Goal: Task Accomplishment & Management: Manage account settings

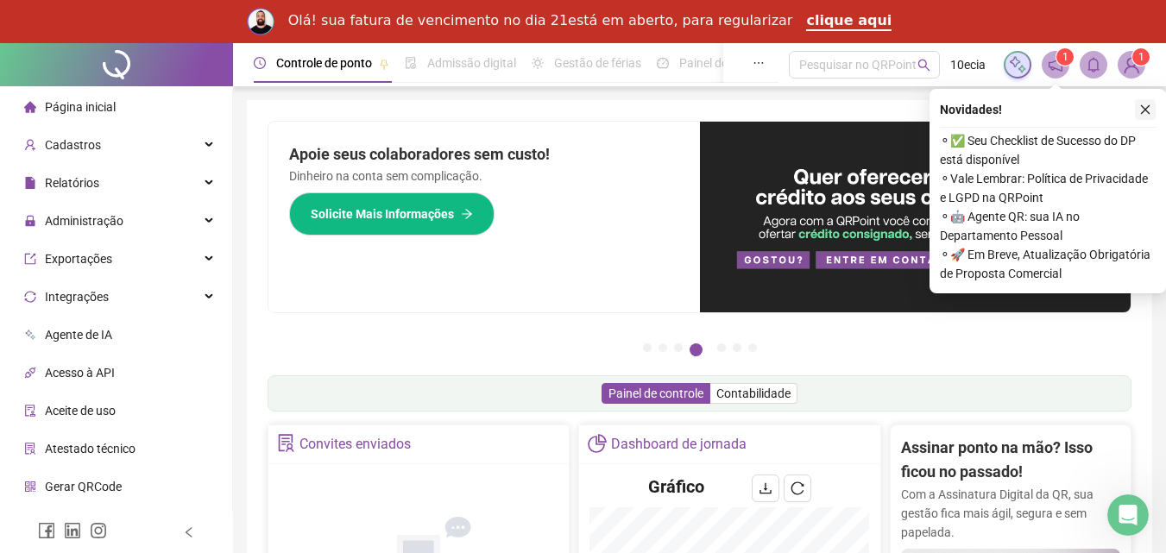
click at [1139, 110] on icon "close" at bounding box center [1145, 110] width 12 height 12
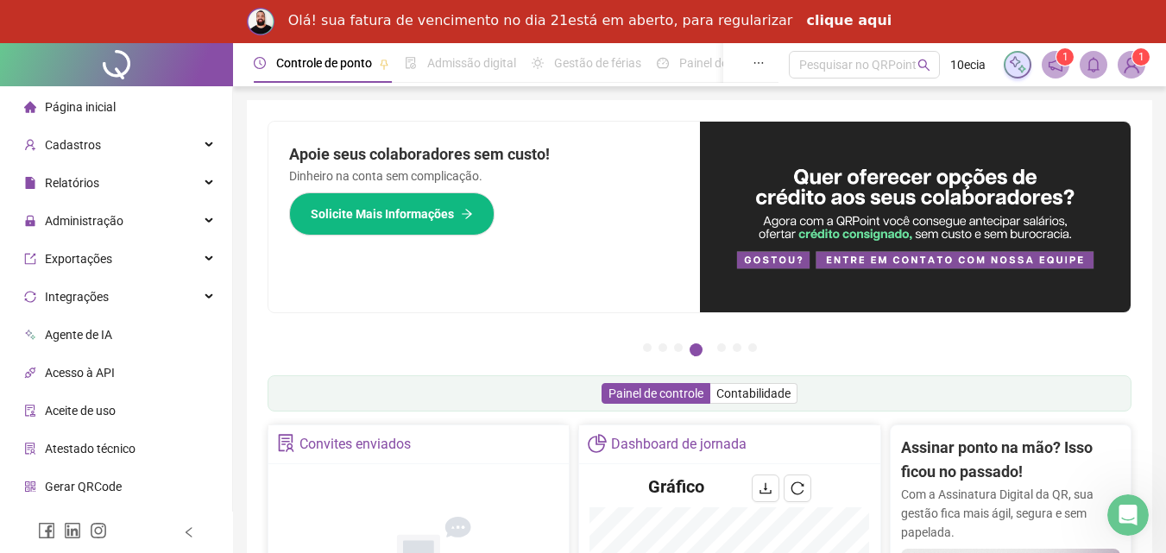
click at [832, 22] on link "clique aqui" at bounding box center [848, 21] width 85 height 19
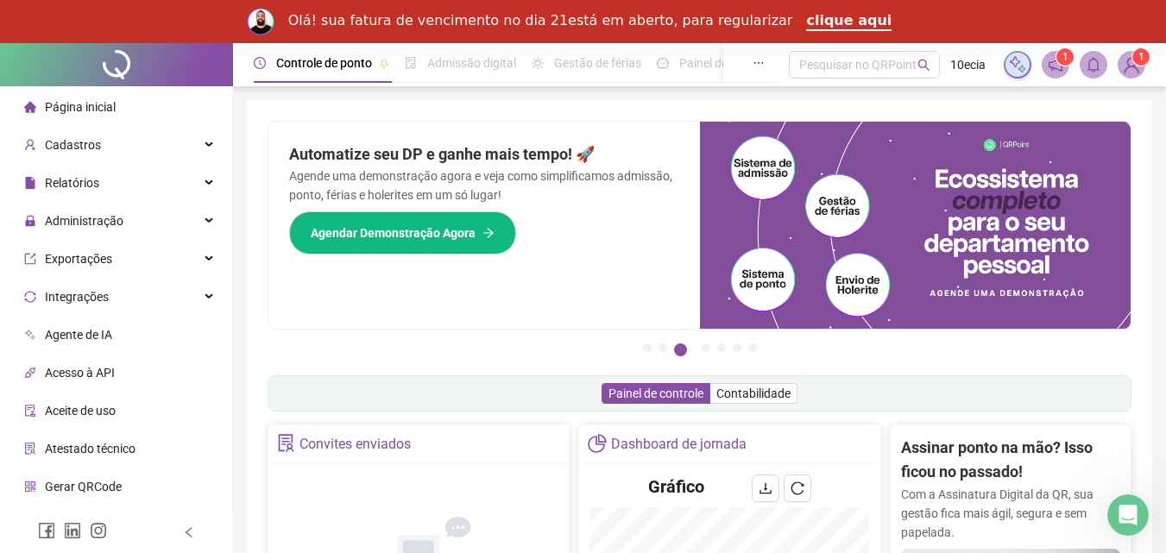
click at [1135, 65] on img at bounding box center [1131, 65] width 26 height 26
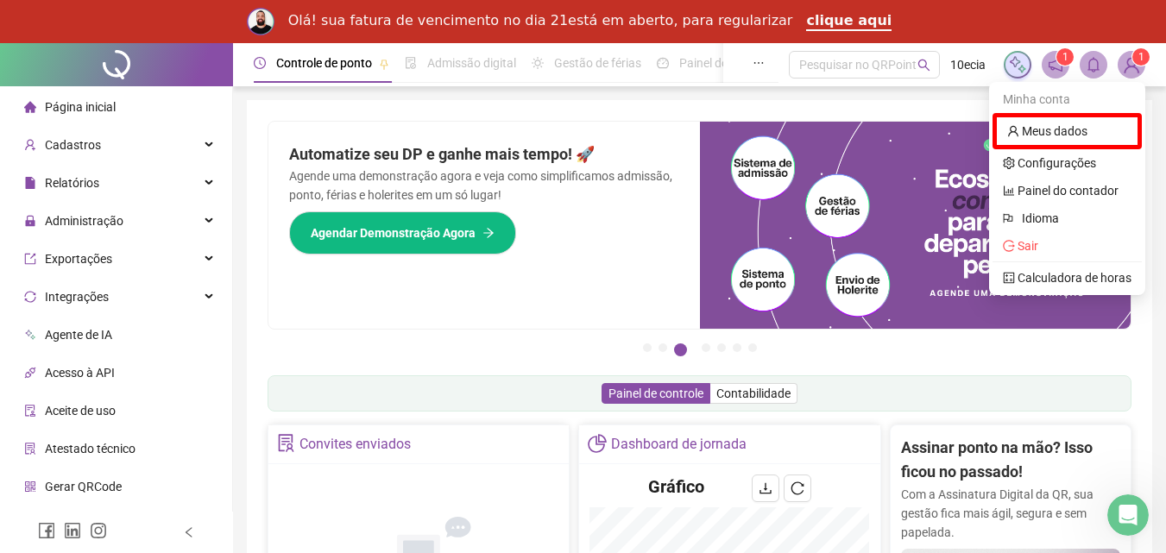
click at [1067, 57] on span "1" at bounding box center [1065, 57] width 6 height 12
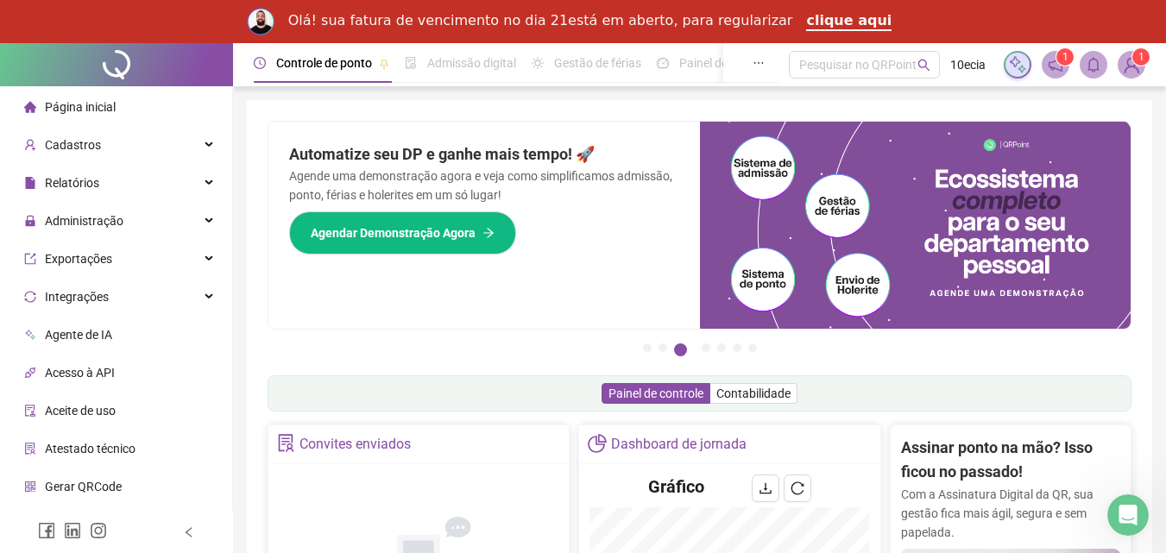
click at [1059, 67] on icon "notification" at bounding box center [1055, 65] width 16 height 16
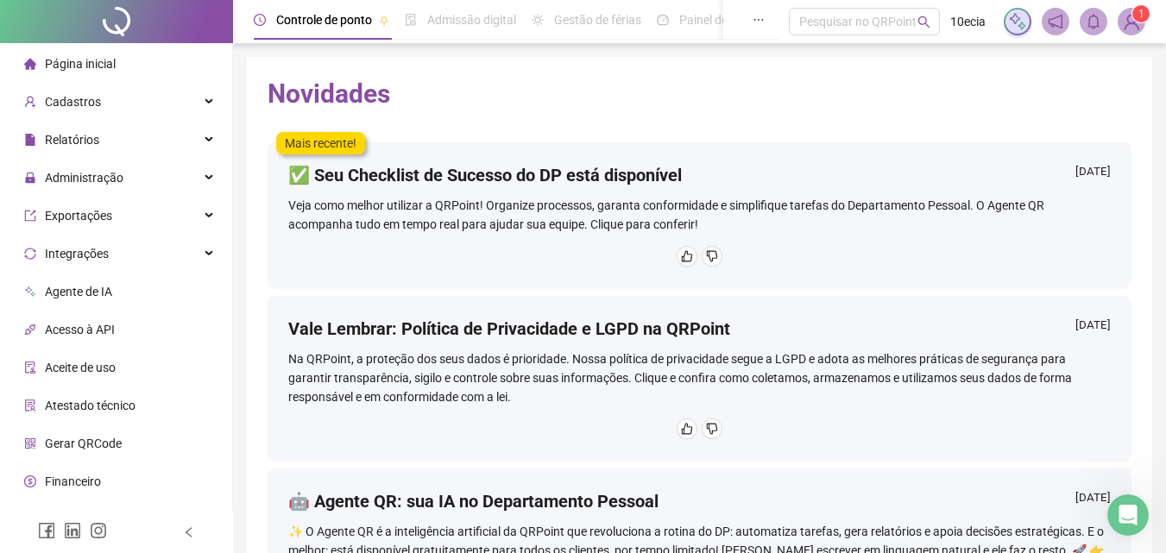
click at [913, 118] on div "Novidades Mais recente! ✅ Seu Checklist de Sucesso do DP está disponível [DATE]…" at bounding box center [699, 377] width 905 height 640
click at [91, 174] on span "Administração" at bounding box center [84, 178] width 79 height 14
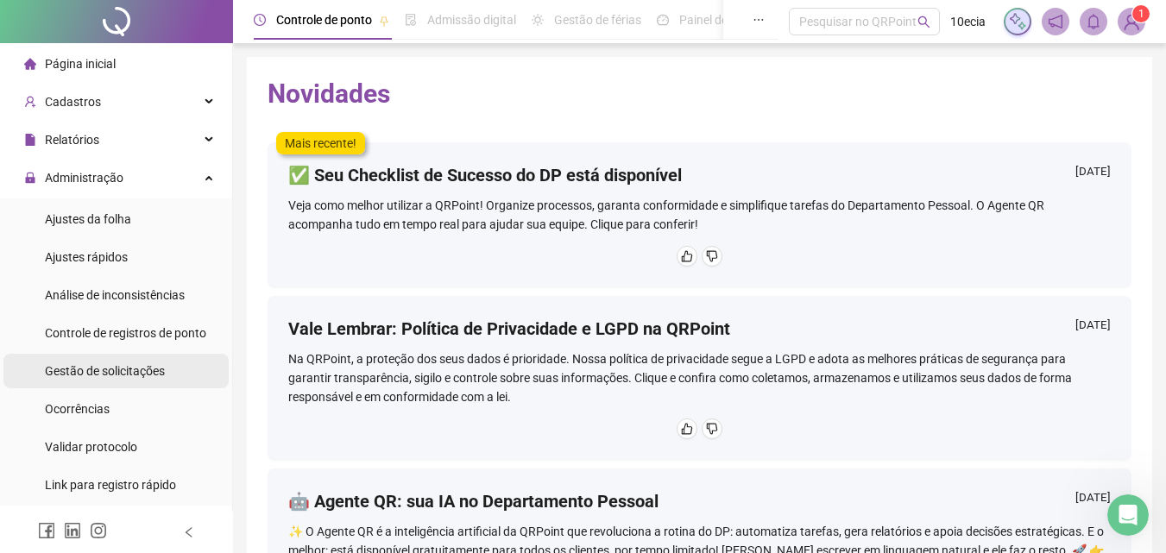
click at [89, 369] on span "Gestão de solicitações" at bounding box center [105, 371] width 120 height 14
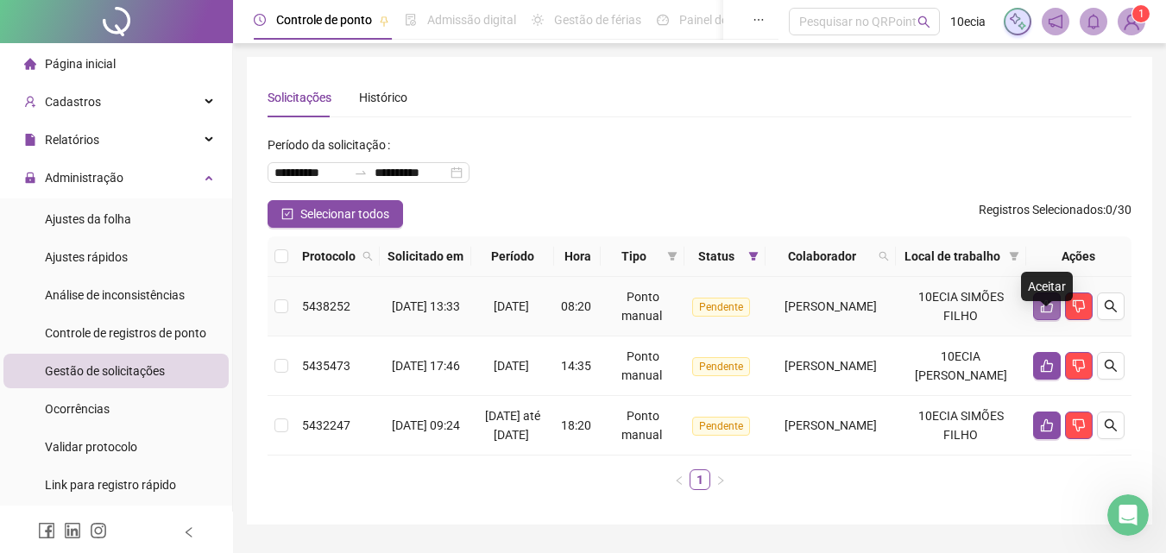
click at [1040, 313] on icon "like" at bounding box center [1047, 306] width 14 height 14
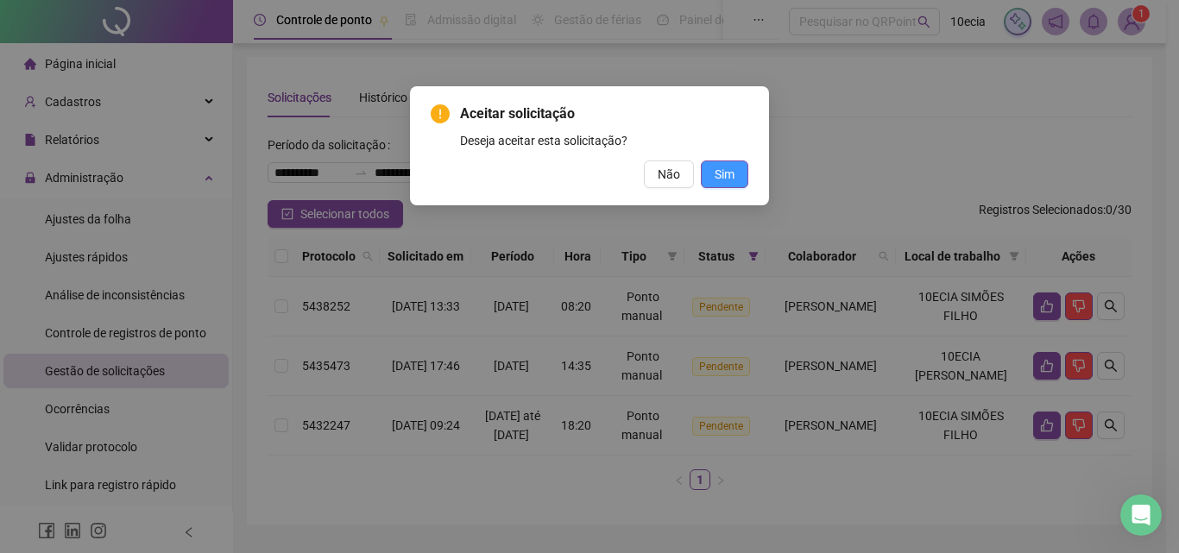
click at [722, 178] on span "Sim" at bounding box center [724, 174] width 20 height 19
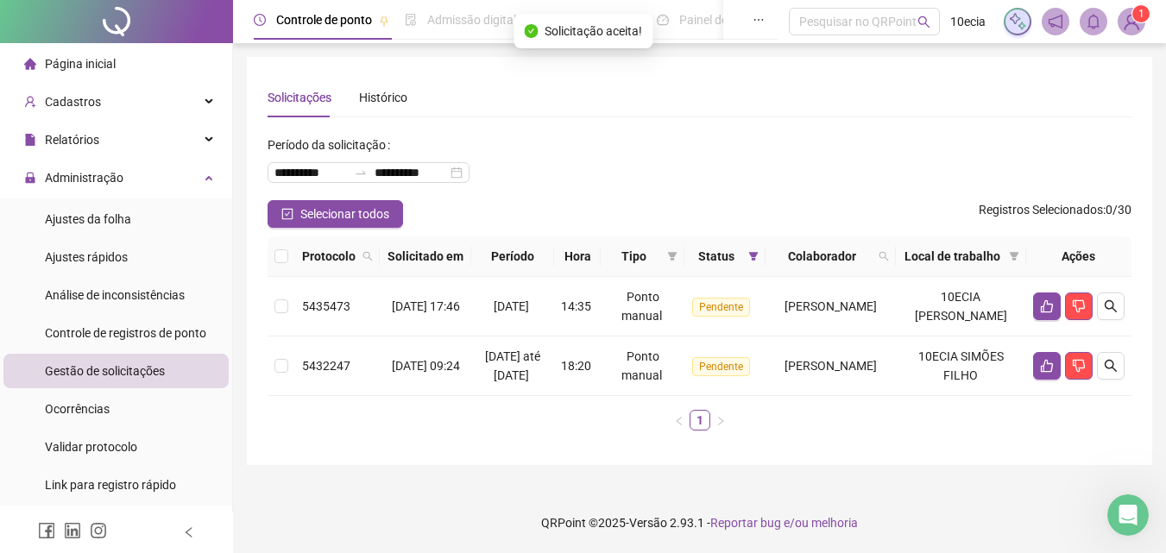
click at [720, 169] on div "**********" at bounding box center [699, 165] width 864 height 69
click at [1047, 313] on icon "like" at bounding box center [1047, 306] width 14 height 14
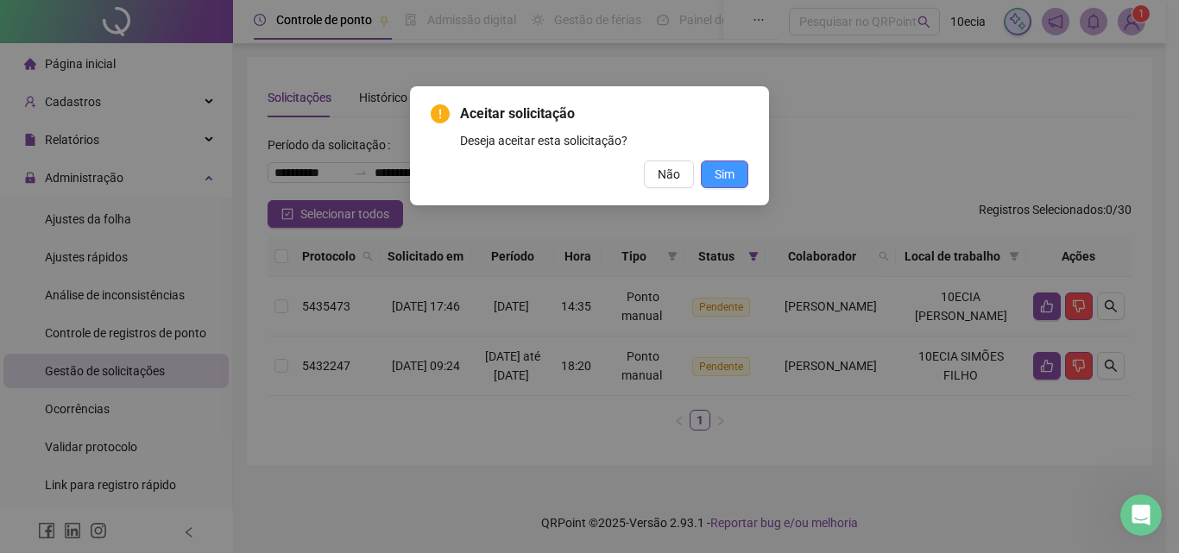
click at [729, 183] on span "Sim" at bounding box center [724, 174] width 20 height 19
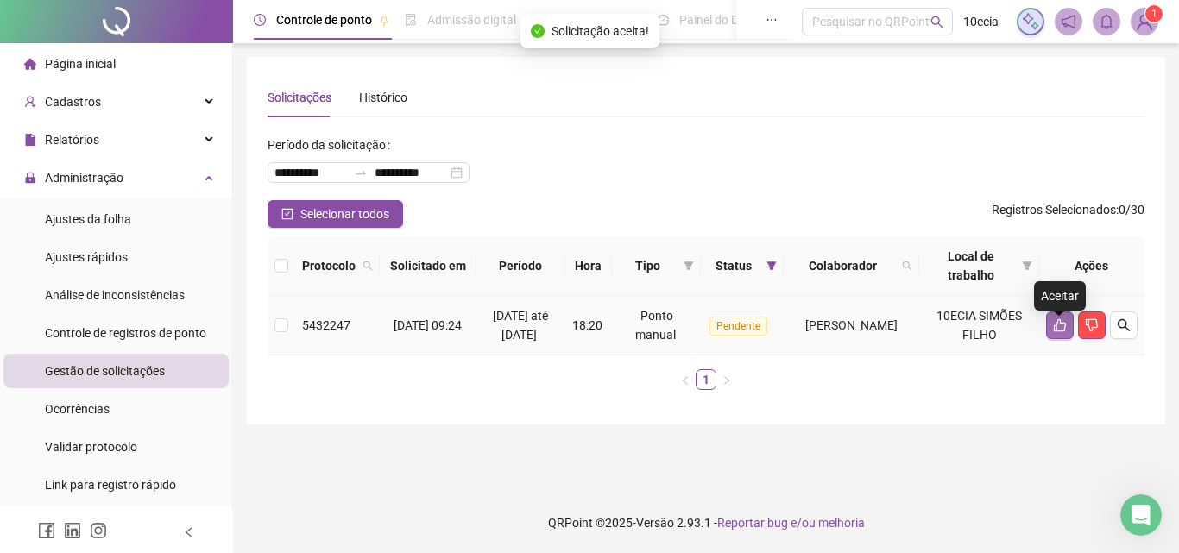
click at [1055, 332] on icon "like" at bounding box center [1060, 325] width 14 height 14
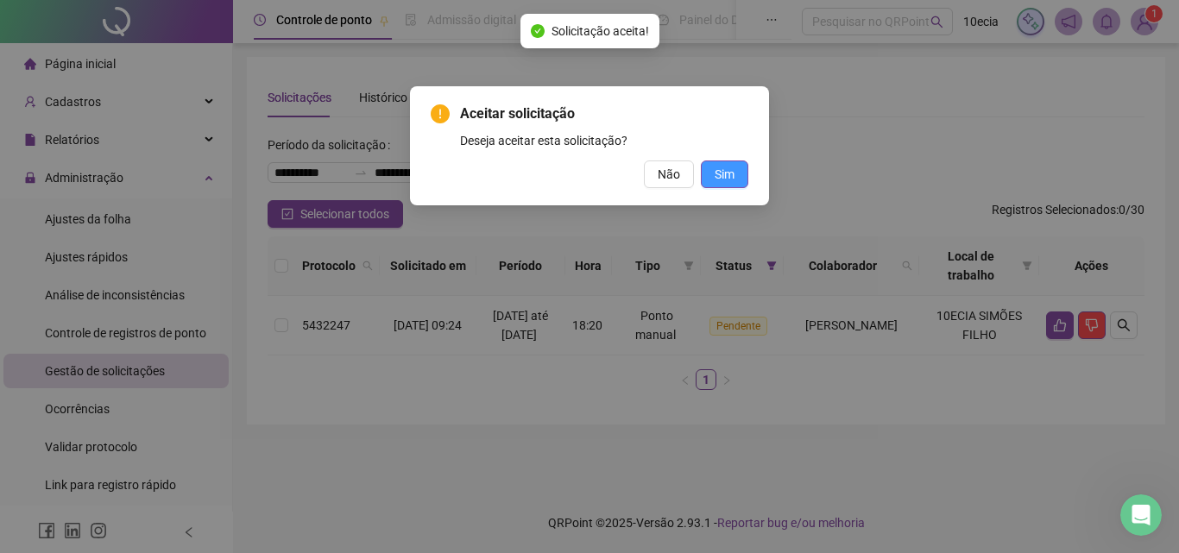
click at [732, 181] on span "Sim" at bounding box center [724, 174] width 20 height 19
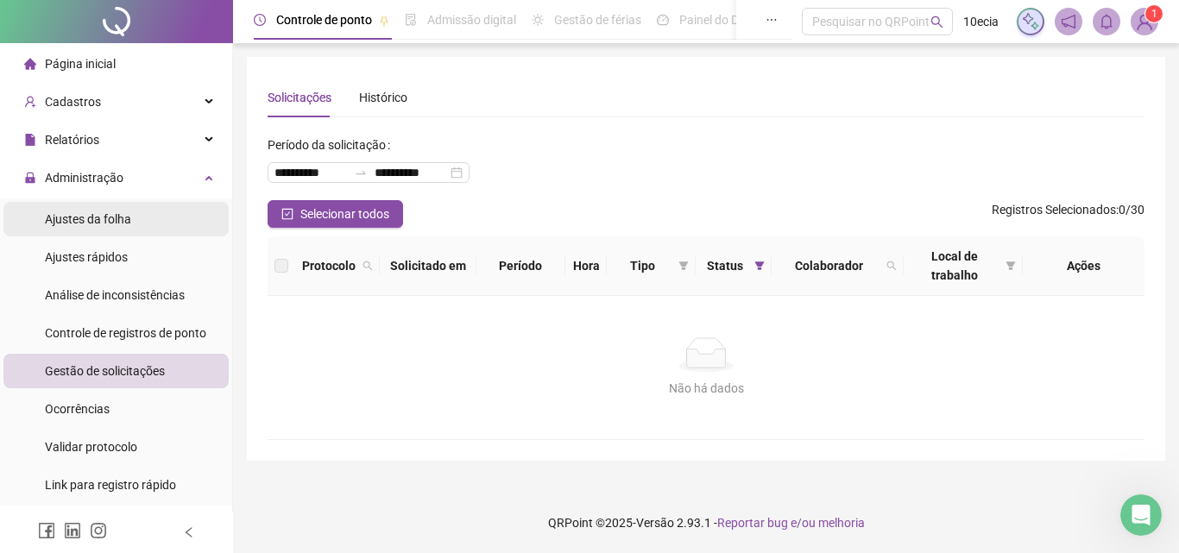
click at [84, 219] on span "Ajustes da folha" at bounding box center [88, 219] width 86 height 14
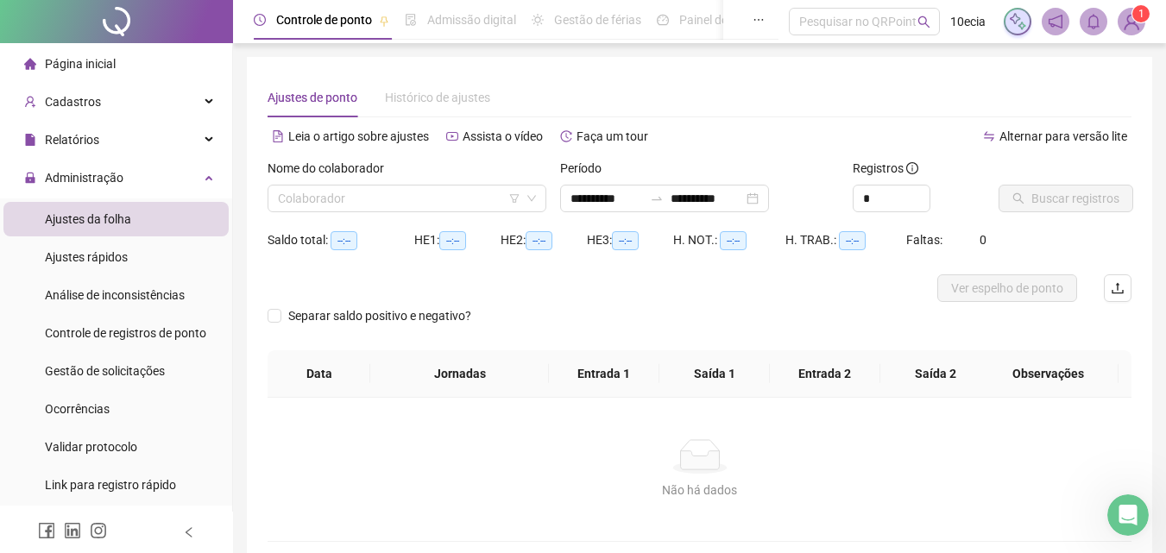
type input "**********"
click at [882, 194] on input "*" at bounding box center [891, 199] width 76 height 26
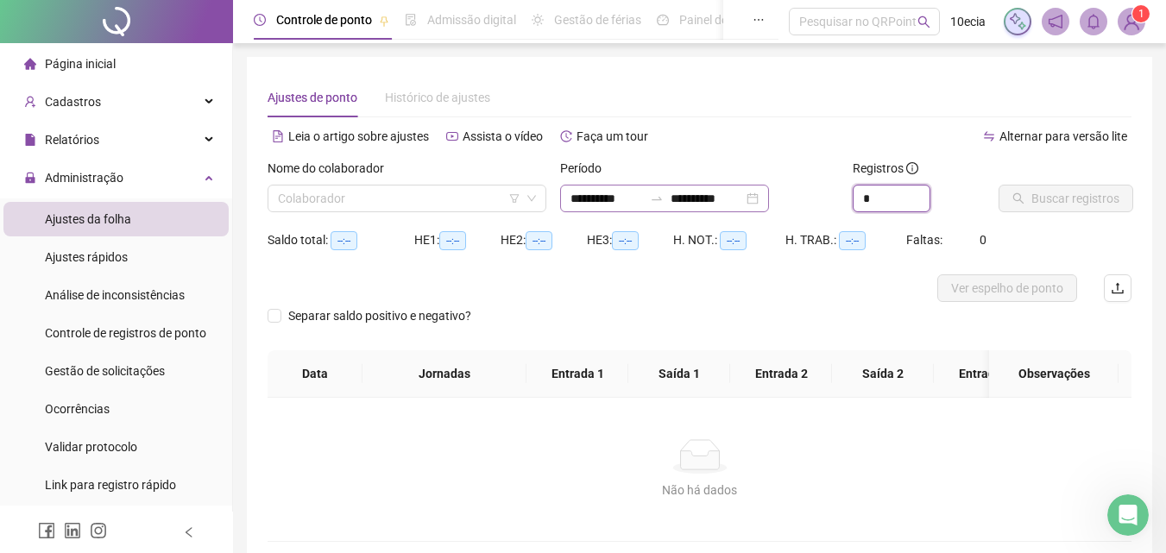
type input "*"
click at [600, 192] on input "**********" at bounding box center [606, 198] width 72 height 19
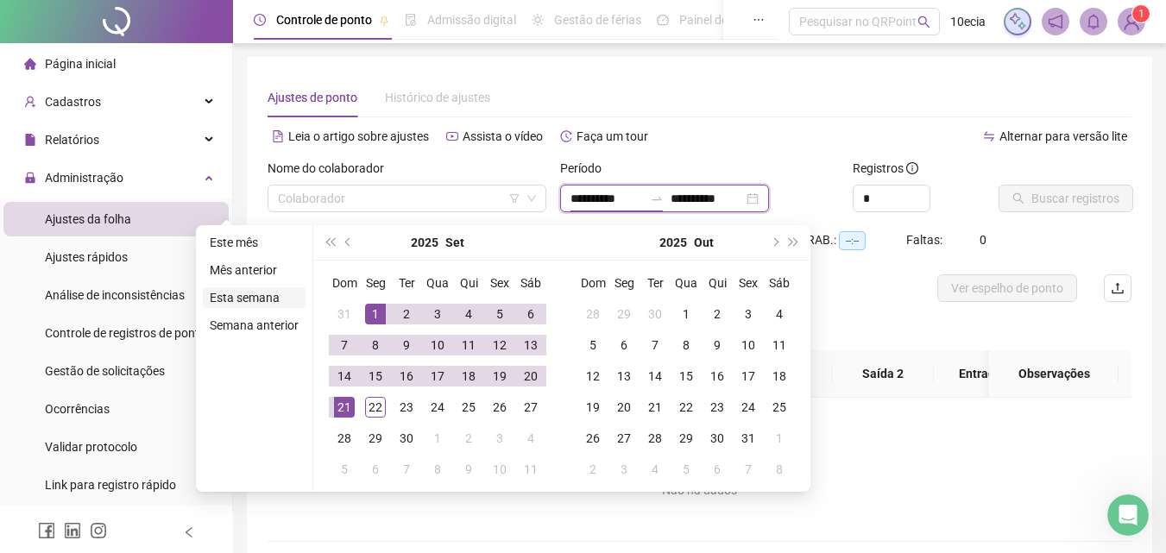
type input "**********"
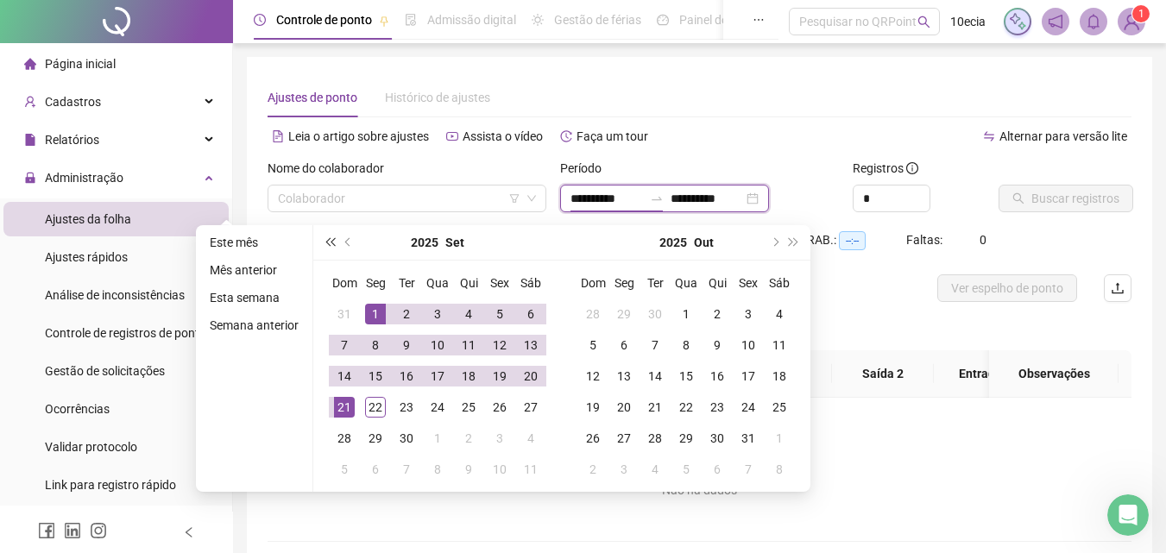
type input "**********"
click at [355, 239] on button "prev-year" at bounding box center [348, 242] width 19 height 35
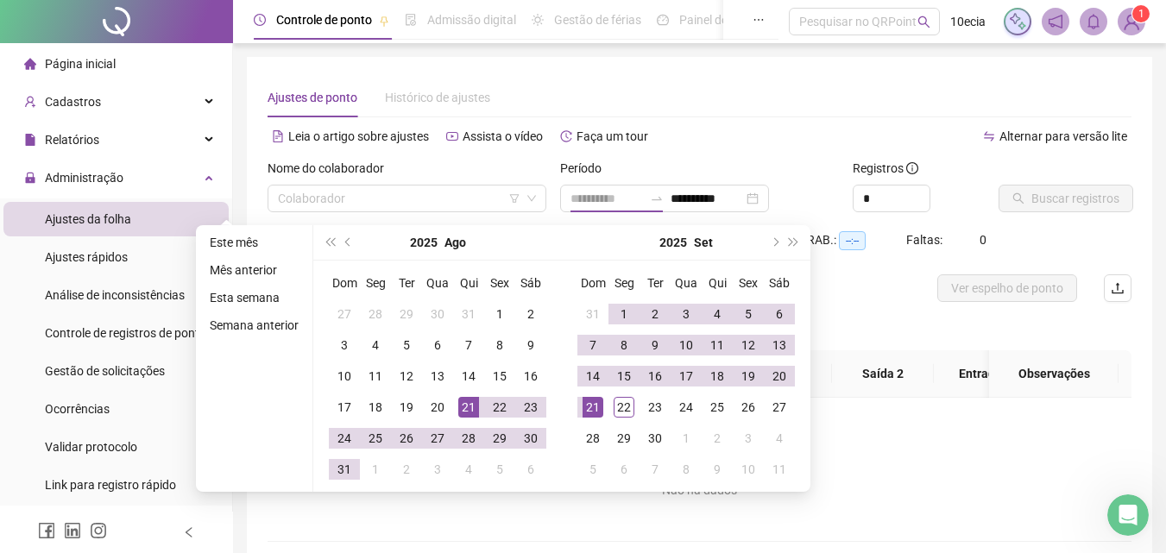
type input "**********"
click at [464, 405] on div "21" at bounding box center [468, 407] width 21 height 21
type input "**********"
click at [621, 405] on div "22" at bounding box center [623, 407] width 21 height 21
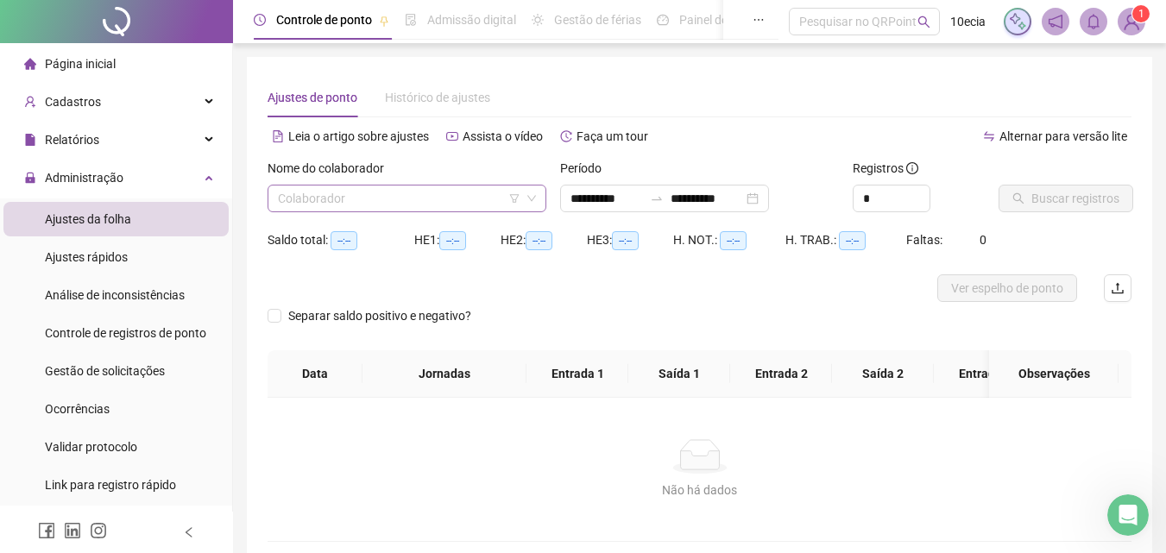
click at [511, 202] on icon "filter" at bounding box center [514, 198] width 10 height 10
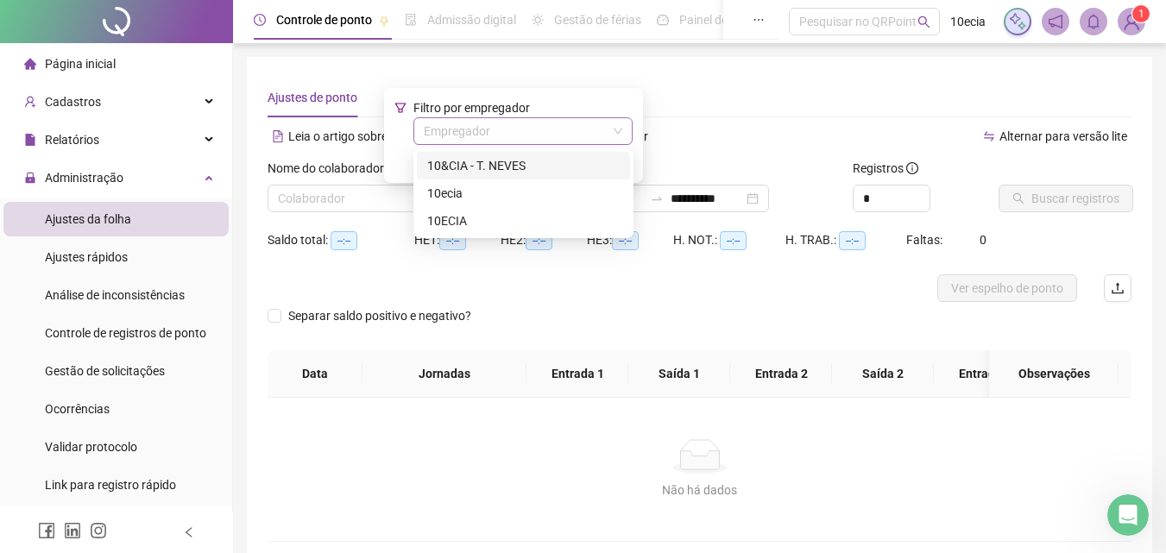
click at [496, 122] on input "search" at bounding box center [515, 131] width 183 height 26
click at [456, 163] on div "10&CIA - T. NEVES" at bounding box center [523, 165] width 192 height 19
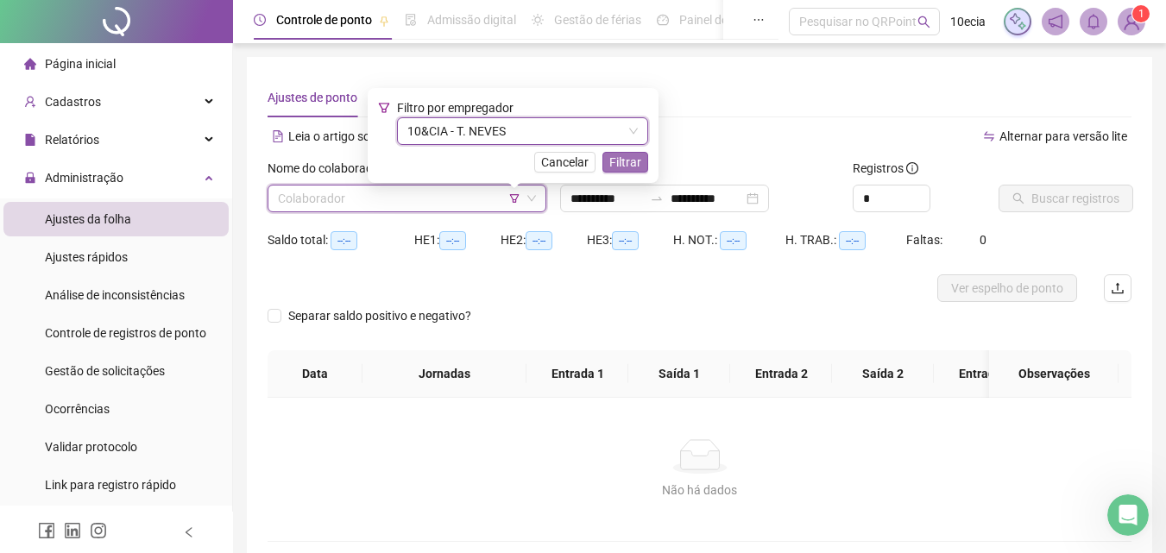
click at [631, 169] on span "Filtrar" at bounding box center [625, 162] width 32 height 19
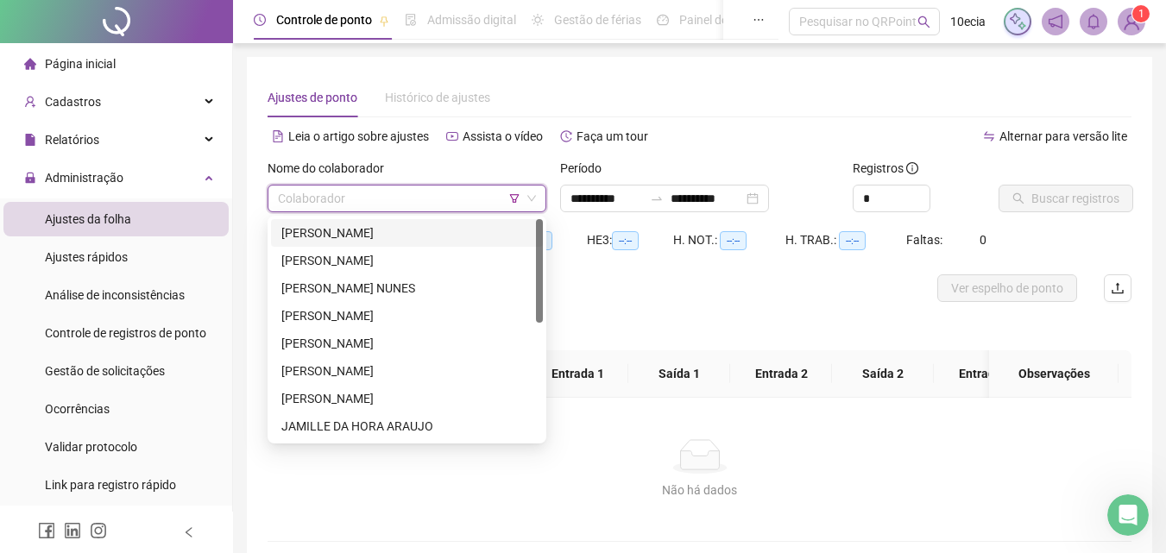
click at [404, 198] on input "search" at bounding box center [399, 199] width 242 height 26
drag, startPoint x: 333, startPoint y: 230, endPoint x: 614, endPoint y: 230, distance: 281.3
click at [336, 230] on div "[PERSON_NAME]" at bounding box center [406, 232] width 251 height 19
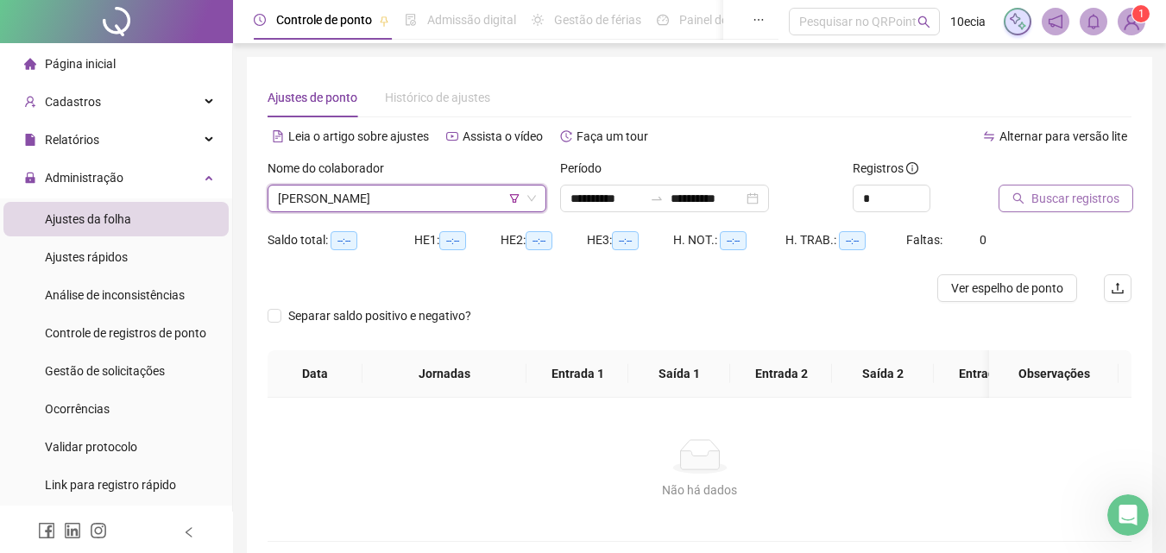
click at [1047, 196] on span "Buscar registros" at bounding box center [1075, 198] width 88 height 19
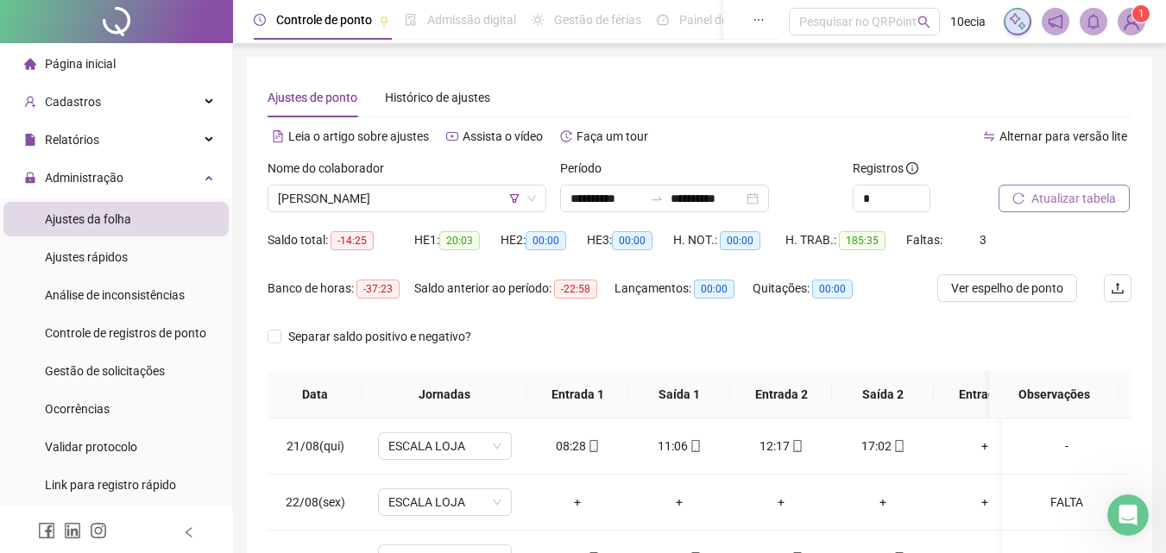
click at [1096, 204] on span "Atualizar tabela" at bounding box center [1073, 198] width 85 height 19
click at [487, 190] on span "[PERSON_NAME]" at bounding box center [407, 199] width 258 height 26
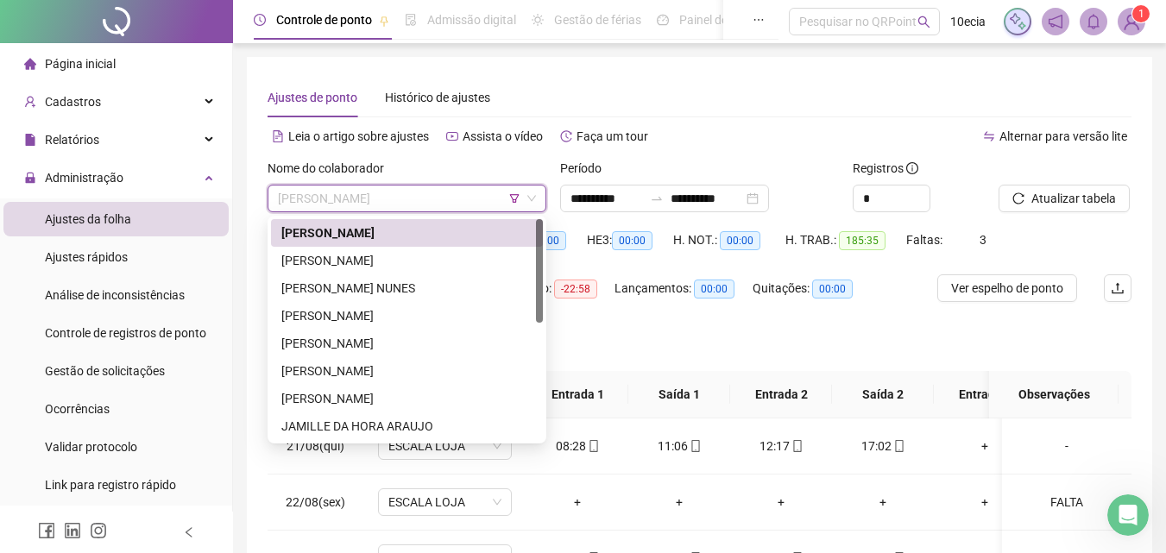
click at [414, 234] on div "[PERSON_NAME]" at bounding box center [406, 232] width 251 height 19
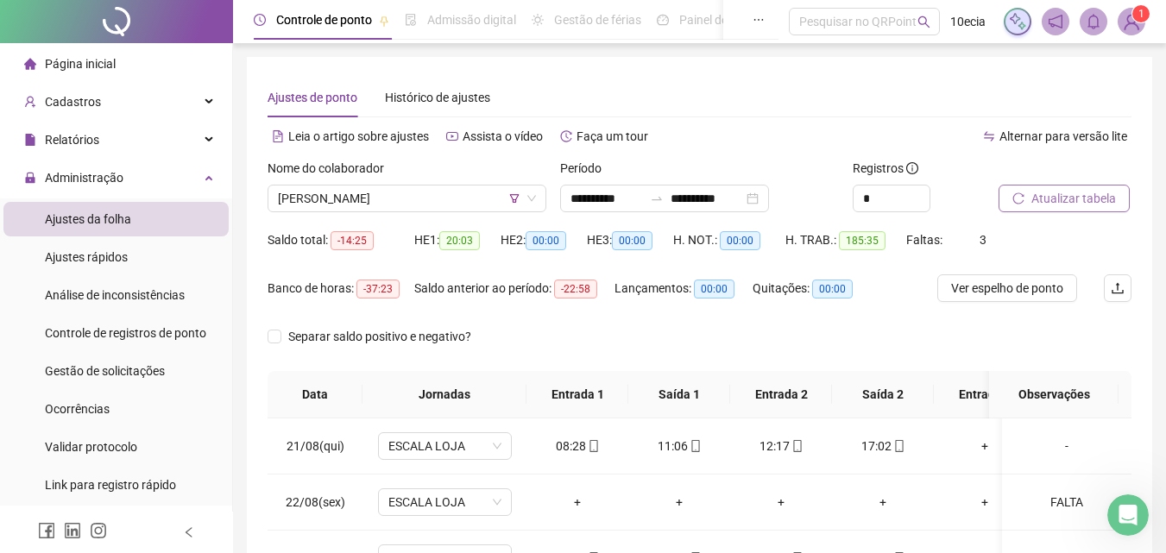
click at [1050, 200] on span "Atualizar tabela" at bounding box center [1073, 198] width 85 height 19
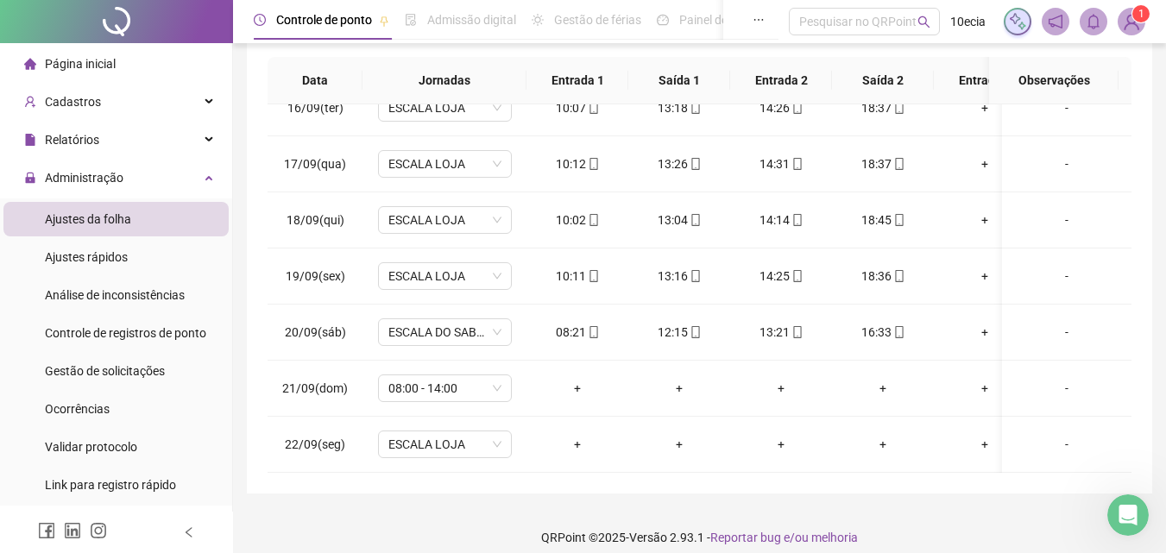
scroll to position [329, 0]
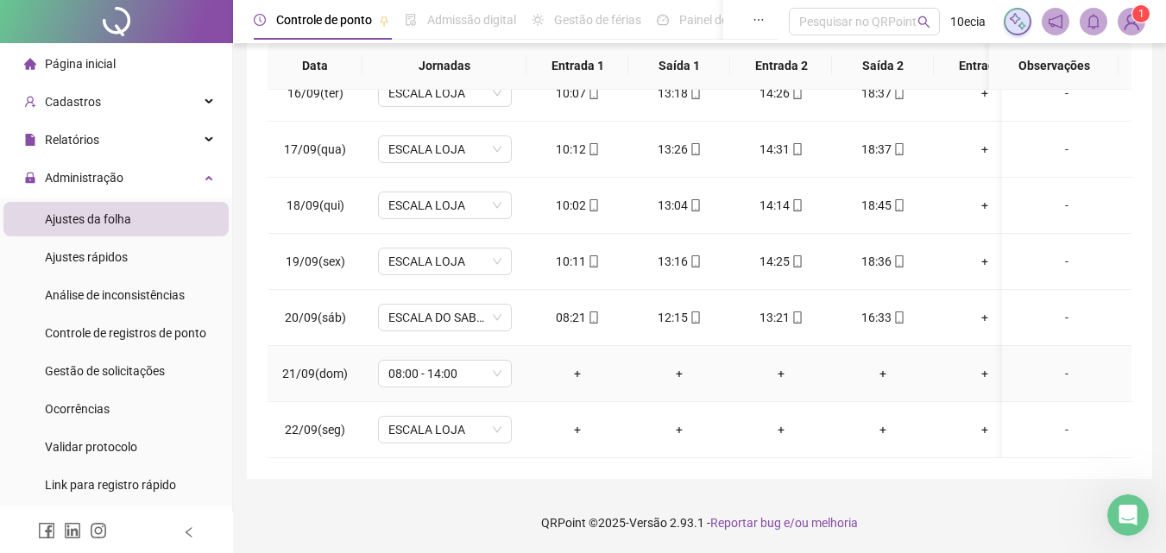
click at [1055, 364] on div "-" at bounding box center [1067, 373] width 102 height 19
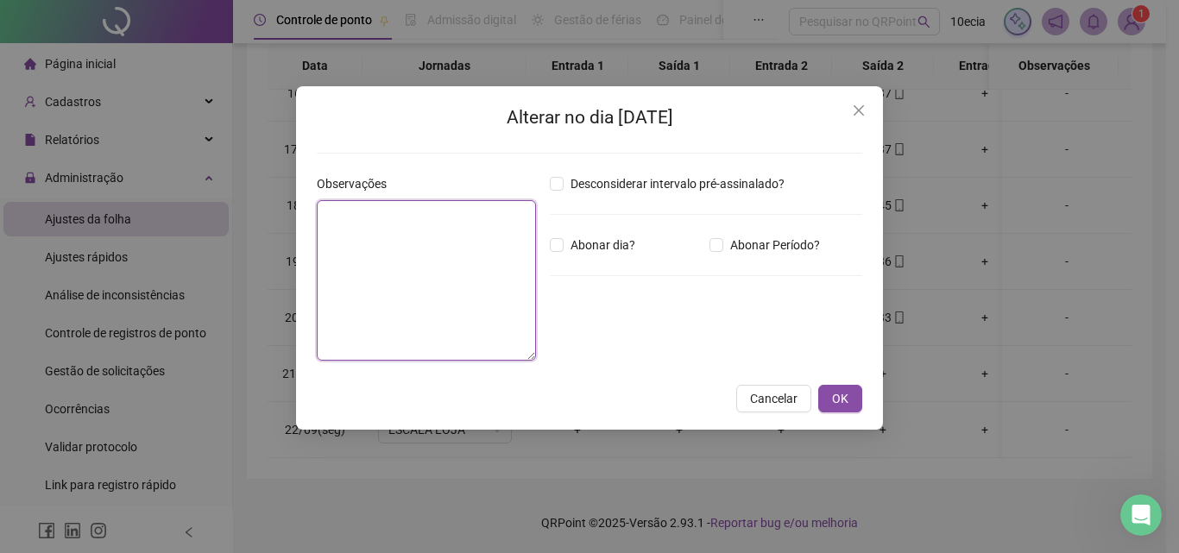
click at [427, 292] on textarea at bounding box center [426, 280] width 219 height 160
type textarea "*"
type textarea "*******"
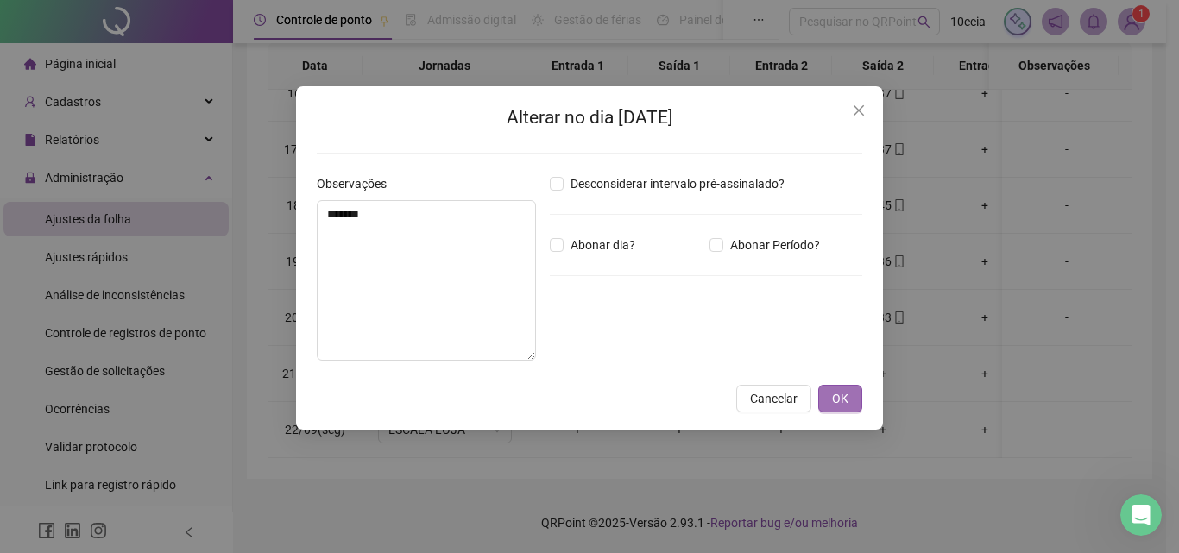
click at [856, 399] on button "OK" at bounding box center [840, 399] width 44 height 28
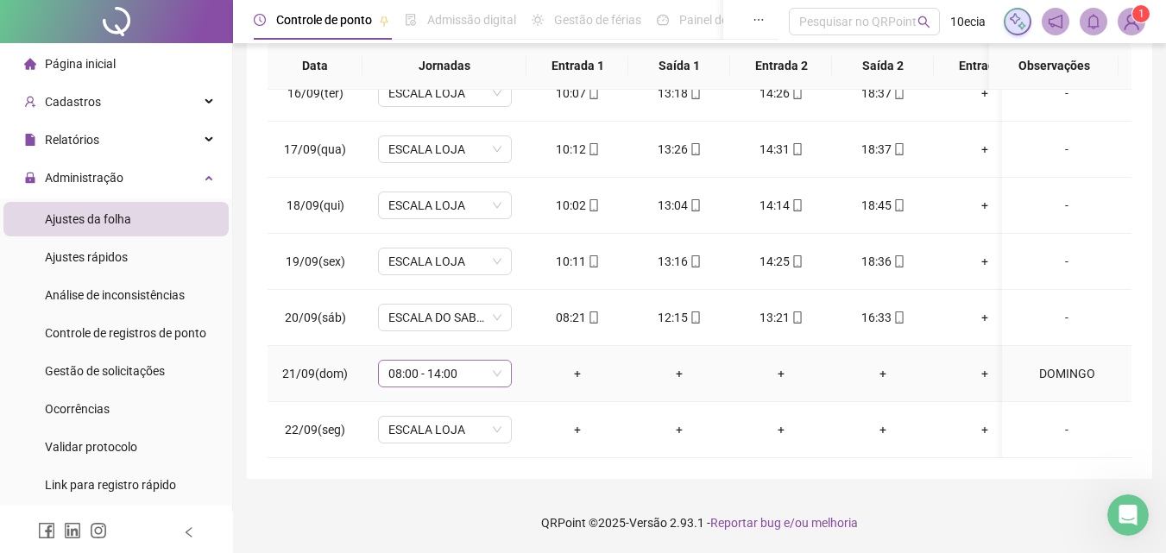
click at [408, 367] on span "08:00 - 14:00" at bounding box center [444, 374] width 113 height 26
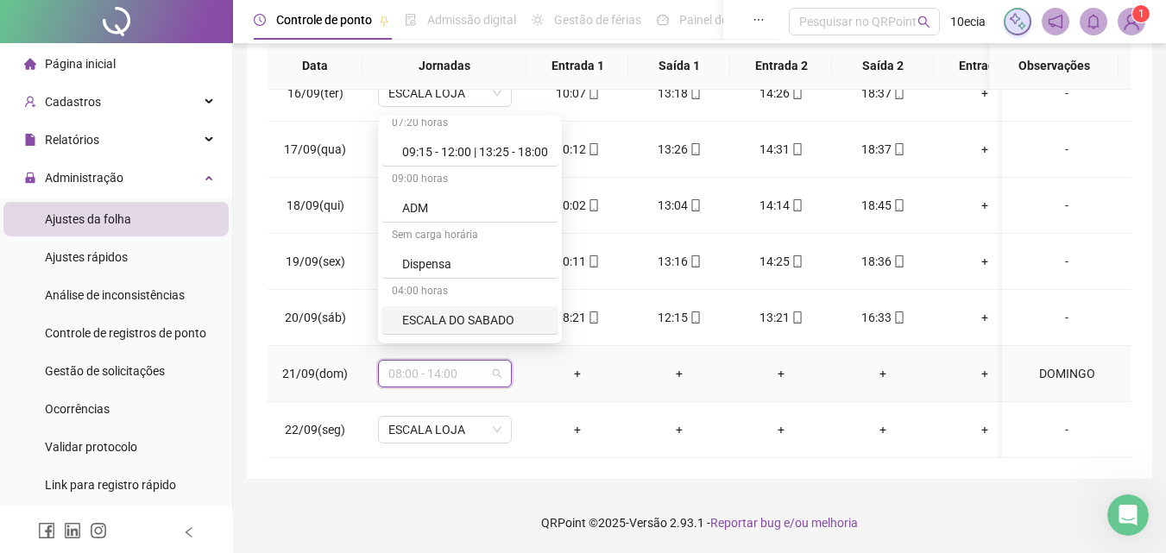
scroll to position [518, 0]
click at [402, 311] on div "Folga" at bounding box center [475, 315] width 146 height 19
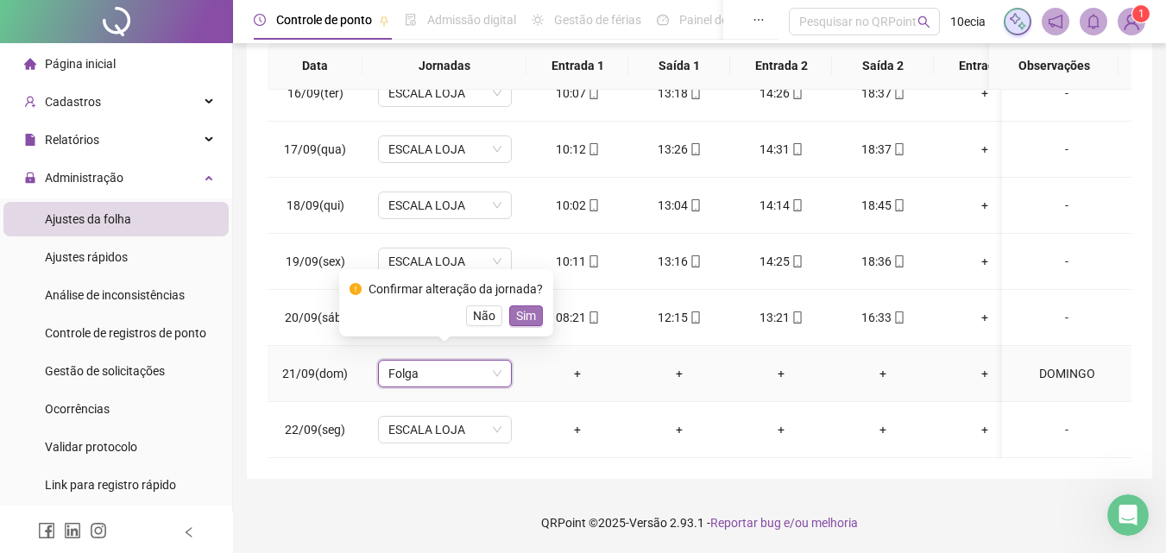
click at [524, 307] on span "Sim" at bounding box center [526, 315] width 20 height 19
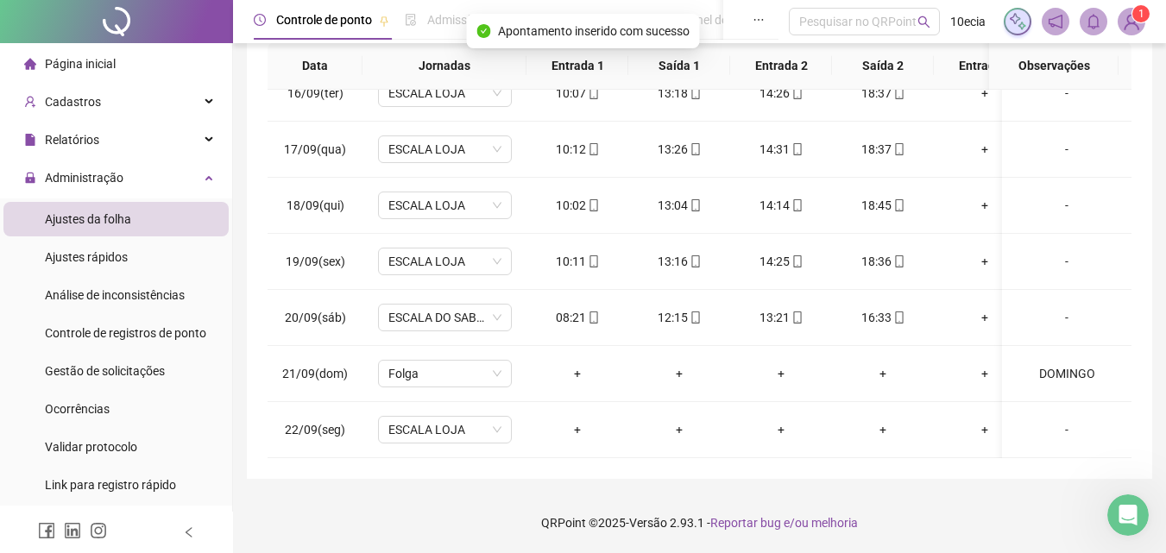
scroll to position [70, 0]
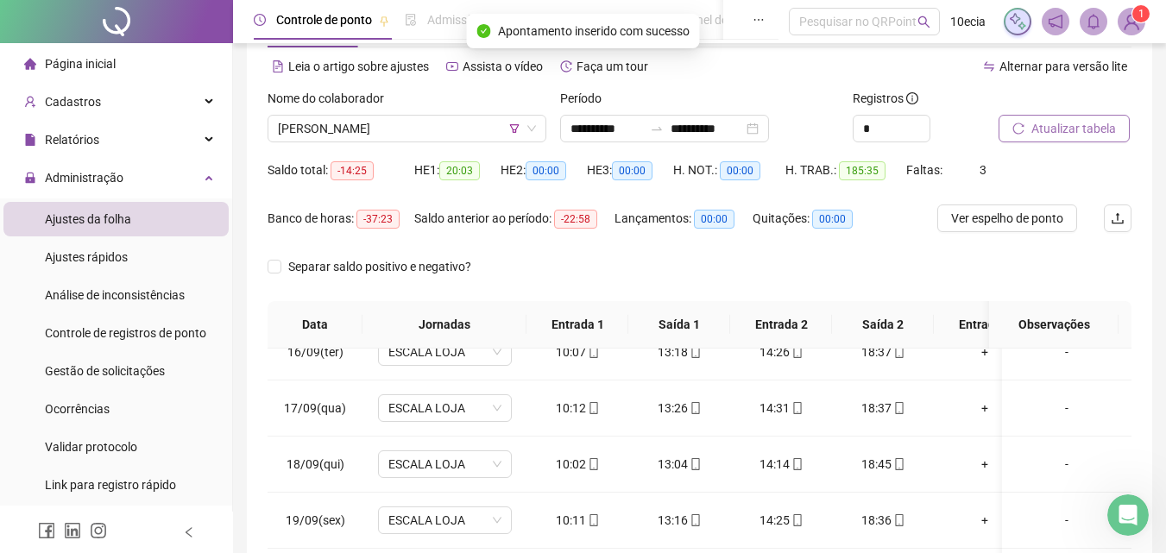
click at [1067, 128] on span "Atualizar tabela" at bounding box center [1073, 128] width 85 height 19
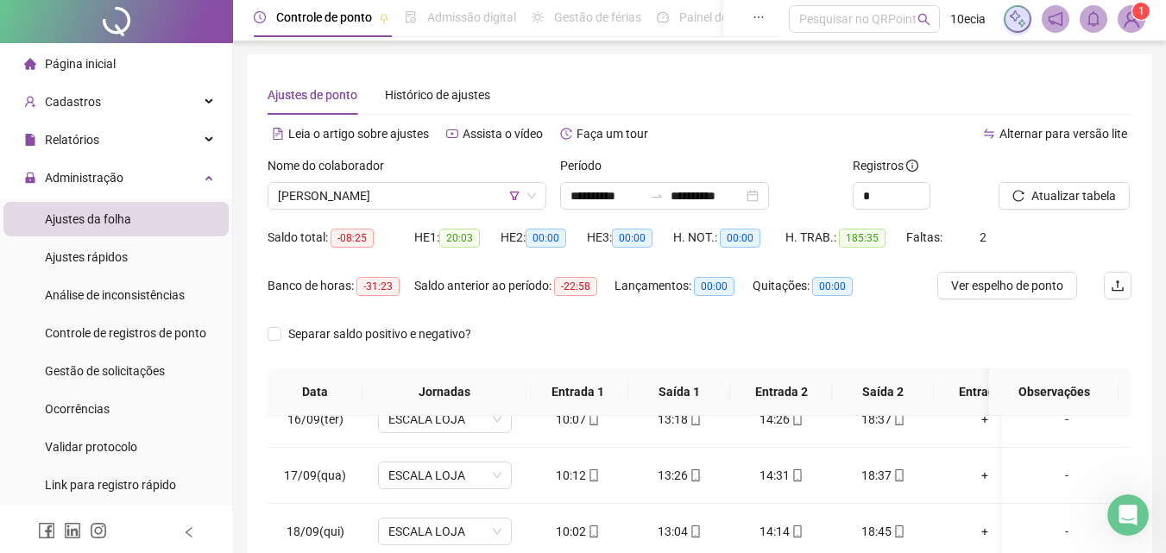
scroll to position [0, 0]
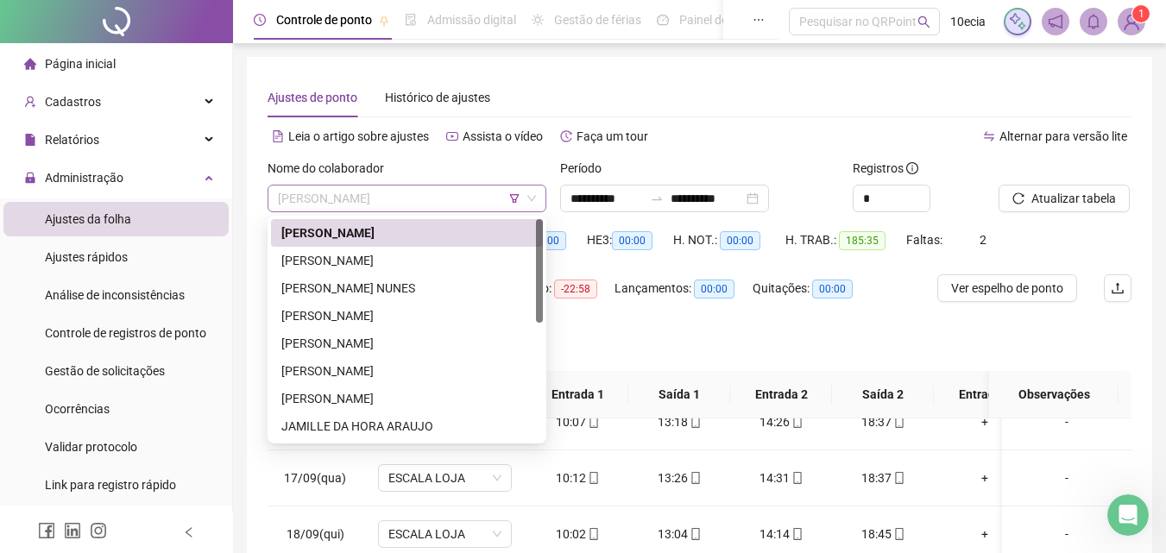
click at [480, 192] on span "[PERSON_NAME]" at bounding box center [407, 199] width 258 height 26
click at [368, 266] on div "[PERSON_NAME]" at bounding box center [406, 260] width 251 height 19
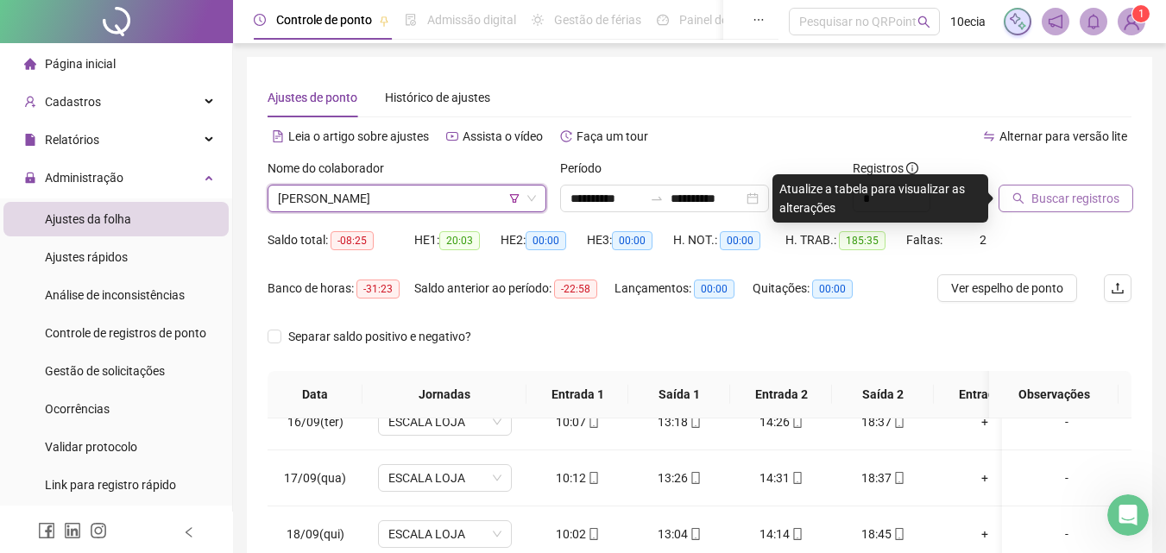
click at [1031, 202] on span "Buscar registros" at bounding box center [1075, 198] width 88 height 19
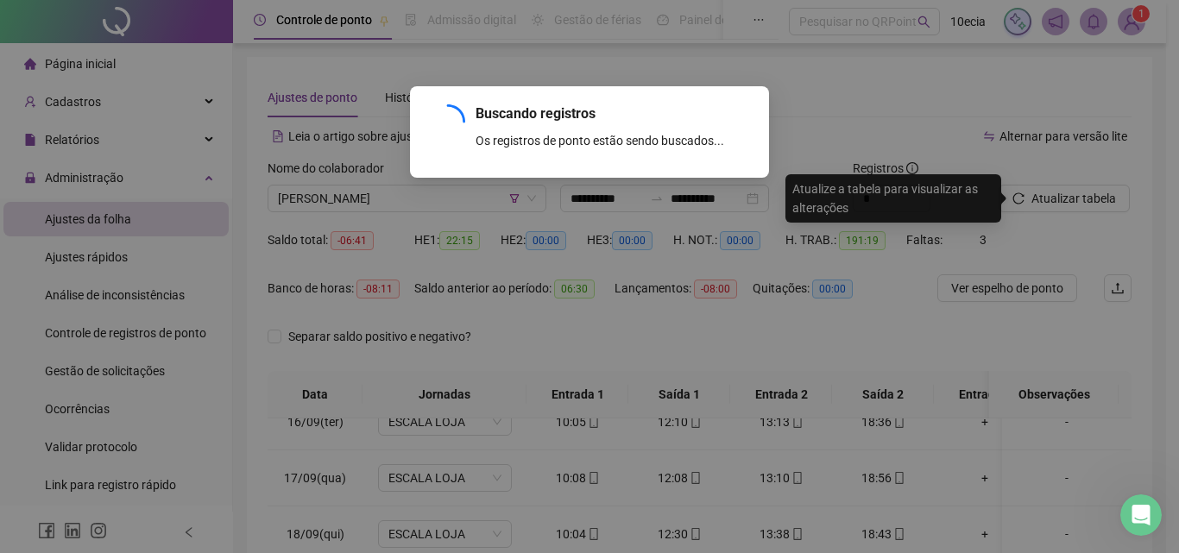
click at [884, 91] on div "Buscando registros Os registros de ponto estão sendo buscados... OK" at bounding box center [589, 276] width 1179 height 553
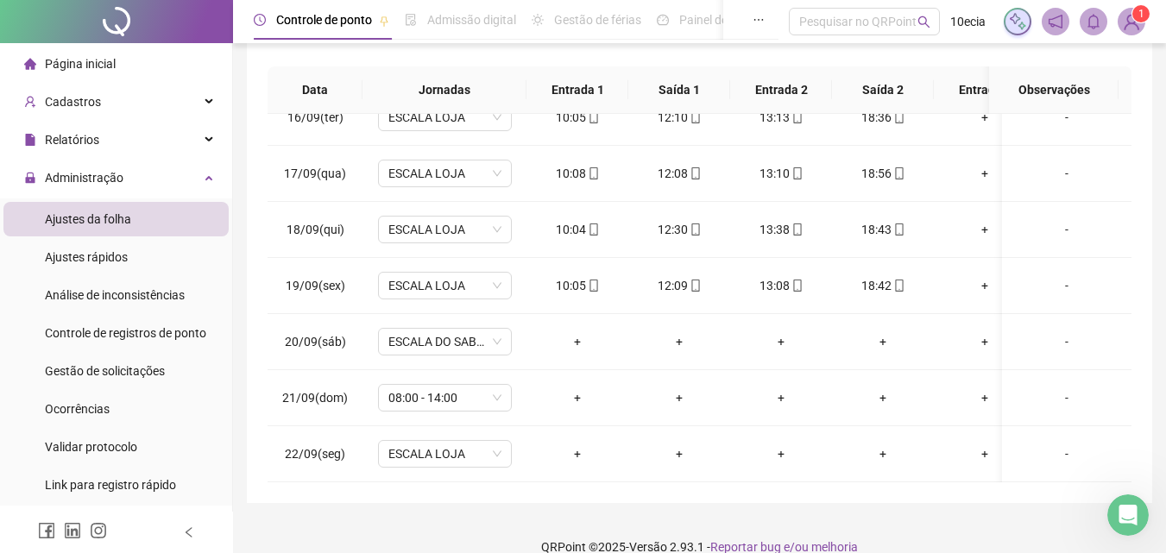
scroll to position [329, 0]
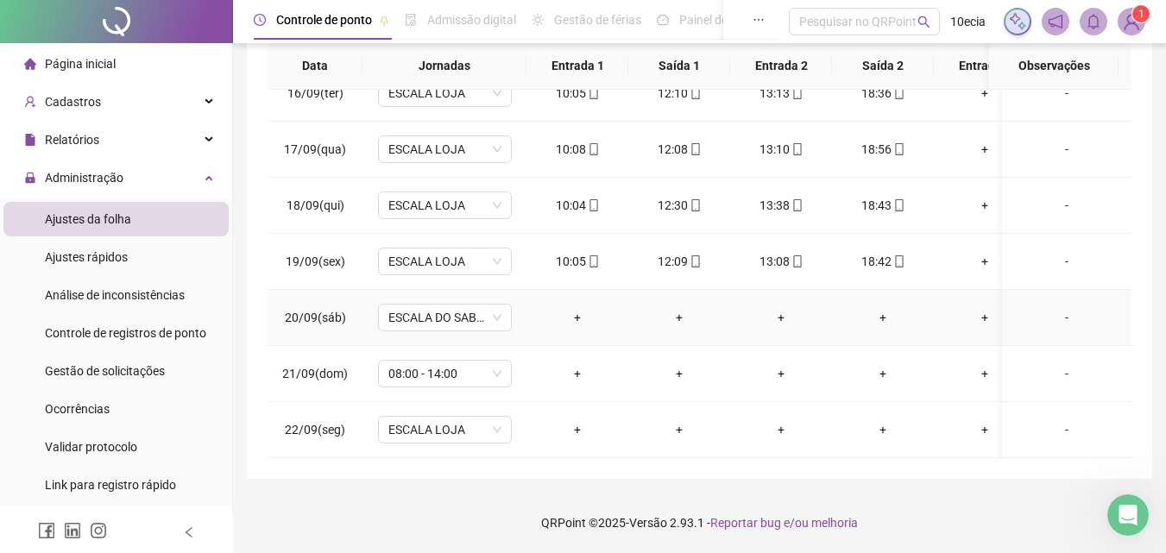
click at [1059, 308] on div "-" at bounding box center [1067, 317] width 102 height 19
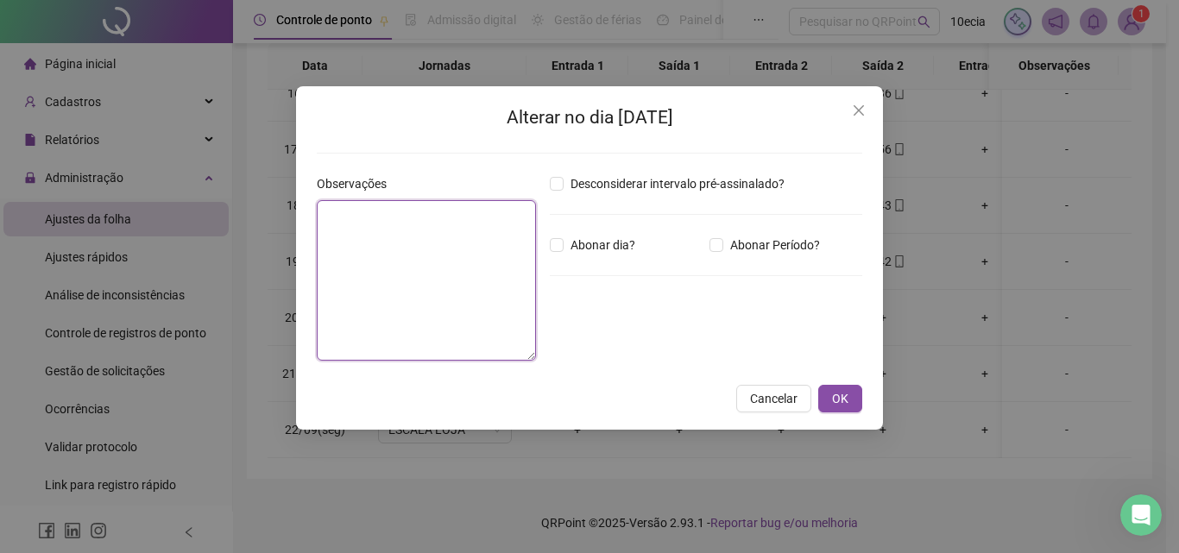
click at [425, 270] on textarea at bounding box center [426, 280] width 219 height 160
type textarea "**********"
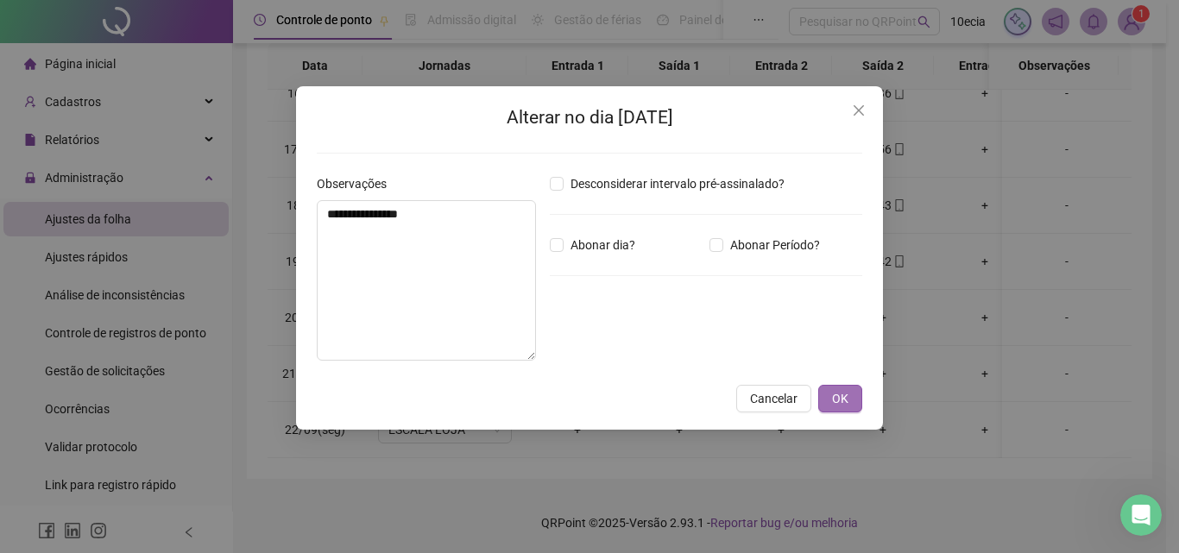
click at [848, 397] on button "OK" at bounding box center [840, 399] width 44 height 28
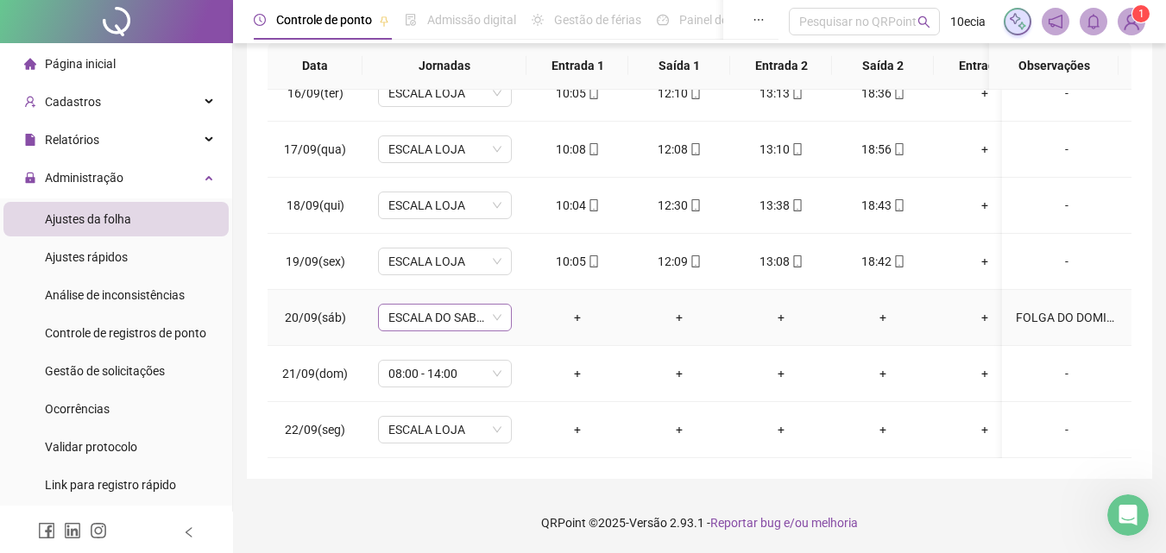
click at [433, 306] on span "ESCALA DO SABADO" at bounding box center [444, 318] width 113 height 26
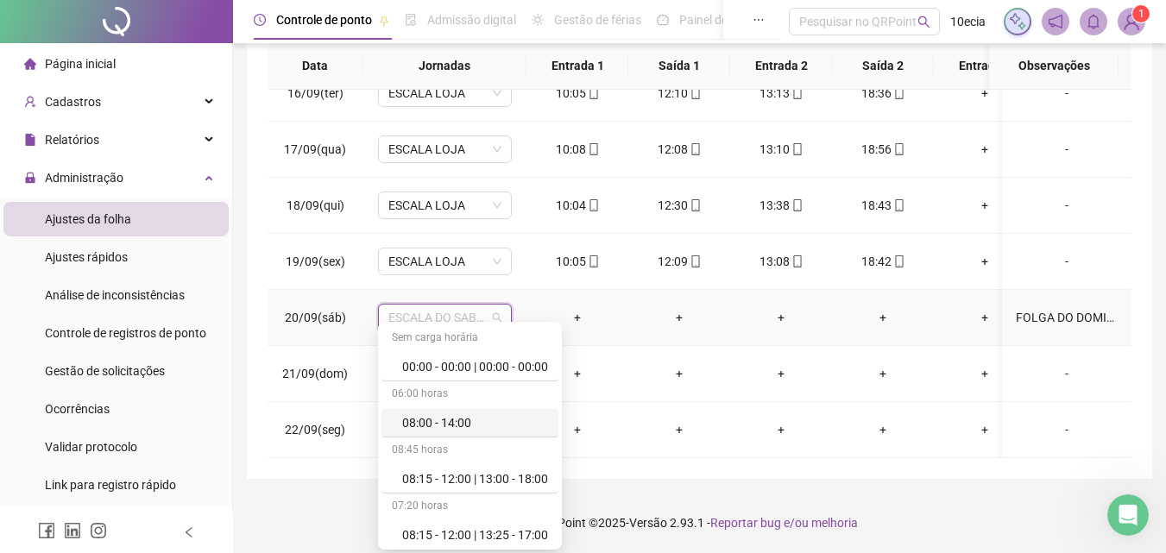
click at [475, 307] on span "ESCALA DO SABADO" at bounding box center [444, 318] width 113 height 26
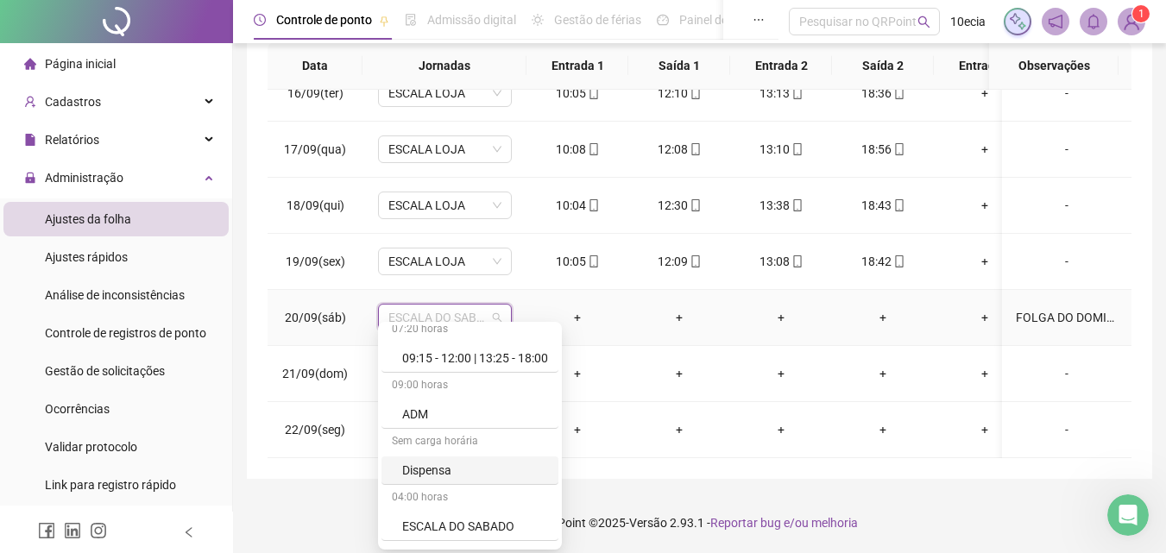
scroll to position [518, 0]
click at [427, 520] on div "Folga" at bounding box center [475, 522] width 146 height 19
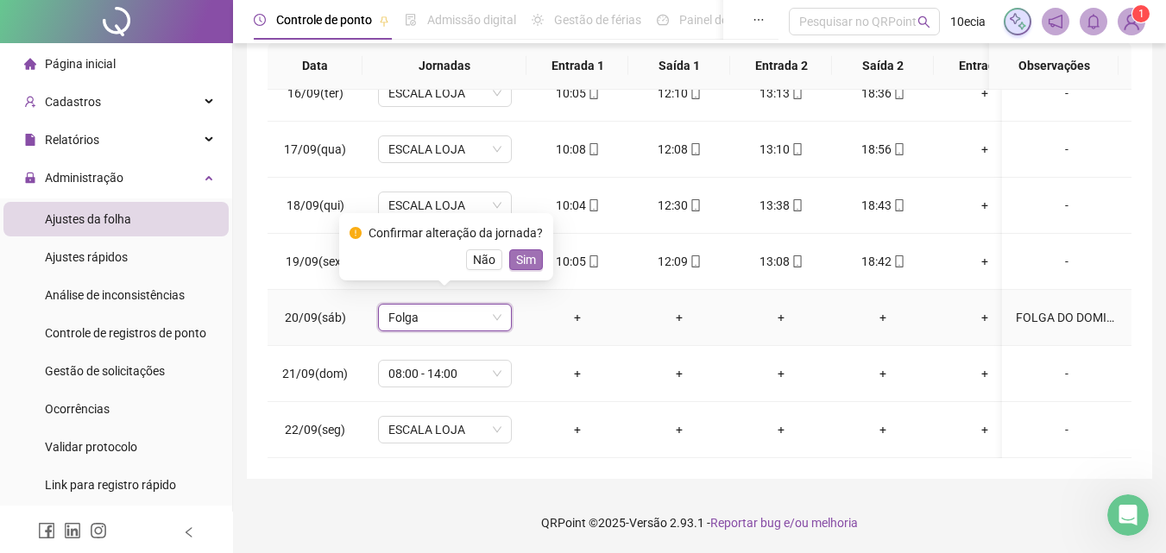
click at [535, 251] on button "Sim" at bounding box center [526, 259] width 34 height 21
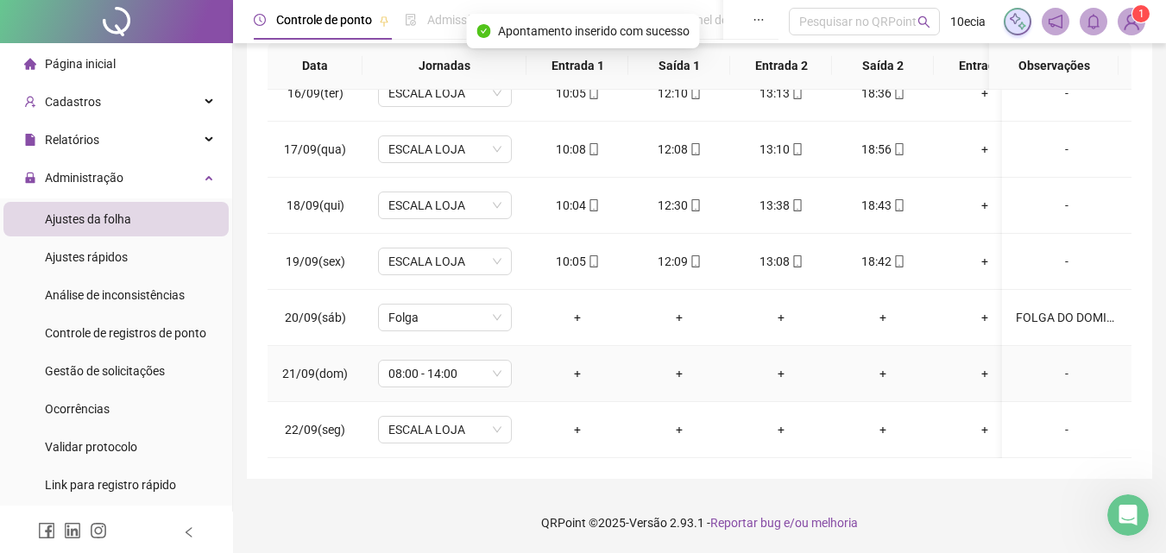
click at [1056, 364] on div "-" at bounding box center [1067, 373] width 102 height 19
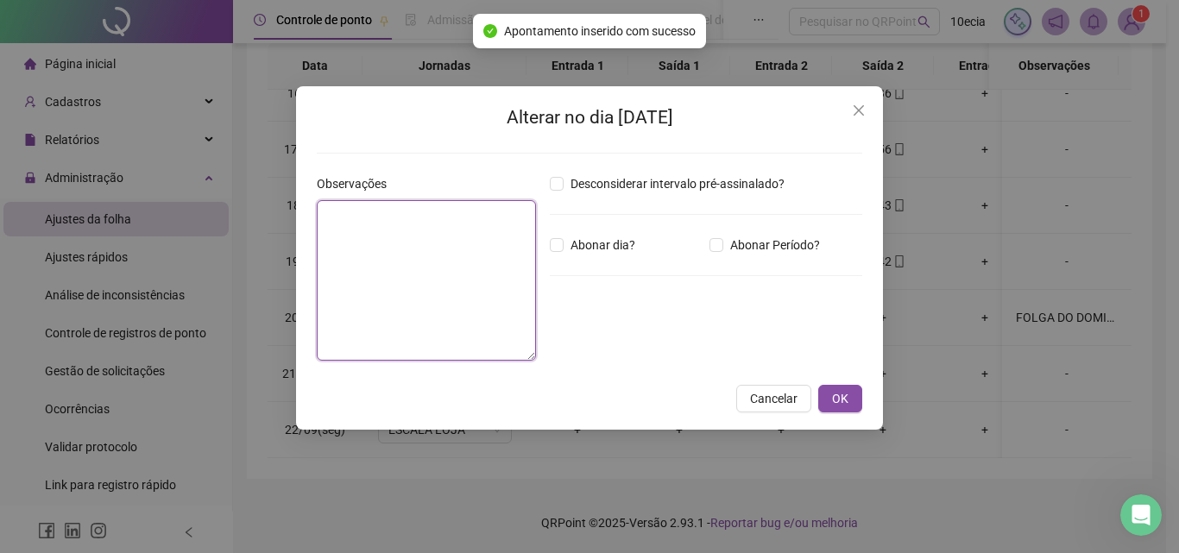
click at [434, 301] on textarea at bounding box center [426, 280] width 219 height 160
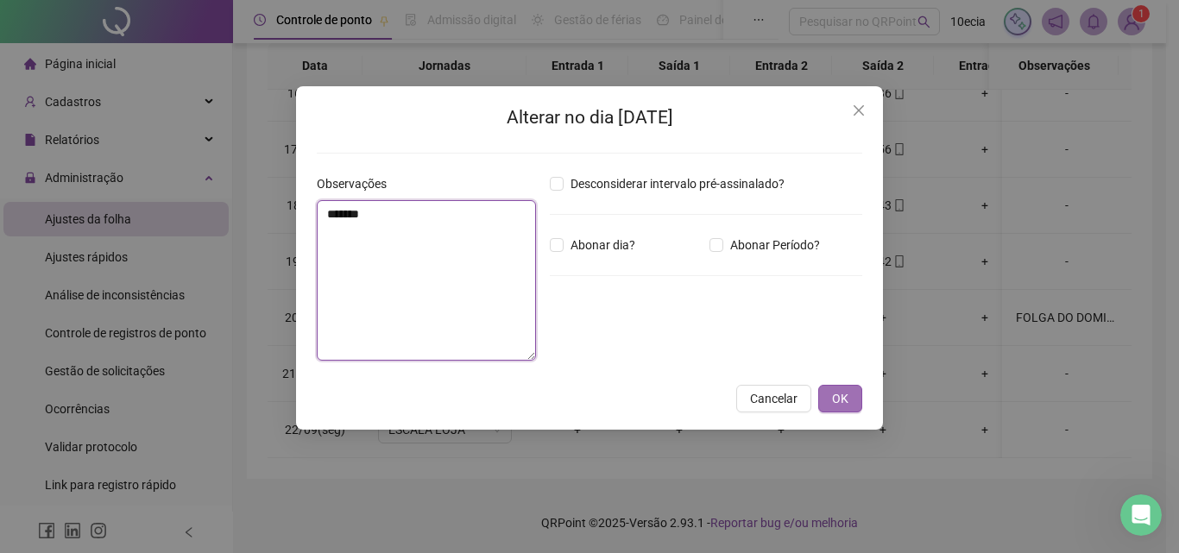
type textarea "*******"
click at [854, 409] on button "OK" at bounding box center [840, 399] width 44 height 28
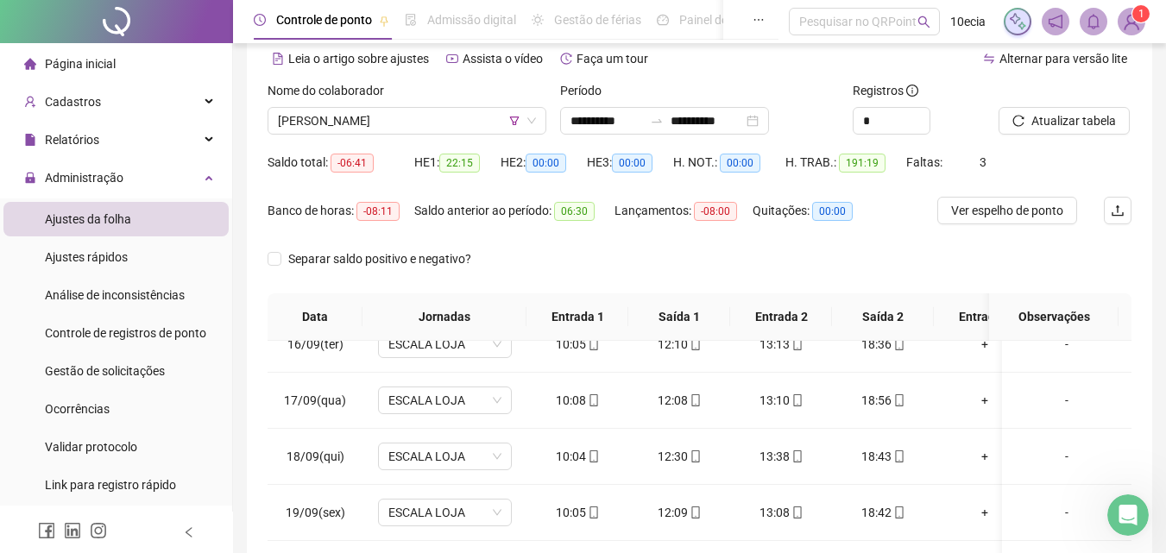
scroll to position [70, 0]
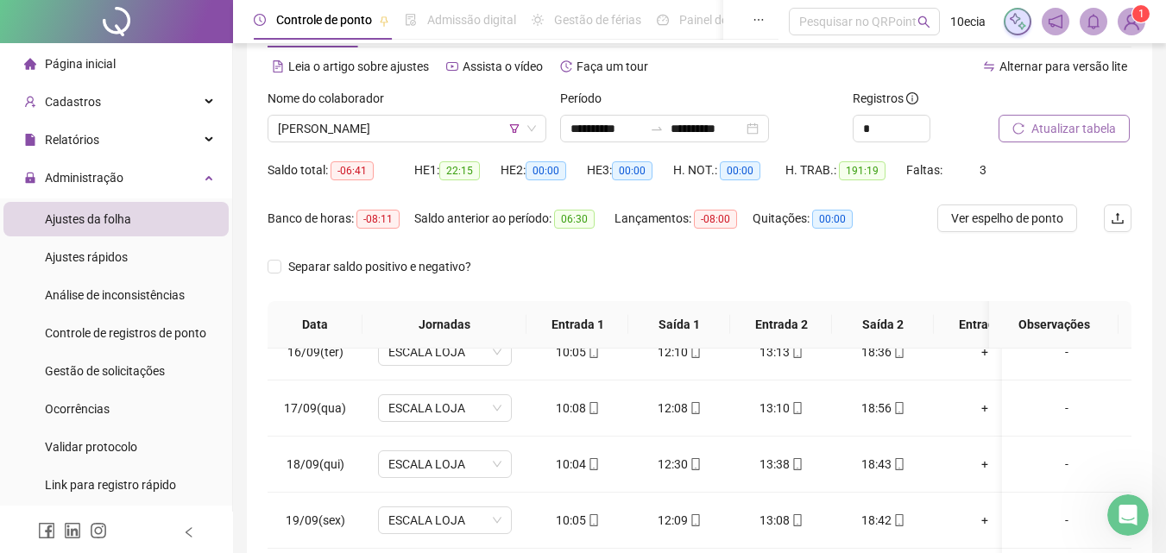
click at [1086, 127] on span "Atualizar tabela" at bounding box center [1073, 128] width 85 height 19
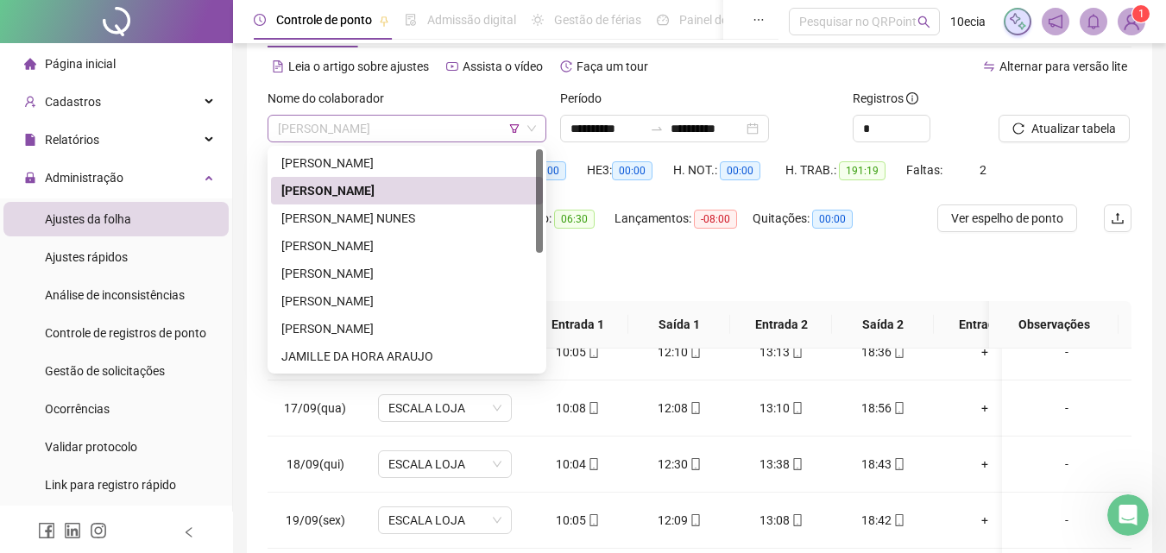
click at [346, 123] on span "[PERSON_NAME]" at bounding box center [407, 129] width 258 height 26
click at [343, 207] on div "[PERSON_NAME] NUNES" at bounding box center [407, 218] width 272 height 28
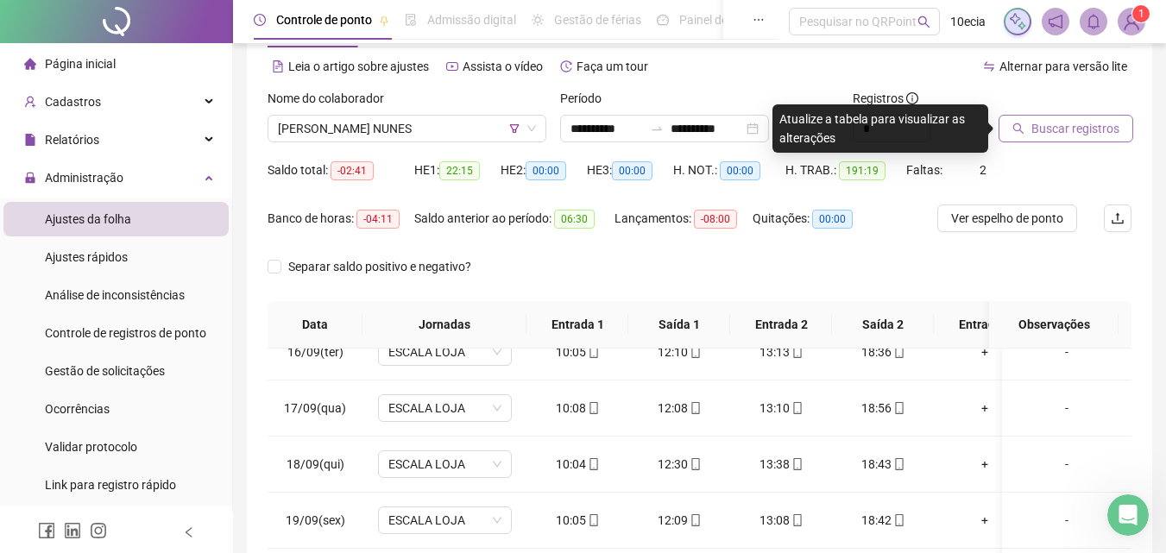
click at [1072, 125] on span "Buscar registros" at bounding box center [1075, 128] width 88 height 19
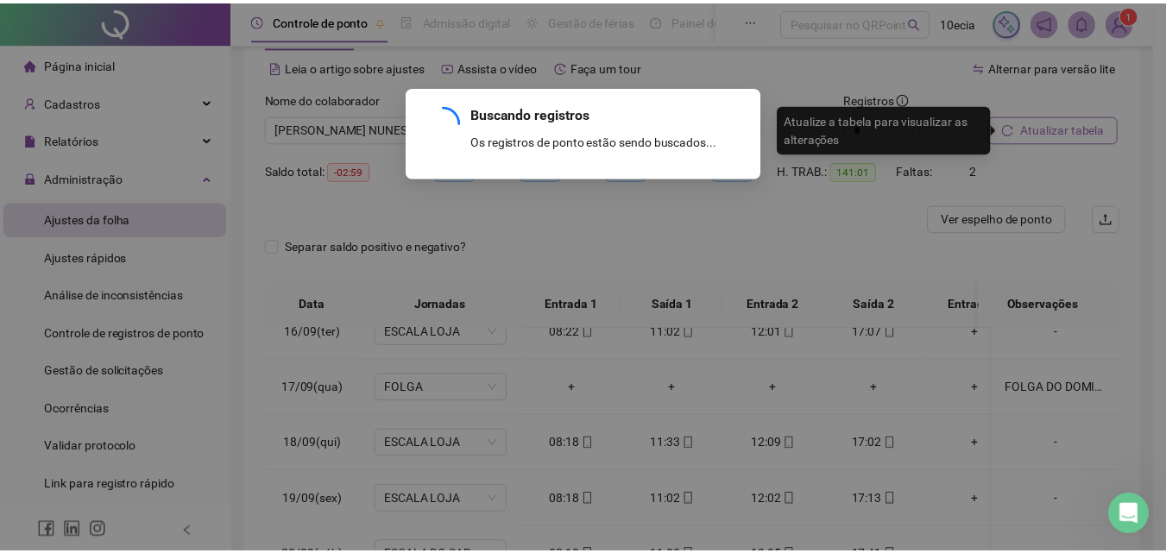
scroll to position [878, 0]
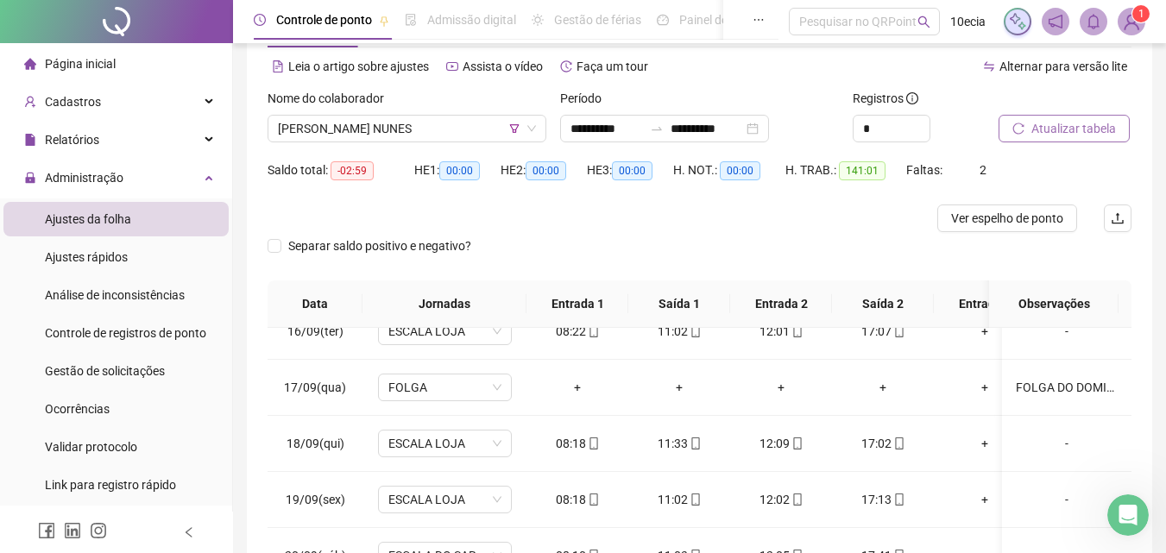
click at [1040, 126] on span "Atualizar tabela" at bounding box center [1073, 128] width 85 height 19
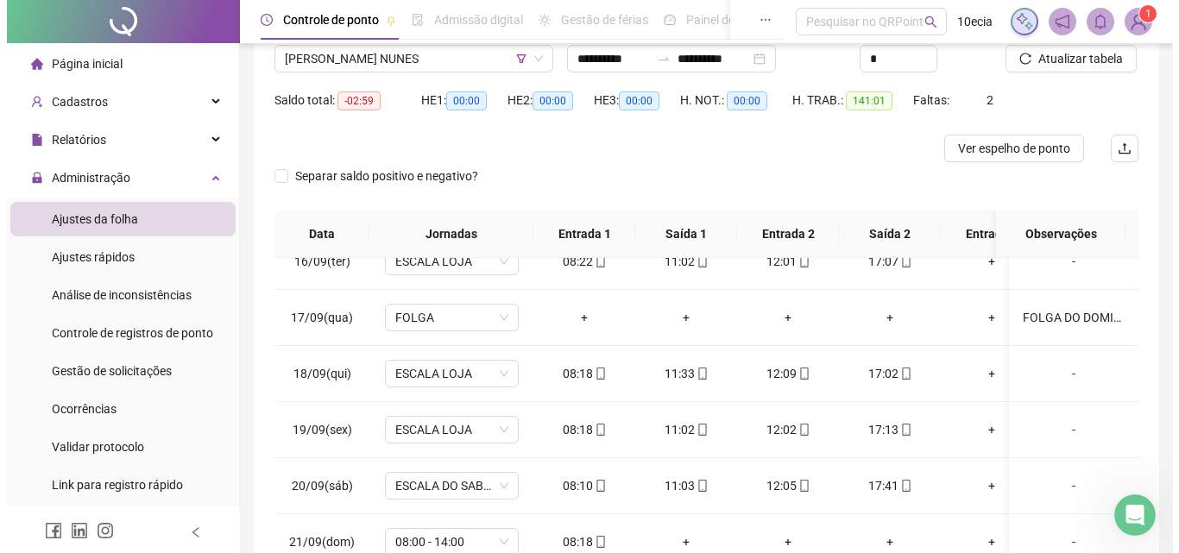
scroll to position [135, 0]
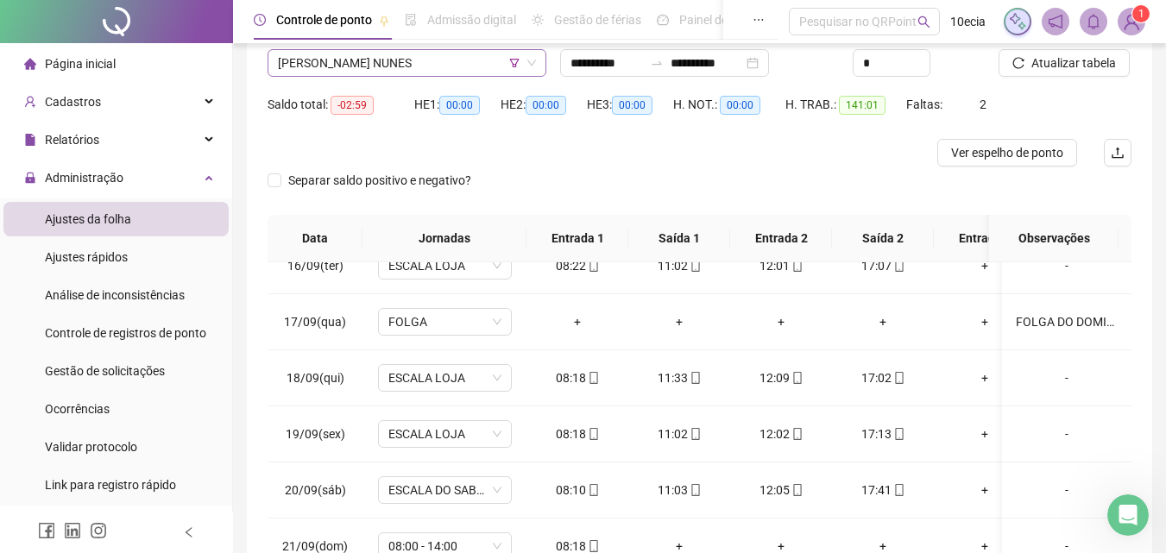
click at [304, 57] on span "[PERSON_NAME] NUNES" at bounding box center [407, 63] width 258 height 26
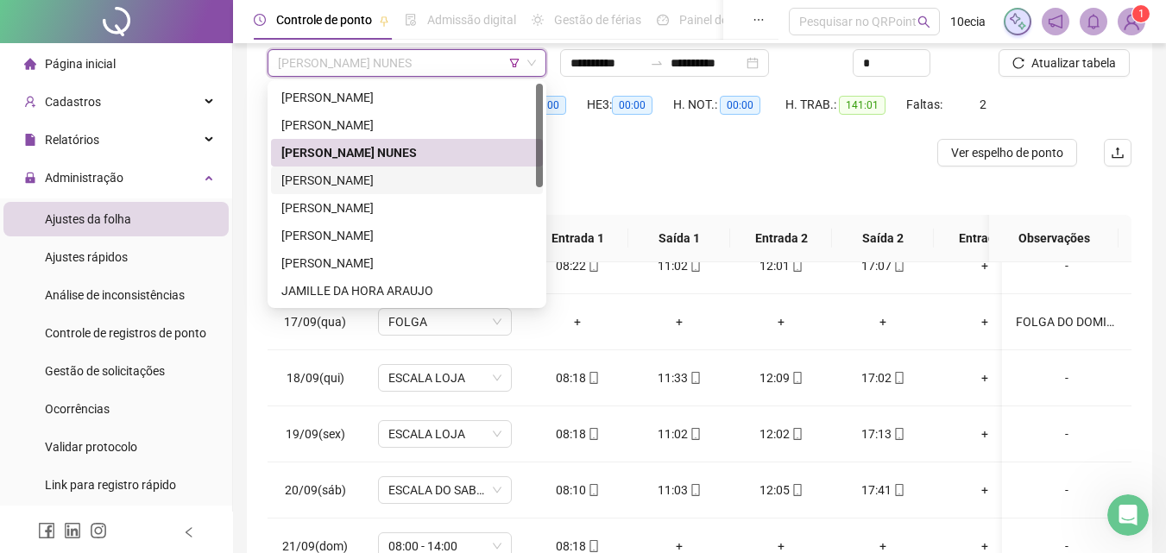
click at [299, 189] on div "[PERSON_NAME]" at bounding box center [406, 180] width 251 height 19
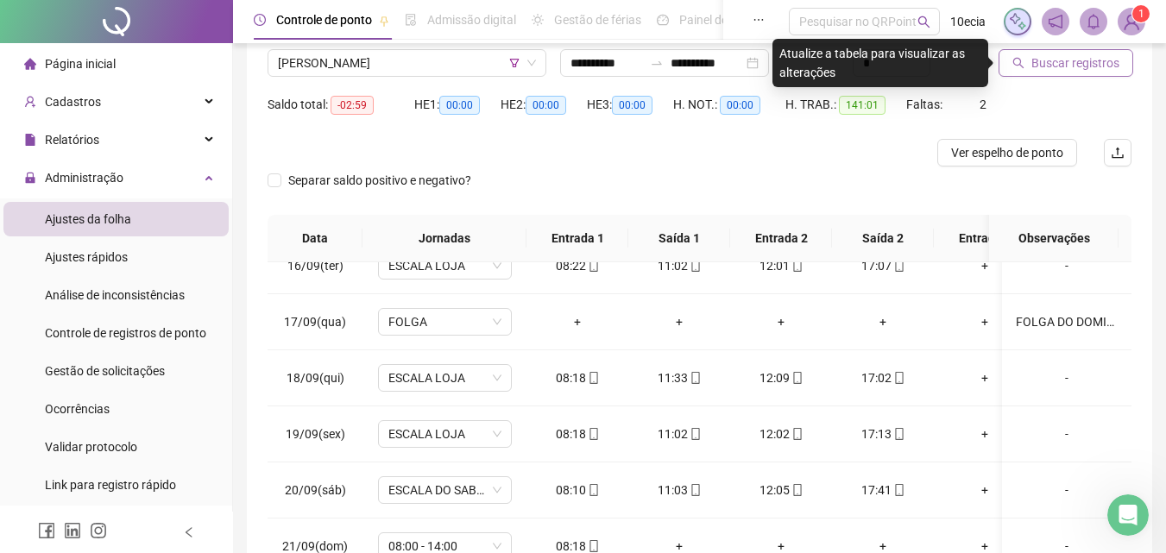
click at [1070, 61] on span "Buscar registros" at bounding box center [1075, 62] width 88 height 19
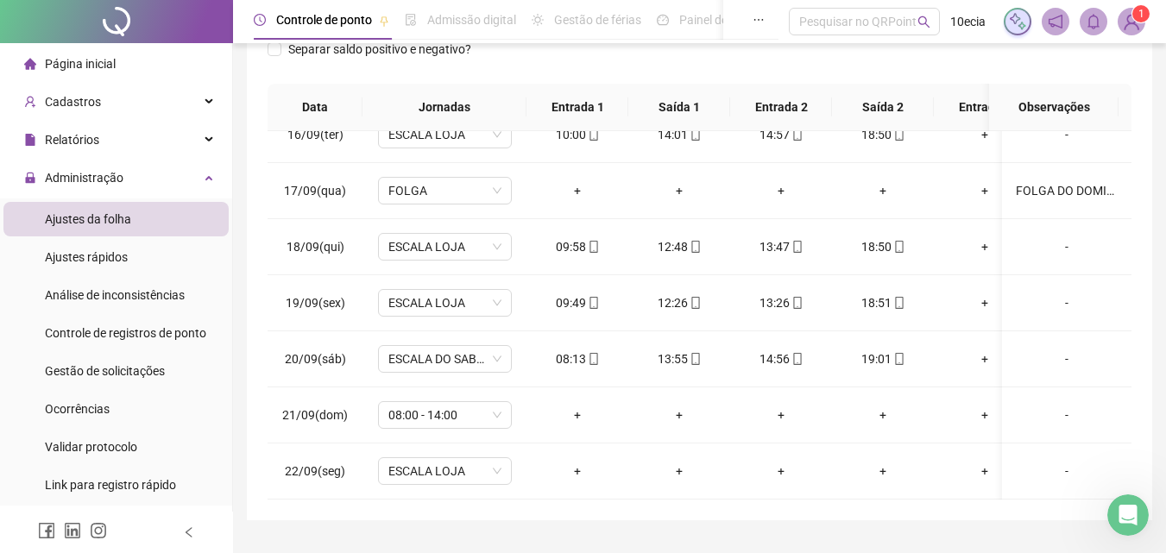
scroll to position [329, 0]
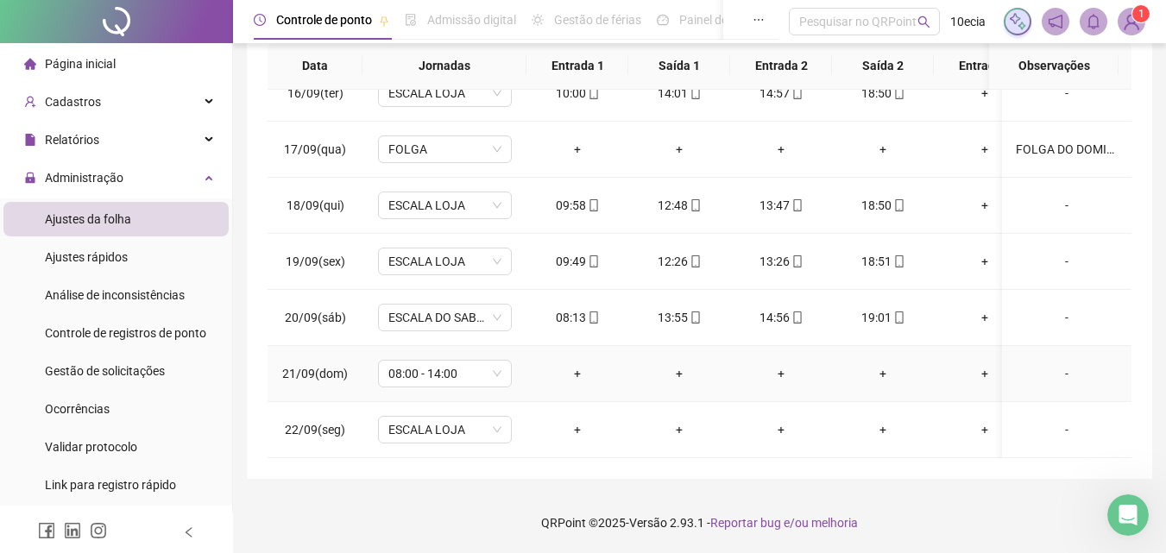
click at [1061, 364] on div "-" at bounding box center [1067, 373] width 102 height 19
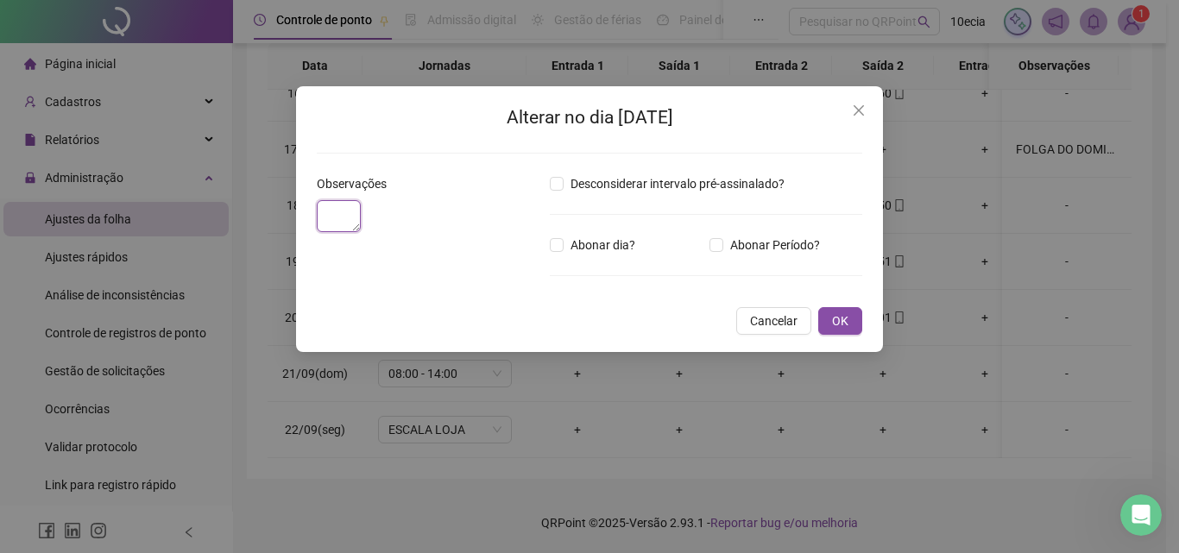
drag, startPoint x: 324, startPoint y: 223, endPoint x: 310, endPoint y: 231, distance: 17.0
click at [324, 223] on textarea at bounding box center [339, 216] width 44 height 32
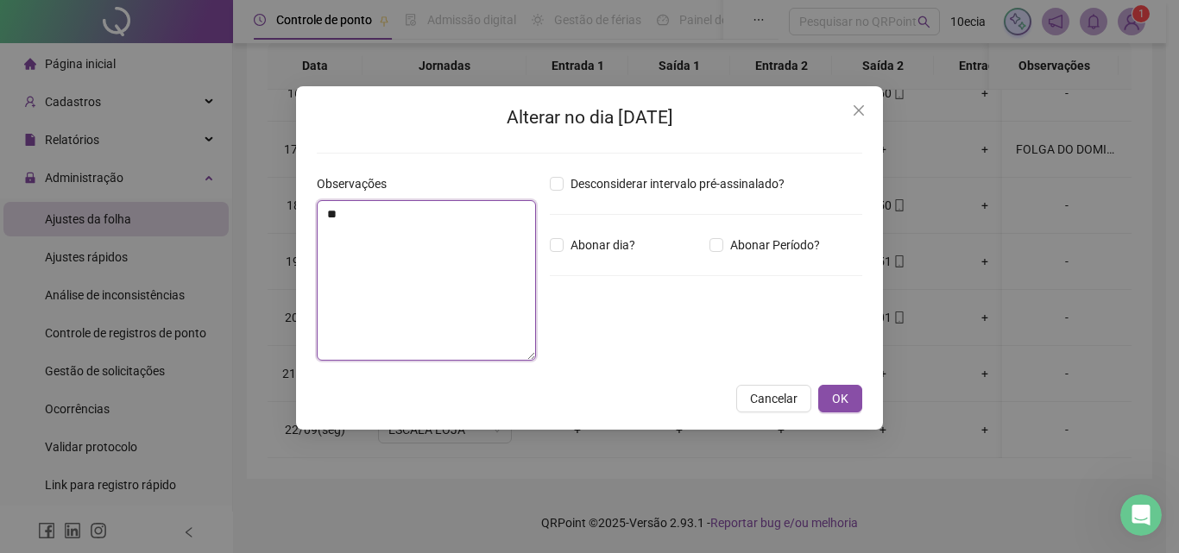
type textarea "*"
type textarea "*******"
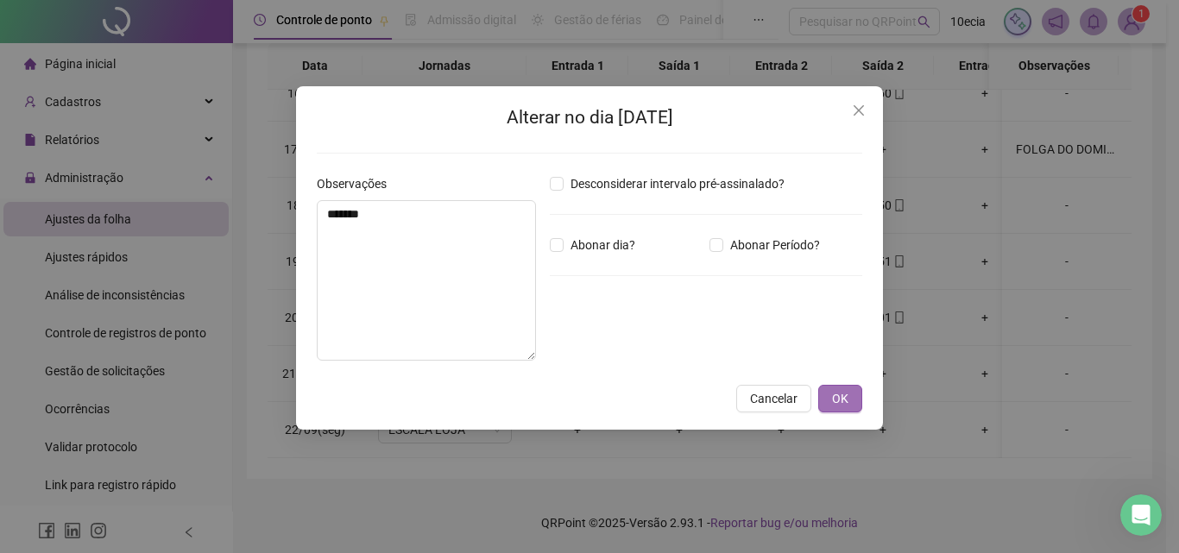
click at [844, 400] on span "OK" at bounding box center [840, 398] width 16 height 19
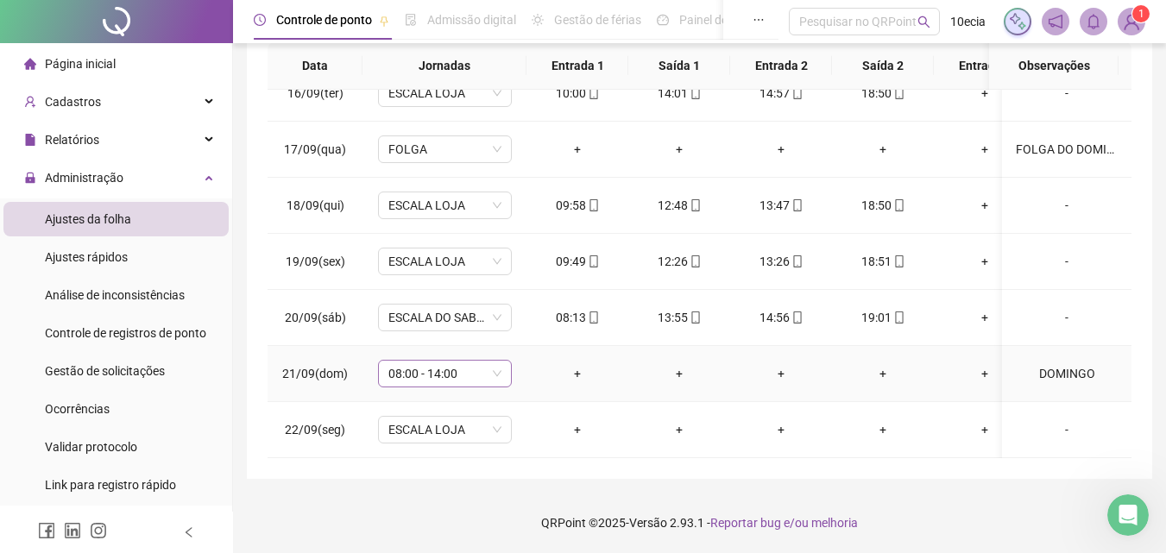
click at [480, 361] on span "08:00 - 14:00" at bounding box center [444, 374] width 113 height 26
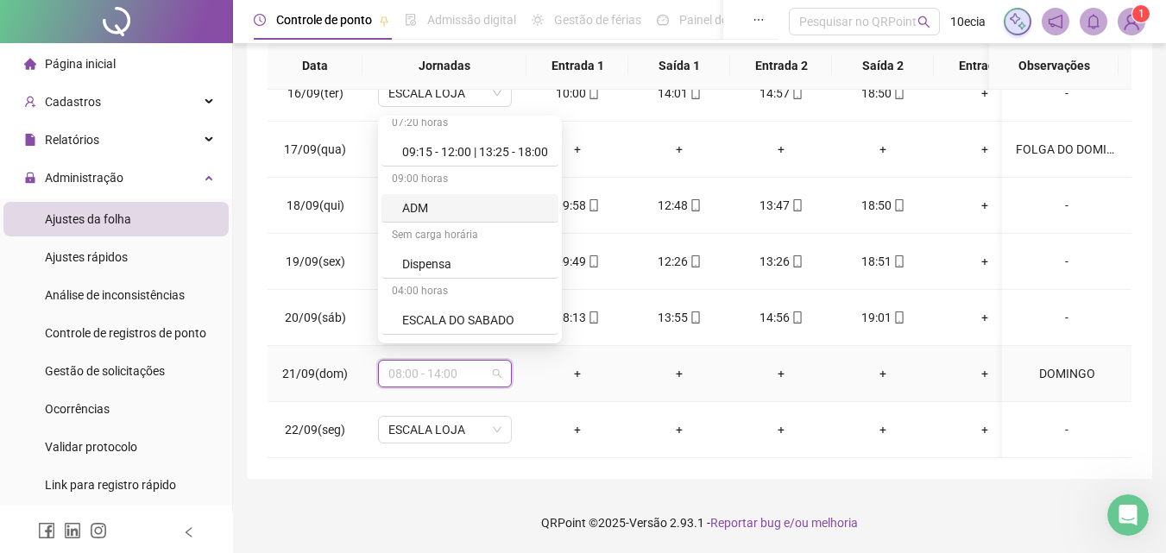
scroll to position [518, 0]
click at [406, 318] on div "Folga" at bounding box center [475, 315] width 146 height 19
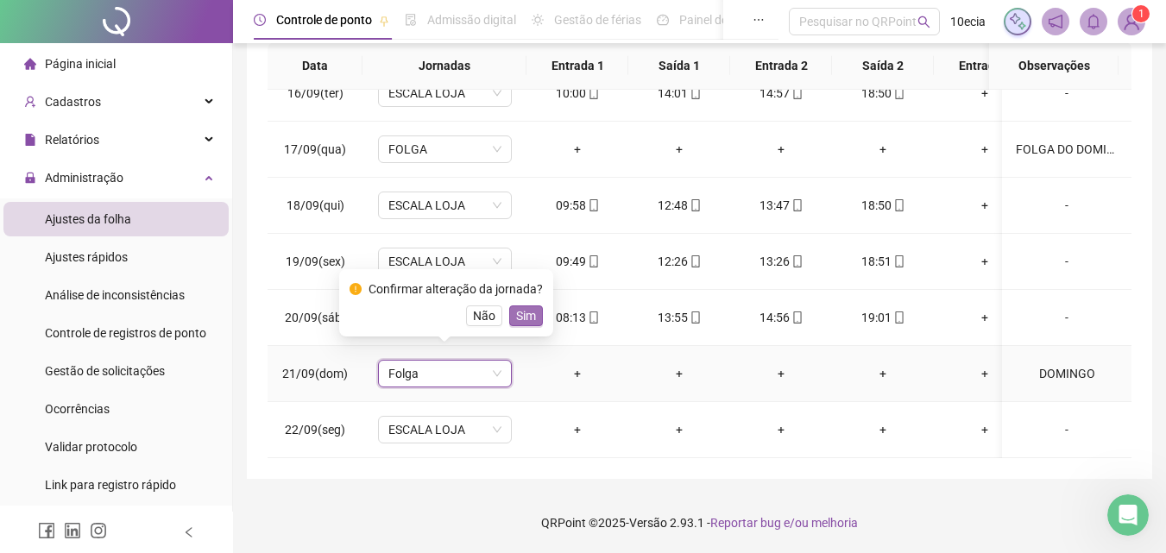
click at [533, 318] on button "Sim" at bounding box center [526, 315] width 34 height 21
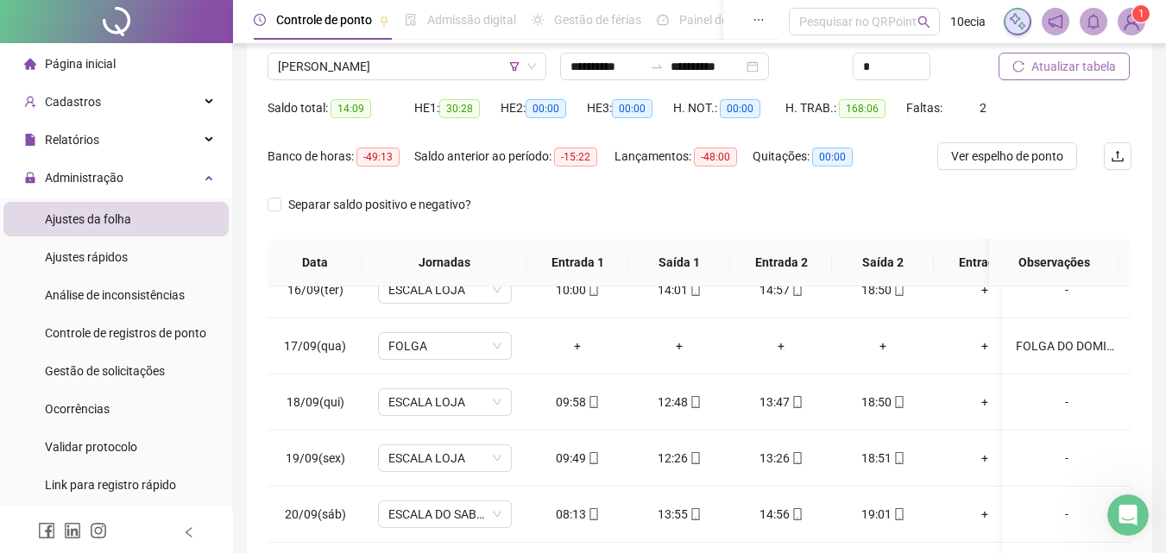
scroll to position [70, 0]
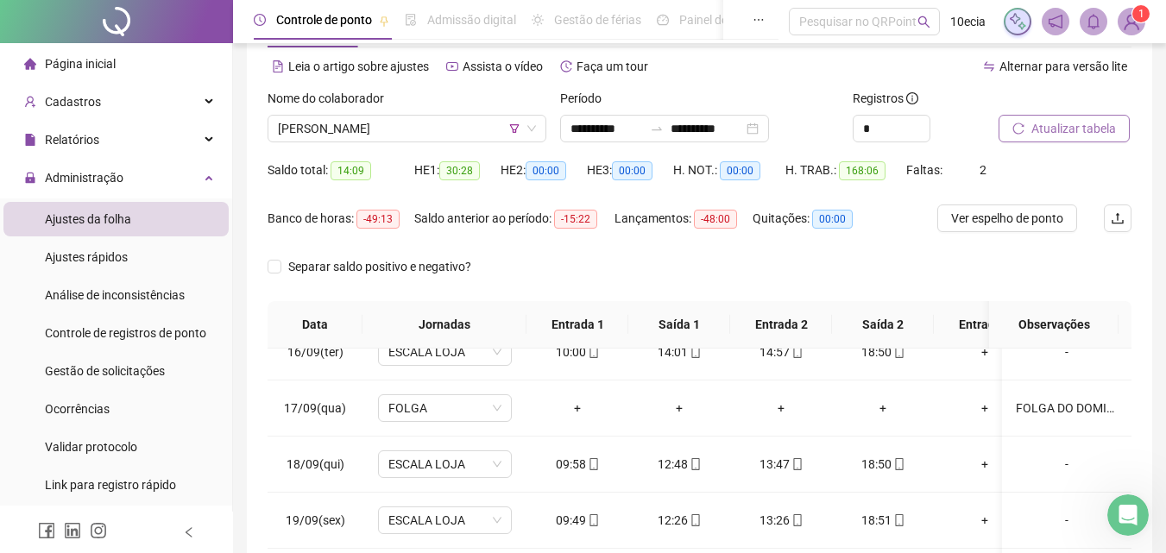
drag, startPoint x: 456, startPoint y: 135, endPoint x: 450, endPoint y: 146, distance: 12.7
click at [456, 135] on span "[PERSON_NAME]" at bounding box center [407, 129] width 258 height 26
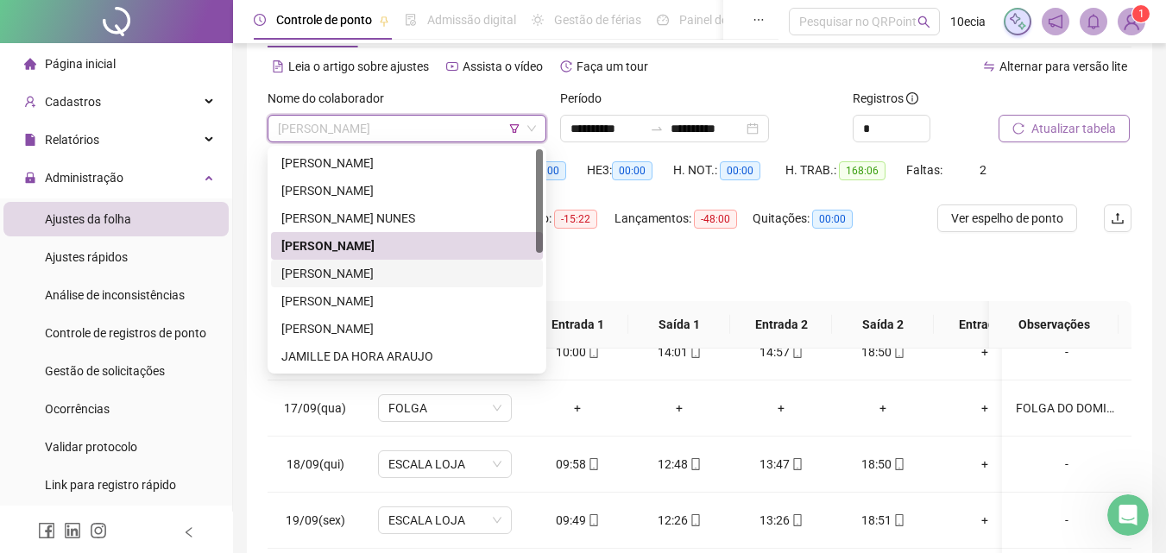
click at [323, 276] on div "[PERSON_NAME]" at bounding box center [406, 273] width 251 height 19
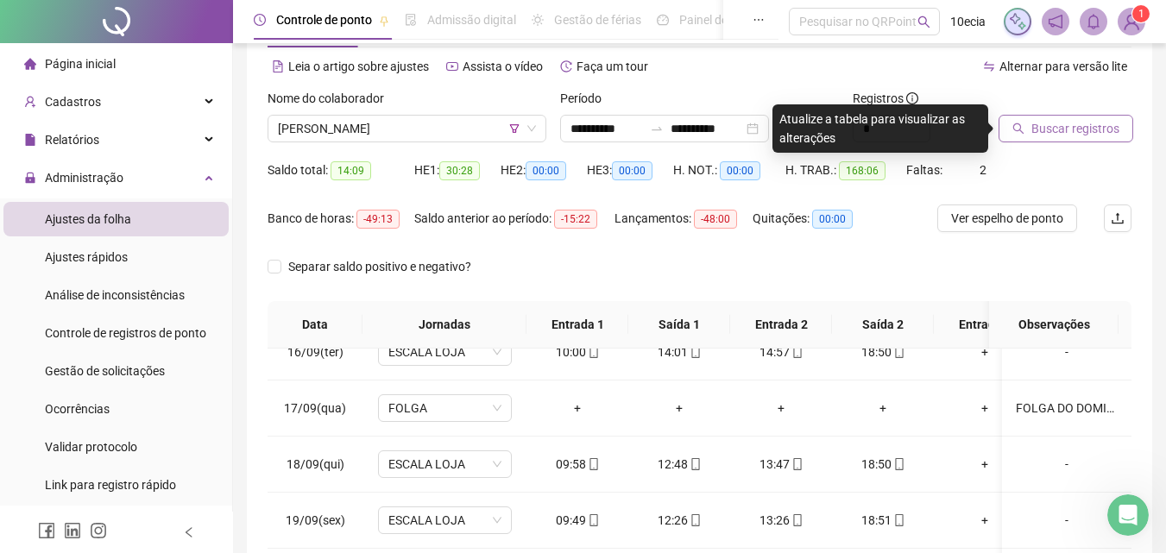
click at [1060, 125] on span "Buscar registros" at bounding box center [1075, 128] width 88 height 19
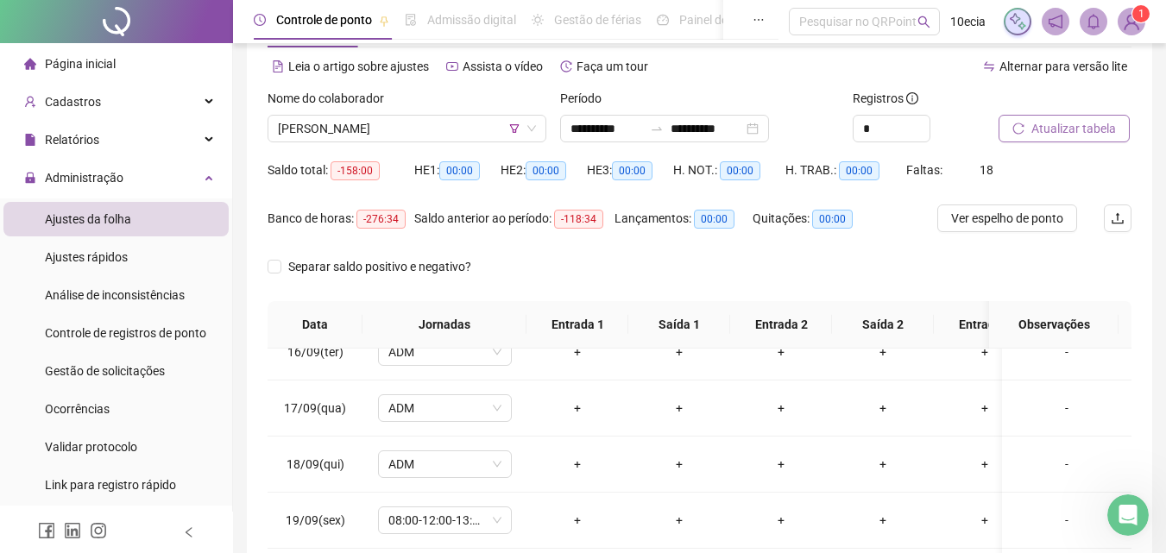
click at [1060, 125] on span "Atualizar tabela" at bounding box center [1073, 128] width 85 height 19
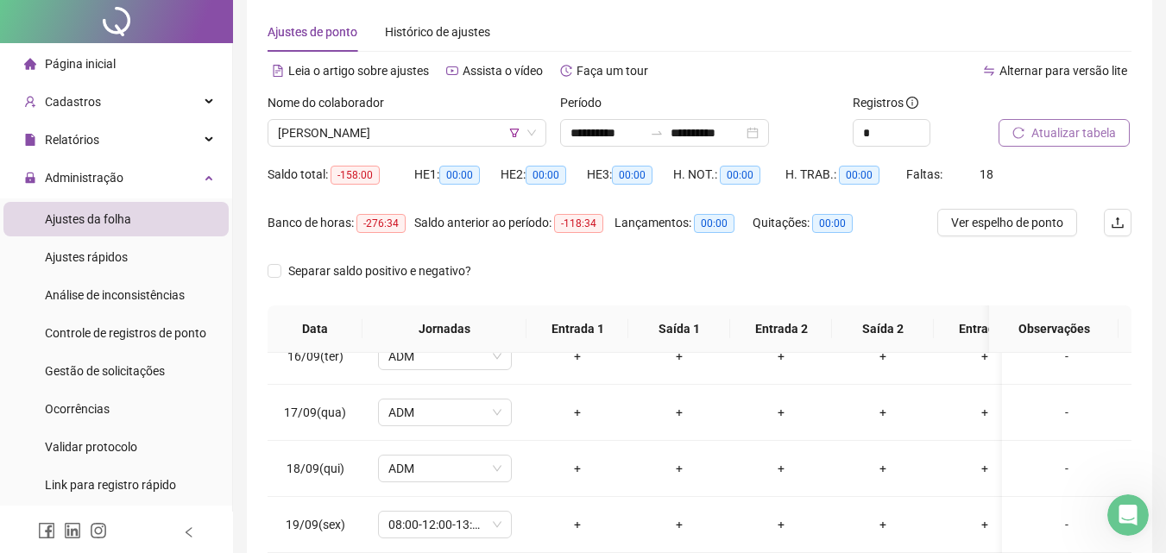
scroll to position [0, 0]
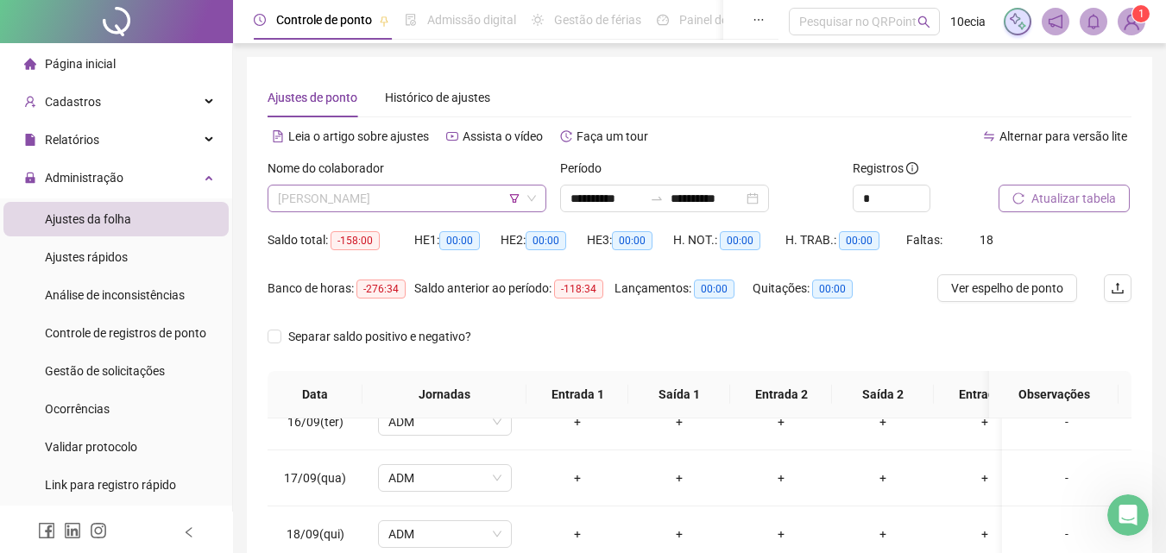
click at [355, 198] on span "[PERSON_NAME]" at bounding box center [407, 199] width 258 height 26
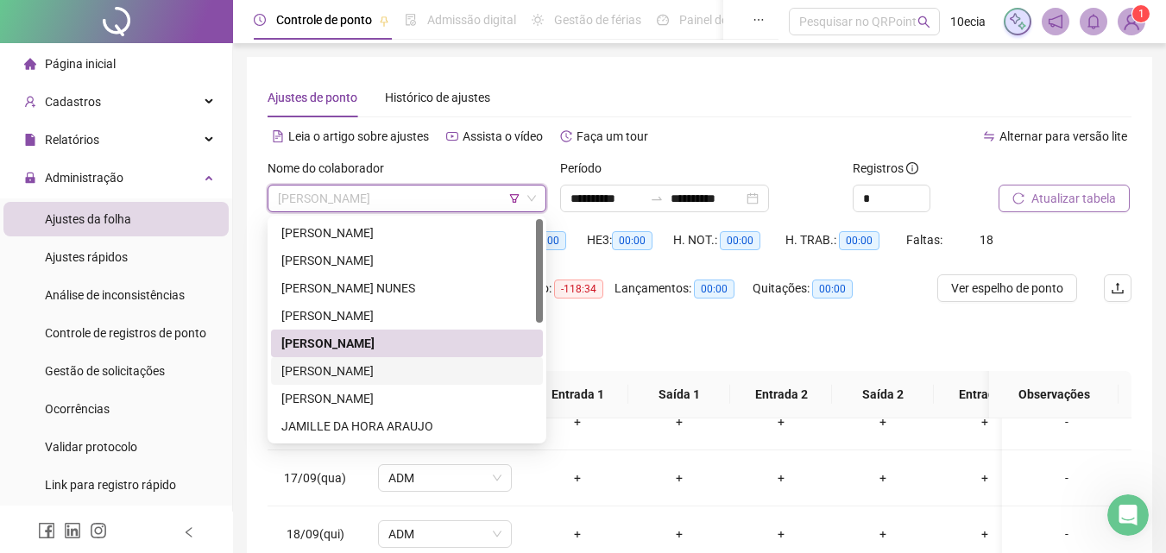
click at [363, 368] on div "[PERSON_NAME]" at bounding box center [406, 371] width 251 height 19
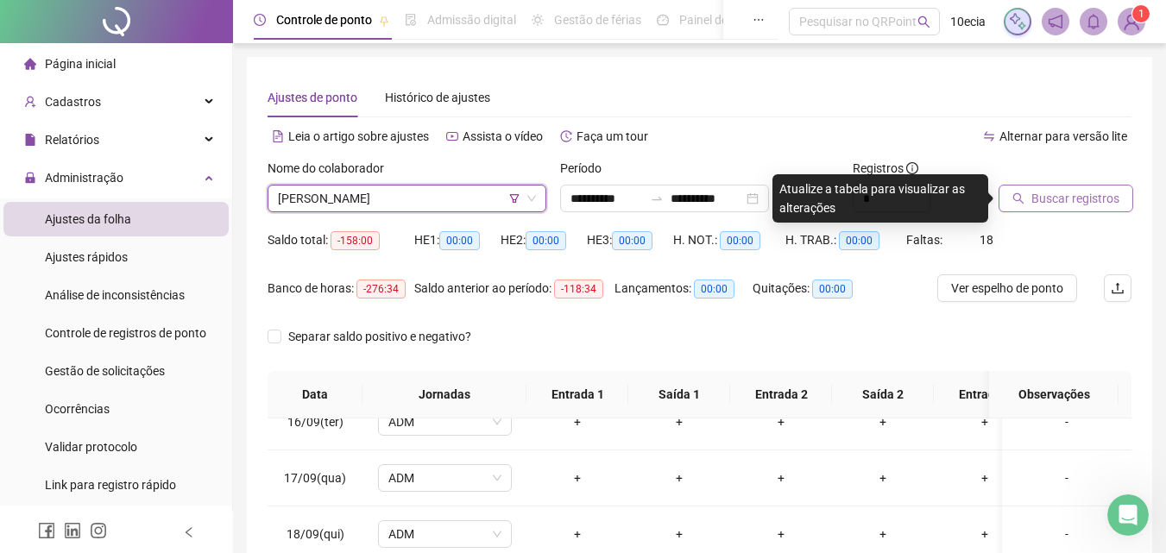
click at [1066, 198] on span "Buscar registros" at bounding box center [1075, 198] width 88 height 19
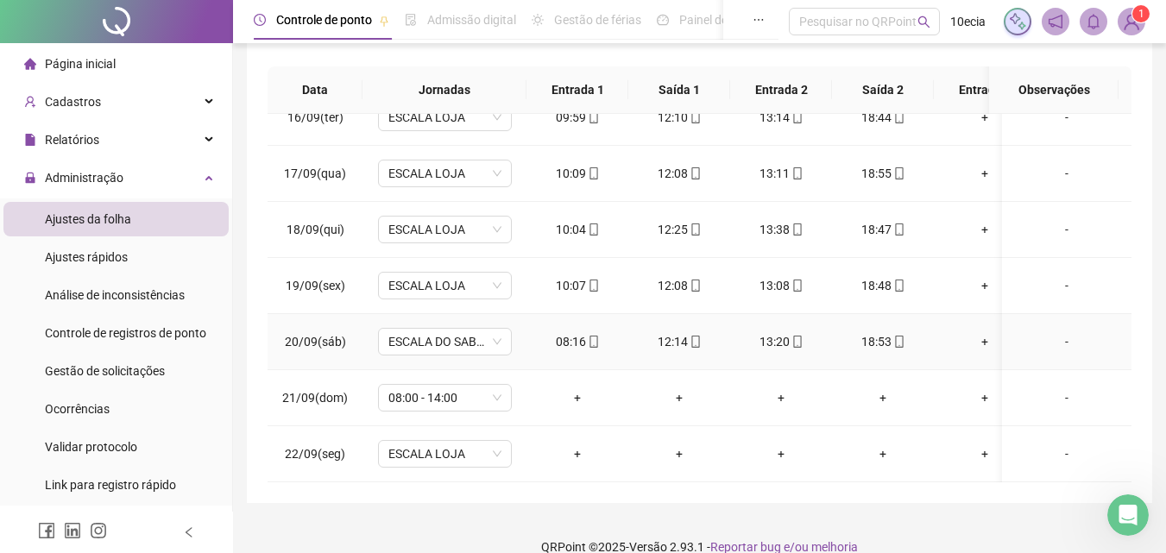
scroll to position [329, 0]
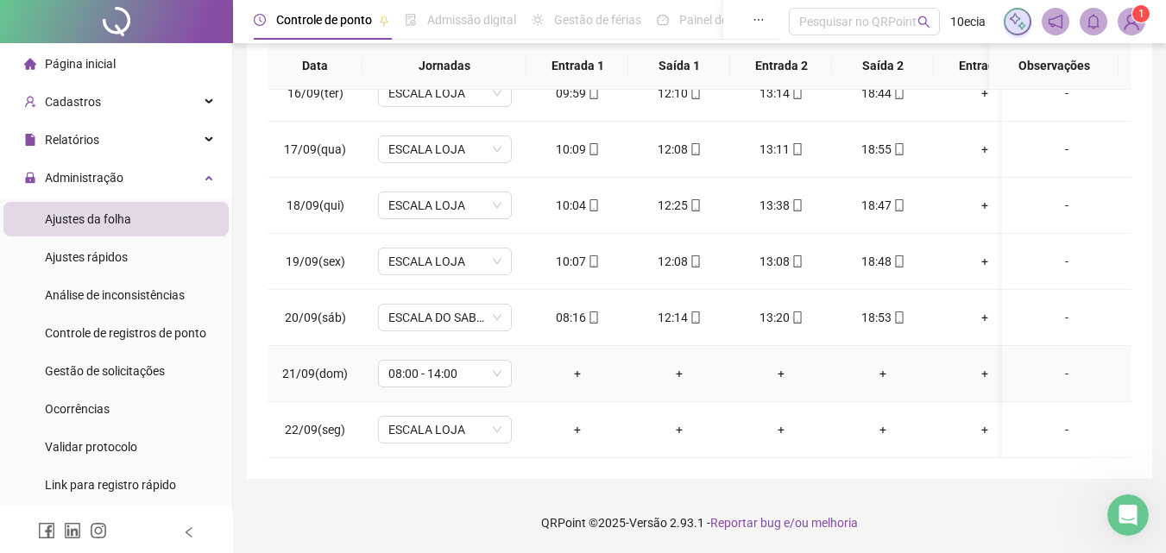
click at [1057, 364] on div "-" at bounding box center [1067, 373] width 102 height 19
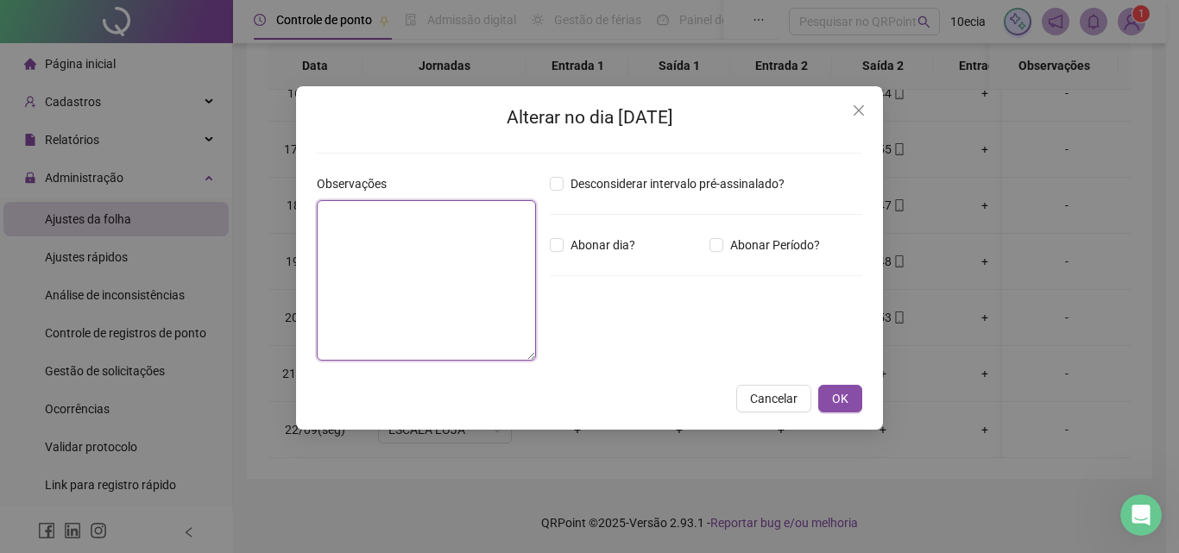
click at [410, 263] on textarea at bounding box center [426, 280] width 219 height 160
type textarea "*******"
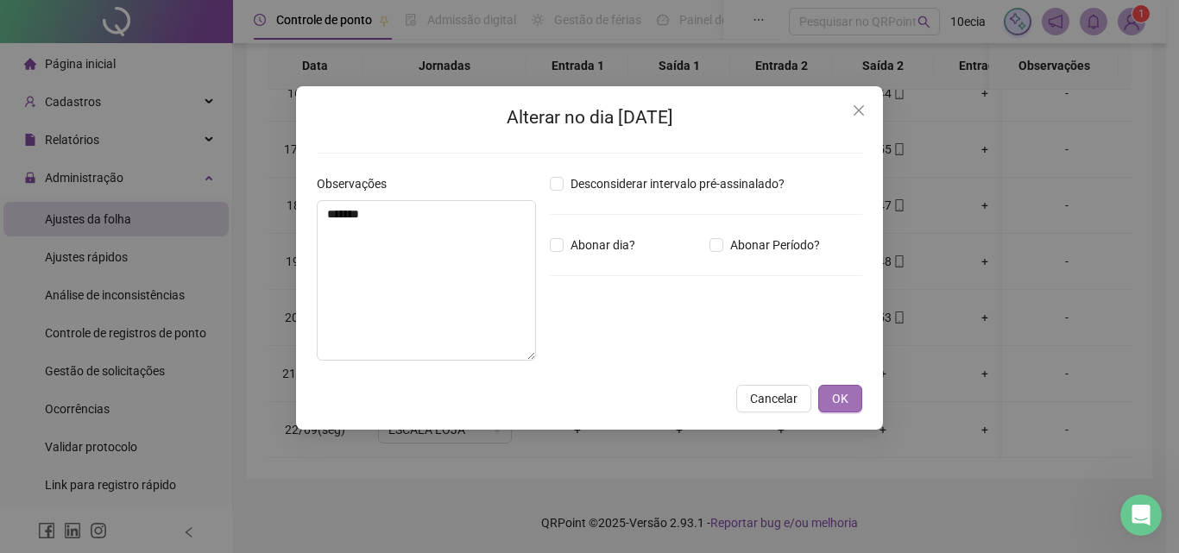
click at [850, 396] on button "OK" at bounding box center [840, 399] width 44 height 28
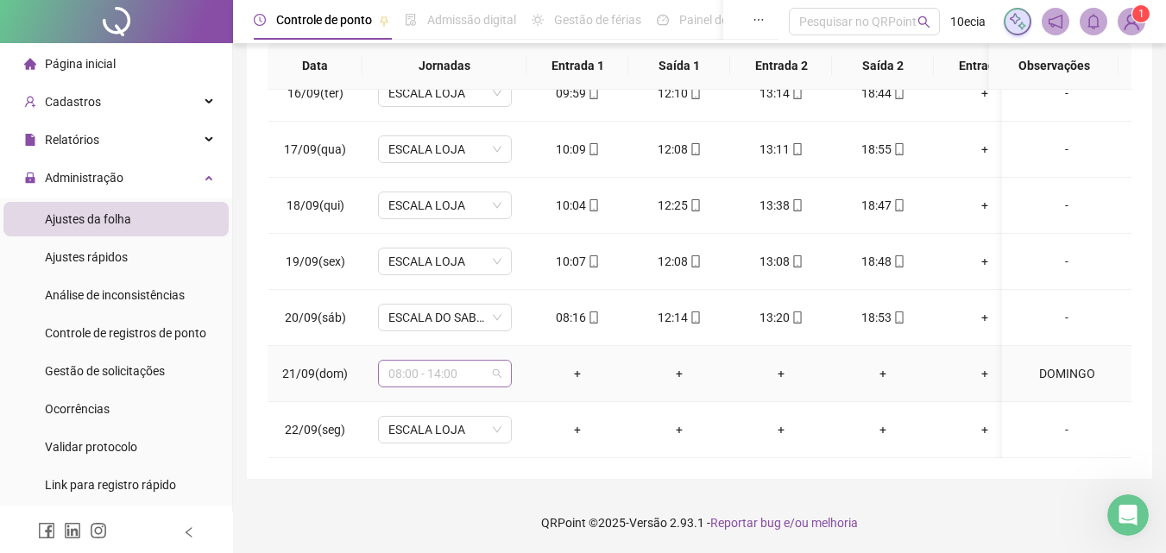
click at [456, 365] on span "08:00 - 14:00" at bounding box center [444, 374] width 113 height 26
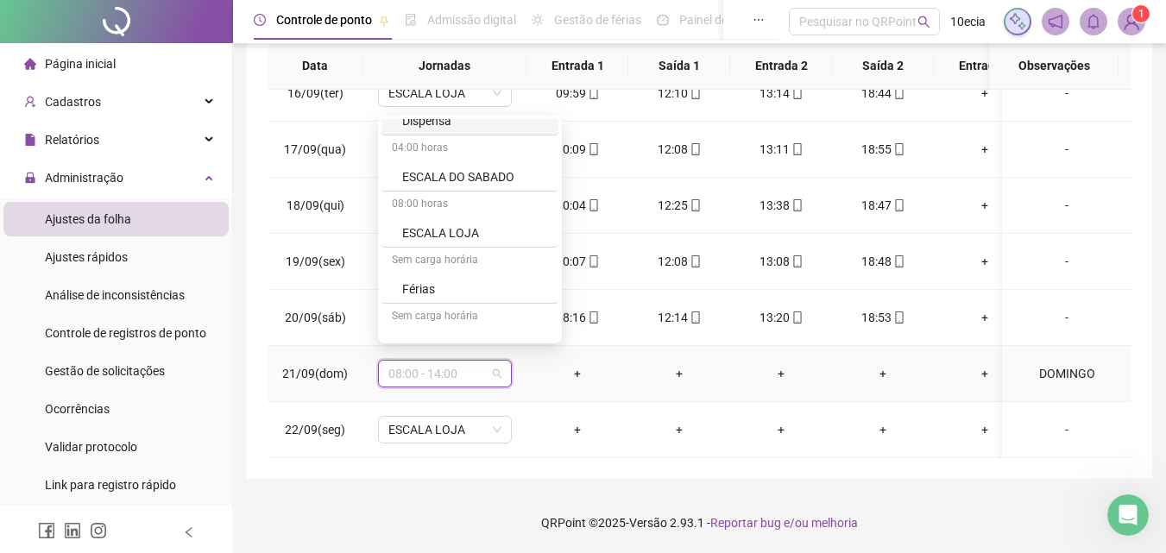
scroll to position [518, 0]
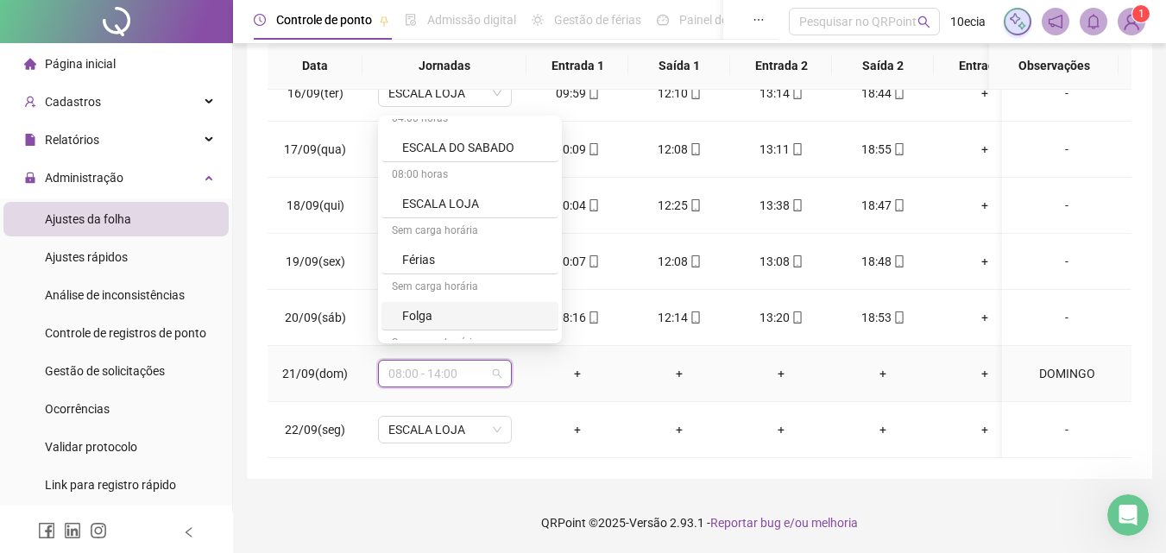
click at [419, 318] on div "Folga" at bounding box center [475, 315] width 146 height 19
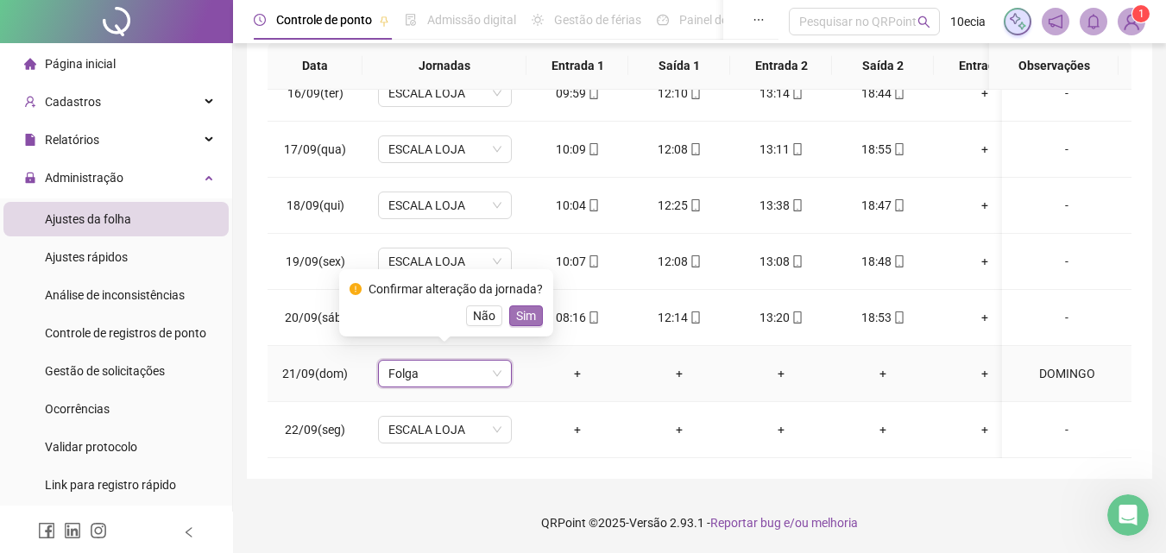
click at [527, 318] on span "Sim" at bounding box center [526, 315] width 20 height 19
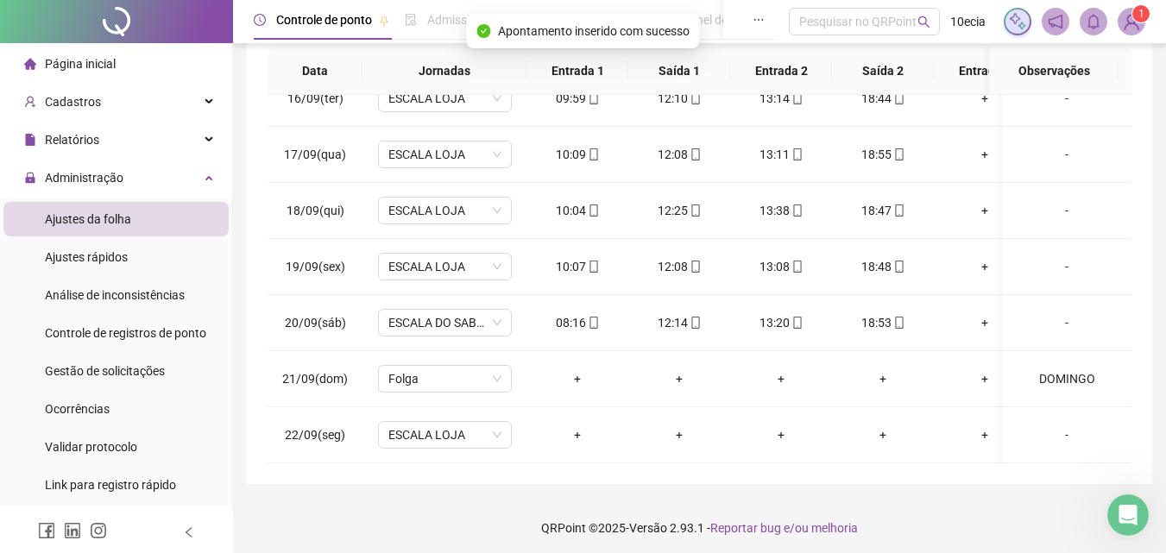
scroll to position [329, 0]
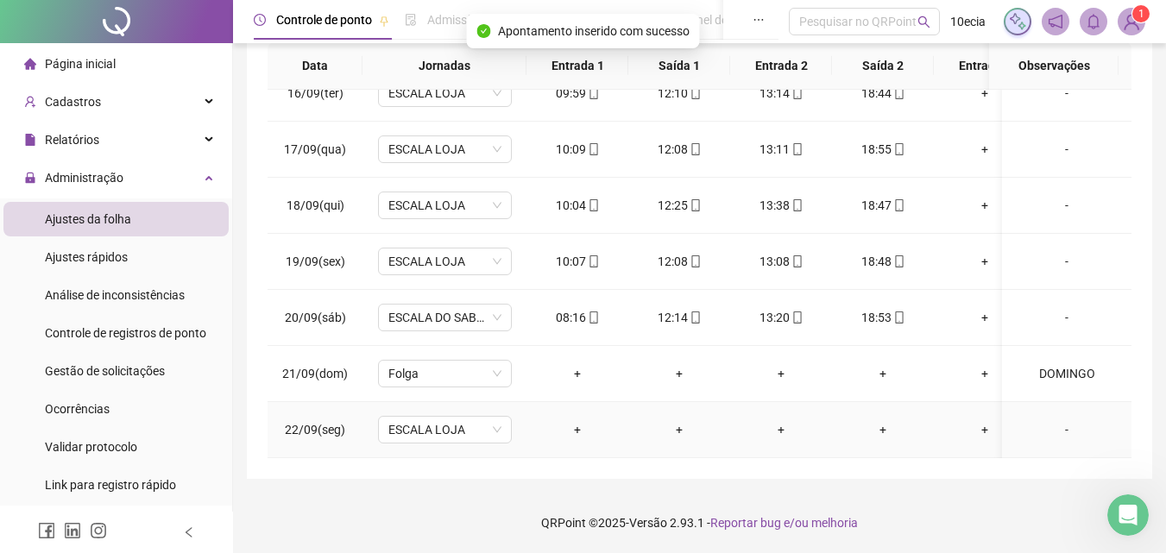
click at [1054, 420] on div "-" at bounding box center [1067, 429] width 102 height 19
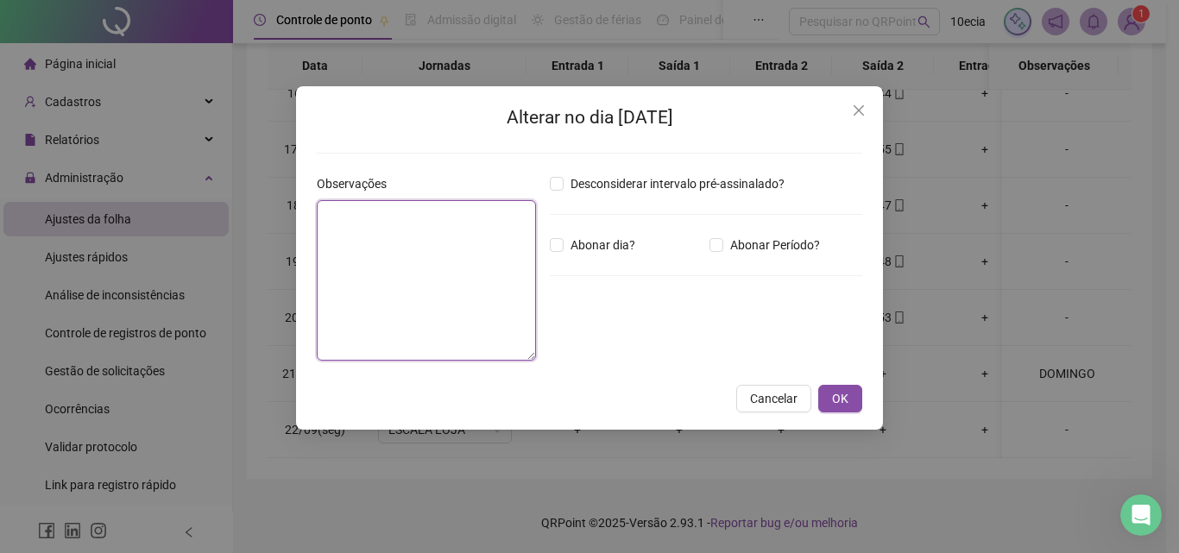
click at [360, 265] on textarea at bounding box center [426, 280] width 219 height 160
type textarea "**********"
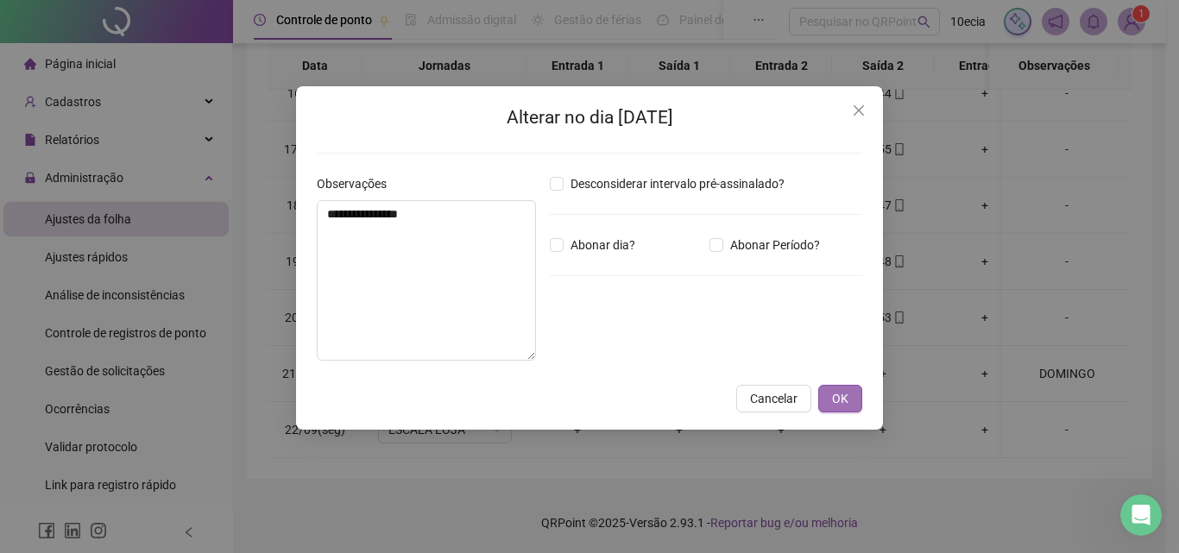
click at [835, 402] on span "OK" at bounding box center [840, 398] width 16 height 19
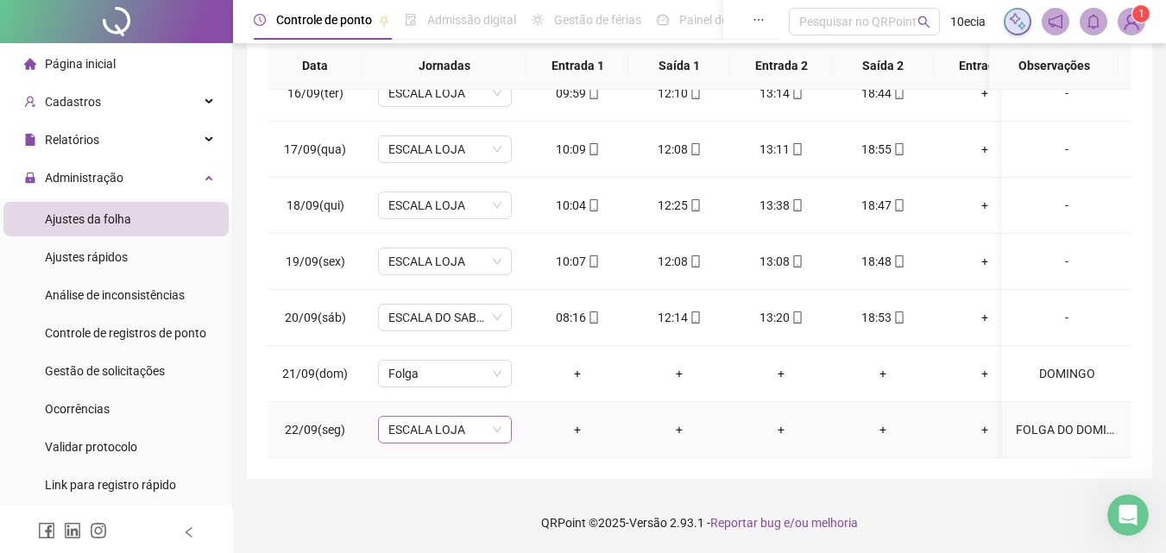
click at [430, 421] on span "ESCALA LOJA" at bounding box center [444, 430] width 113 height 26
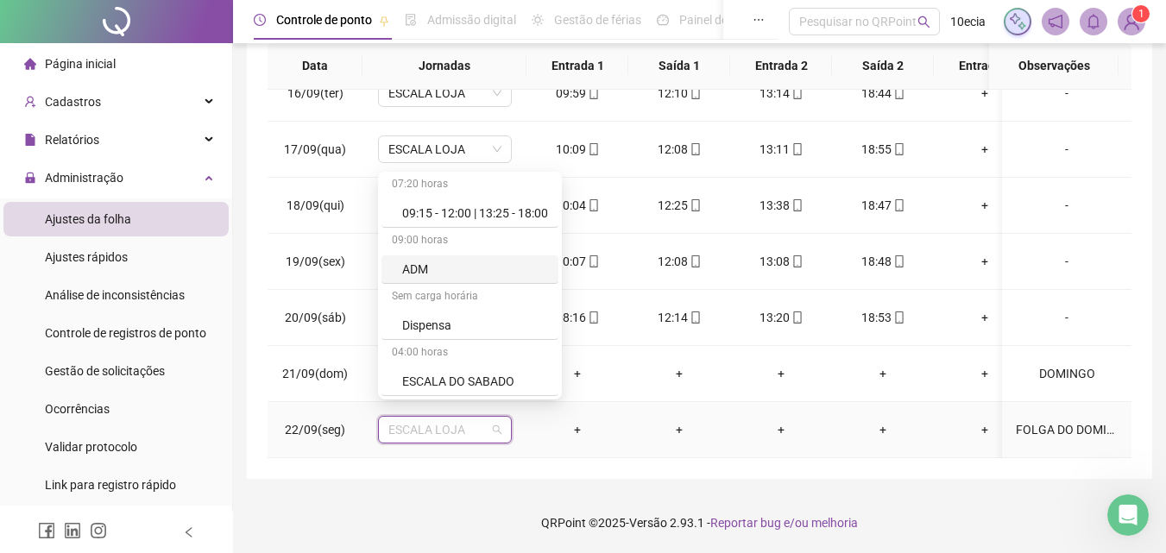
scroll to position [518, 0]
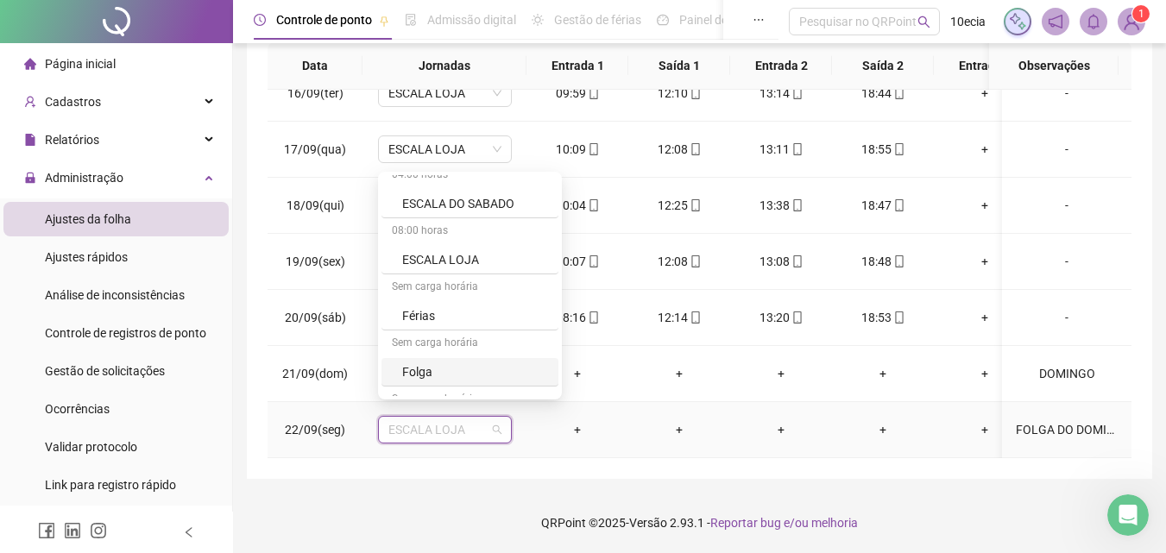
click at [414, 368] on div "Folga" at bounding box center [475, 371] width 146 height 19
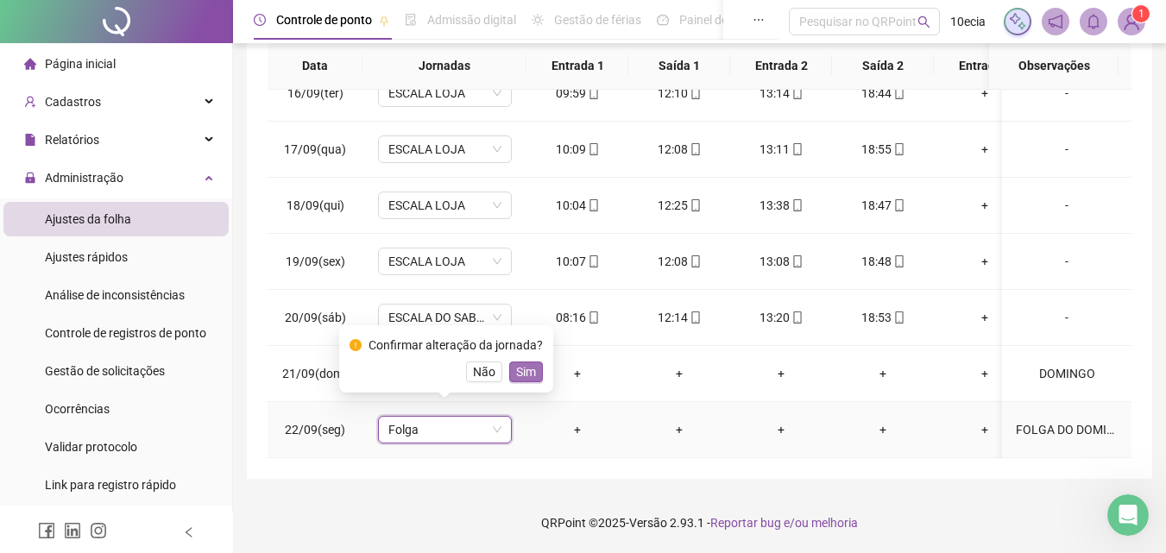
click at [525, 376] on span "Sim" at bounding box center [526, 371] width 20 height 19
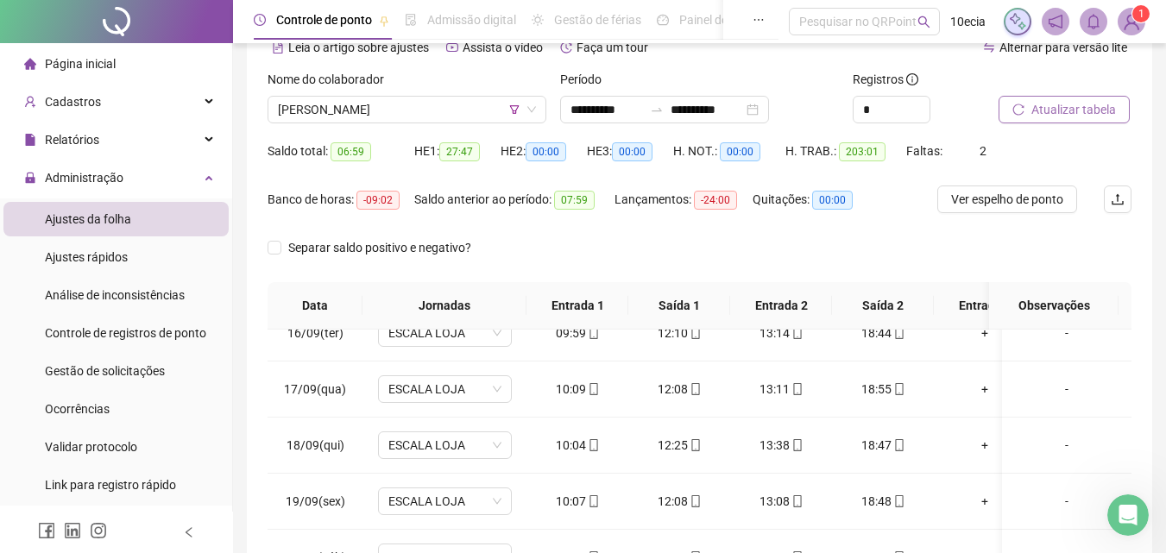
scroll to position [70, 0]
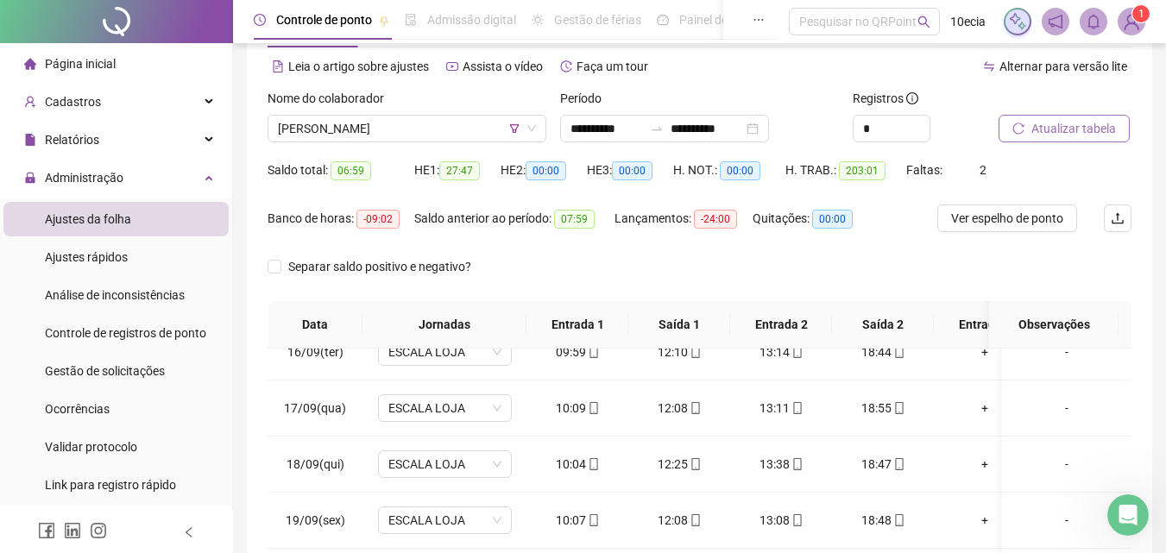
click at [1079, 134] on span "Atualizar tabela" at bounding box center [1073, 128] width 85 height 19
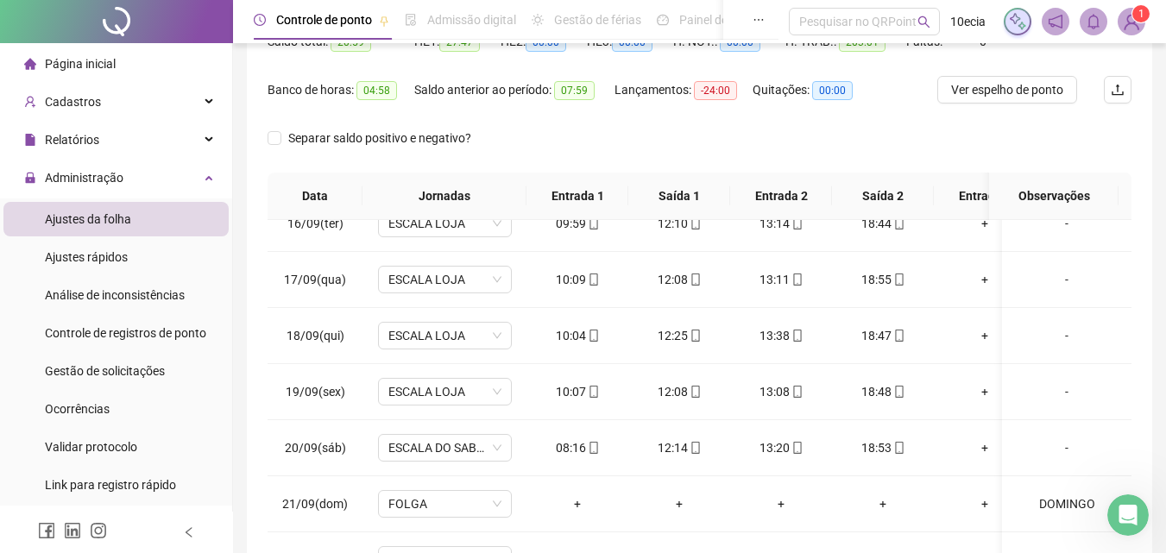
scroll to position [0, 0]
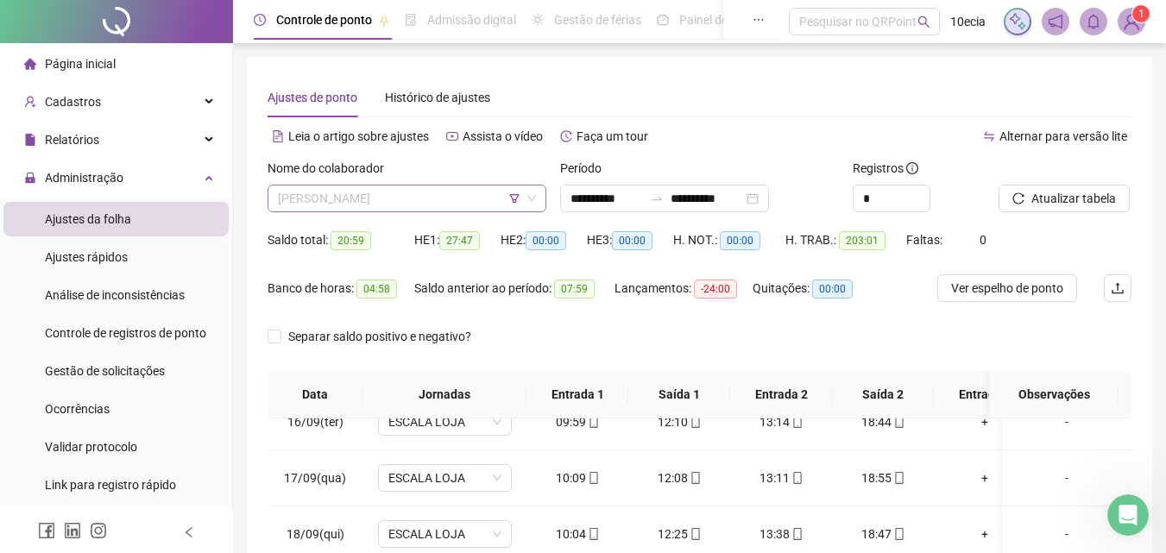
click at [351, 201] on span "[PERSON_NAME]" at bounding box center [407, 199] width 258 height 26
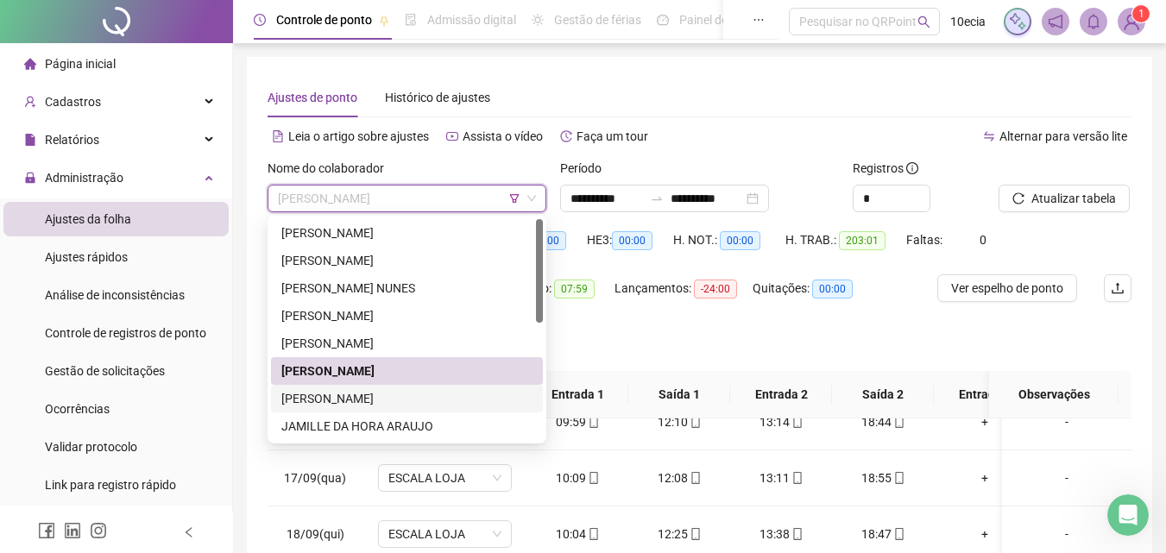
click at [330, 400] on div "[PERSON_NAME]" at bounding box center [406, 398] width 251 height 19
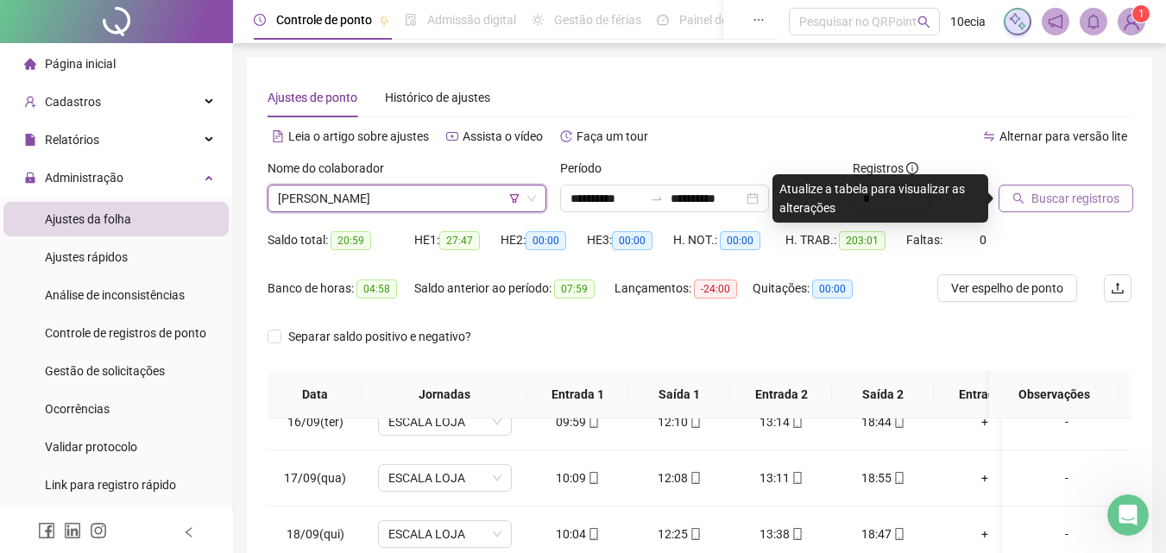
click at [1062, 199] on span "Buscar registros" at bounding box center [1075, 198] width 88 height 19
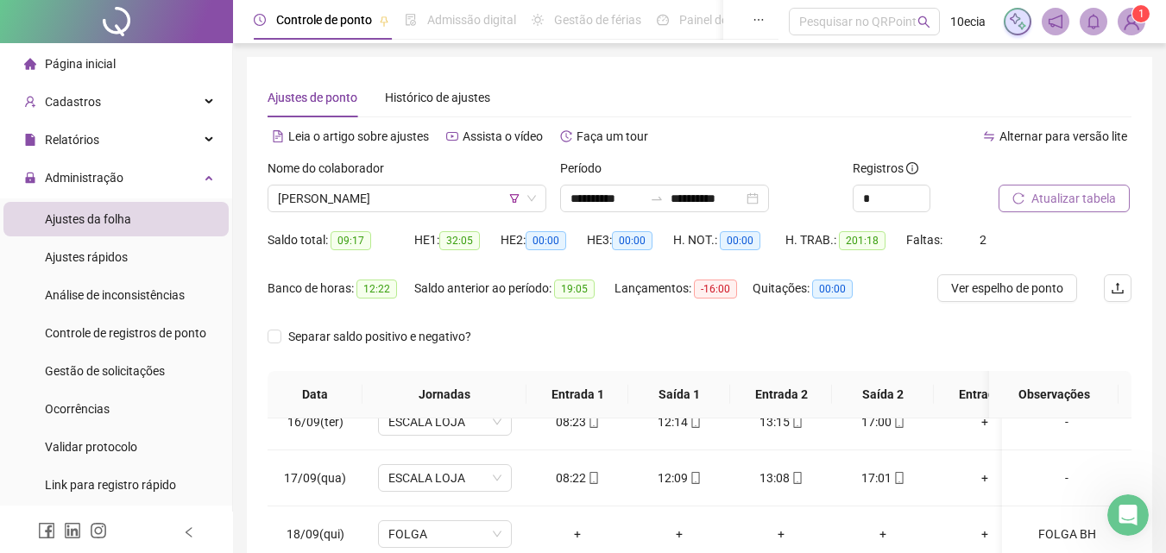
click at [1092, 201] on span "Atualizar tabela" at bounding box center [1073, 198] width 85 height 19
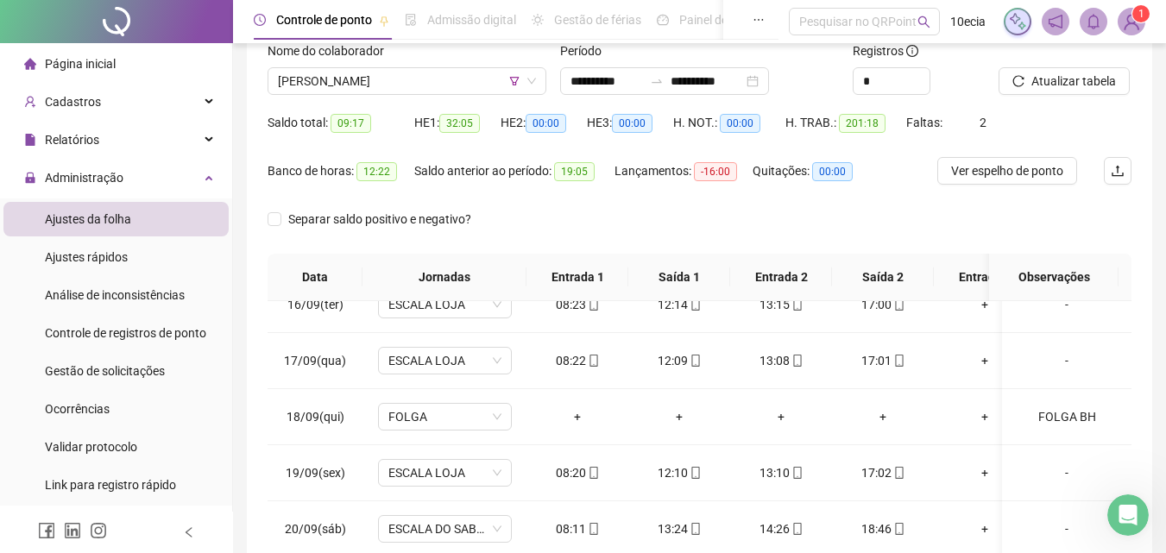
scroll to position [70, 0]
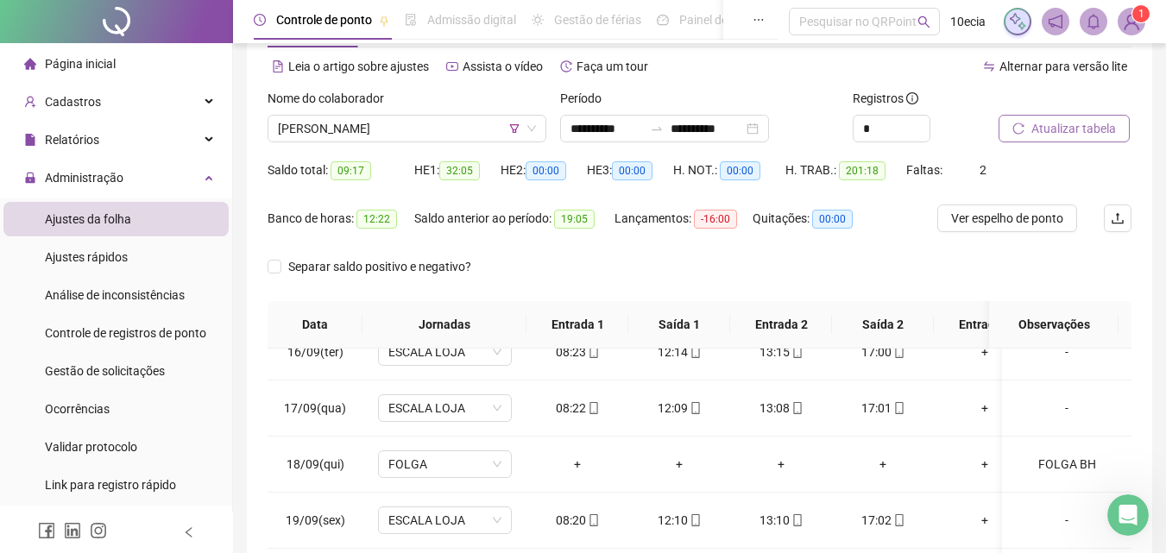
click at [1104, 127] on span "Atualizar tabela" at bounding box center [1073, 128] width 85 height 19
click at [1088, 127] on span "Atualizar tabela" at bounding box center [1073, 128] width 85 height 19
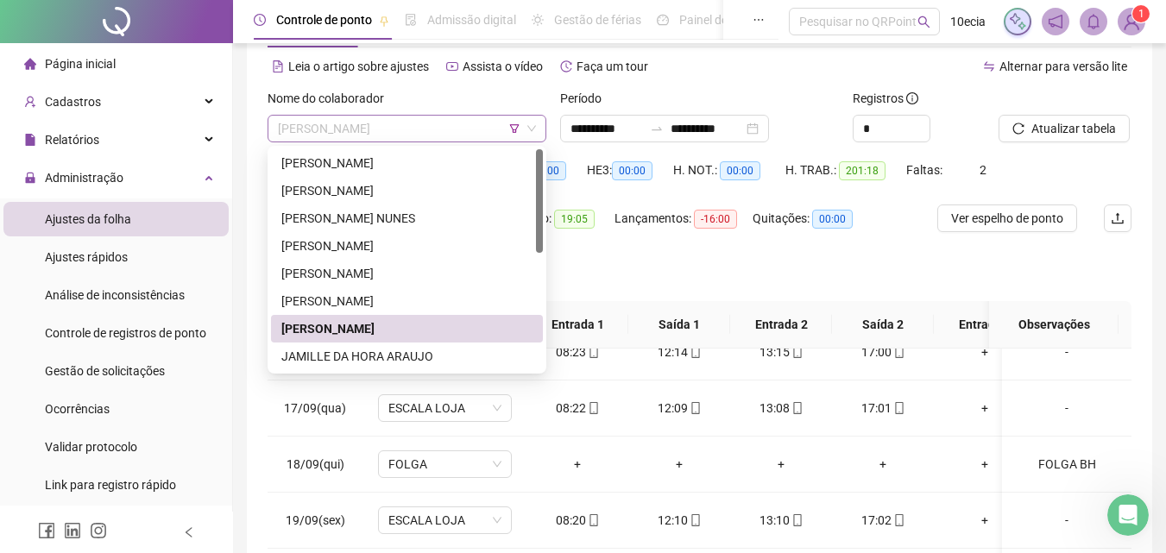
click at [406, 128] on span "[PERSON_NAME]" at bounding box center [407, 129] width 258 height 26
click at [330, 359] on div "JAMILLE DA HORA ARAUJO" at bounding box center [406, 356] width 251 height 19
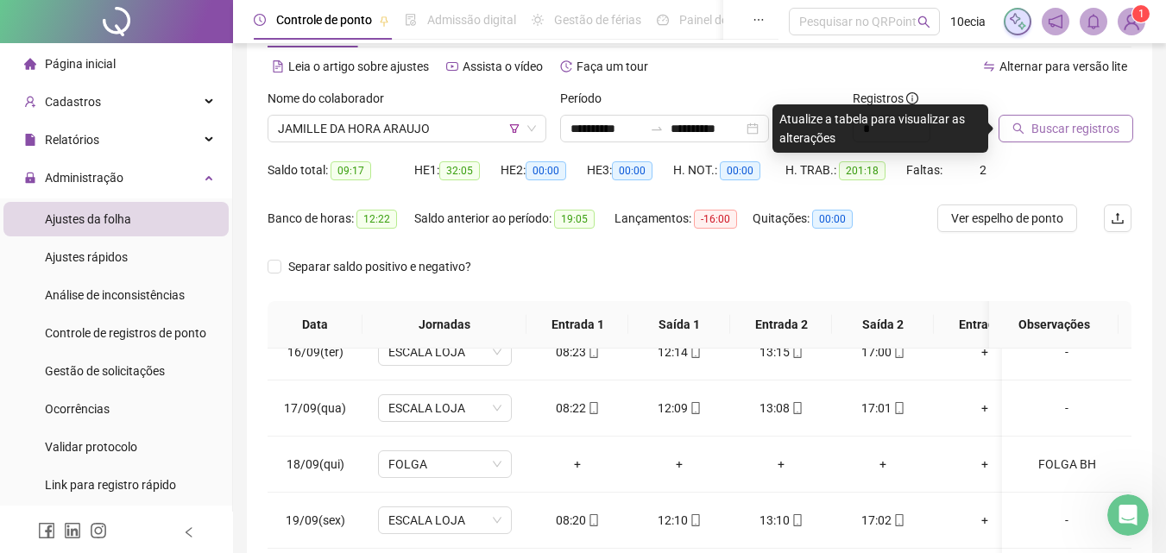
click at [1080, 126] on span "Buscar registros" at bounding box center [1075, 128] width 88 height 19
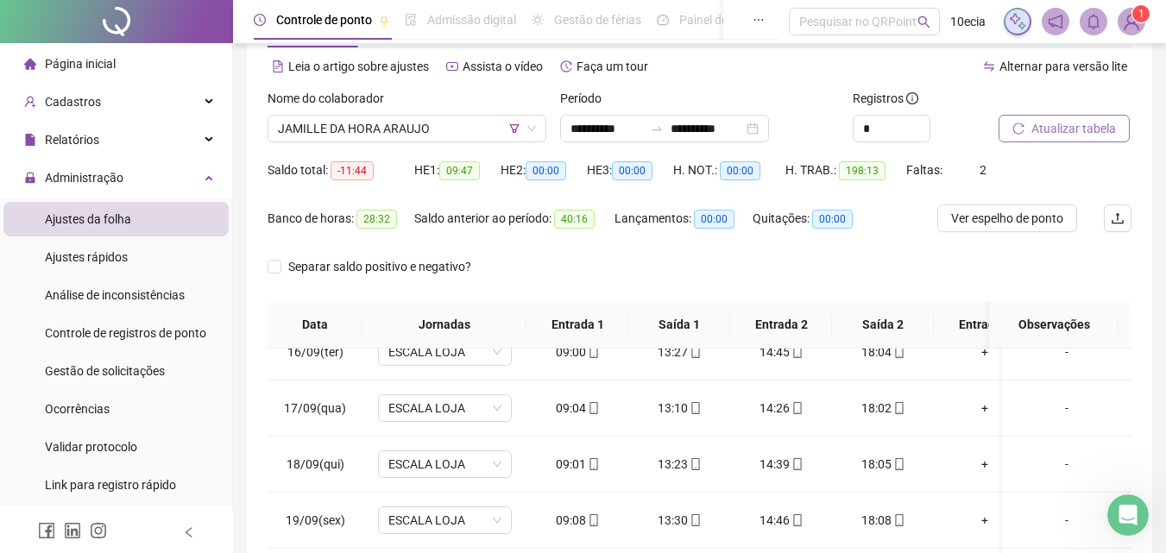
click at [1044, 133] on span "Atualizar tabela" at bounding box center [1073, 128] width 85 height 19
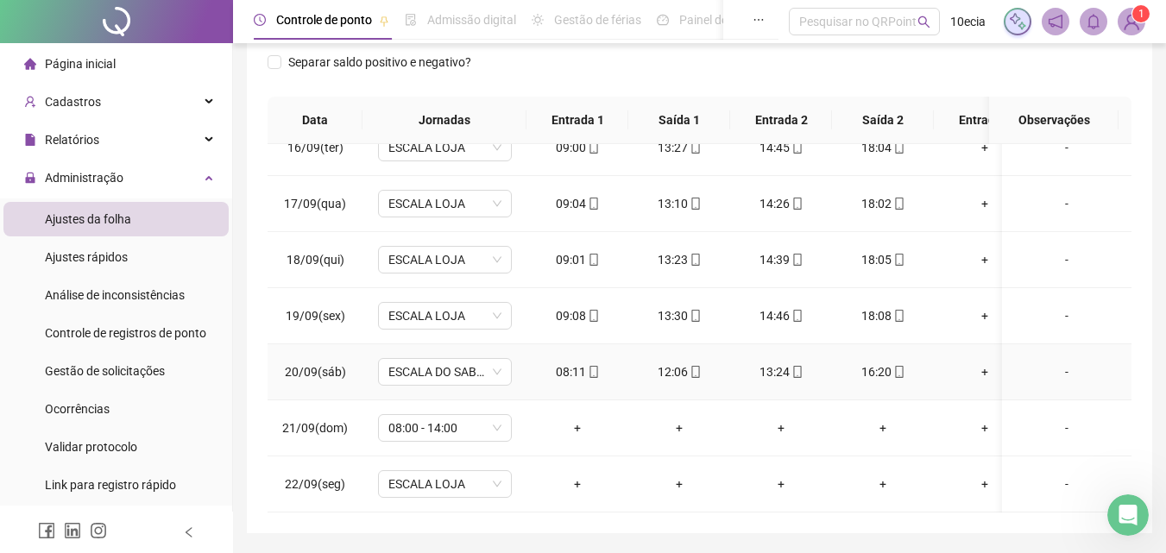
scroll to position [329, 0]
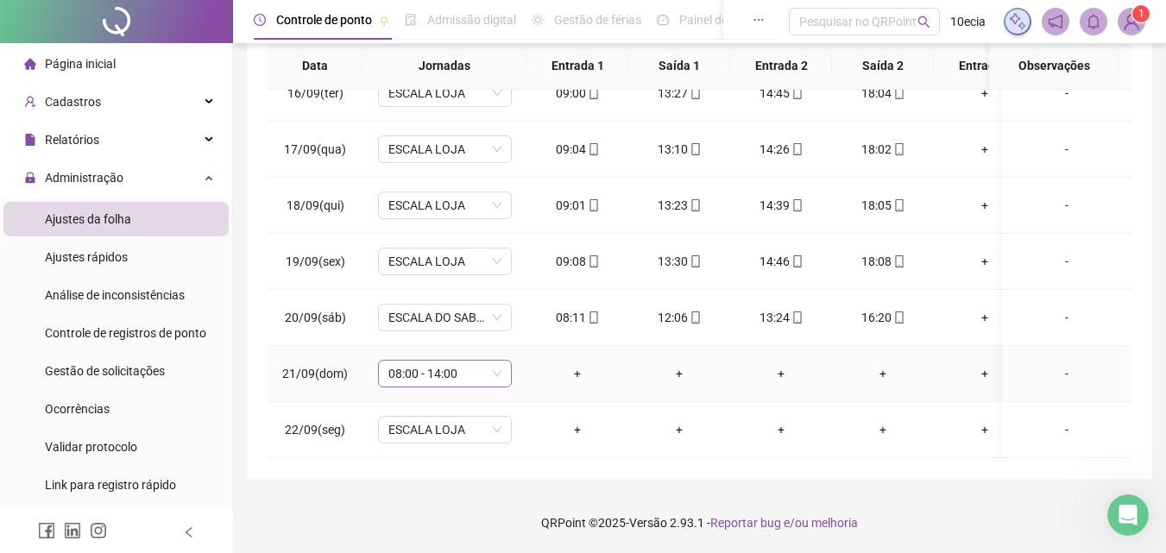
click at [420, 361] on span "08:00 - 14:00" at bounding box center [444, 374] width 113 height 26
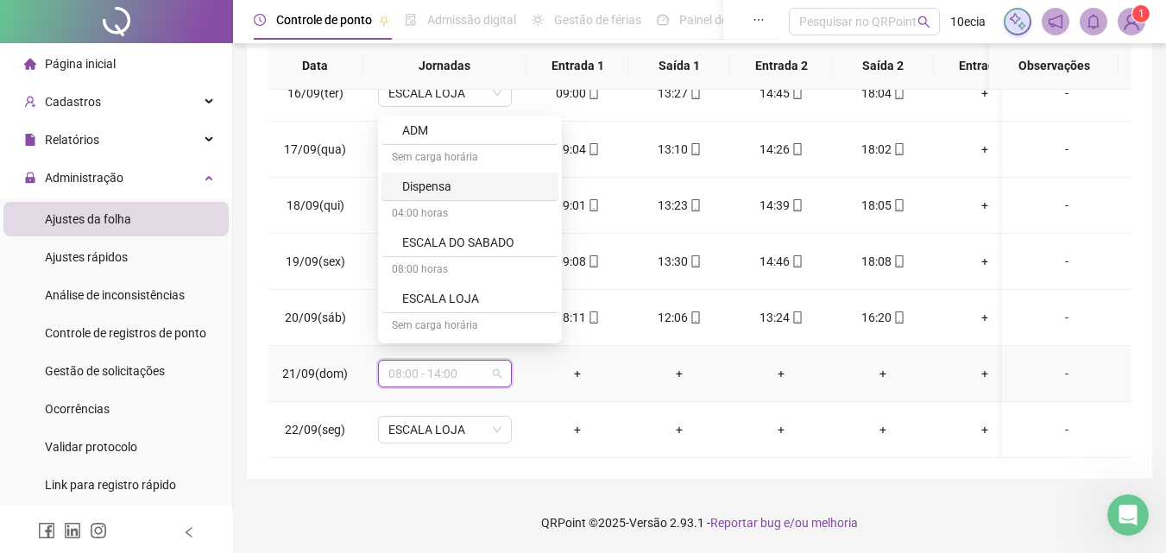
scroll to position [518, 0]
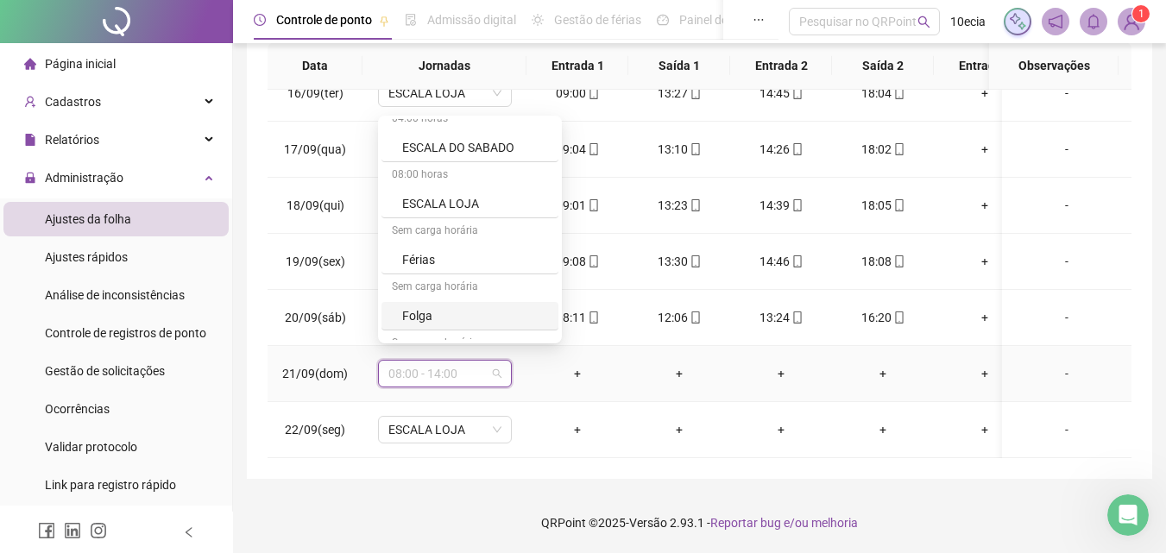
click at [431, 323] on div "Folga" at bounding box center [475, 315] width 146 height 19
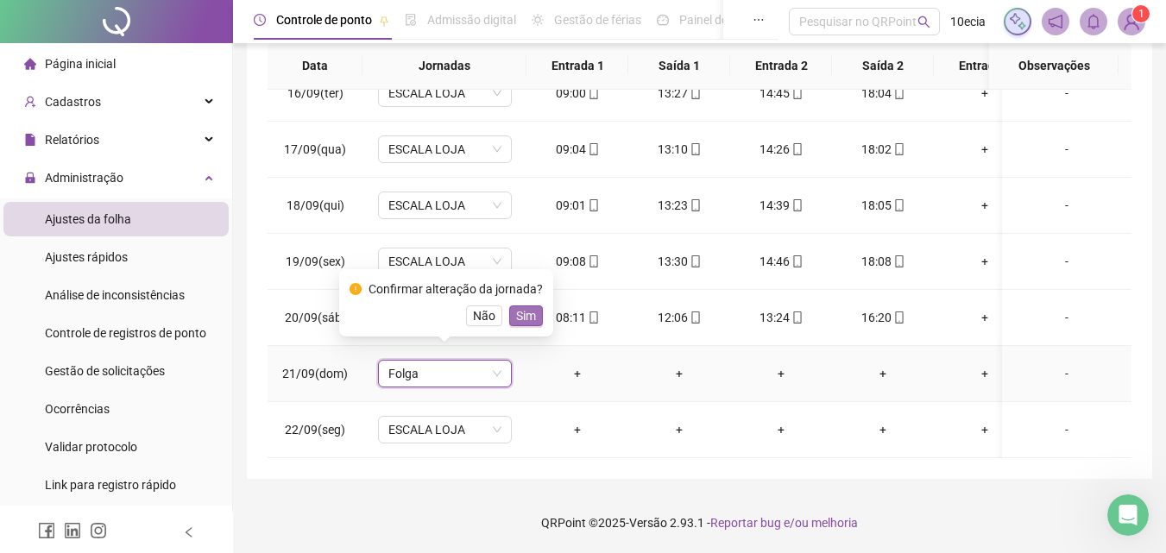
click at [509, 315] on button "Sim" at bounding box center [526, 315] width 34 height 21
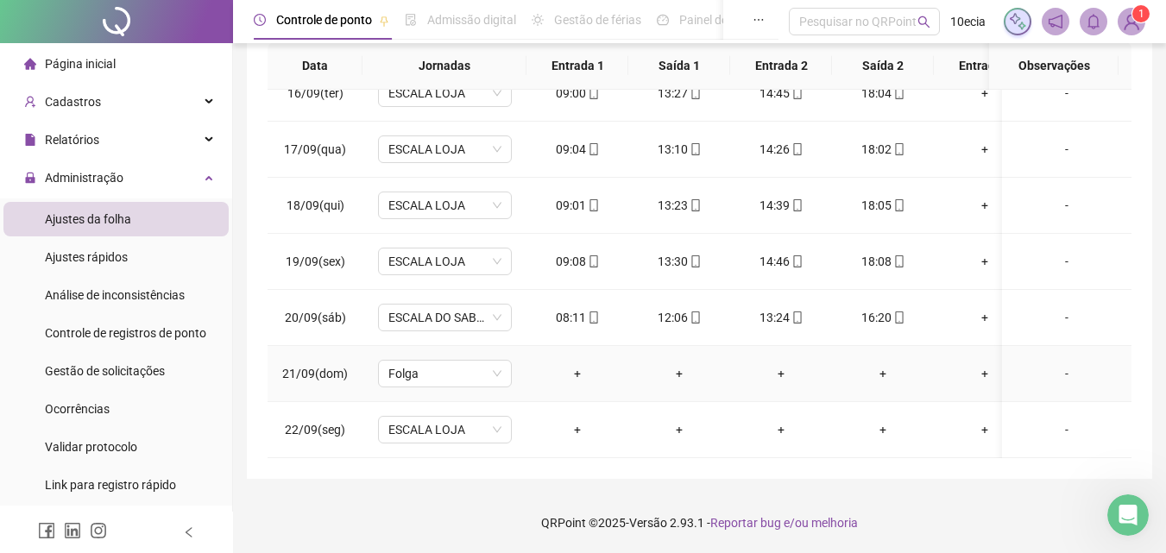
click at [1054, 364] on div "-" at bounding box center [1067, 373] width 102 height 19
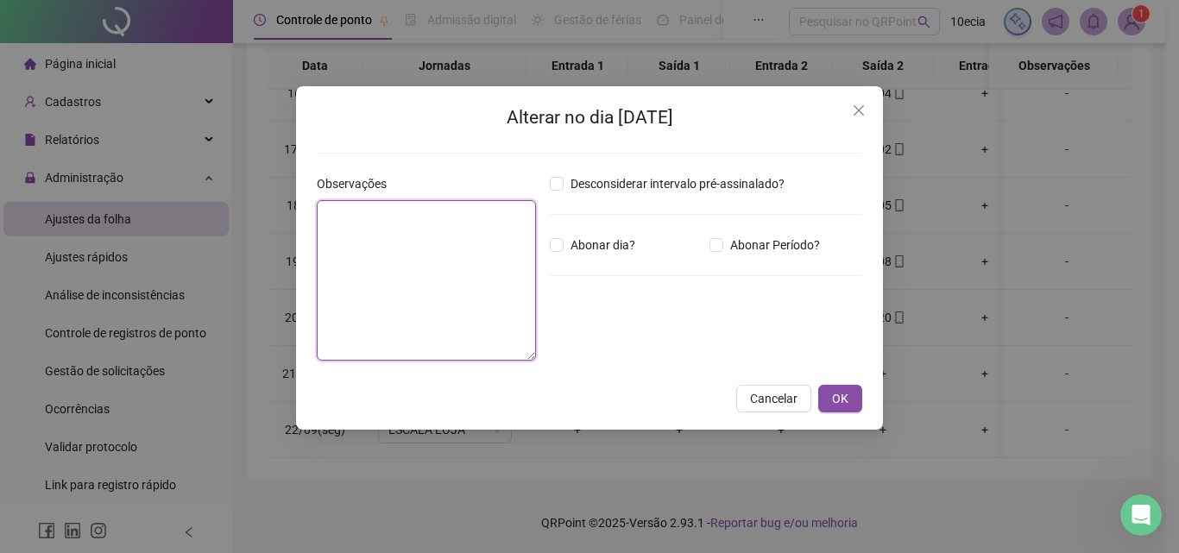
click at [399, 301] on textarea at bounding box center [426, 280] width 219 height 160
type textarea "*"
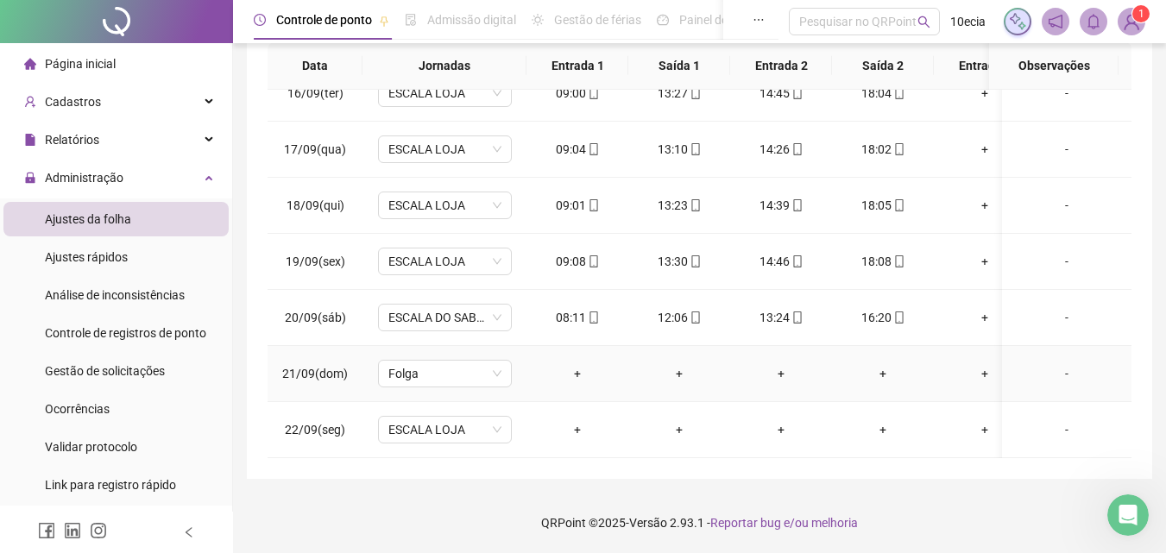
click at [1054, 364] on div "-" at bounding box center [1067, 373] width 102 height 19
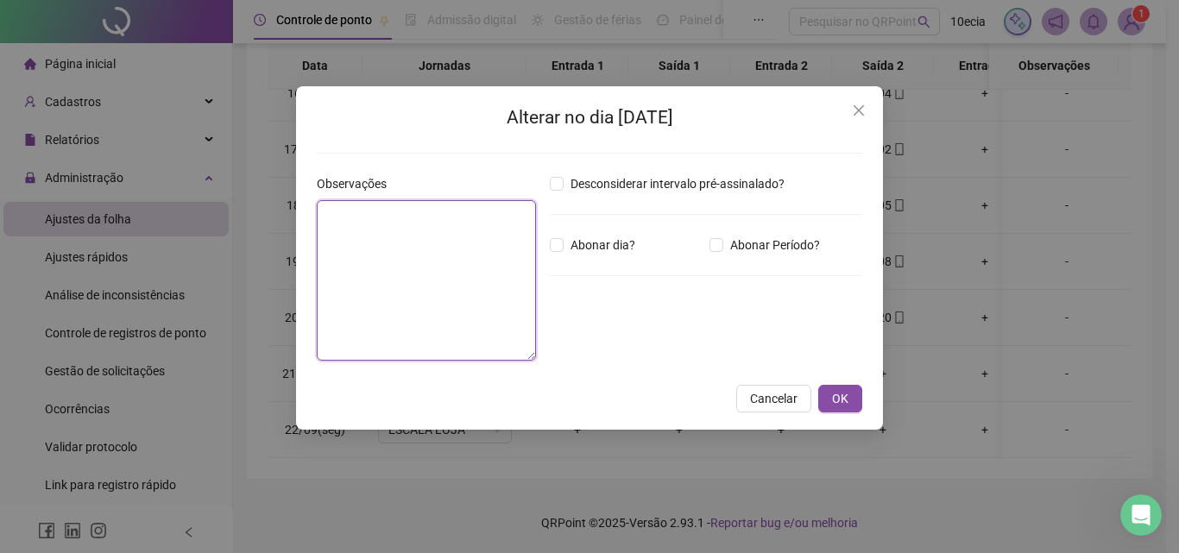
click at [359, 264] on textarea at bounding box center [426, 280] width 219 height 160
type textarea "*******"
click at [363, 216] on textarea at bounding box center [426, 280] width 219 height 160
type textarea "*******"
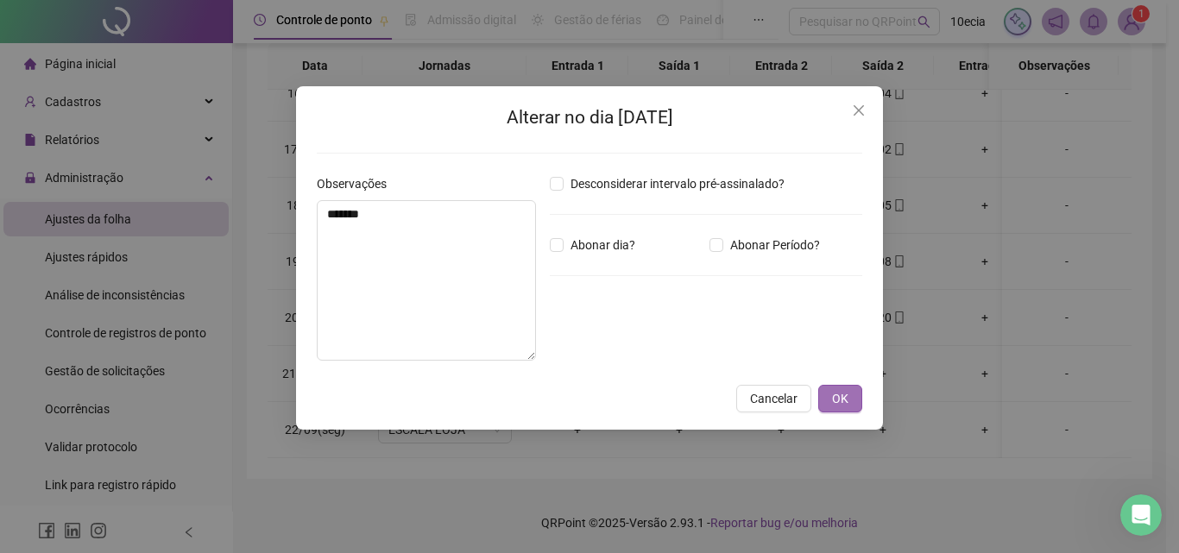
click at [858, 400] on button "OK" at bounding box center [840, 399] width 44 height 28
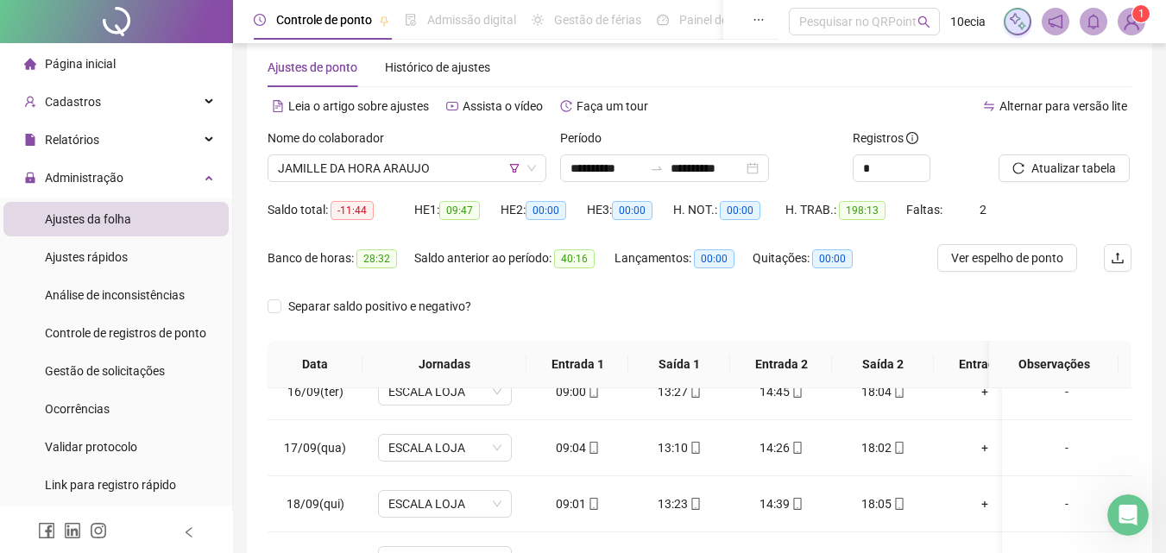
scroll to position [0, 0]
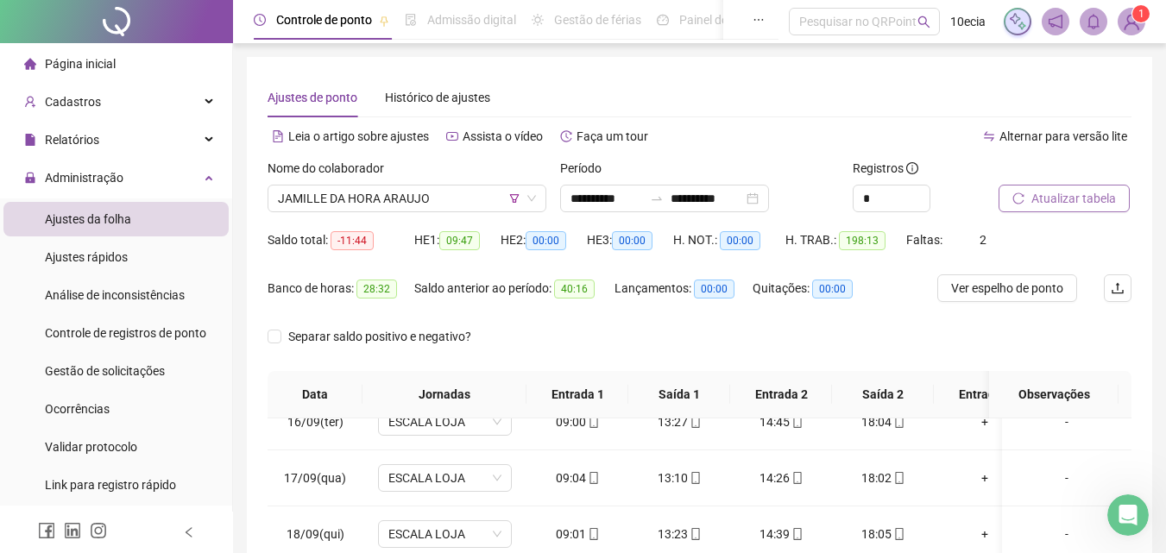
click at [1064, 189] on span "Atualizar tabela" at bounding box center [1073, 198] width 85 height 19
click at [1051, 196] on span "Atualizar tabela" at bounding box center [1073, 198] width 85 height 19
click at [1089, 198] on span "Atualizar tabela" at bounding box center [1073, 198] width 85 height 19
click at [369, 204] on span "JAMILLE DA HORA ARAUJO" at bounding box center [407, 199] width 258 height 26
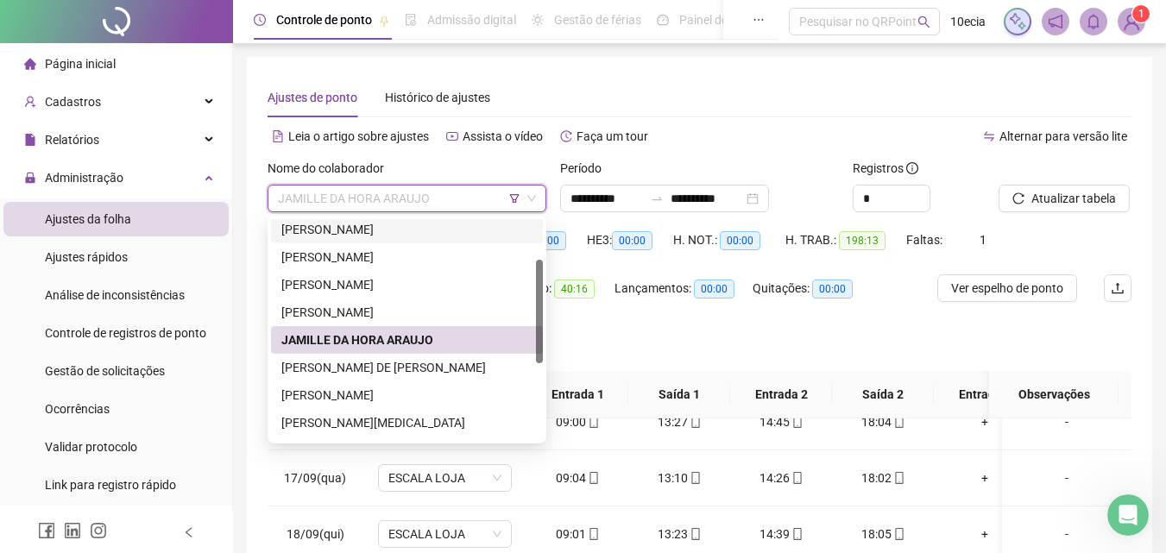
scroll to position [173, 0]
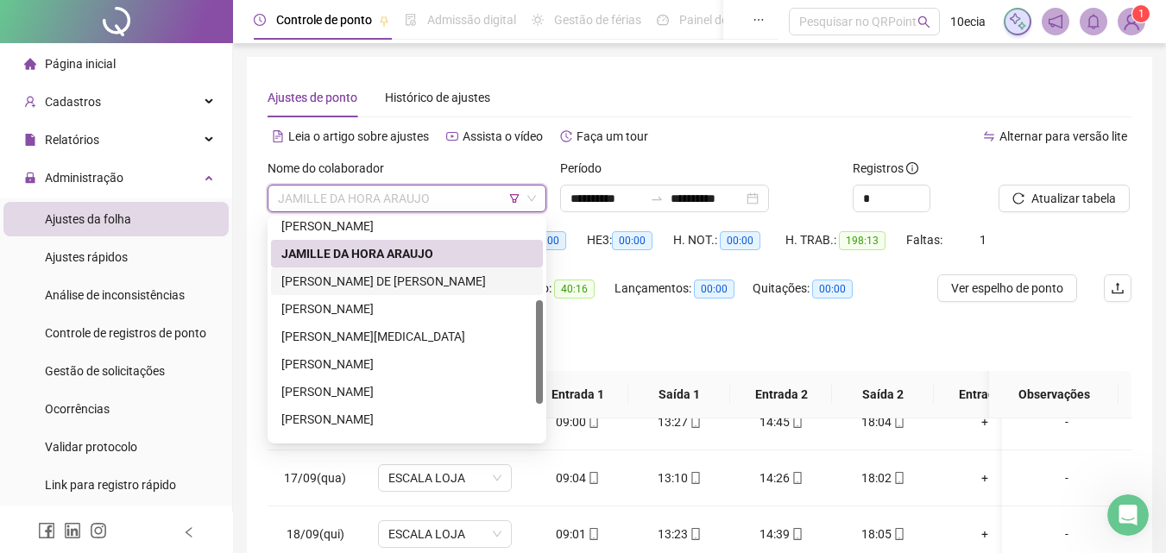
click at [374, 285] on div "[PERSON_NAME] DE [PERSON_NAME]" at bounding box center [406, 281] width 251 height 19
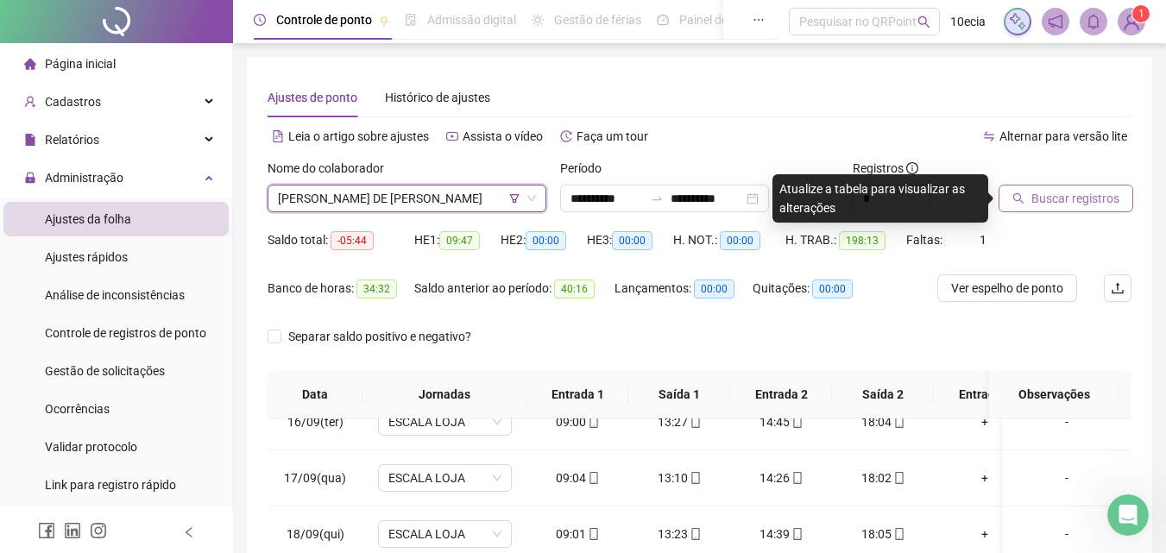
click at [1043, 199] on span "Buscar registros" at bounding box center [1075, 198] width 88 height 19
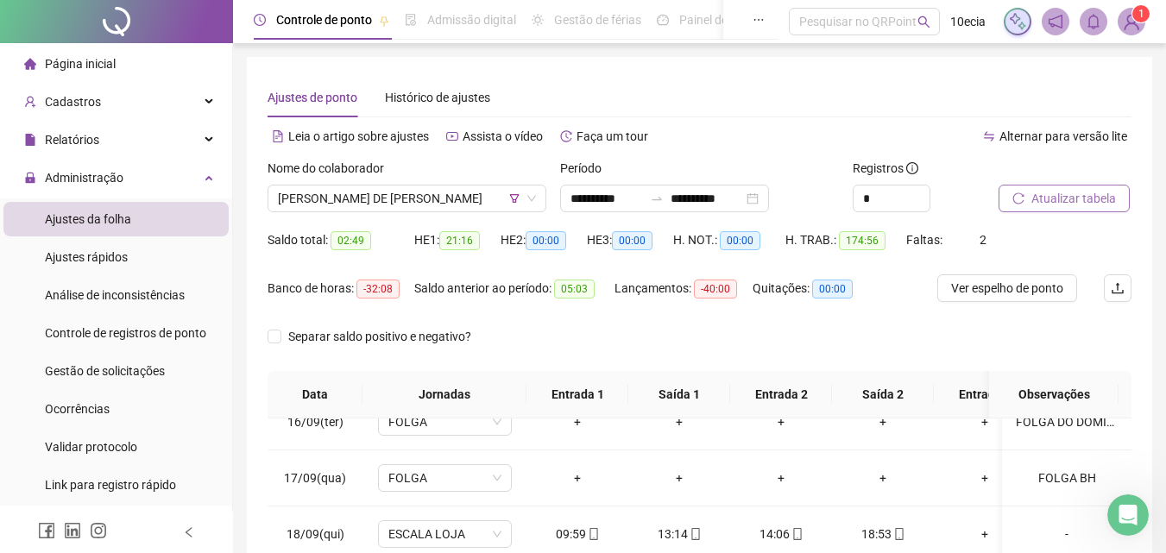
click at [1064, 204] on span "Atualizar tabela" at bounding box center [1073, 198] width 85 height 19
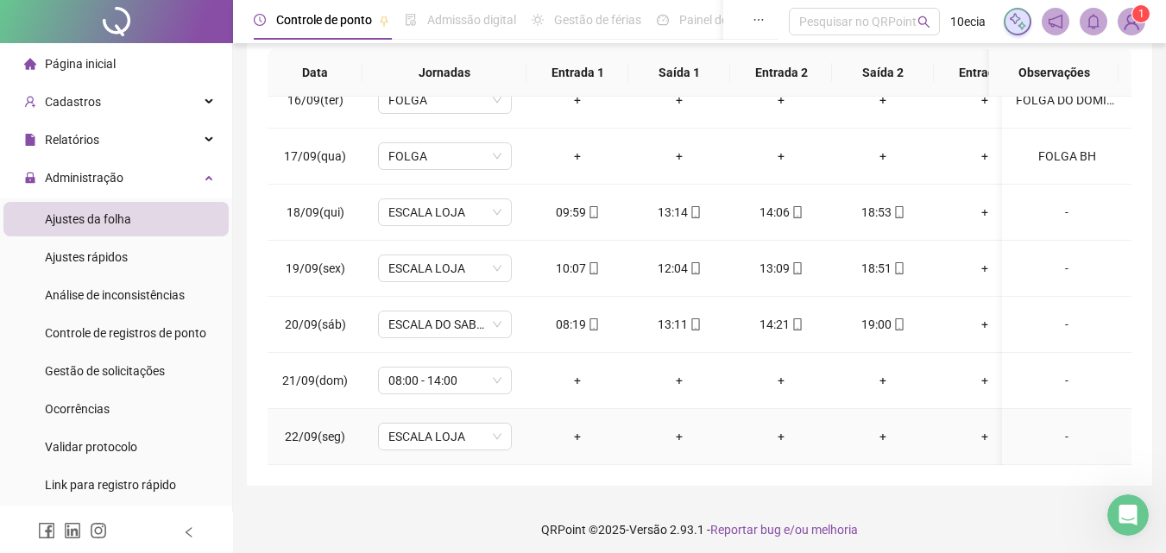
scroll to position [329, 0]
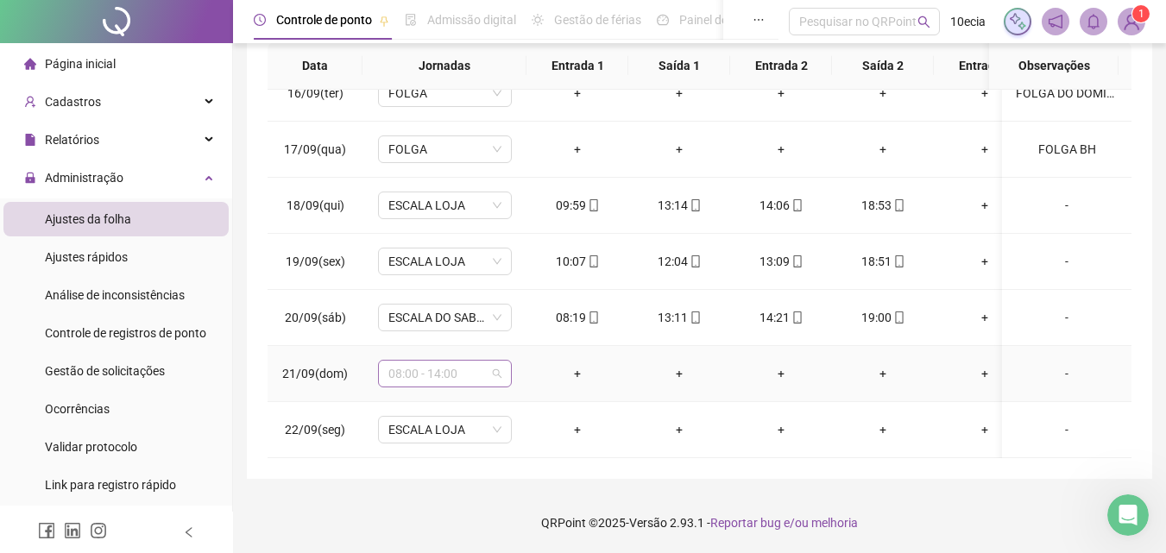
click at [440, 361] on span "08:00 - 14:00" at bounding box center [444, 374] width 113 height 26
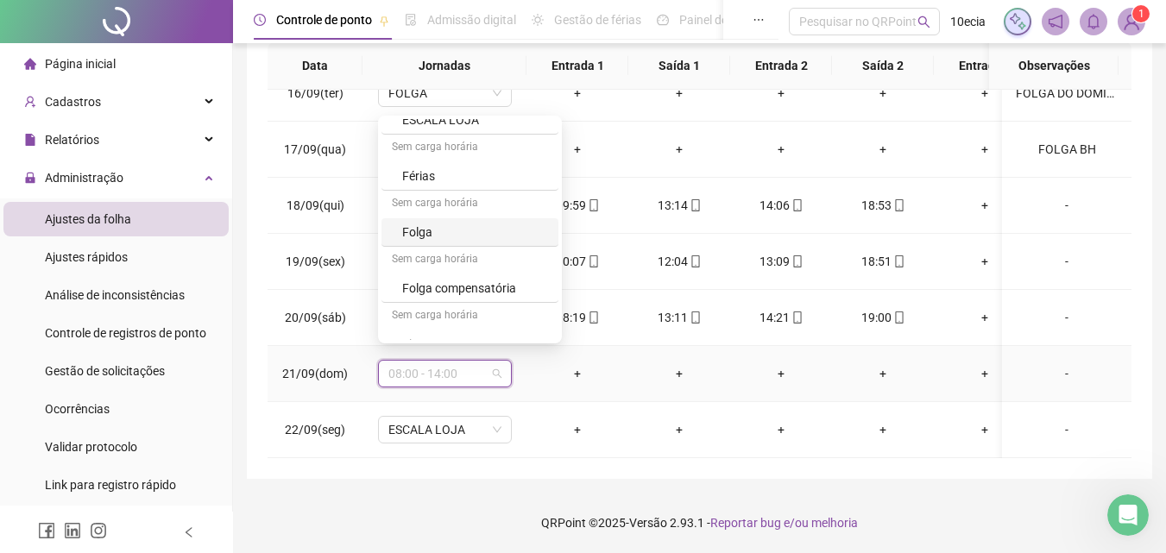
scroll to position [620, 0]
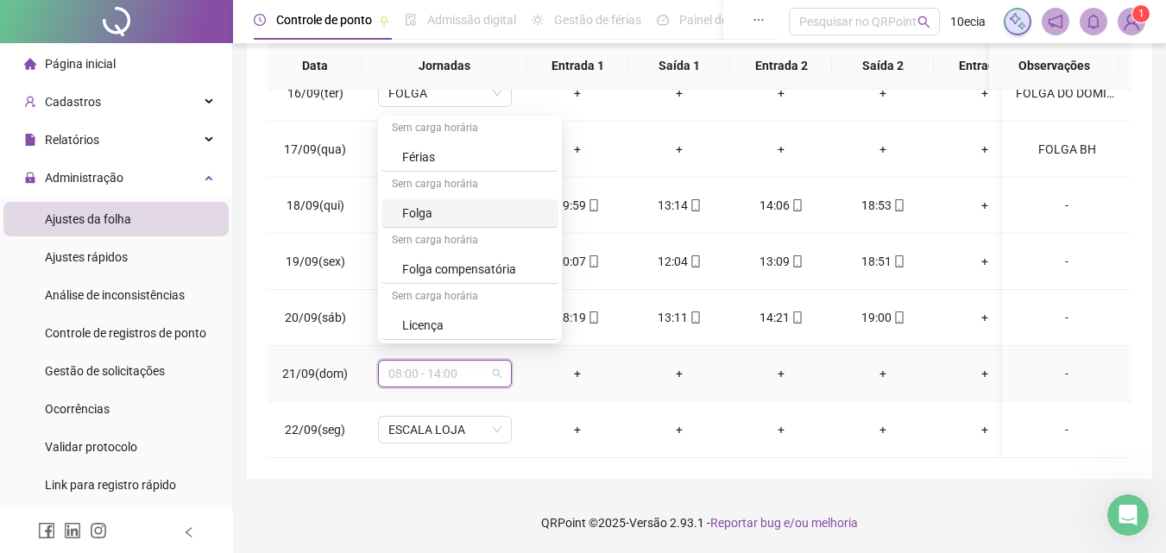
click at [424, 216] on div "Folga" at bounding box center [475, 213] width 146 height 19
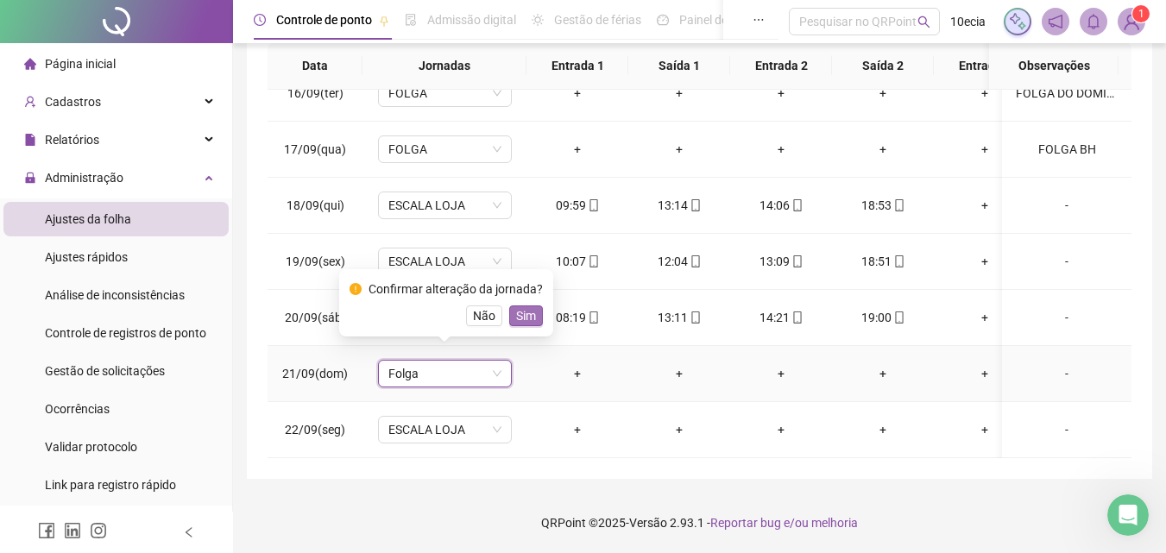
click at [516, 316] on span "Sim" at bounding box center [526, 315] width 20 height 19
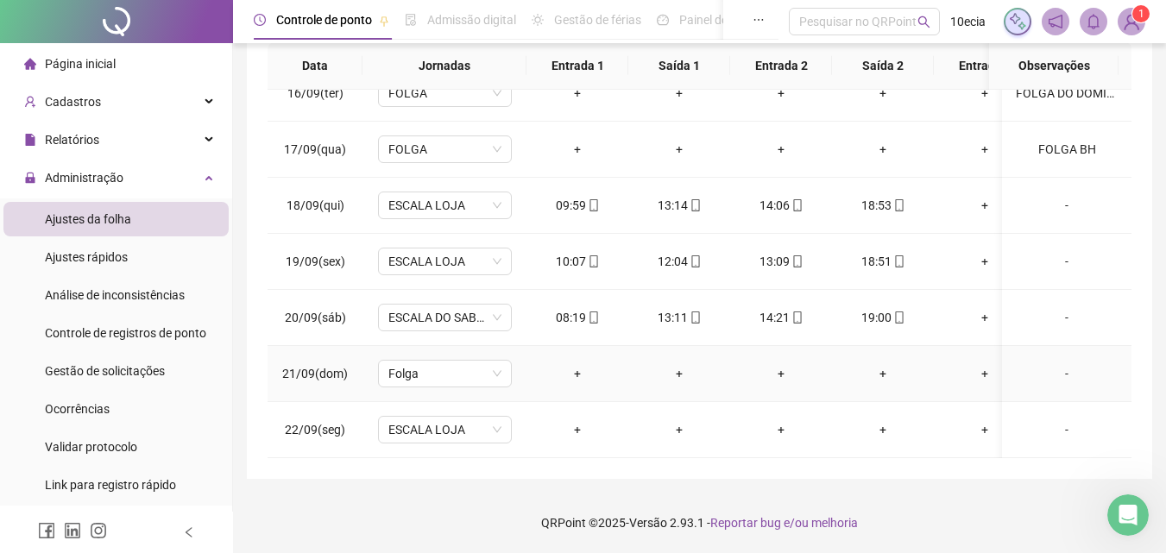
click at [1057, 364] on div "-" at bounding box center [1067, 373] width 102 height 19
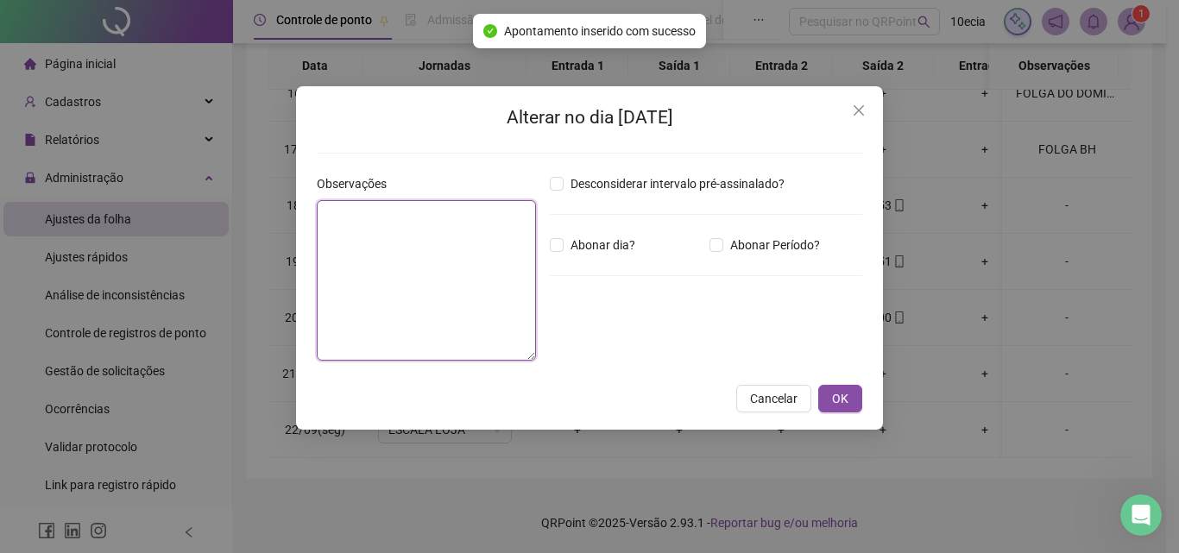
click at [514, 306] on textarea at bounding box center [426, 280] width 219 height 160
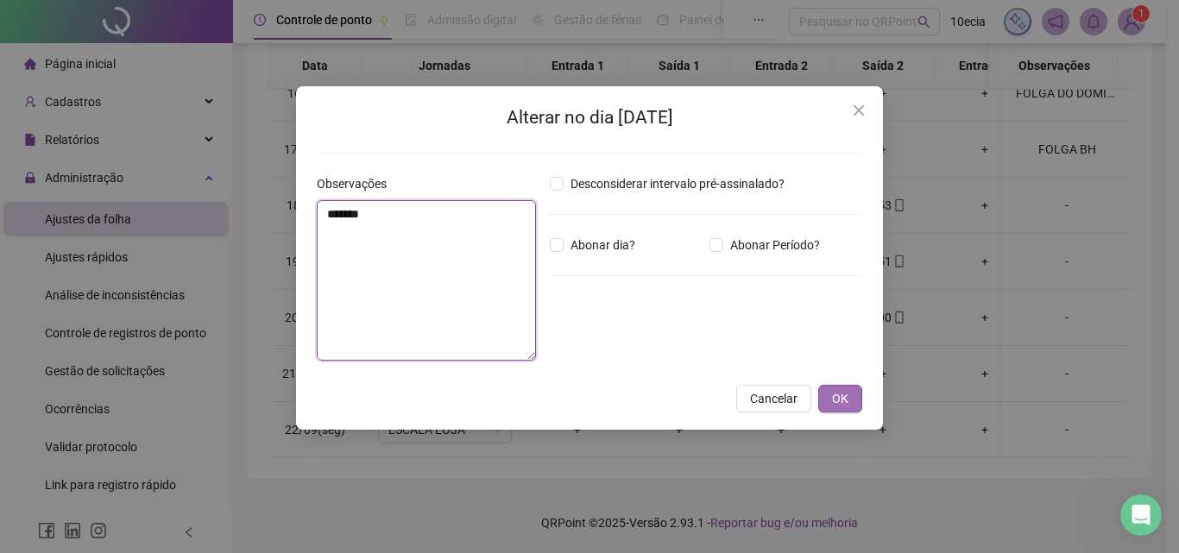
type textarea "*******"
click at [847, 405] on span "OK" at bounding box center [840, 398] width 16 height 19
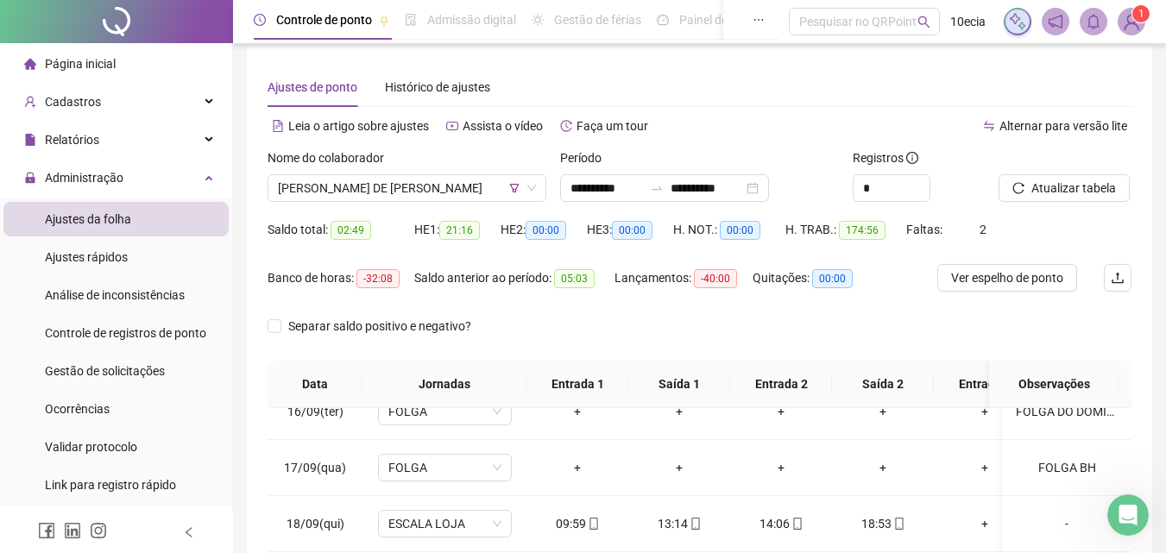
scroll to position [0, 0]
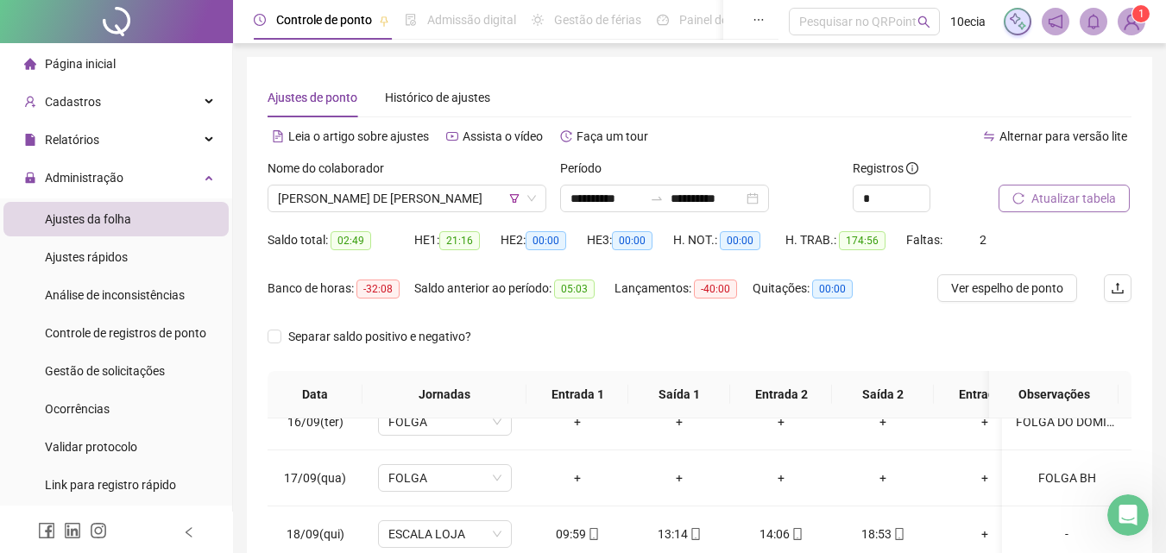
click at [1075, 197] on span "Atualizar tabela" at bounding box center [1073, 198] width 85 height 19
click at [291, 192] on span "[PERSON_NAME] DE [PERSON_NAME]" at bounding box center [407, 199] width 258 height 26
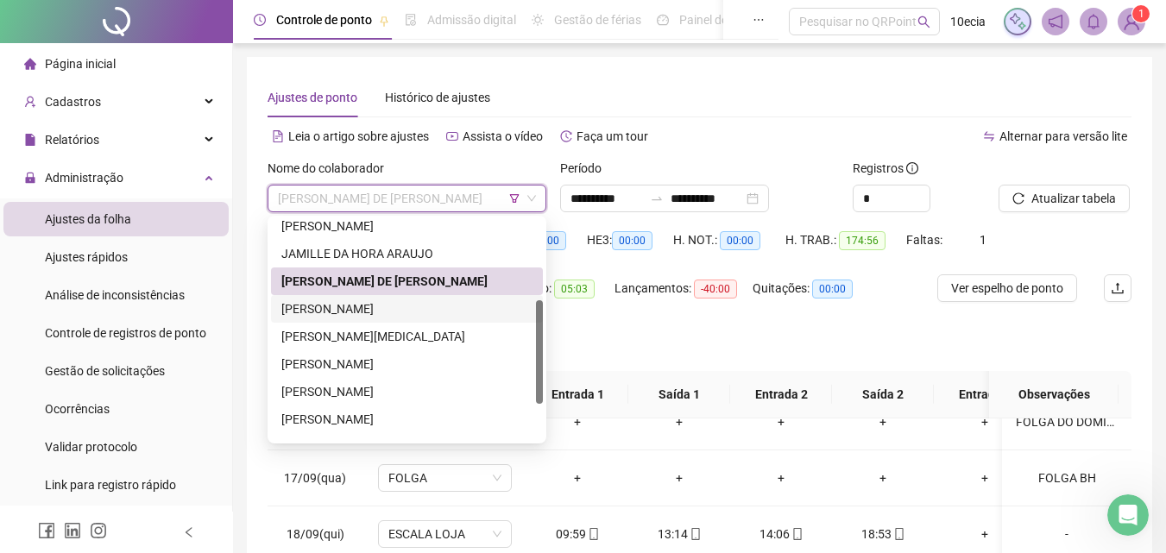
click at [296, 308] on div "[PERSON_NAME]" at bounding box center [406, 308] width 251 height 19
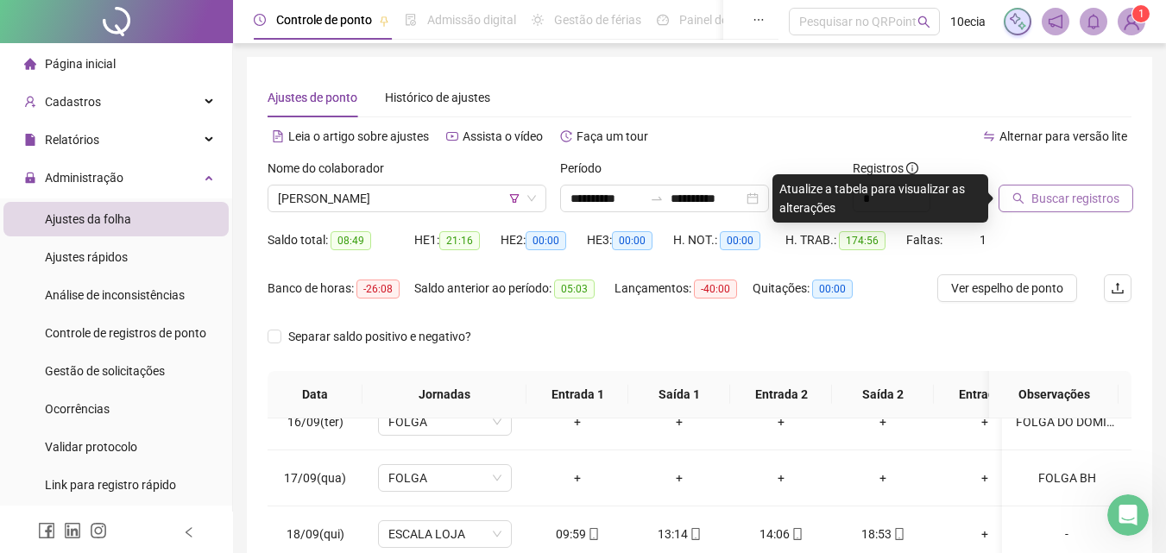
click at [1106, 201] on span "Buscar registros" at bounding box center [1075, 198] width 88 height 19
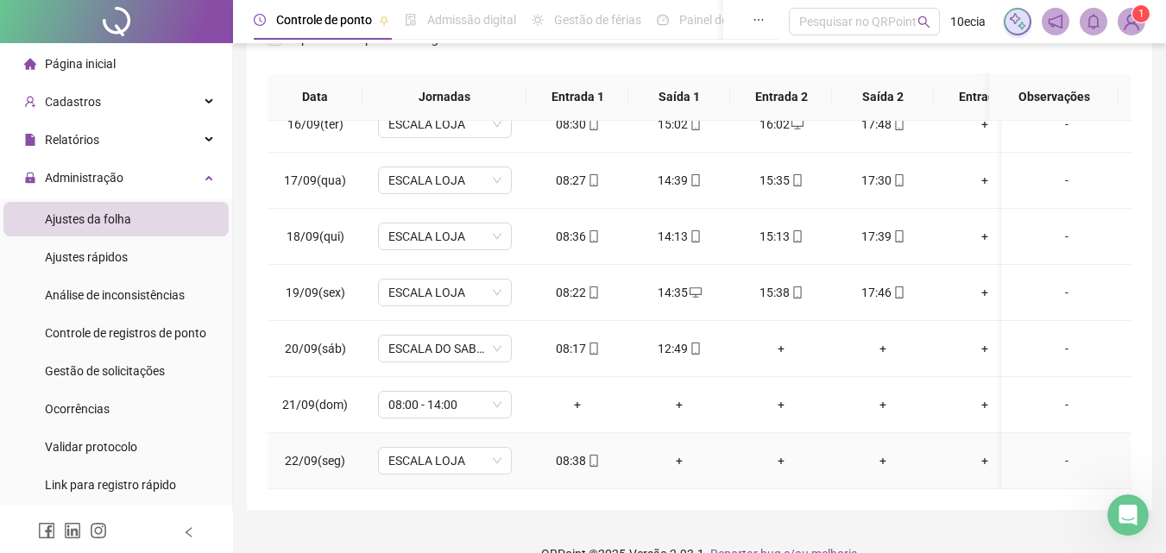
scroll to position [329, 0]
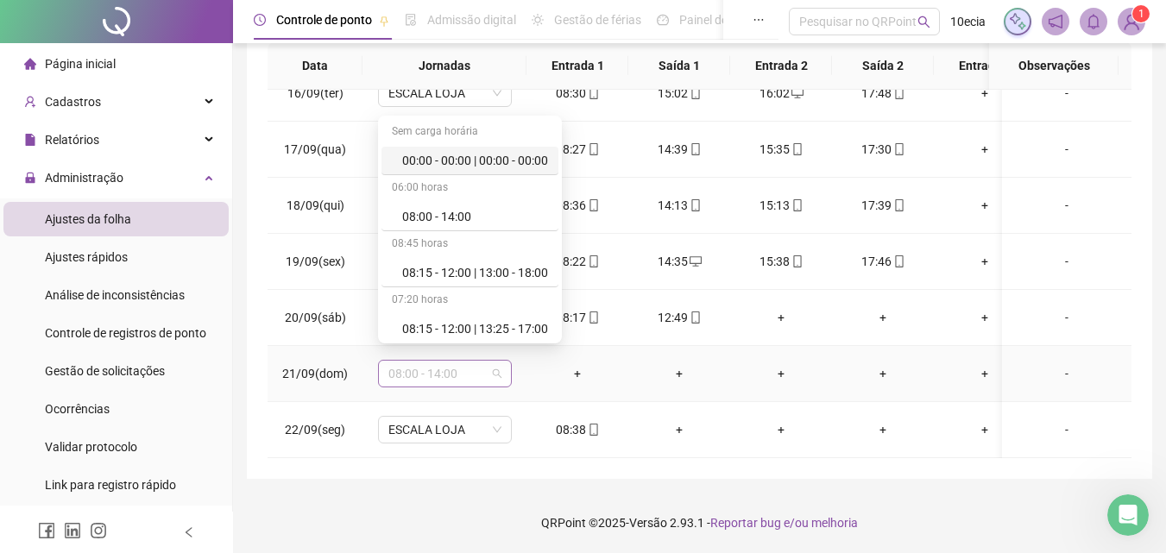
click at [467, 364] on span "08:00 - 14:00" at bounding box center [444, 374] width 113 height 26
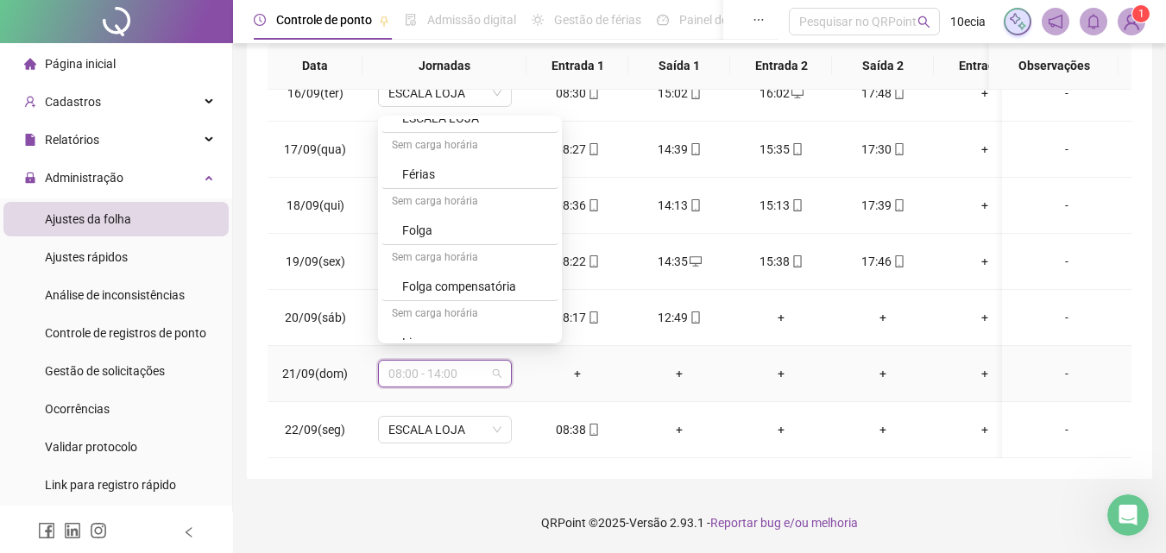
scroll to position [604, 0]
click at [418, 225] on div "Folga" at bounding box center [475, 229] width 146 height 19
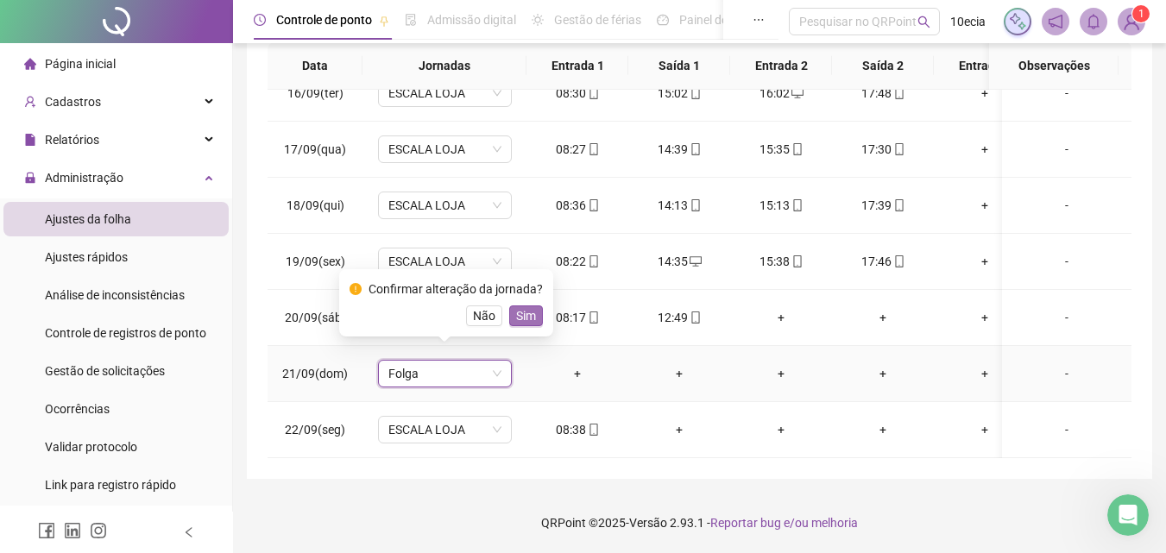
click at [536, 324] on button "Sim" at bounding box center [526, 315] width 34 height 21
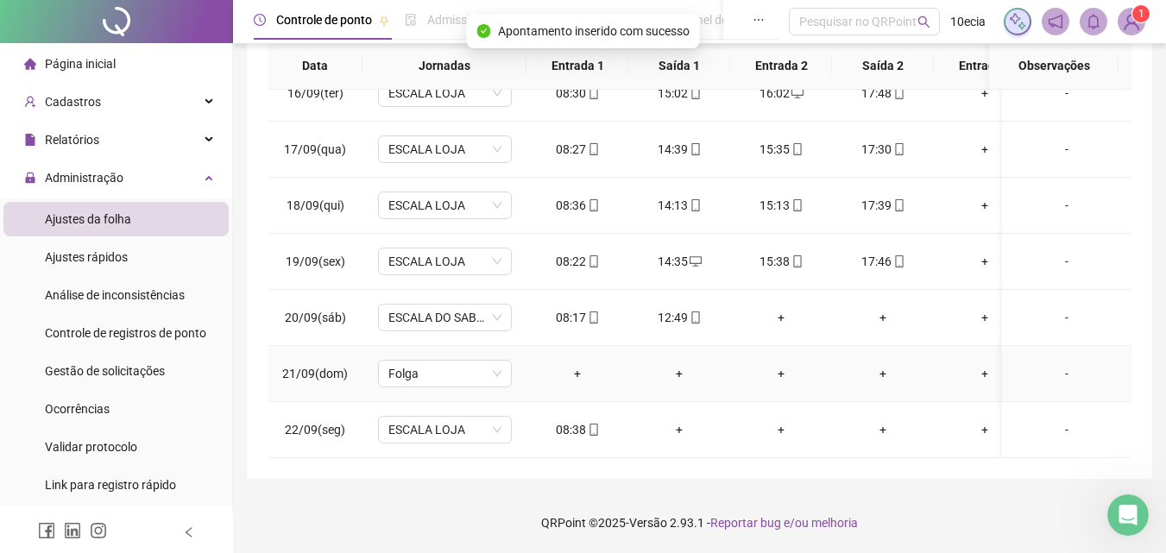
click at [1052, 364] on div "-" at bounding box center [1067, 373] width 102 height 19
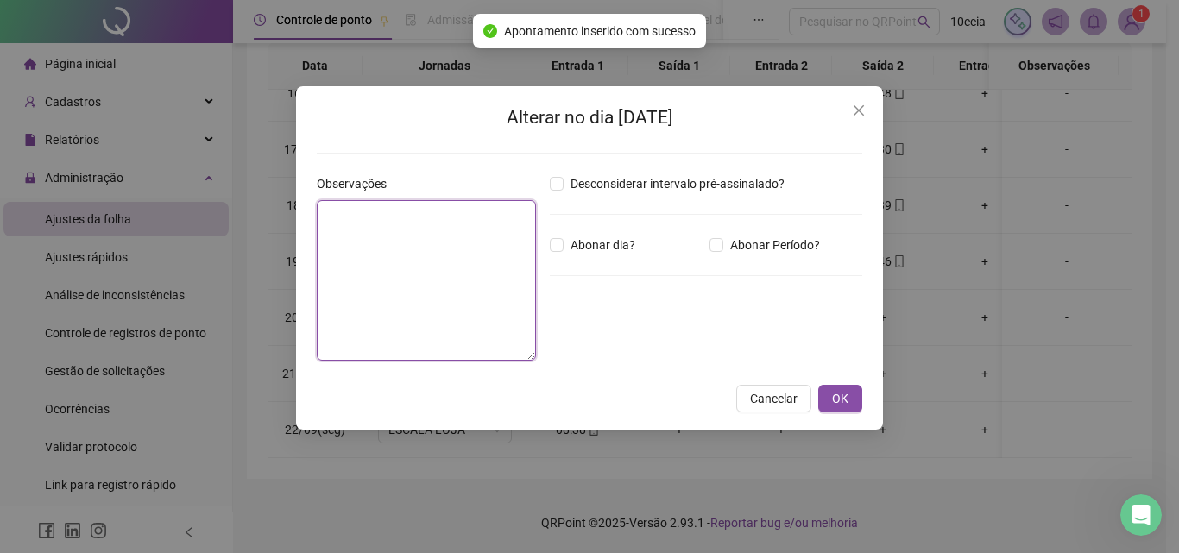
click at [377, 306] on textarea at bounding box center [426, 280] width 219 height 160
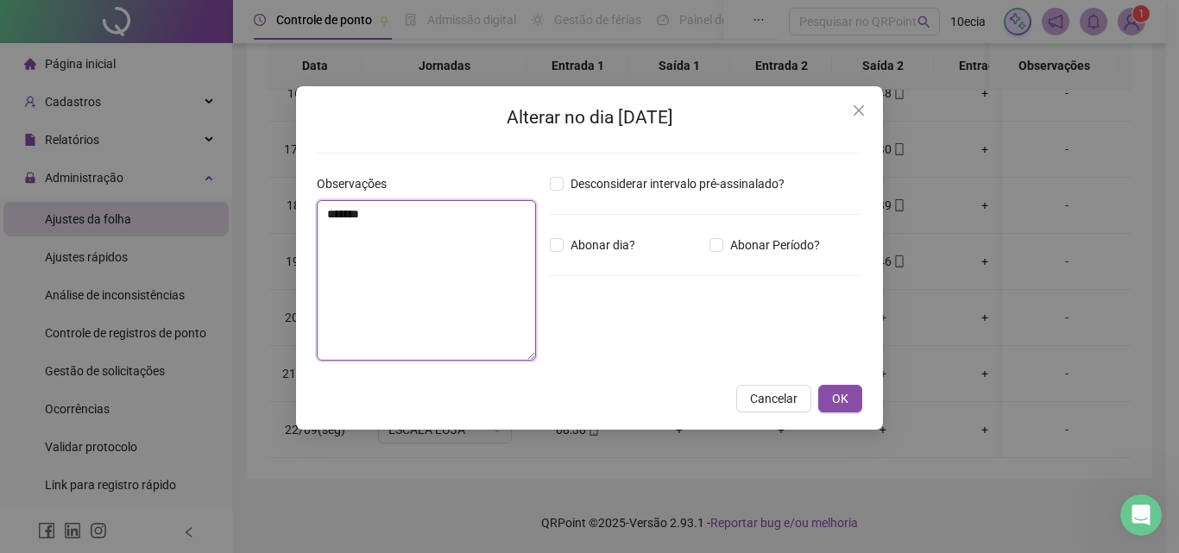
type textarea "*******"
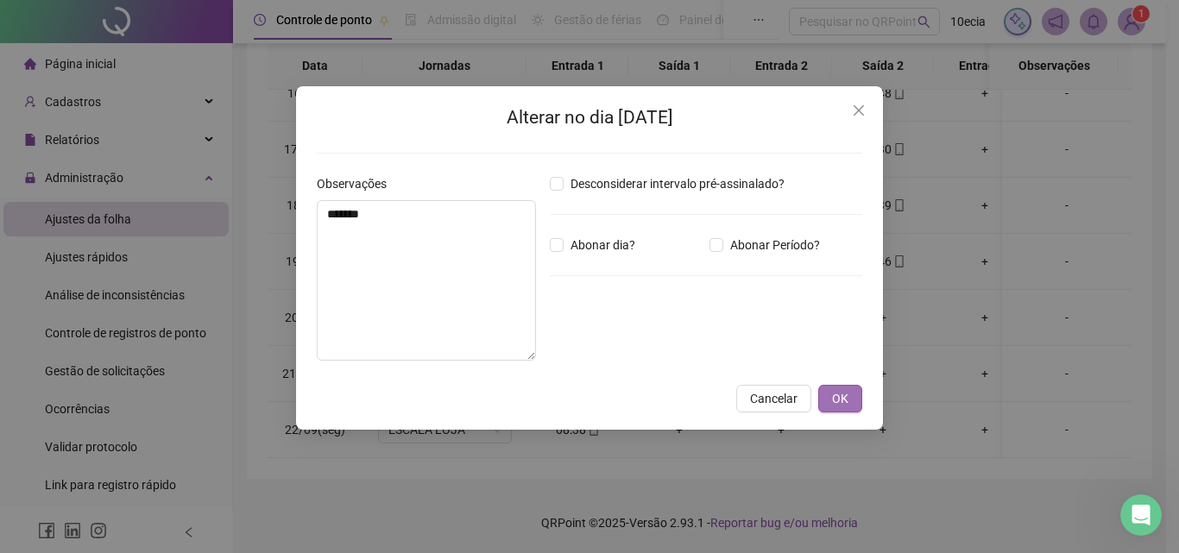
click at [846, 393] on span "OK" at bounding box center [840, 398] width 16 height 19
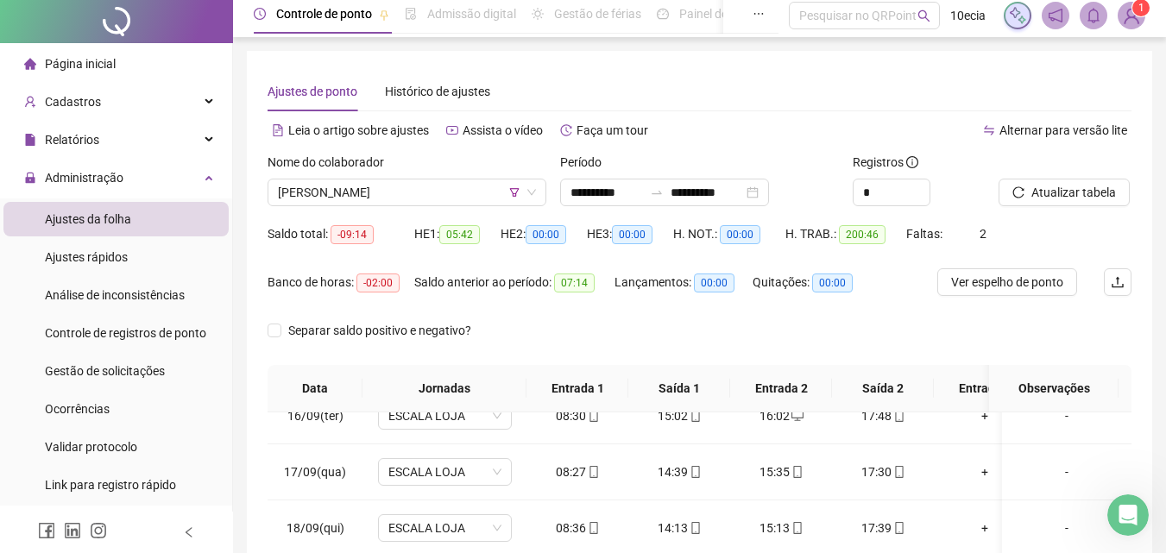
scroll to position [0, 0]
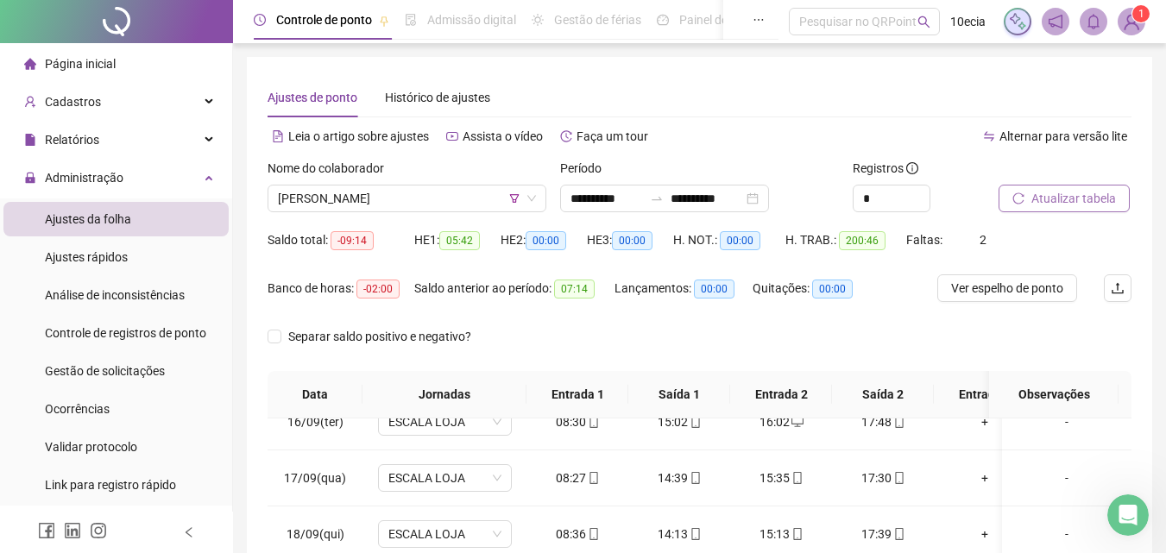
click at [1072, 189] on span "Atualizar tabela" at bounding box center [1073, 198] width 85 height 19
click at [349, 198] on span "[PERSON_NAME]" at bounding box center [407, 199] width 258 height 26
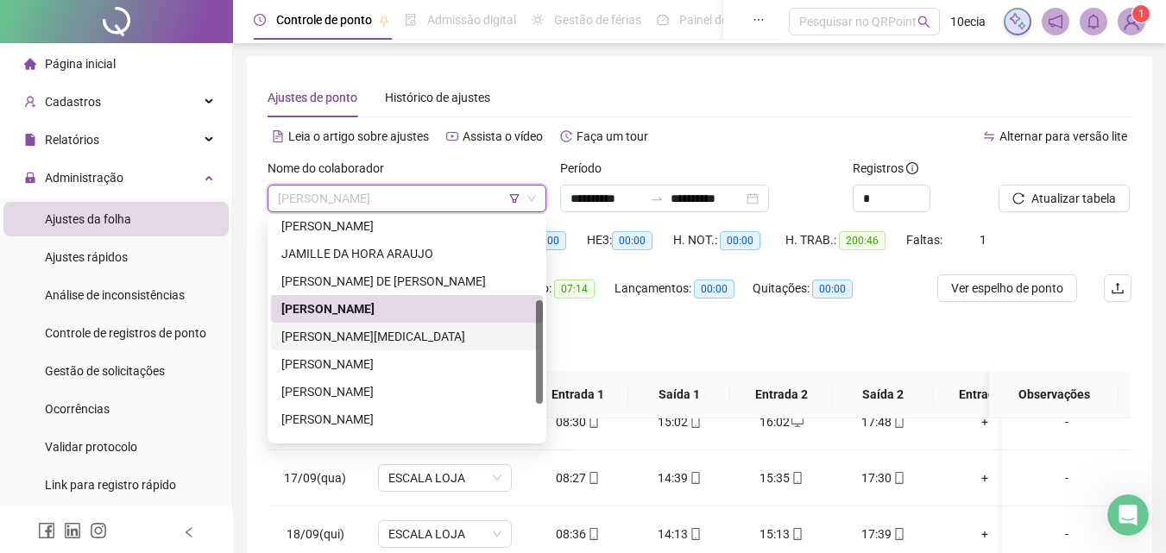
click at [318, 331] on div "[PERSON_NAME][MEDICAL_DATA]" at bounding box center [406, 336] width 251 height 19
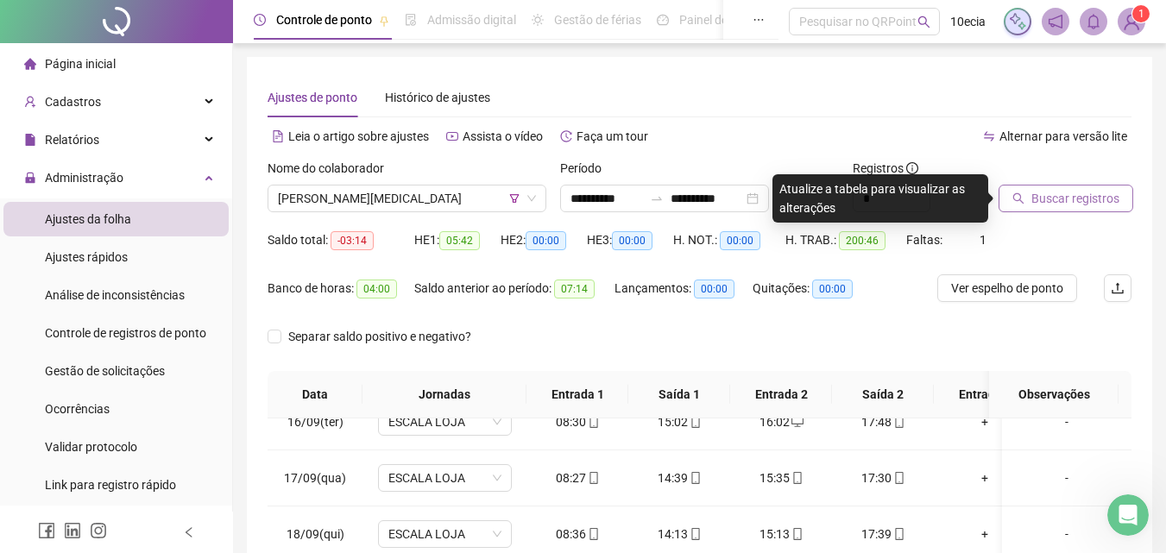
click at [1047, 199] on span "Buscar registros" at bounding box center [1075, 198] width 88 height 19
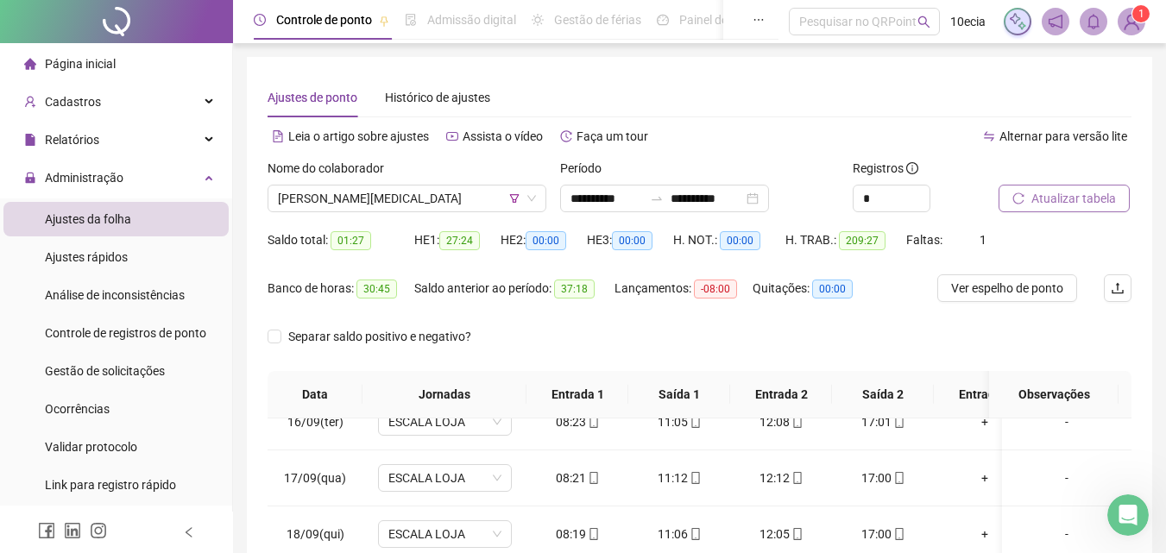
click at [1105, 203] on span "Atualizar tabela" at bounding box center [1073, 198] width 85 height 19
click at [1079, 204] on span "Atualizar tabela" at bounding box center [1073, 198] width 85 height 19
click at [344, 199] on span "[PERSON_NAME][MEDICAL_DATA]" at bounding box center [407, 199] width 258 height 26
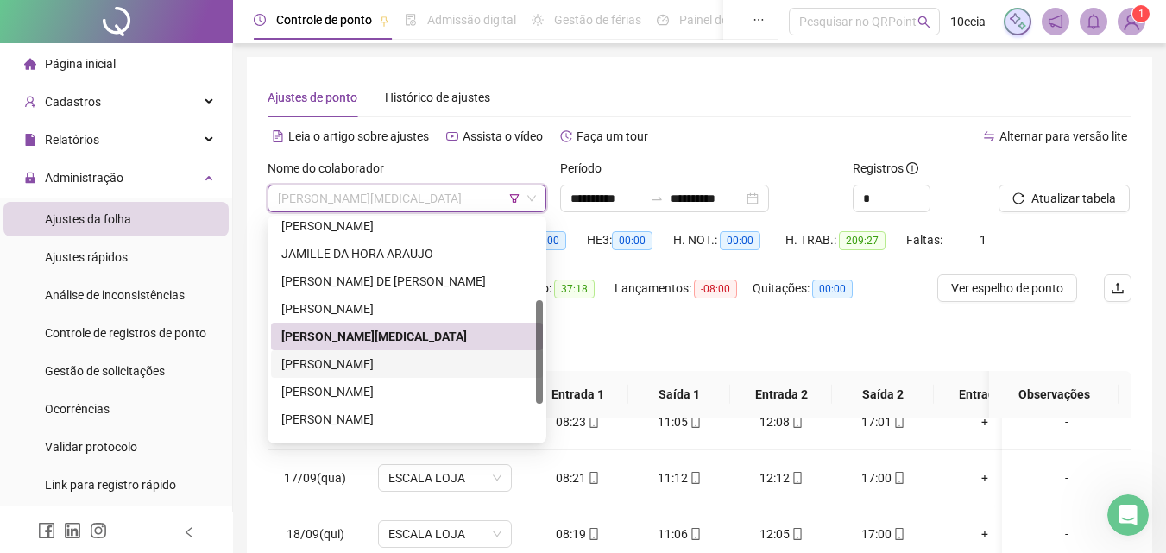
click at [309, 368] on div "[PERSON_NAME]" at bounding box center [406, 364] width 251 height 19
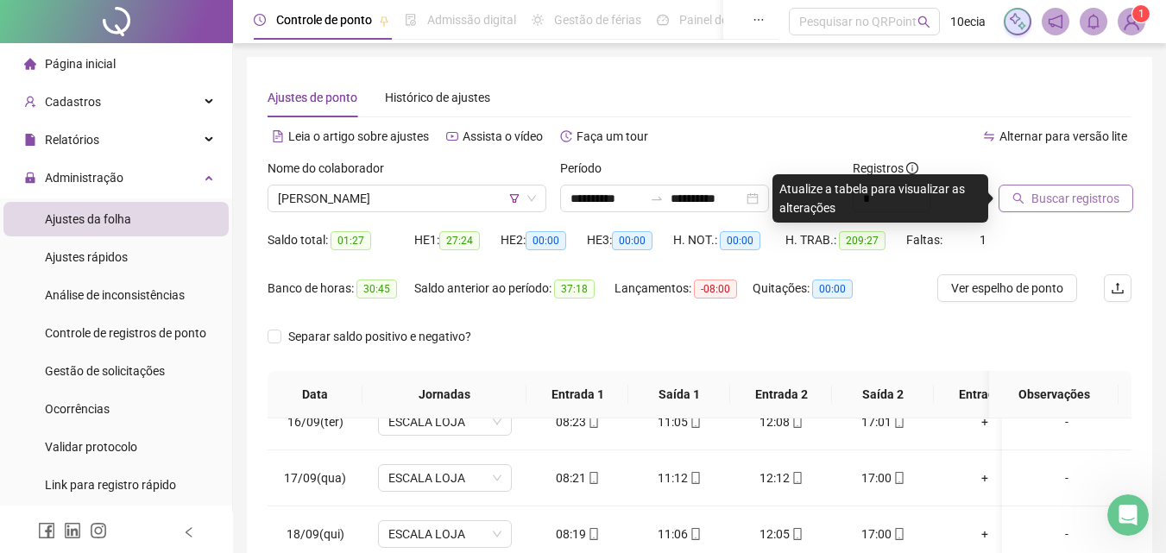
click at [1060, 197] on span "Buscar registros" at bounding box center [1075, 198] width 88 height 19
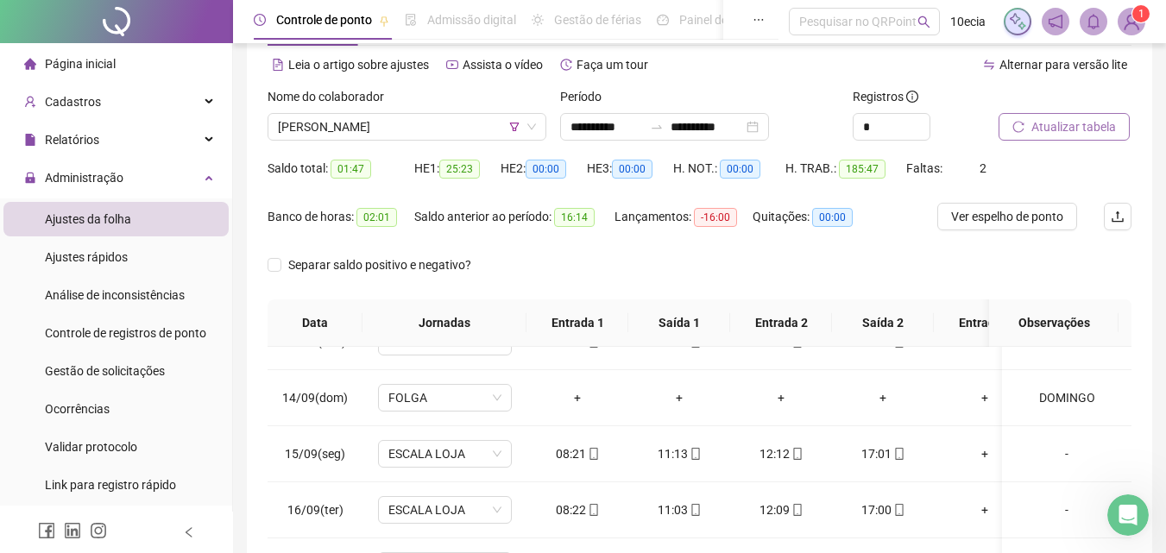
scroll to position [70, 0]
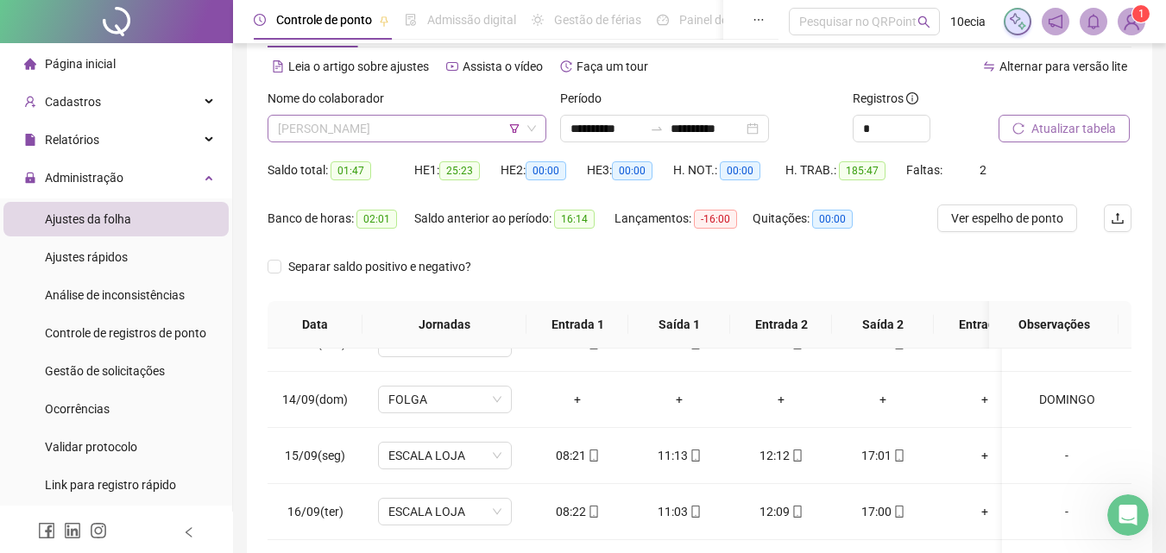
click at [366, 132] on span "[PERSON_NAME]" at bounding box center [407, 129] width 258 height 26
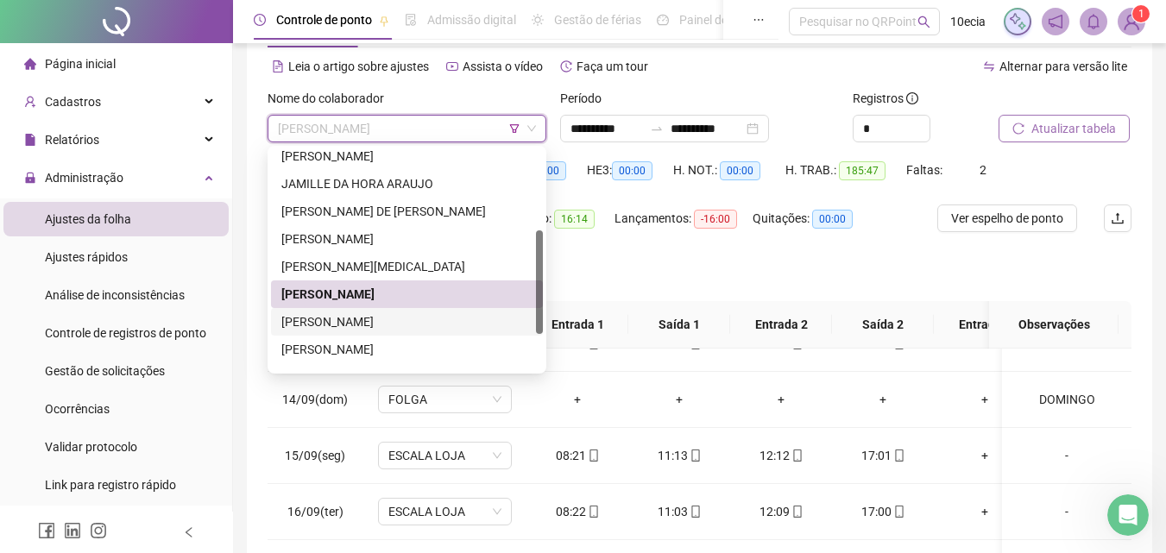
click at [311, 321] on div "[PERSON_NAME]" at bounding box center [406, 321] width 251 height 19
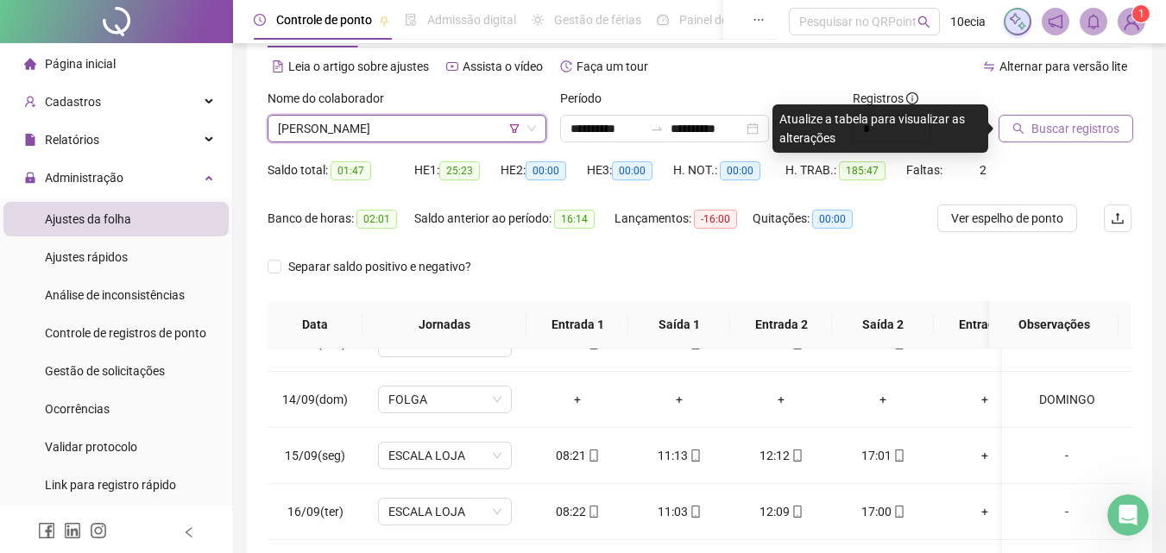
click at [1037, 120] on span "Buscar registros" at bounding box center [1075, 128] width 88 height 19
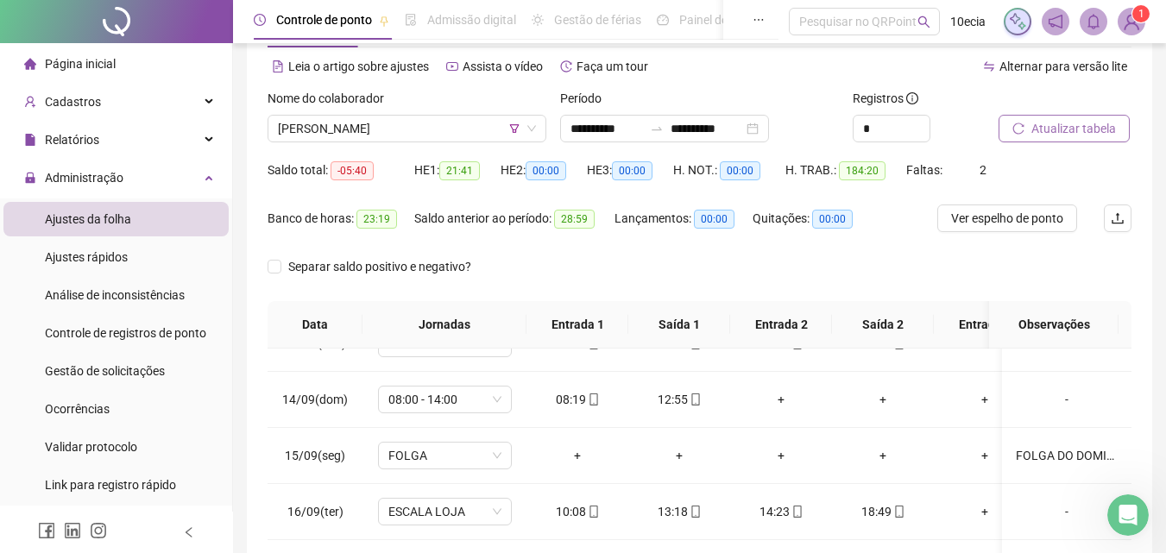
click at [1050, 122] on span "Atualizar tabela" at bounding box center [1073, 128] width 85 height 19
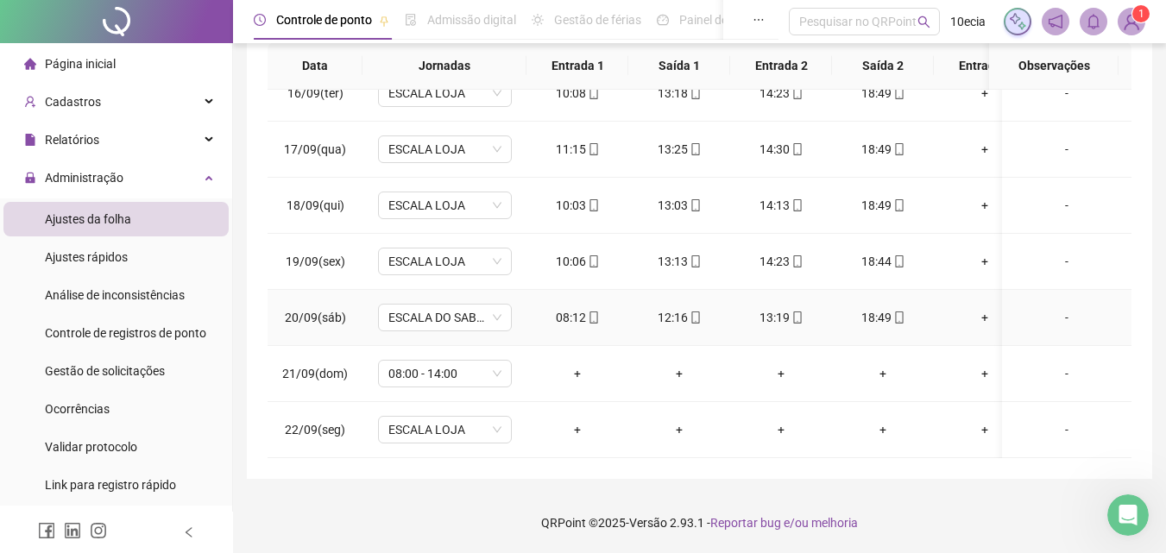
scroll to position [1495, 0]
click at [434, 366] on span "08:00 - 14:00" at bounding box center [444, 374] width 113 height 26
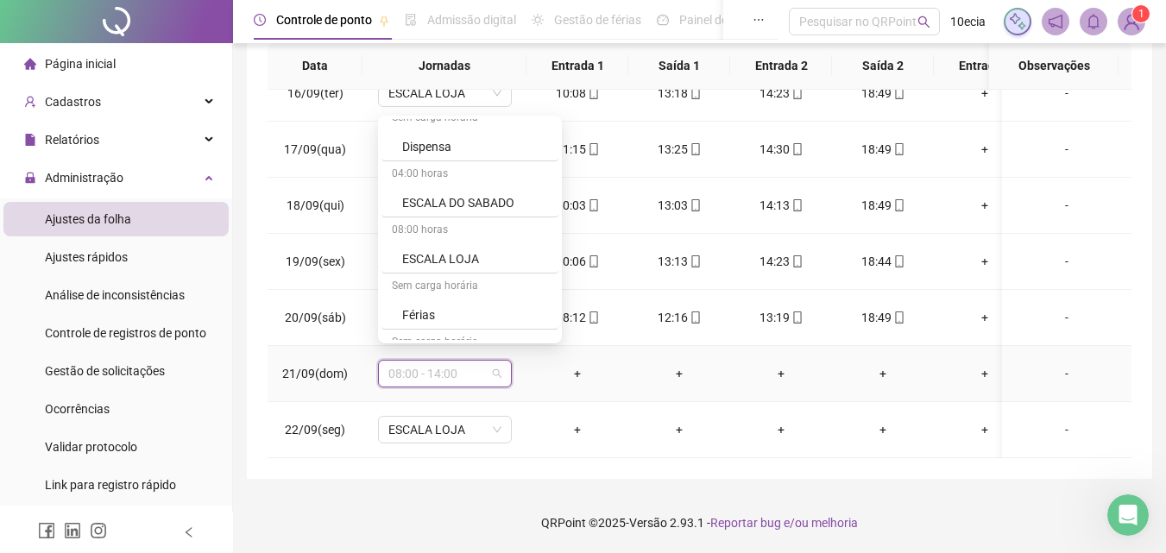
scroll to position [518, 0]
click at [417, 319] on div "Folga" at bounding box center [475, 315] width 146 height 19
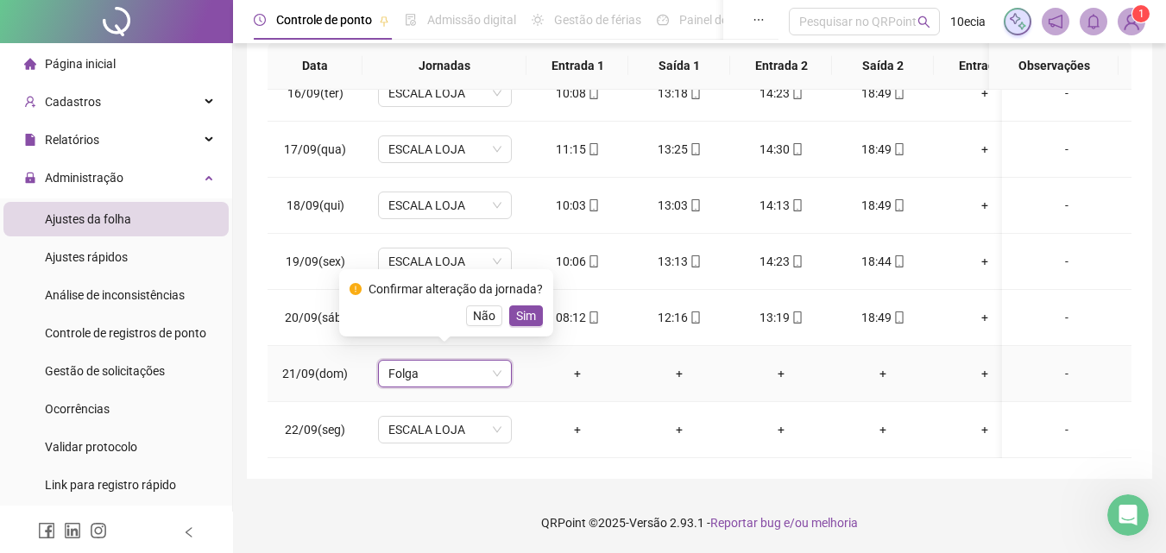
click at [539, 311] on div "Confirmar alteração da jornada? Não Sim" at bounding box center [446, 302] width 214 height 67
click at [532, 312] on button "Sim" at bounding box center [526, 315] width 34 height 21
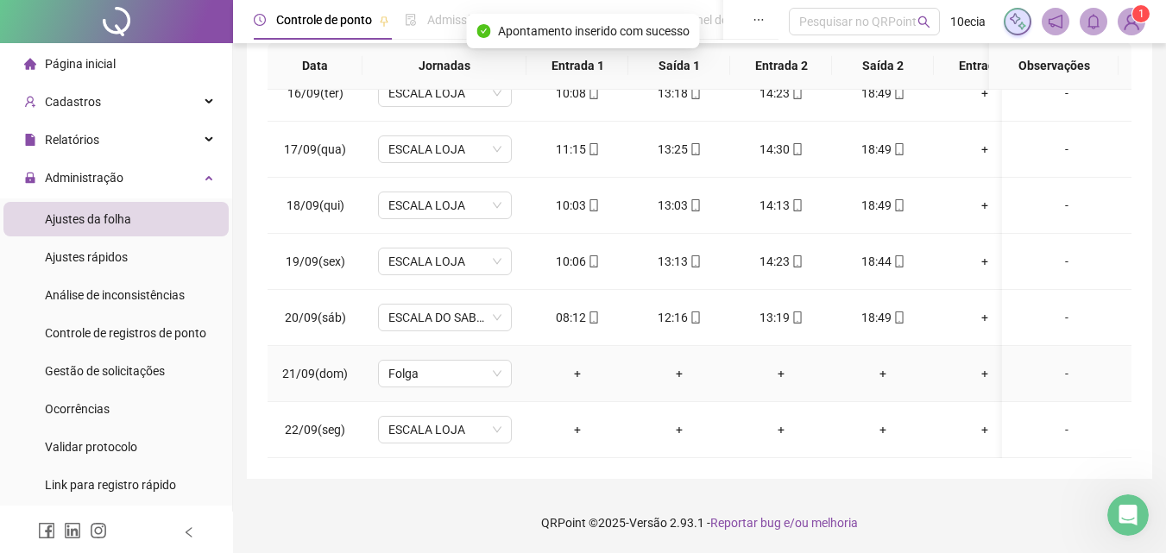
click at [1054, 364] on div "-" at bounding box center [1067, 373] width 102 height 19
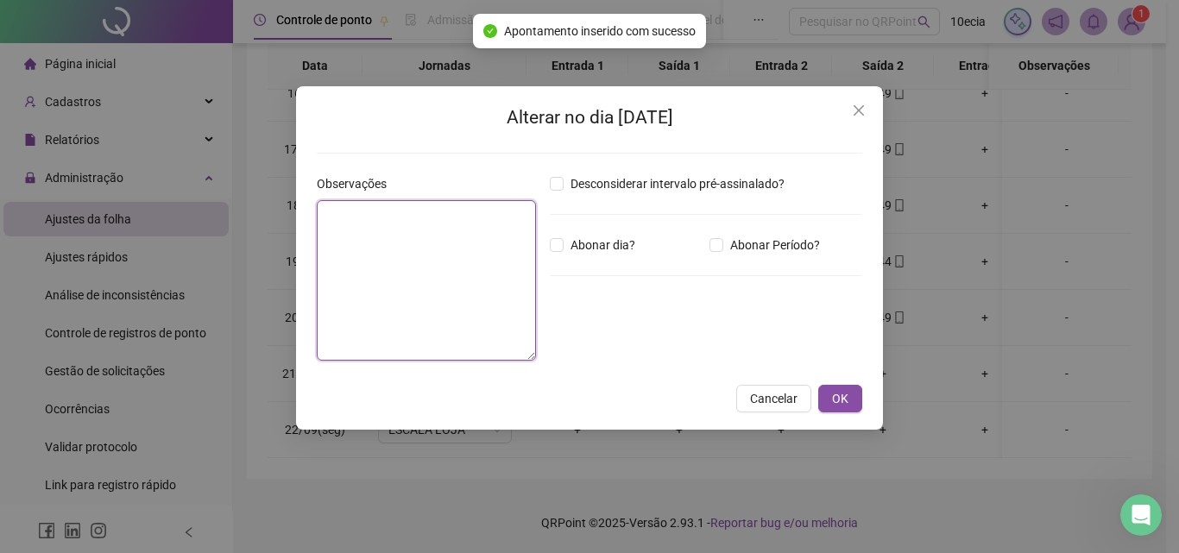
click at [443, 276] on textarea at bounding box center [426, 280] width 219 height 160
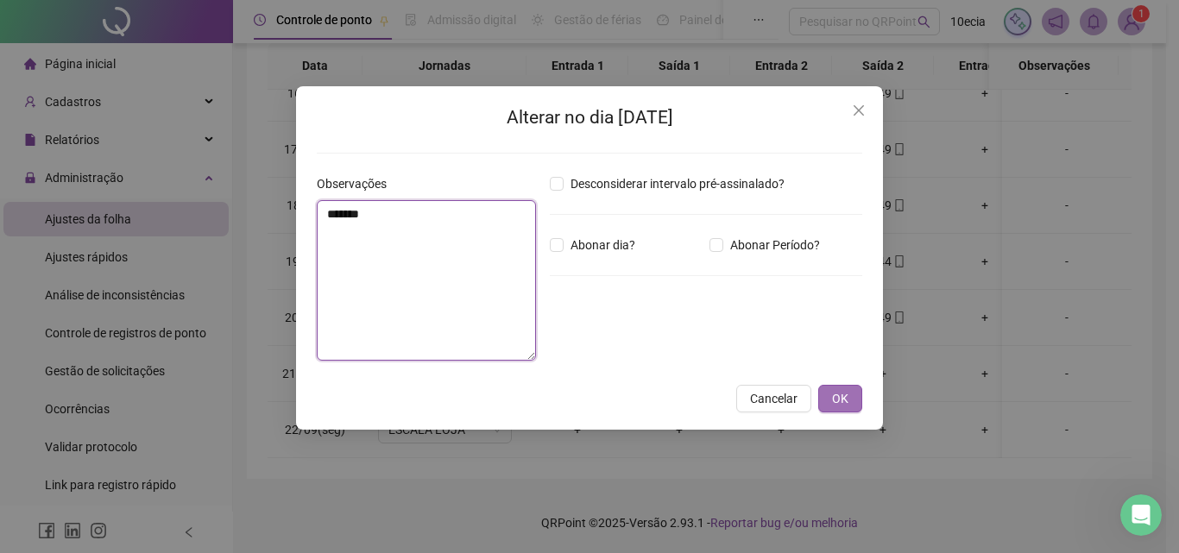
type textarea "*******"
click at [821, 398] on button "OK" at bounding box center [840, 399] width 44 height 28
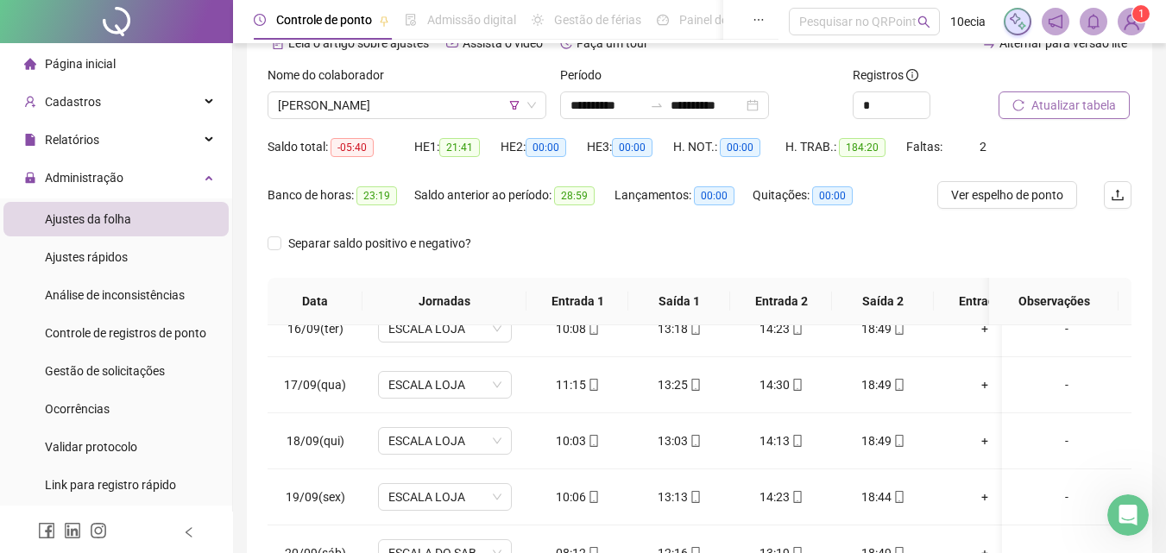
scroll to position [70, 0]
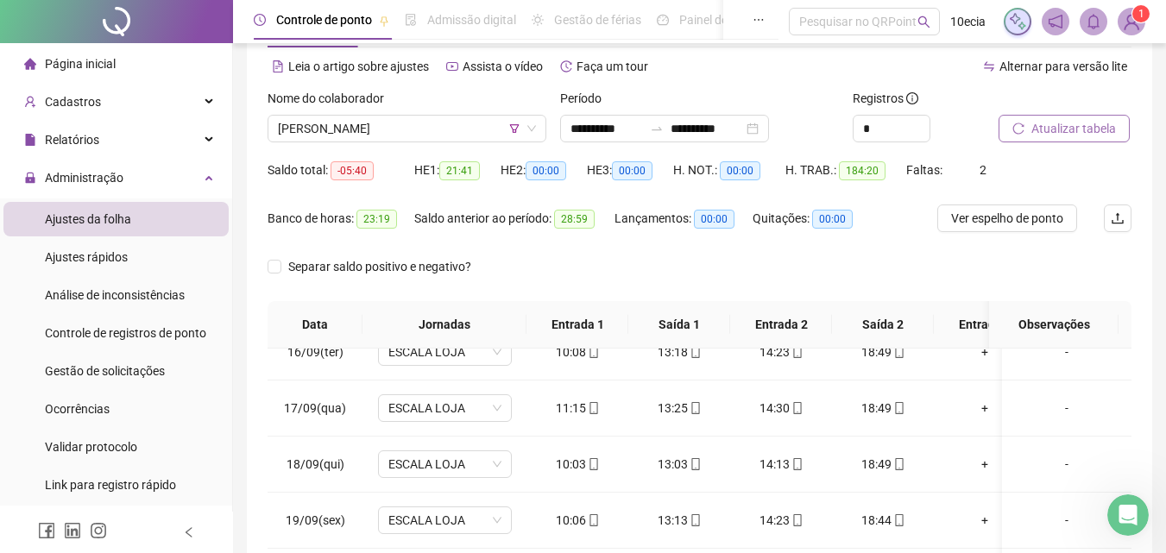
click at [1085, 125] on span "Atualizar tabela" at bounding box center [1073, 128] width 85 height 19
click at [1083, 118] on button "Atualizar tabela" at bounding box center [1063, 129] width 131 height 28
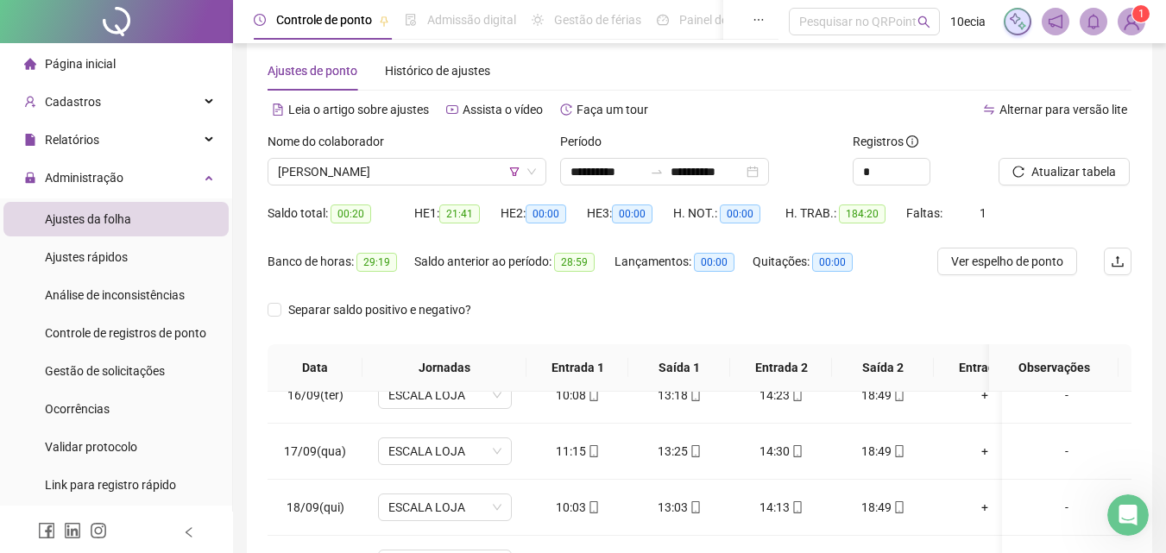
scroll to position [0, 0]
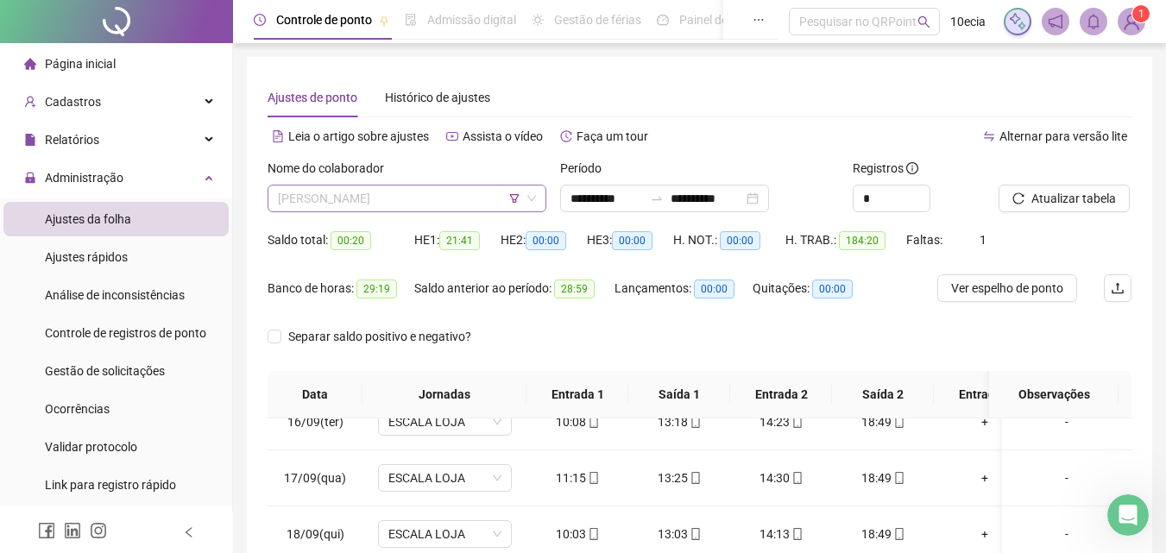
click at [387, 195] on span "[PERSON_NAME]" at bounding box center [407, 199] width 258 height 26
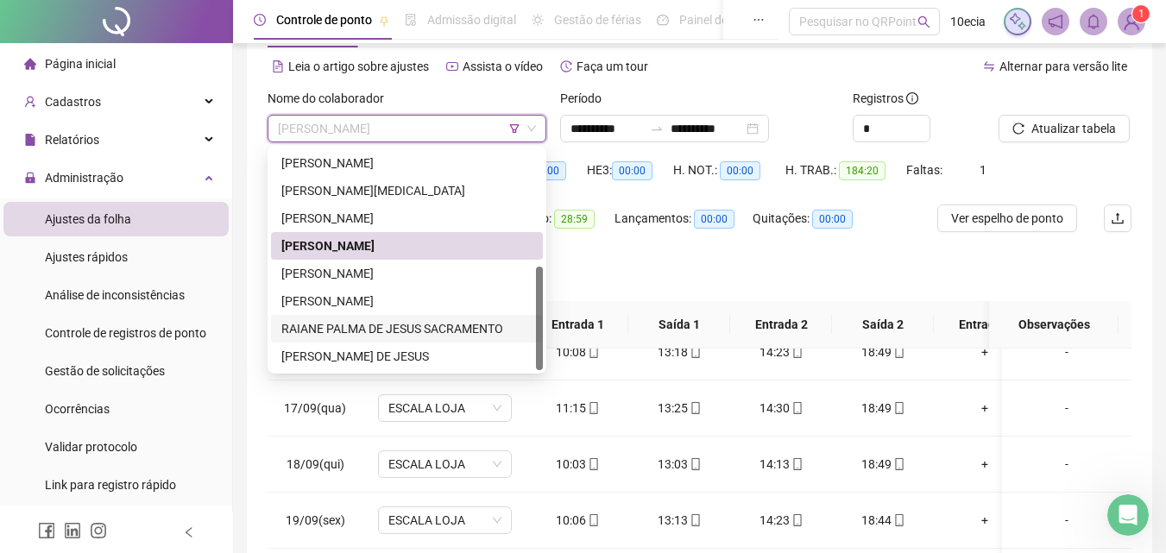
scroll to position [86, 0]
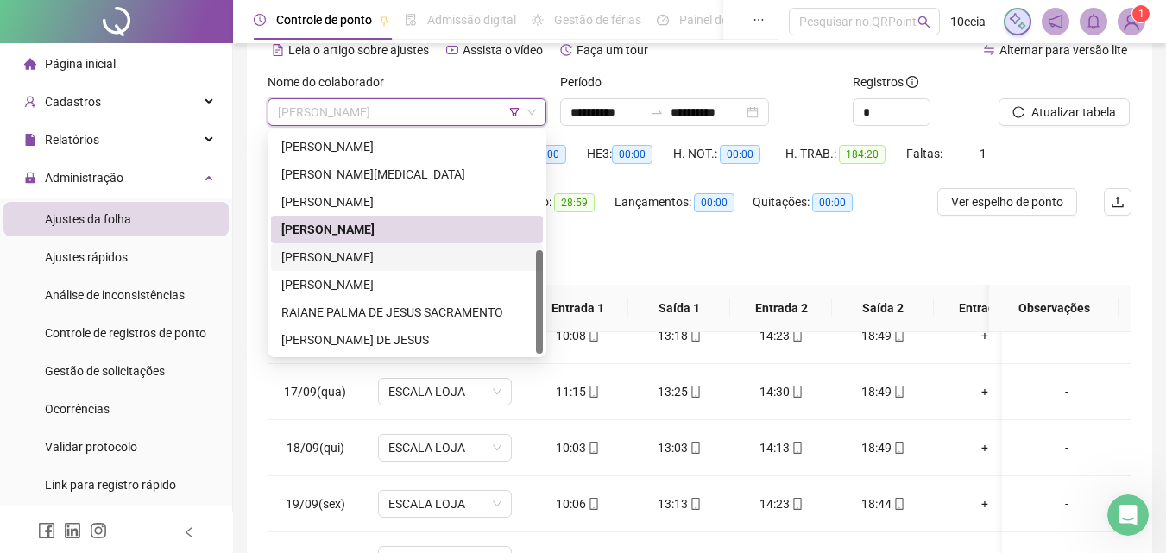
click at [350, 254] on div "[PERSON_NAME]" at bounding box center [406, 257] width 251 height 19
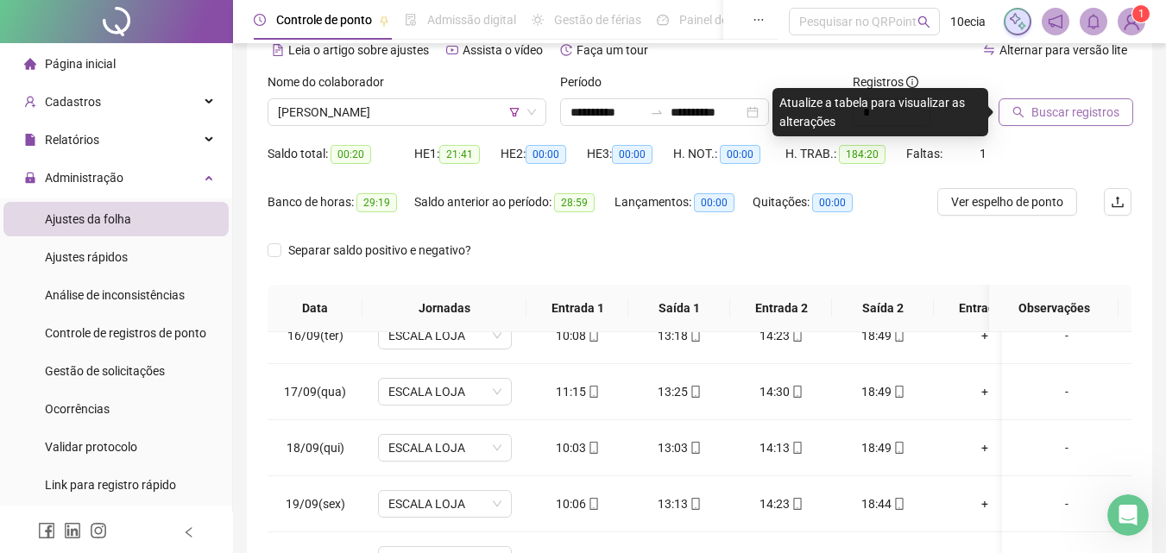
click at [1069, 109] on span "Buscar registros" at bounding box center [1075, 112] width 88 height 19
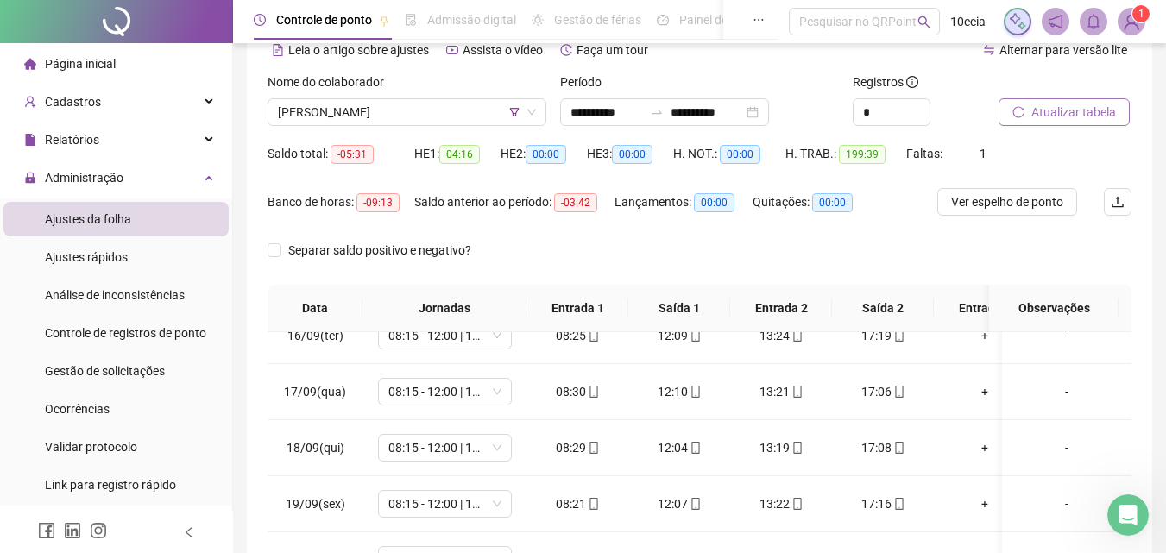
click at [1088, 108] on span "Atualizar tabela" at bounding box center [1073, 112] width 85 height 19
click at [1116, 112] on button "Atualizar tabela" at bounding box center [1063, 112] width 131 height 28
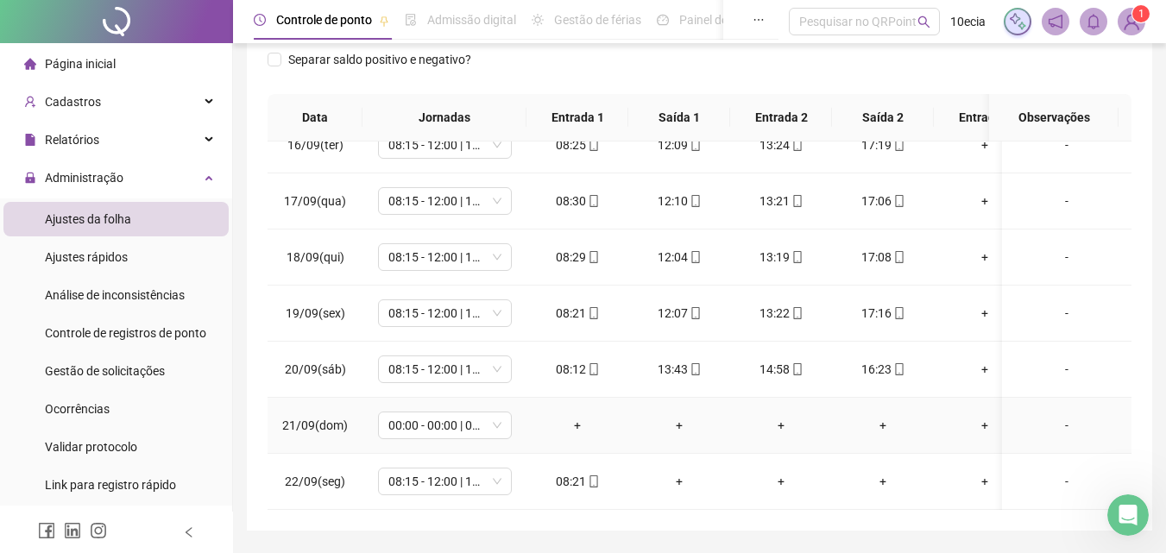
scroll to position [329, 0]
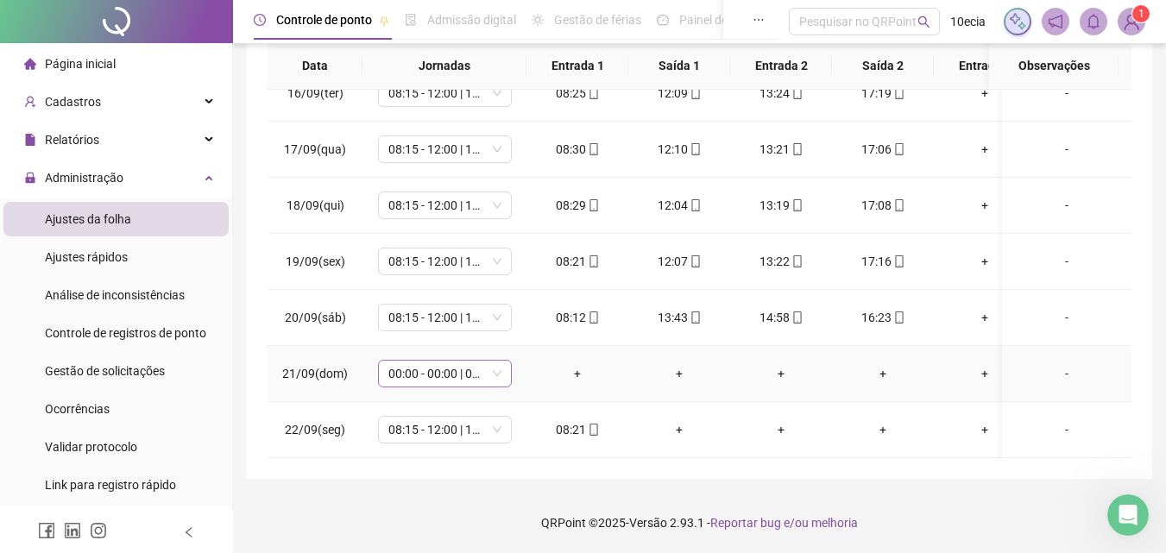
click at [478, 363] on span "00:00 - 00:00 | 00:00 - 00:00" at bounding box center [444, 374] width 113 height 26
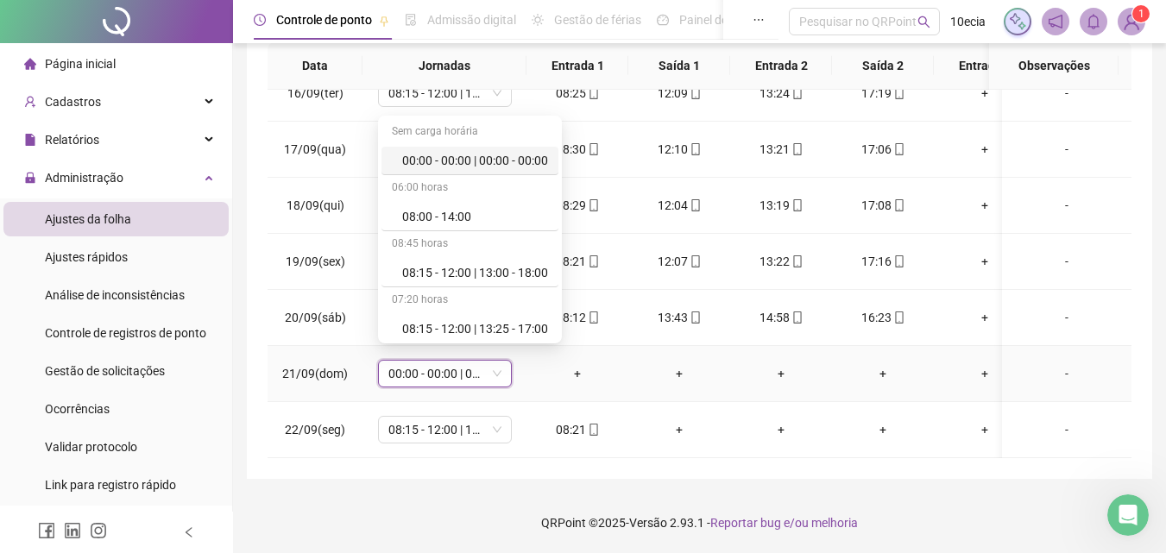
click at [1044, 364] on div "-" at bounding box center [1067, 373] width 102 height 19
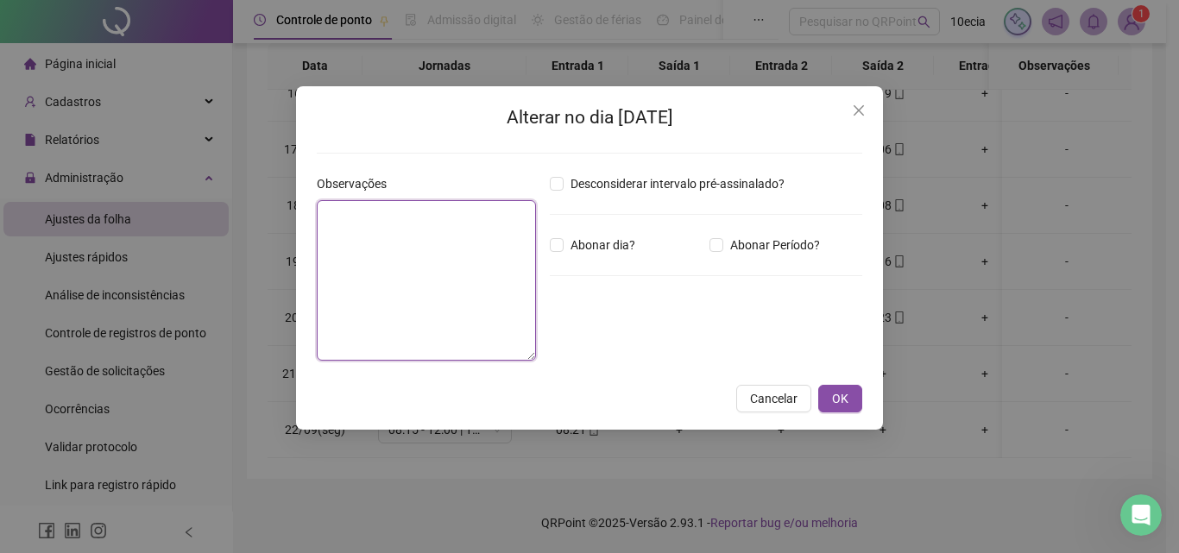
click at [473, 270] on textarea at bounding box center [426, 280] width 219 height 160
type textarea "*******"
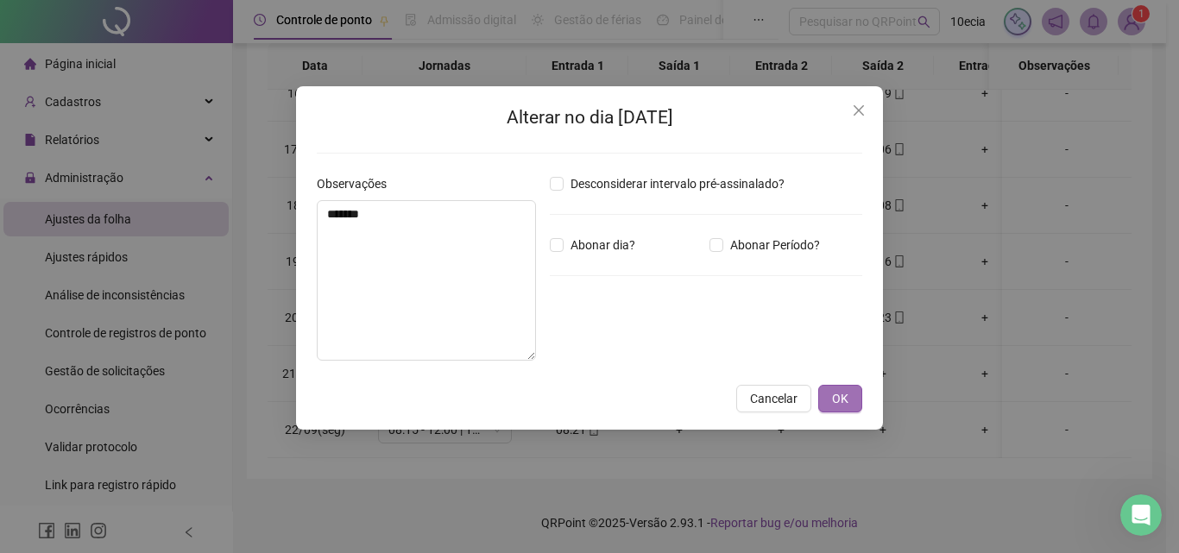
click at [843, 402] on span "OK" at bounding box center [840, 398] width 16 height 19
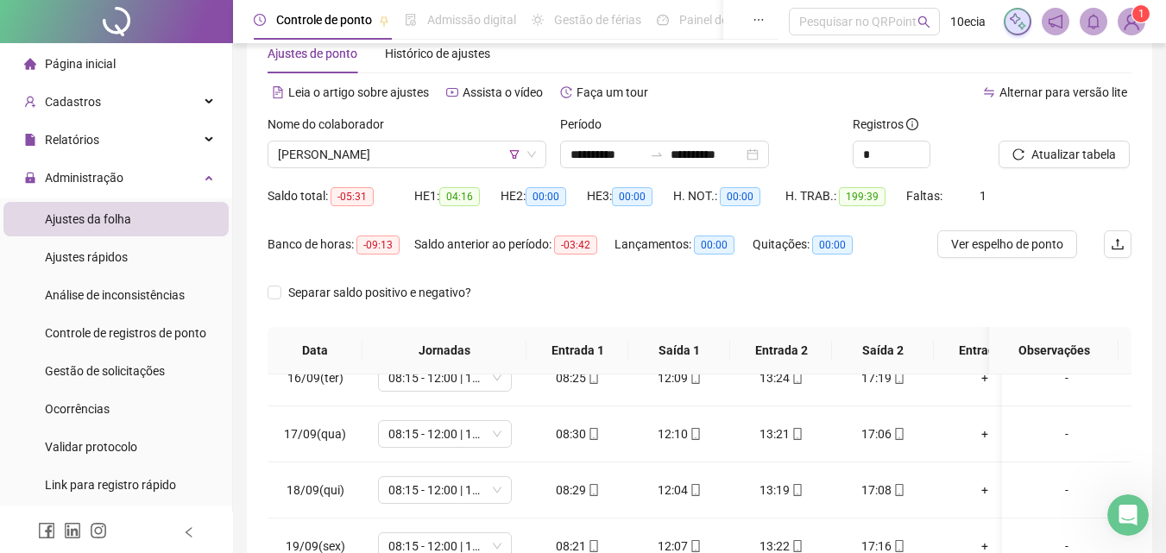
scroll to position [0, 0]
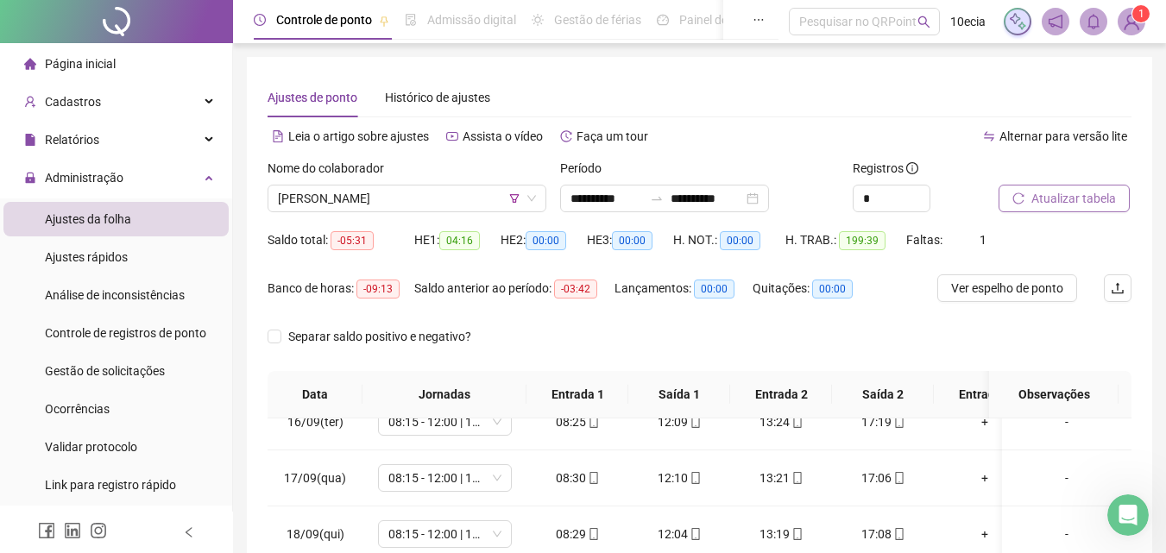
click at [1100, 206] on span "Atualizar tabela" at bounding box center [1073, 198] width 85 height 19
drag, startPoint x: 1067, startPoint y: 196, endPoint x: 1055, endPoint y: 197, distance: 12.1
click at [1062, 197] on span "Atualizar tabela" at bounding box center [1073, 198] width 85 height 19
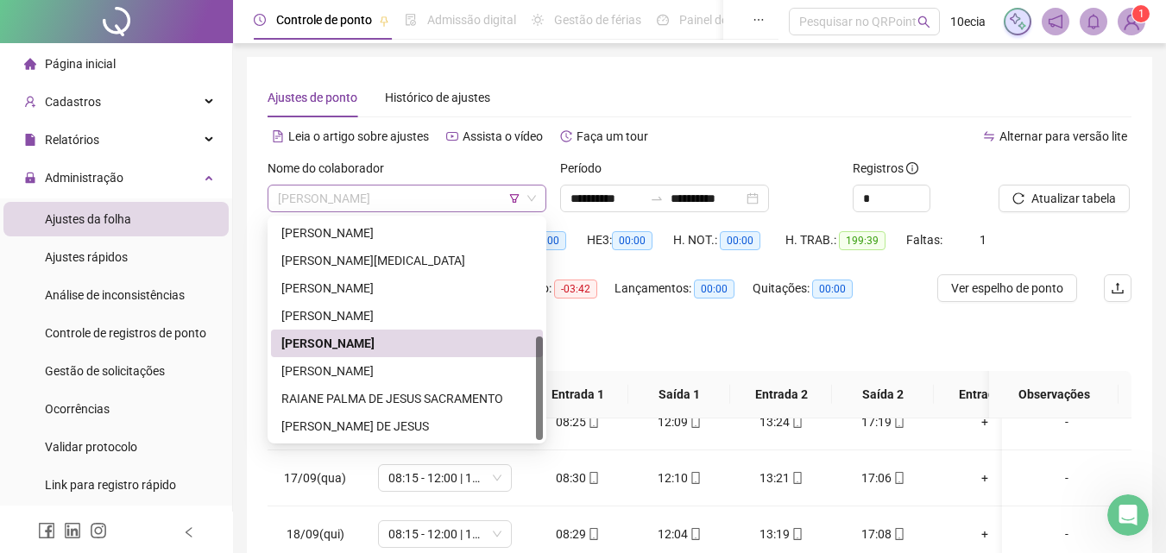
click at [377, 202] on span "[PERSON_NAME]" at bounding box center [407, 199] width 258 height 26
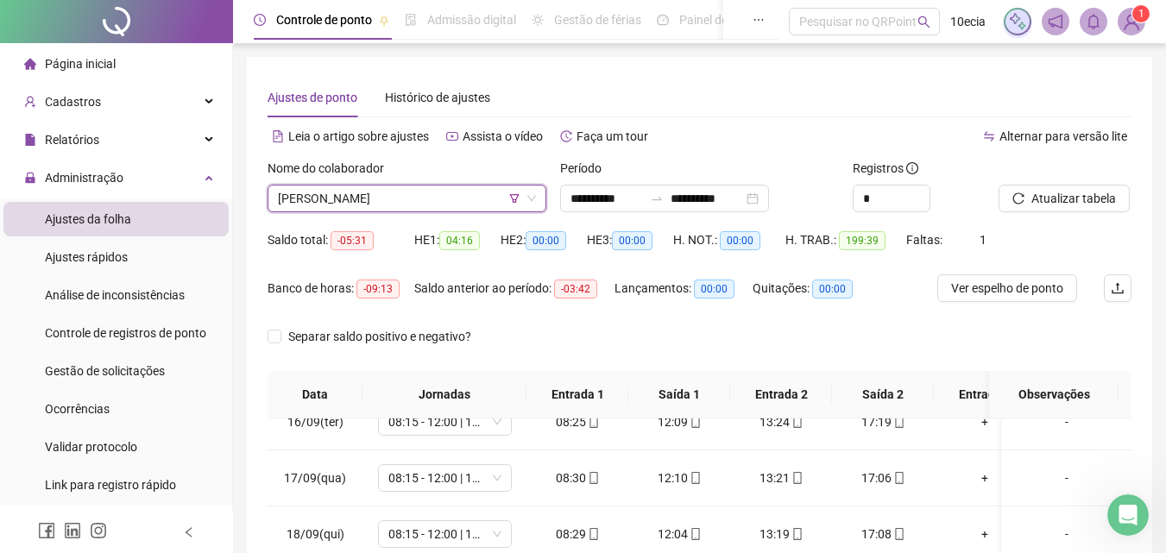
click at [377, 203] on span "[PERSON_NAME]" at bounding box center [407, 199] width 258 height 26
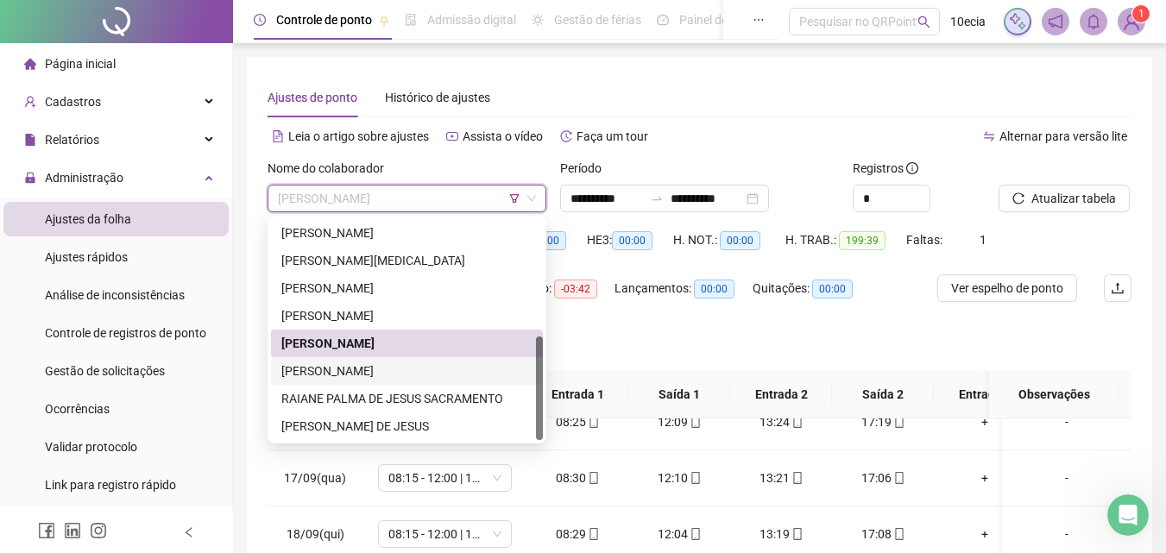
click at [322, 368] on div "[PERSON_NAME]" at bounding box center [406, 371] width 251 height 19
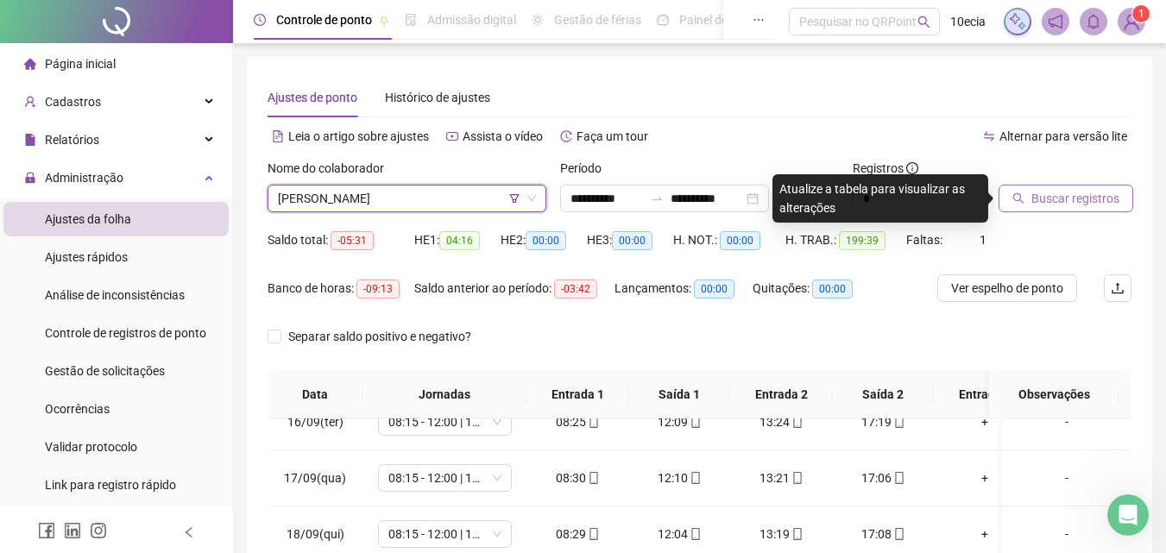
click at [1040, 197] on span "Buscar registros" at bounding box center [1075, 198] width 88 height 19
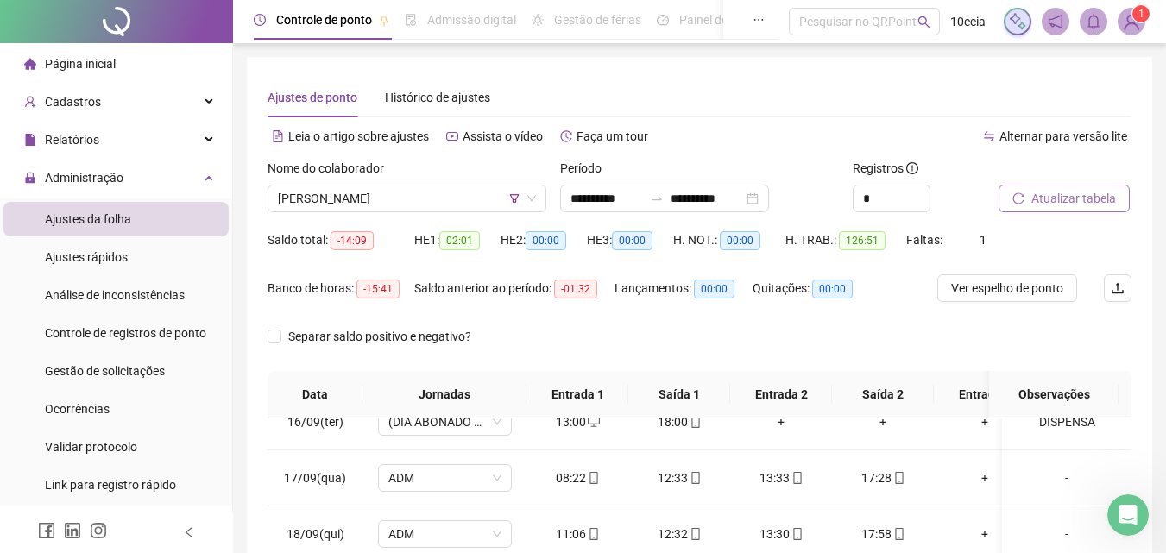
click at [1060, 201] on span "Atualizar tabela" at bounding box center [1073, 198] width 85 height 19
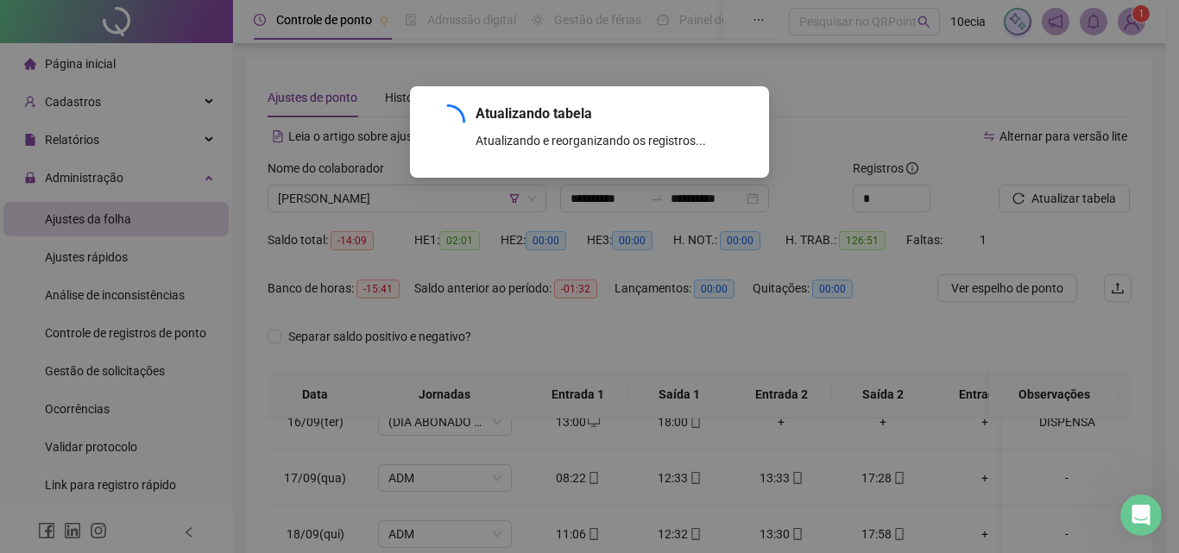
click at [1051, 195] on div "Atualizando tabela Atualizando e reorganizando os registros... OK" at bounding box center [589, 276] width 1179 height 553
click at [918, 108] on div "Atualizando tabela Atualizando e reorganizando os registros... OK" at bounding box center [589, 276] width 1179 height 553
drag, startPoint x: 871, startPoint y: 121, endPoint x: 843, endPoint y: 126, distance: 28.1
click at [868, 122] on div "Atualizando tabela Atualizando e reorganizando os registros... OK" at bounding box center [589, 276] width 1179 height 553
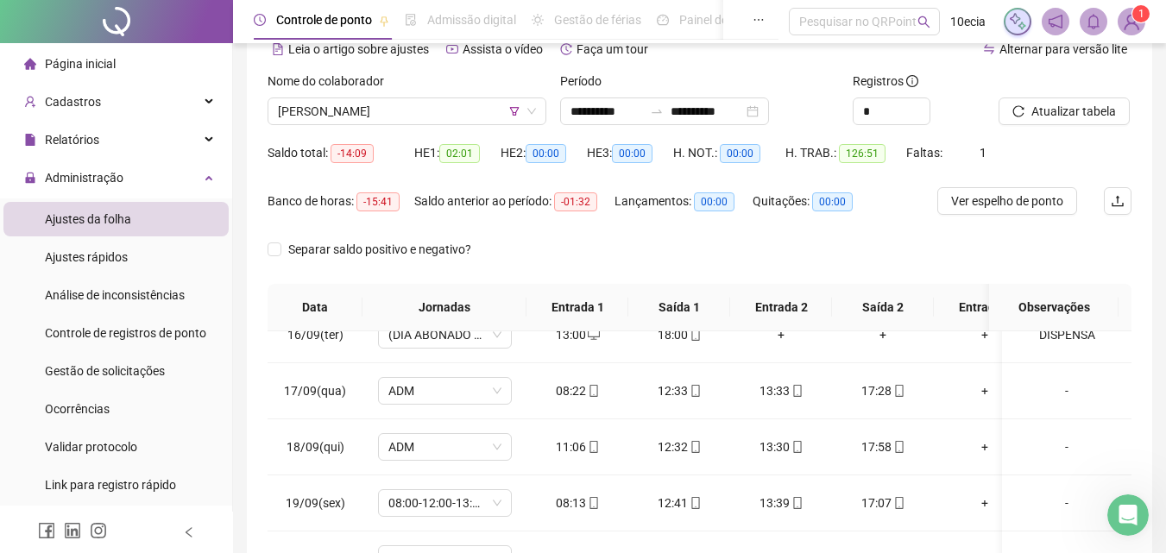
scroll to position [329, 0]
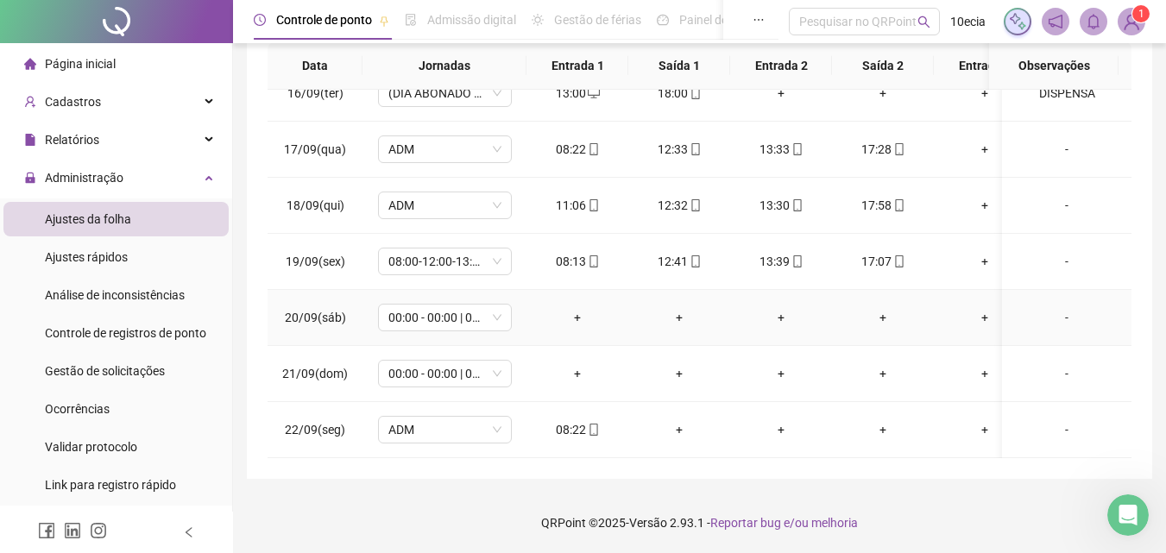
drag, startPoint x: 1066, startPoint y: 308, endPoint x: 733, endPoint y: 261, distance: 336.3
click at [1067, 308] on div "-" at bounding box center [1067, 317] width 102 height 19
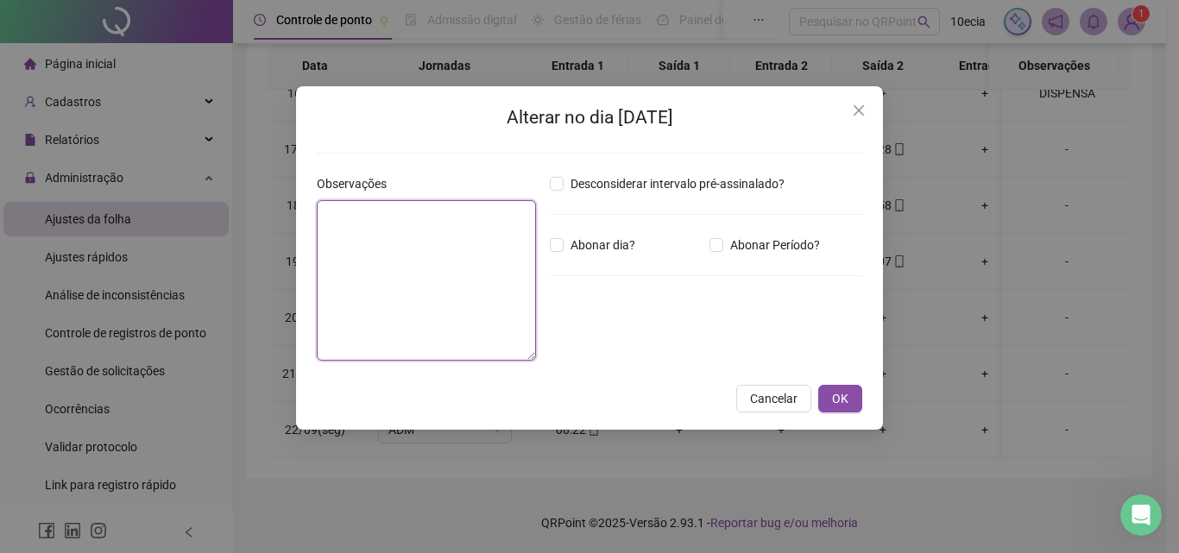
click at [461, 253] on textarea at bounding box center [426, 280] width 219 height 160
type textarea "******"
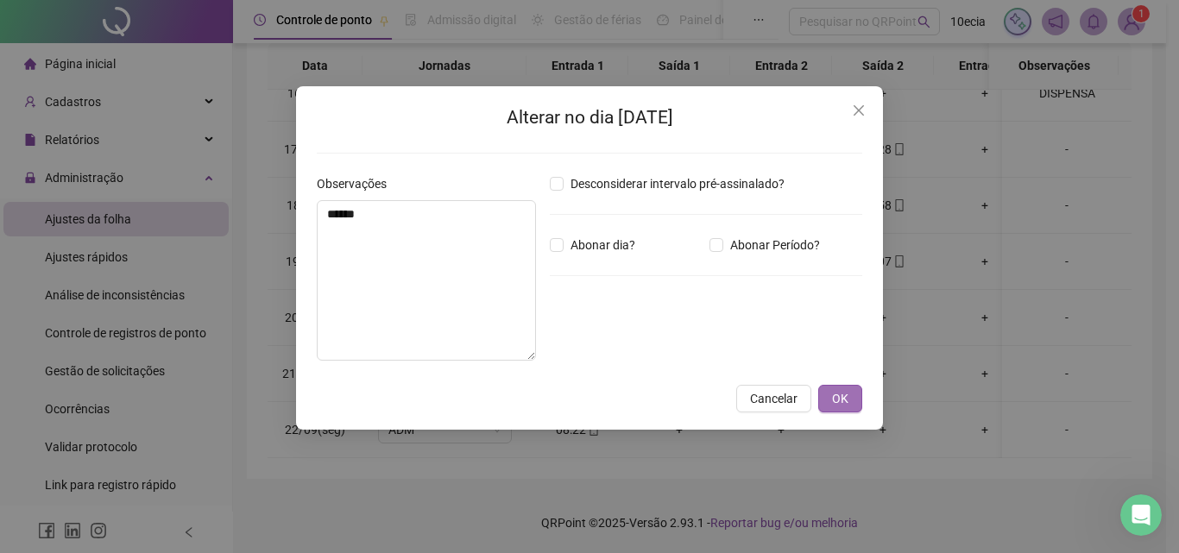
click at [836, 393] on span "OK" at bounding box center [840, 398] width 16 height 19
drag, startPoint x: 849, startPoint y: 395, endPoint x: 883, endPoint y: 396, distance: 33.7
click at [848, 396] on button "OK" at bounding box center [840, 399] width 44 height 28
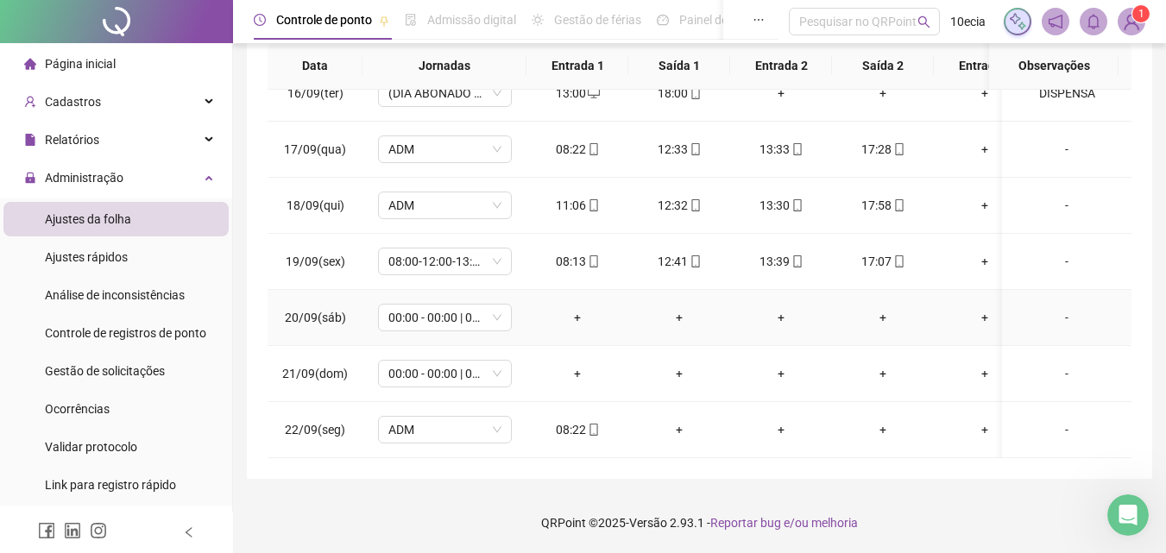
click at [1049, 308] on div "-" at bounding box center [1067, 317] width 102 height 19
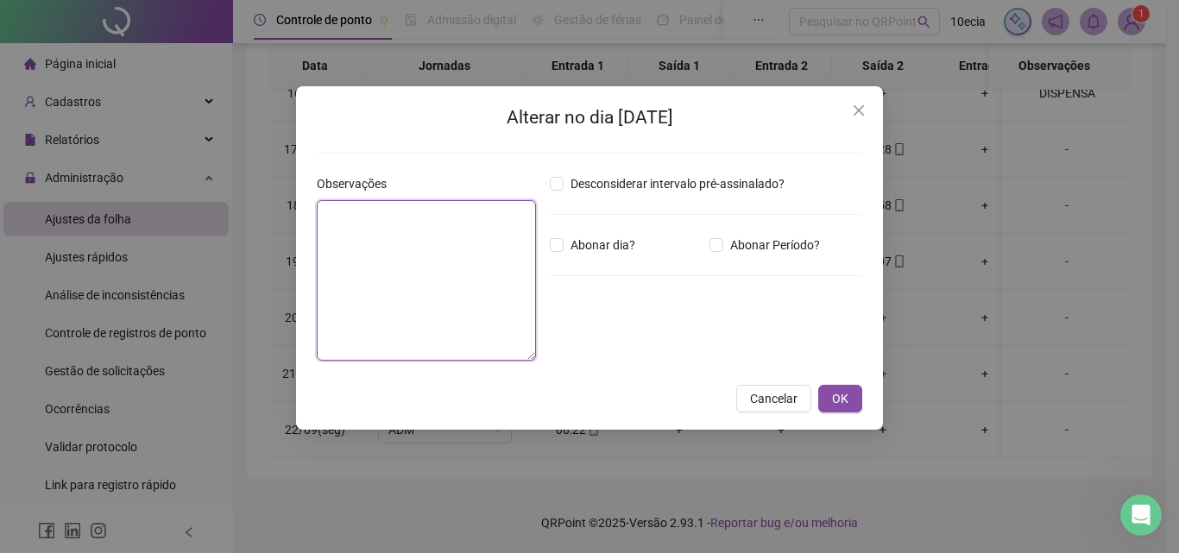
click at [396, 282] on textarea at bounding box center [426, 280] width 219 height 160
type textarea "******"
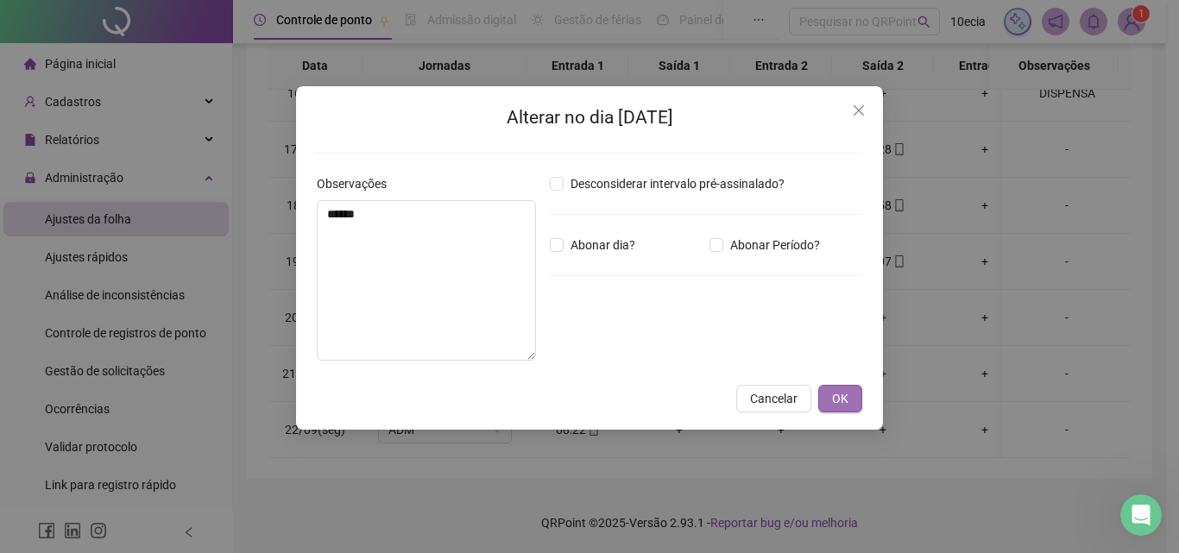
click at [830, 405] on button "OK" at bounding box center [840, 399] width 44 height 28
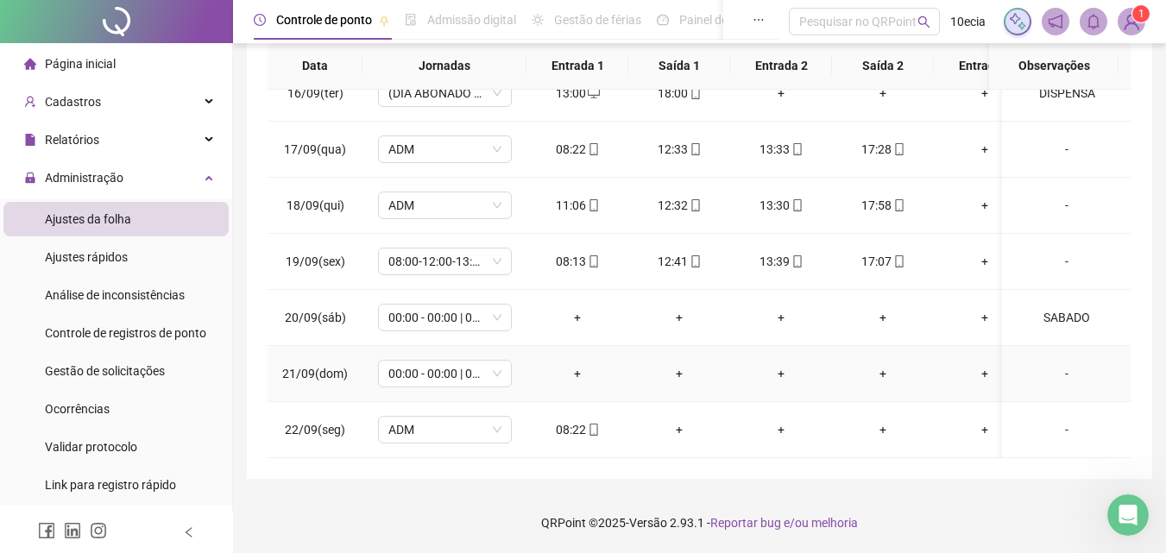
click at [1047, 364] on div "-" at bounding box center [1067, 373] width 102 height 19
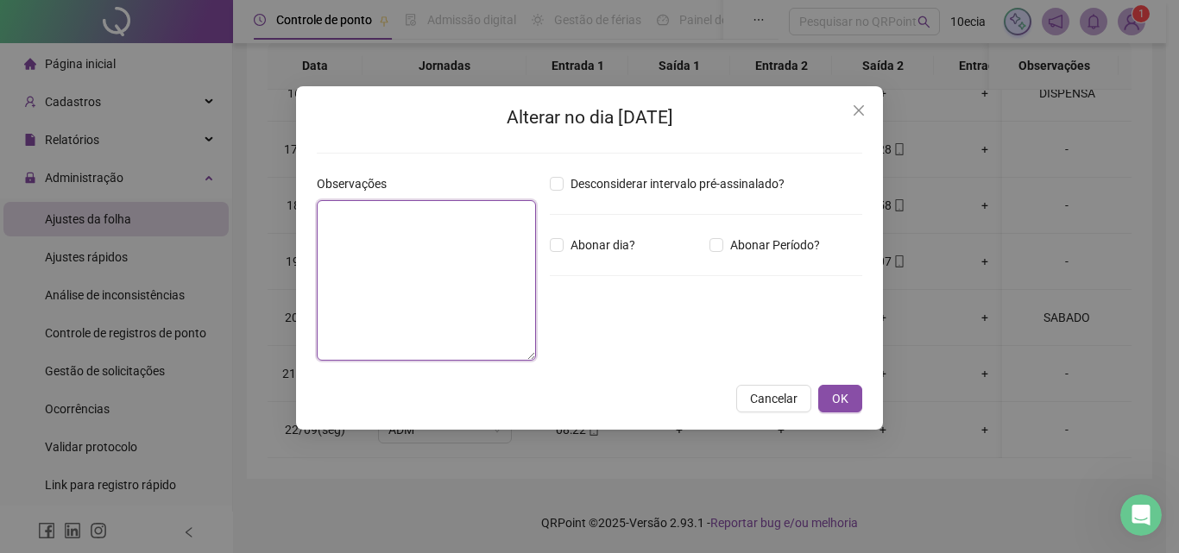
click at [456, 258] on textarea at bounding box center [426, 280] width 219 height 160
type textarea "*******"
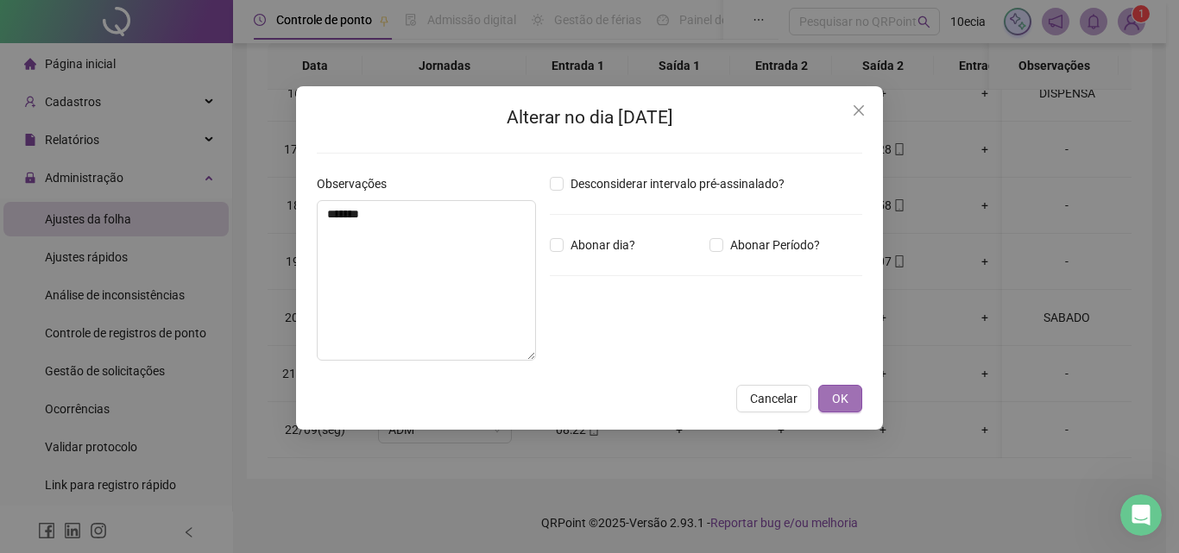
click at [834, 393] on span "OK" at bounding box center [840, 398] width 16 height 19
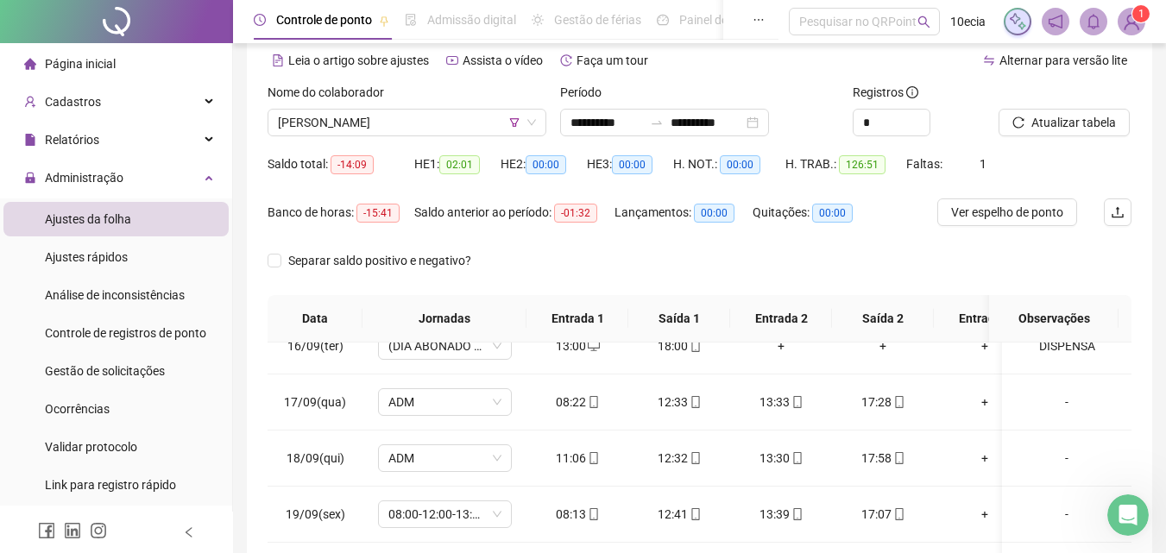
scroll to position [70, 0]
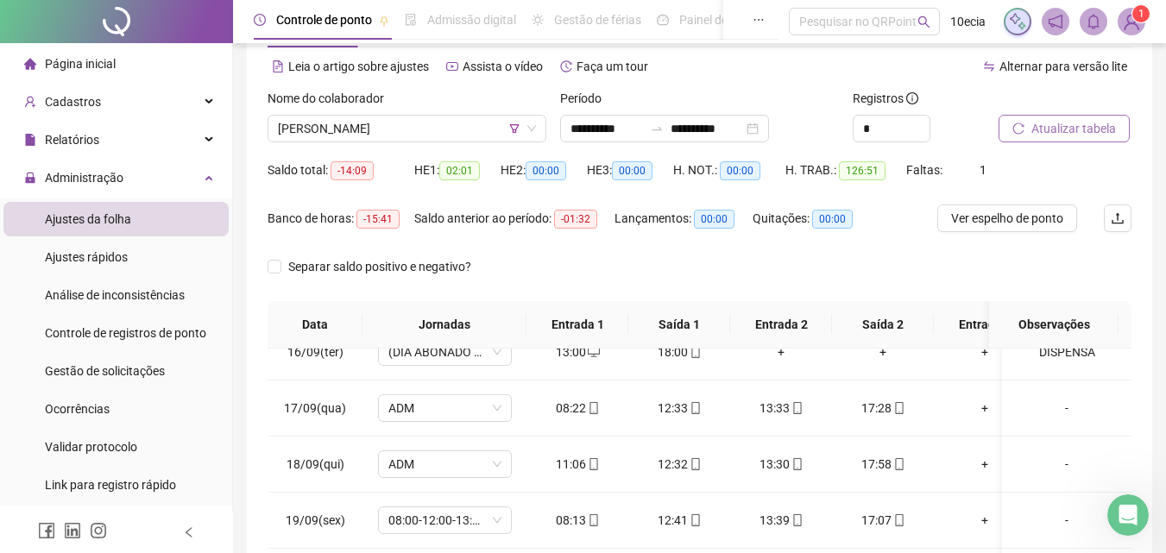
click at [1090, 125] on span "Atualizar tabela" at bounding box center [1073, 128] width 85 height 19
click at [357, 127] on span "[PERSON_NAME]" at bounding box center [407, 129] width 258 height 26
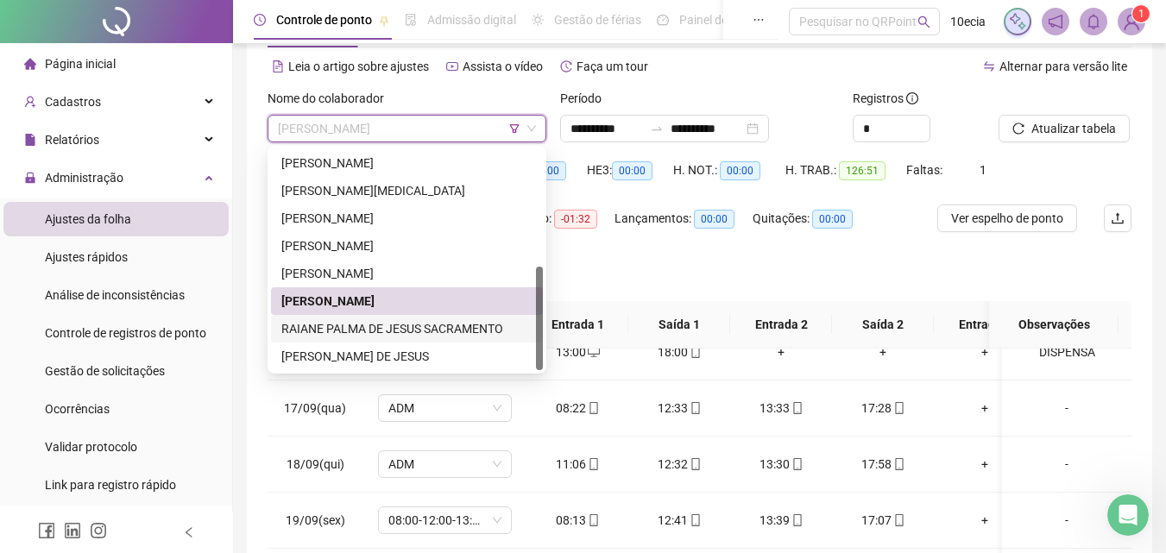
click at [299, 330] on div "RAIANE PALMA DE JESUS SACRAMENTO" at bounding box center [406, 328] width 251 height 19
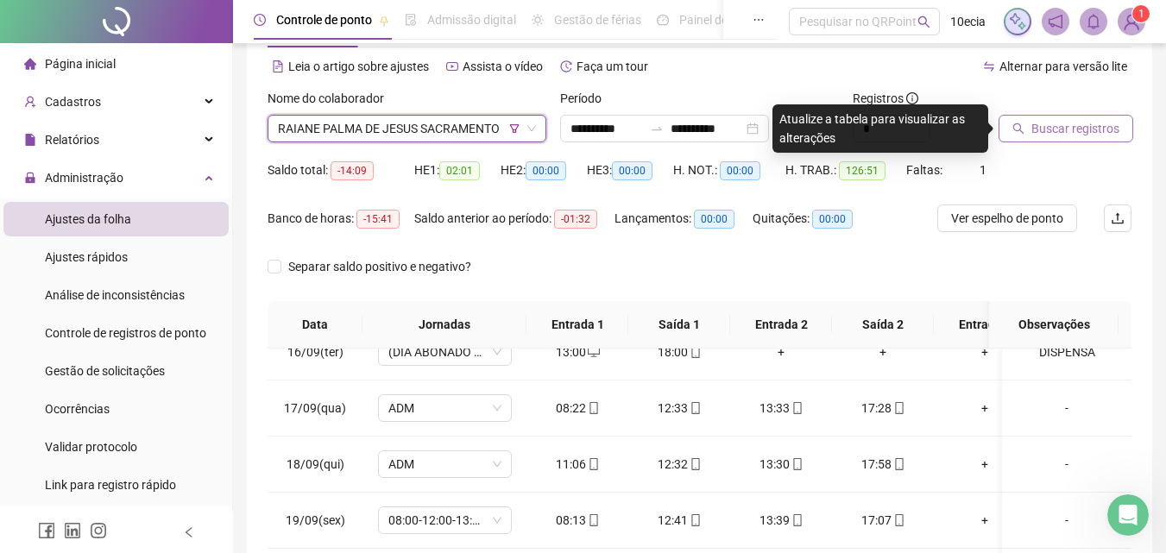
click at [1055, 125] on span "Buscar registros" at bounding box center [1075, 128] width 88 height 19
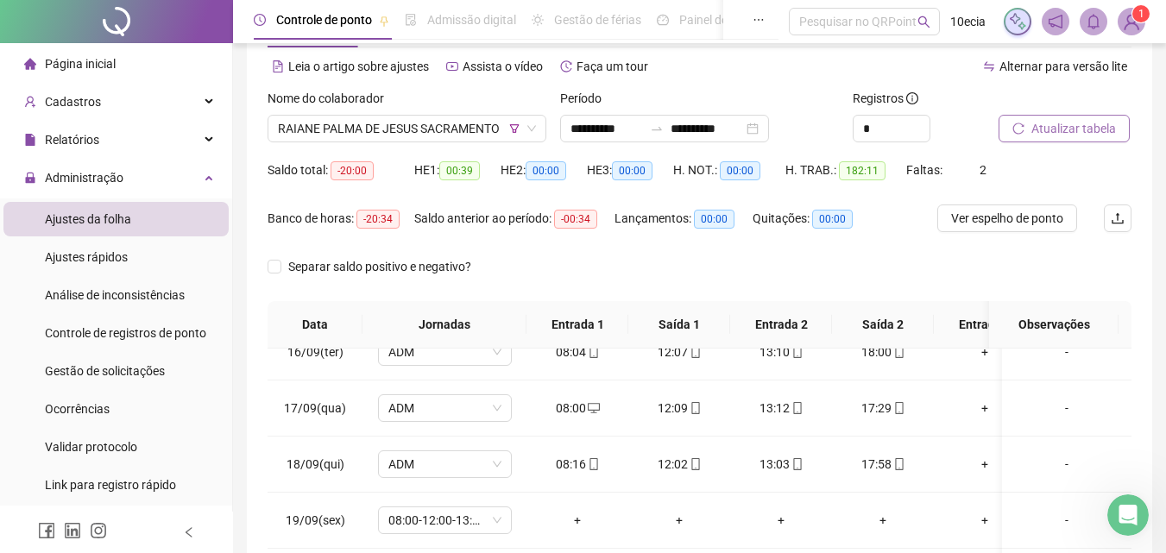
click at [1061, 137] on span "Atualizar tabela" at bounding box center [1073, 128] width 85 height 19
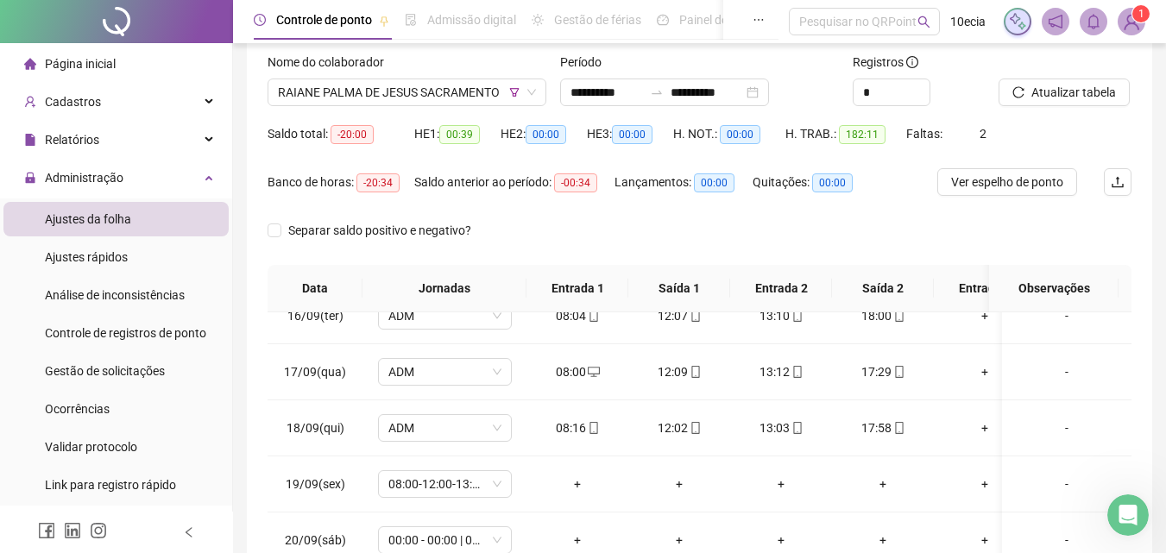
scroll to position [329, 0]
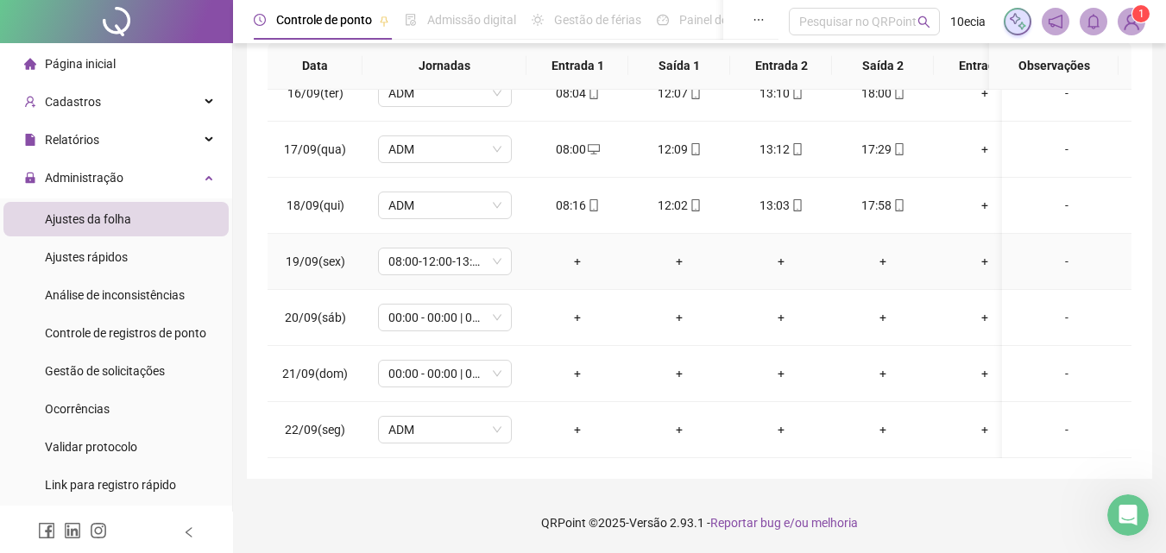
click at [1056, 252] on div "-" at bounding box center [1067, 261] width 102 height 19
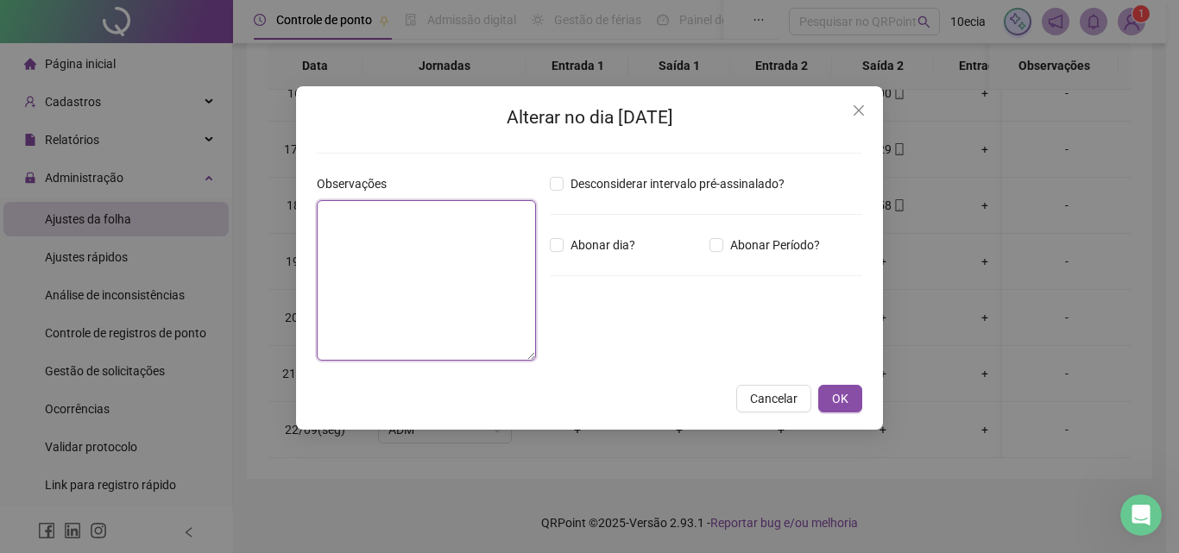
click at [374, 226] on textarea at bounding box center [426, 280] width 219 height 160
type textarea "********"
click at [591, 241] on span "Abonar dia?" at bounding box center [602, 245] width 79 height 19
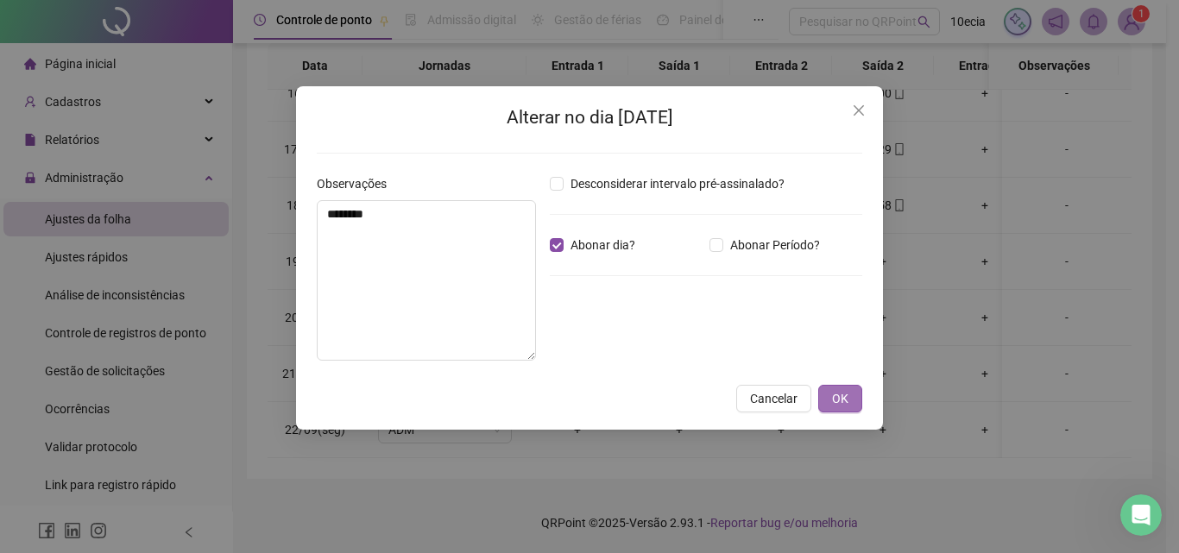
click at [861, 404] on button "OK" at bounding box center [840, 399] width 44 height 28
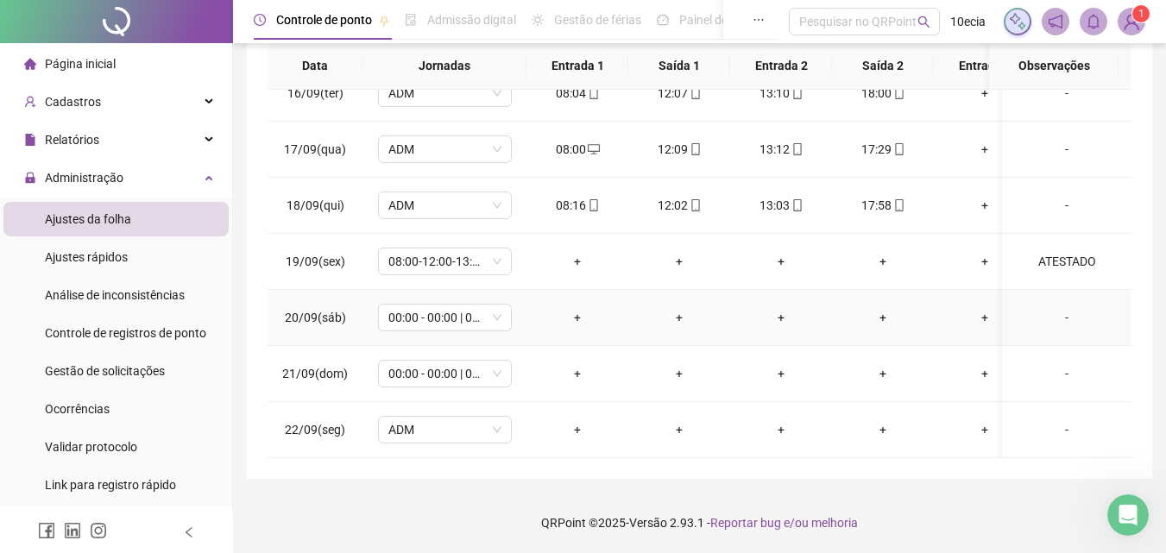
click at [1053, 308] on div "-" at bounding box center [1067, 317] width 102 height 19
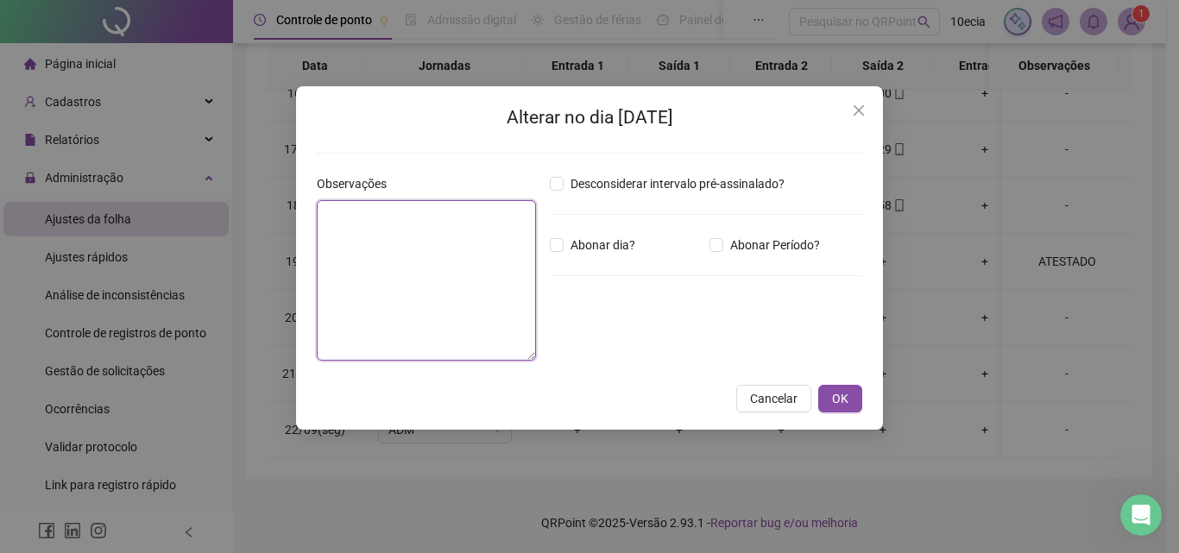
click at [345, 267] on textarea at bounding box center [426, 280] width 219 height 160
type textarea "******"
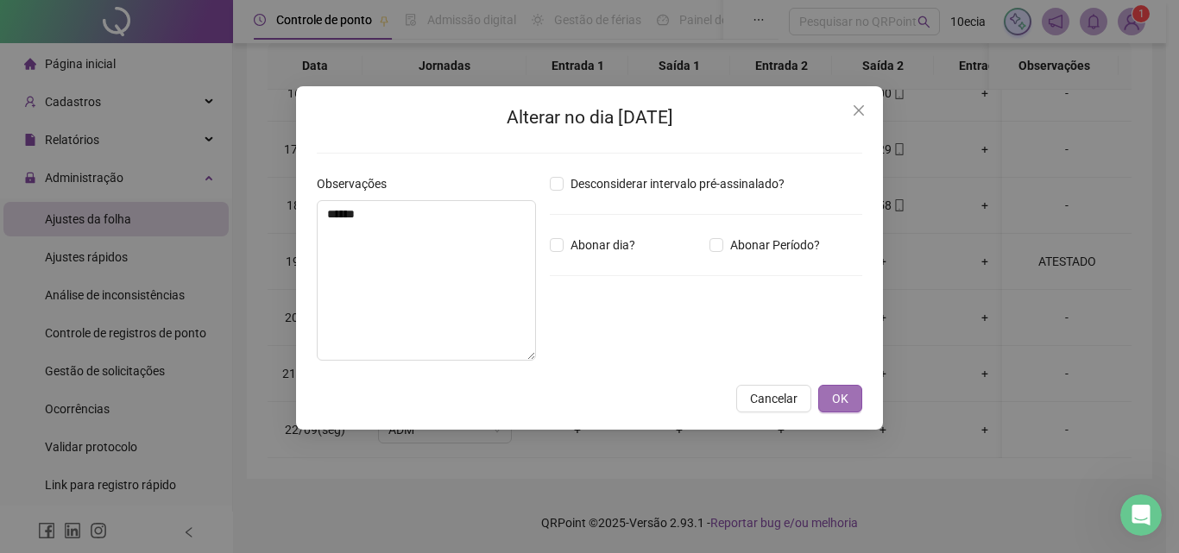
click at [857, 396] on button "OK" at bounding box center [840, 399] width 44 height 28
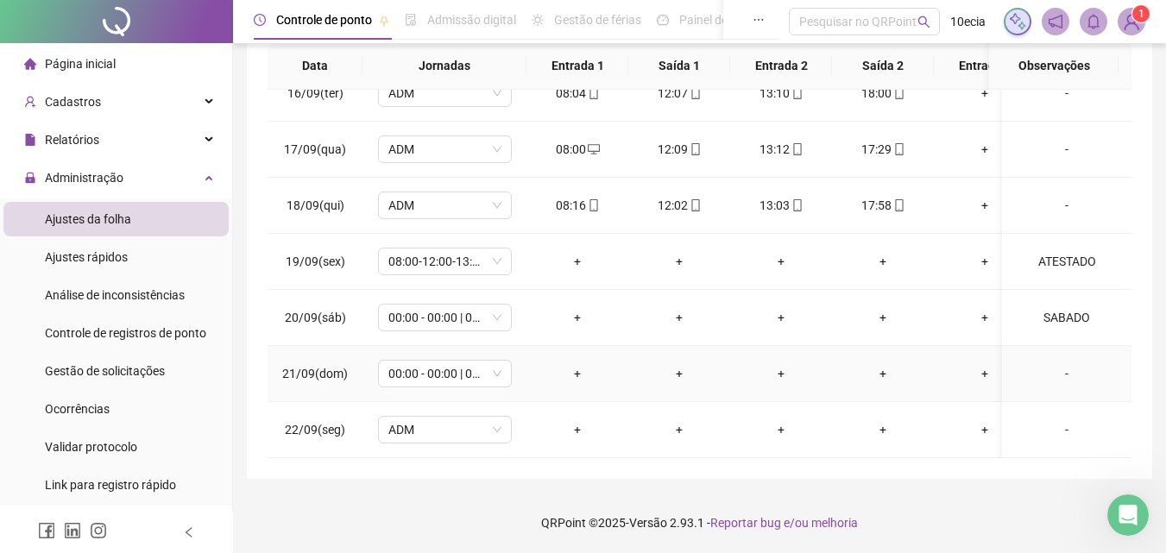
click at [1058, 366] on div "-" at bounding box center [1067, 373] width 102 height 19
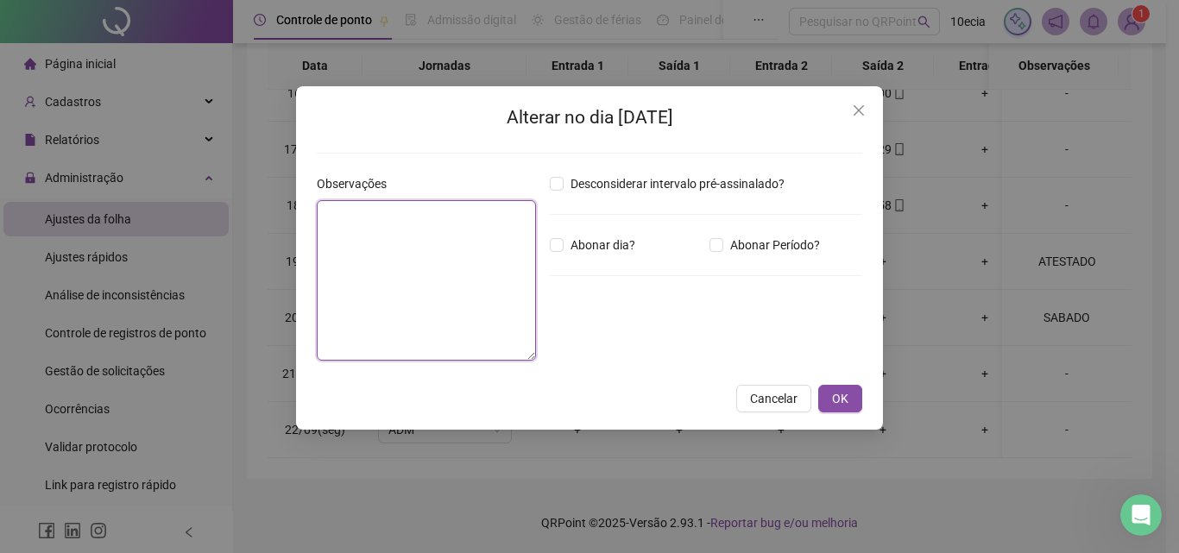
click at [476, 305] on textarea at bounding box center [426, 280] width 219 height 160
type textarea "*******"
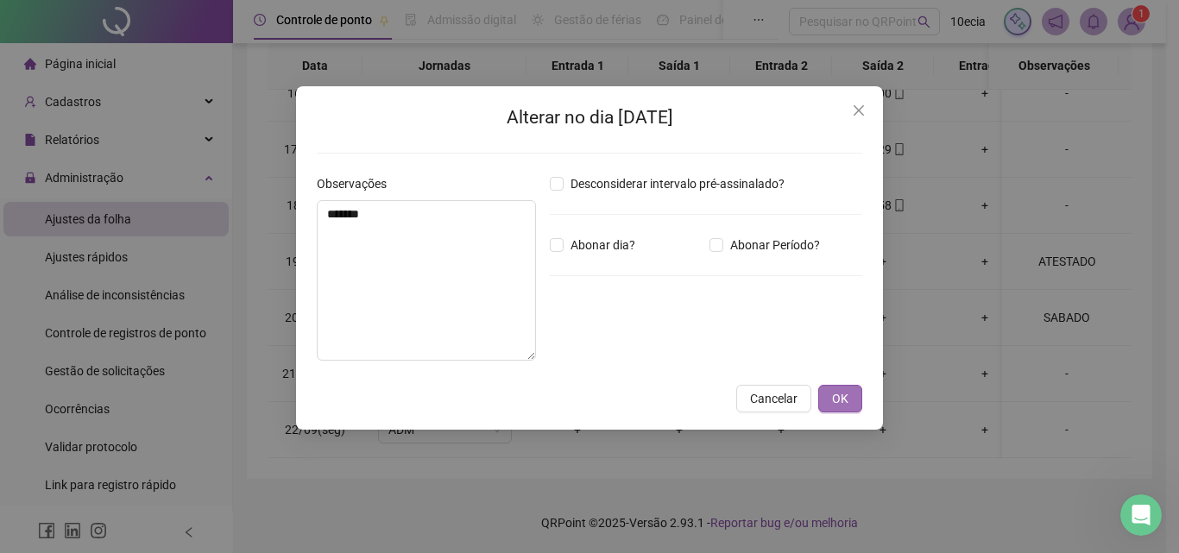
click at [846, 401] on span "OK" at bounding box center [840, 398] width 16 height 19
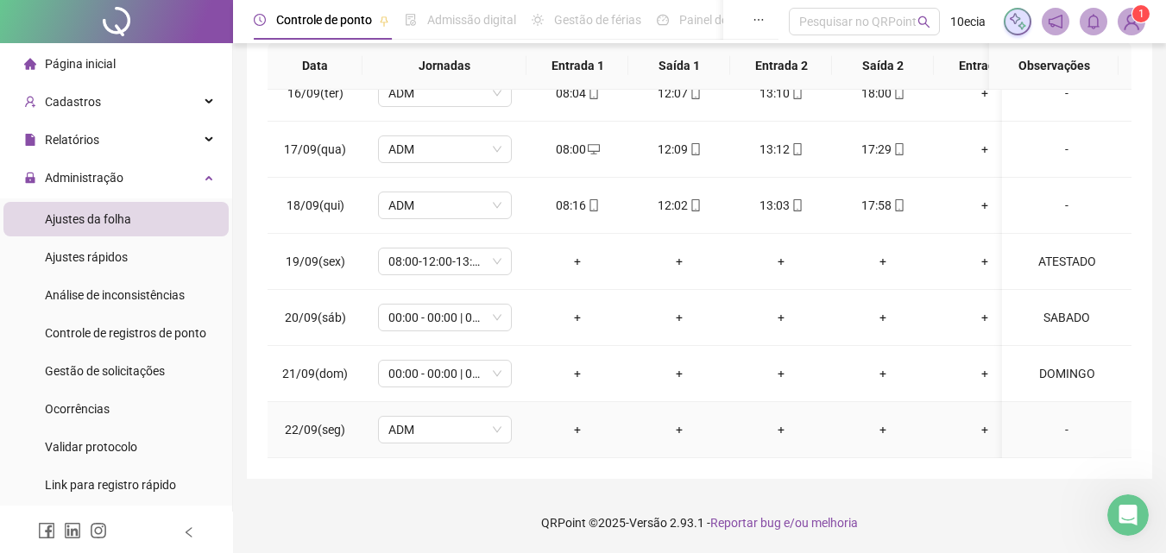
drag, startPoint x: 1060, startPoint y: 420, endPoint x: 274, endPoint y: 253, distance: 803.7
click at [1060, 420] on div "-" at bounding box center [1067, 429] width 102 height 19
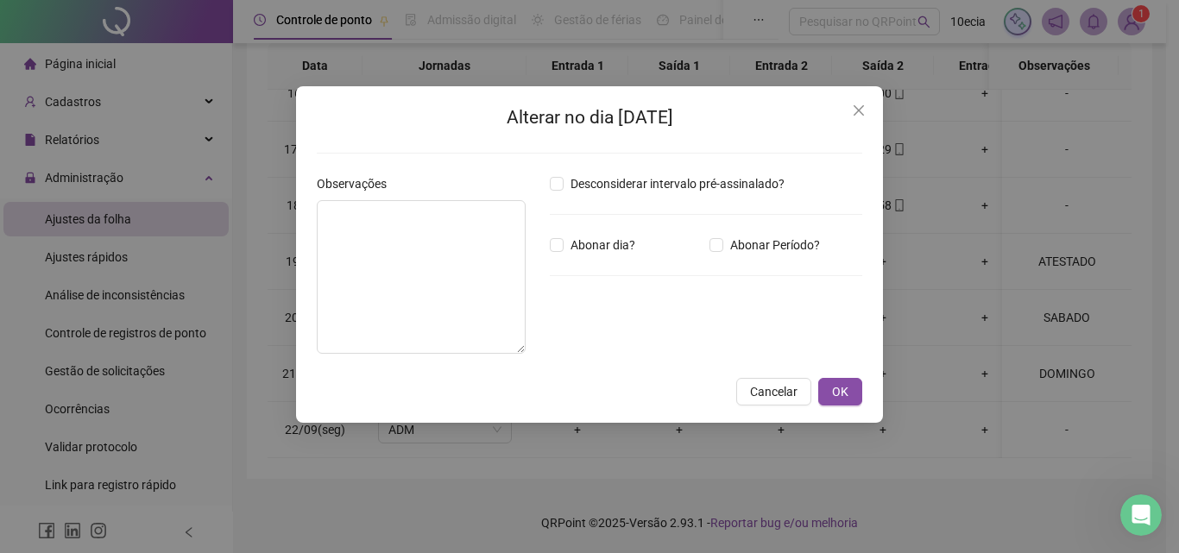
drag, startPoint x: 295, startPoint y: 257, endPoint x: 337, endPoint y: 265, distance: 42.1
click at [296, 259] on div "Alterar no dia [DATE] Observações Desconsiderar intervalo pré-assinalado? Abona…" at bounding box center [589, 276] width 1179 height 553
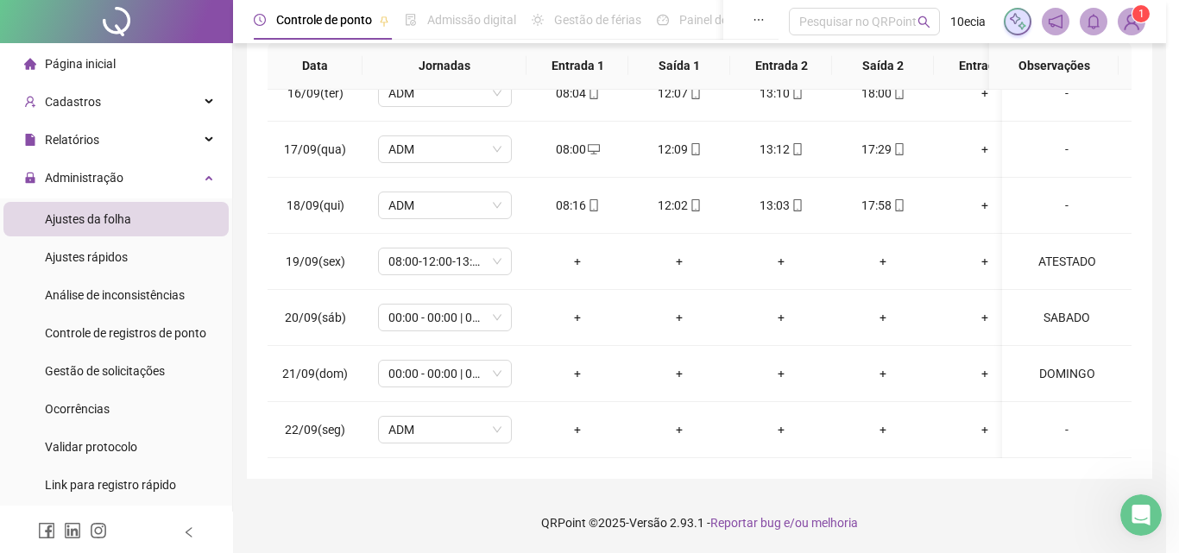
click at [337, 265] on div "Alterar no dia [DATE] Observações Desconsiderar intervalo pré-assinalado? Abona…" at bounding box center [589, 276] width 1179 height 553
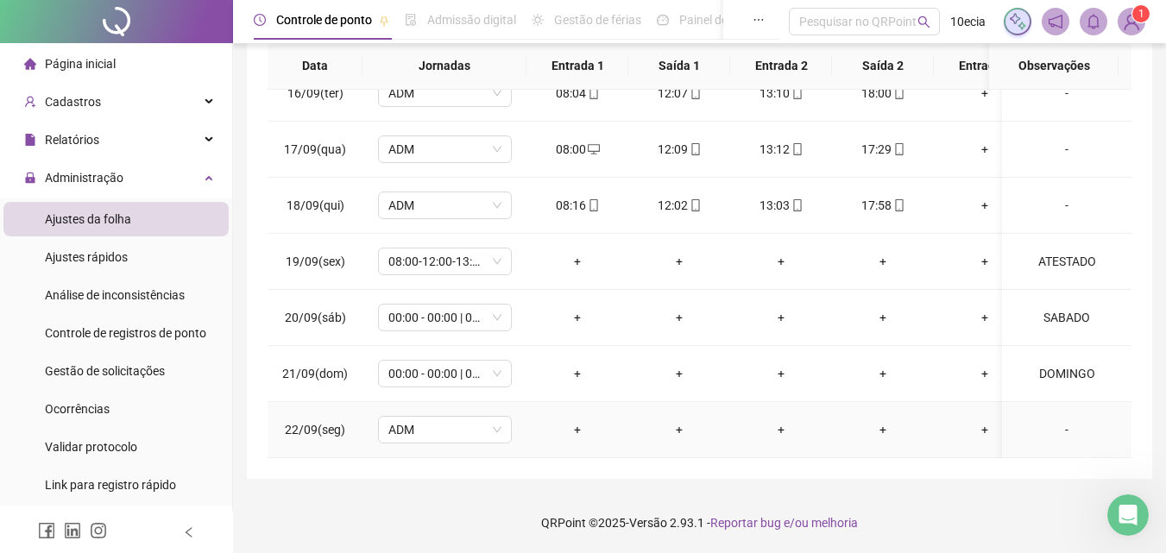
click at [1060, 421] on div "-" at bounding box center [1067, 429] width 102 height 19
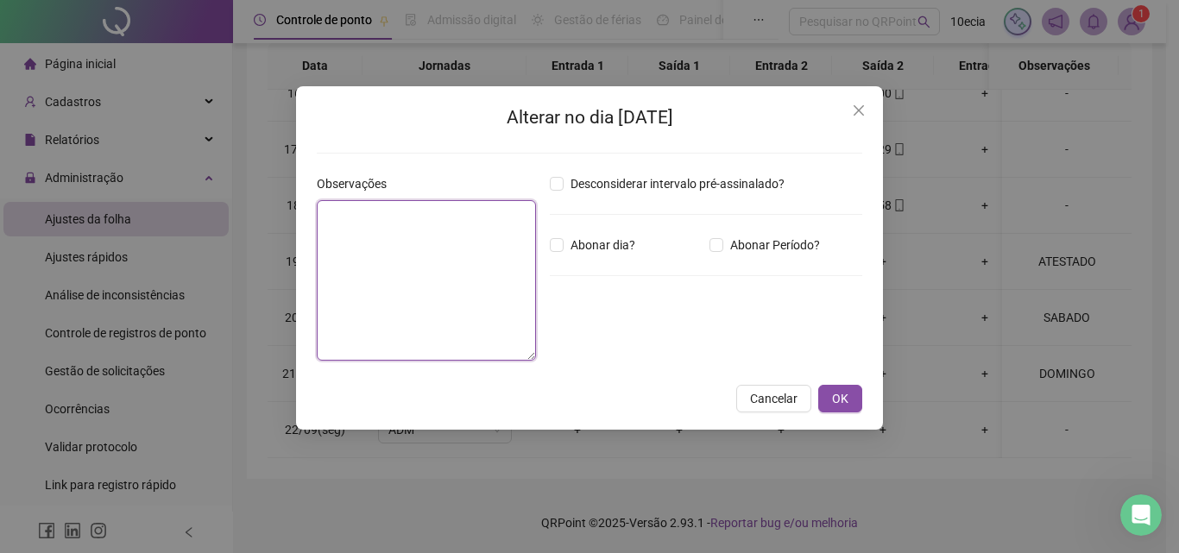
click at [456, 287] on textarea at bounding box center [426, 280] width 219 height 160
type textarea "********"
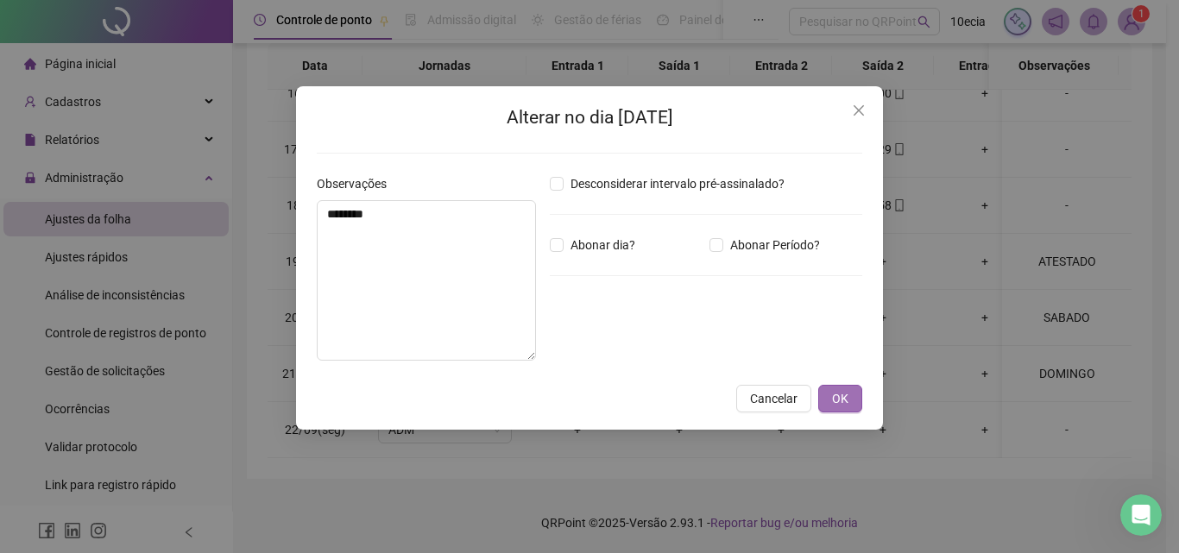
click at [837, 392] on span "OK" at bounding box center [840, 398] width 16 height 19
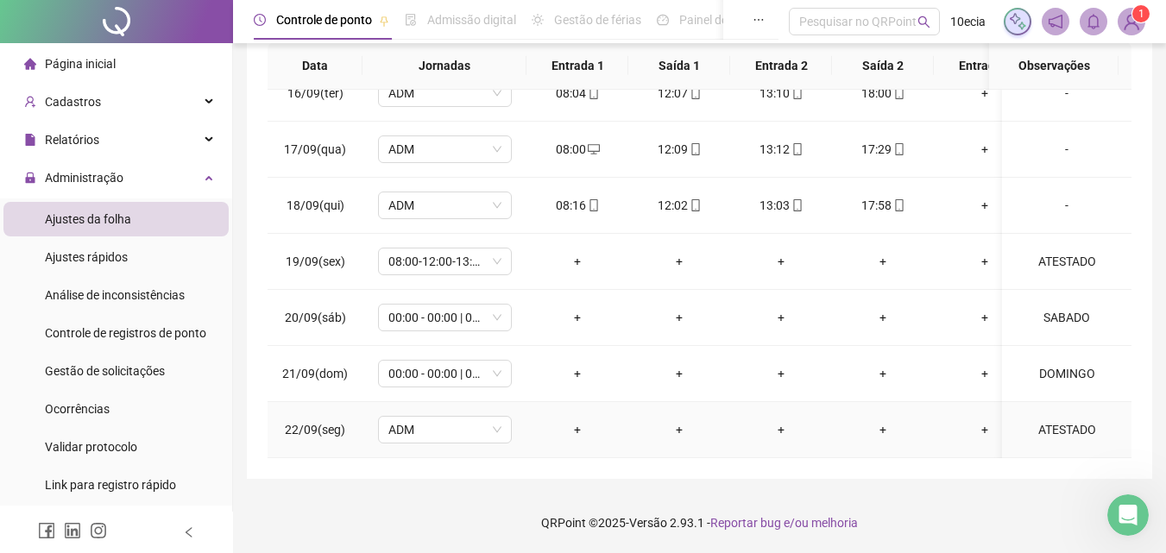
drag, startPoint x: 1058, startPoint y: 418, endPoint x: 663, endPoint y: 381, distance: 397.0
click at [1059, 420] on div "ATESTADO" at bounding box center [1067, 429] width 102 height 19
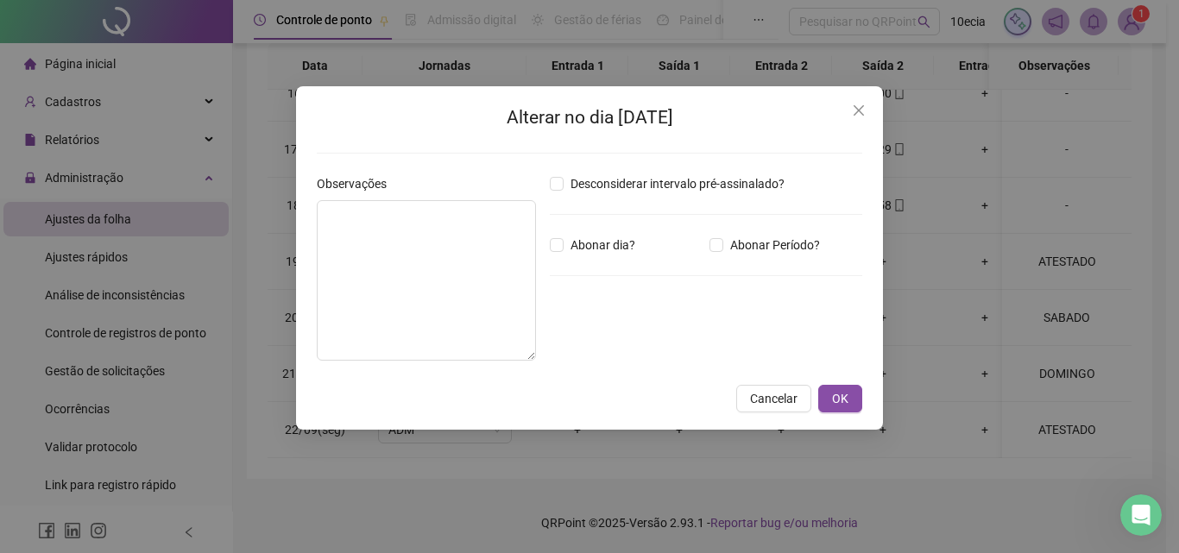
type textarea "********"
drag, startPoint x: 569, startPoint y: 250, endPoint x: 677, endPoint y: 287, distance: 114.1
click at [576, 250] on span "Abonar dia?" at bounding box center [602, 245] width 79 height 19
click at [839, 411] on button "OK" at bounding box center [840, 399] width 44 height 28
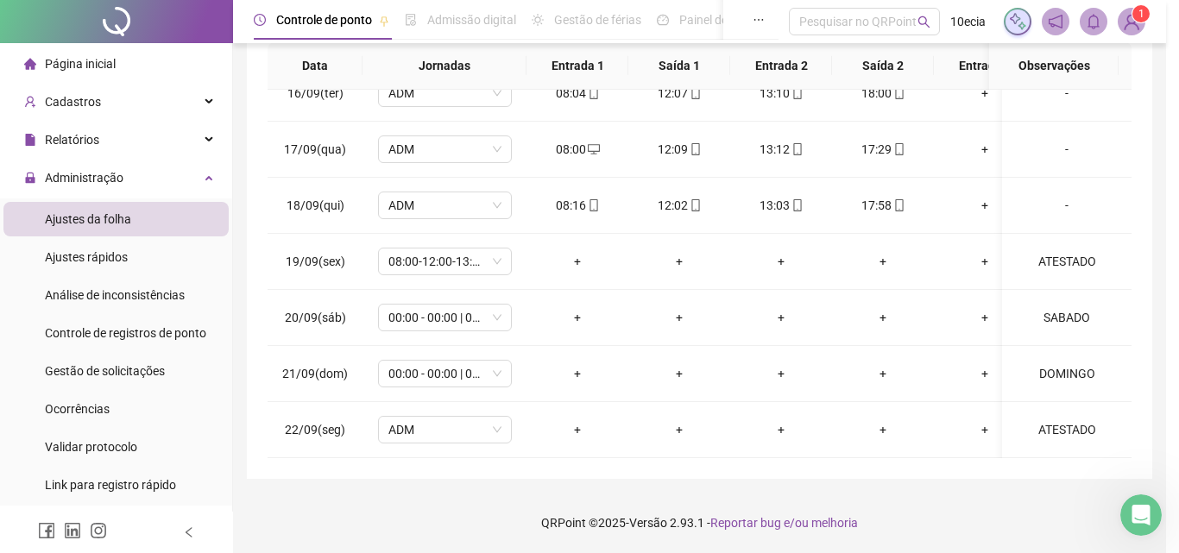
click at [853, 394] on div "Alterar no dia [DATE] Observações ******** Desconsiderar intervalo pré-assinala…" at bounding box center [589, 276] width 1179 height 553
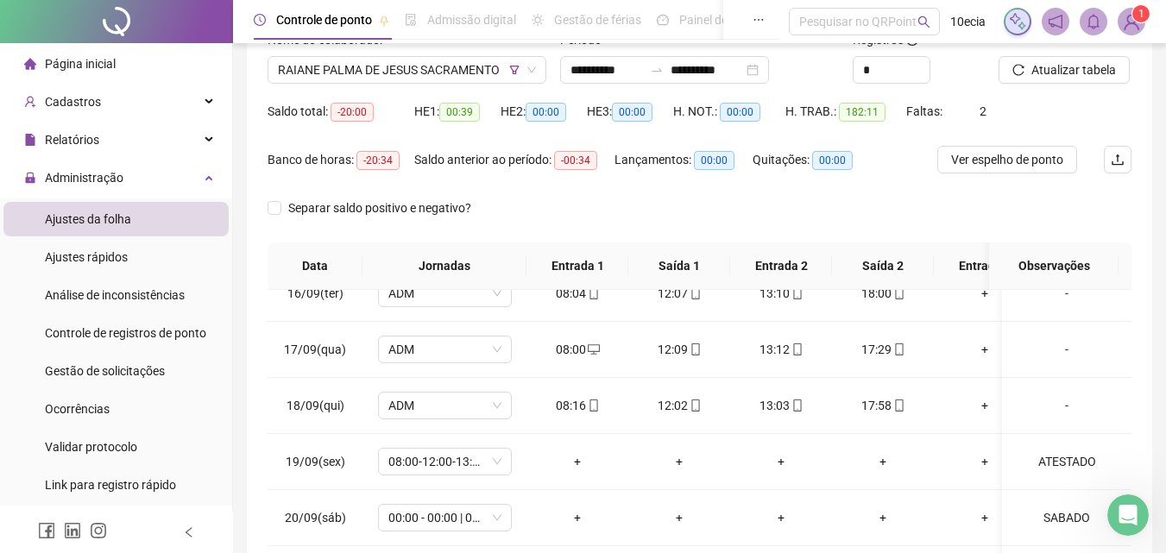
scroll to position [70, 0]
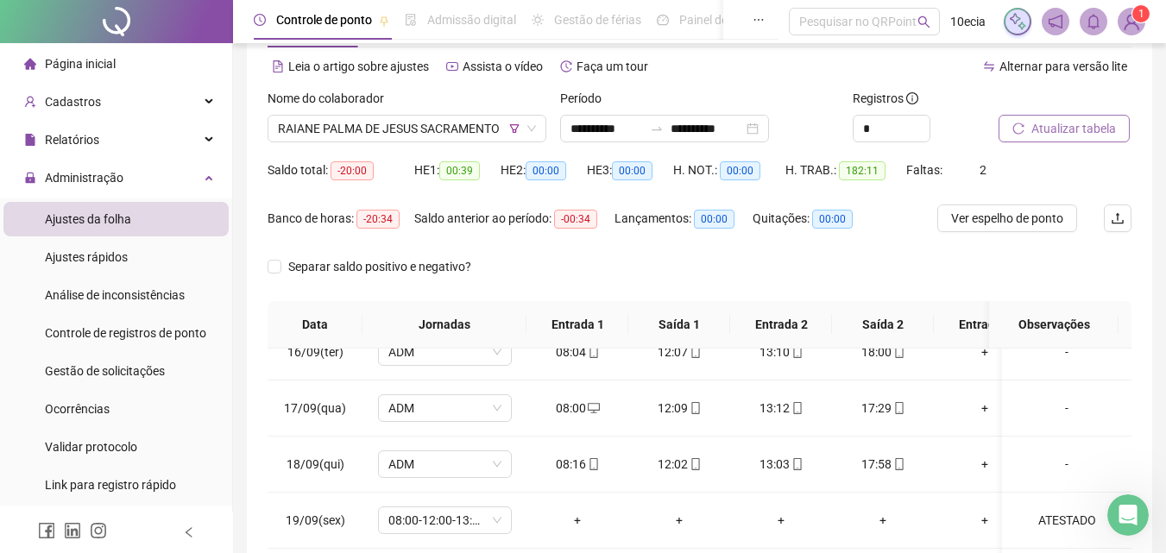
click at [1060, 139] on button "Atualizar tabela" at bounding box center [1063, 129] width 131 height 28
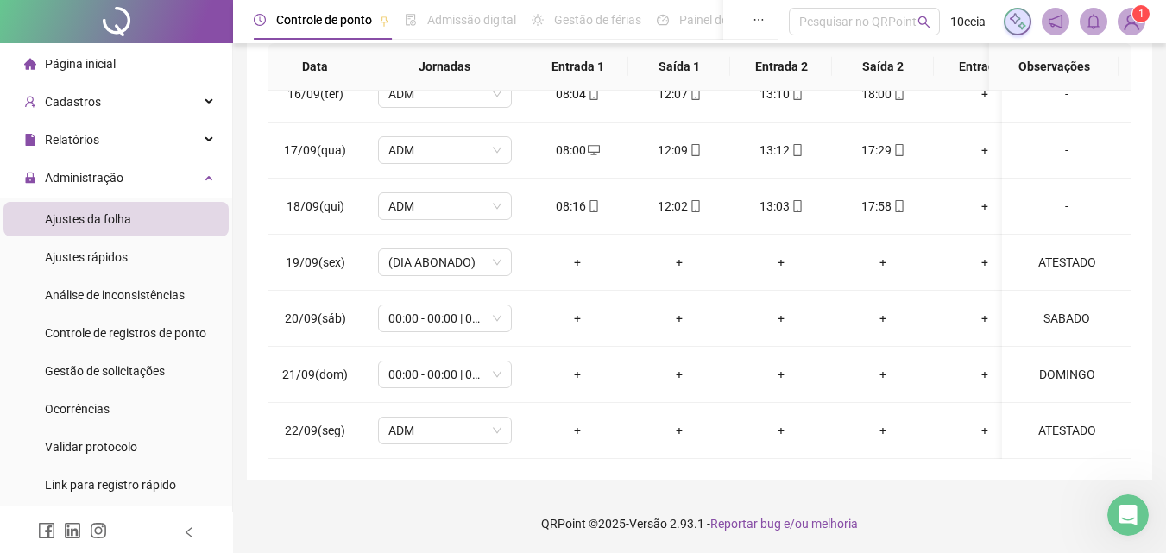
scroll to position [329, 0]
click at [1047, 420] on div "ATESTADO" at bounding box center [1067, 429] width 102 height 19
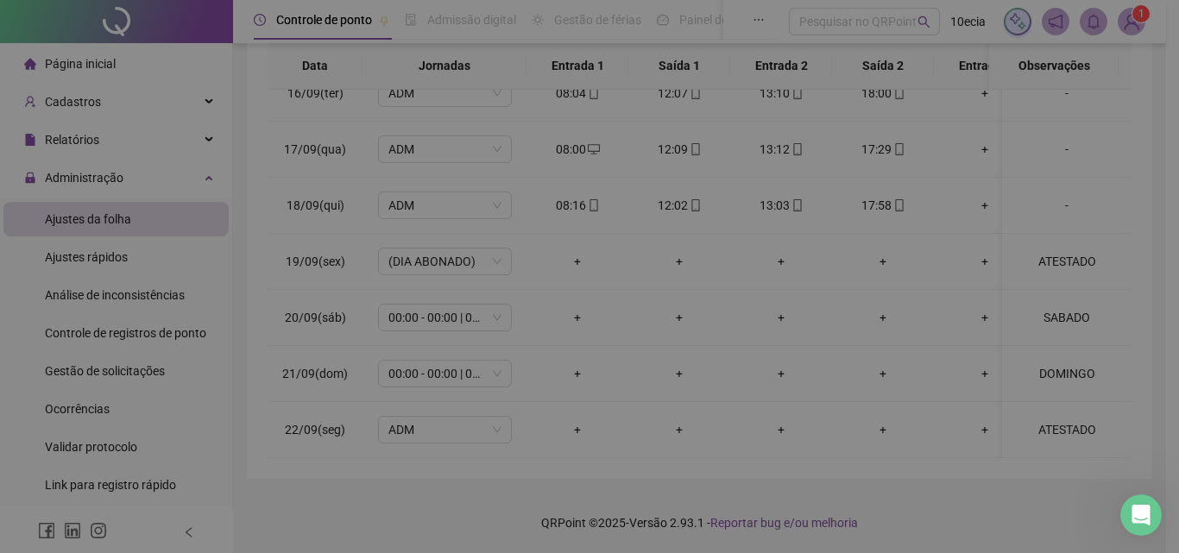
type textarea "********"
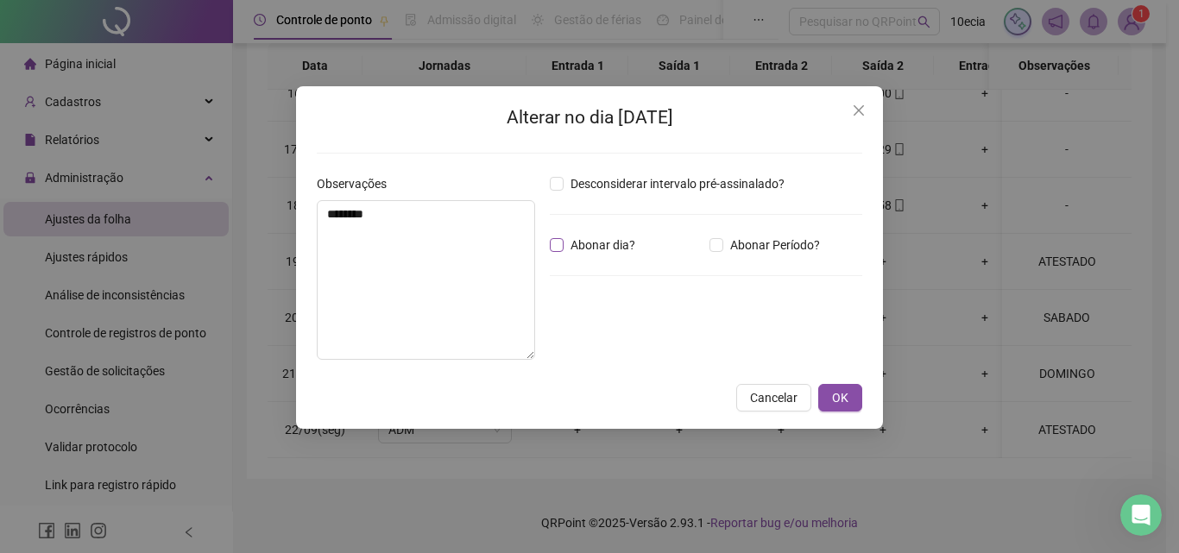
click at [578, 243] on span "Abonar dia?" at bounding box center [602, 245] width 79 height 19
click at [857, 402] on button "OK" at bounding box center [840, 398] width 44 height 28
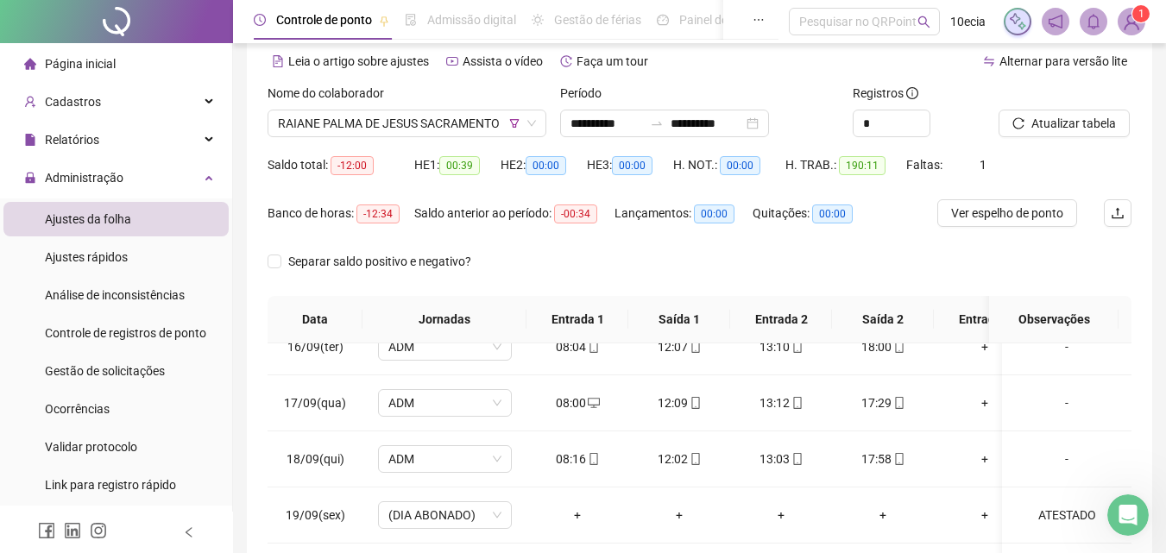
scroll to position [70, 0]
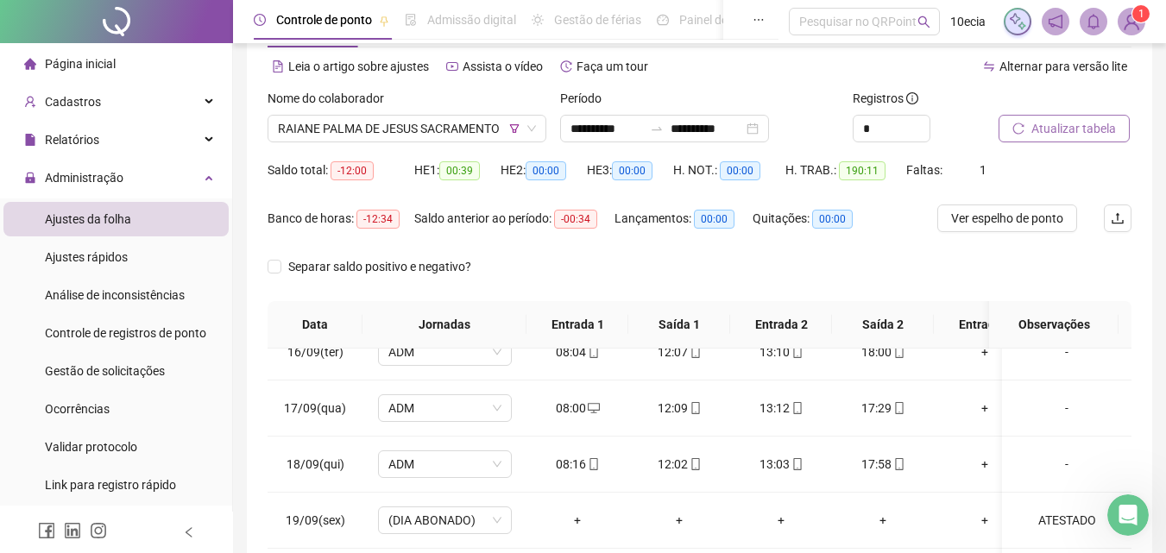
click at [1074, 138] on button "Atualizar tabela" at bounding box center [1063, 129] width 131 height 28
click at [324, 135] on span "RAIANE PALMA DE JESUS SACRAMENTO" at bounding box center [407, 129] width 258 height 26
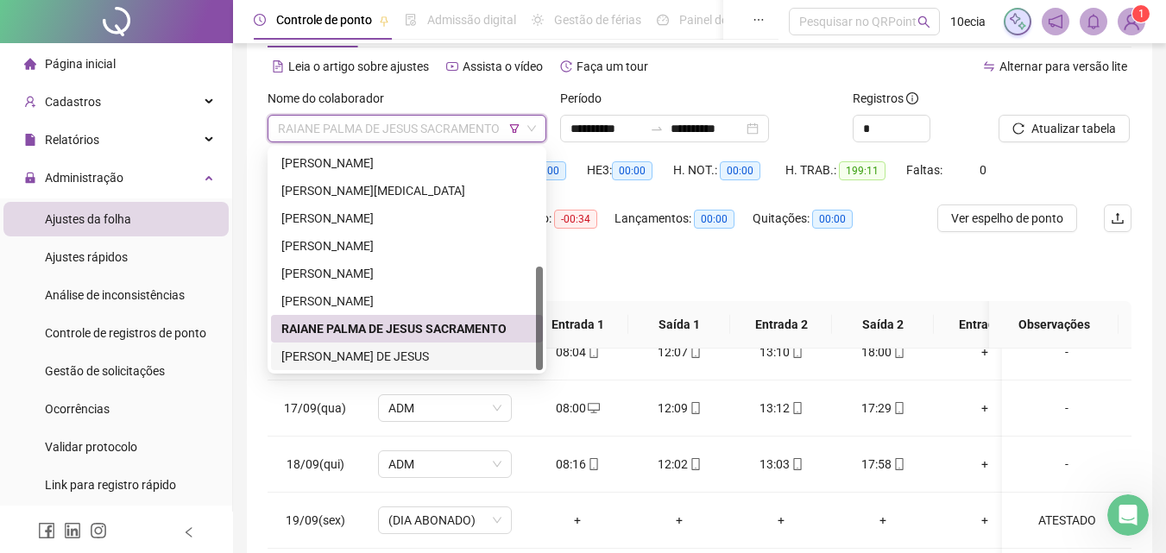
click at [318, 353] on div "[PERSON_NAME] DE JESUS" at bounding box center [406, 356] width 251 height 19
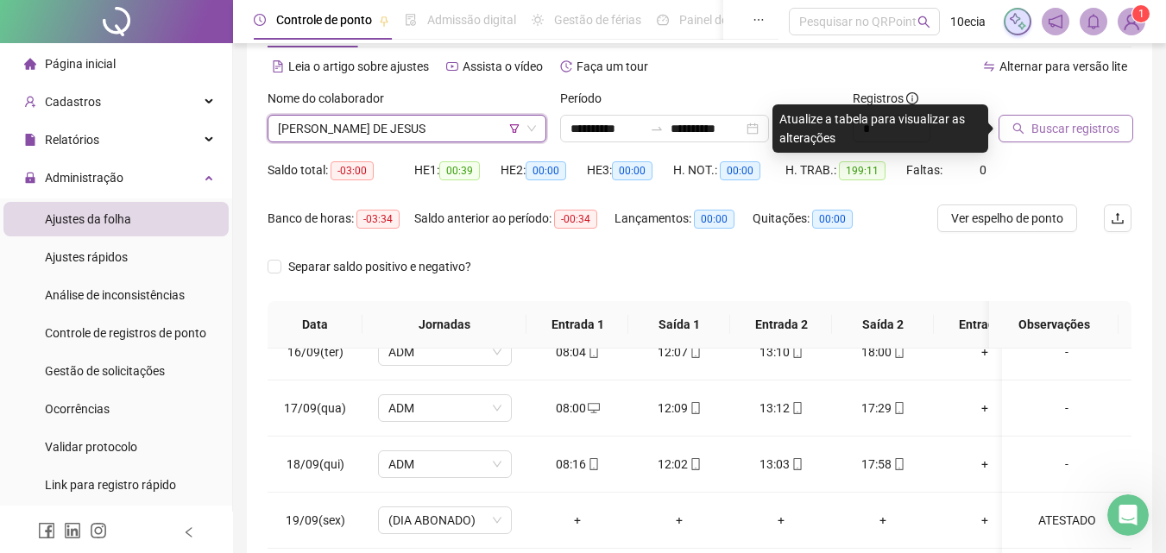
click at [1053, 118] on button "Buscar registros" at bounding box center [1065, 129] width 135 height 28
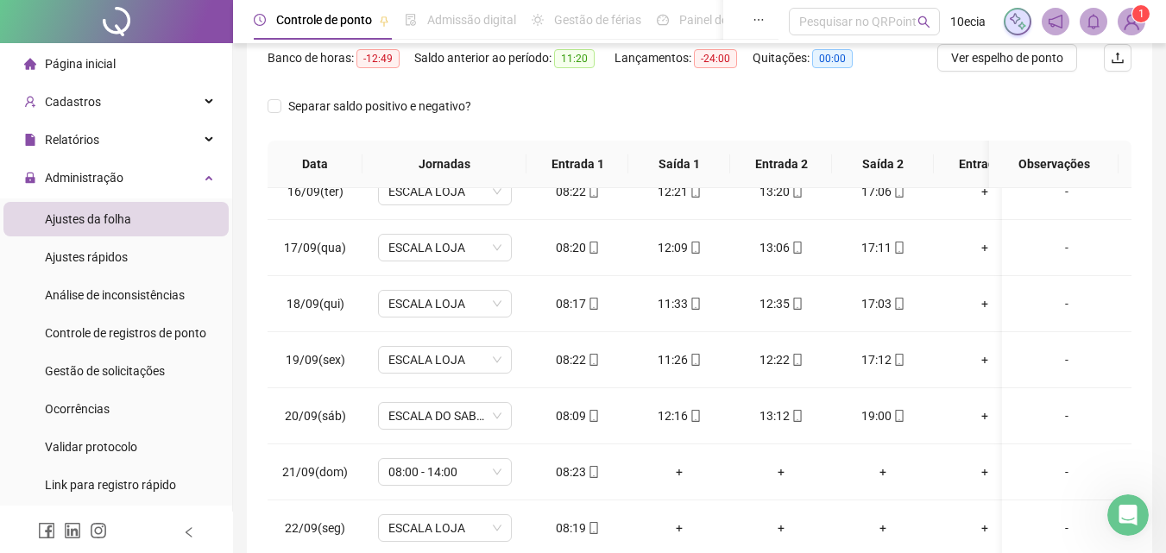
scroll to position [0, 0]
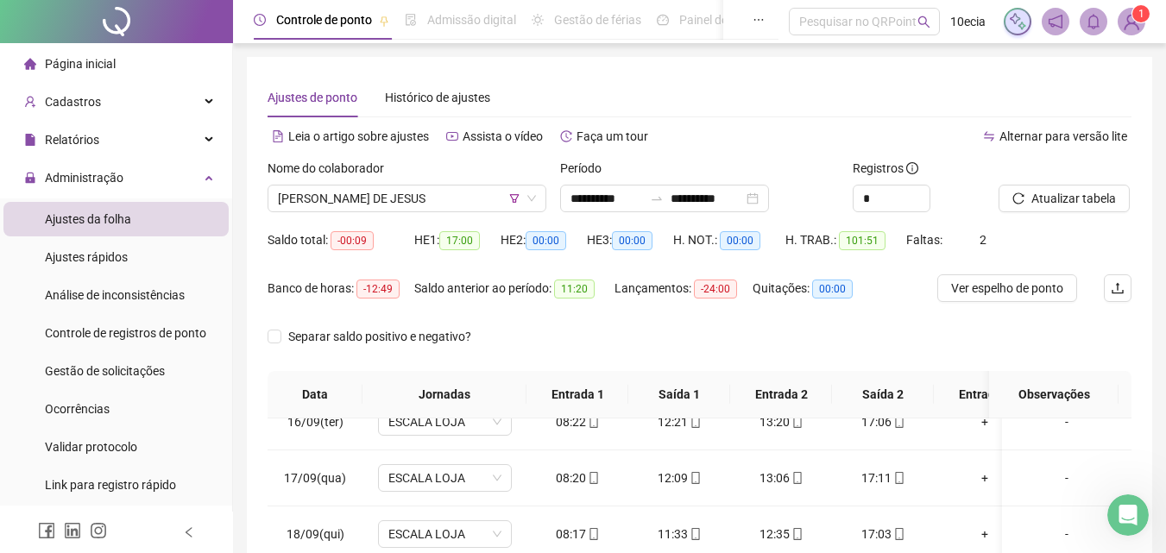
click at [382, 218] on div "Nome do colaborador [PERSON_NAME] DE JESUS" at bounding box center [407, 192] width 292 height 67
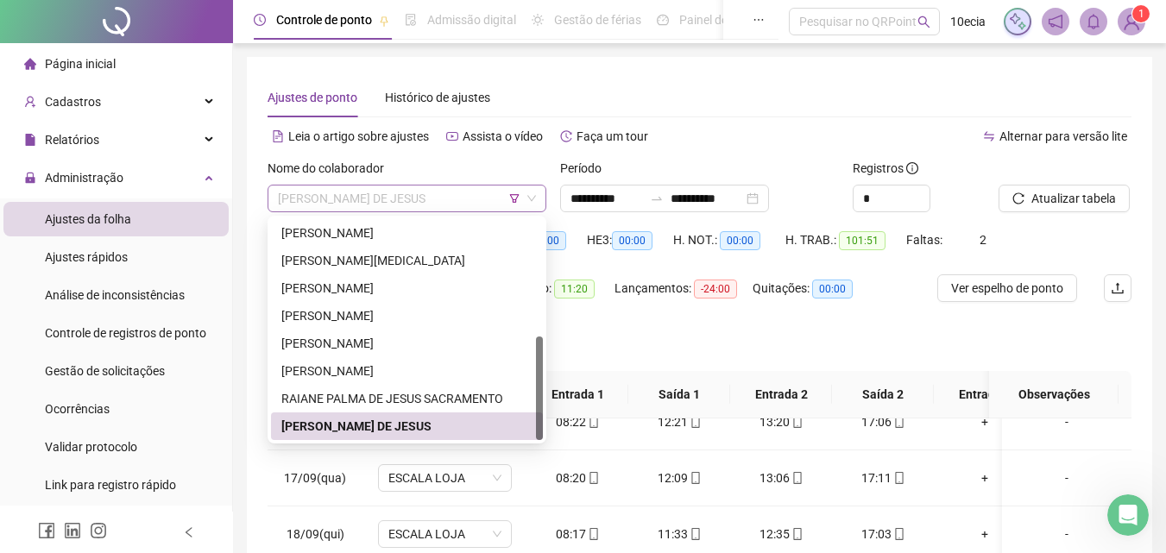
click at [387, 209] on span "[PERSON_NAME] DE JESUS" at bounding box center [407, 199] width 258 height 26
click at [511, 193] on icon "filter" at bounding box center [514, 198] width 10 height 10
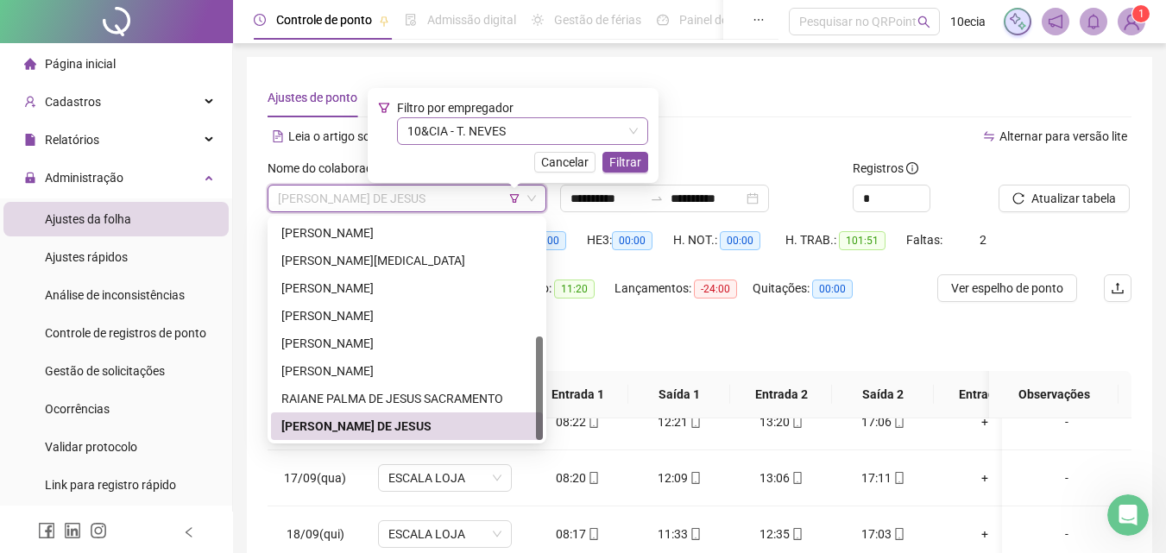
click at [451, 135] on span "10&CIA - T. NEVES" at bounding box center [522, 131] width 230 height 26
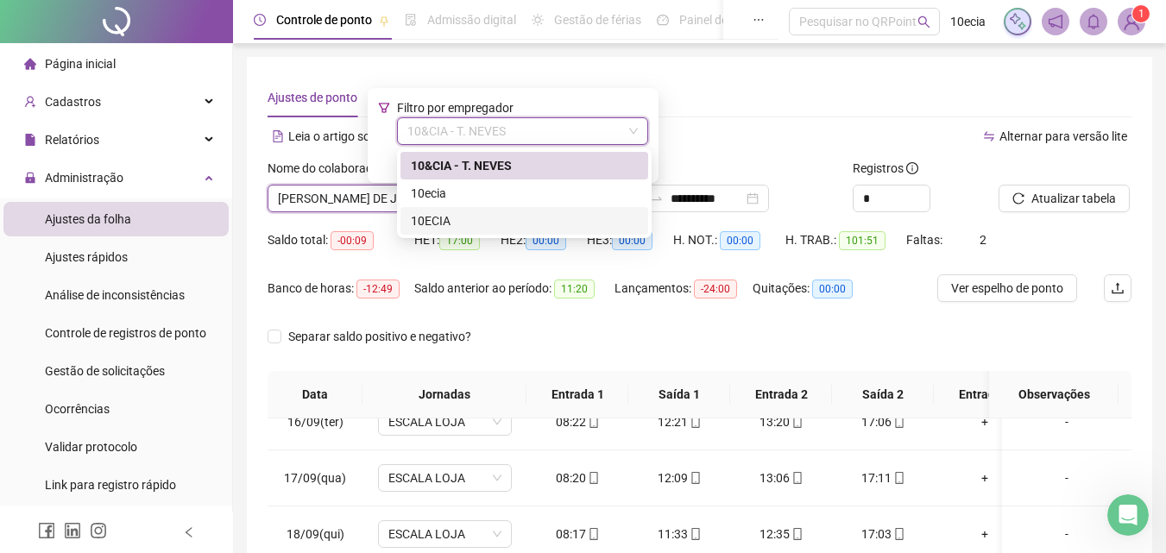
click at [431, 220] on div "10ECIA" at bounding box center [524, 220] width 227 height 19
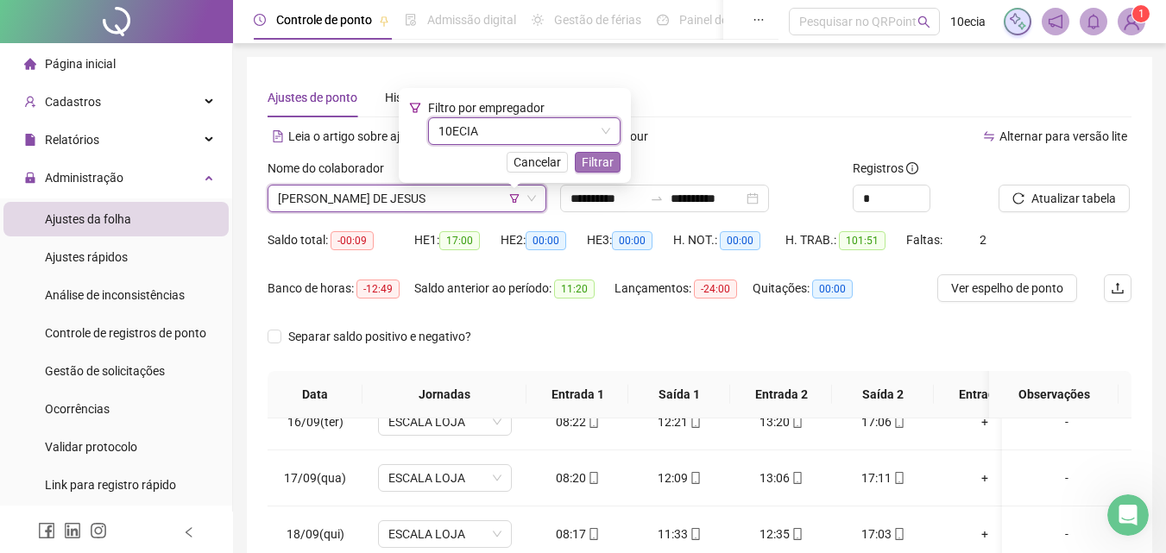
click at [603, 167] on span "Filtrar" at bounding box center [598, 162] width 32 height 19
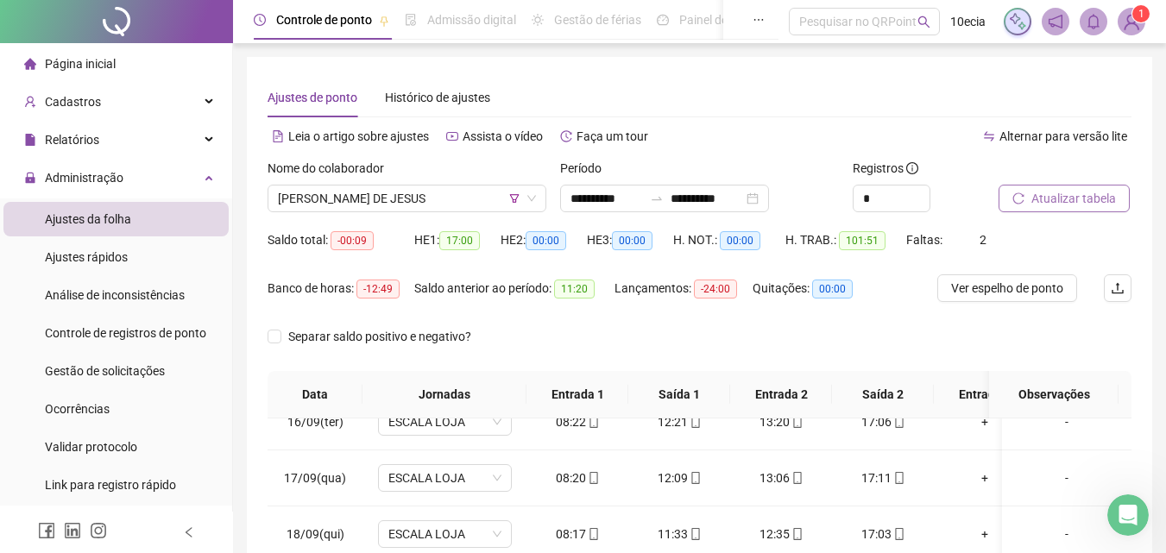
click at [1054, 192] on span "Atualizar tabela" at bounding box center [1073, 198] width 85 height 19
click at [414, 203] on span "[PERSON_NAME] DE JESUS" at bounding box center [407, 199] width 258 height 26
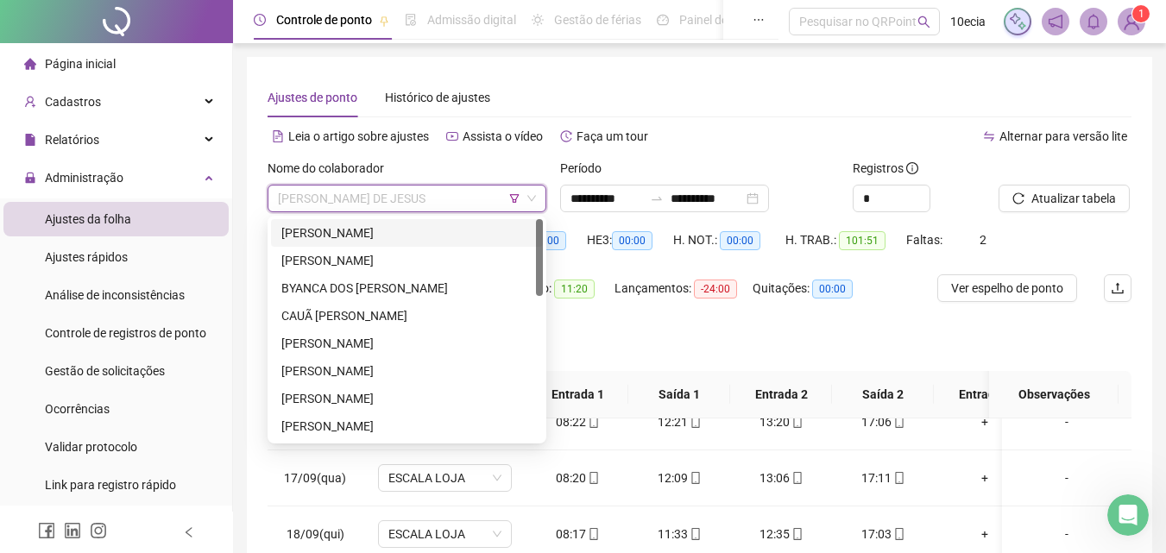
click at [363, 234] on div "[PERSON_NAME]" at bounding box center [406, 232] width 251 height 19
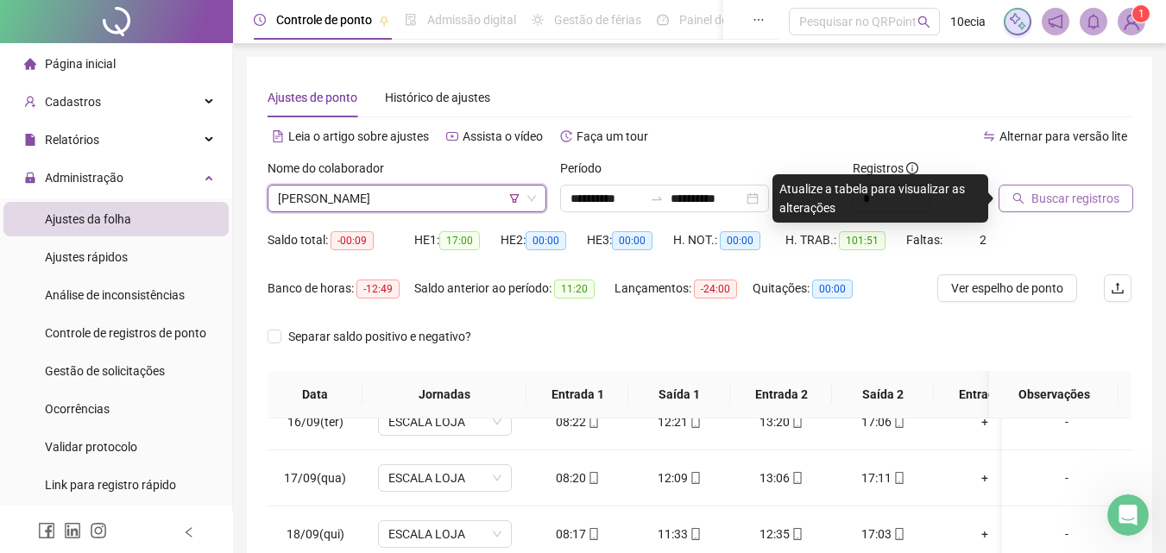
click at [1050, 197] on span "Buscar registros" at bounding box center [1075, 198] width 88 height 19
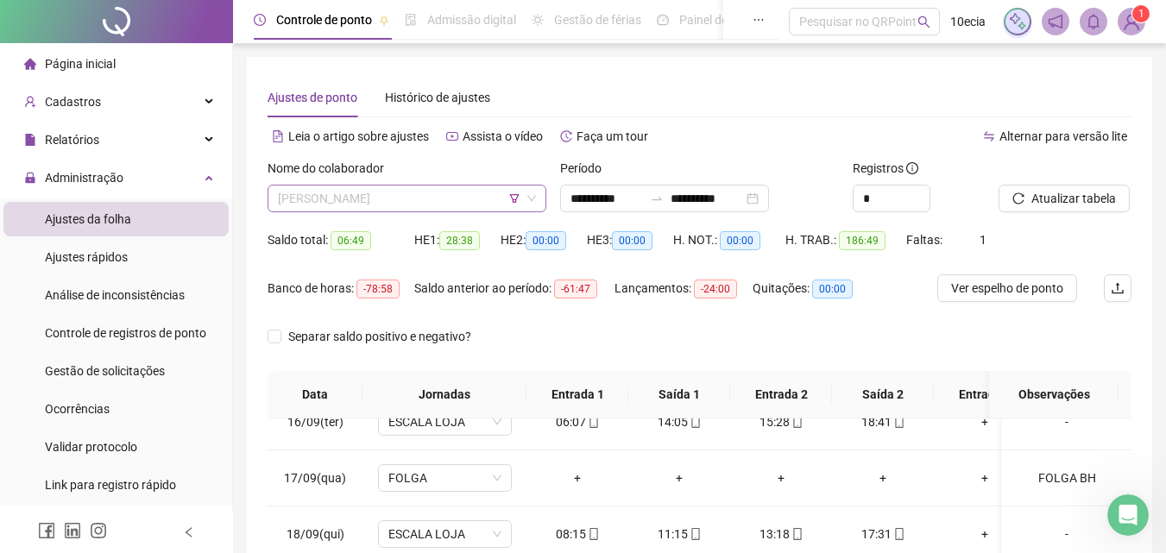
click at [406, 199] on span "[PERSON_NAME]" at bounding box center [407, 199] width 258 height 26
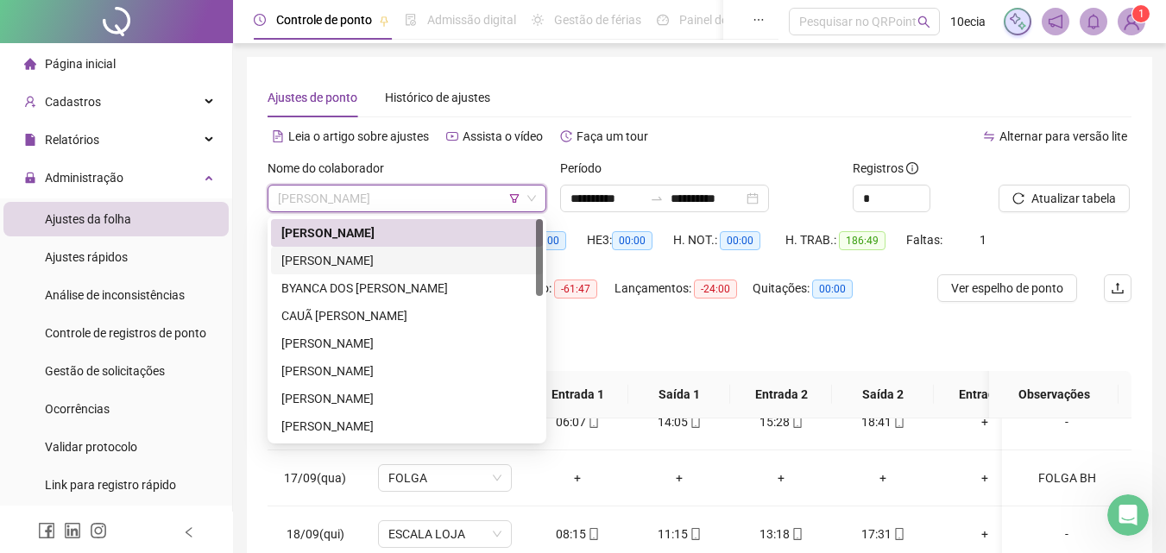
click at [356, 256] on div "[PERSON_NAME]" at bounding box center [406, 260] width 251 height 19
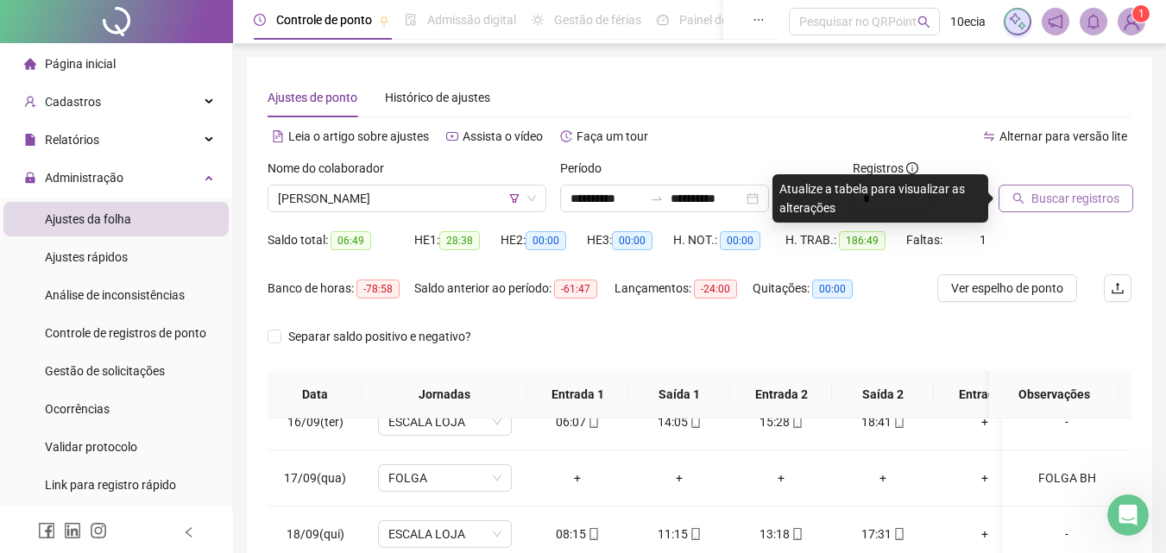
click at [1068, 202] on span "Buscar registros" at bounding box center [1075, 198] width 88 height 19
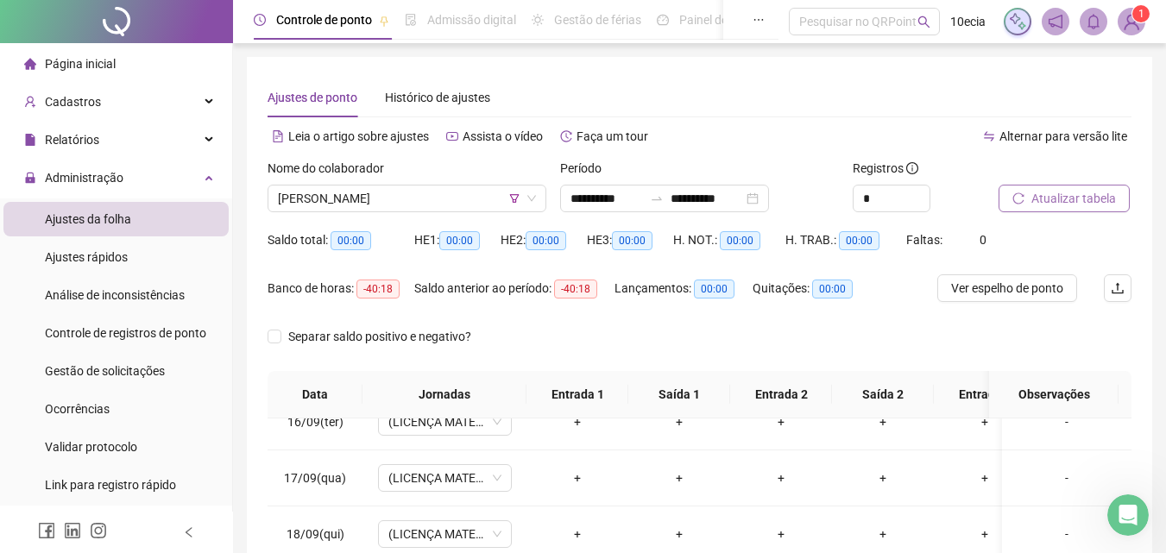
click at [1069, 203] on span "Atualizar tabela" at bounding box center [1073, 198] width 85 height 19
click at [355, 185] on div "[PERSON_NAME]" at bounding box center [406, 199] width 279 height 28
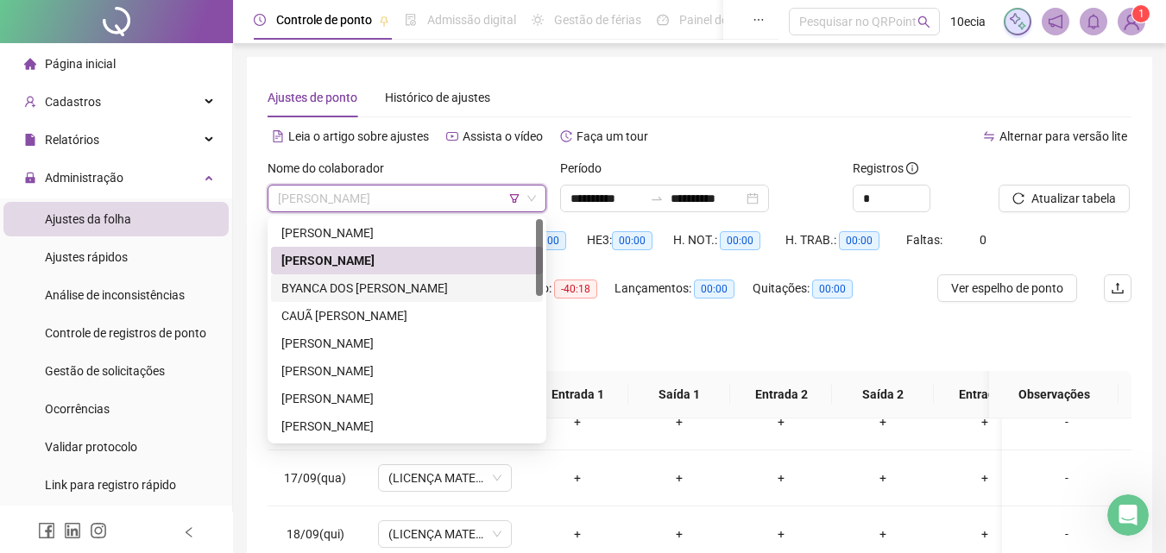
click at [348, 286] on div "BYANCA DOS [PERSON_NAME]" at bounding box center [406, 288] width 251 height 19
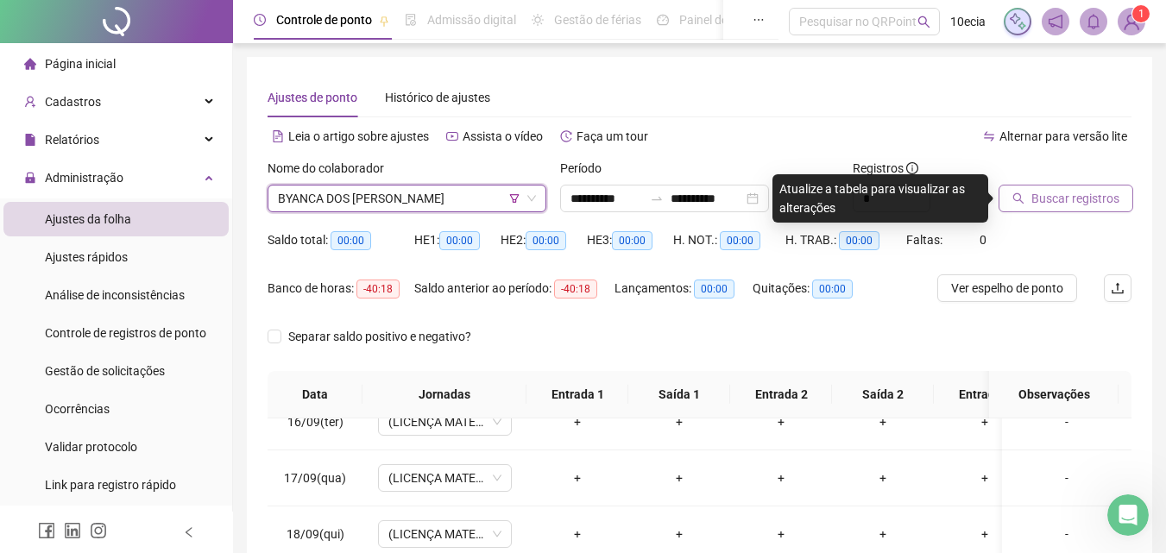
click at [1060, 195] on div "Buscar registros" at bounding box center [1043, 185] width 90 height 53
click at [1060, 196] on span "Buscar registros" at bounding box center [1075, 198] width 88 height 19
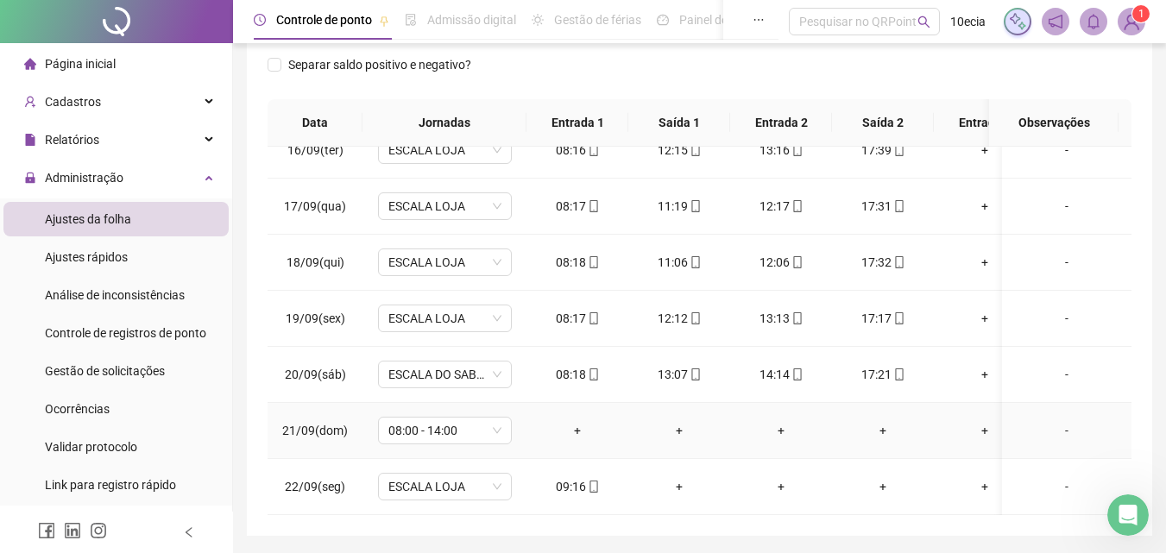
scroll to position [329, 0]
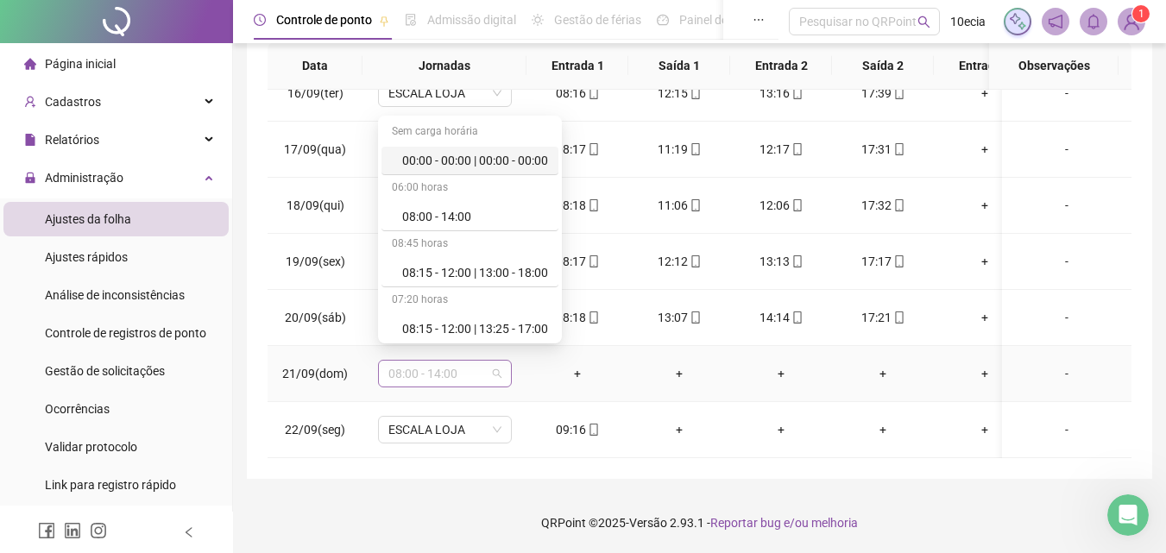
click at [474, 369] on span "08:00 - 14:00" at bounding box center [444, 374] width 113 height 26
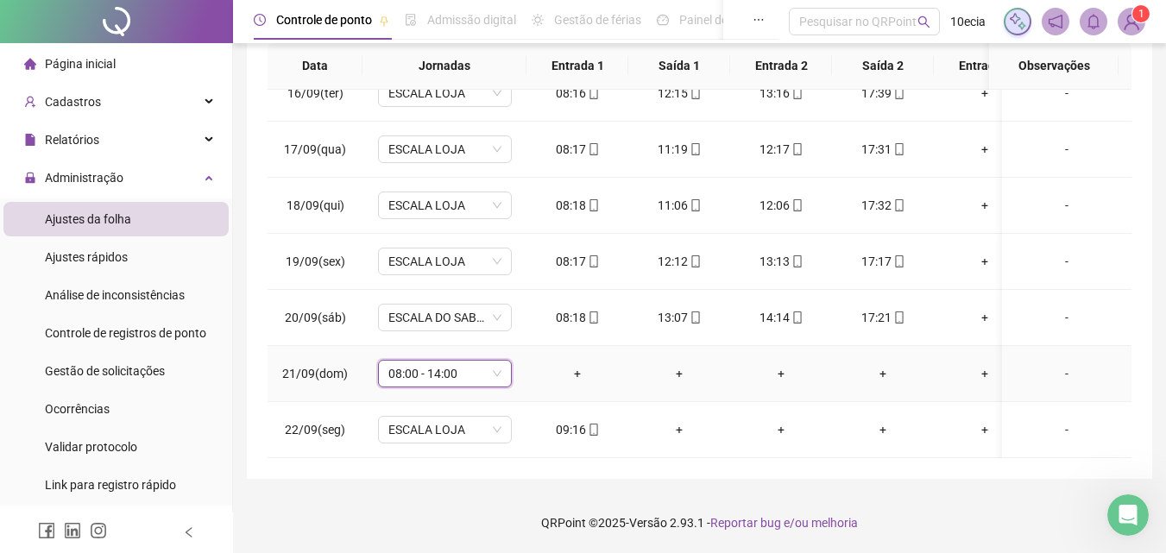
click at [474, 369] on span "08:00 - 14:00" at bounding box center [444, 374] width 113 height 26
click at [480, 364] on span "08:00 - 14:00" at bounding box center [444, 374] width 113 height 26
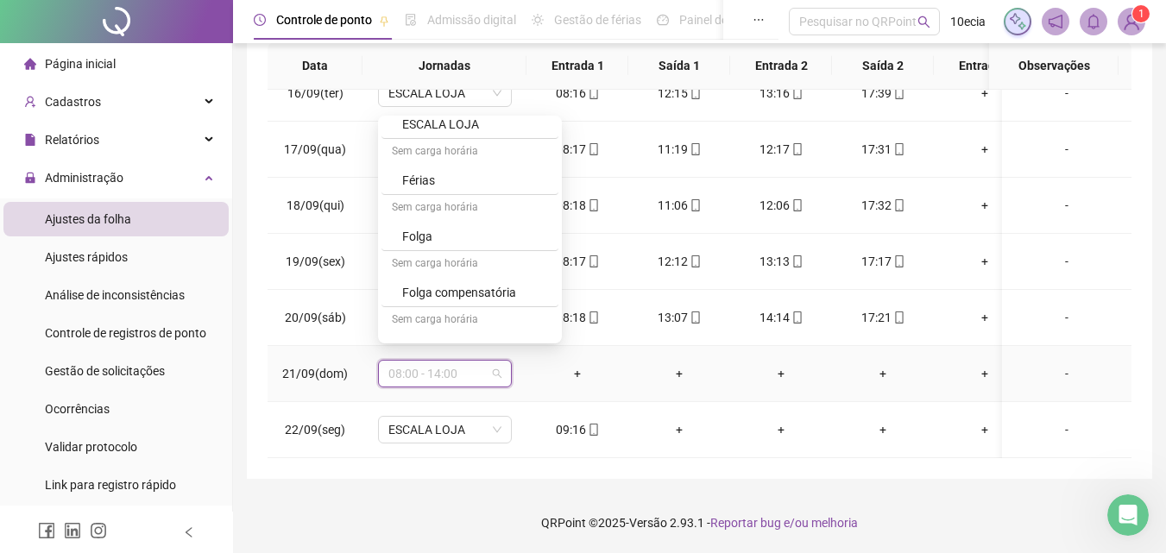
scroll to position [604, 0]
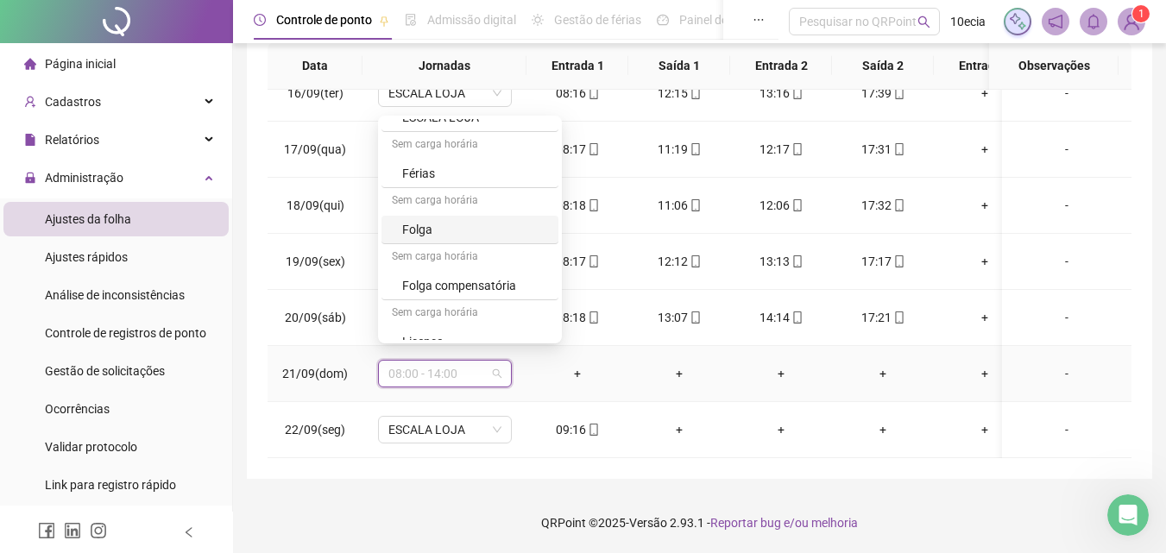
click at [419, 230] on div "Folga" at bounding box center [475, 229] width 146 height 19
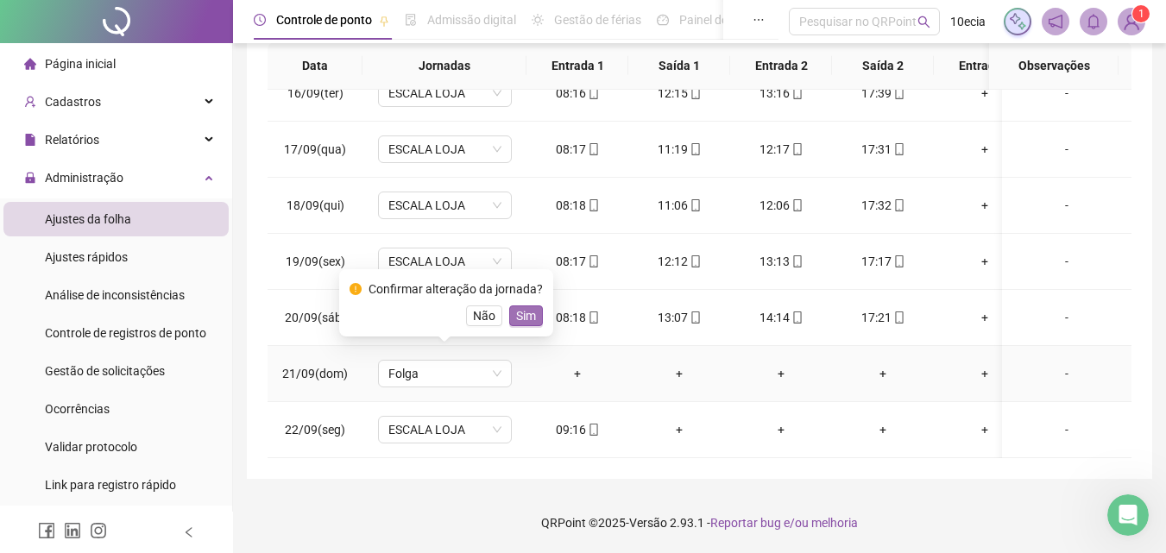
click at [523, 310] on span "Sim" at bounding box center [526, 315] width 20 height 19
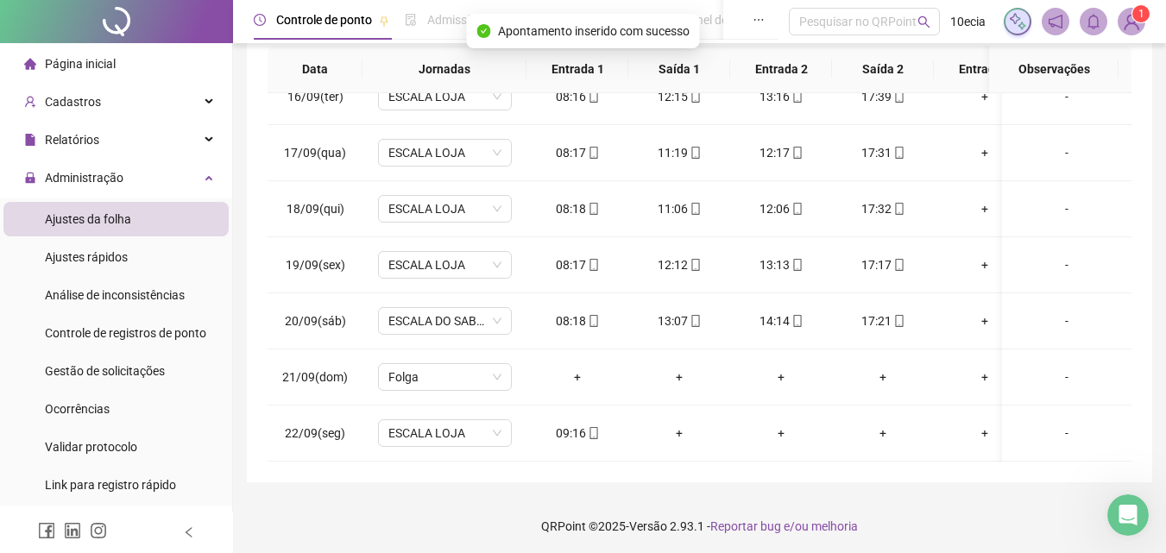
scroll to position [329, 0]
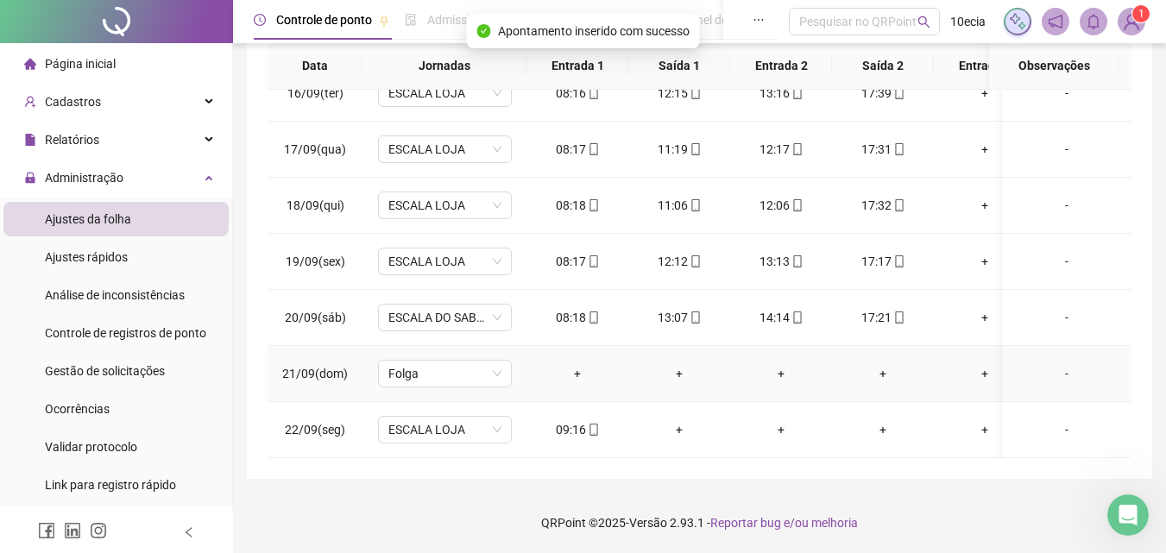
click at [1044, 364] on div "-" at bounding box center [1067, 373] width 102 height 19
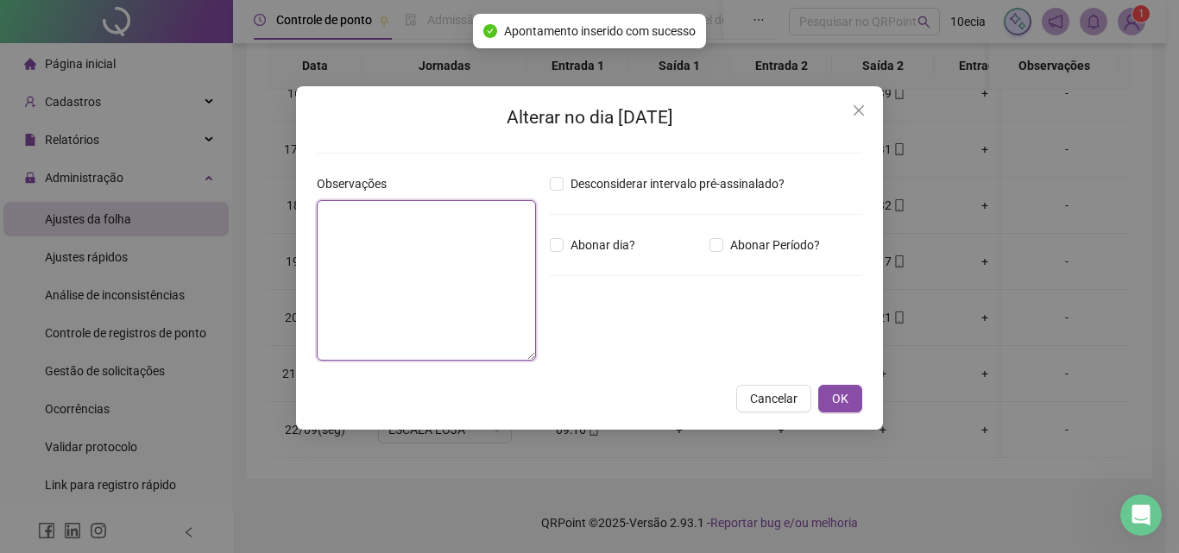
click at [490, 285] on textarea at bounding box center [426, 280] width 219 height 160
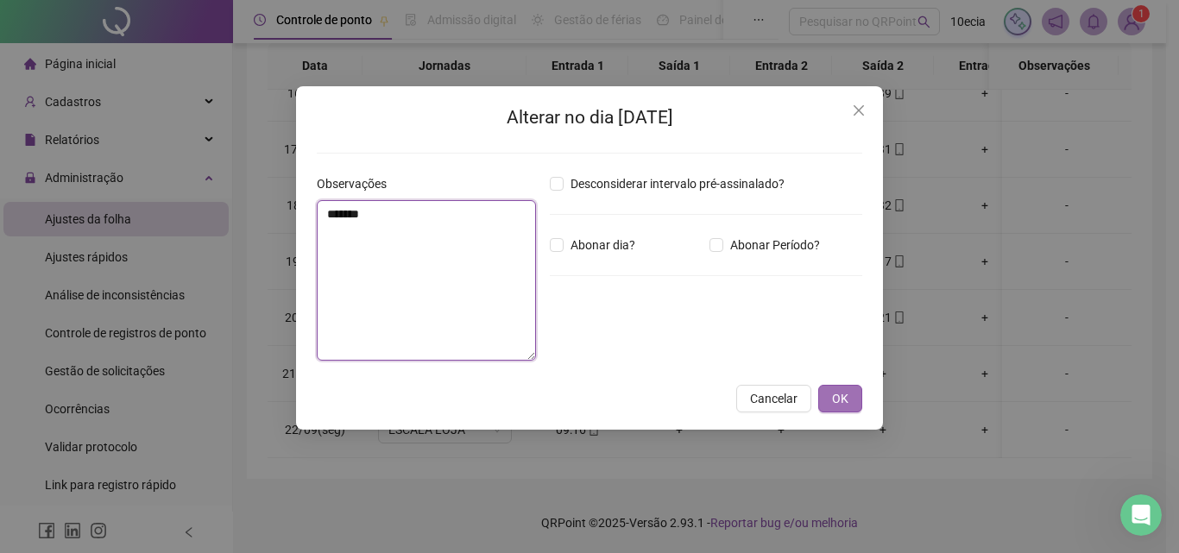
type textarea "*******"
click at [835, 399] on span "OK" at bounding box center [840, 398] width 16 height 19
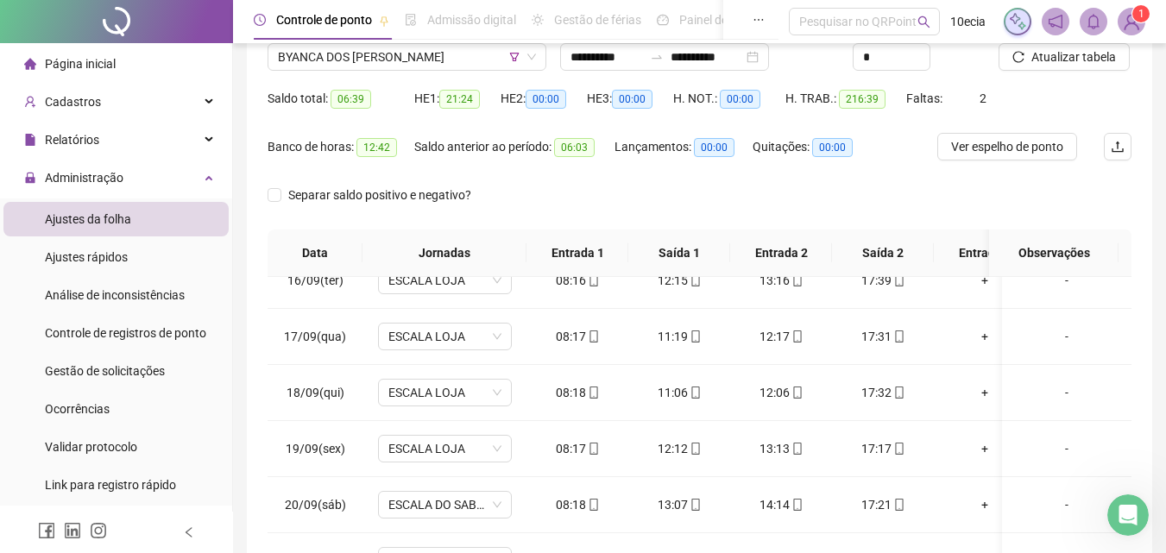
scroll to position [0, 0]
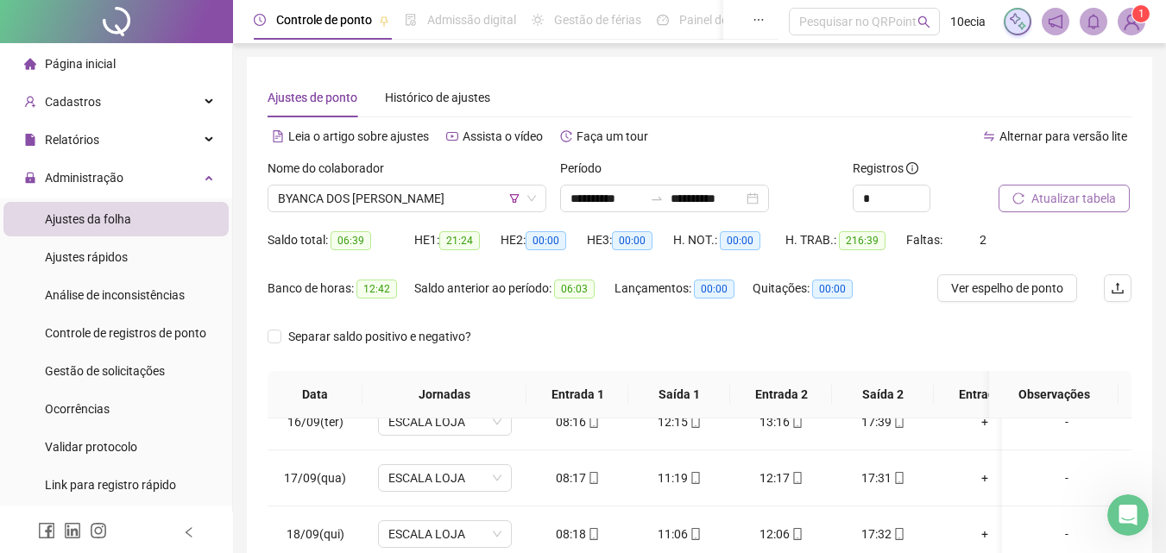
click at [1082, 194] on span "Atualizar tabela" at bounding box center [1073, 198] width 85 height 19
click at [462, 203] on span "BYANCA DOS [PERSON_NAME]" at bounding box center [407, 199] width 258 height 26
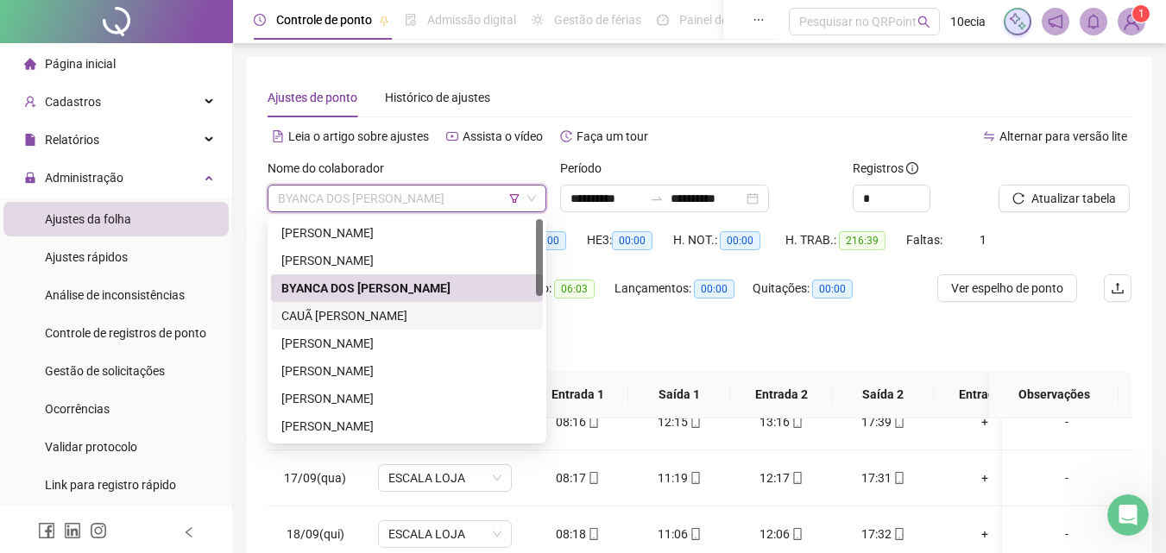
click at [335, 316] on div "CAUÃ [PERSON_NAME]" at bounding box center [406, 315] width 251 height 19
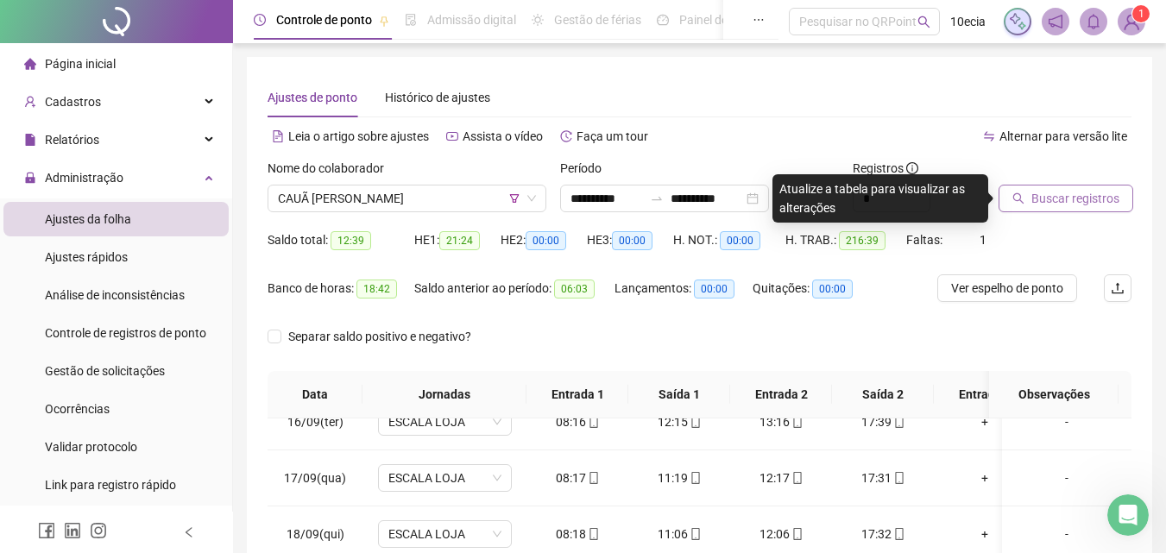
click at [1070, 198] on span "Buscar registros" at bounding box center [1075, 198] width 88 height 19
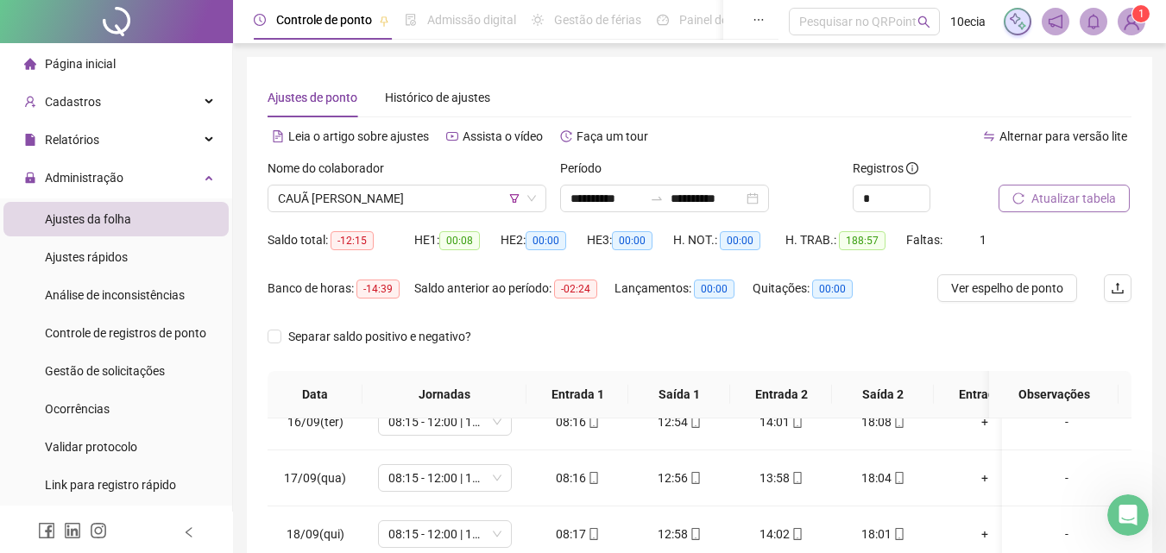
click at [1068, 208] on button "Atualizar tabela" at bounding box center [1063, 199] width 131 height 28
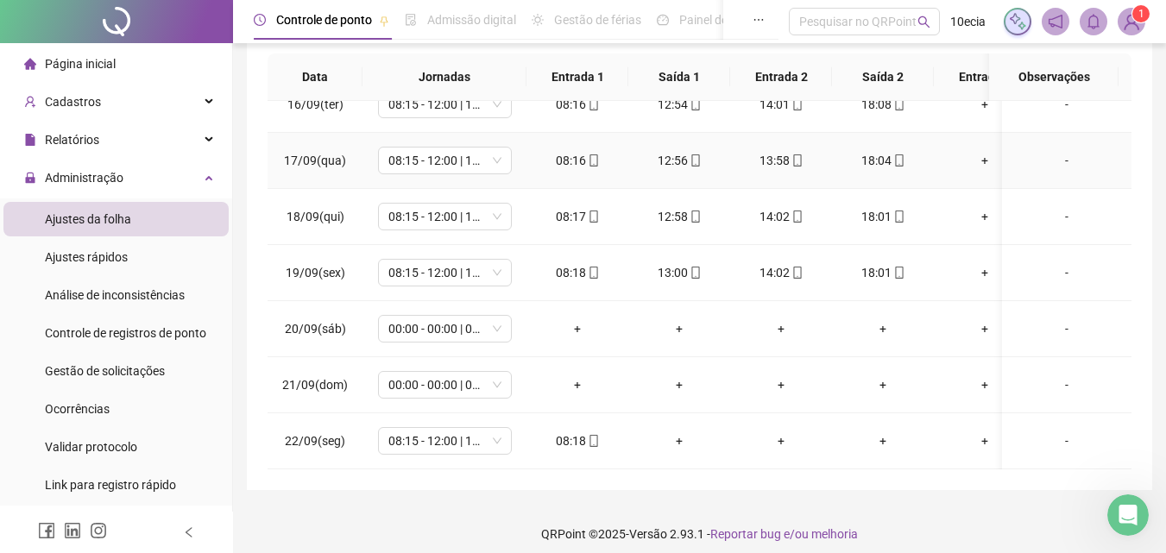
scroll to position [329, 0]
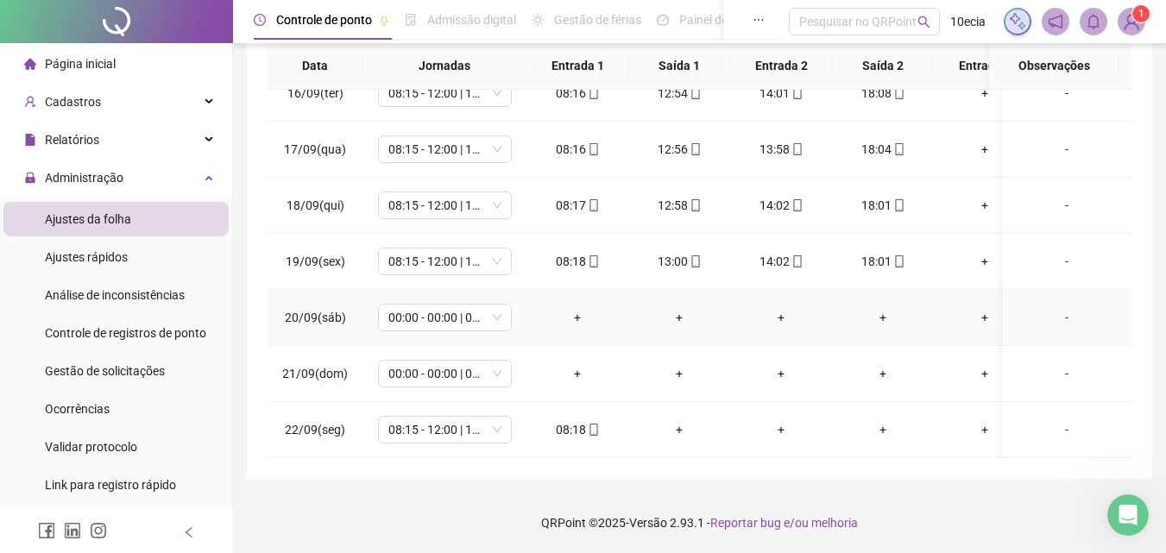
click at [1063, 308] on div "-" at bounding box center [1067, 317] width 102 height 19
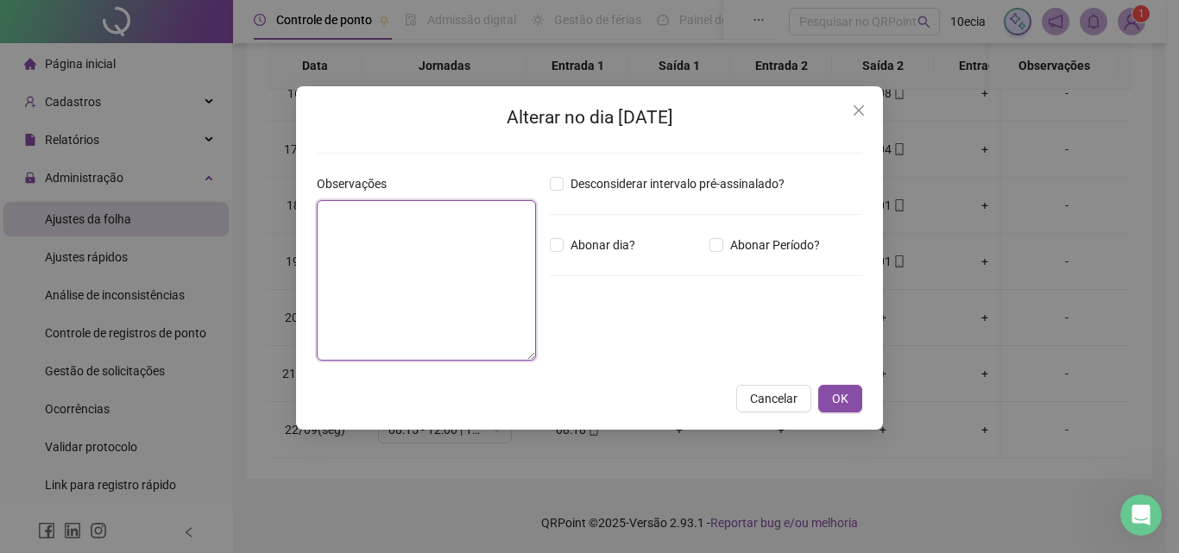
drag, startPoint x: 382, startPoint y: 284, endPoint x: 391, endPoint y: 274, distance: 13.5
click at [386, 282] on textarea at bounding box center [426, 280] width 219 height 160
type textarea "******"
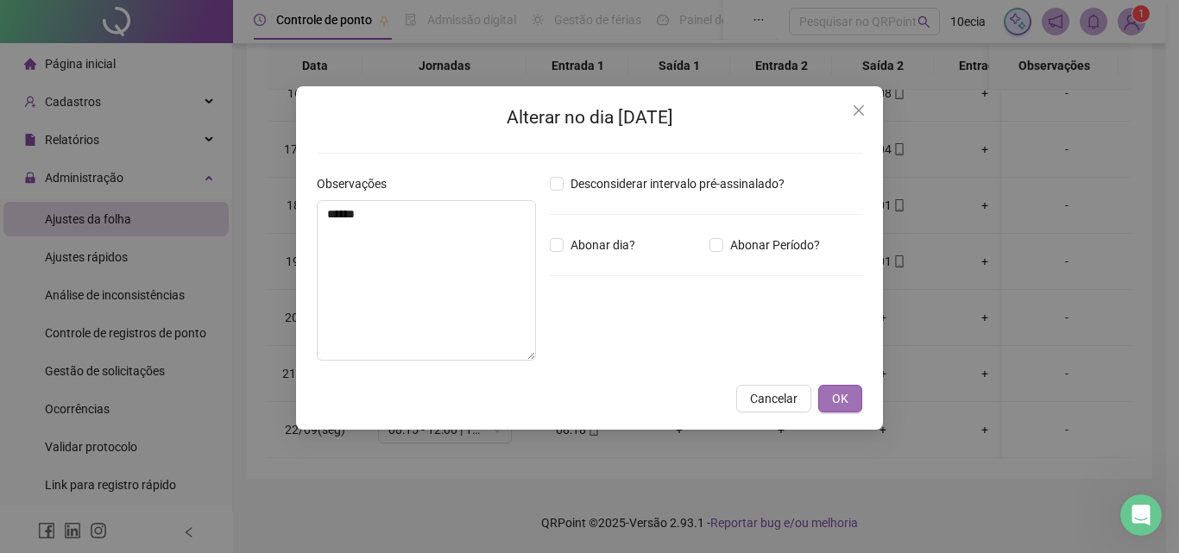
click at [846, 401] on span "OK" at bounding box center [840, 398] width 16 height 19
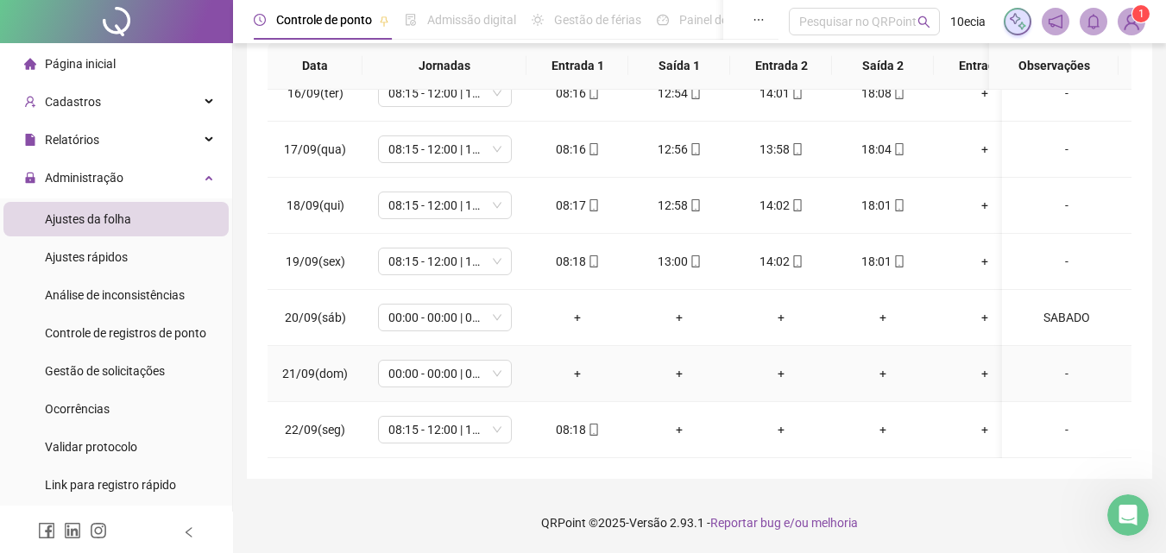
click at [1061, 364] on div "-" at bounding box center [1067, 373] width 102 height 19
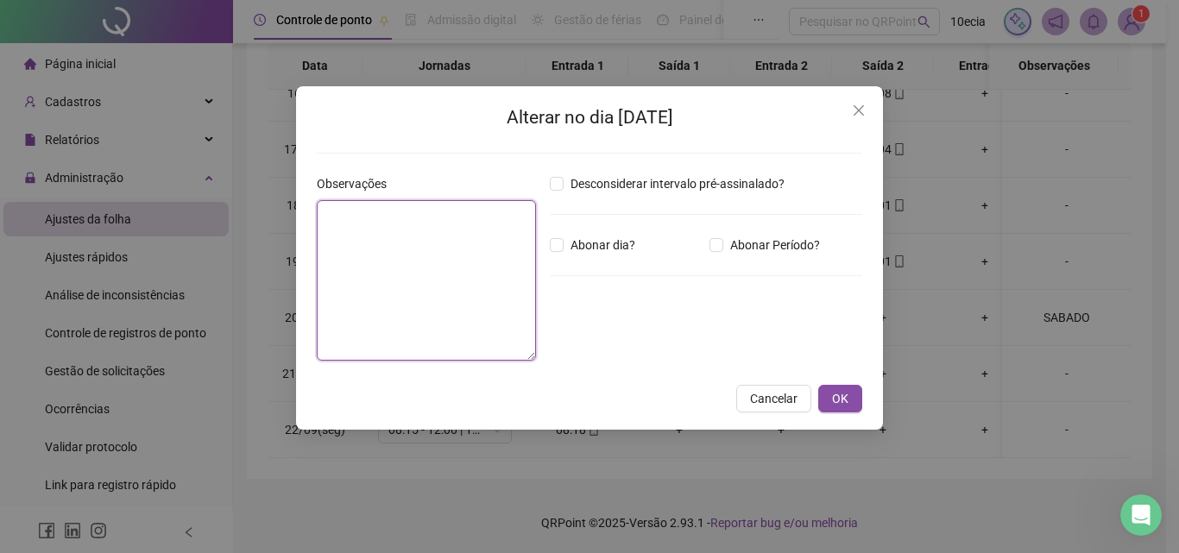
click at [390, 305] on textarea at bounding box center [426, 280] width 219 height 160
type textarea "*******"
click at [421, 287] on textarea at bounding box center [426, 280] width 219 height 160
type textarea "*******"
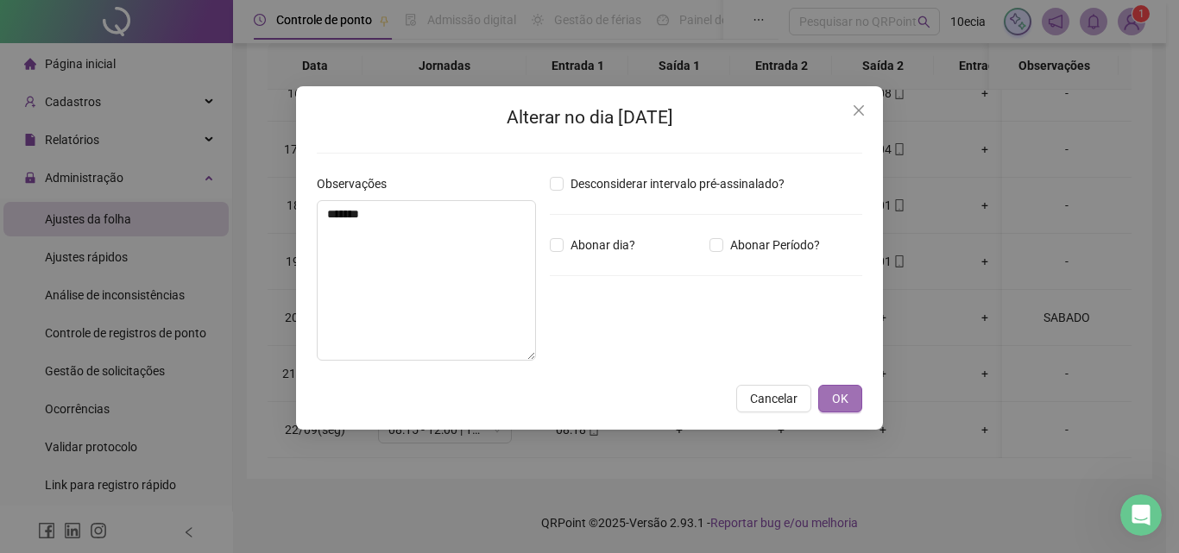
click at [844, 397] on span "OK" at bounding box center [840, 398] width 16 height 19
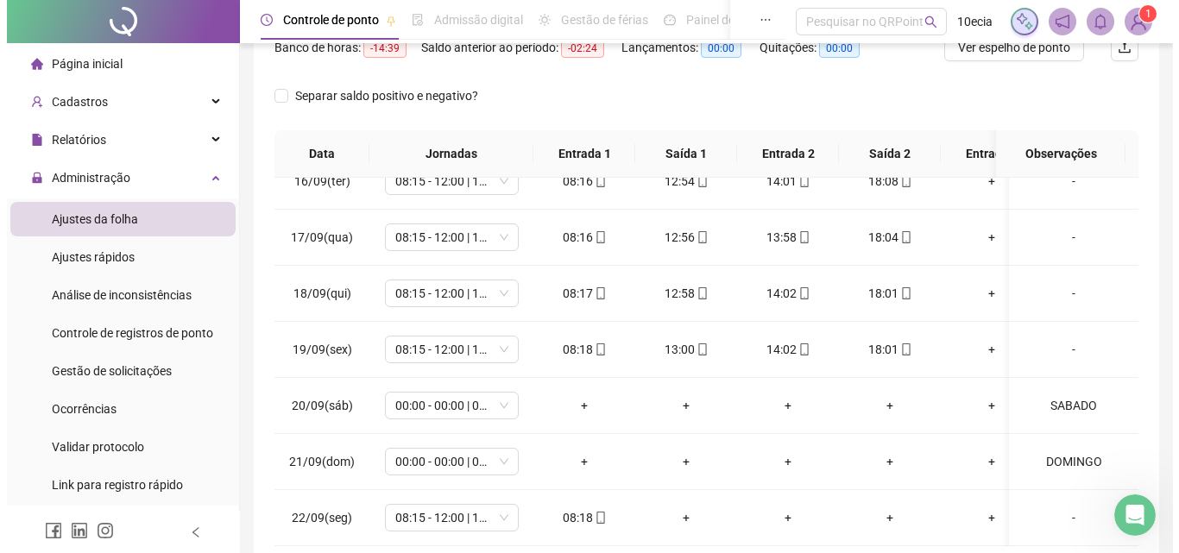
scroll to position [70, 0]
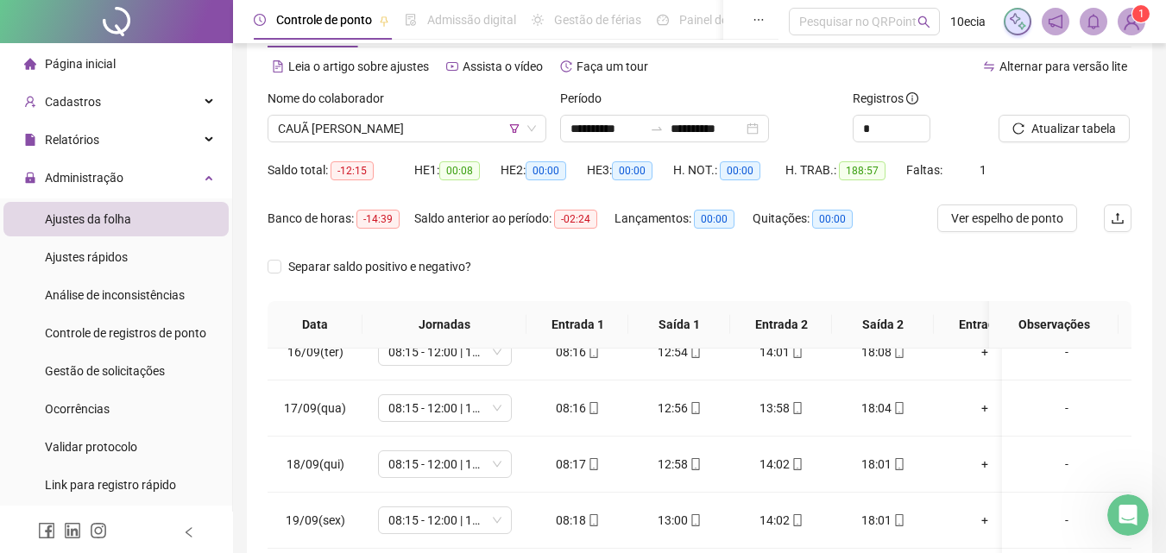
click at [1110, 142] on div "Atualizar tabela" at bounding box center [1064, 122] width 147 height 67
click at [1110, 139] on button "Atualizar tabela" at bounding box center [1063, 129] width 131 height 28
click at [387, 131] on span "CAUÃ [PERSON_NAME]" at bounding box center [407, 129] width 258 height 26
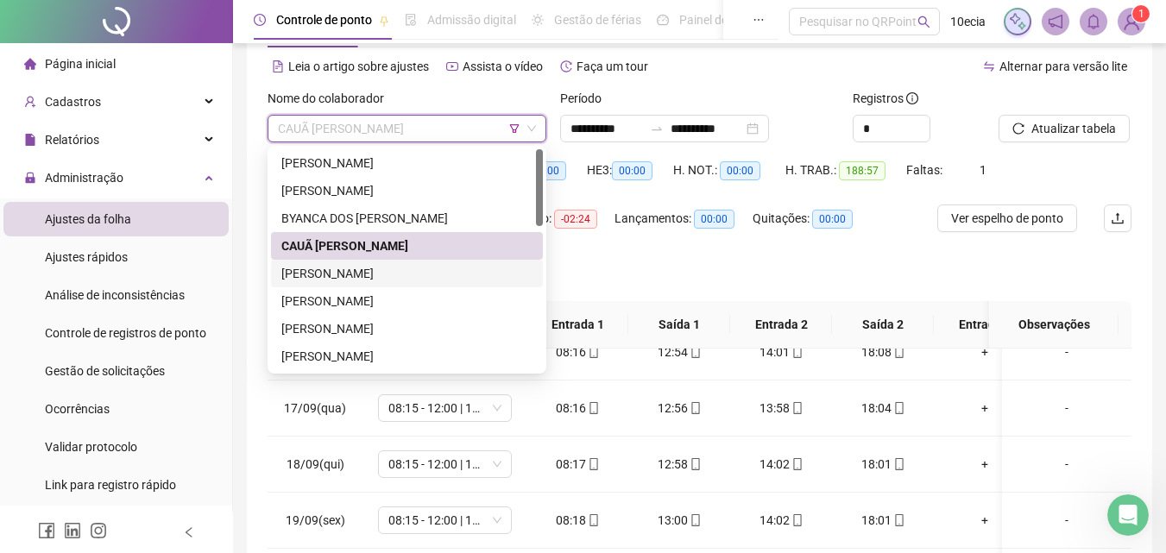
click at [353, 272] on div "[PERSON_NAME]" at bounding box center [406, 273] width 251 height 19
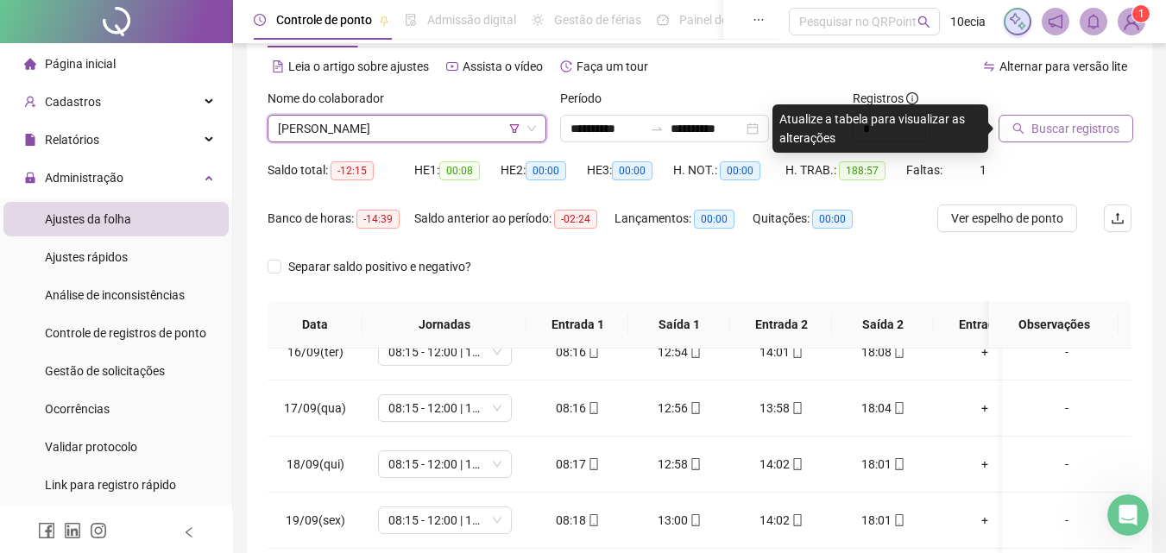
click at [1048, 132] on span "Buscar registros" at bounding box center [1075, 128] width 88 height 19
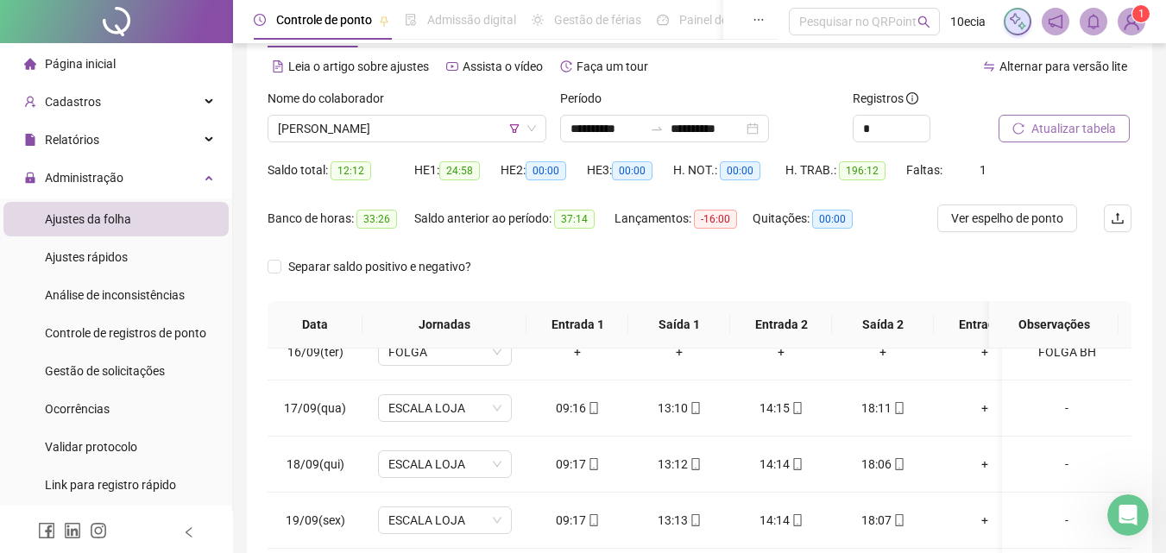
click at [1028, 129] on button "Atualizar tabela" at bounding box center [1063, 129] width 131 height 28
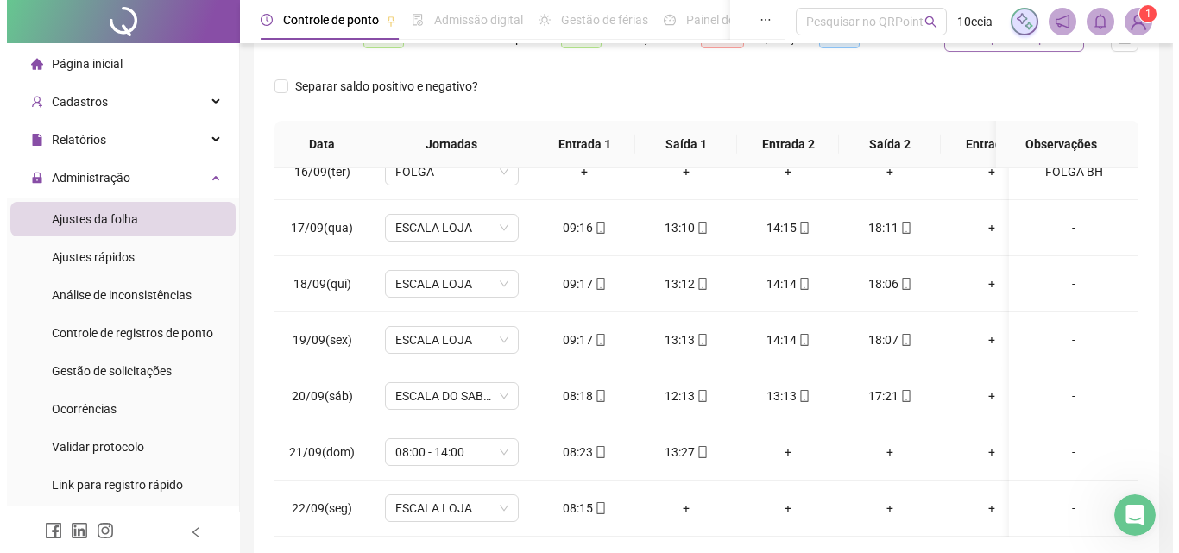
scroll to position [0, 0]
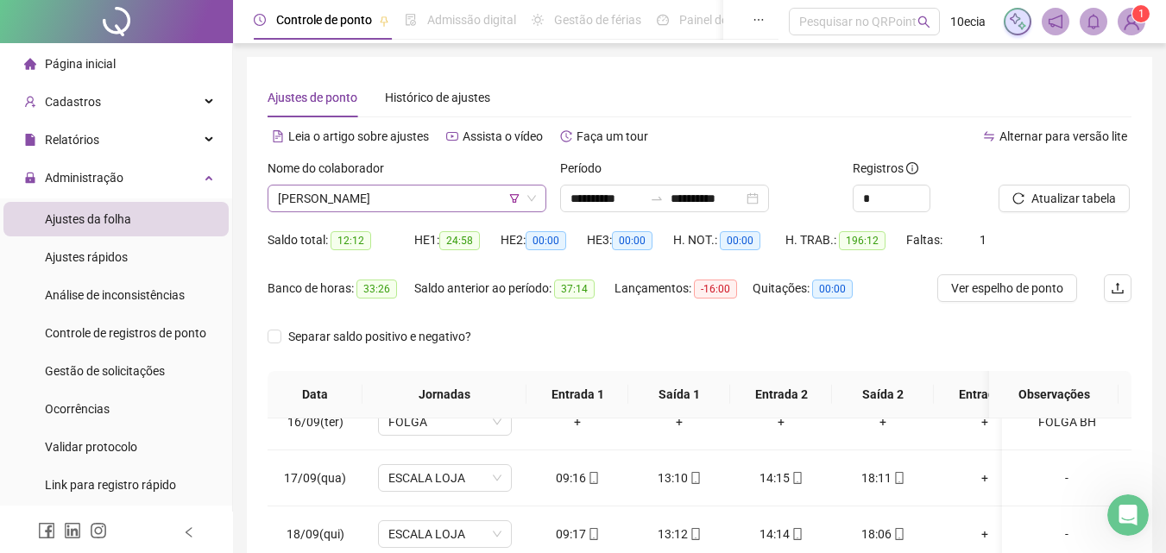
click at [392, 210] on span "[PERSON_NAME]" at bounding box center [407, 199] width 258 height 26
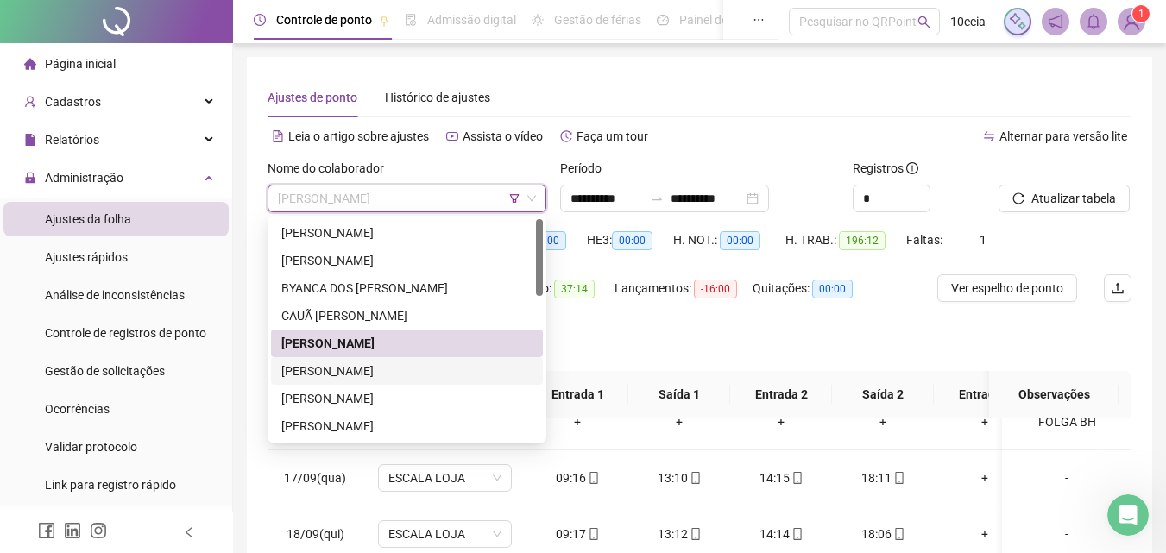
click at [352, 370] on div "[PERSON_NAME]" at bounding box center [406, 371] width 251 height 19
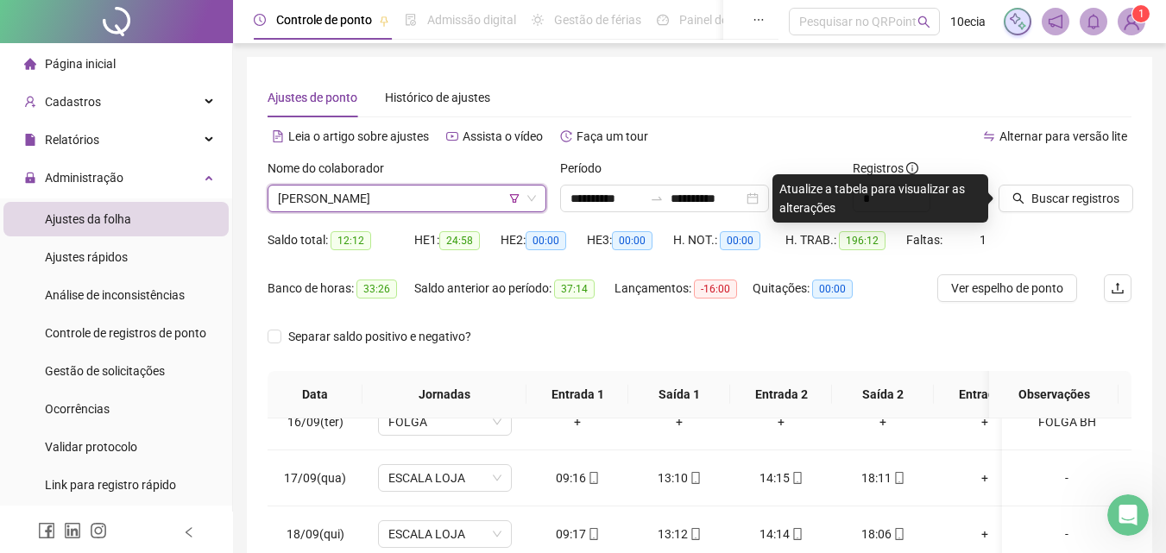
click at [1114, 215] on div "Buscar registros" at bounding box center [1064, 192] width 147 height 67
click at [1111, 204] on span "Buscar registros" at bounding box center [1075, 198] width 88 height 19
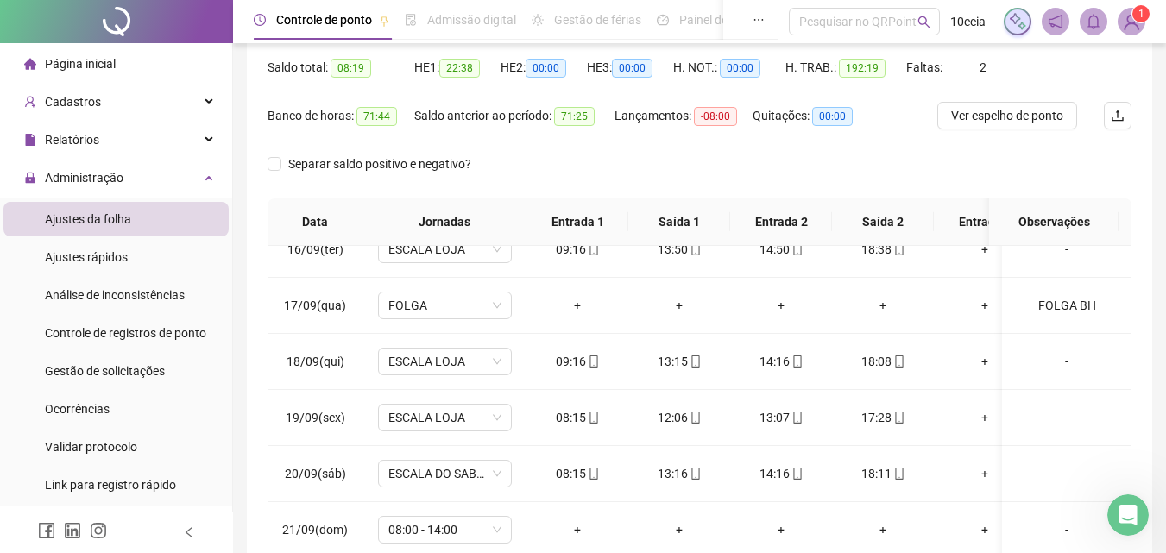
scroll to position [329, 0]
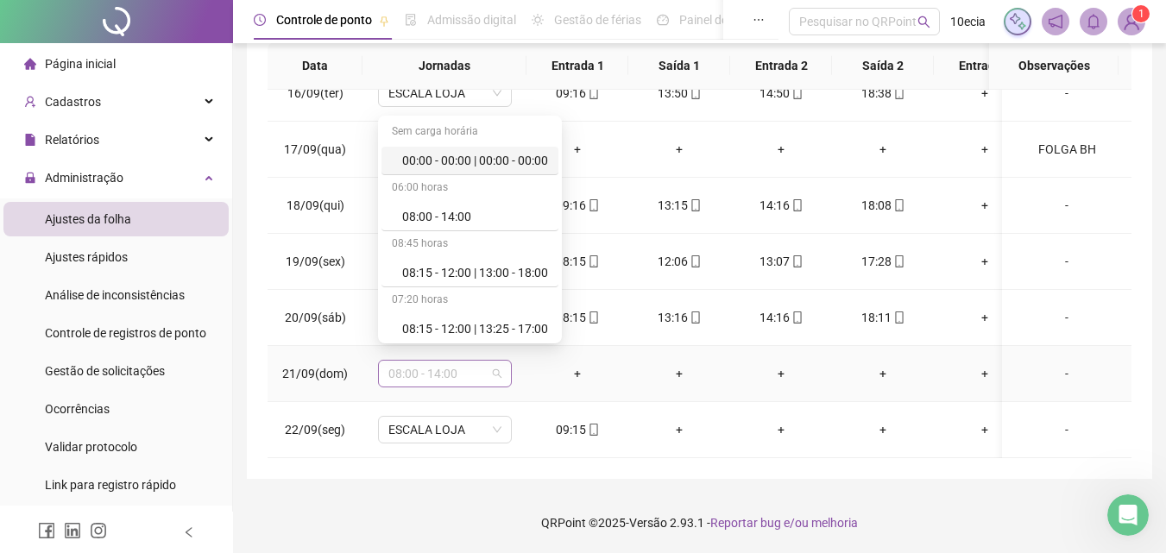
click at [443, 361] on span "08:00 - 14:00" at bounding box center [444, 374] width 113 height 26
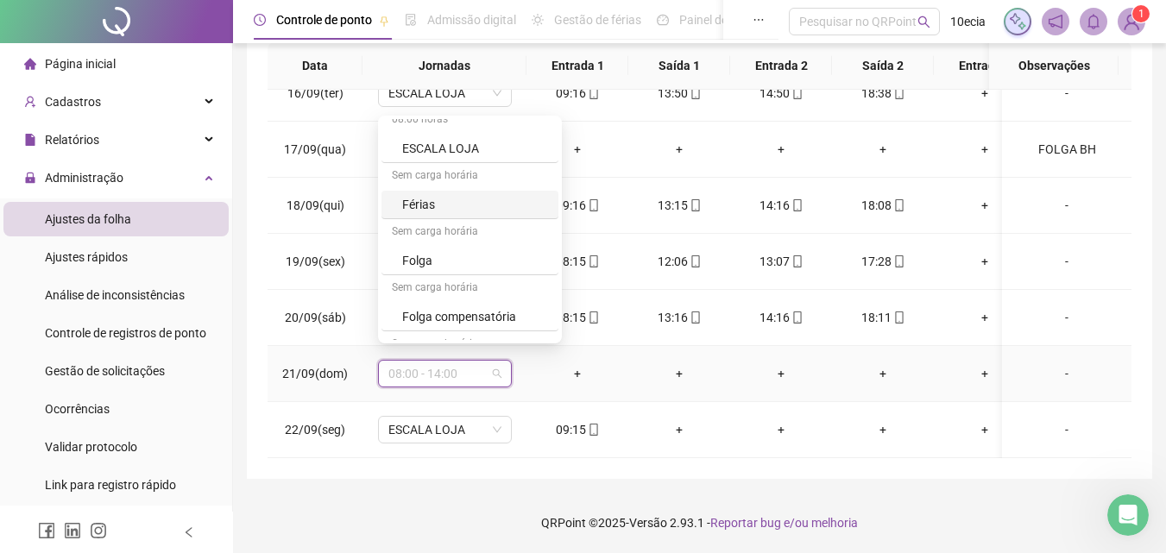
scroll to position [620, 0]
click at [423, 211] on div "Folga" at bounding box center [475, 213] width 146 height 19
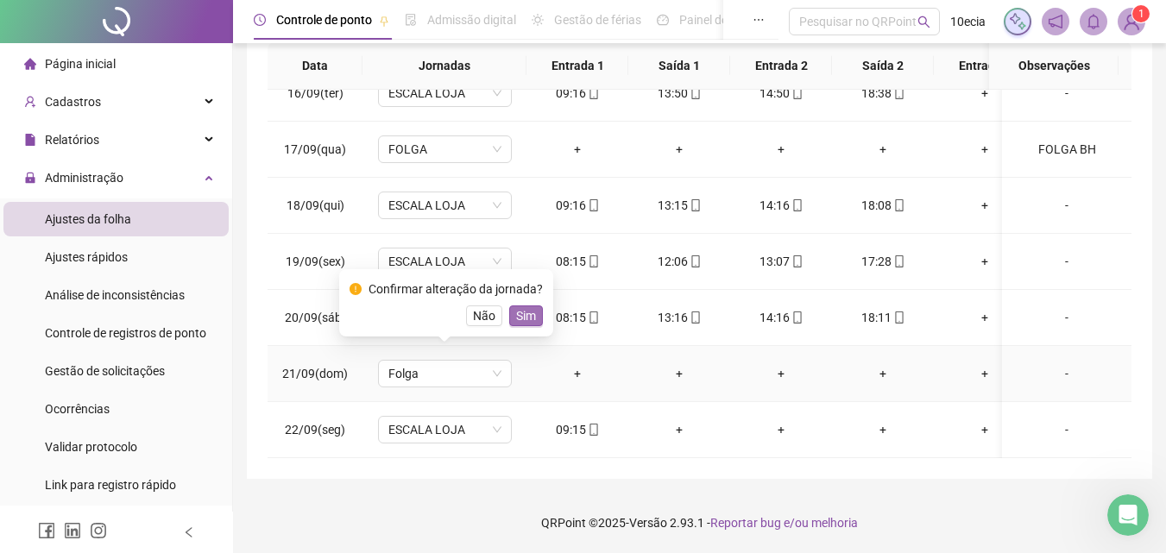
click at [530, 306] on span "Sim" at bounding box center [526, 315] width 20 height 19
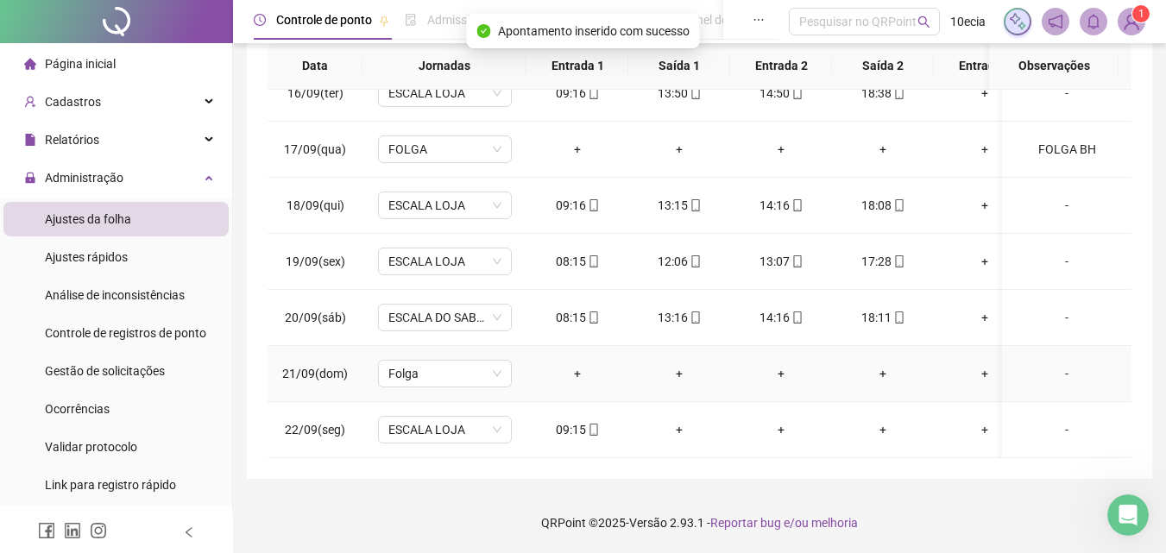
click at [1058, 364] on div "-" at bounding box center [1067, 373] width 102 height 19
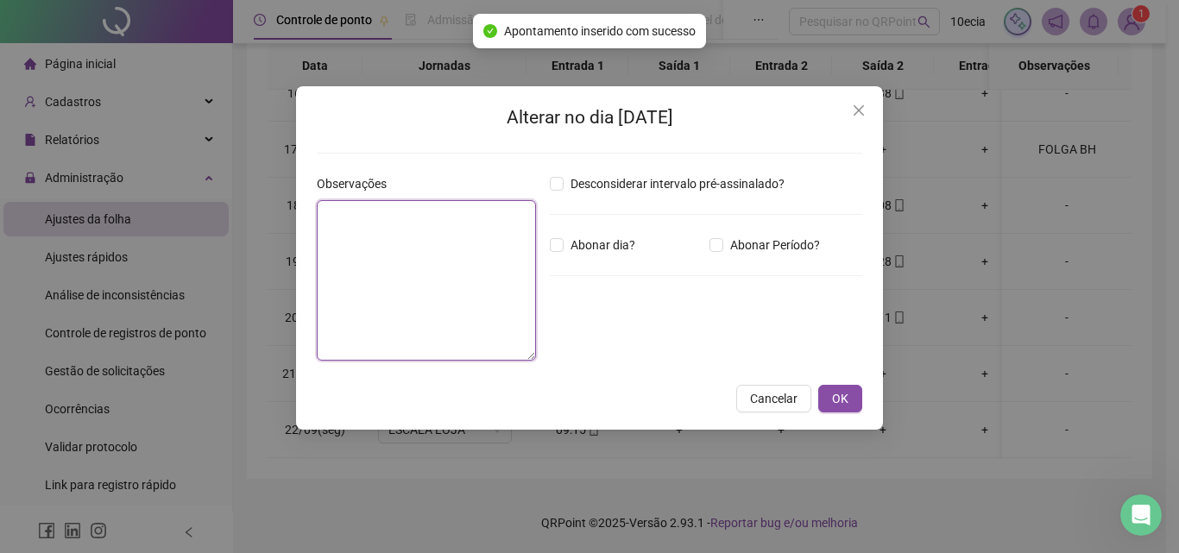
click at [472, 286] on textarea at bounding box center [426, 280] width 219 height 160
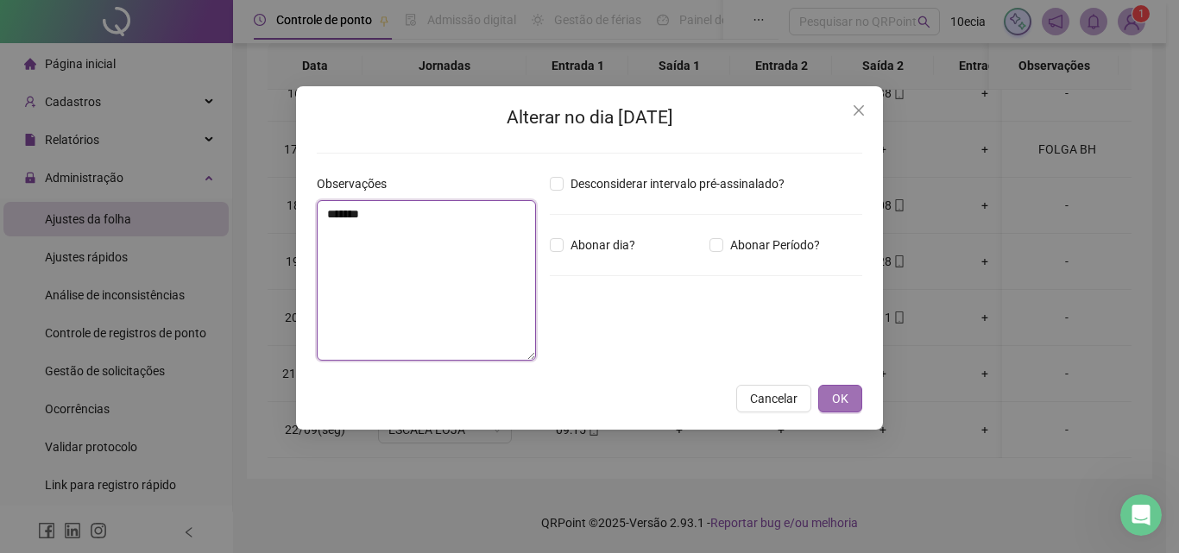
type textarea "*******"
click at [819, 399] on button "OK" at bounding box center [840, 399] width 44 height 28
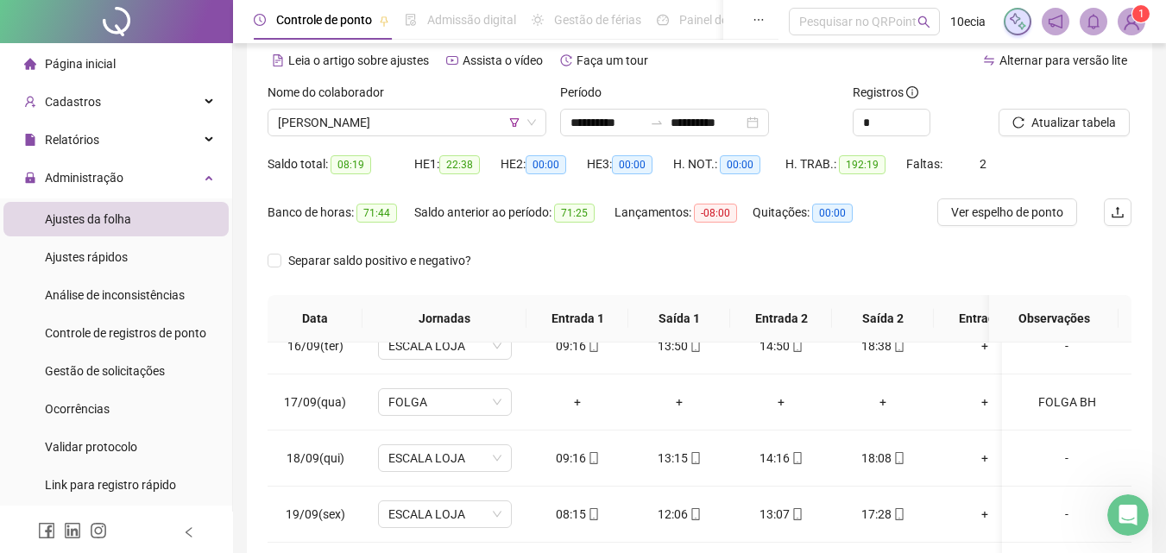
scroll to position [70, 0]
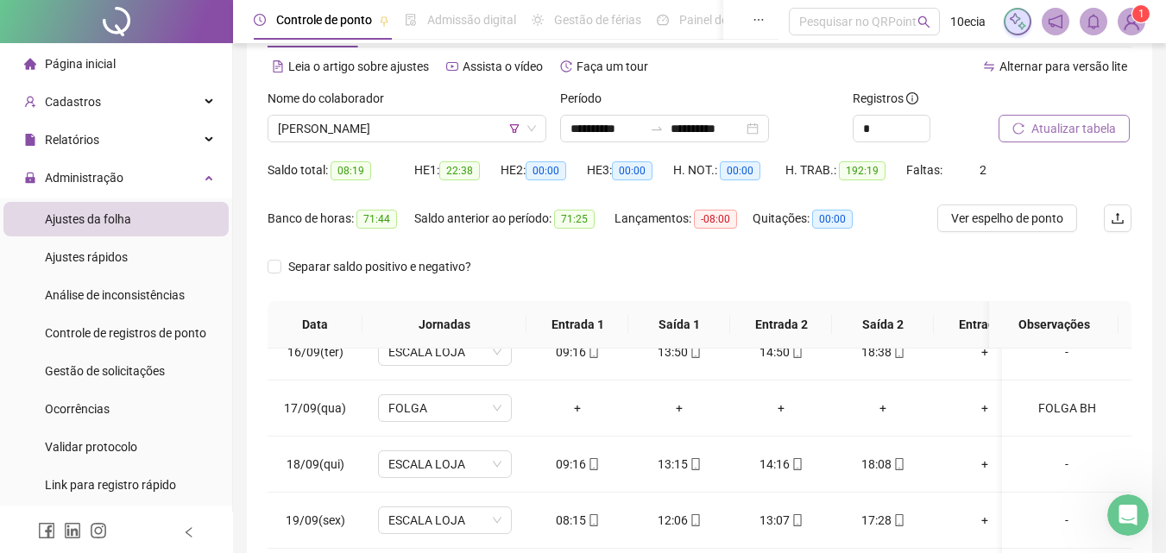
click at [1054, 123] on span "Atualizar tabela" at bounding box center [1073, 128] width 85 height 19
click at [331, 135] on span "[PERSON_NAME]" at bounding box center [407, 129] width 258 height 26
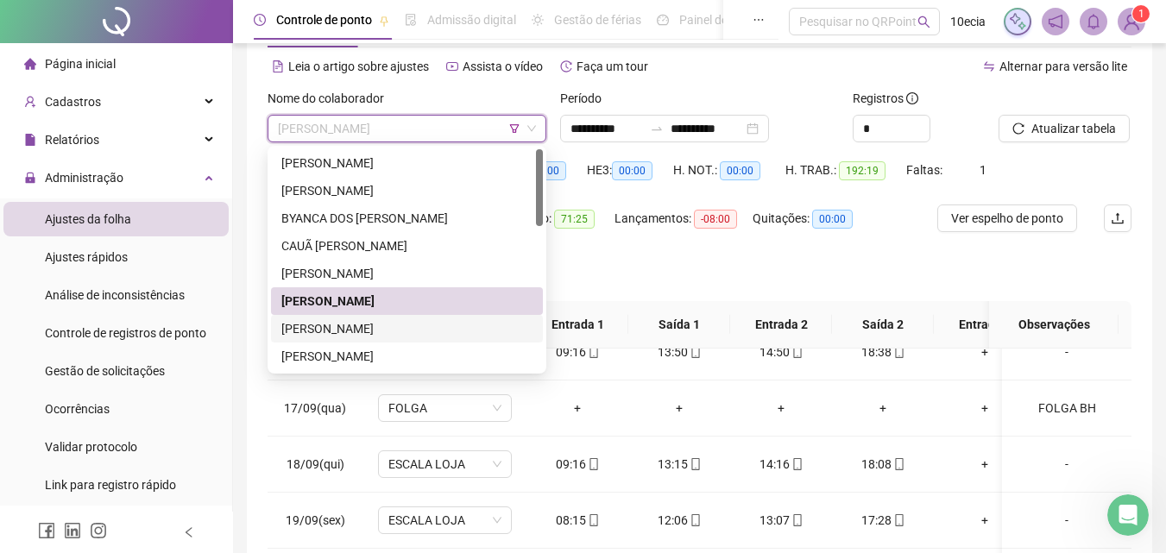
click at [333, 333] on div "[PERSON_NAME]" at bounding box center [406, 328] width 251 height 19
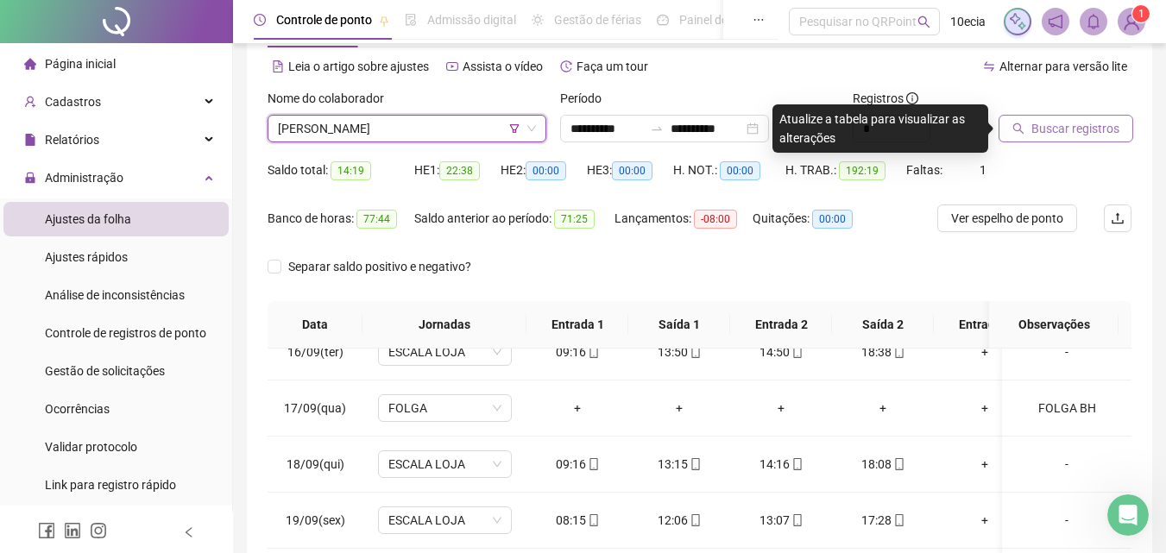
click at [1043, 135] on span "Buscar registros" at bounding box center [1075, 128] width 88 height 19
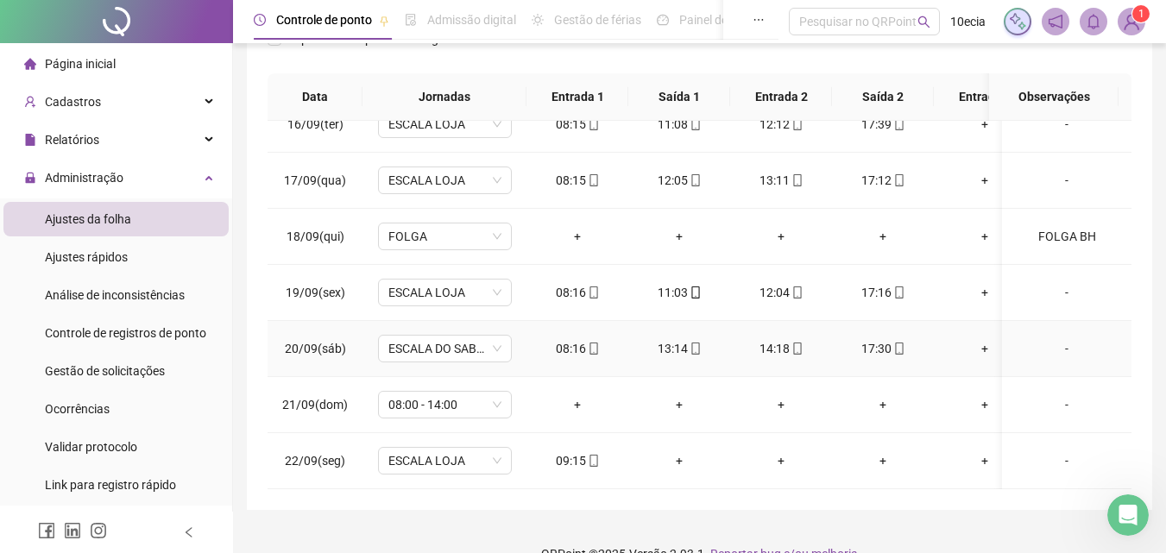
scroll to position [329, 0]
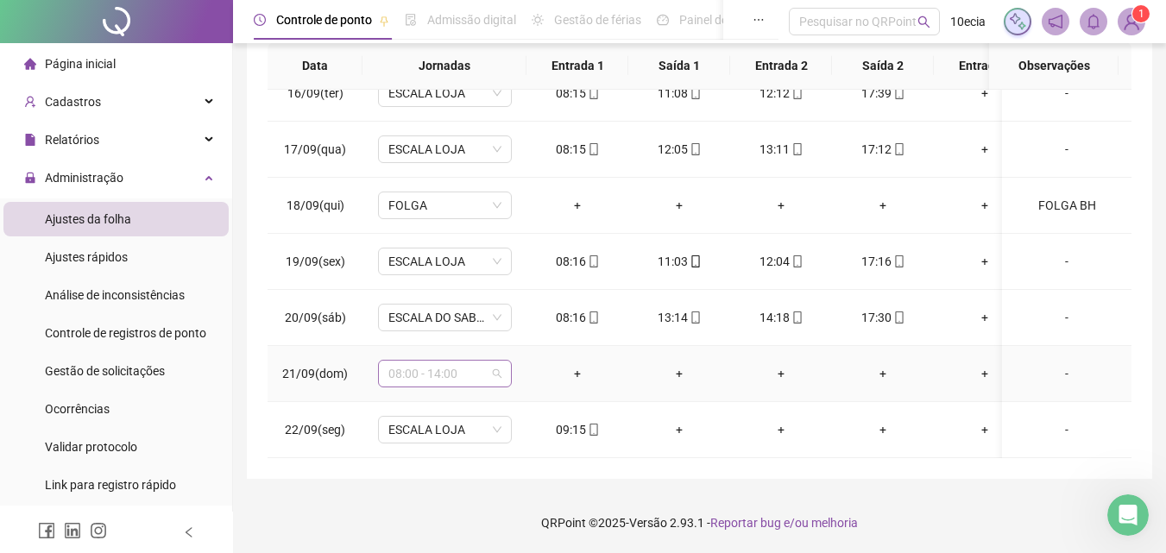
click at [463, 361] on span "08:00 - 14:00" at bounding box center [444, 374] width 113 height 26
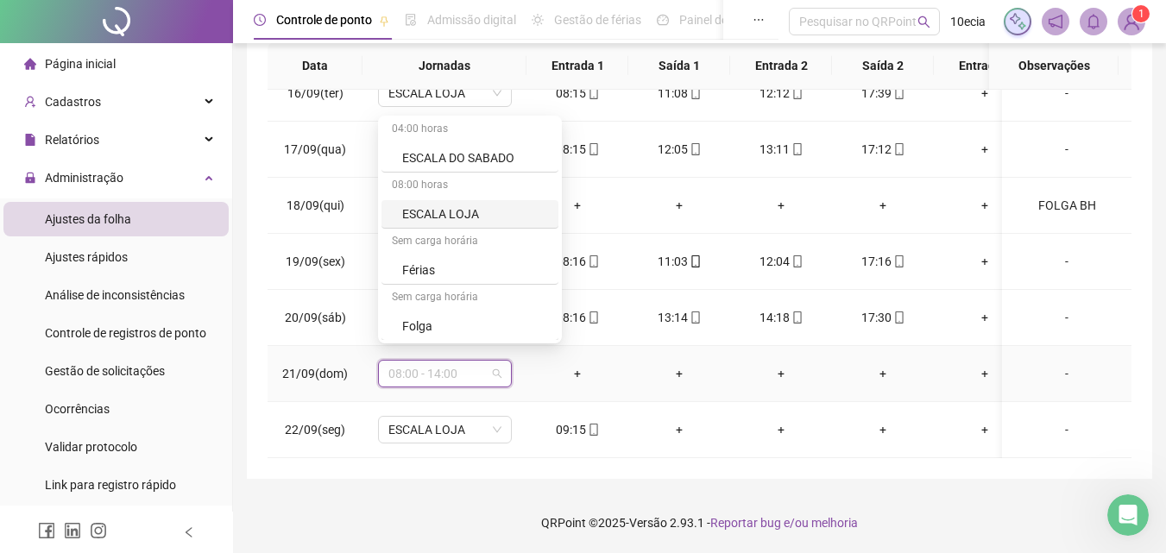
scroll to position [604, 0]
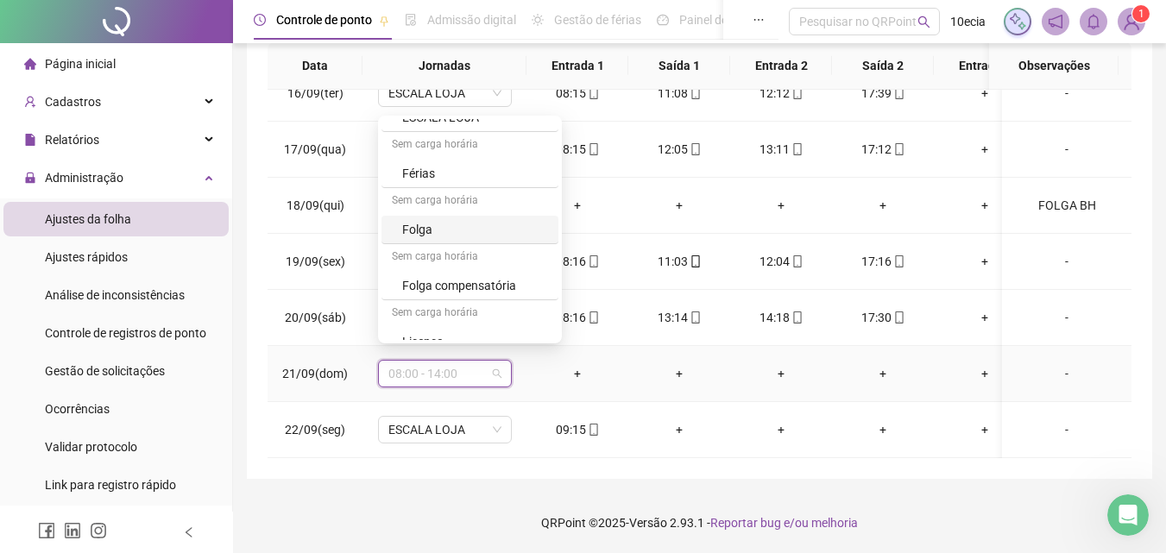
click at [420, 236] on div "Folga" at bounding box center [475, 229] width 146 height 19
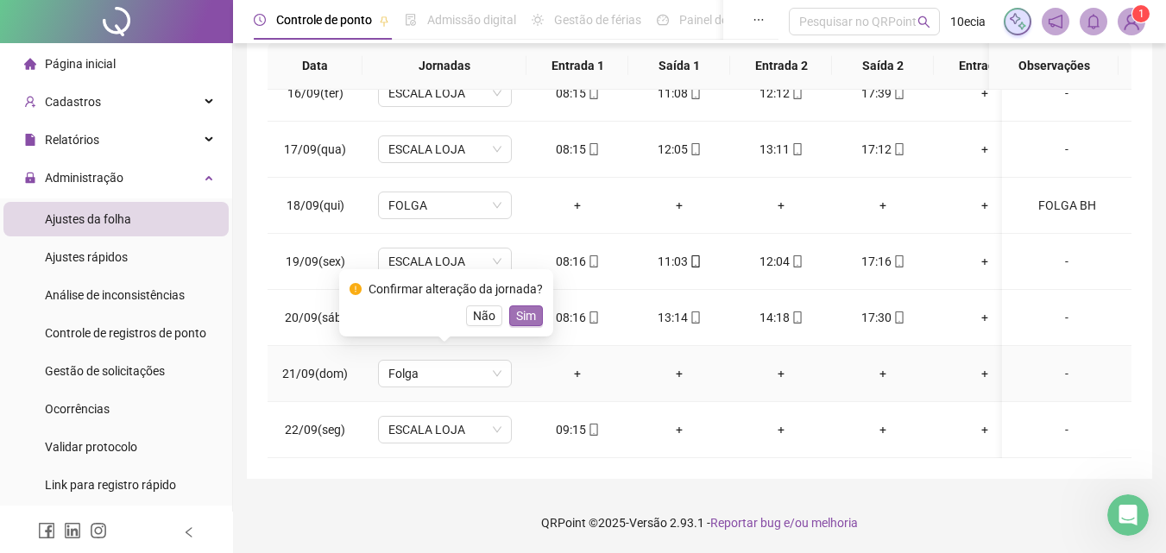
click at [521, 310] on span "Sim" at bounding box center [526, 315] width 20 height 19
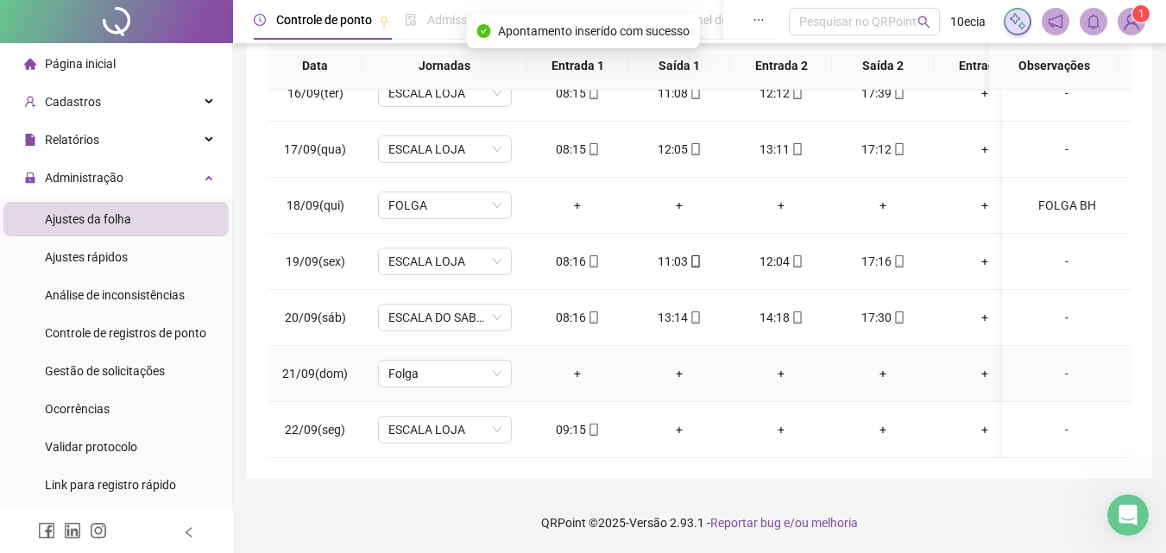
click at [1055, 364] on div "-" at bounding box center [1067, 373] width 102 height 19
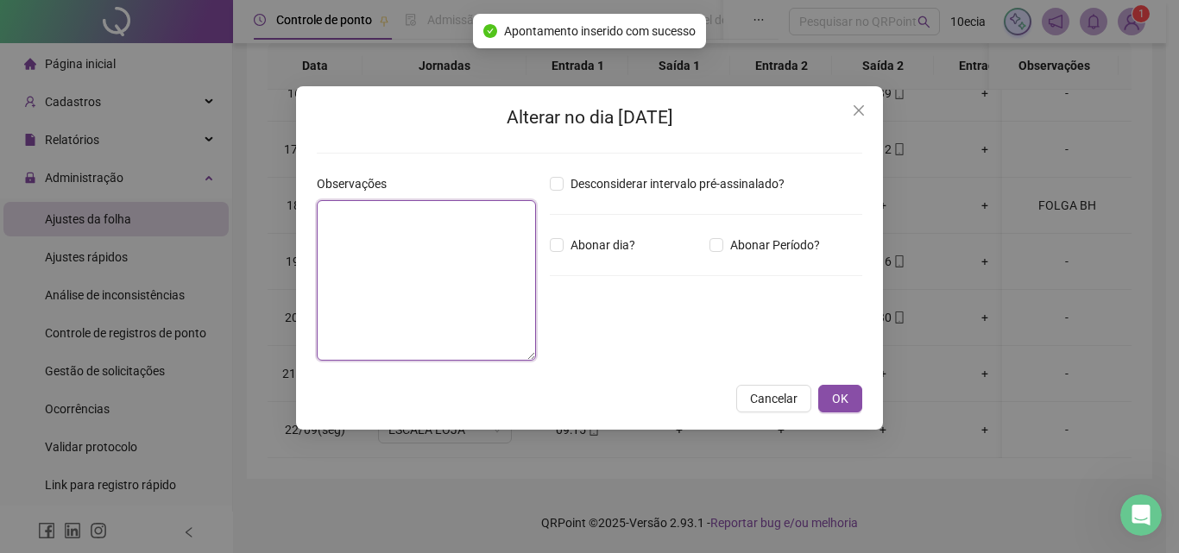
click at [392, 221] on textarea at bounding box center [426, 280] width 219 height 160
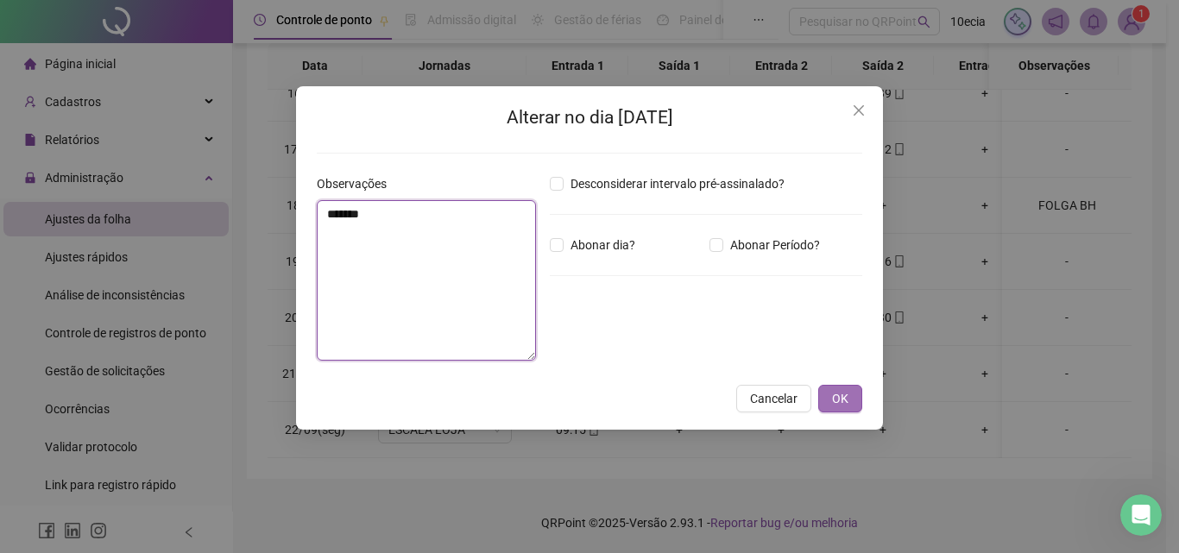
type textarea "*******"
click at [836, 393] on span "OK" at bounding box center [840, 398] width 16 height 19
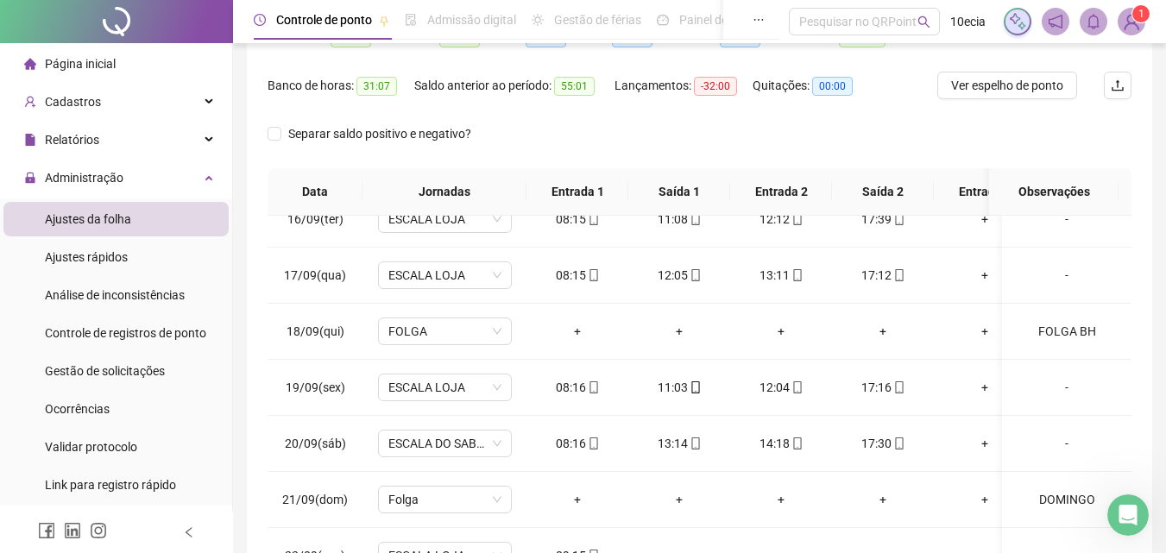
scroll to position [70, 0]
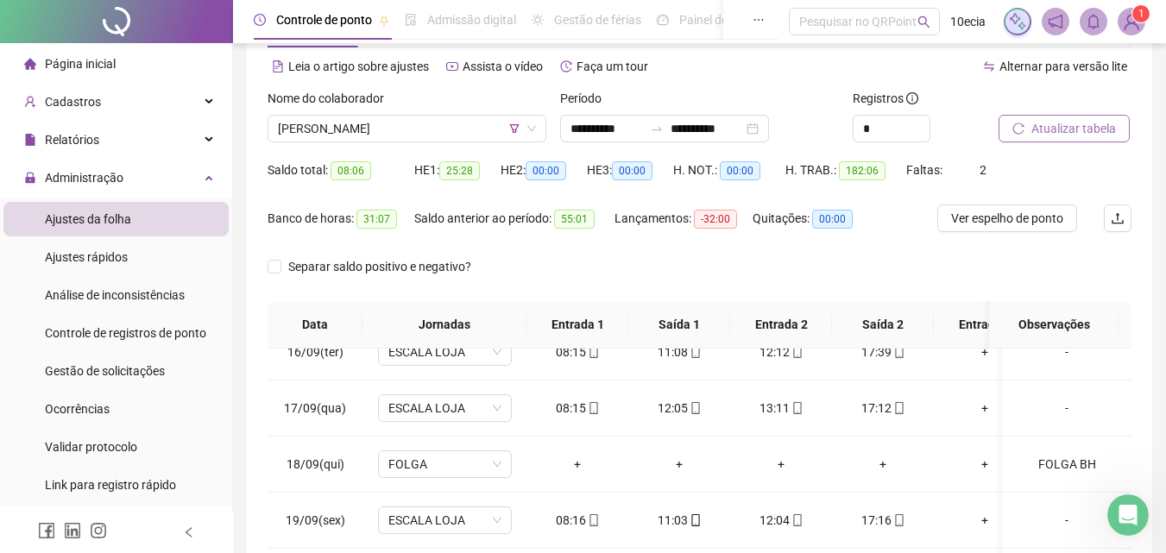
click at [1079, 135] on span "Atualizar tabela" at bounding box center [1073, 128] width 85 height 19
drag, startPoint x: 368, startPoint y: 142, endPoint x: 379, endPoint y: 129, distance: 17.1
click at [368, 141] on div "Nome do colaborador [PERSON_NAME]" at bounding box center [407, 122] width 292 height 67
click at [379, 129] on span "[PERSON_NAME]" at bounding box center [407, 129] width 258 height 26
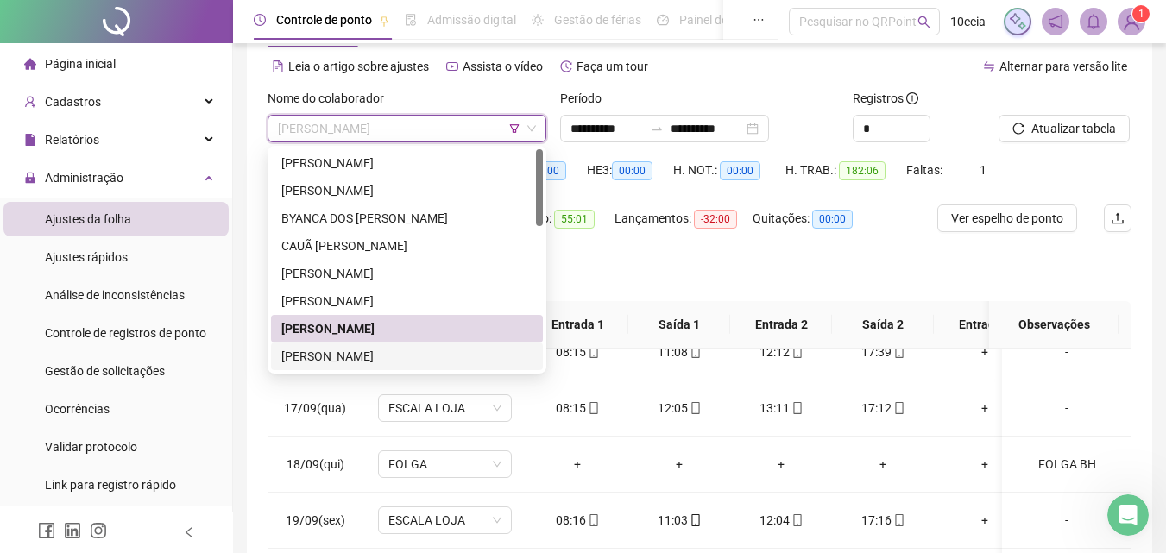
click at [350, 353] on div "[PERSON_NAME]" at bounding box center [406, 356] width 251 height 19
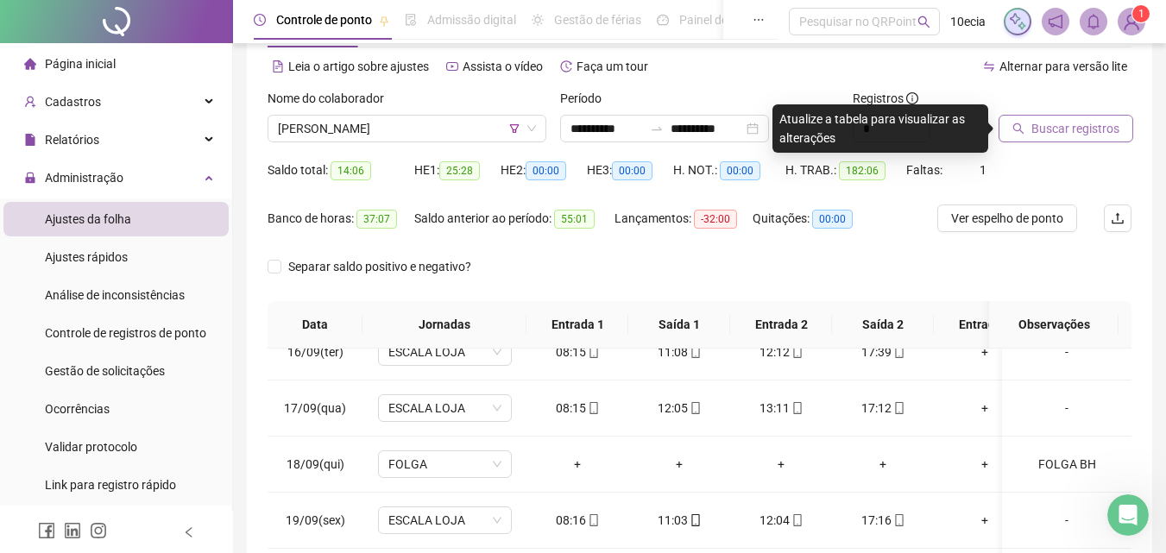
click at [1073, 116] on button "Buscar registros" at bounding box center [1065, 129] width 135 height 28
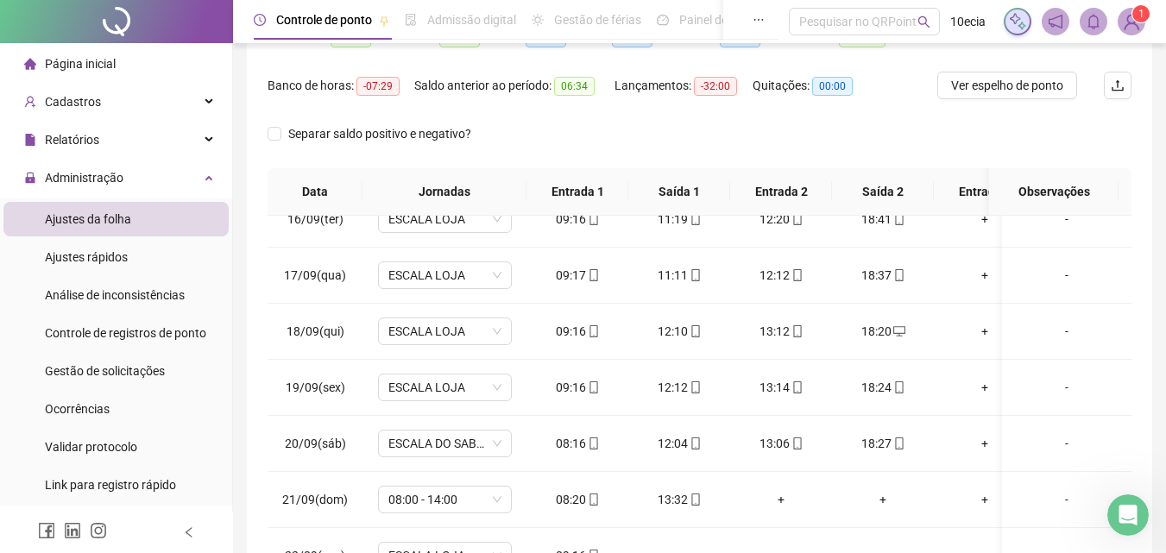
scroll to position [0, 0]
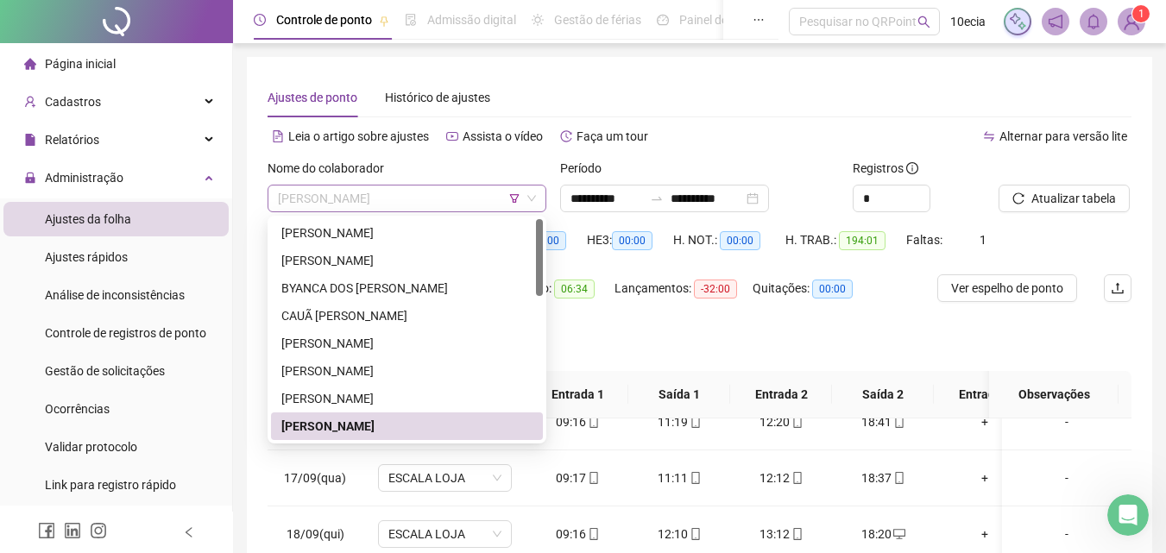
click at [287, 191] on span "[PERSON_NAME]" at bounding box center [407, 199] width 258 height 26
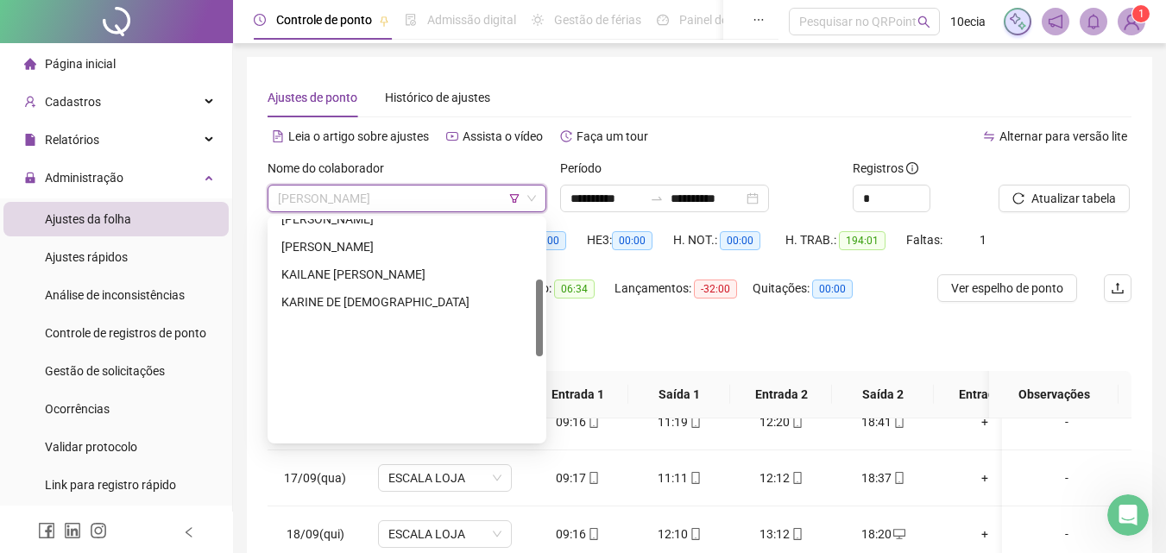
scroll to position [173, 0]
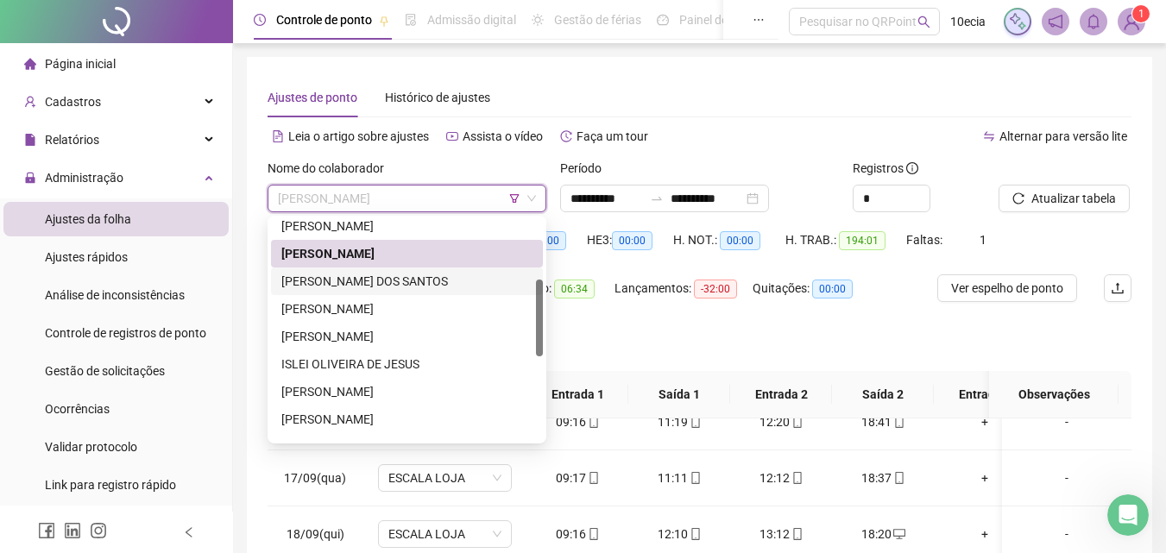
click at [373, 278] on div "[PERSON_NAME] DOS SANTOS" at bounding box center [406, 281] width 251 height 19
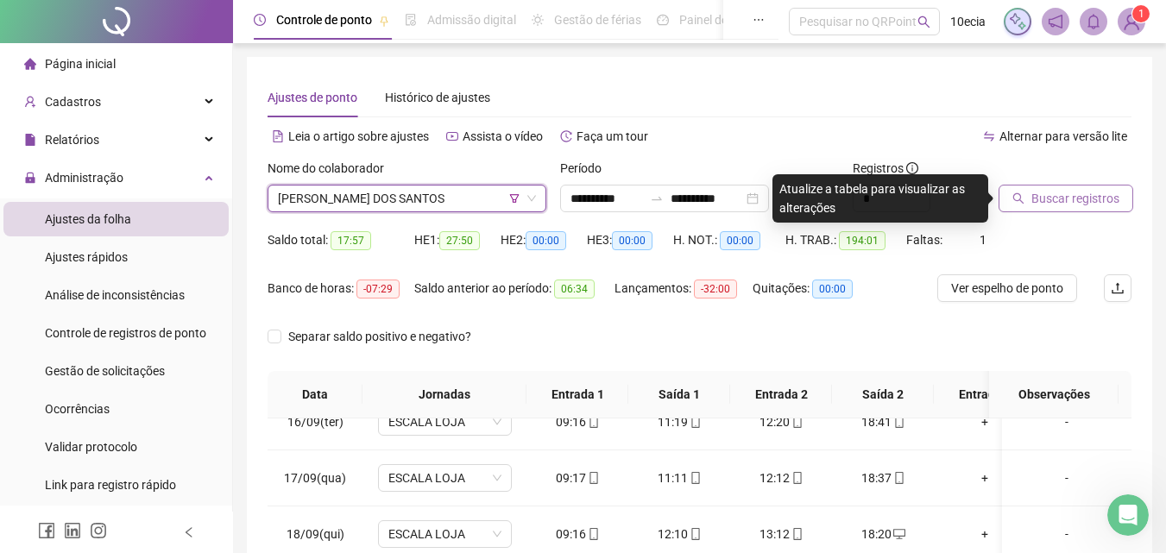
click at [1062, 196] on span "Buscar registros" at bounding box center [1075, 198] width 88 height 19
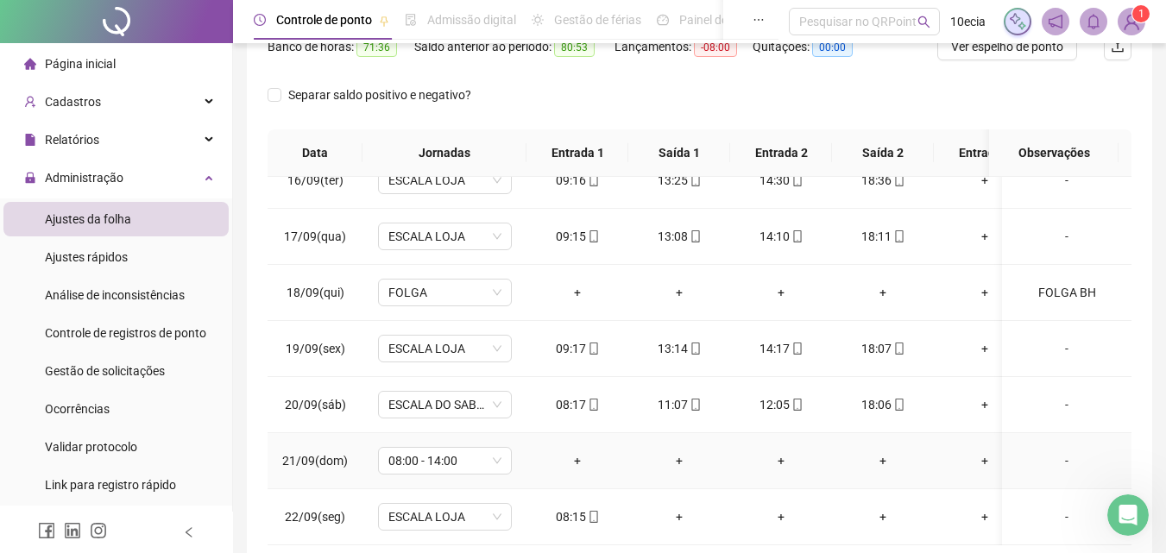
scroll to position [329, 0]
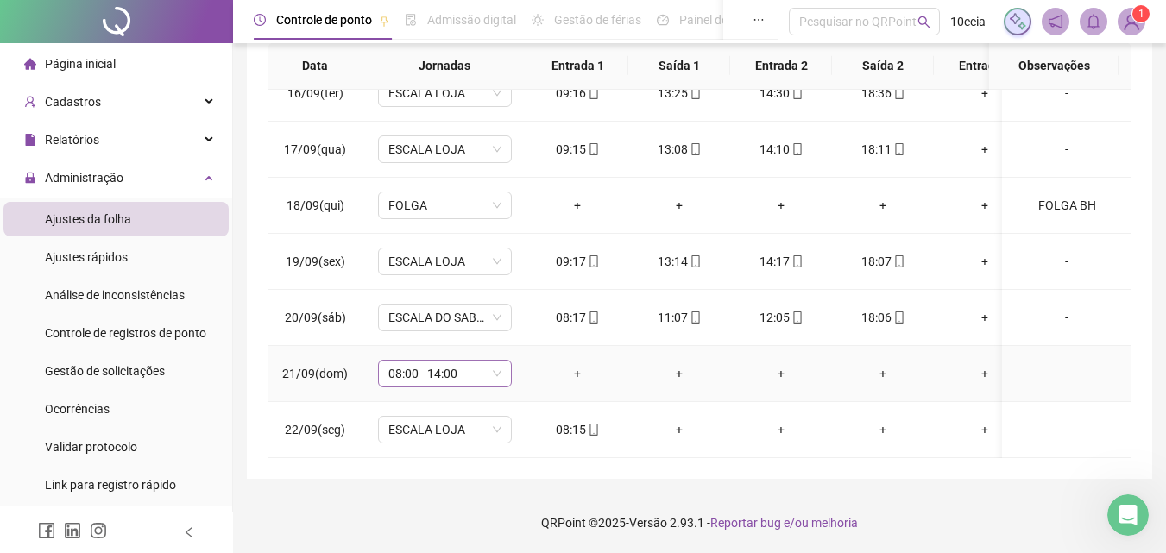
click at [452, 368] on span "08:00 - 14:00" at bounding box center [444, 374] width 113 height 26
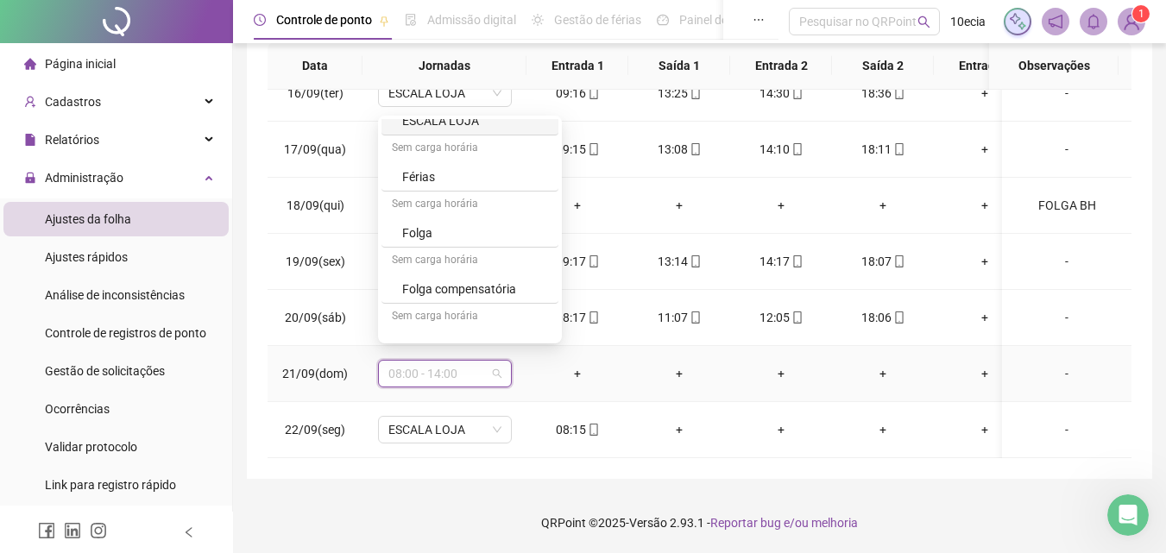
scroll to position [604, 0]
click at [419, 227] on div "Folga" at bounding box center [475, 229] width 146 height 19
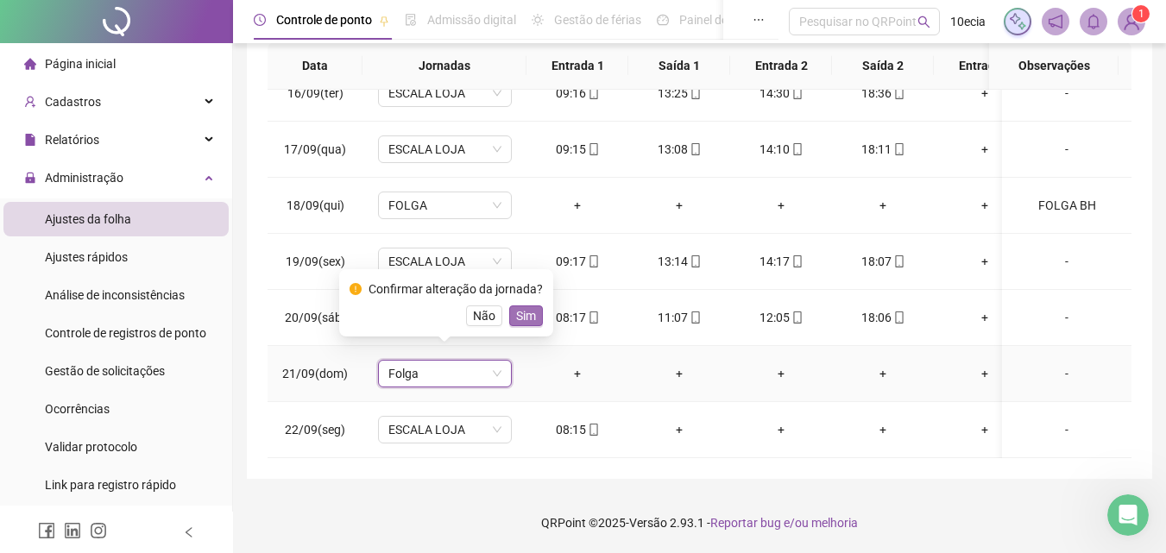
click at [523, 309] on span "Sim" at bounding box center [526, 315] width 20 height 19
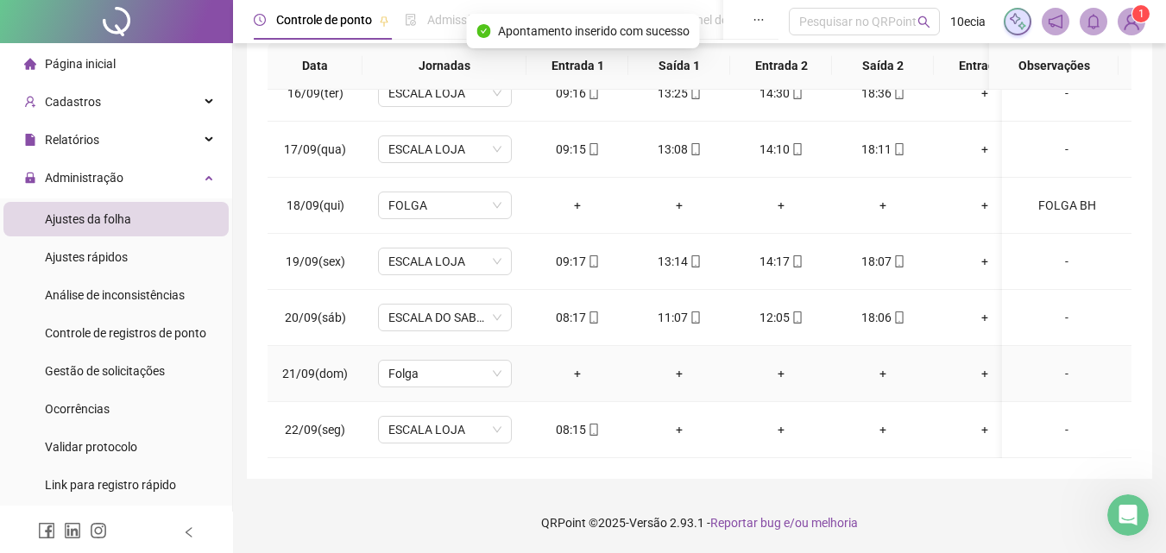
click at [1051, 364] on div "-" at bounding box center [1067, 373] width 102 height 19
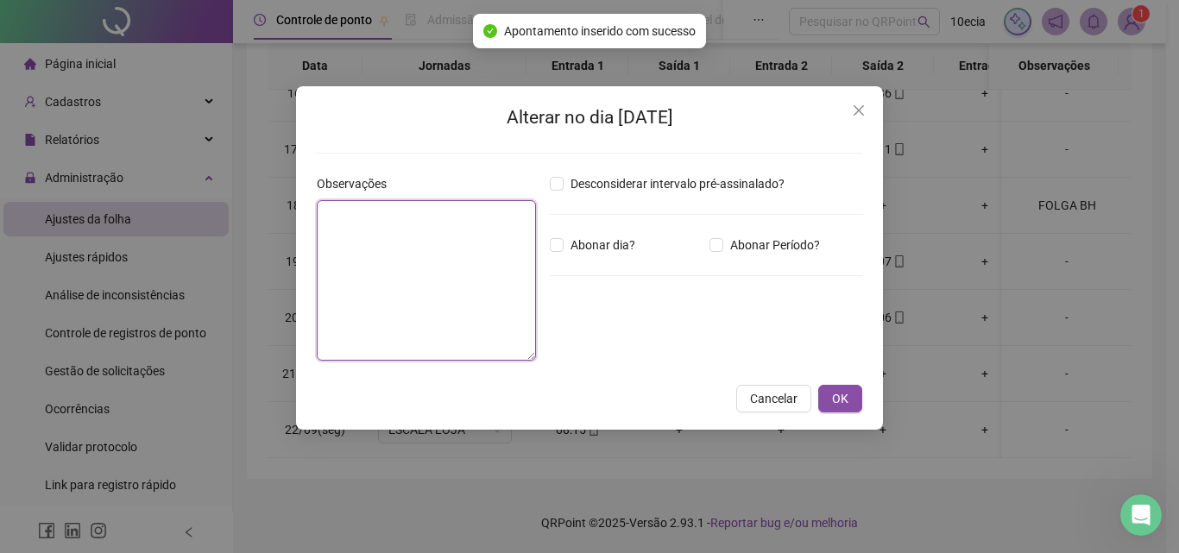
click at [462, 290] on textarea at bounding box center [426, 280] width 219 height 160
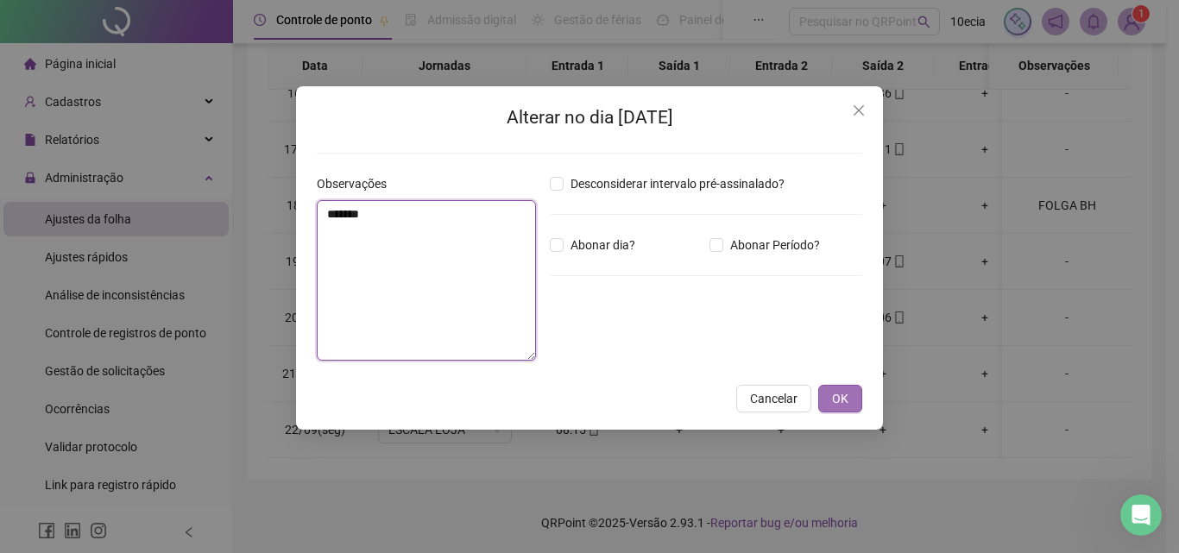
type textarea "*******"
click at [852, 399] on button "OK" at bounding box center [840, 399] width 44 height 28
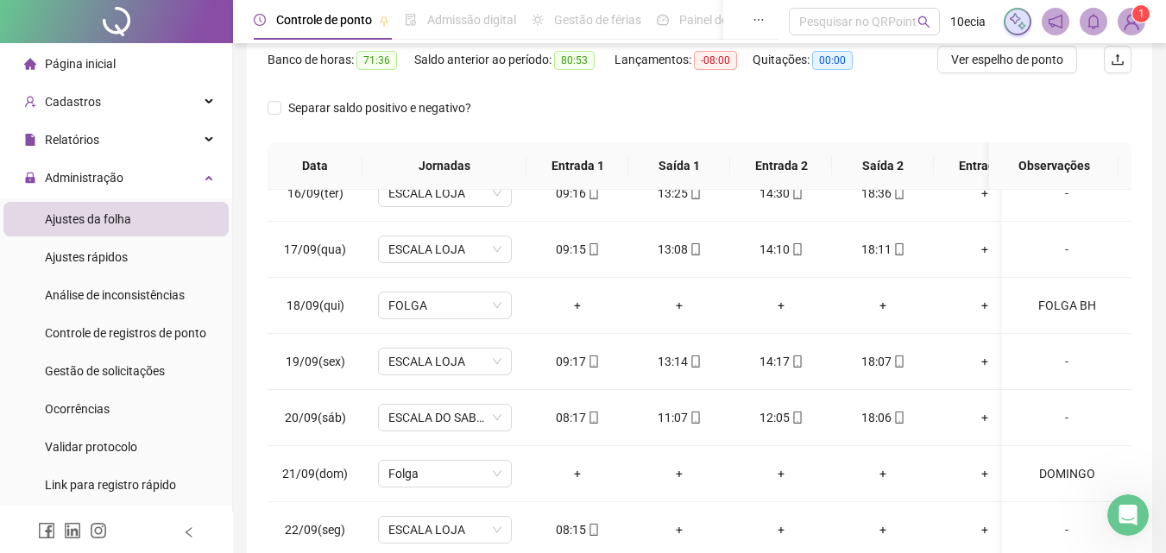
scroll to position [0, 0]
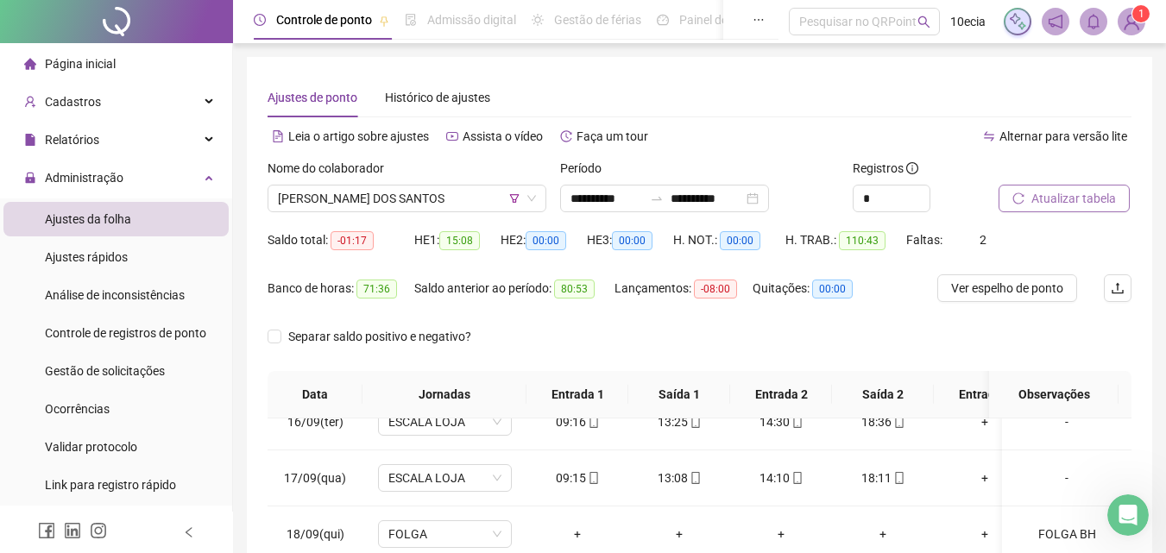
click at [1096, 199] on span "Atualizar tabela" at bounding box center [1073, 198] width 85 height 19
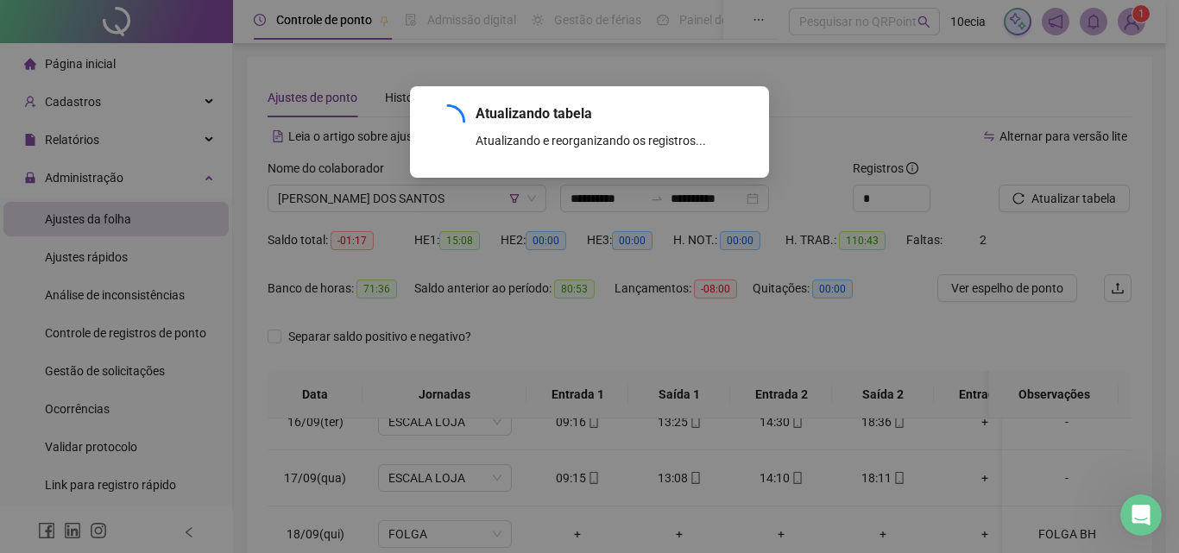
click at [425, 198] on div "Atualizando tabela Atualizando e reorganizando os registros... OK" at bounding box center [589, 276] width 1179 height 553
click at [421, 200] on div "Atualizando tabela Atualizando e reorganizando os registros... OK" at bounding box center [589, 276] width 1179 height 553
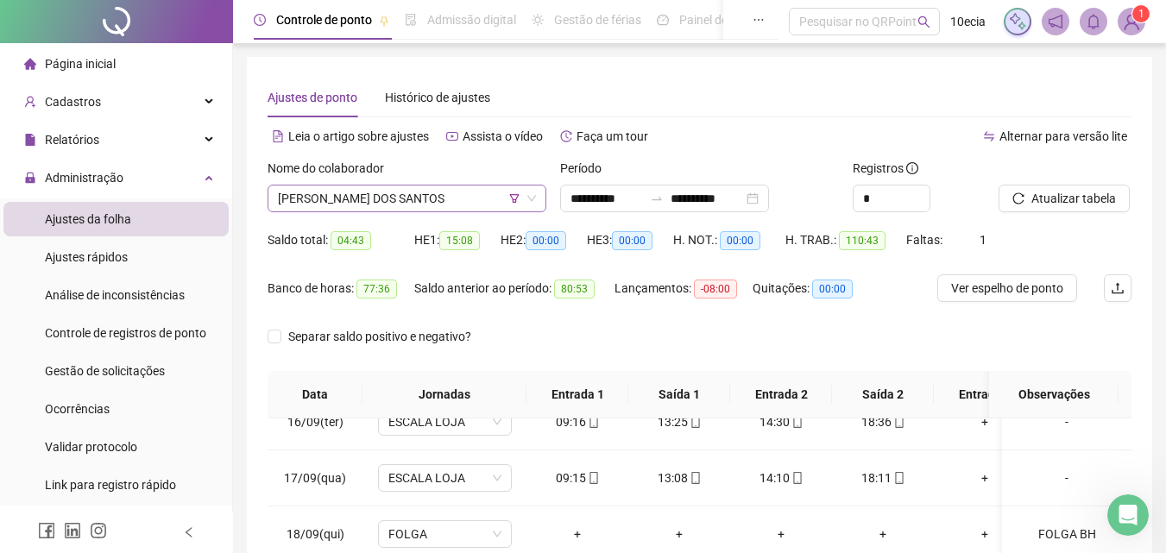
click at [407, 208] on span "[PERSON_NAME] DOS SANTOS" at bounding box center [407, 199] width 258 height 26
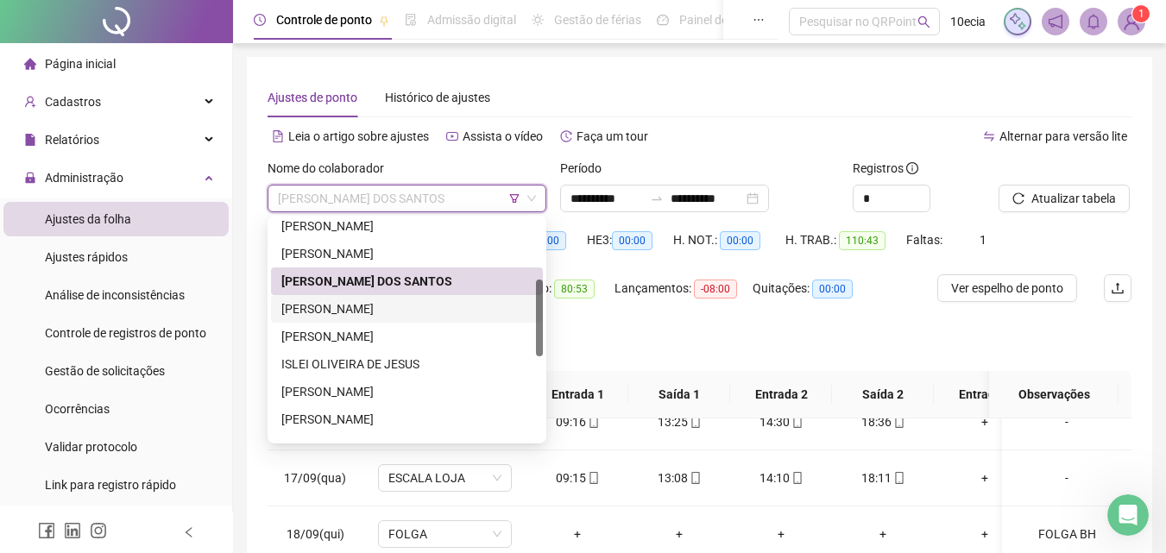
click at [360, 311] on div "[PERSON_NAME]" at bounding box center [406, 308] width 251 height 19
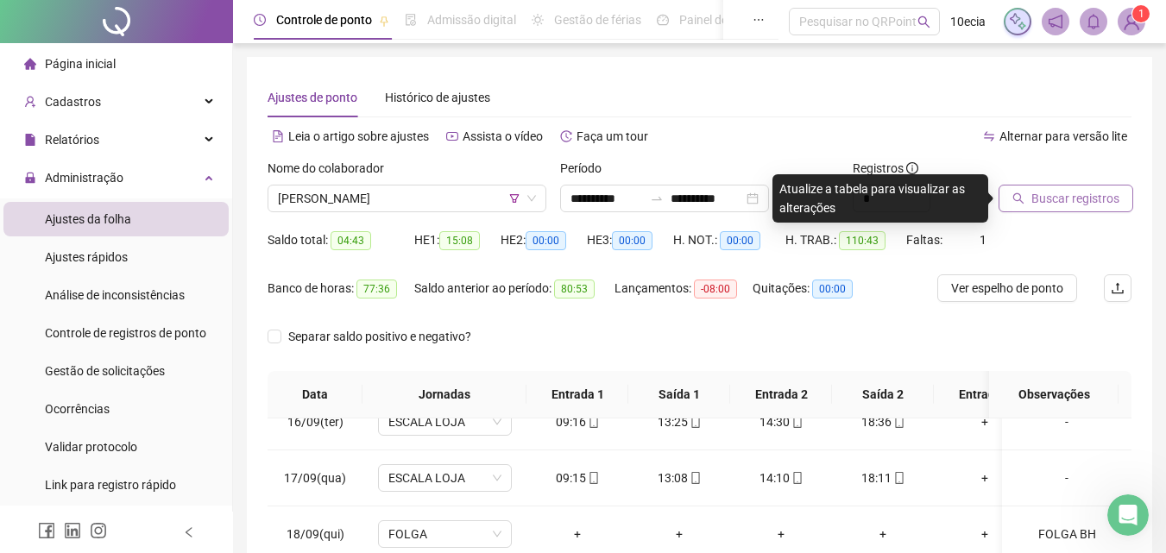
click at [1036, 211] on button "Buscar registros" at bounding box center [1065, 199] width 135 height 28
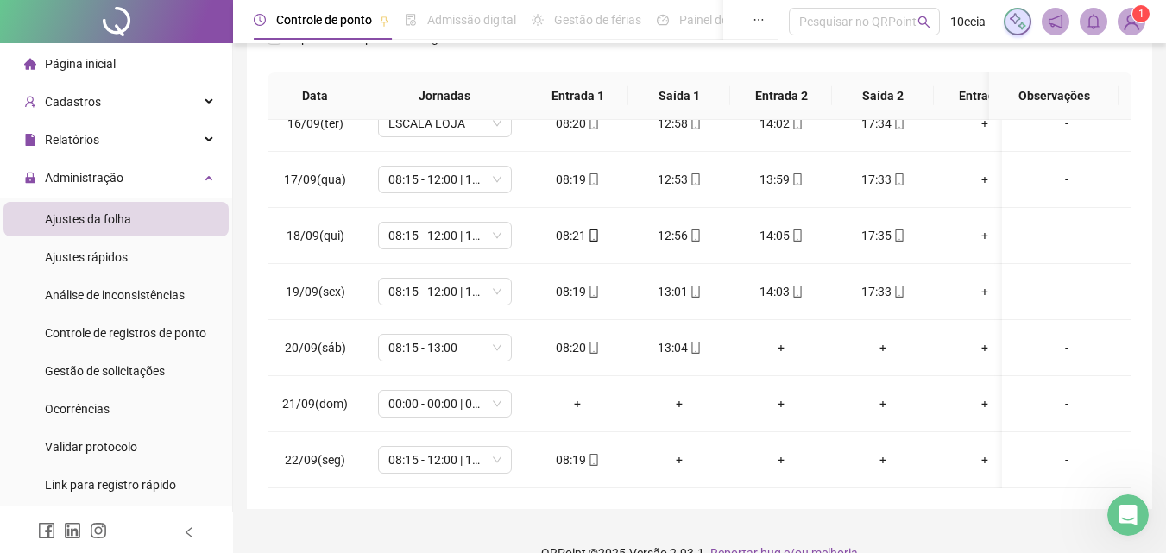
scroll to position [329, 0]
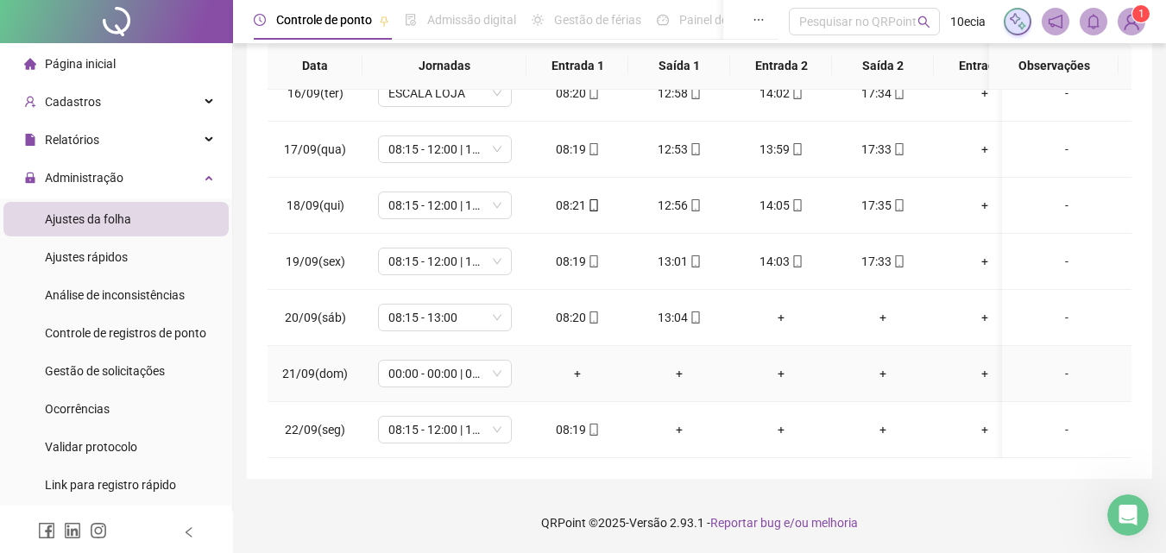
click at [1047, 364] on div "-" at bounding box center [1067, 373] width 102 height 19
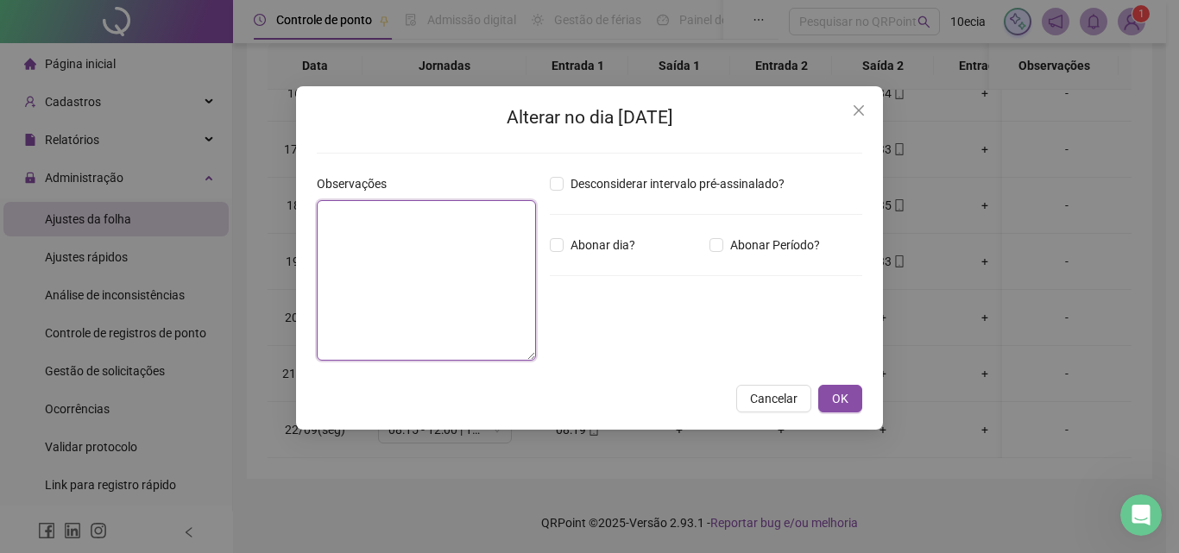
click at [424, 324] on textarea at bounding box center [426, 280] width 219 height 160
type textarea "*******"
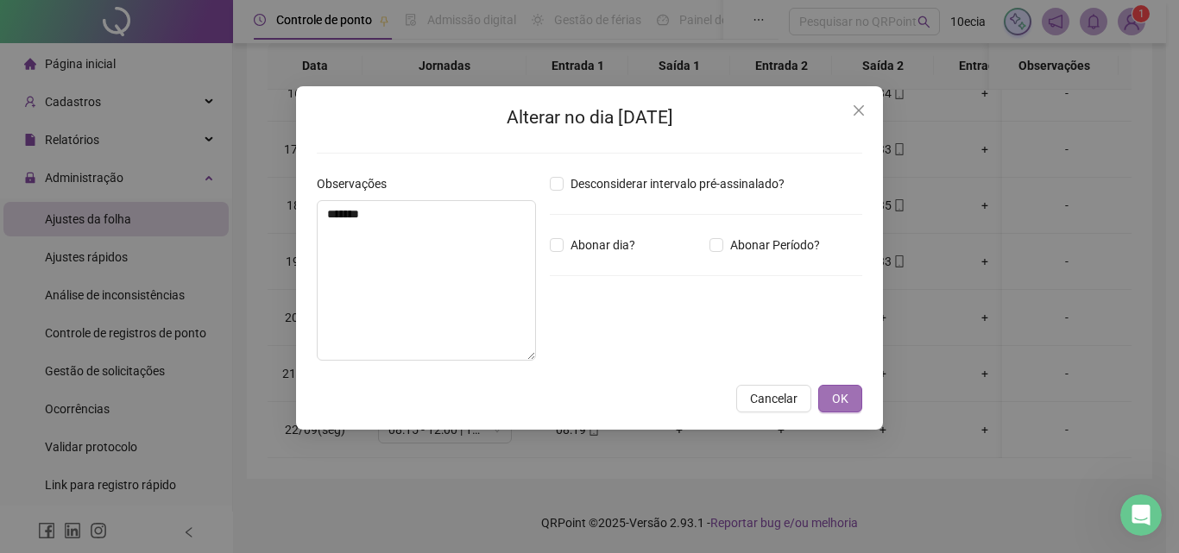
click at [846, 400] on span "OK" at bounding box center [840, 398] width 16 height 19
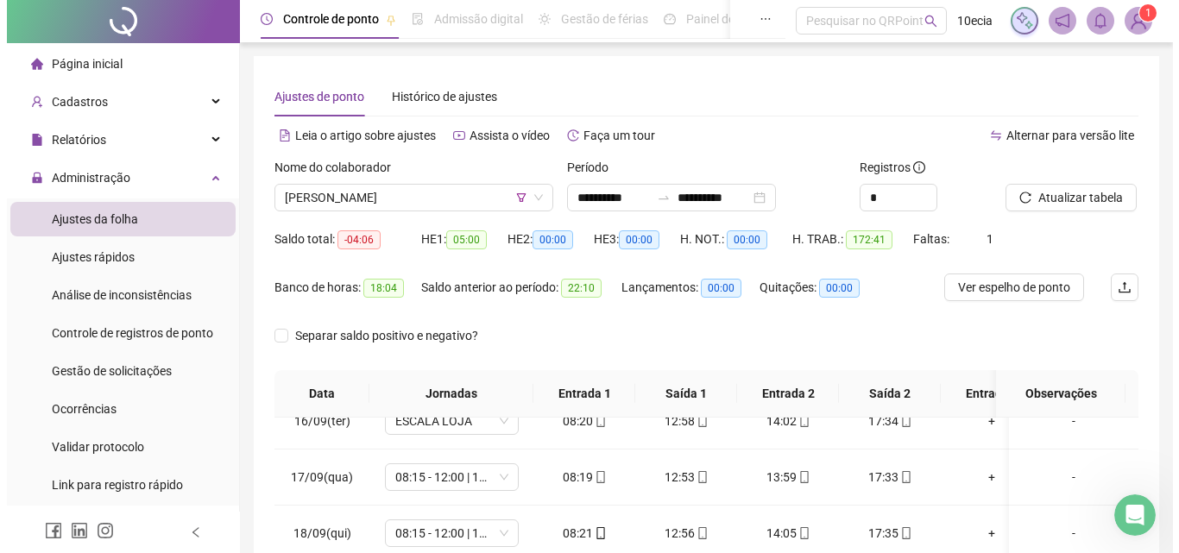
scroll to position [0, 0]
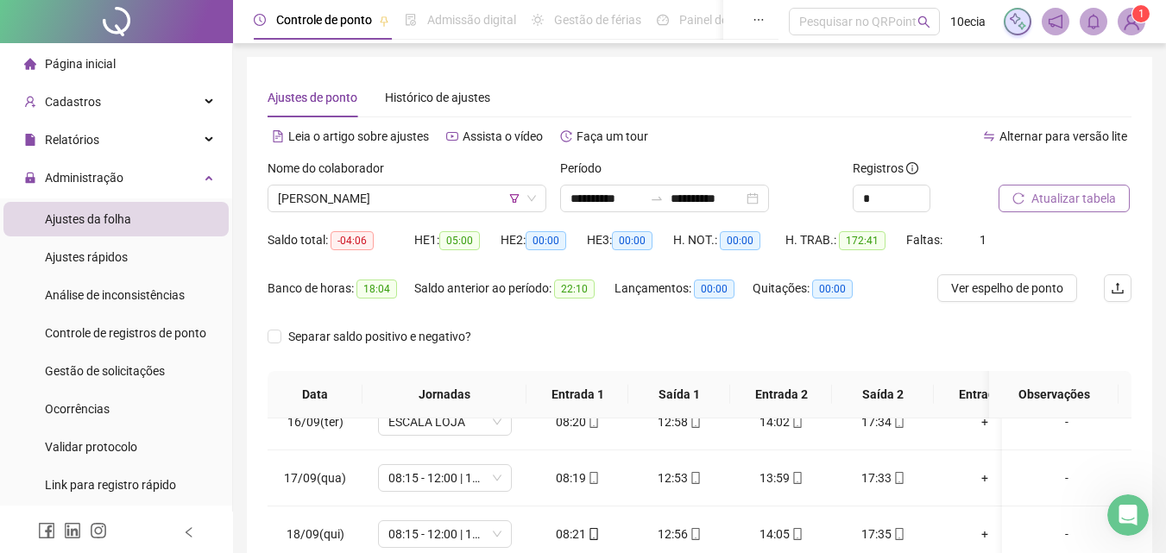
click at [1082, 205] on span "Atualizar tabela" at bounding box center [1073, 198] width 85 height 19
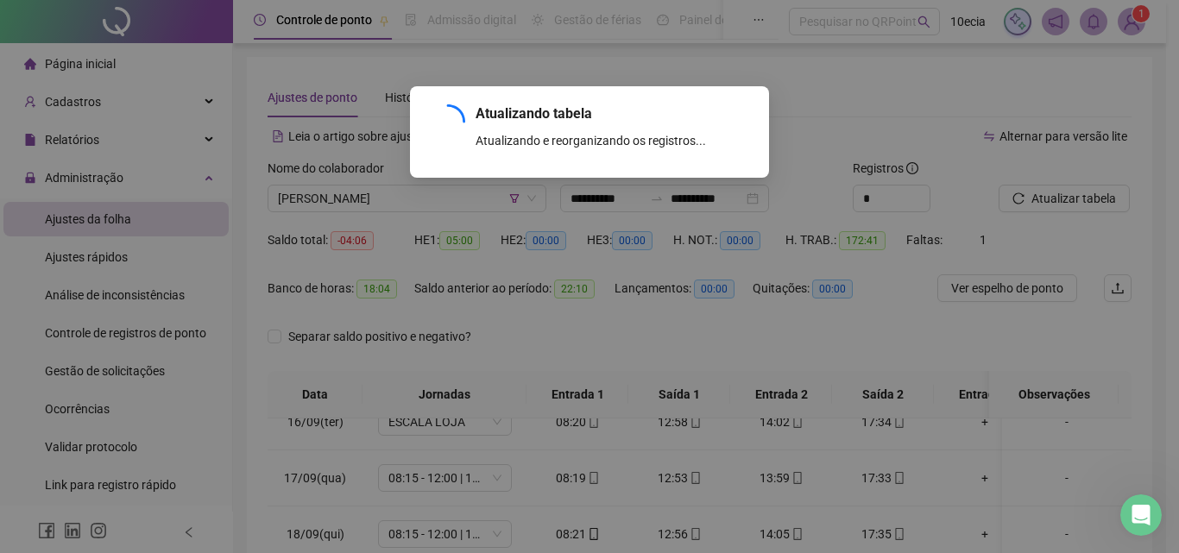
click at [376, 204] on span "[PERSON_NAME]" at bounding box center [407, 199] width 258 height 26
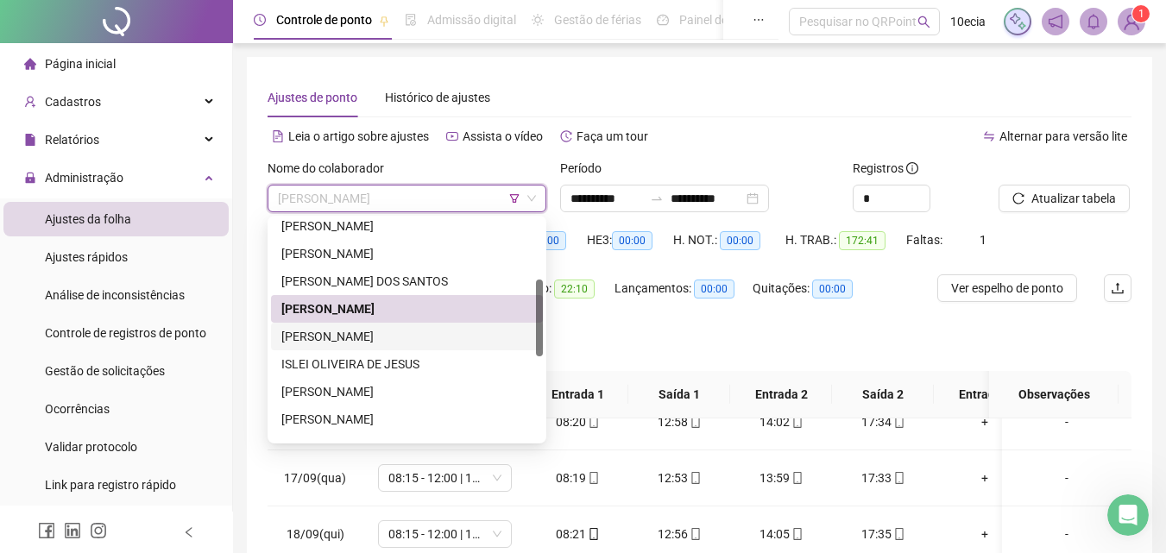
click at [337, 336] on div "[PERSON_NAME]" at bounding box center [406, 336] width 251 height 19
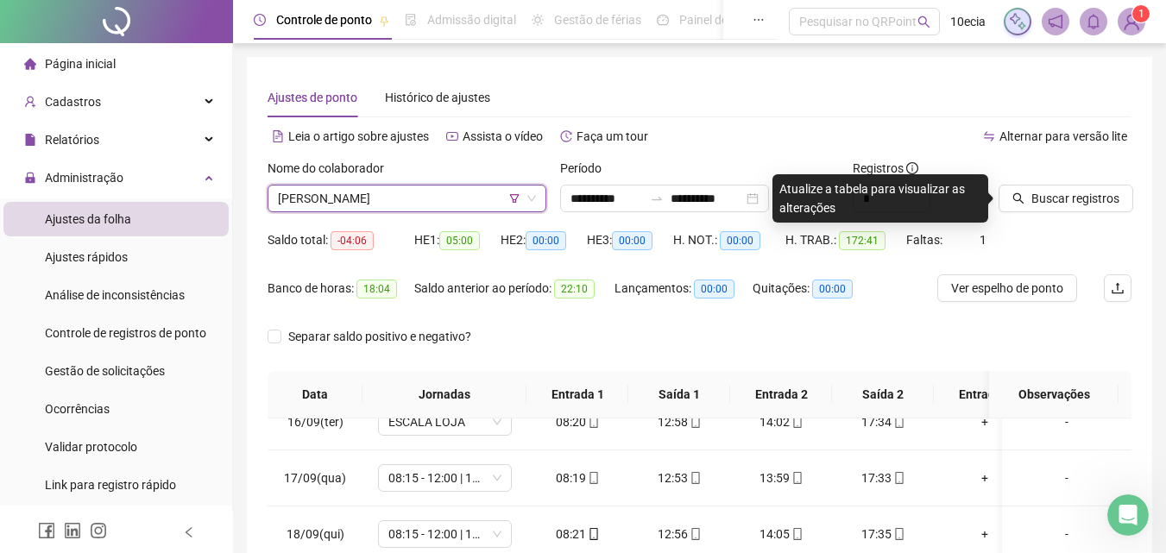
click at [1065, 213] on div "Buscar registros" at bounding box center [1064, 192] width 147 height 67
click at [1071, 207] on span "Buscar registros" at bounding box center [1075, 198] width 88 height 19
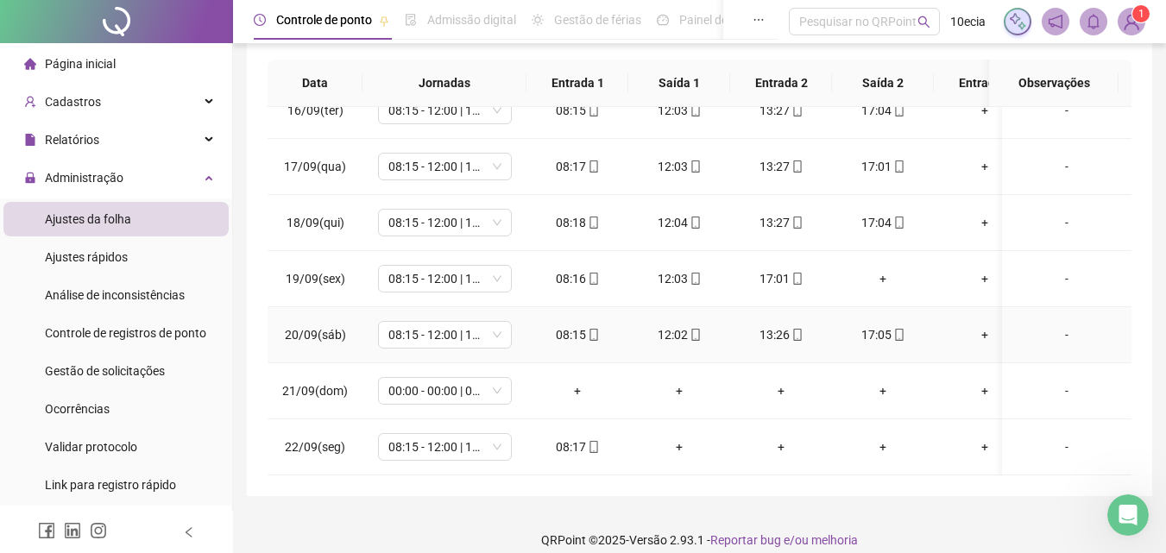
scroll to position [308, 0]
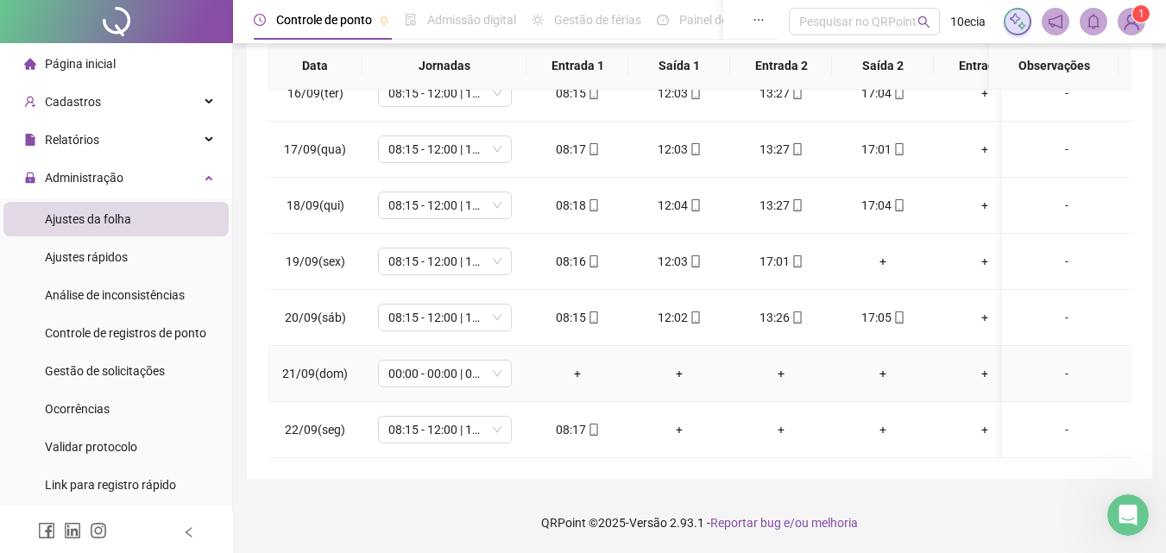
click at [1054, 367] on div "-" at bounding box center [1067, 373] width 102 height 19
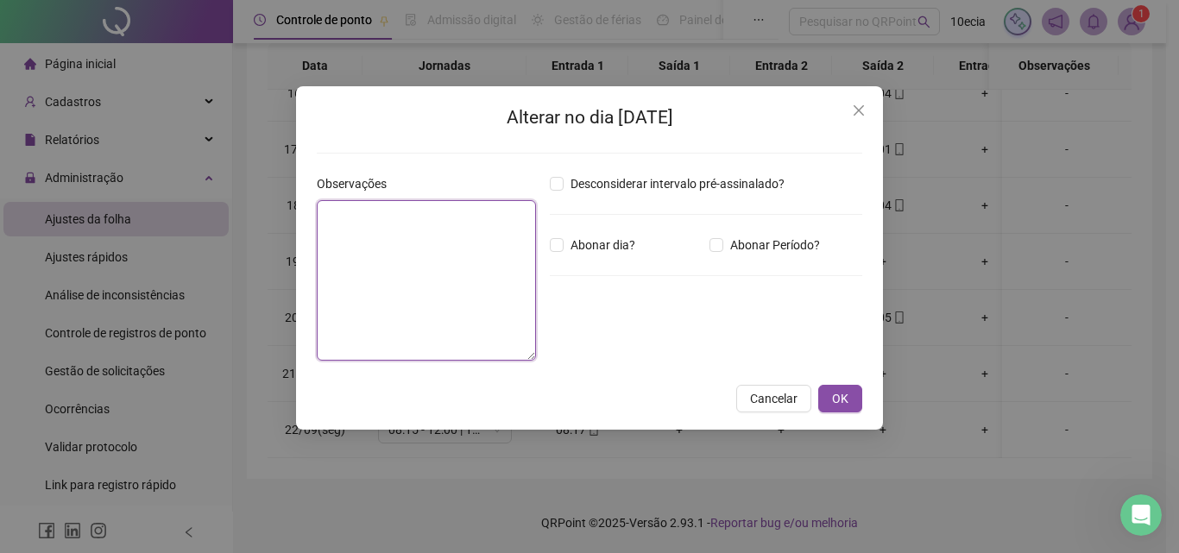
click at [461, 321] on textarea at bounding box center [426, 280] width 219 height 160
type textarea "*******"
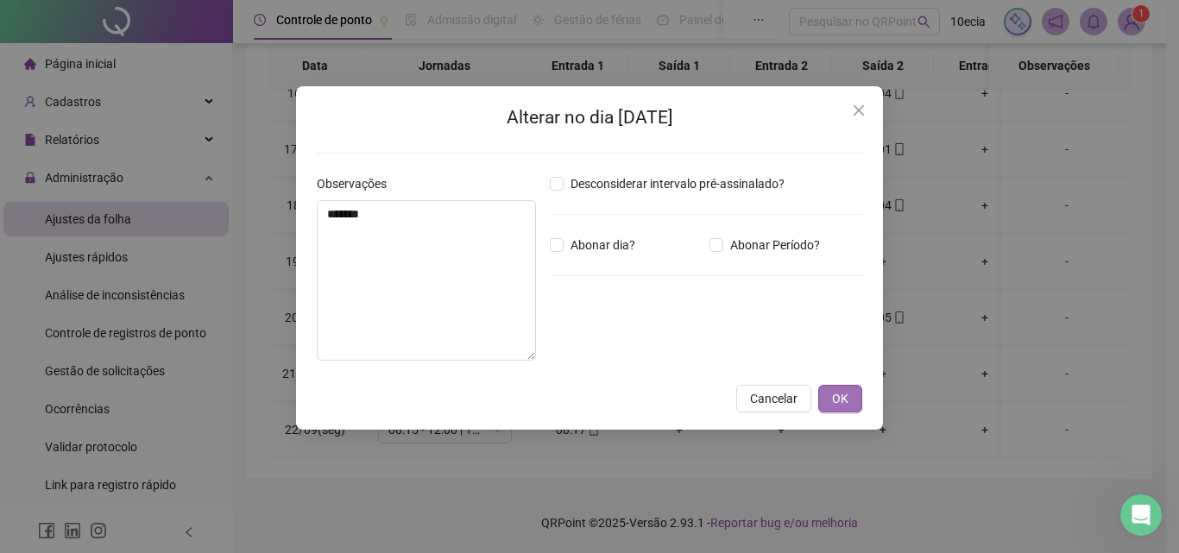
click at [837, 404] on span "OK" at bounding box center [840, 398] width 16 height 19
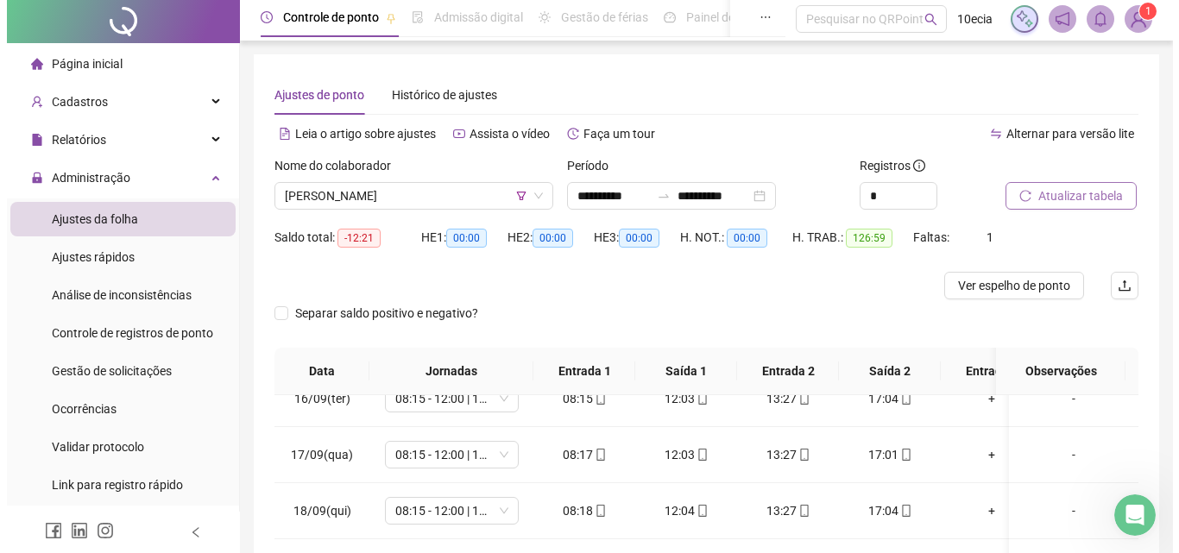
scroll to position [0, 0]
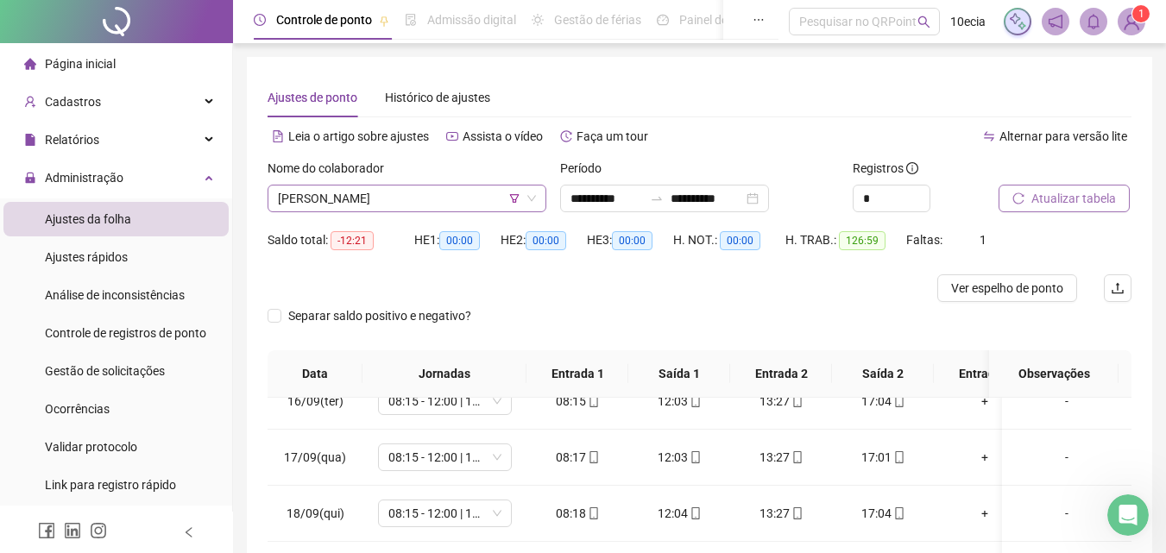
click at [381, 201] on span "[PERSON_NAME]" at bounding box center [407, 199] width 258 height 26
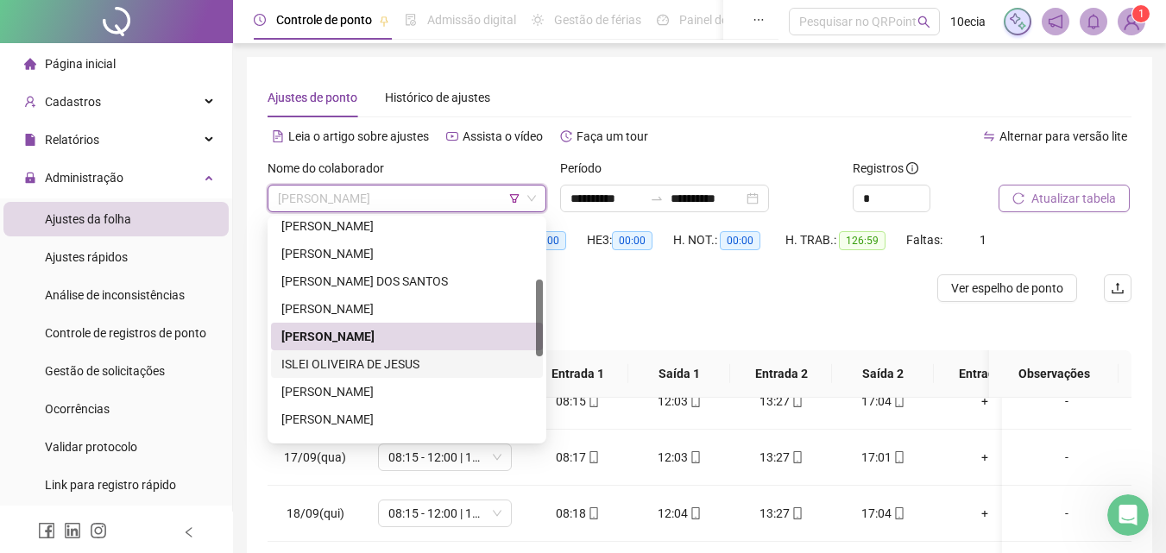
drag, startPoint x: 333, startPoint y: 367, endPoint x: 684, endPoint y: 297, distance: 358.1
click at [332, 367] on div "ISLEI OLIVEIRA DE JESUS" at bounding box center [406, 364] width 251 height 19
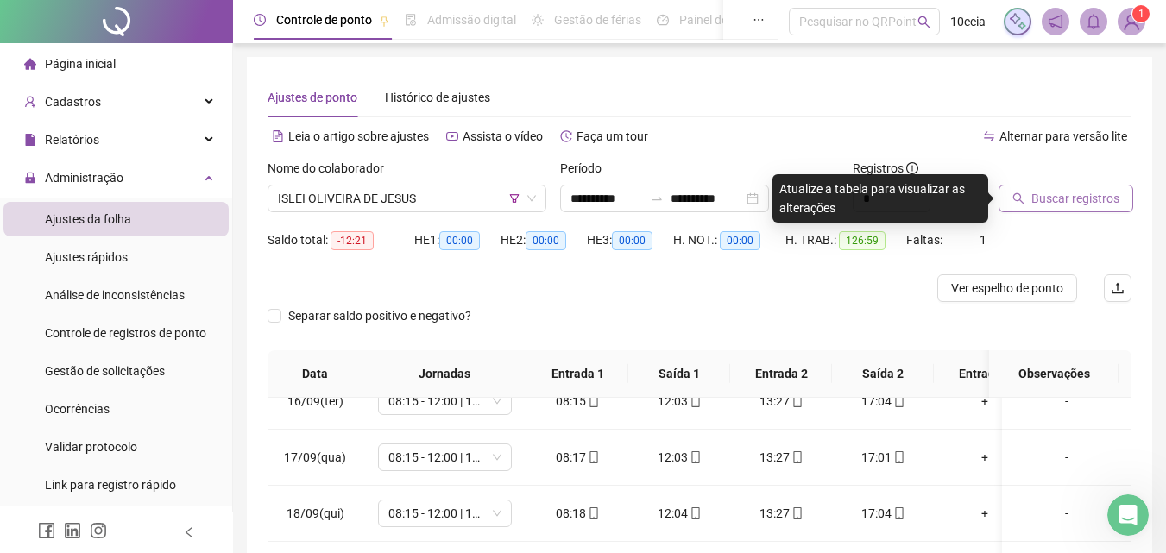
click at [1091, 198] on span "Buscar registros" at bounding box center [1075, 198] width 88 height 19
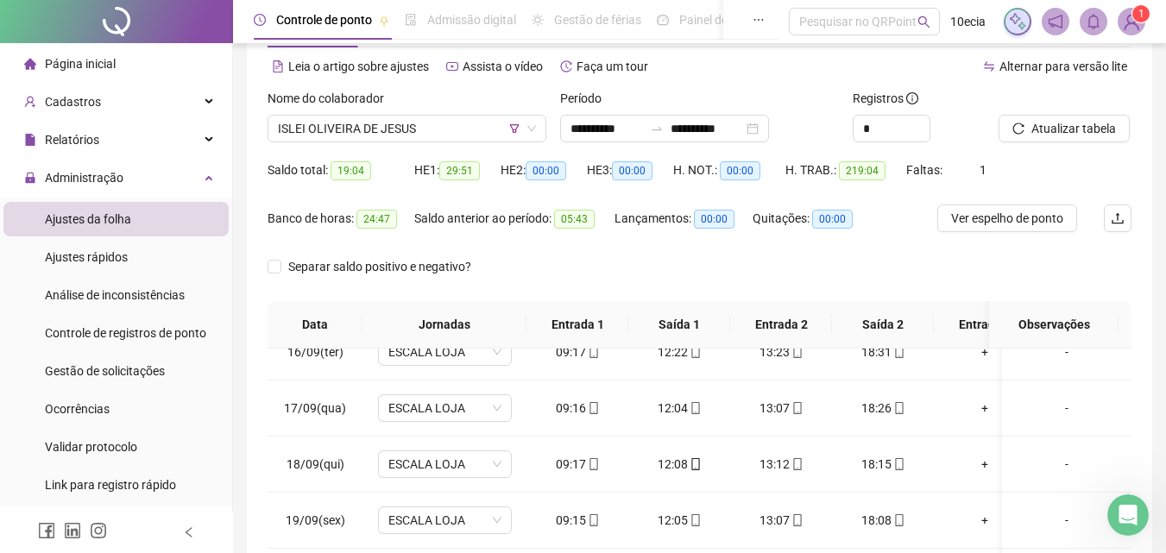
scroll to position [329, 0]
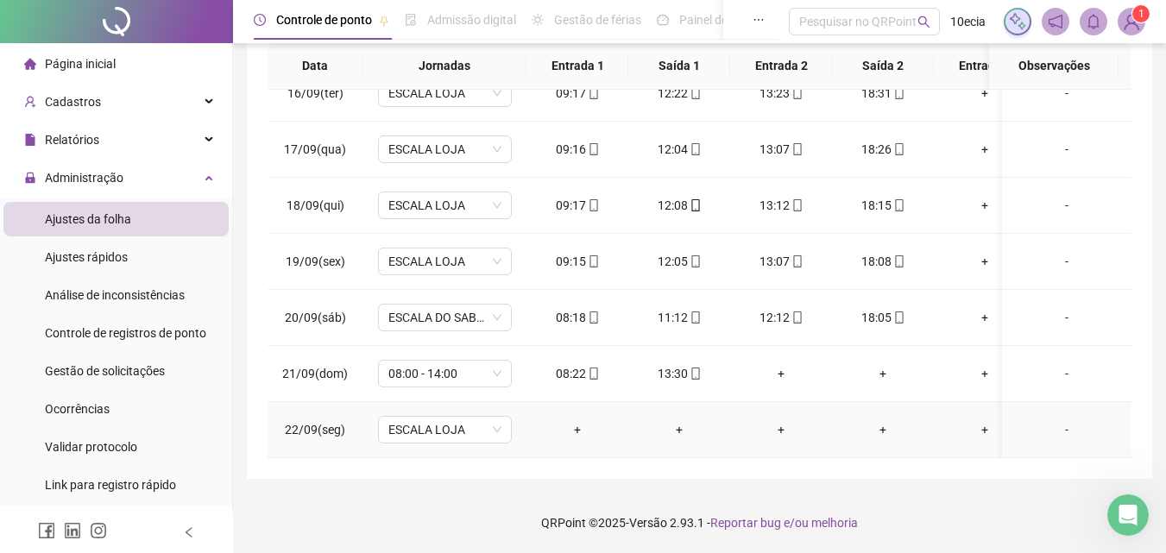
click at [1059, 420] on div "-" at bounding box center [1067, 429] width 102 height 19
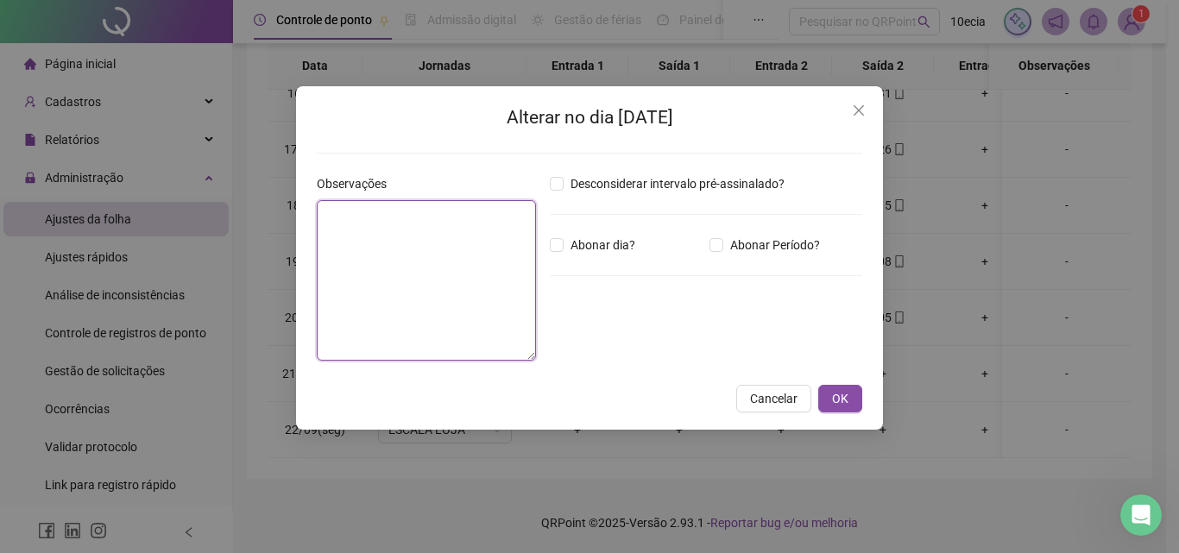
click at [492, 306] on textarea at bounding box center [426, 280] width 219 height 160
type textarea "**********"
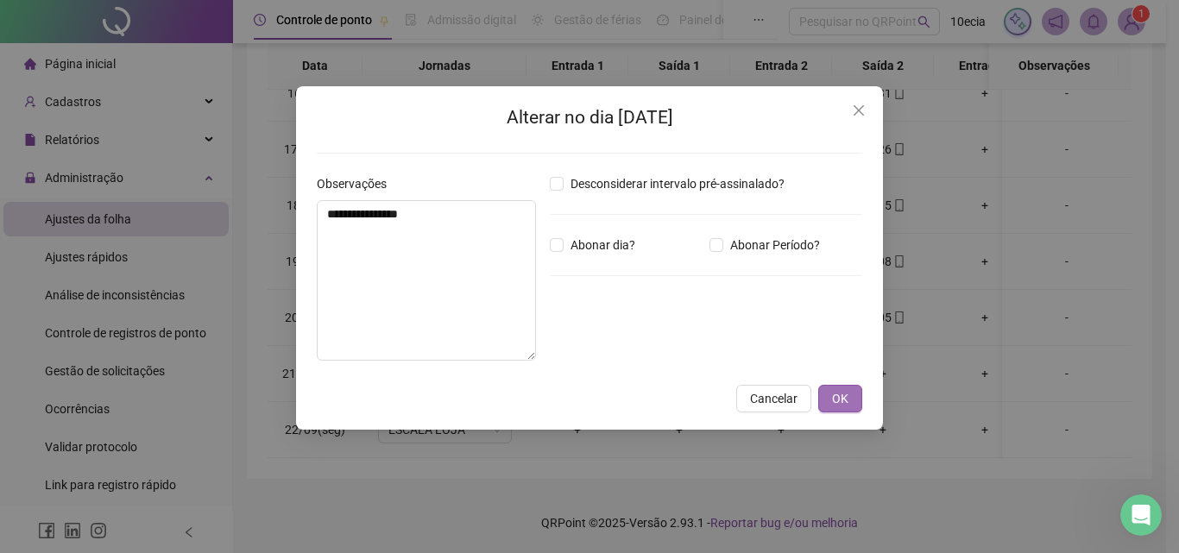
click at [842, 399] on span "OK" at bounding box center [840, 398] width 16 height 19
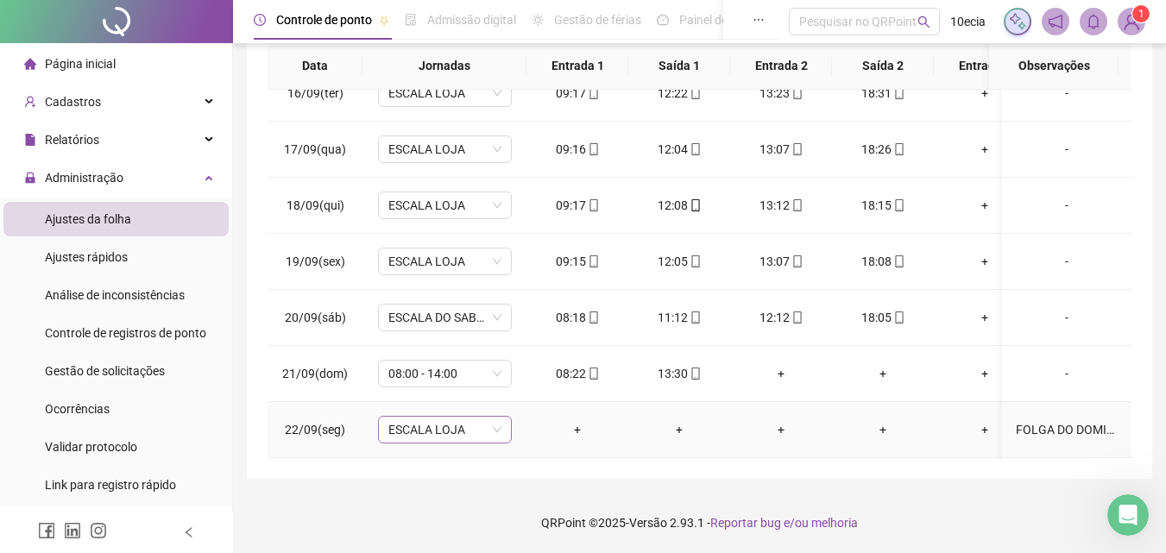
click at [486, 421] on span "ESCALA LOJA" at bounding box center [444, 430] width 113 height 26
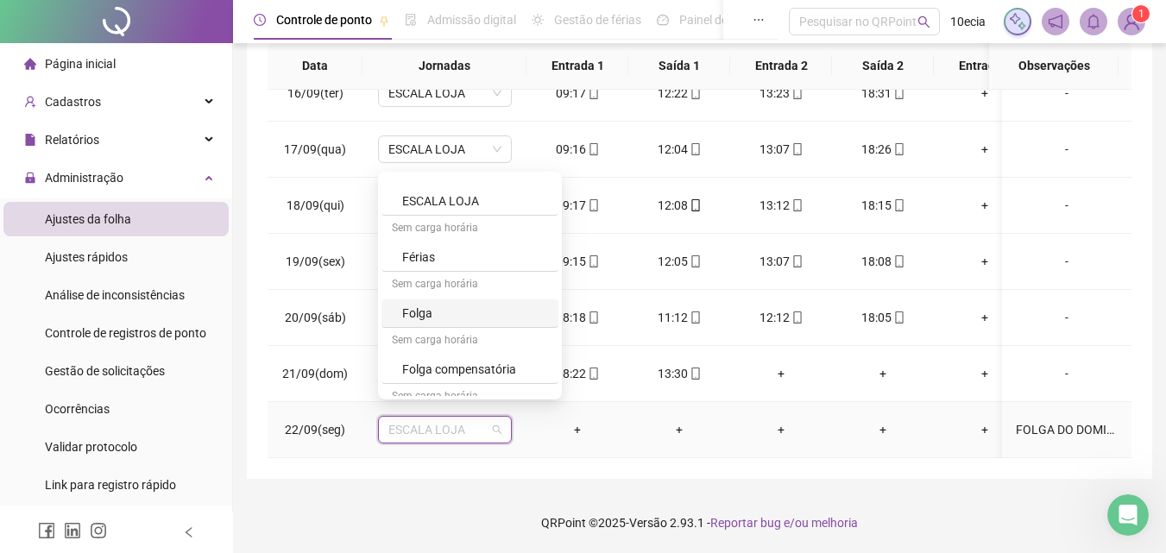
scroll to position [604, 0]
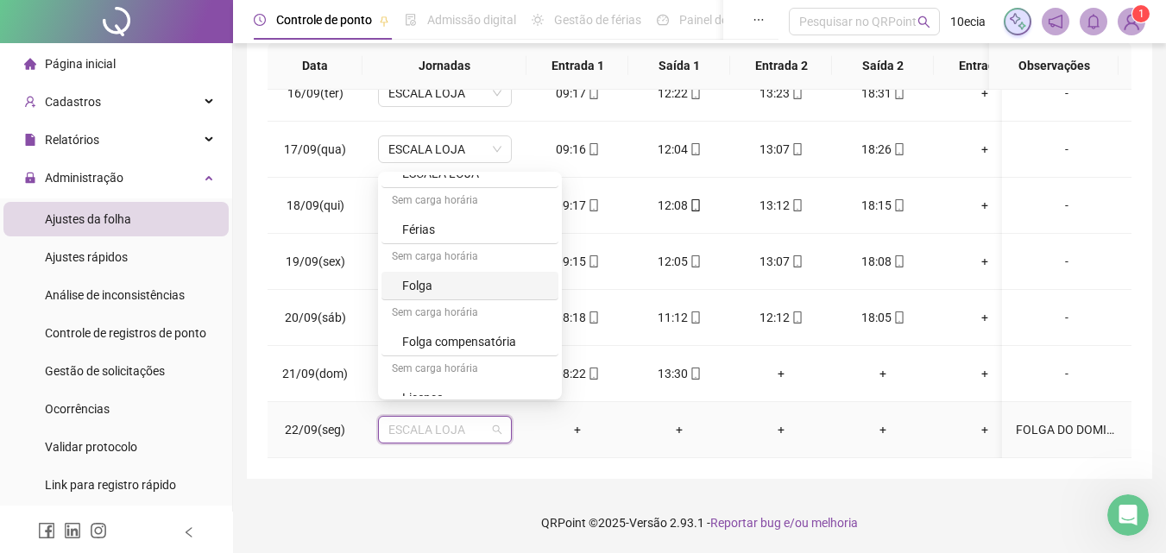
click at [422, 294] on div "Folga" at bounding box center [475, 285] width 146 height 19
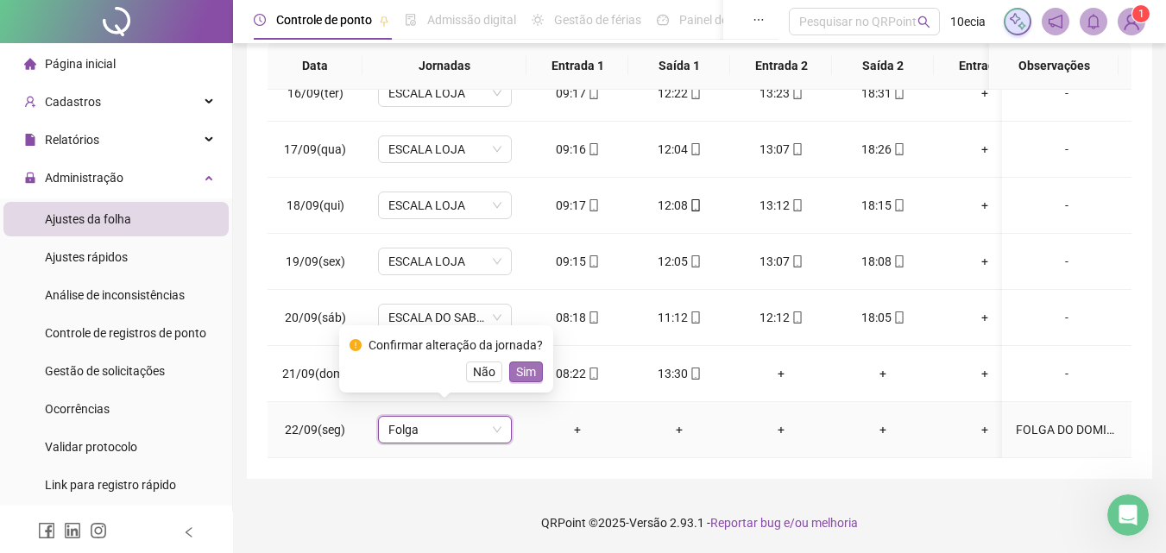
click at [516, 364] on span "Sim" at bounding box center [526, 371] width 20 height 19
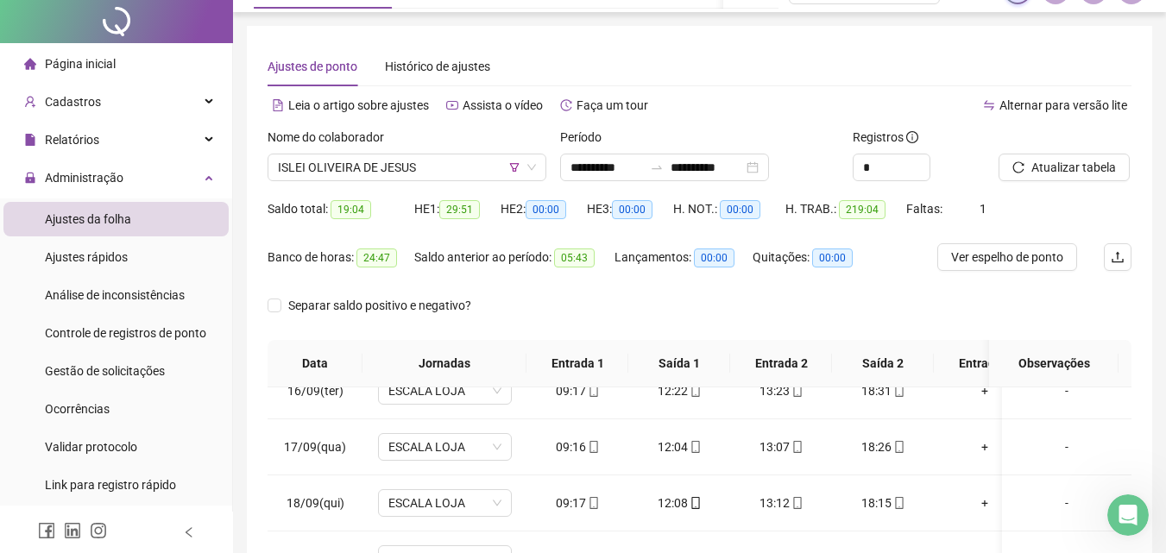
scroll to position [0, 0]
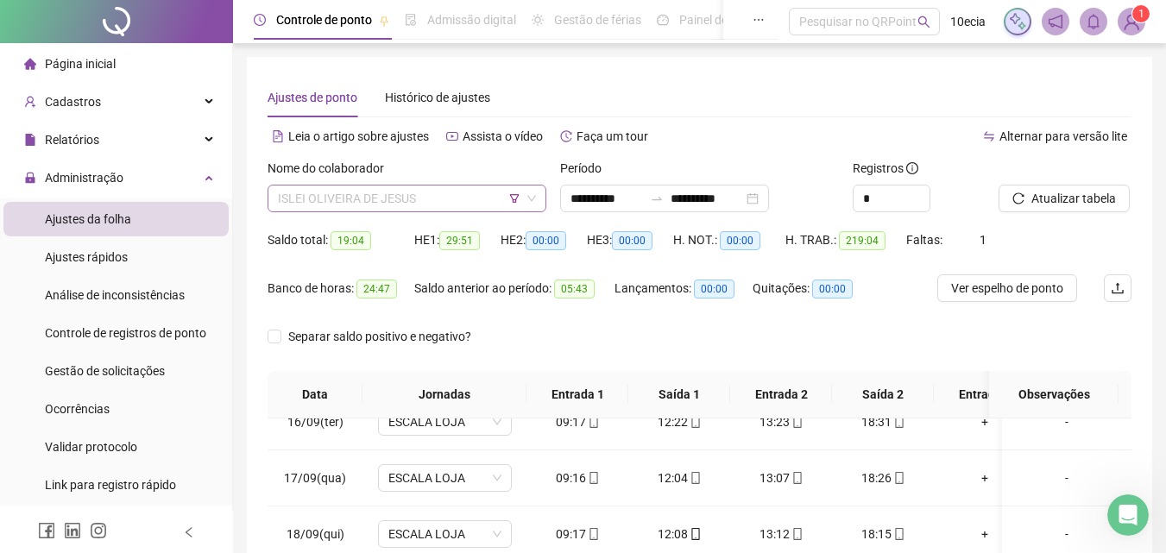
click at [381, 207] on span "ISLEI OLIVEIRA DE JESUS" at bounding box center [407, 199] width 258 height 26
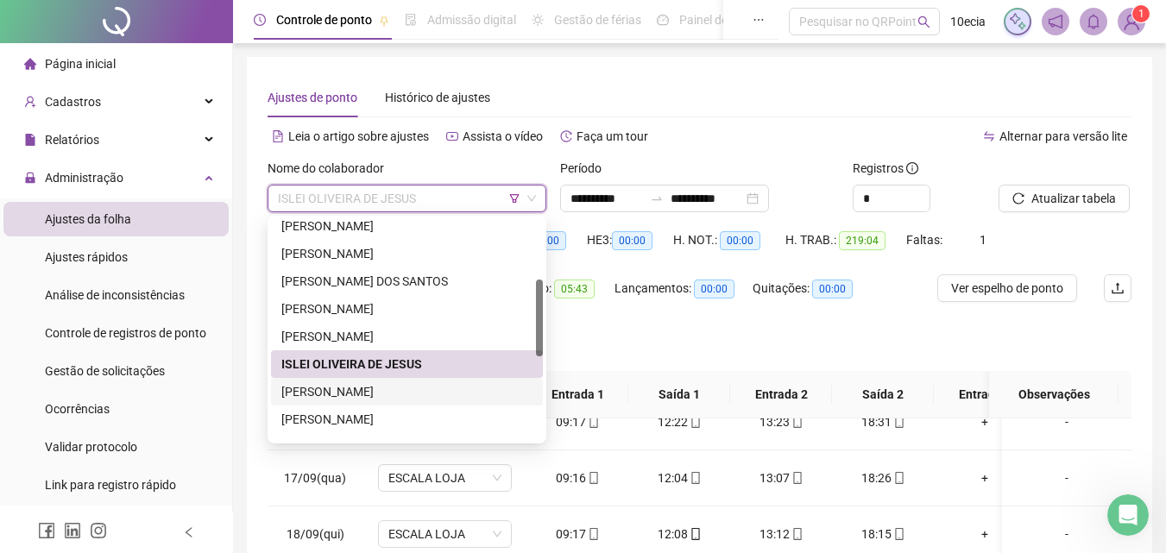
click at [320, 391] on div "[PERSON_NAME]" at bounding box center [406, 391] width 251 height 19
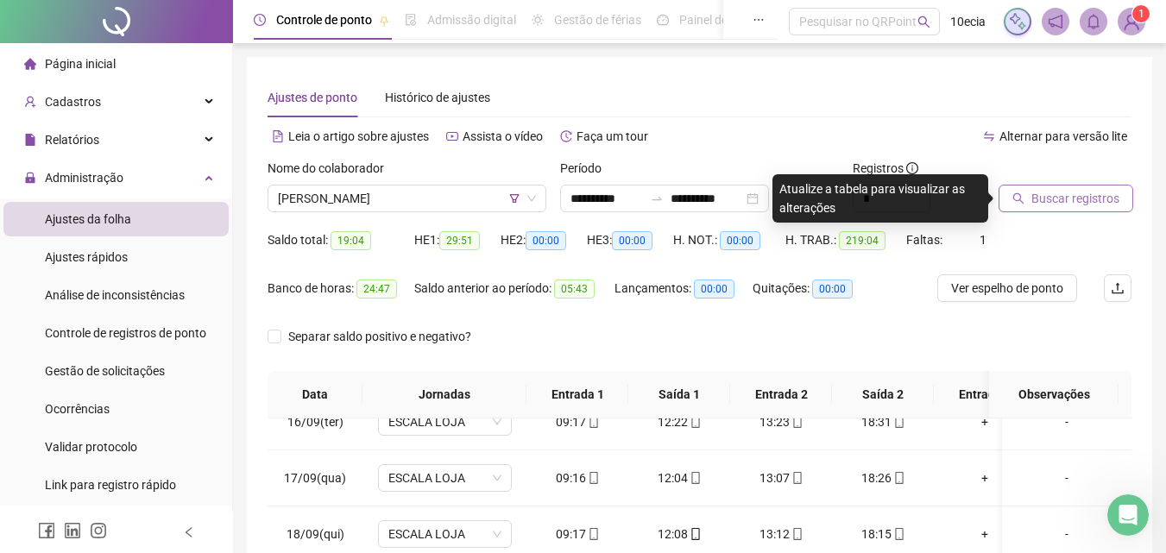
click at [1079, 202] on span "Buscar registros" at bounding box center [1075, 198] width 88 height 19
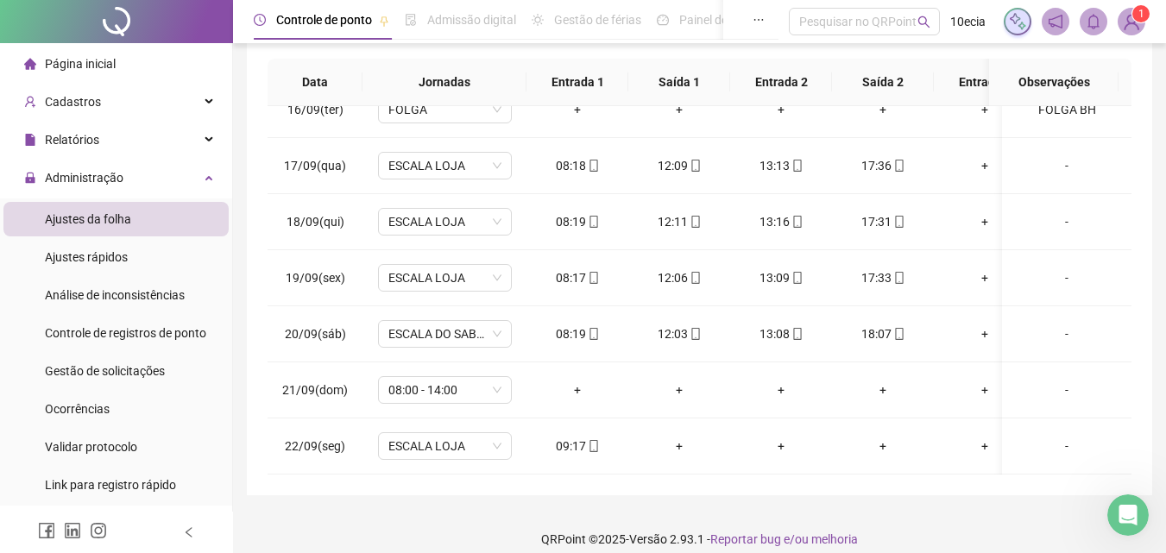
scroll to position [329, 0]
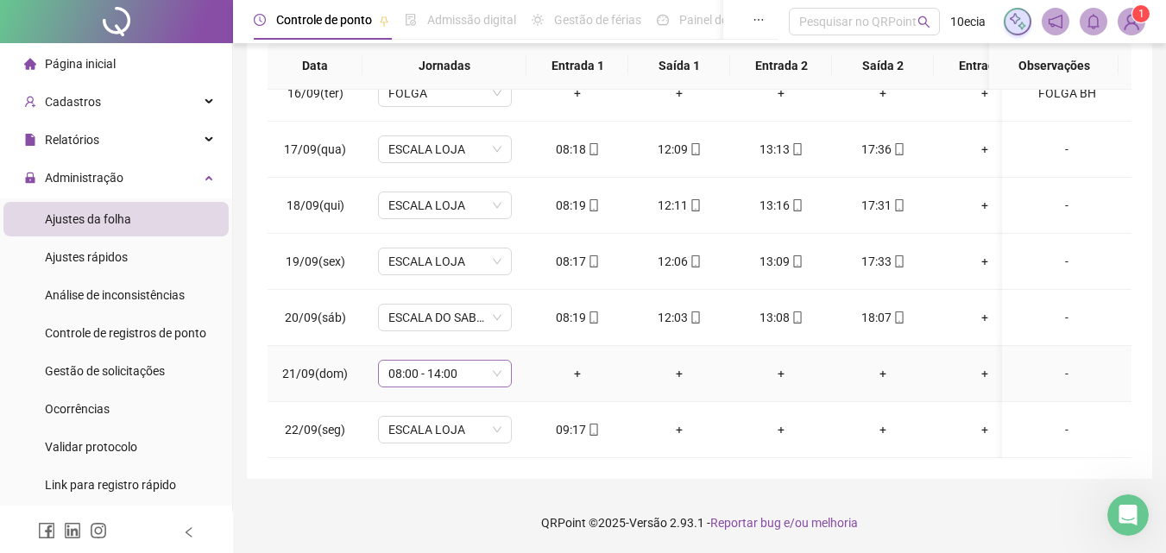
click at [449, 361] on span "08:00 - 14:00" at bounding box center [444, 374] width 113 height 26
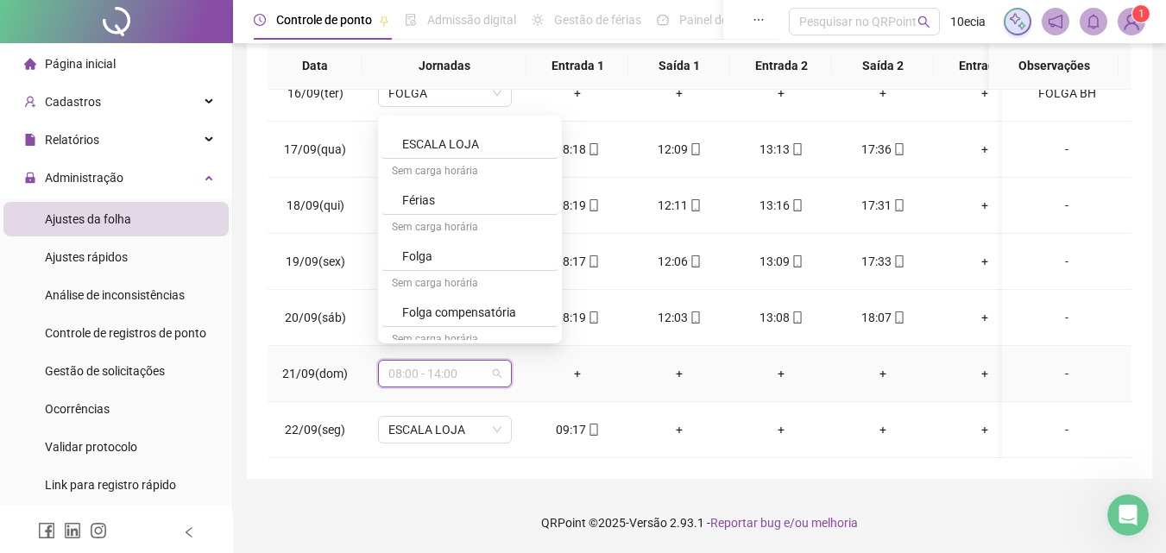
scroll to position [604, 0]
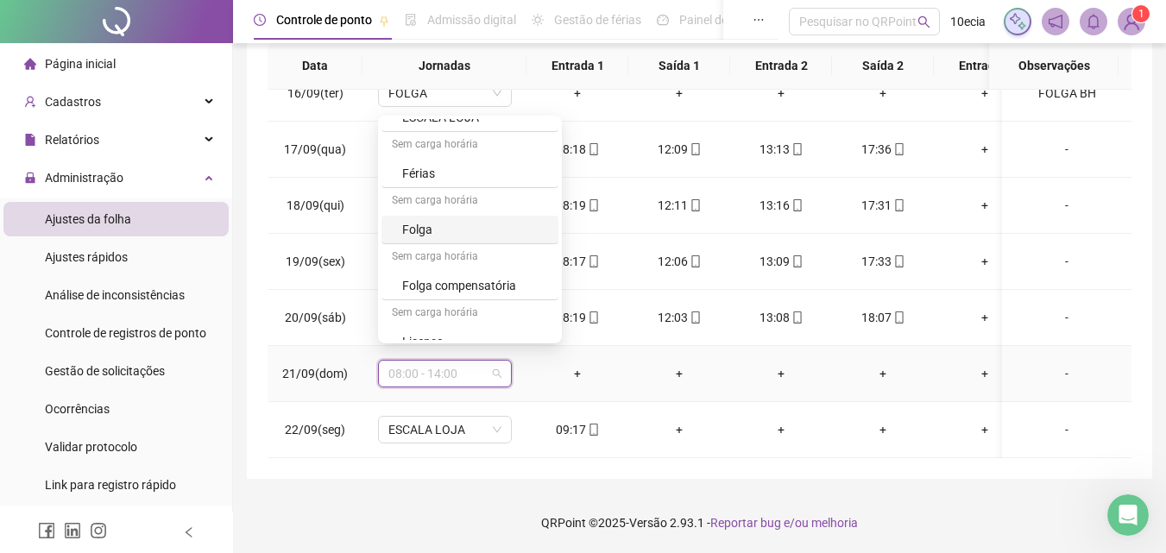
click at [415, 236] on div "Folga" at bounding box center [475, 229] width 146 height 19
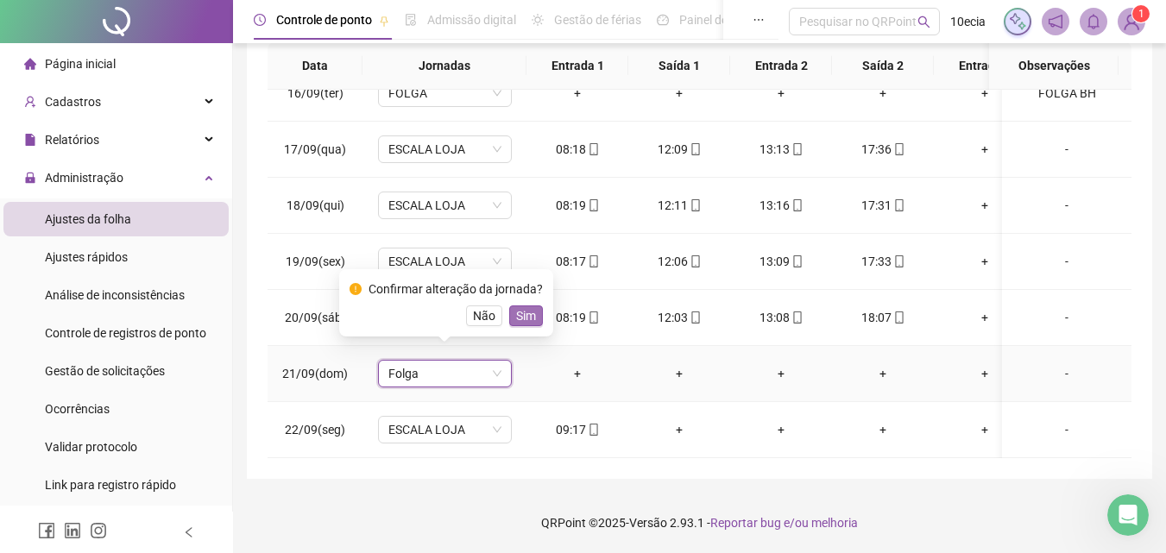
click at [531, 317] on span "Sim" at bounding box center [526, 315] width 20 height 19
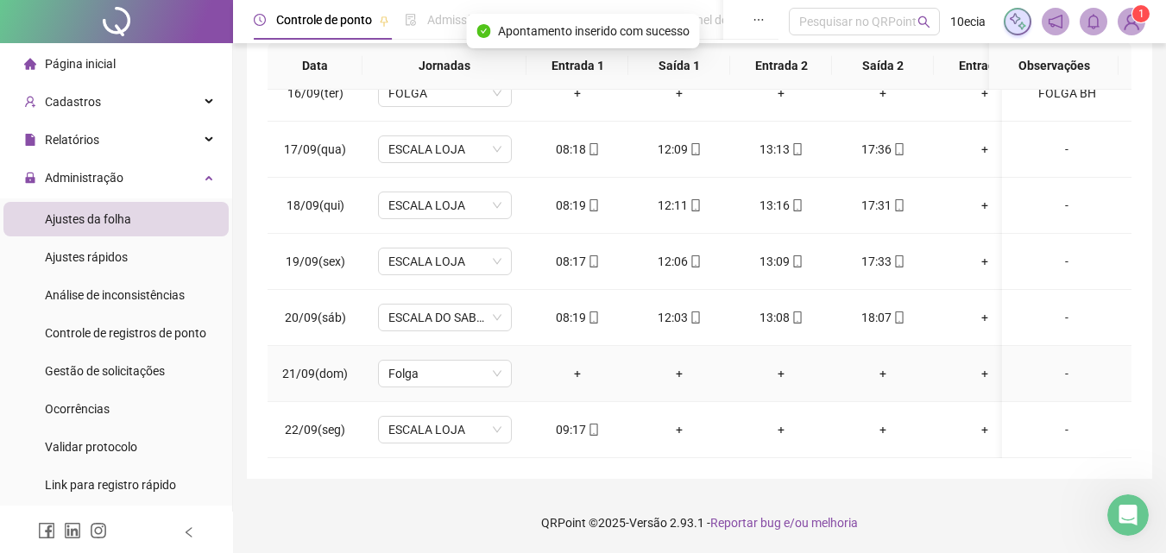
click at [1064, 364] on div "-" at bounding box center [1067, 373] width 102 height 19
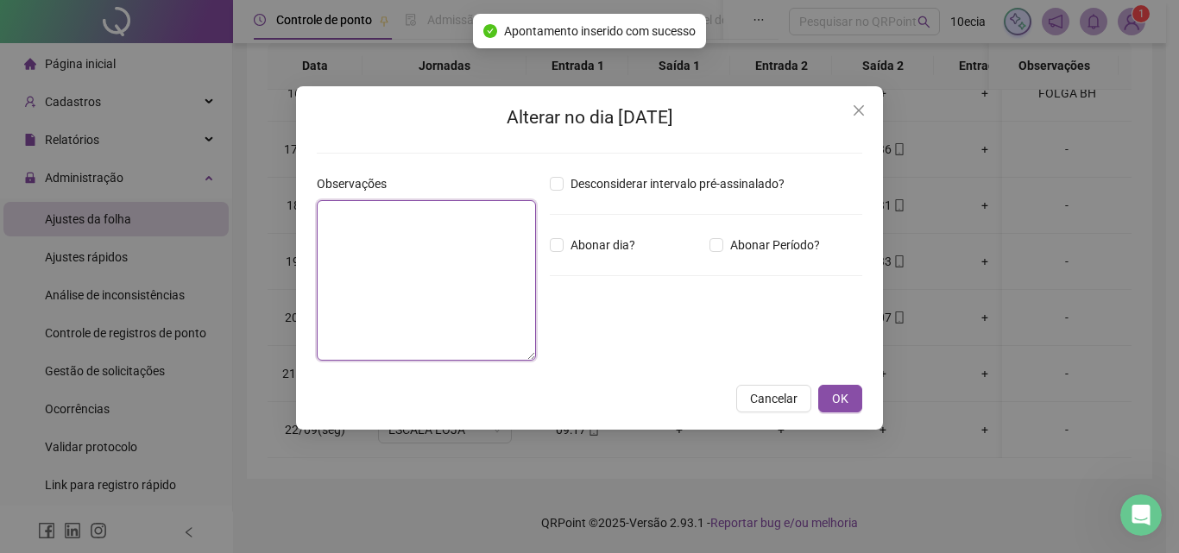
click at [481, 249] on textarea at bounding box center [426, 280] width 219 height 160
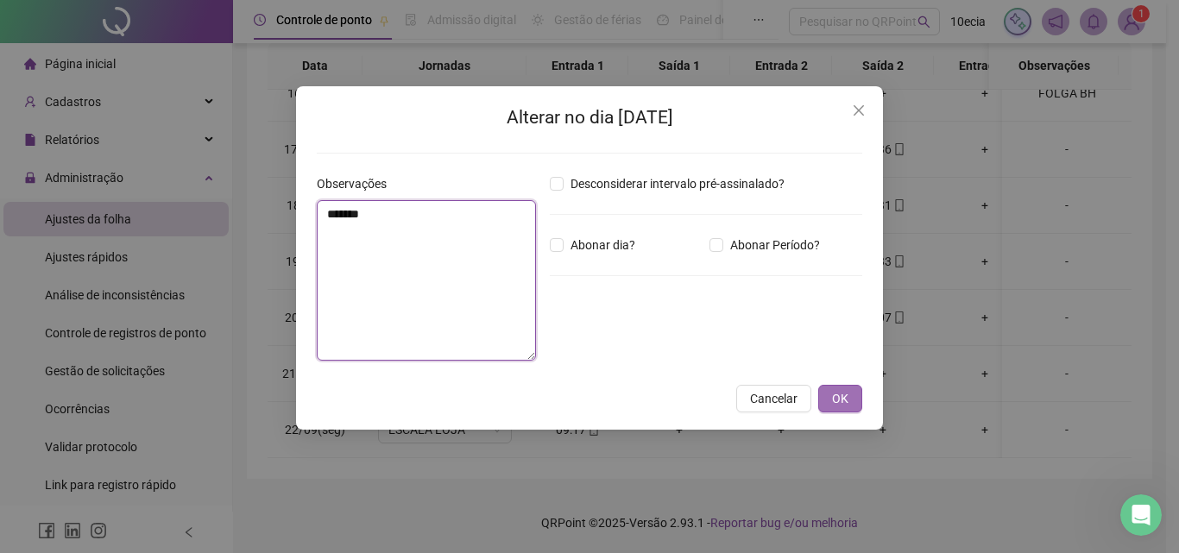
type textarea "*******"
click at [836, 397] on span "OK" at bounding box center [840, 398] width 16 height 19
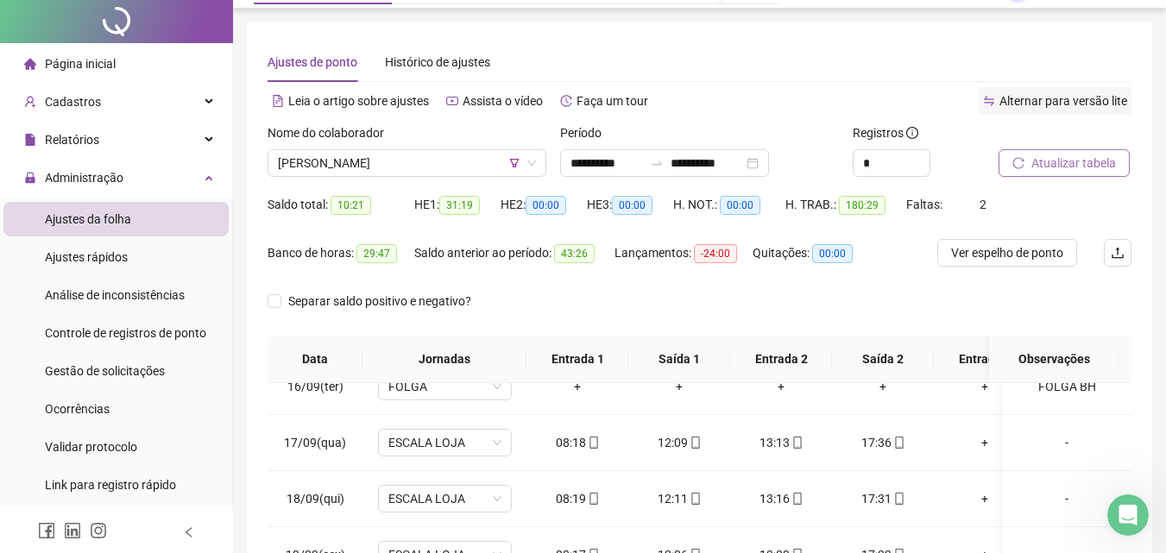
scroll to position [0, 0]
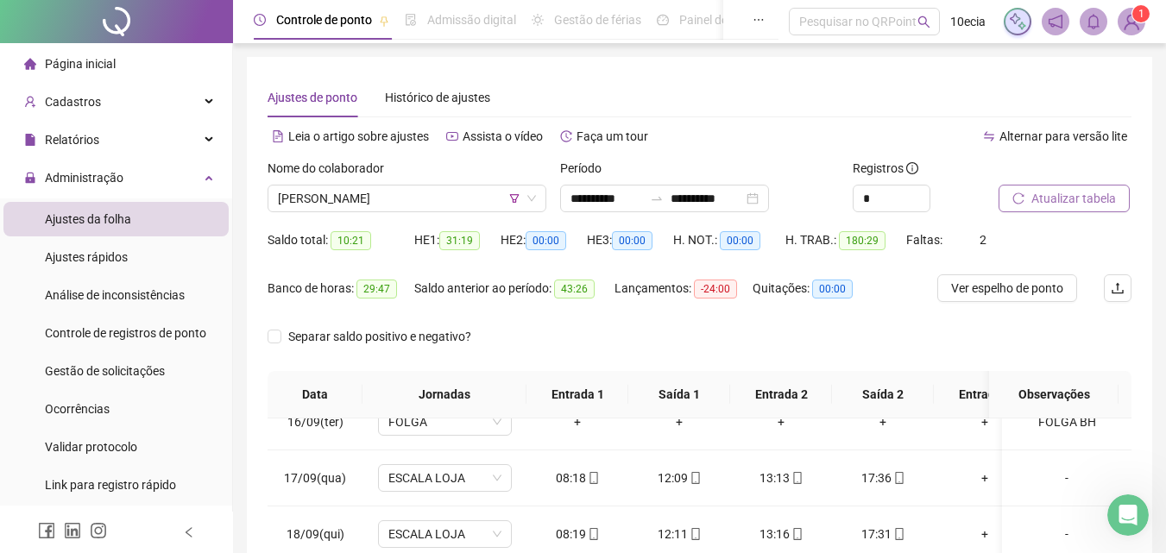
click at [1055, 195] on span "Atualizar tabela" at bounding box center [1073, 198] width 85 height 19
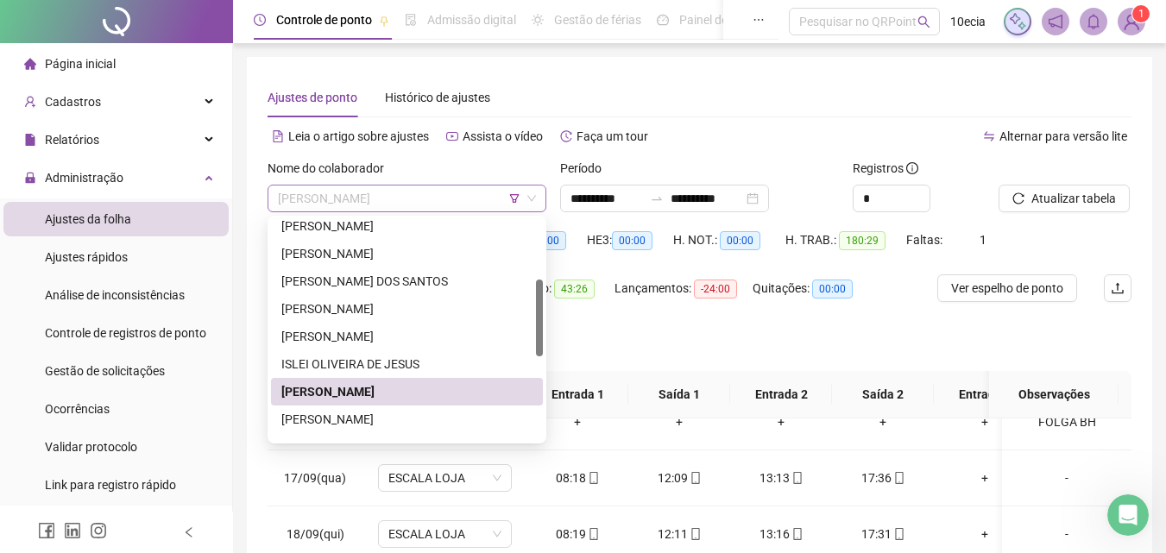
click at [416, 202] on span "[PERSON_NAME]" at bounding box center [407, 199] width 258 height 26
drag, startPoint x: 337, startPoint y: 427, endPoint x: 864, endPoint y: 353, distance: 531.5
click at [337, 427] on div "[PERSON_NAME]" at bounding box center [406, 419] width 251 height 19
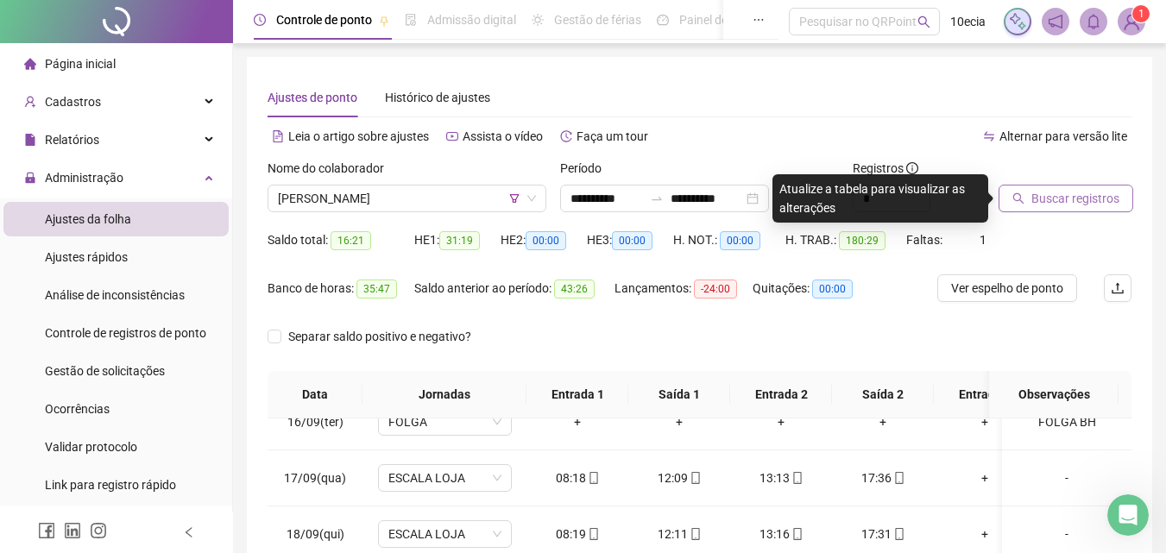
click at [1104, 195] on span "Buscar registros" at bounding box center [1075, 198] width 88 height 19
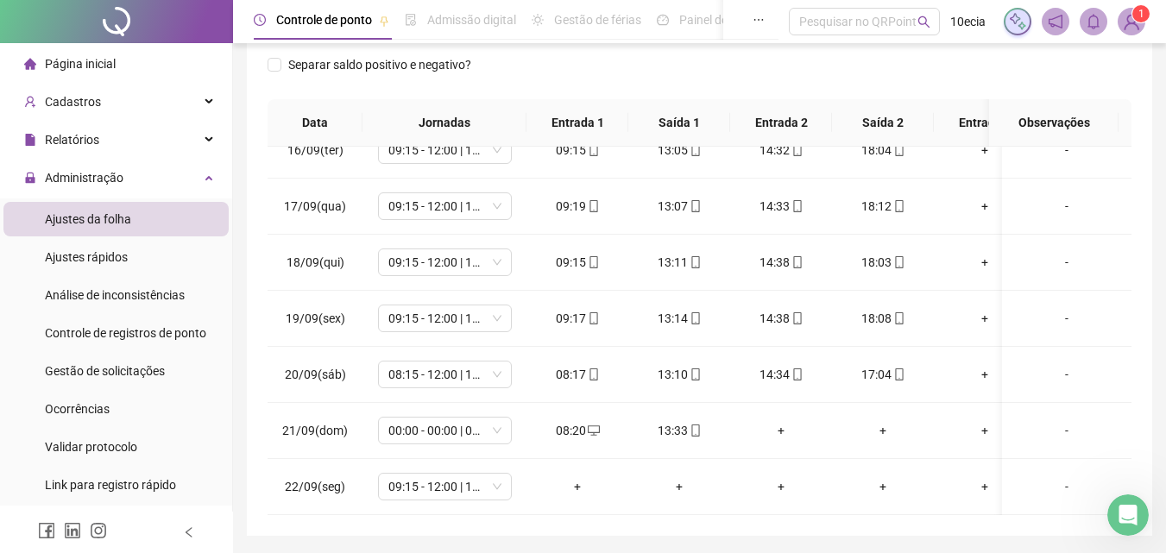
scroll to position [329, 0]
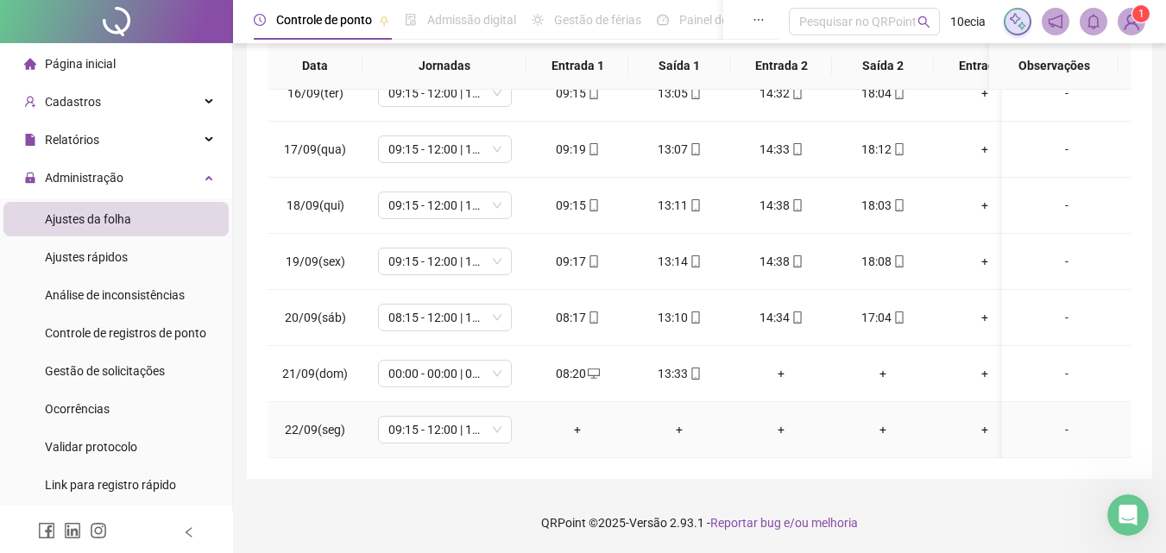
click at [1058, 420] on div "-" at bounding box center [1067, 429] width 102 height 19
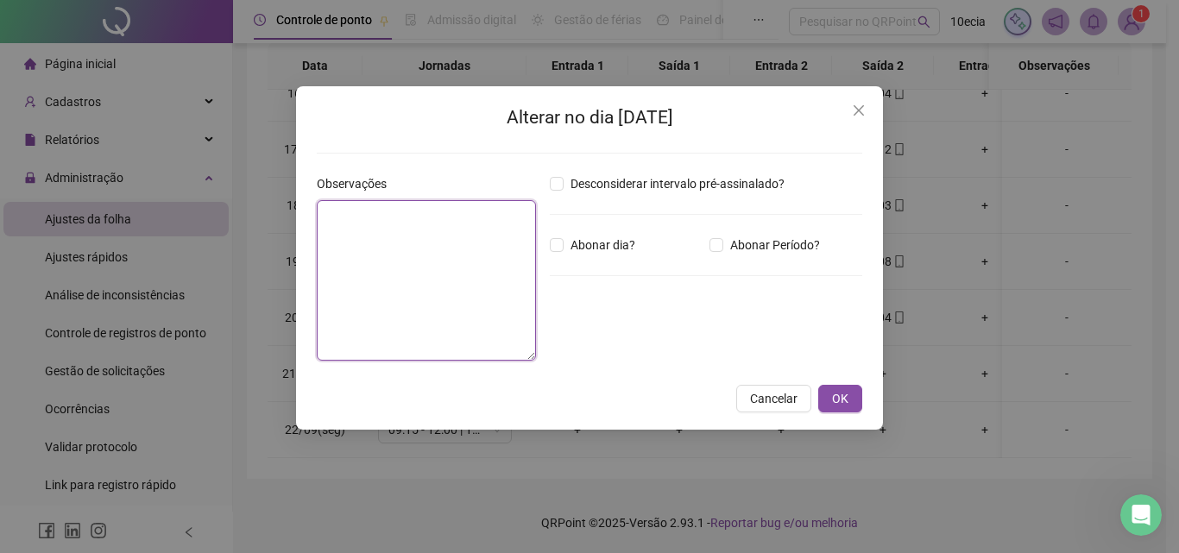
click at [425, 252] on textarea at bounding box center [426, 280] width 219 height 160
type textarea "**********"
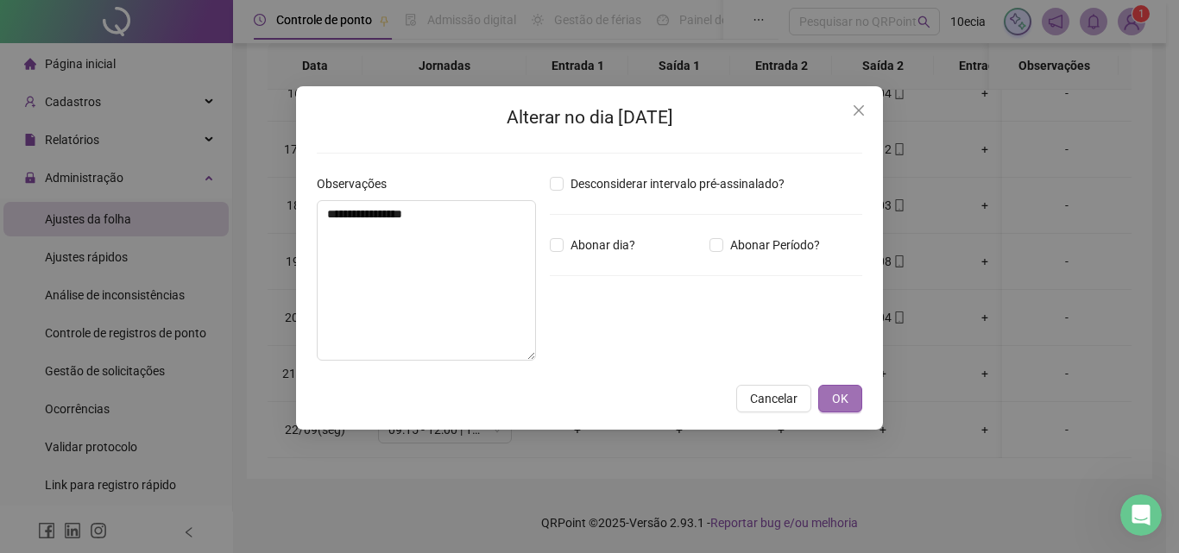
click at [849, 396] on button "OK" at bounding box center [840, 399] width 44 height 28
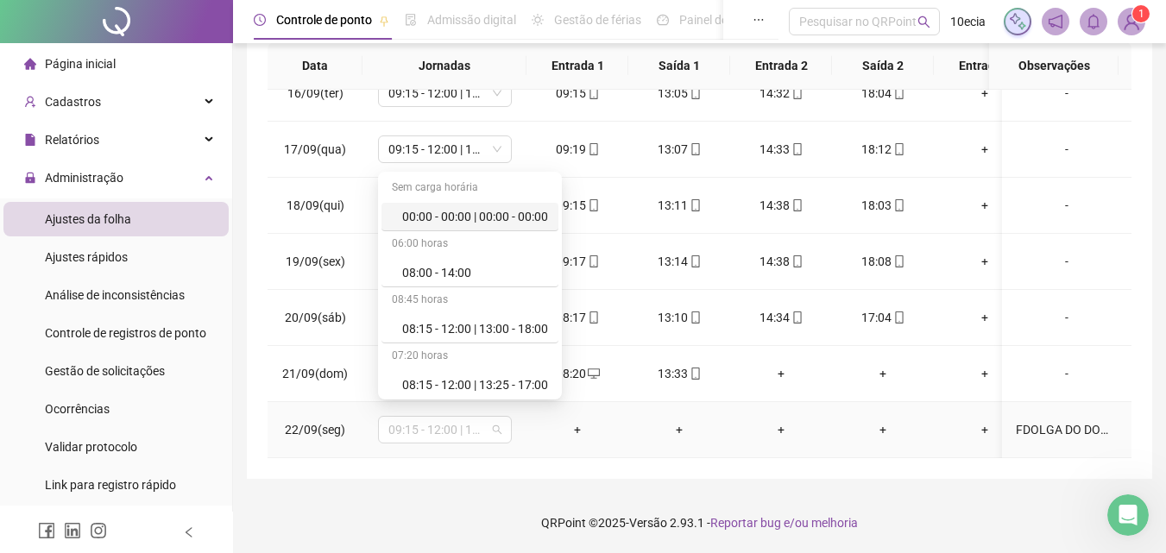
drag, startPoint x: 462, startPoint y: 423, endPoint x: 456, endPoint y: 377, distance: 46.1
click at [461, 423] on span "09:15 - 12:00 | 13:25 - 18:00" at bounding box center [444, 430] width 113 height 26
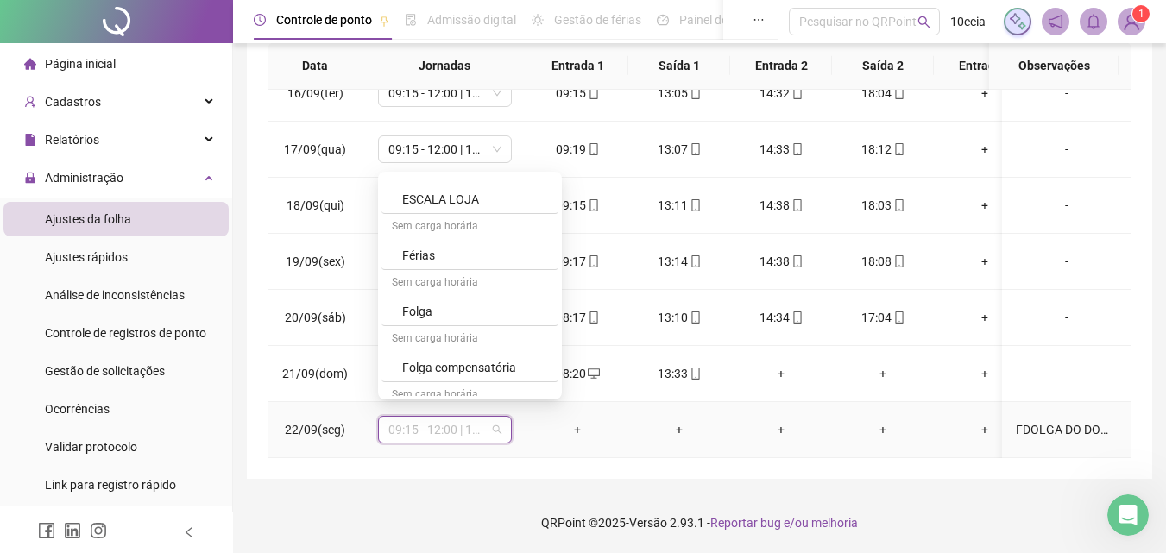
scroll to position [604, 0]
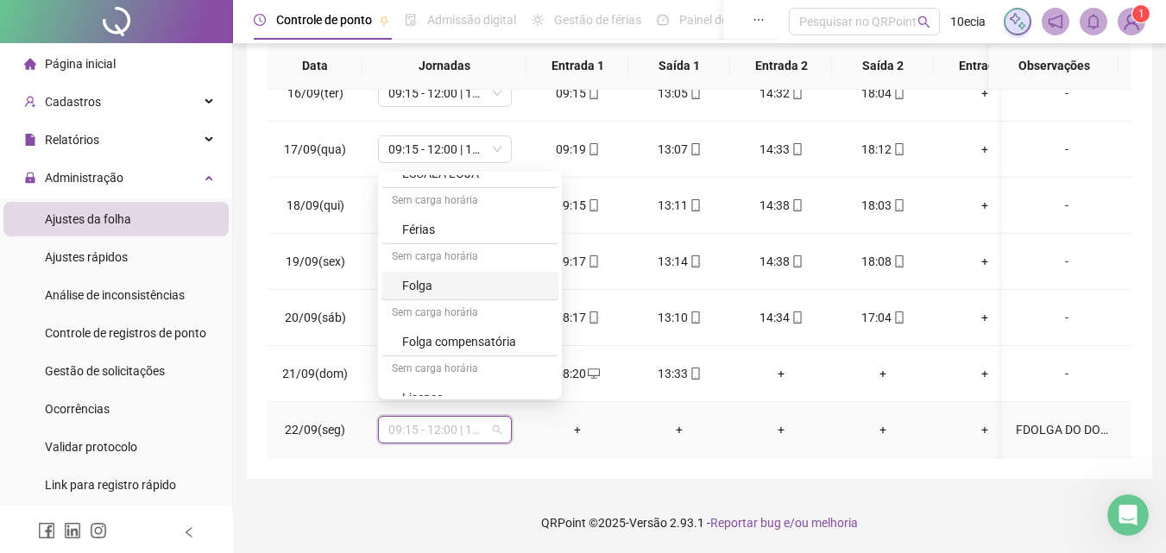
click at [425, 279] on div "Folga" at bounding box center [475, 285] width 146 height 19
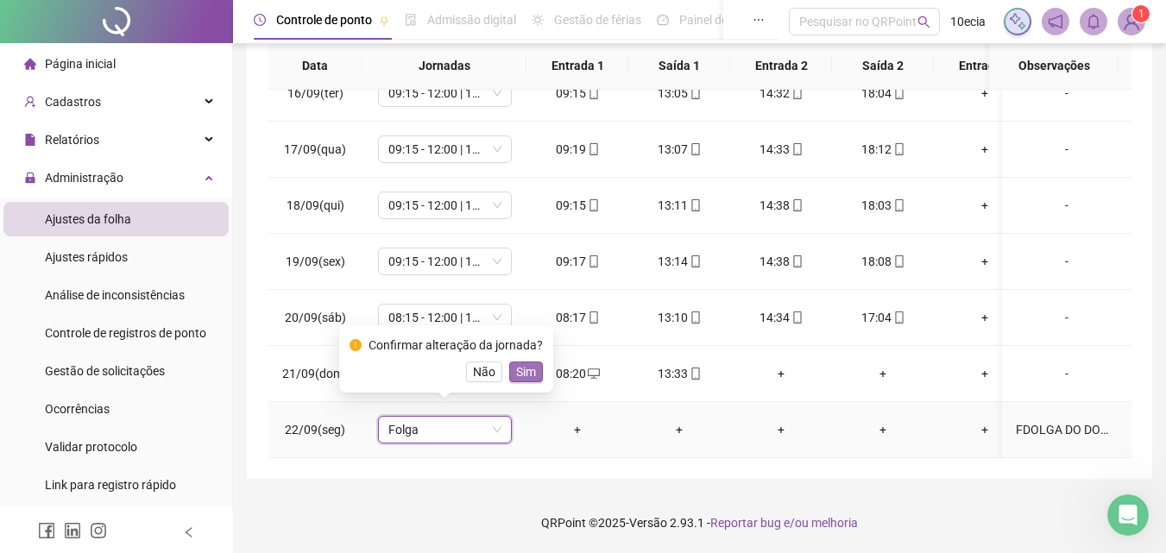
click at [519, 377] on span "Sim" at bounding box center [526, 371] width 20 height 19
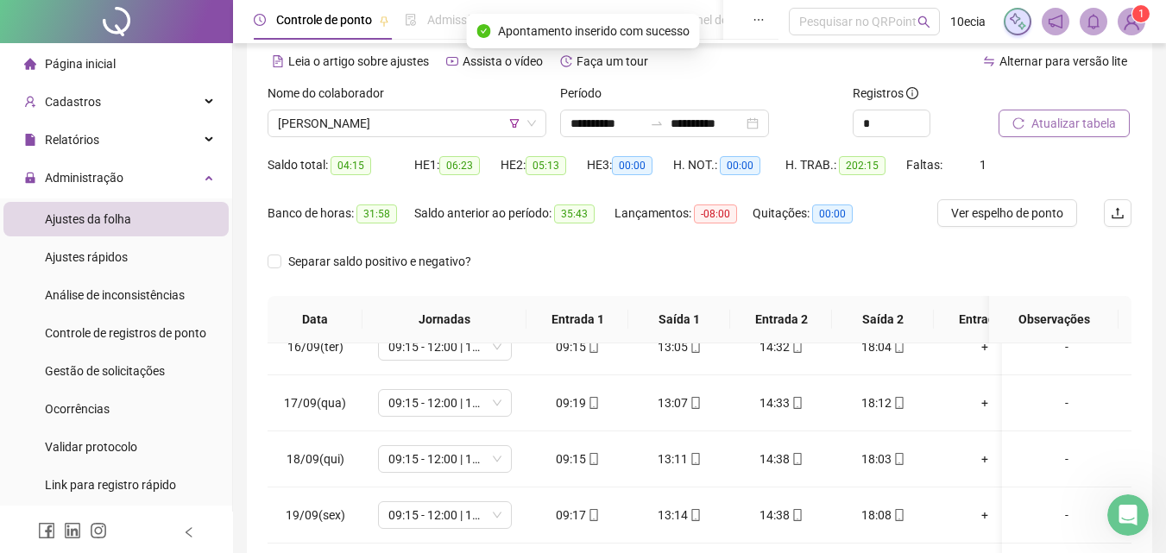
scroll to position [70, 0]
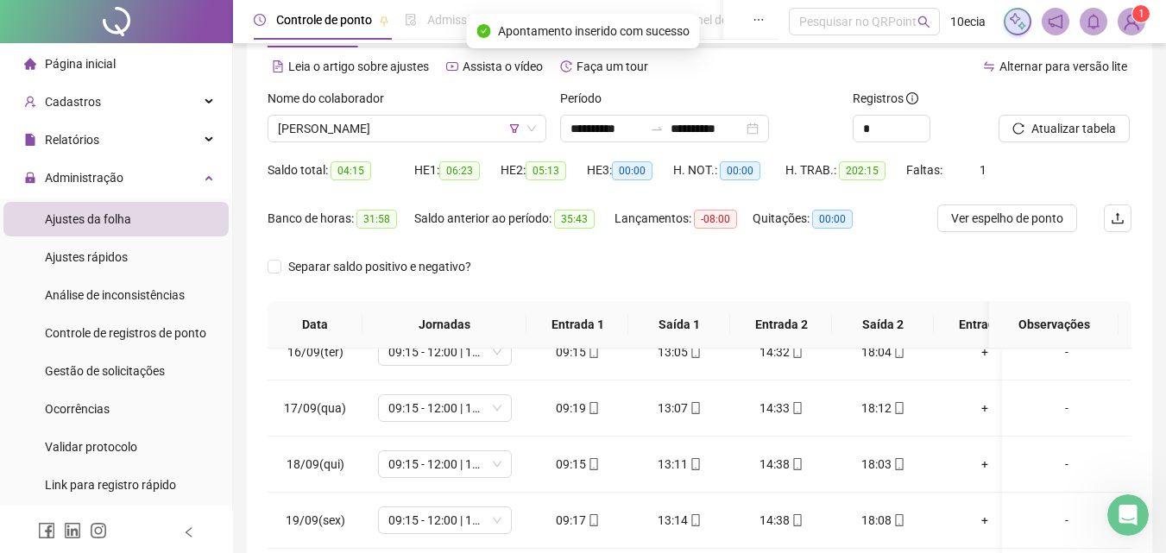
click at [1055, 112] on div at bounding box center [1043, 102] width 90 height 26
click at [1054, 124] on span "Atualizar tabela" at bounding box center [1073, 128] width 85 height 19
click at [343, 130] on span "[PERSON_NAME]" at bounding box center [407, 129] width 258 height 26
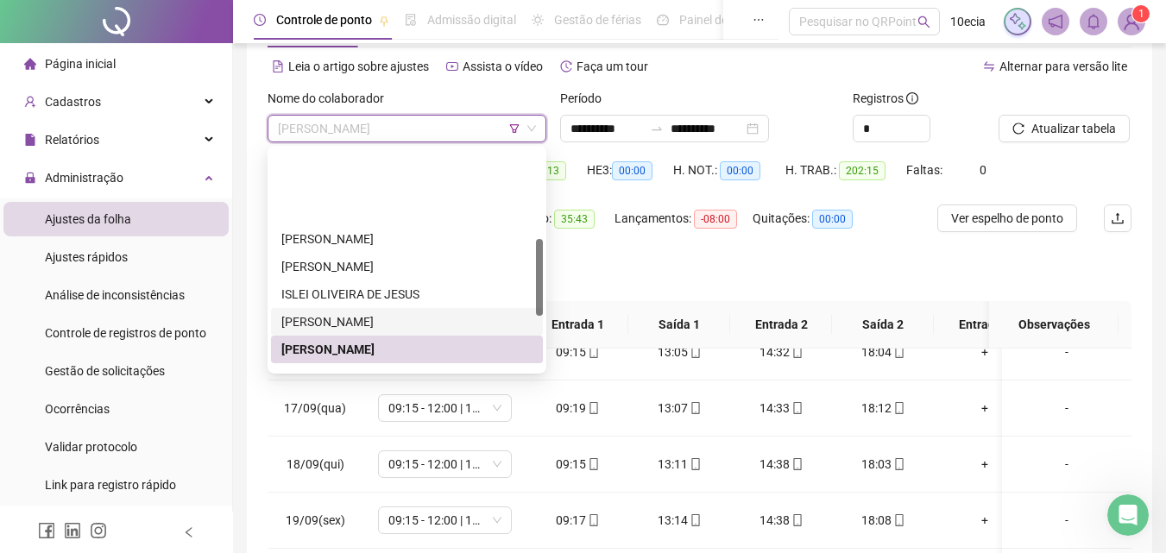
scroll to position [345, 0]
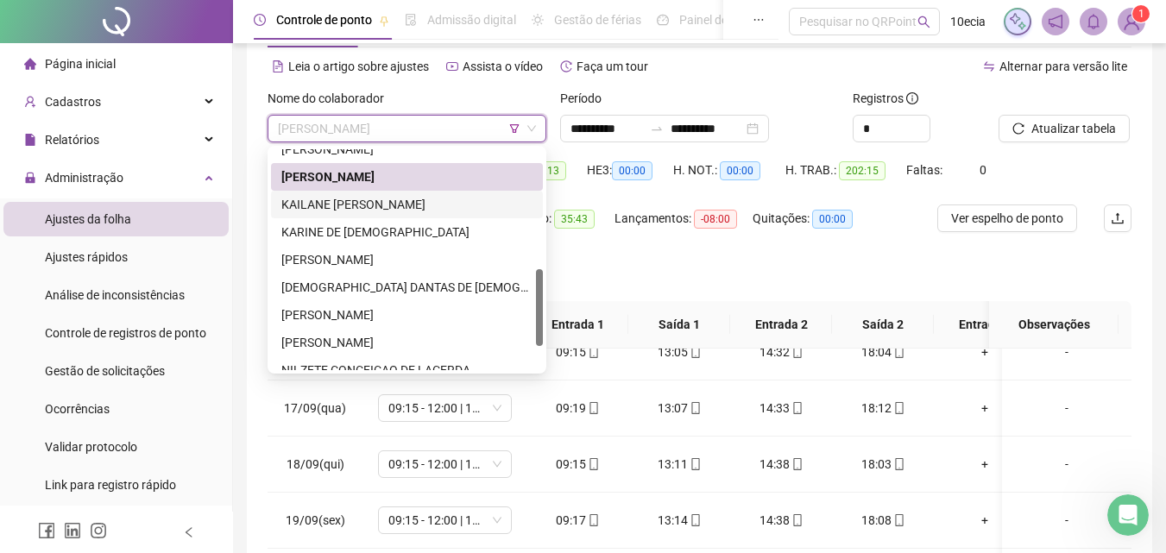
click at [311, 196] on div "KAILANE [PERSON_NAME]" at bounding box center [406, 204] width 251 height 19
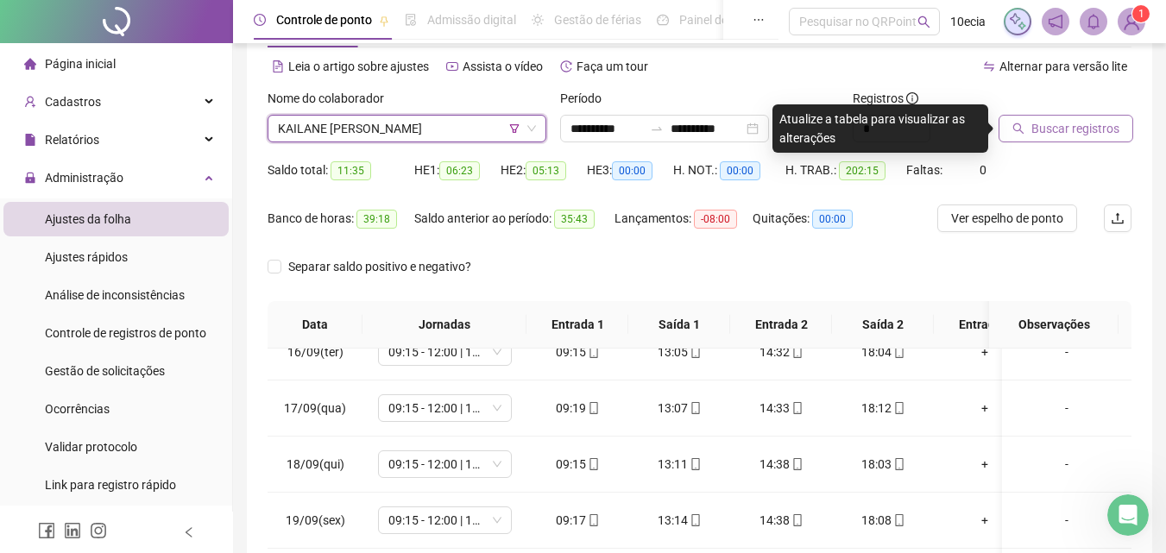
click at [1073, 136] on span "Buscar registros" at bounding box center [1075, 128] width 88 height 19
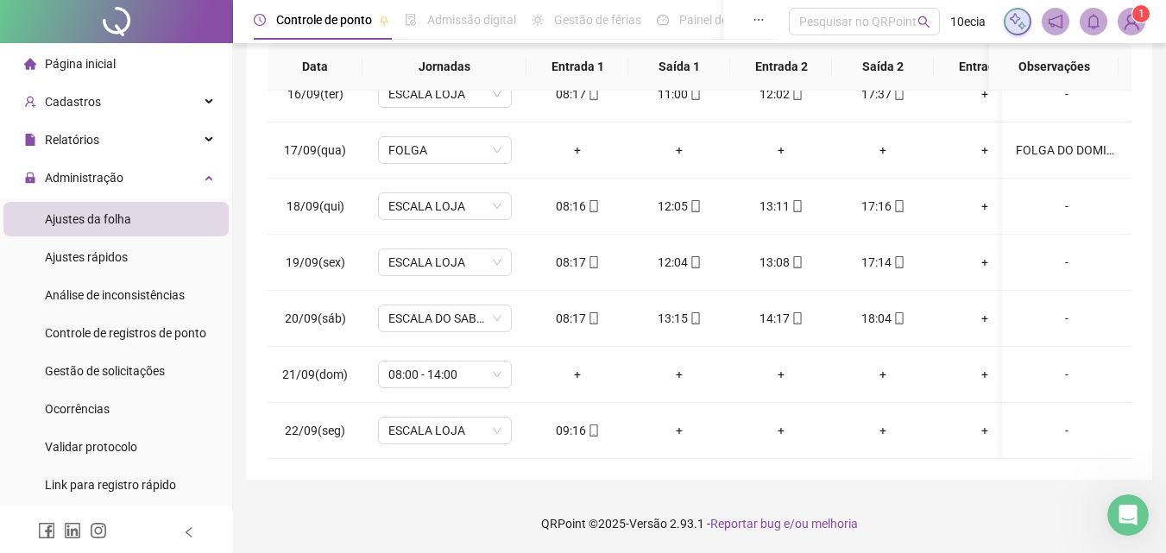
scroll to position [329, 0]
click at [508, 361] on div "08:00 - 14:00" at bounding box center [445, 374] width 134 height 28
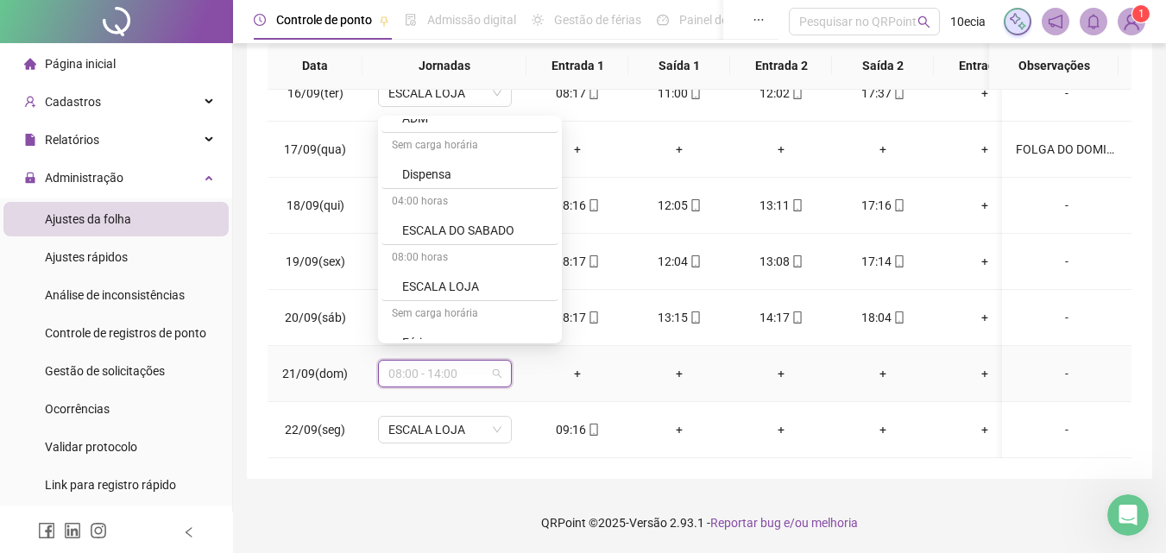
scroll to position [518, 0]
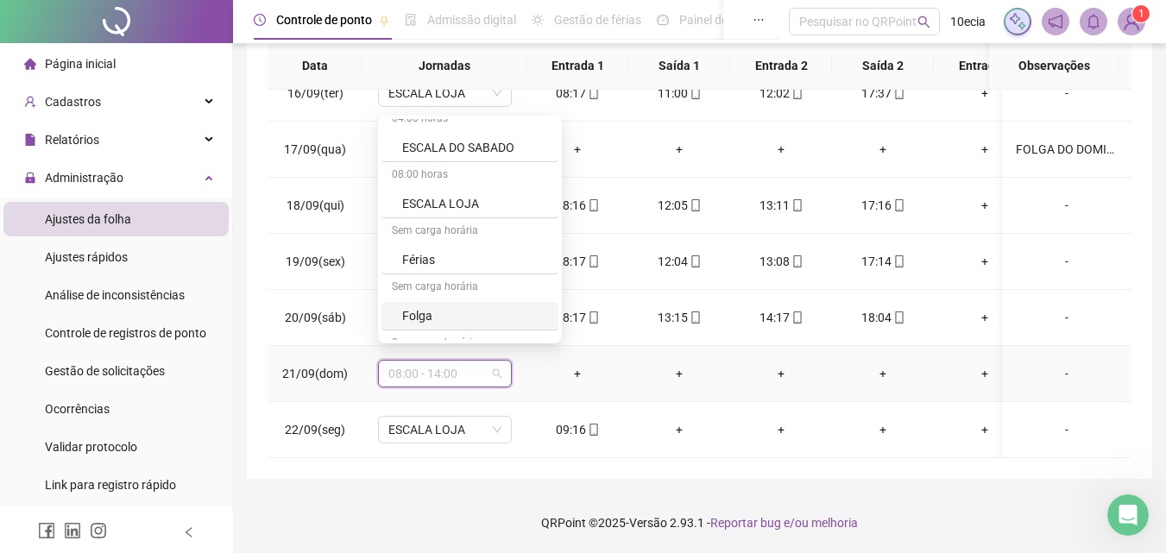
click at [424, 313] on div "Folga" at bounding box center [475, 315] width 146 height 19
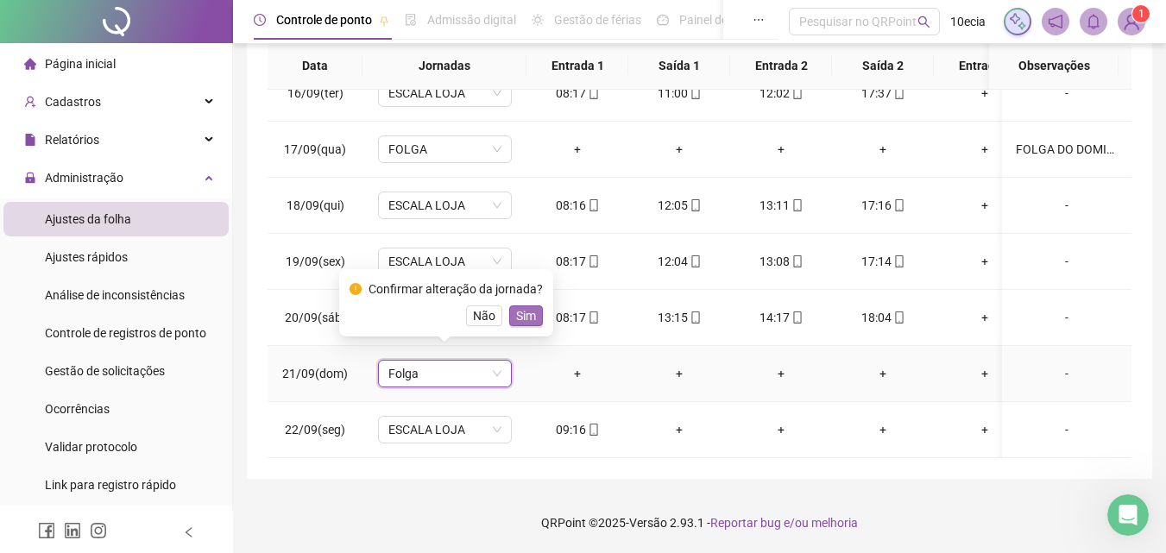
click at [537, 323] on button "Sim" at bounding box center [526, 315] width 34 height 21
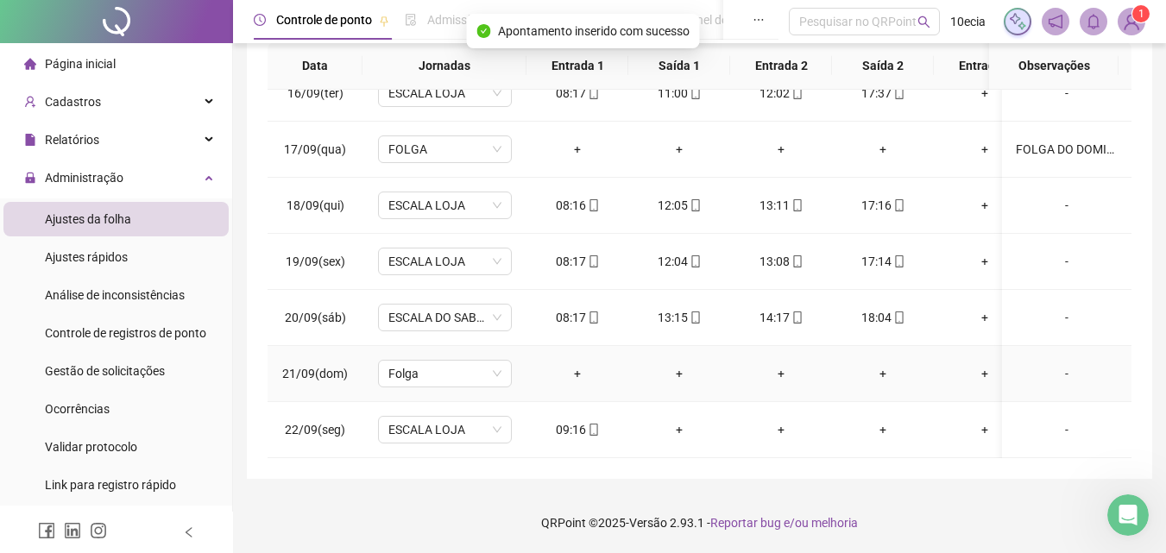
click at [1054, 365] on div "-" at bounding box center [1067, 373] width 102 height 19
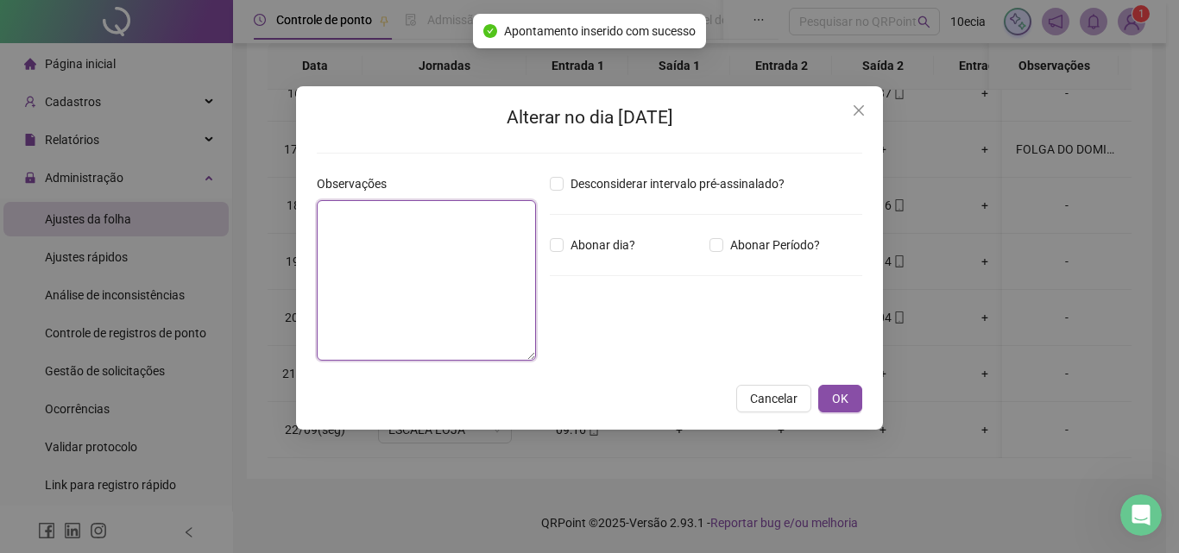
click at [421, 316] on textarea at bounding box center [426, 280] width 219 height 160
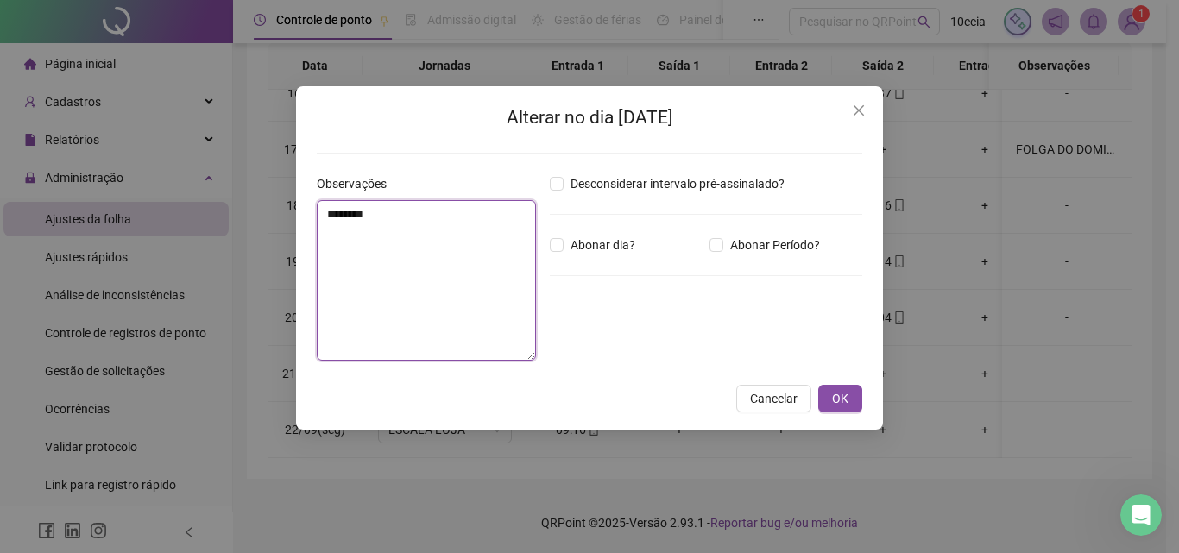
drag, startPoint x: 381, startPoint y: 233, endPoint x: 269, endPoint y: 233, distance: 111.3
click at [269, 233] on div "Alterar no dia [DATE] Observações ******** Desconsiderar intervalo pré-assinala…" at bounding box center [589, 276] width 1179 height 553
type textarea "*******"
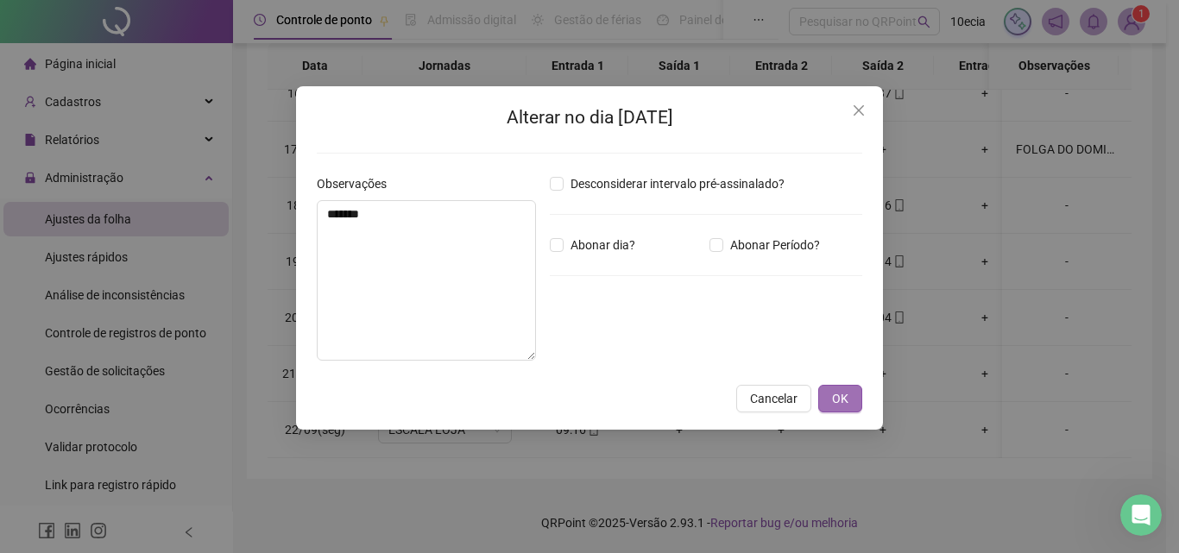
click at [826, 396] on button "OK" at bounding box center [840, 399] width 44 height 28
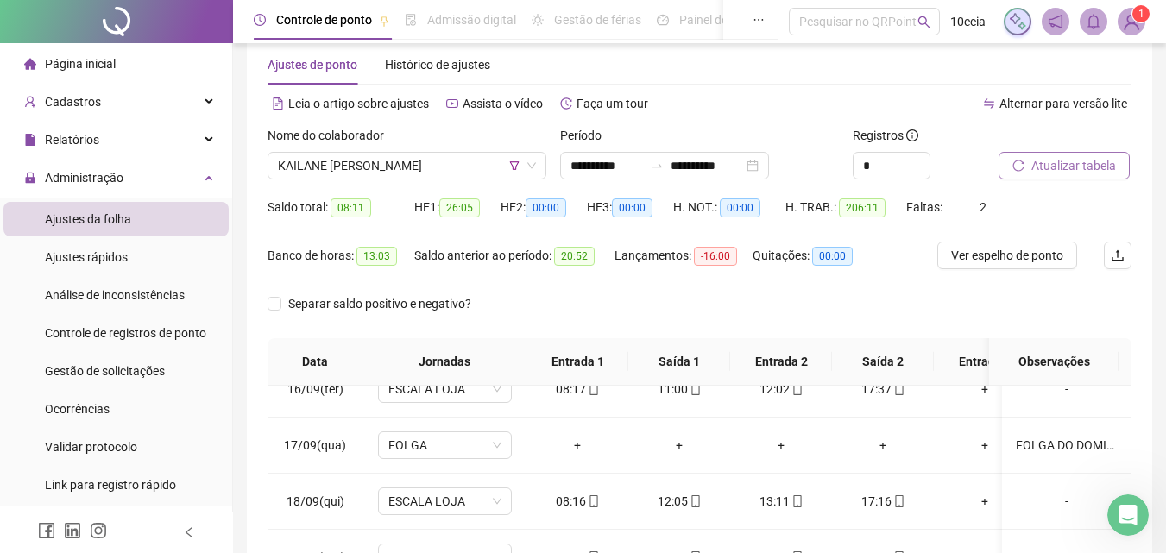
scroll to position [0, 0]
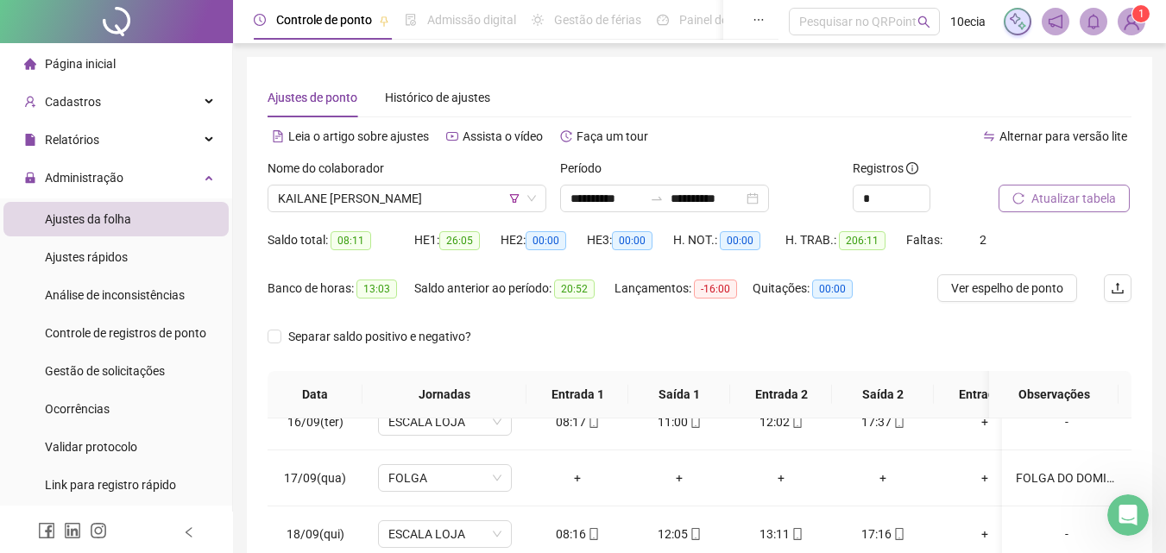
click at [1061, 194] on span "Atualizar tabela" at bounding box center [1073, 198] width 85 height 19
click at [348, 202] on span "KAILANE [PERSON_NAME]" at bounding box center [407, 199] width 258 height 26
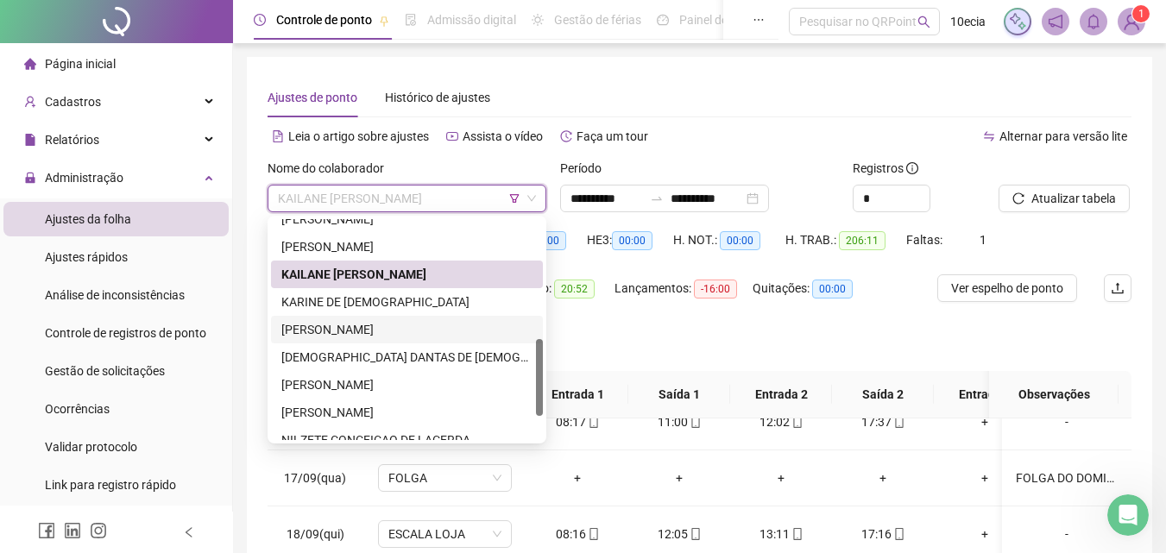
click at [330, 304] on div "KARINE DE [DEMOGRAPHIC_DATA]" at bounding box center [406, 301] width 251 height 19
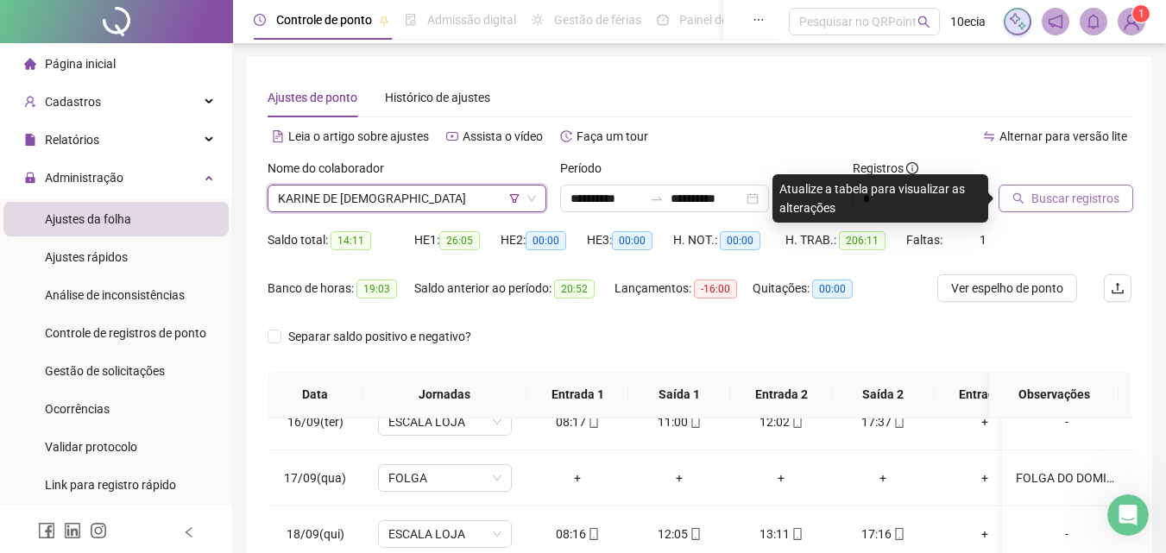
click at [1072, 193] on span "Buscar registros" at bounding box center [1075, 198] width 88 height 19
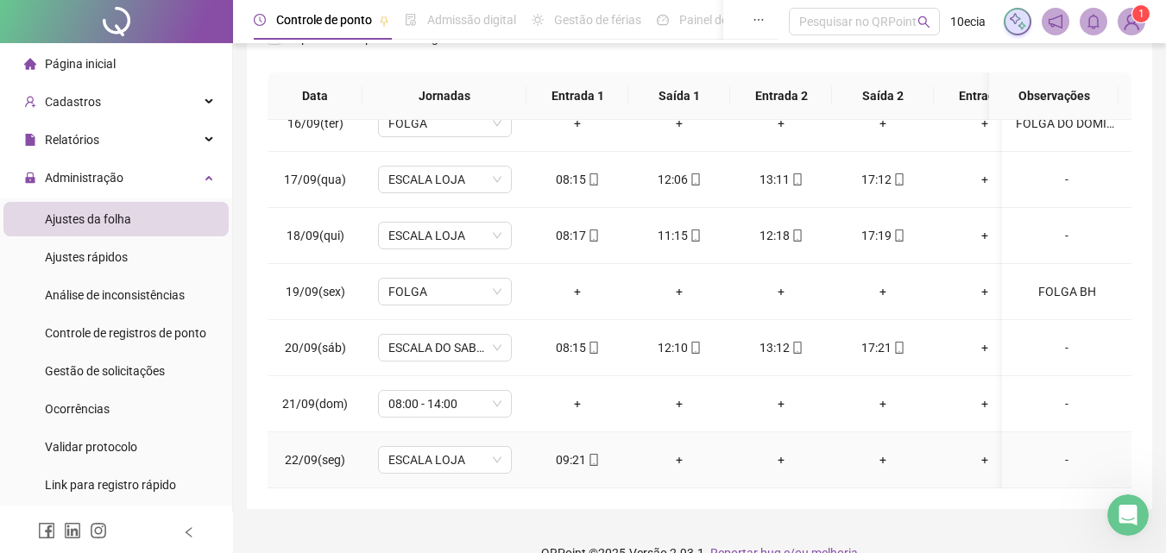
scroll to position [329, 0]
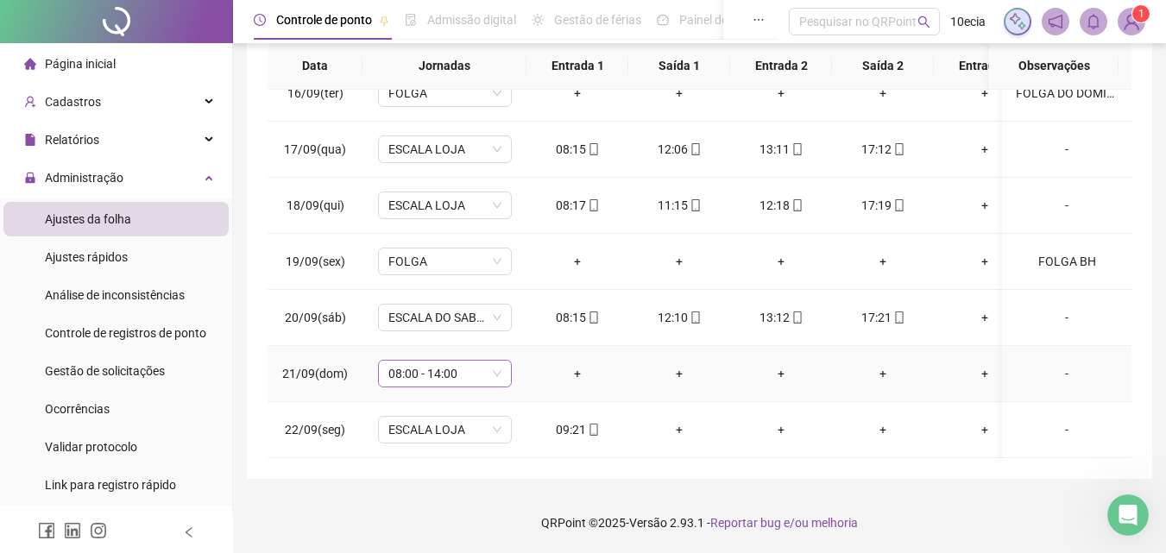
click at [415, 368] on span "08:00 - 14:00" at bounding box center [444, 374] width 113 height 26
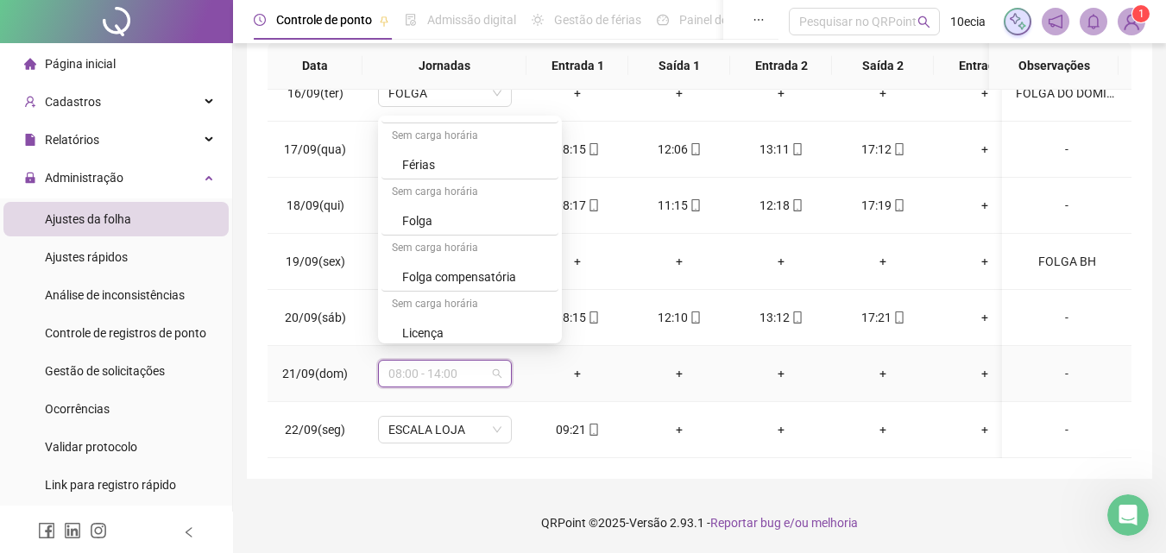
scroll to position [620, 0]
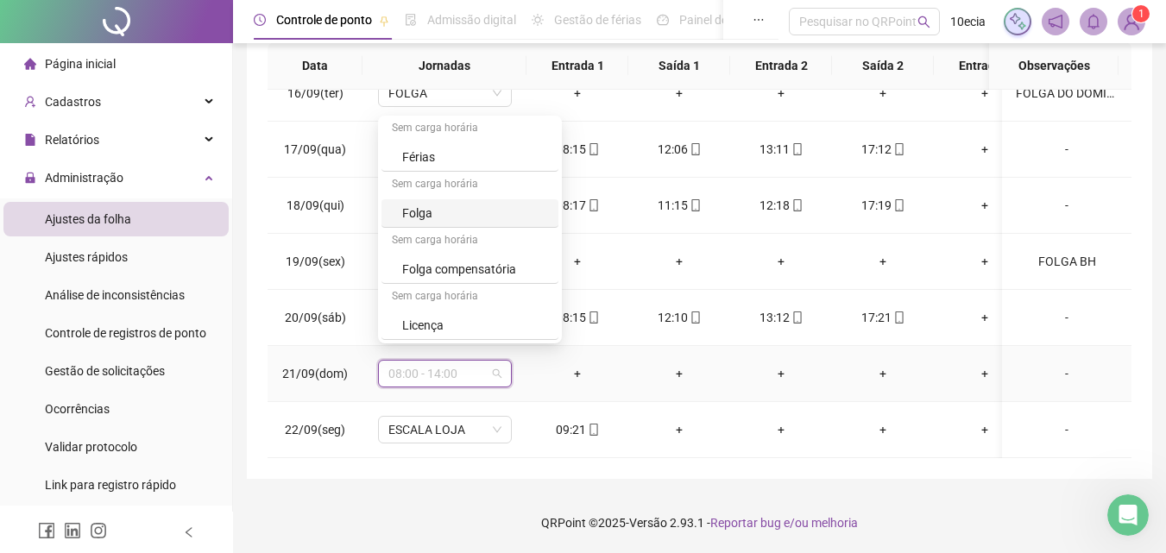
click at [412, 216] on div "Folga" at bounding box center [475, 213] width 146 height 19
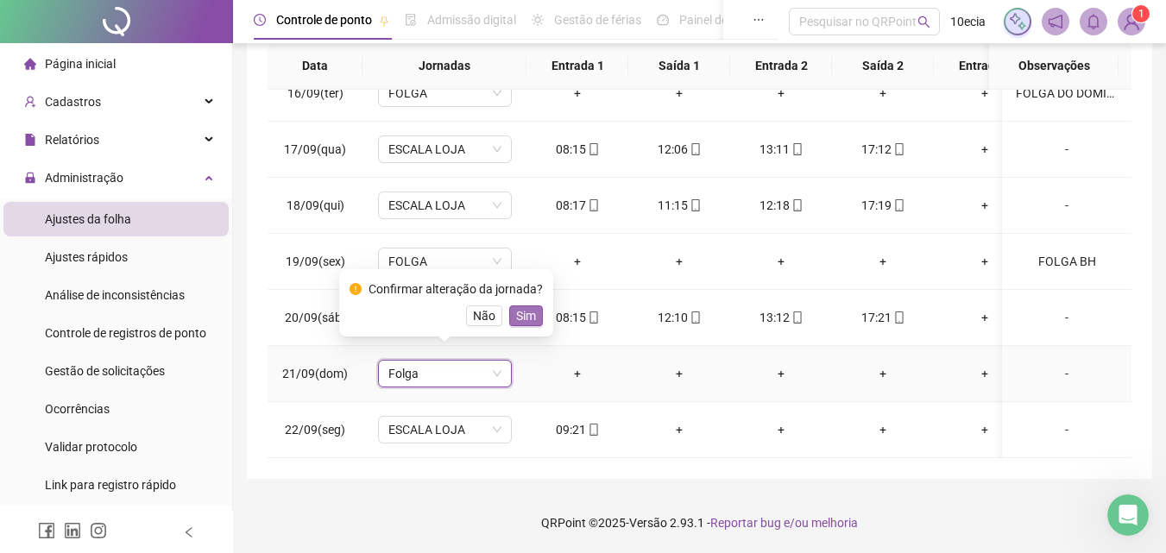
click at [526, 315] on span "Sim" at bounding box center [526, 315] width 20 height 19
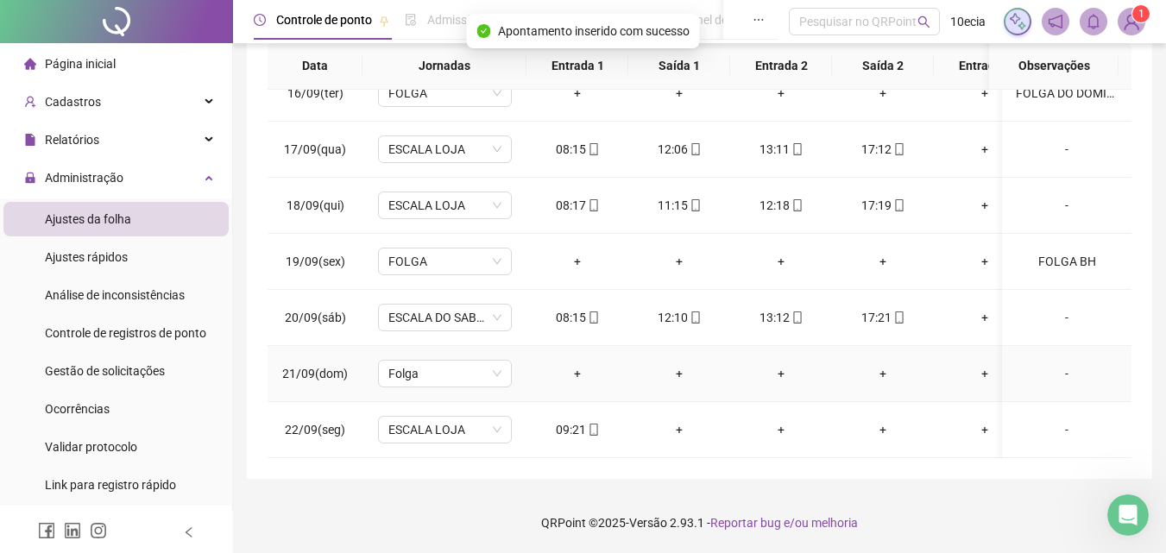
click at [1063, 364] on div "-" at bounding box center [1067, 373] width 102 height 19
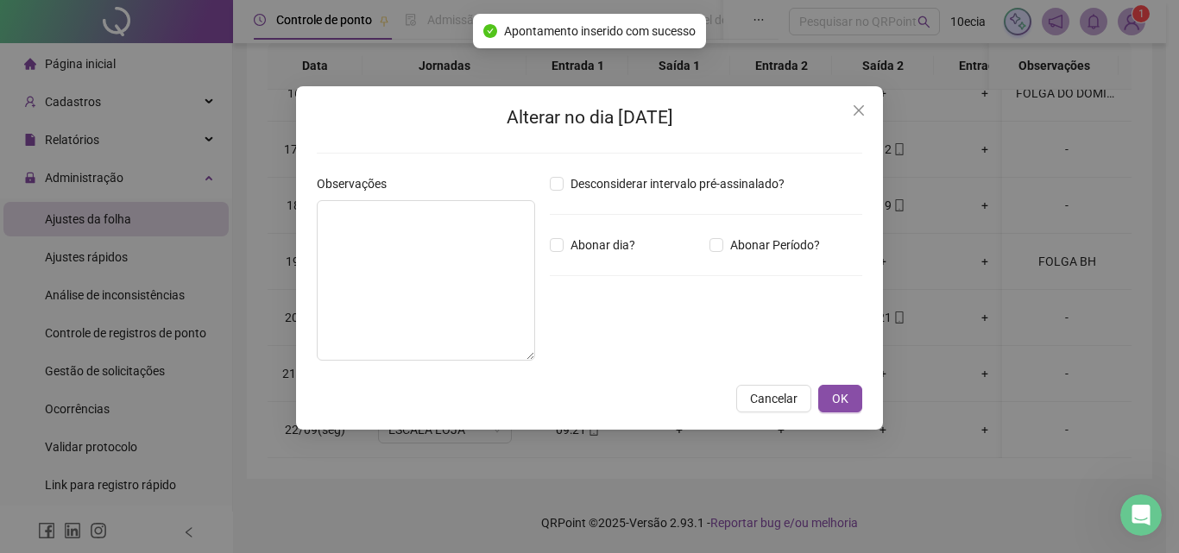
click at [541, 275] on div "Observações" at bounding box center [426, 274] width 233 height 200
click at [474, 288] on textarea at bounding box center [426, 280] width 218 height 160
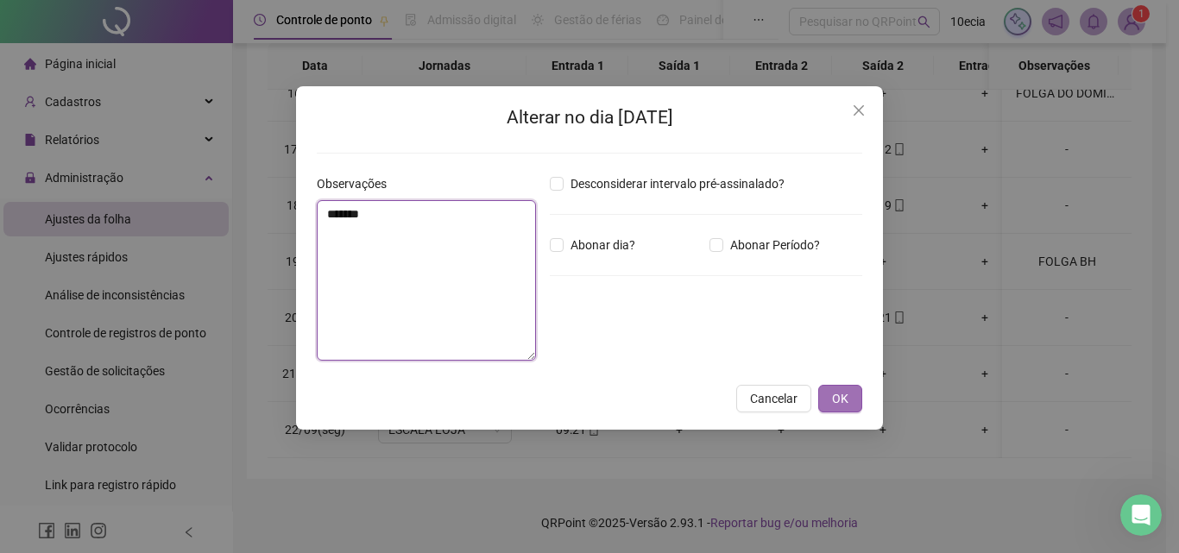
type textarea "*******"
click at [838, 395] on span "OK" at bounding box center [840, 398] width 16 height 19
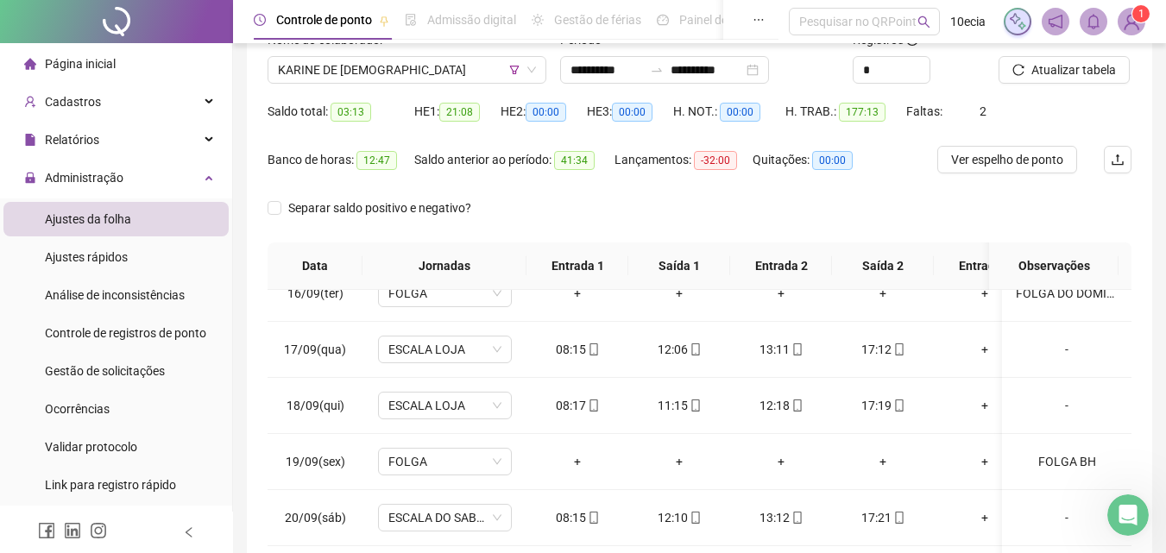
scroll to position [70, 0]
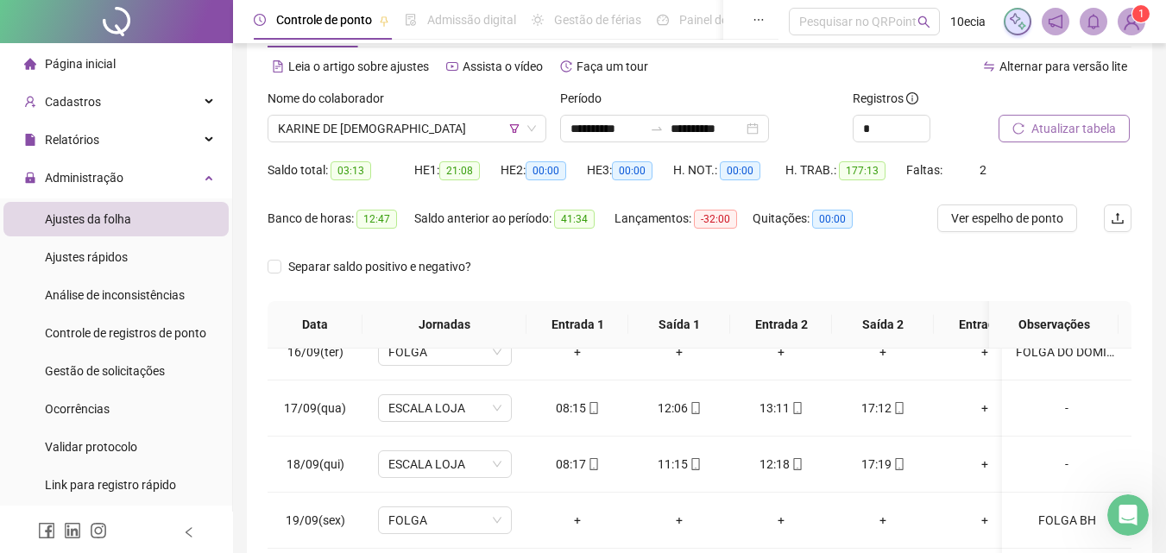
click at [1099, 140] on button "Atualizar tabela" at bounding box center [1063, 129] width 131 height 28
click at [308, 131] on span "KARINE DE [DEMOGRAPHIC_DATA]" at bounding box center [407, 129] width 258 height 26
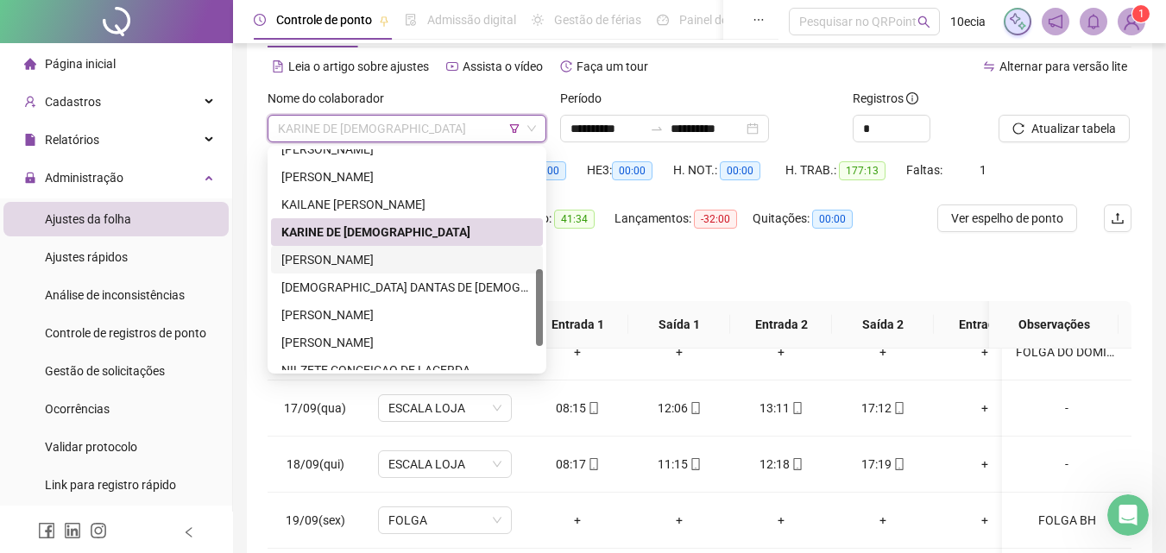
click at [310, 261] on div "[PERSON_NAME]" at bounding box center [406, 259] width 251 height 19
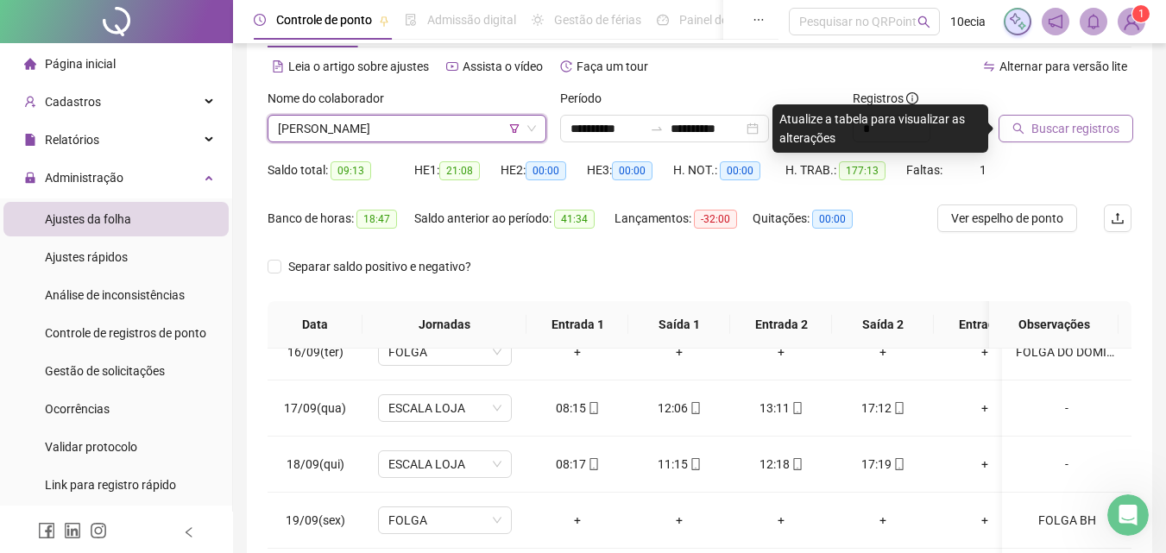
click at [1115, 129] on button "Buscar registros" at bounding box center [1065, 129] width 135 height 28
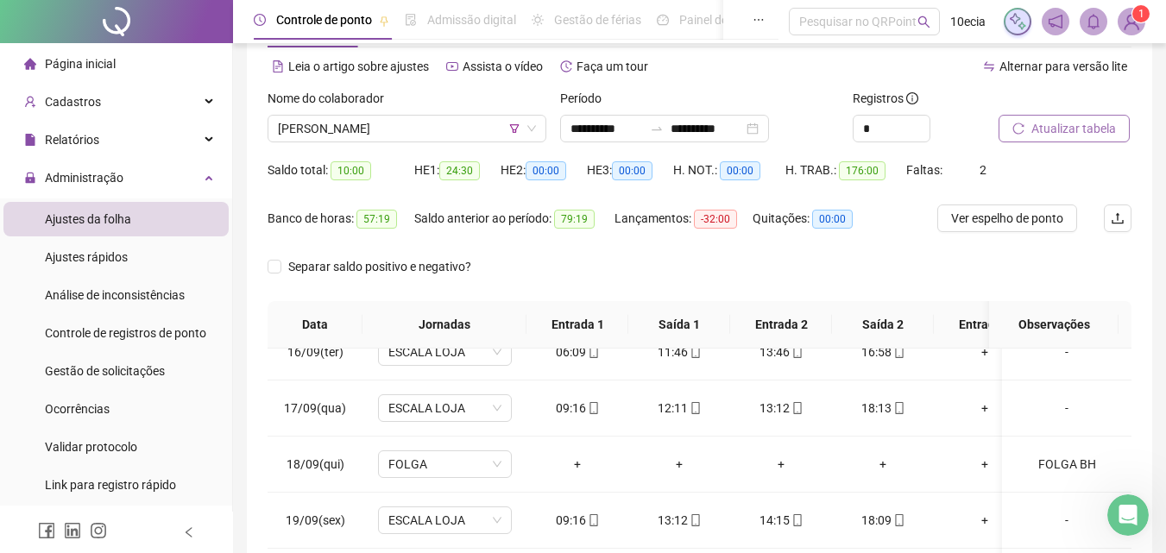
click at [1090, 132] on span "Atualizar tabela" at bounding box center [1073, 128] width 85 height 19
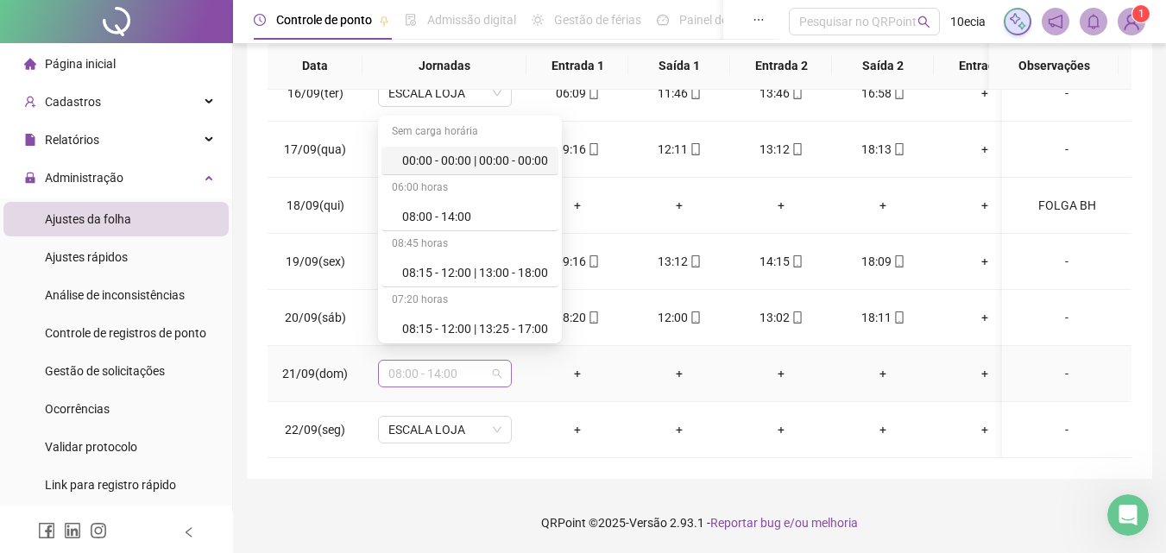
click at [493, 364] on span "08:00 - 14:00" at bounding box center [444, 374] width 113 height 26
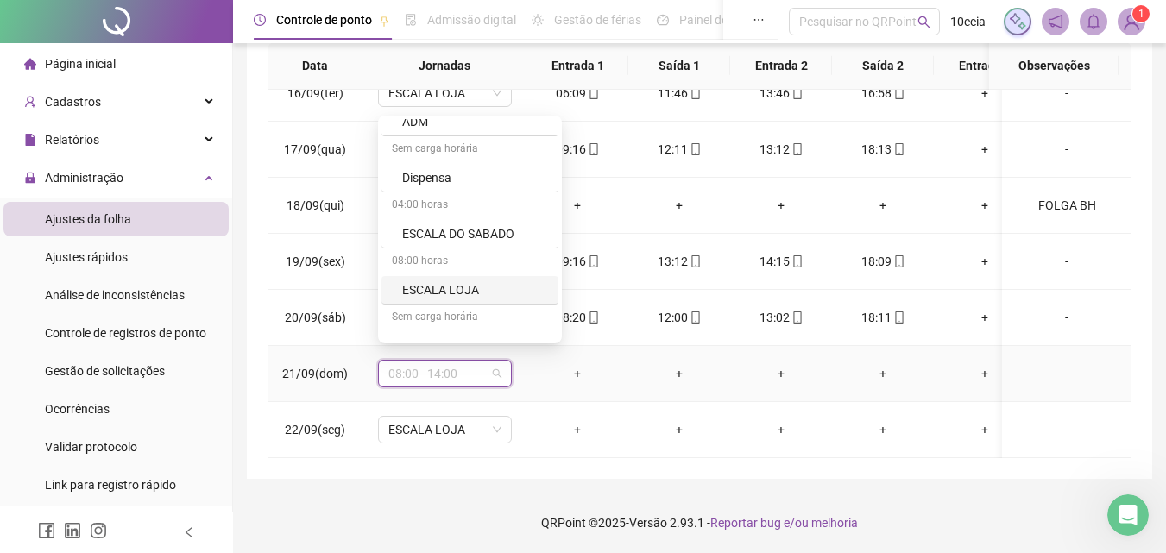
scroll to position [604, 0]
click at [425, 231] on div "Folga" at bounding box center [475, 229] width 146 height 19
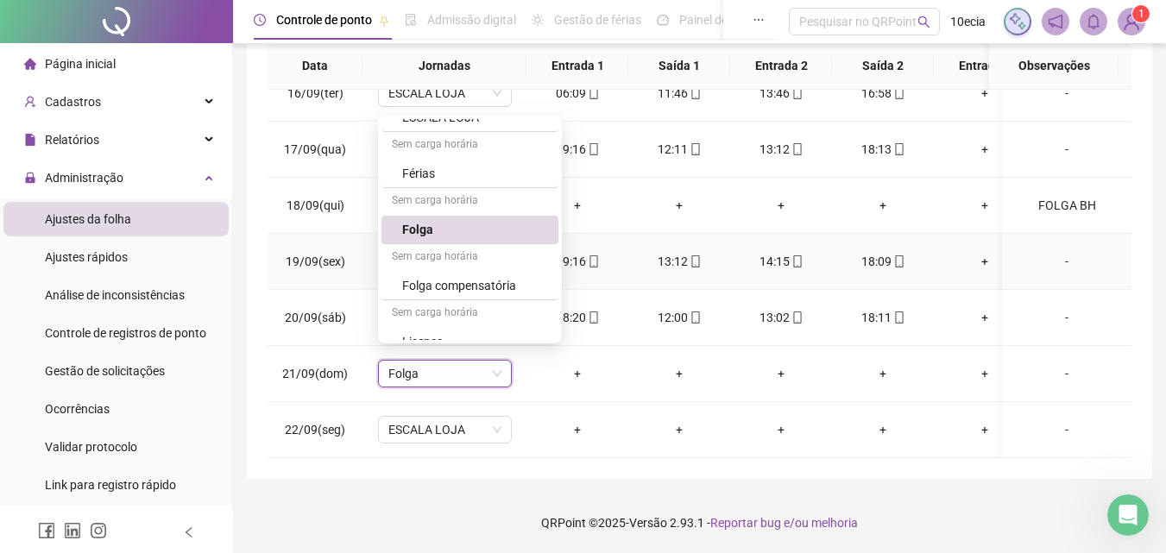
click at [531, 310] on span "Sim" at bounding box center [526, 315] width 20 height 19
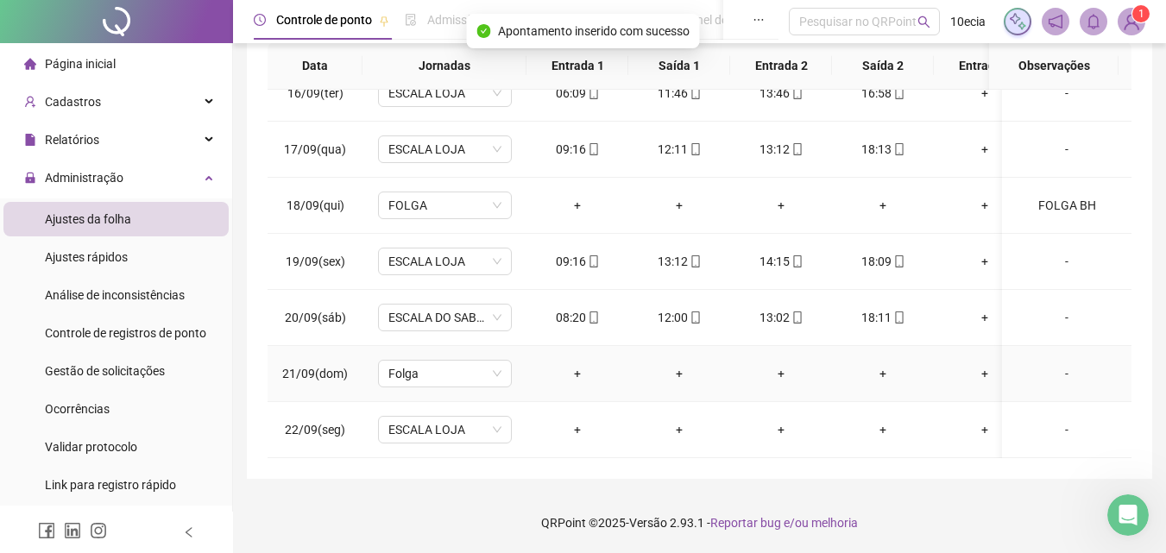
click at [1055, 364] on div "-" at bounding box center [1067, 373] width 102 height 19
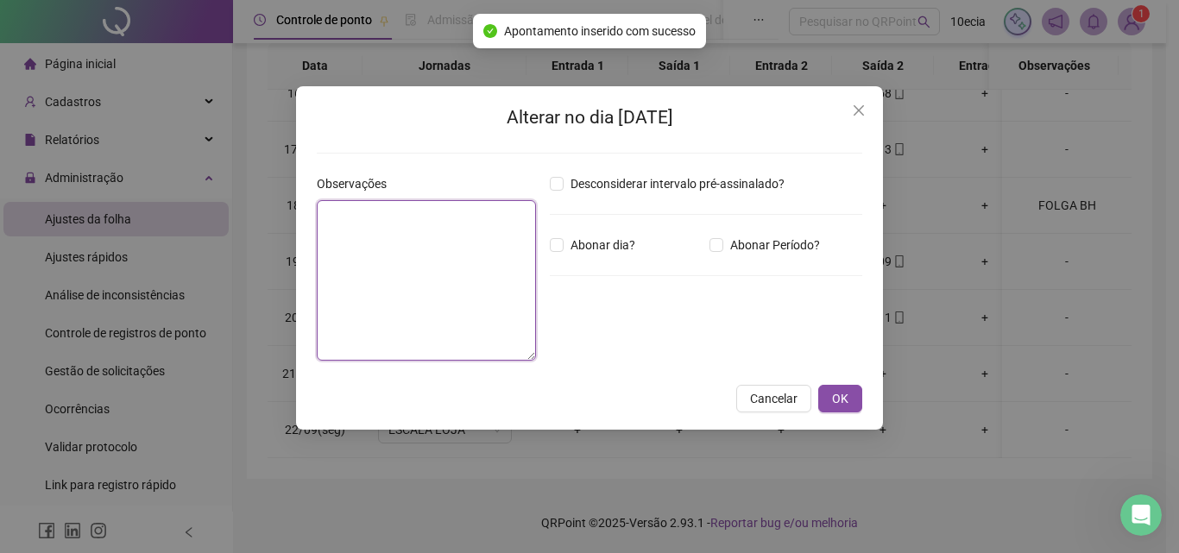
click at [411, 305] on textarea at bounding box center [426, 280] width 219 height 160
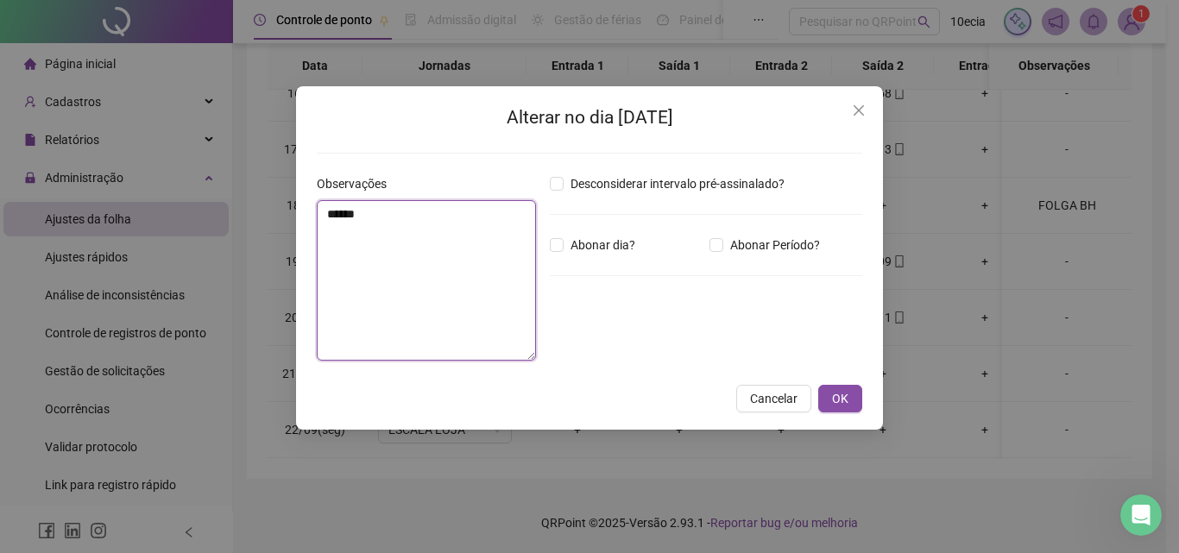
type textarea "*******"
drag, startPoint x: 846, startPoint y: 393, endPoint x: 877, endPoint y: 410, distance: 36.3
click at [846, 395] on span "OK" at bounding box center [840, 398] width 16 height 19
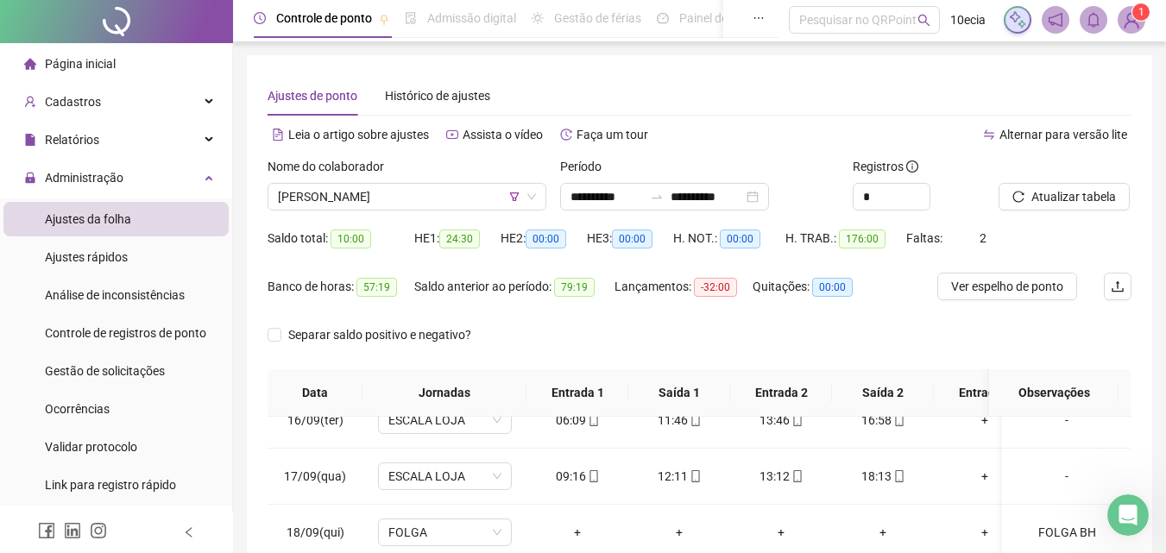
scroll to position [0, 0]
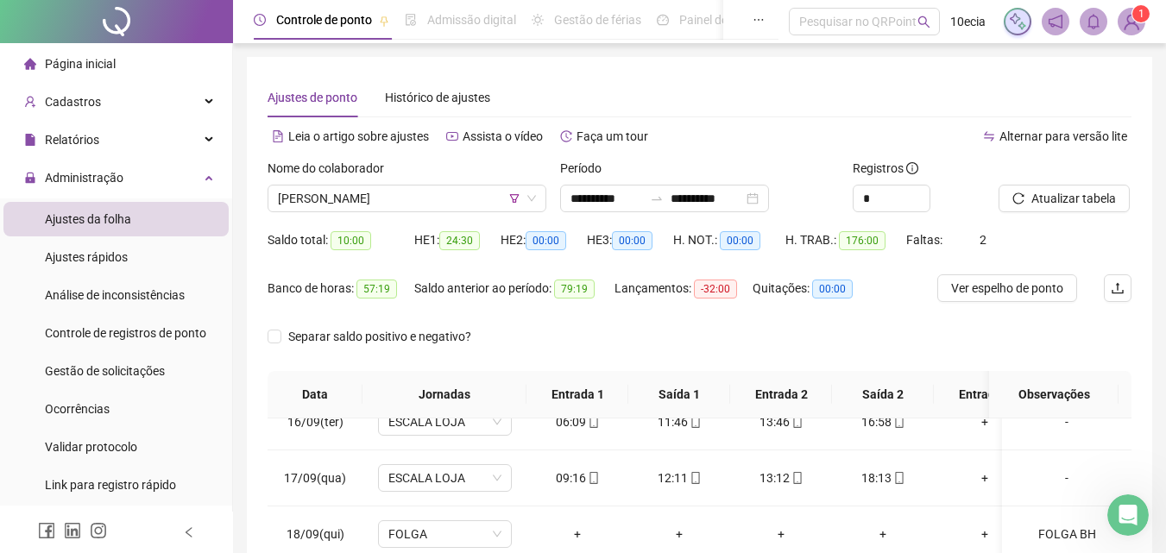
click at [1096, 182] on div "Atualizar tabela" at bounding box center [1064, 185] width 133 height 53
click at [1095, 195] on span "Atualizar tabela" at bounding box center [1073, 198] width 85 height 19
click at [394, 198] on span "[PERSON_NAME]" at bounding box center [407, 199] width 258 height 26
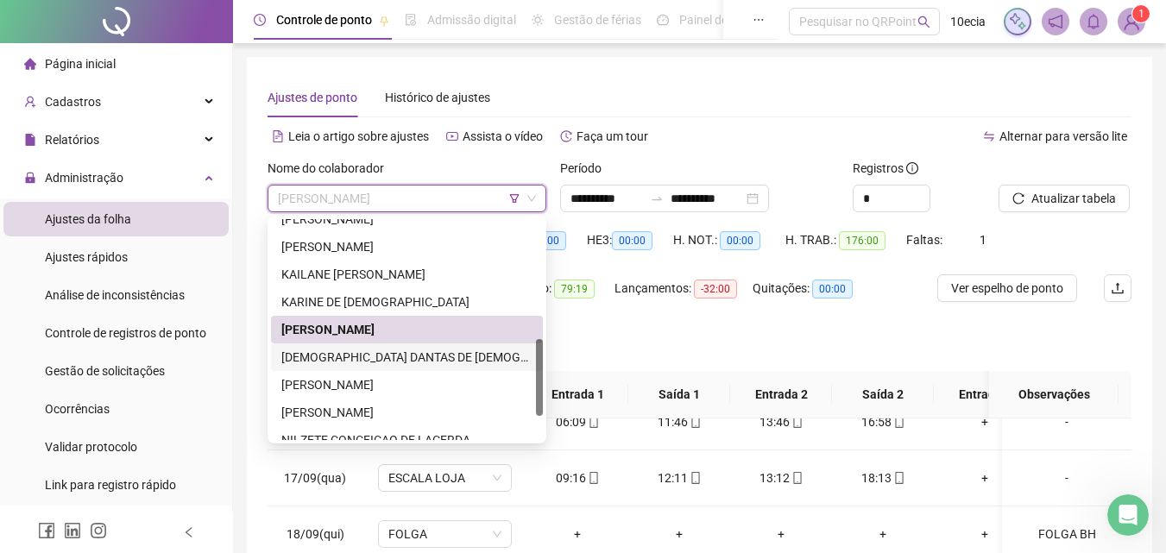
click at [349, 358] on div "[DEMOGRAPHIC_DATA] DANTAS DE [DEMOGRAPHIC_DATA]" at bounding box center [406, 357] width 251 height 19
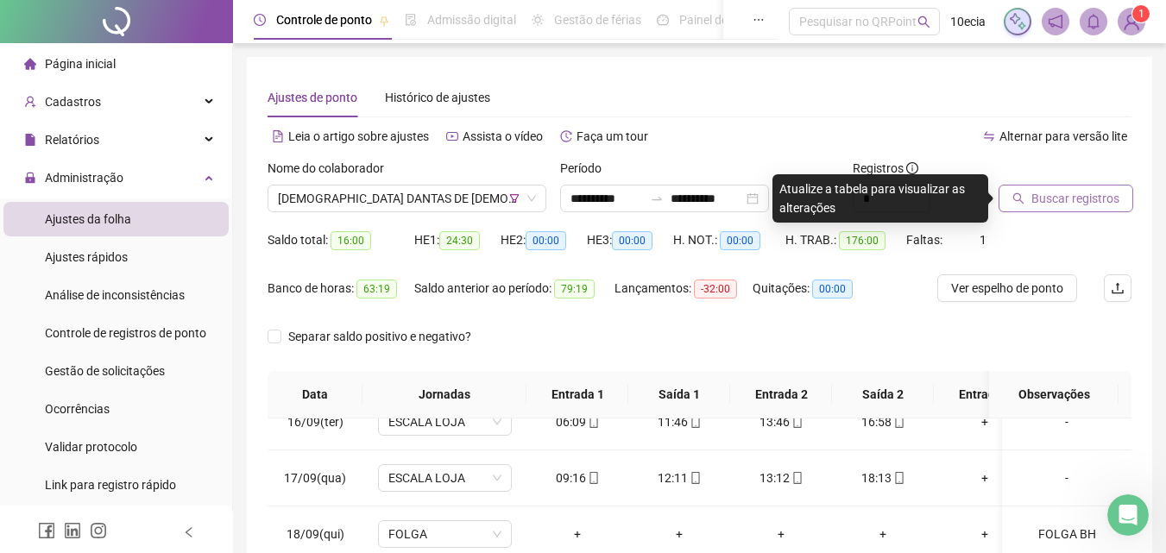
click at [1072, 204] on span "Buscar registros" at bounding box center [1075, 198] width 88 height 19
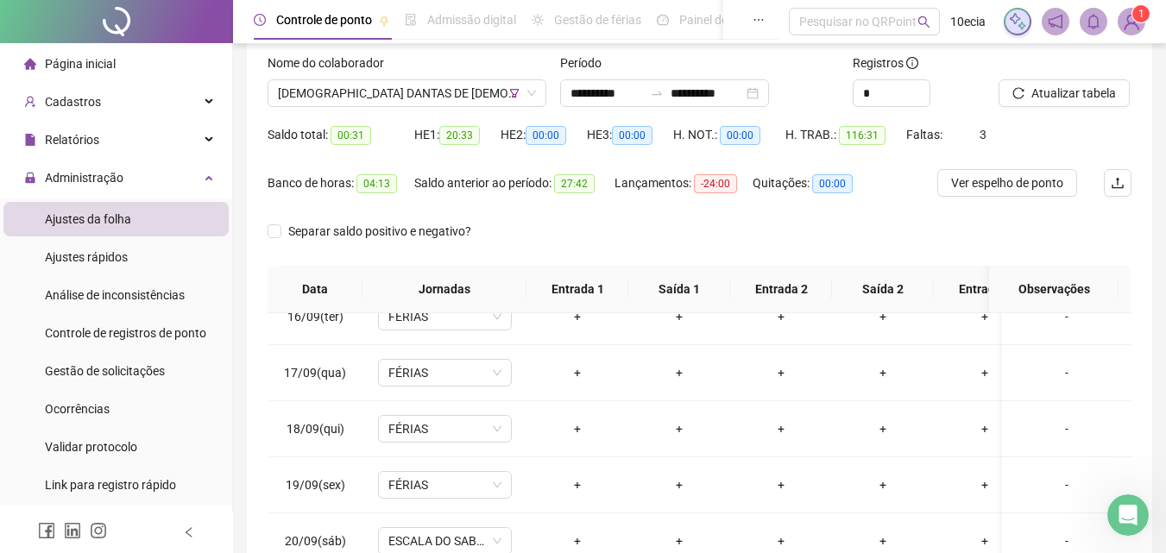
scroll to position [329, 0]
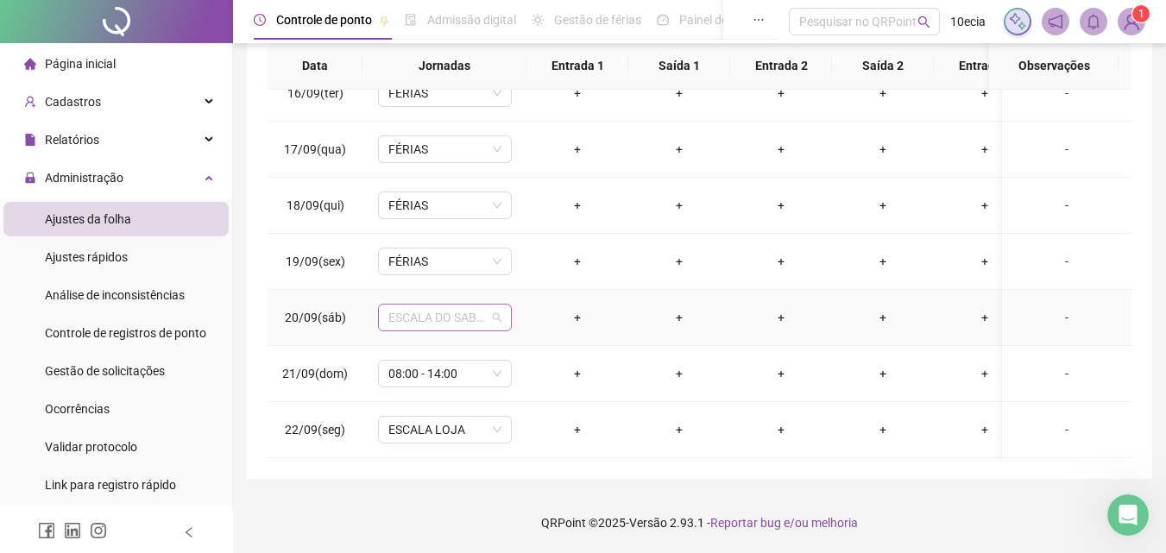
click at [430, 316] on span "ESCALA DO SABADO" at bounding box center [444, 318] width 113 height 26
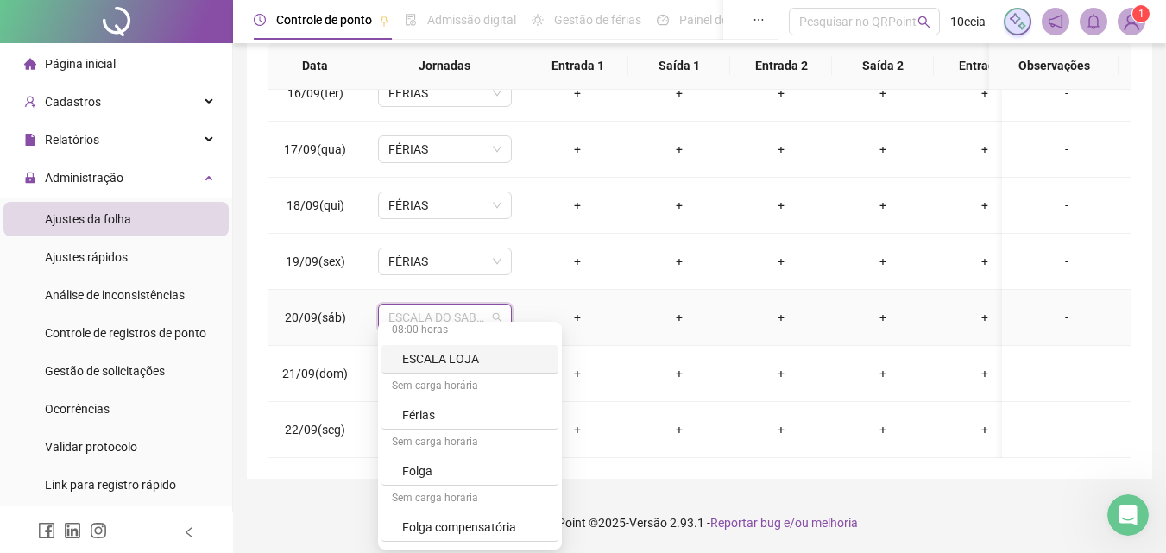
scroll to position [620, 0]
click at [432, 356] on div "Férias" at bounding box center [475, 363] width 146 height 19
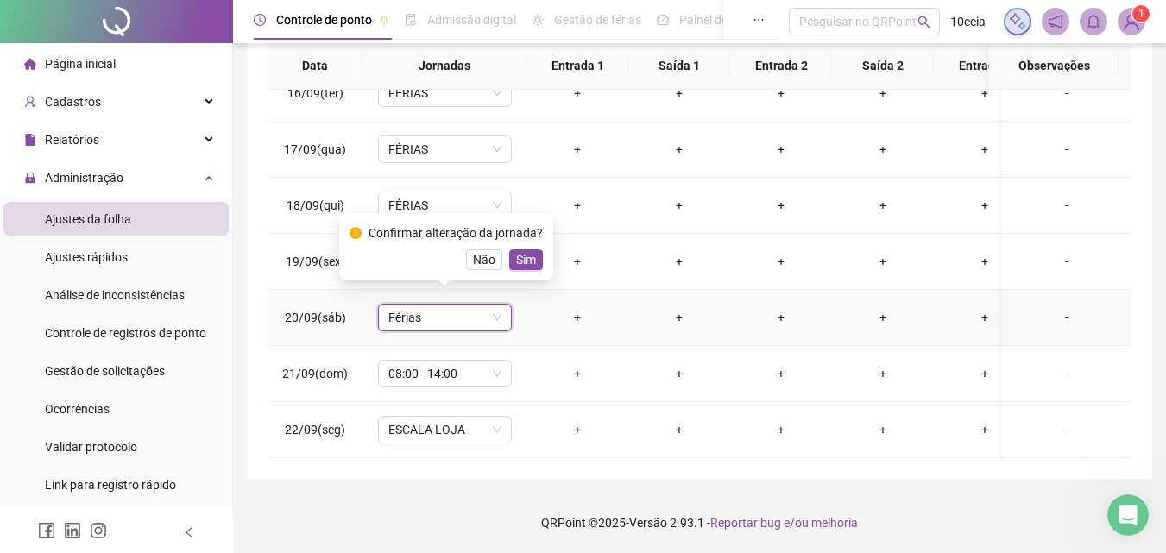
click at [514, 271] on div "Confirmar alteração da jornada? Não Sim" at bounding box center [446, 246] width 214 height 67
click at [522, 264] on span "Sim" at bounding box center [526, 259] width 20 height 19
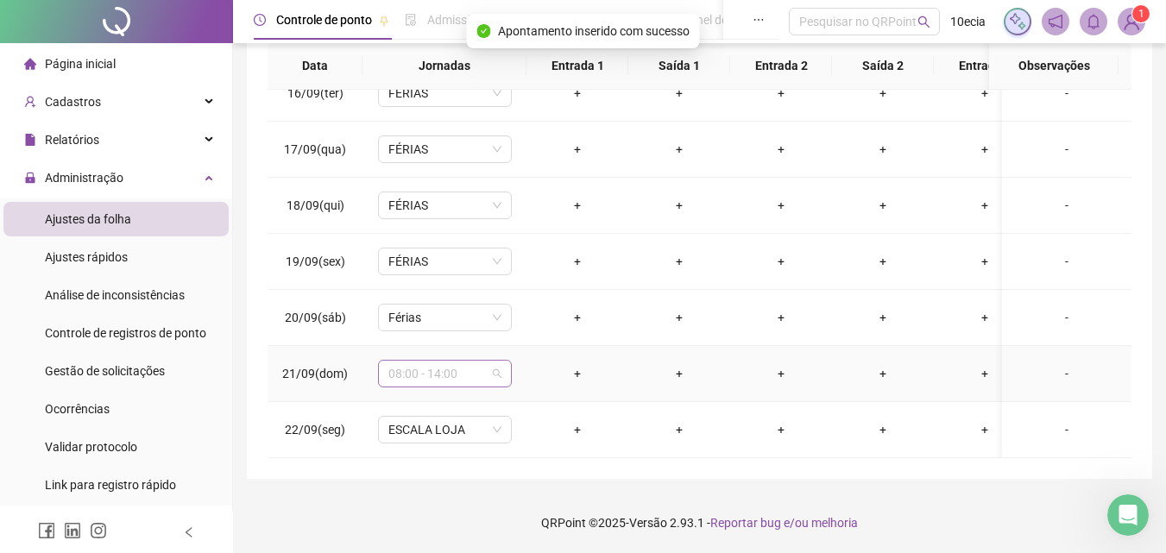
click at [498, 366] on span "08:00 - 14:00" at bounding box center [444, 374] width 113 height 26
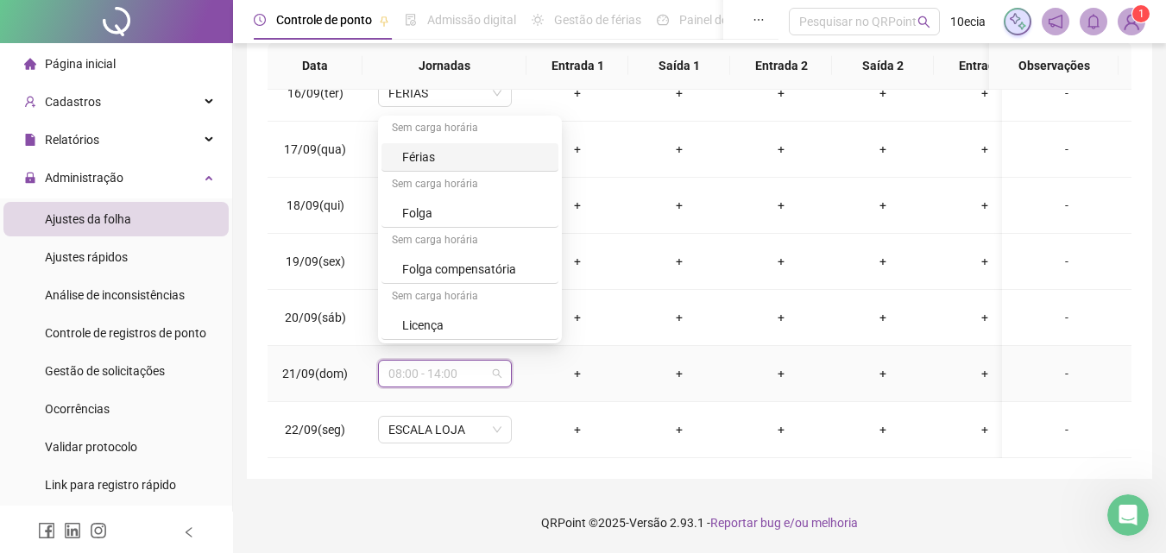
click at [437, 153] on div "Férias" at bounding box center [475, 157] width 146 height 19
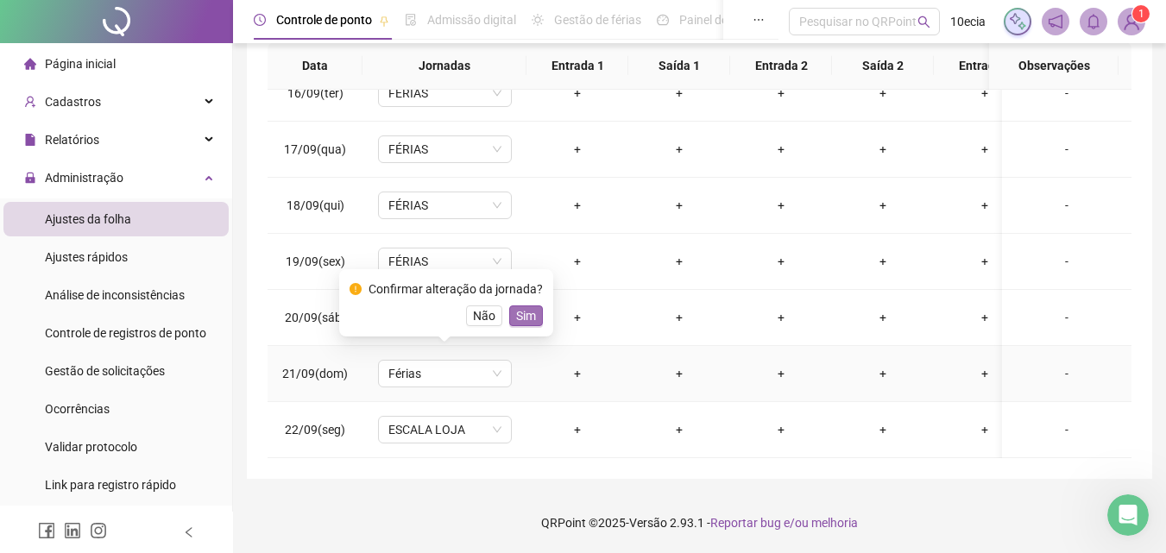
click at [527, 320] on span "Sim" at bounding box center [526, 315] width 20 height 19
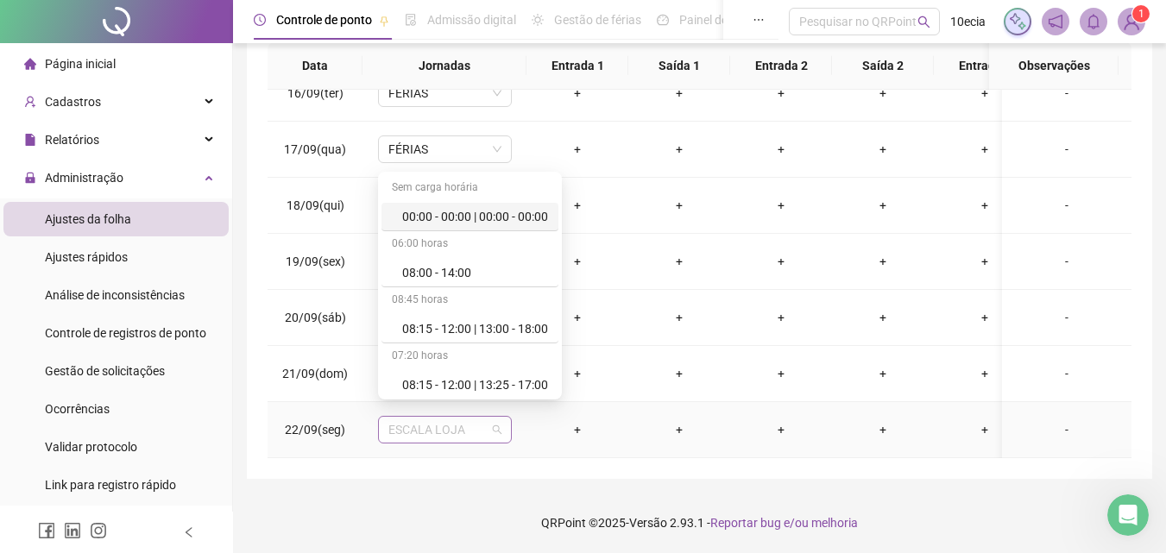
click at [492, 417] on span "ESCALA LOJA" at bounding box center [444, 430] width 113 height 26
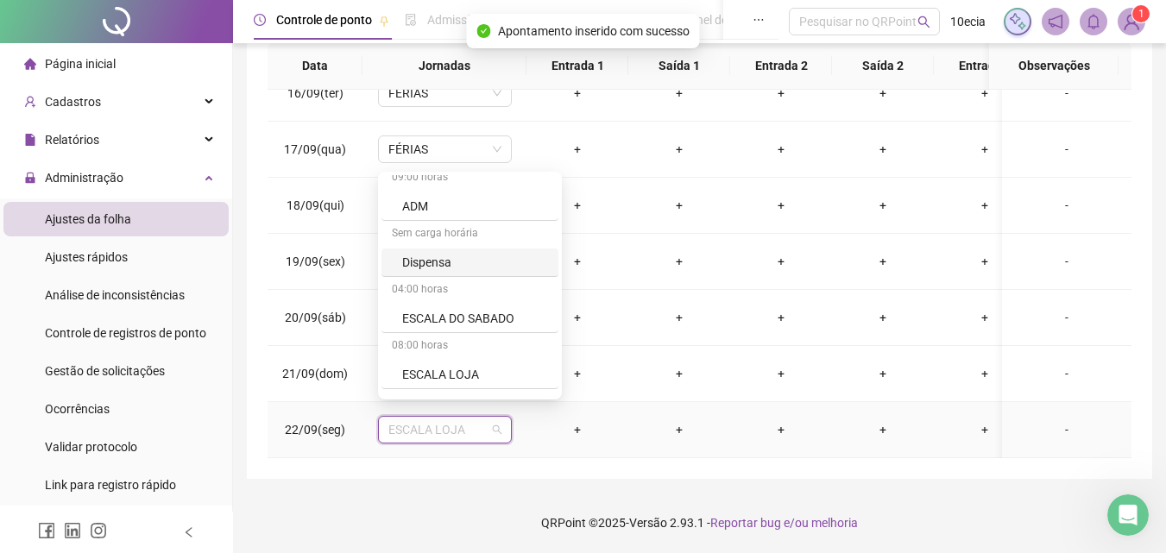
scroll to position [518, 0]
click at [430, 309] on div "Férias" at bounding box center [475, 315] width 146 height 19
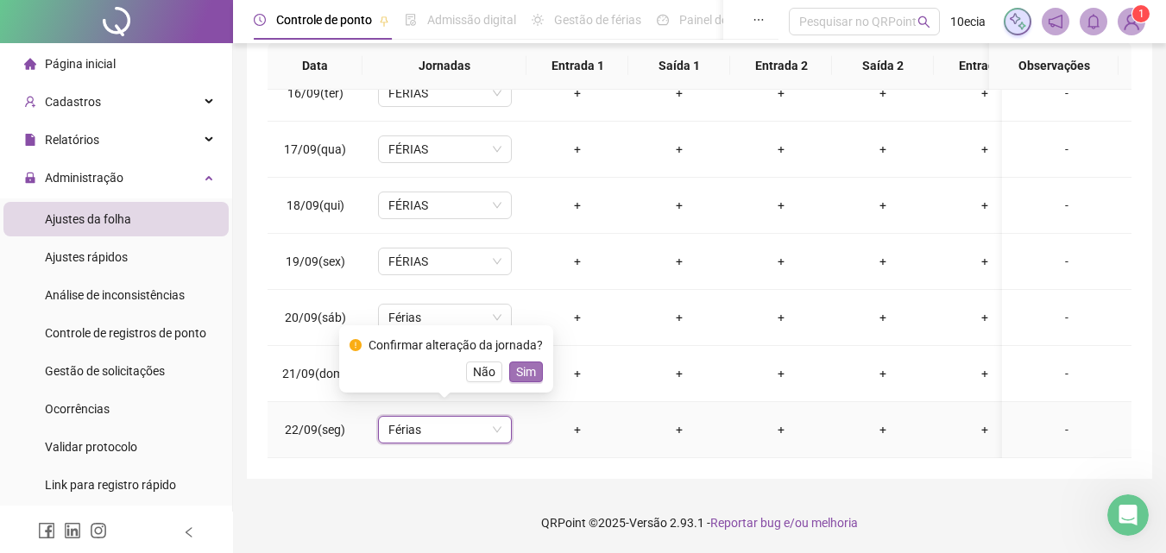
click at [521, 379] on span "Sim" at bounding box center [526, 371] width 20 height 19
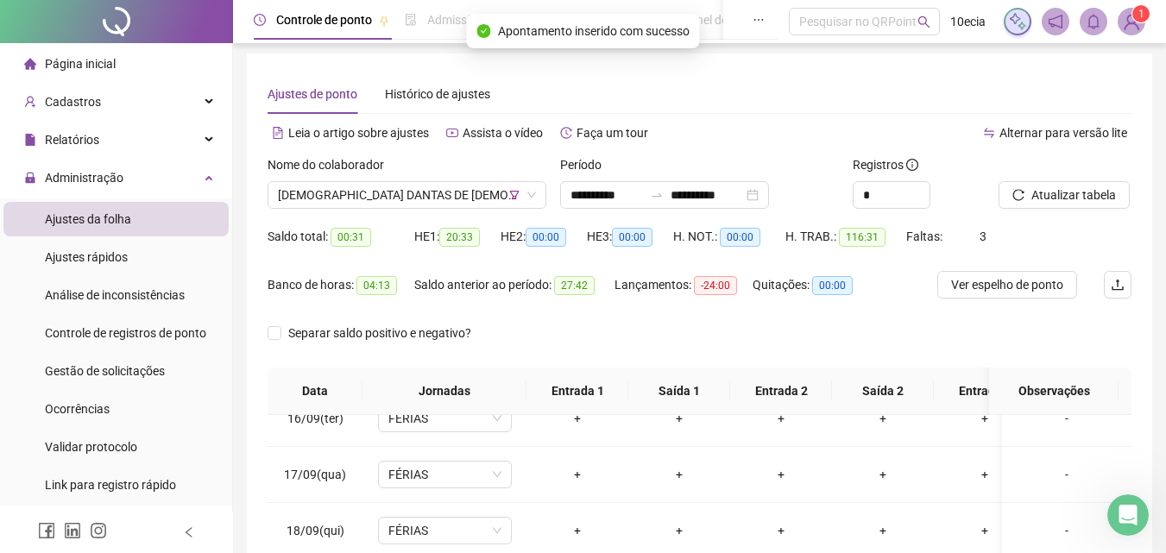
scroll to position [0, 0]
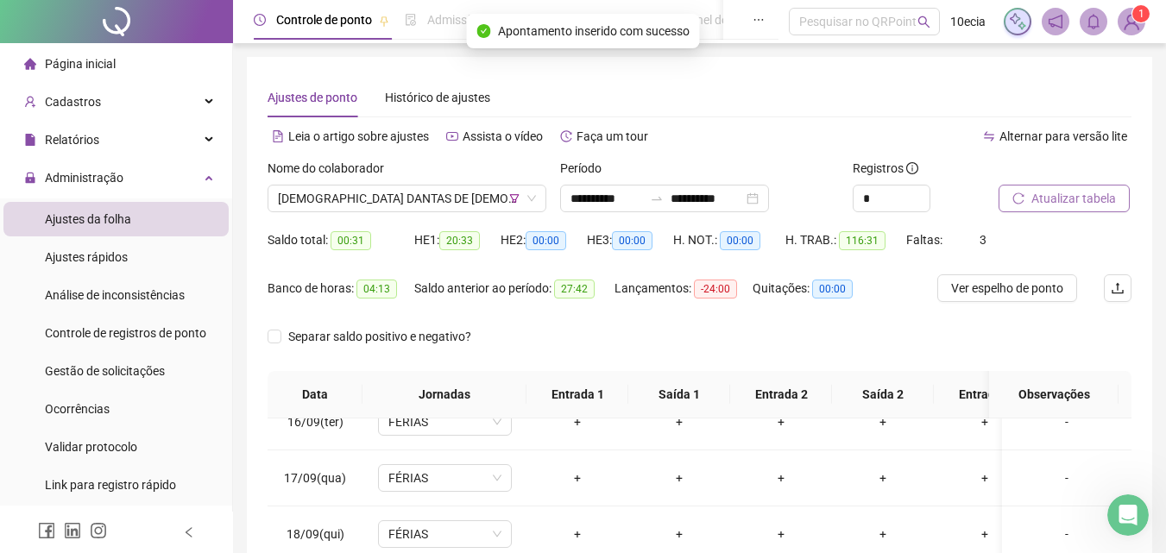
drag, startPoint x: 1047, startPoint y: 220, endPoint x: 1047, endPoint y: 196, distance: 24.2
click at [1046, 217] on div "Atualizar tabela" at bounding box center [1064, 192] width 147 height 67
click at [1047, 196] on span "Atualizar tabela" at bounding box center [1073, 198] width 85 height 19
click at [358, 194] on span "[DEMOGRAPHIC_DATA] DANTAS DE [DEMOGRAPHIC_DATA]" at bounding box center [407, 199] width 258 height 26
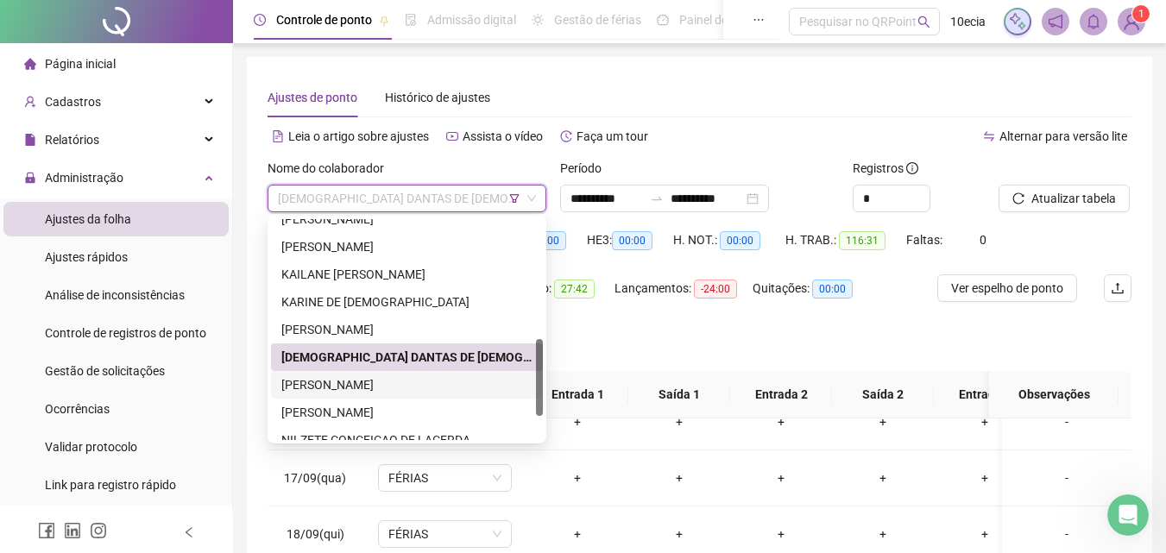
click at [344, 381] on div "[PERSON_NAME]" at bounding box center [406, 384] width 251 height 19
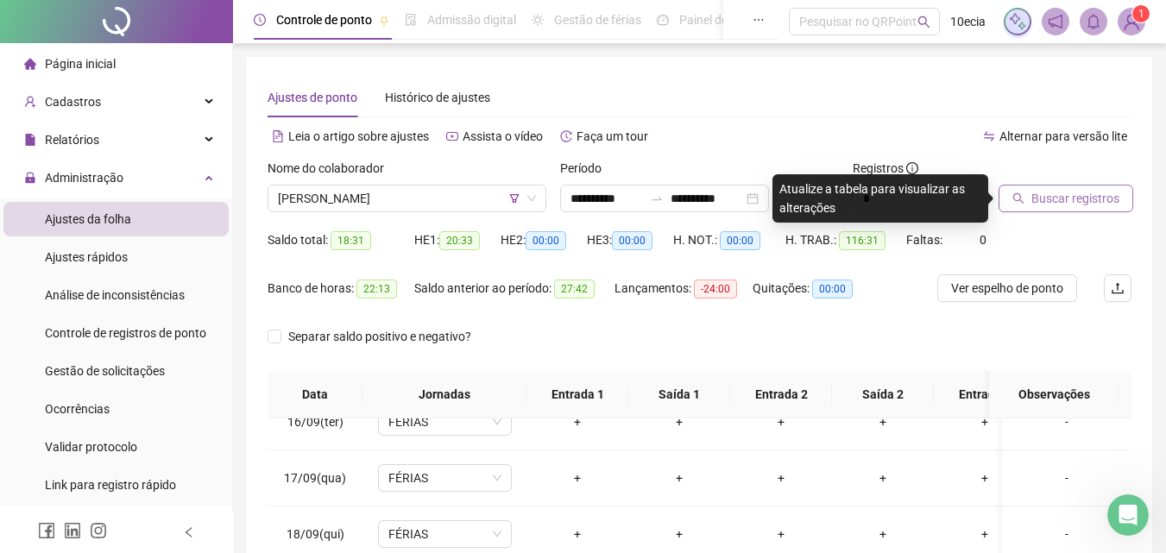
click at [1088, 189] on span "Buscar registros" at bounding box center [1075, 198] width 88 height 19
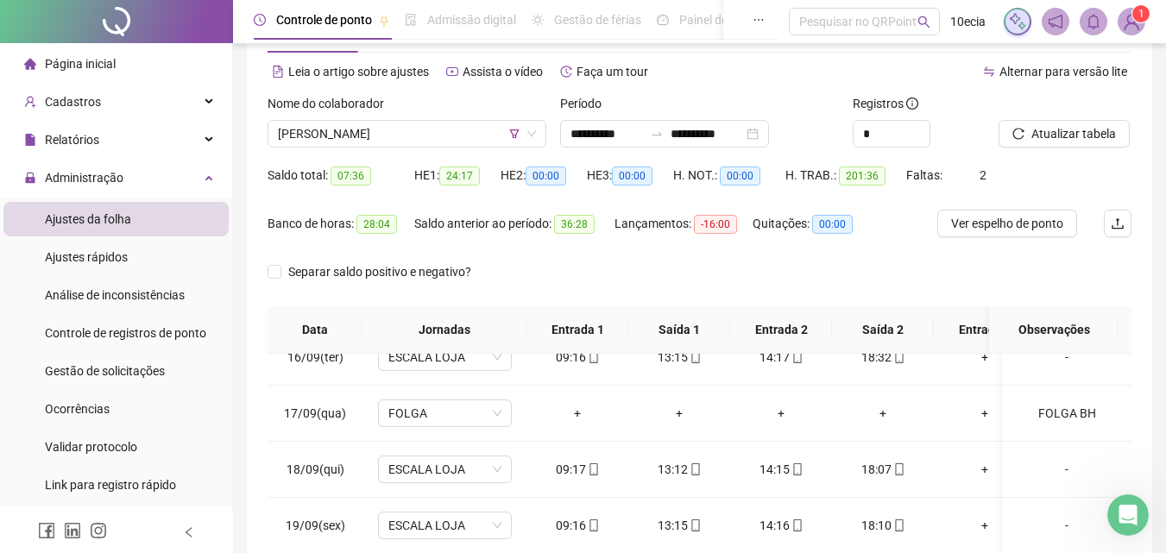
scroll to position [329, 0]
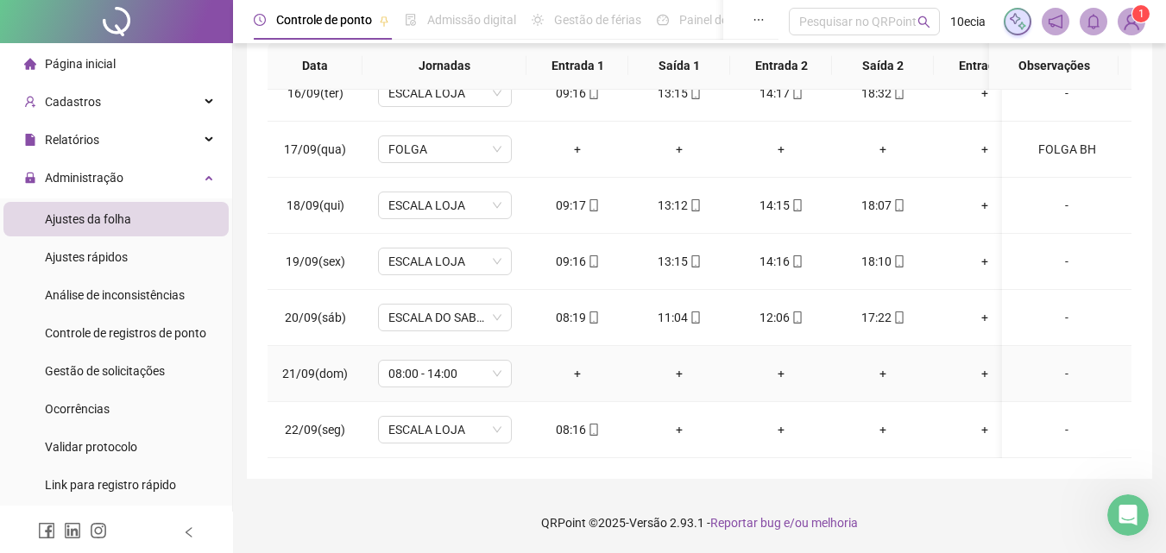
click at [1055, 364] on div "-" at bounding box center [1067, 373] width 102 height 19
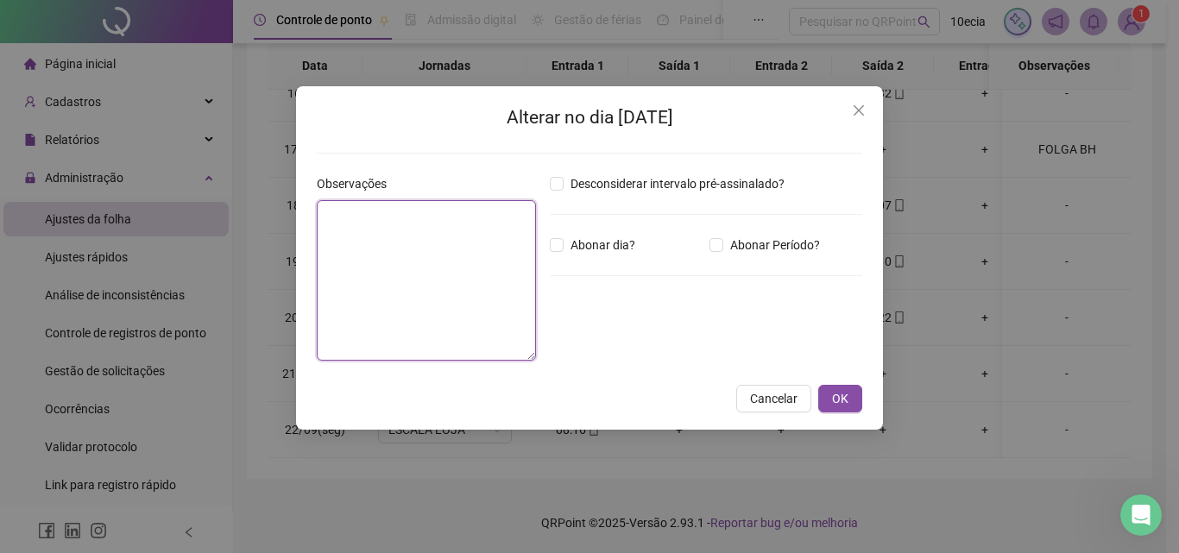
click at [432, 288] on textarea at bounding box center [426, 280] width 219 height 160
type textarea "*******"
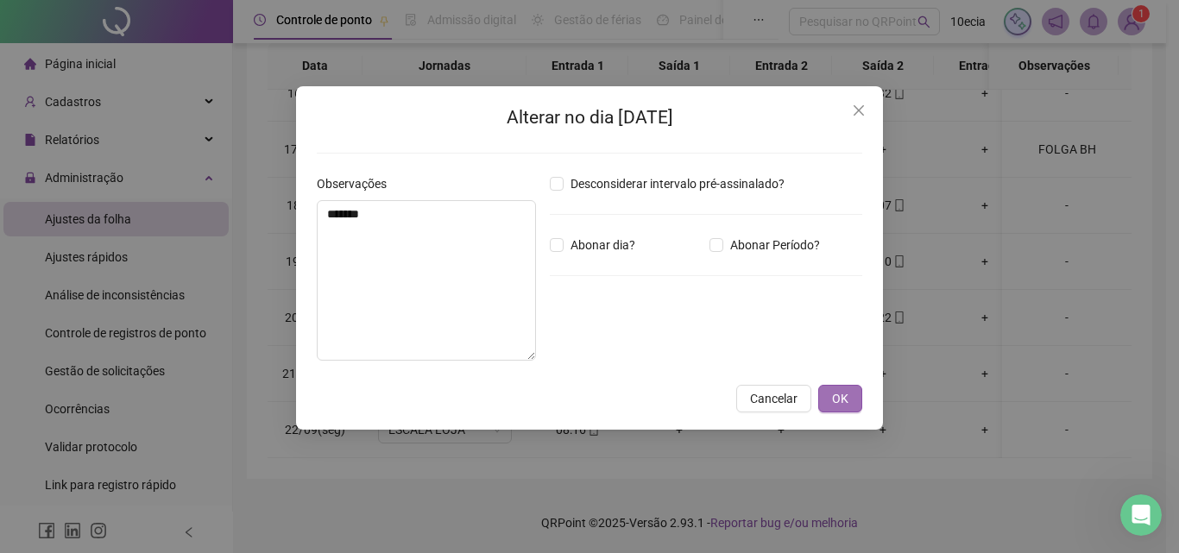
click at [847, 406] on span "OK" at bounding box center [840, 398] width 16 height 19
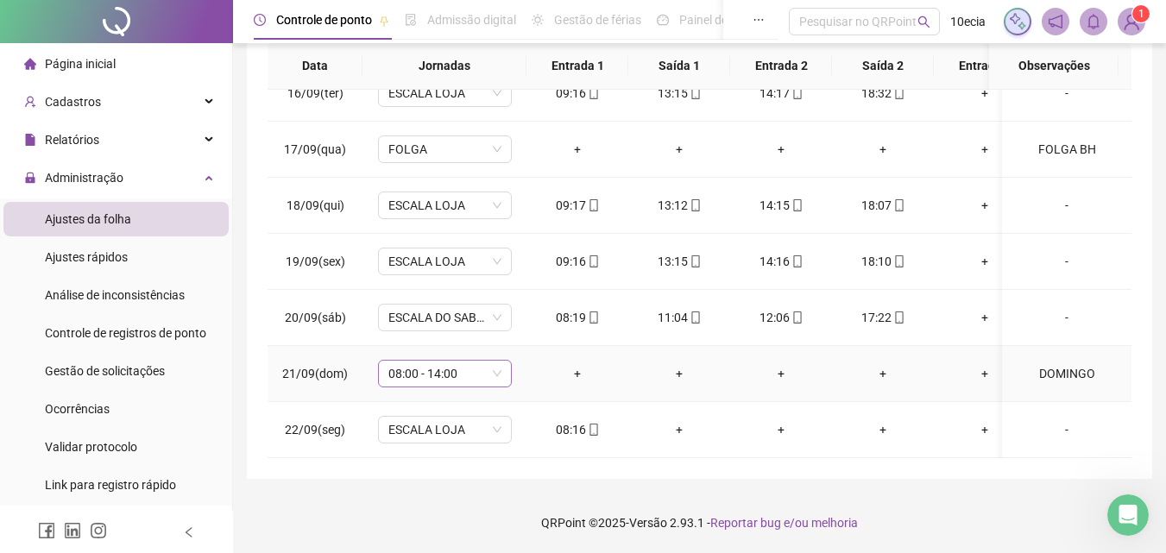
click at [412, 361] on span "08:00 - 14:00" at bounding box center [444, 374] width 113 height 26
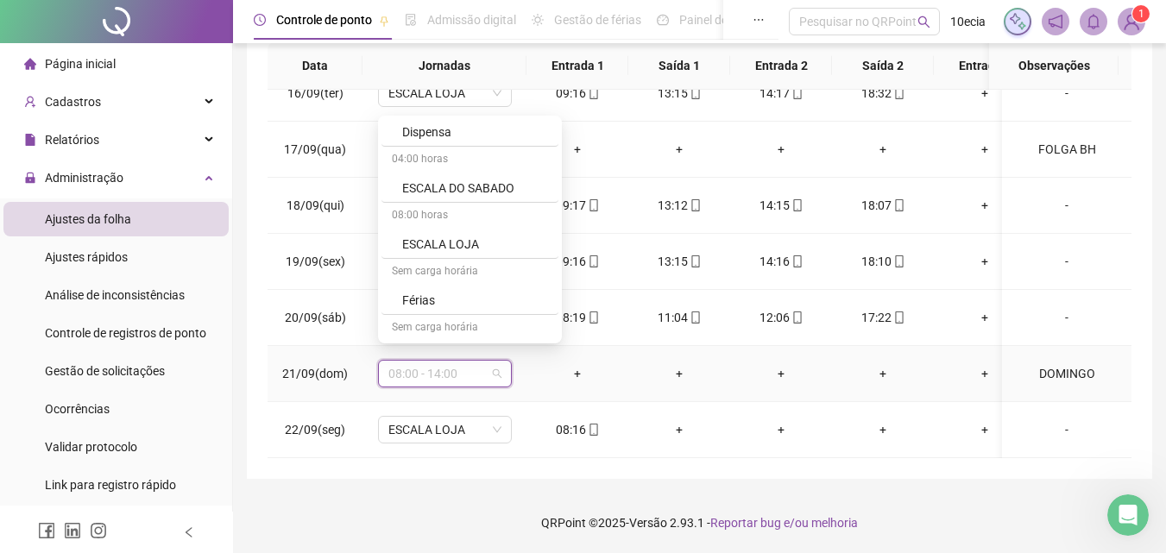
scroll to position [518, 0]
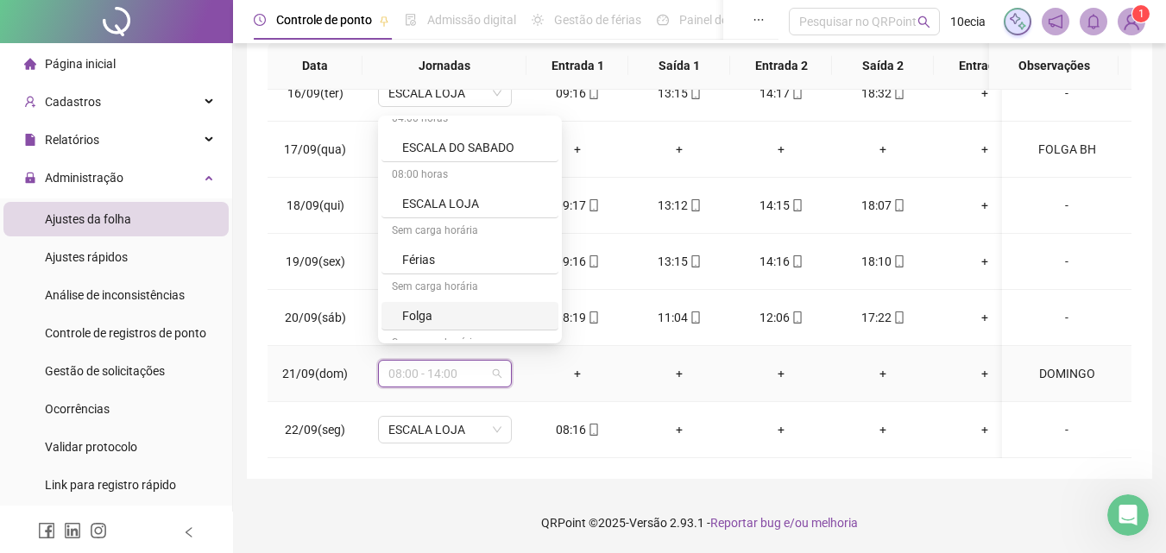
drag, startPoint x: 409, startPoint y: 266, endPoint x: 420, endPoint y: 317, distance: 52.1
click at [420, 317] on div "Sem carga horária 00:00 - 00:00 | 00:00 - 00:00 06:00 horas 08:00 - 14:00 08:45…" at bounding box center [469, 21] width 177 height 841
click at [420, 317] on div "Folga" at bounding box center [475, 315] width 146 height 19
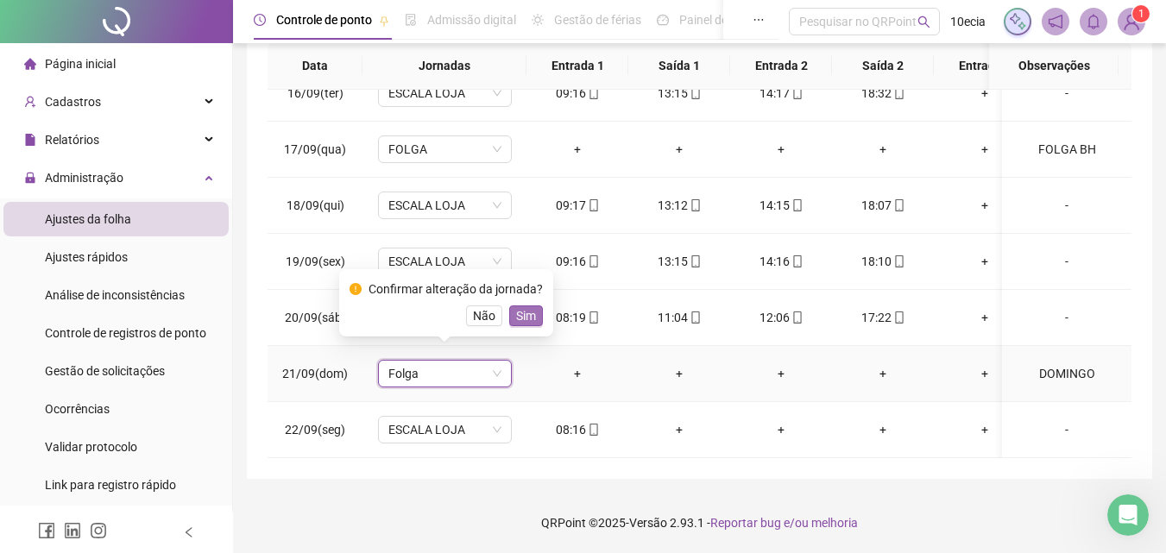
click at [532, 317] on button "Sim" at bounding box center [526, 315] width 34 height 21
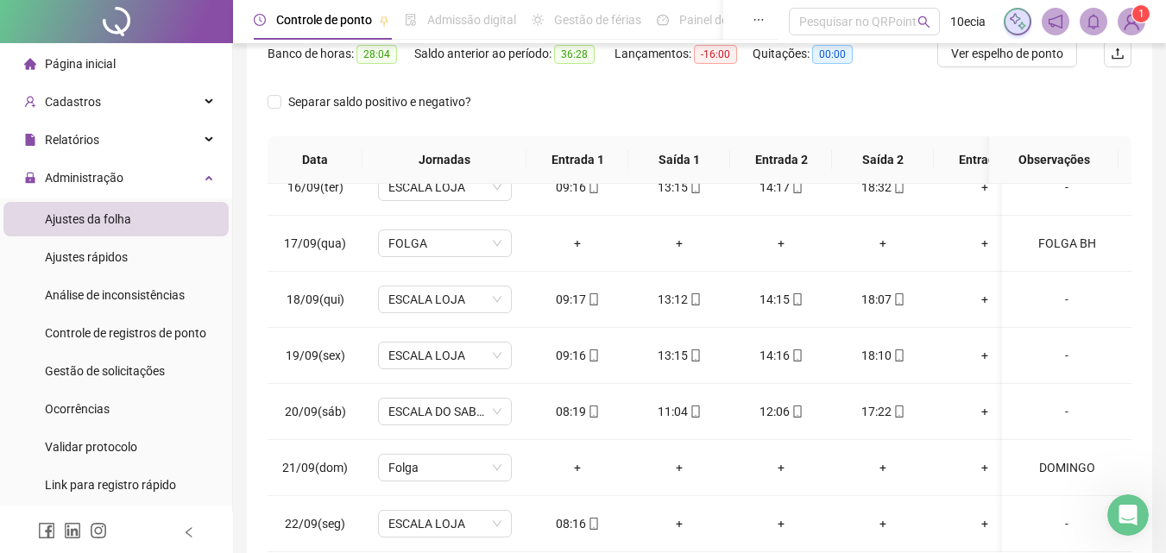
scroll to position [70, 0]
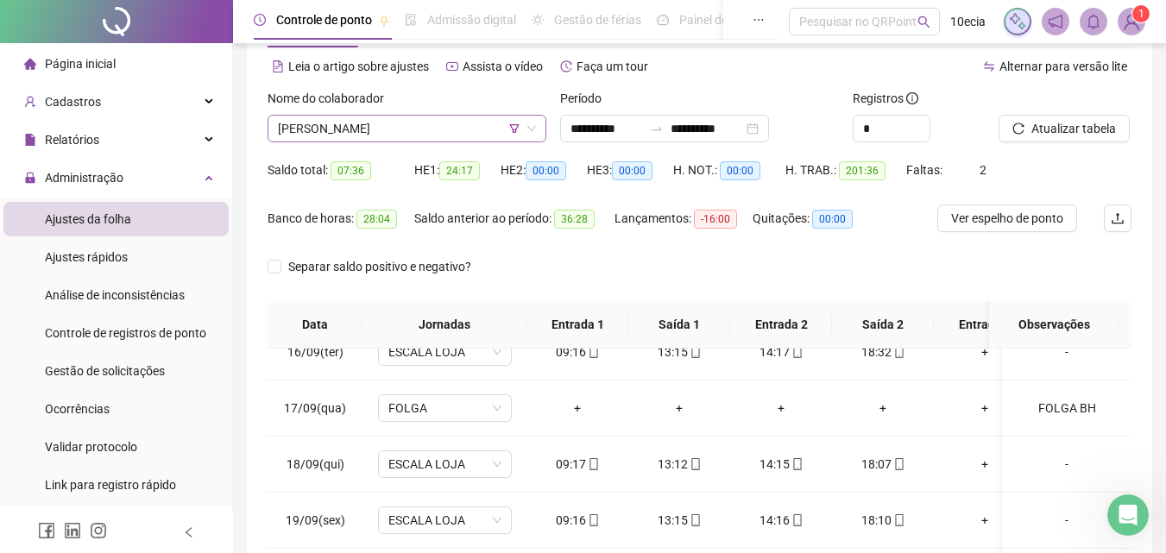
click at [406, 129] on span "[PERSON_NAME]" at bounding box center [407, 129] width 258 height 26
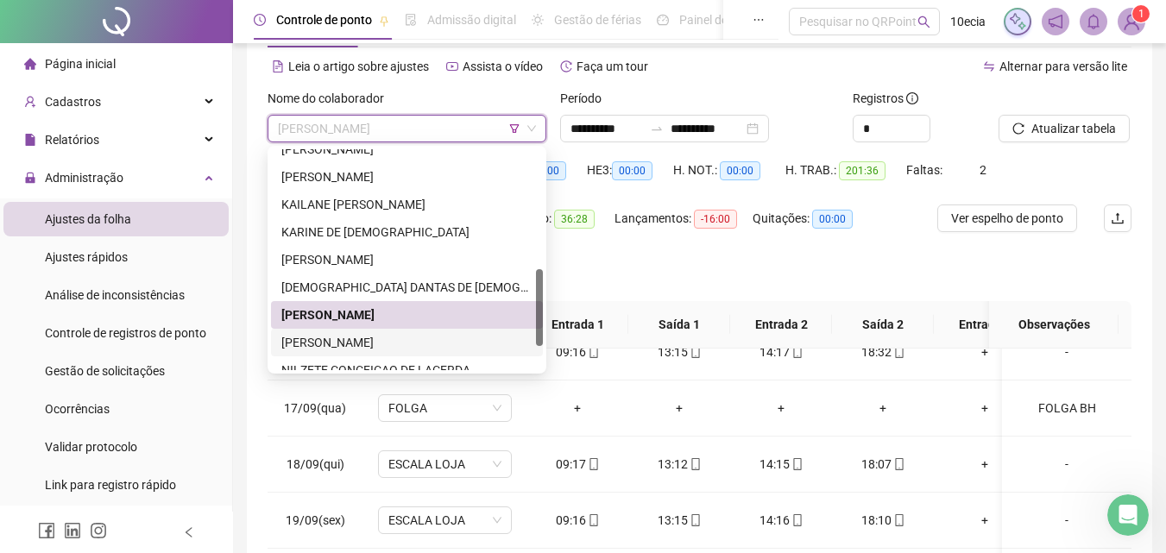
click at [326, 346] on div "[PERSON_NAME]" at bounding box center [406, 342] width 251 height 19
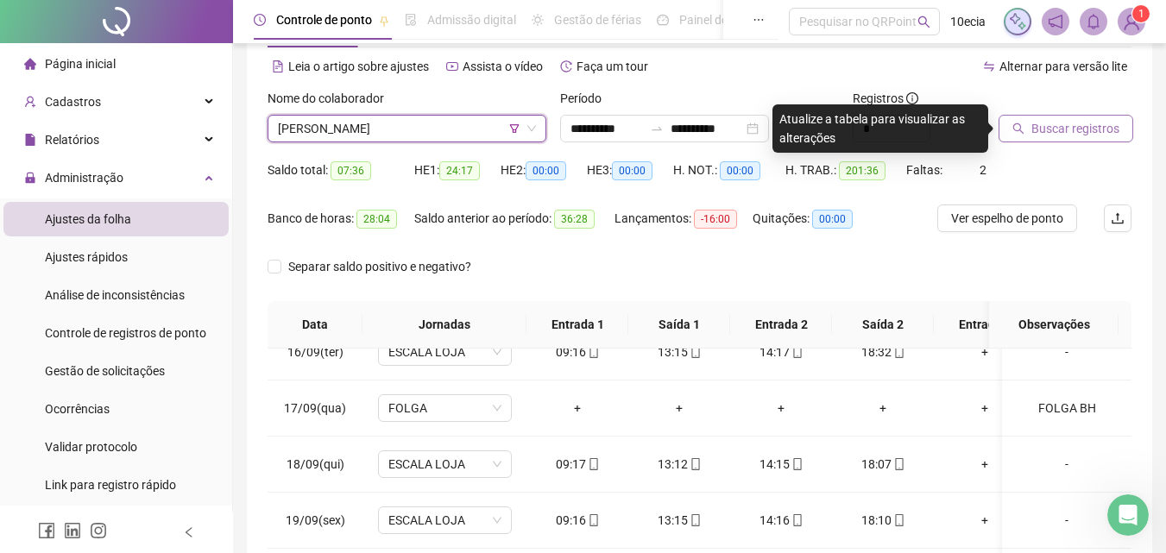
click at [1094, 130] on span "Buscar registros" at bounding box center [1075, 128] width 88 height 19
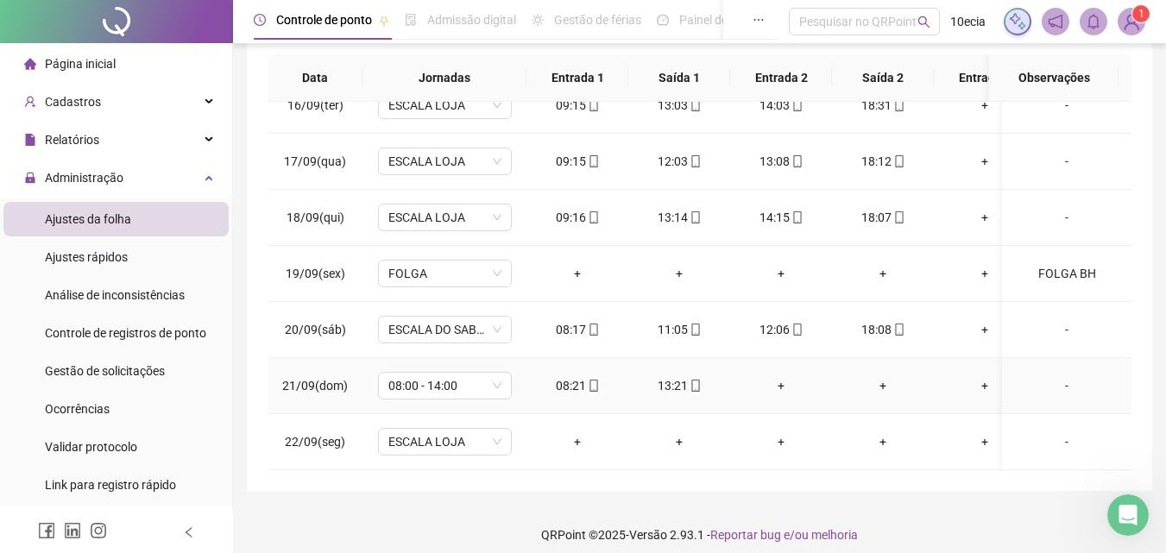
scroll to position [329, 0]
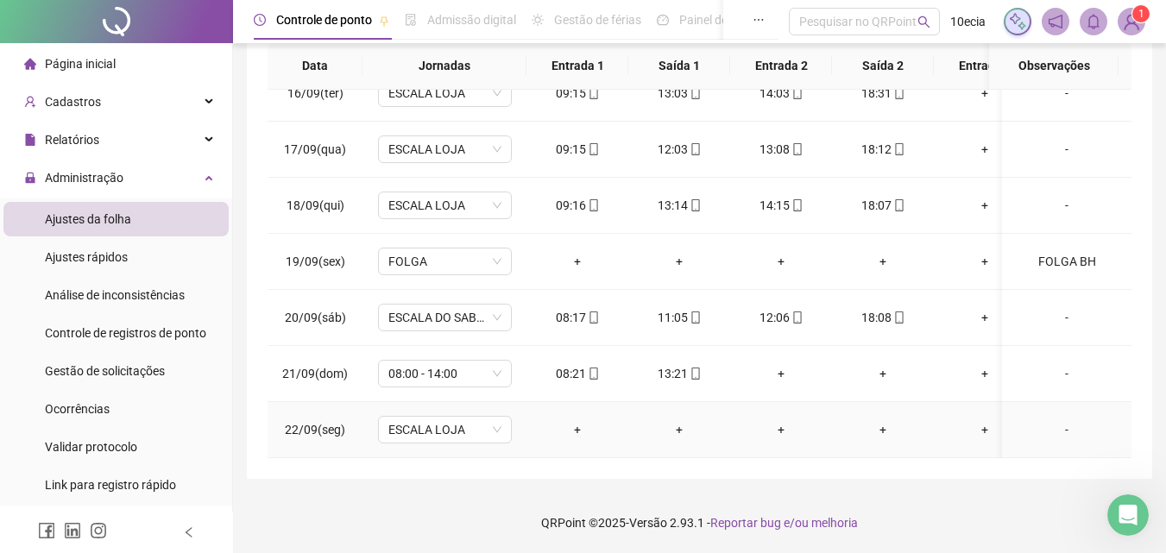
click at [1060, 420] on div "-" at bounding box center [1067, 429] width 102 height 19
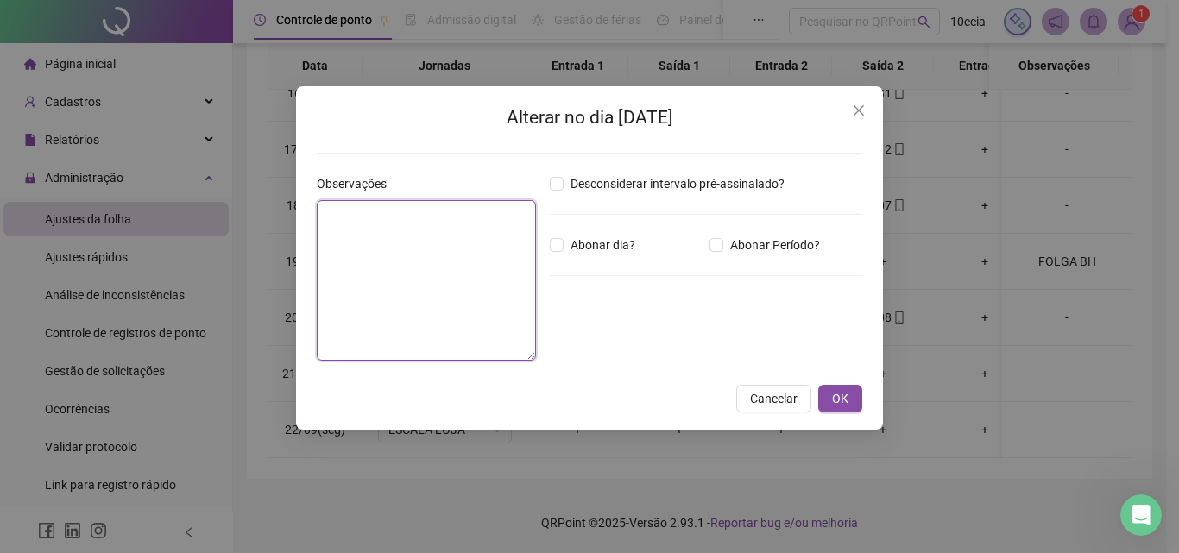
click at [450, 317] on textarea at bounding box center [426, 280] width 219 height 160
type textarea "*******"
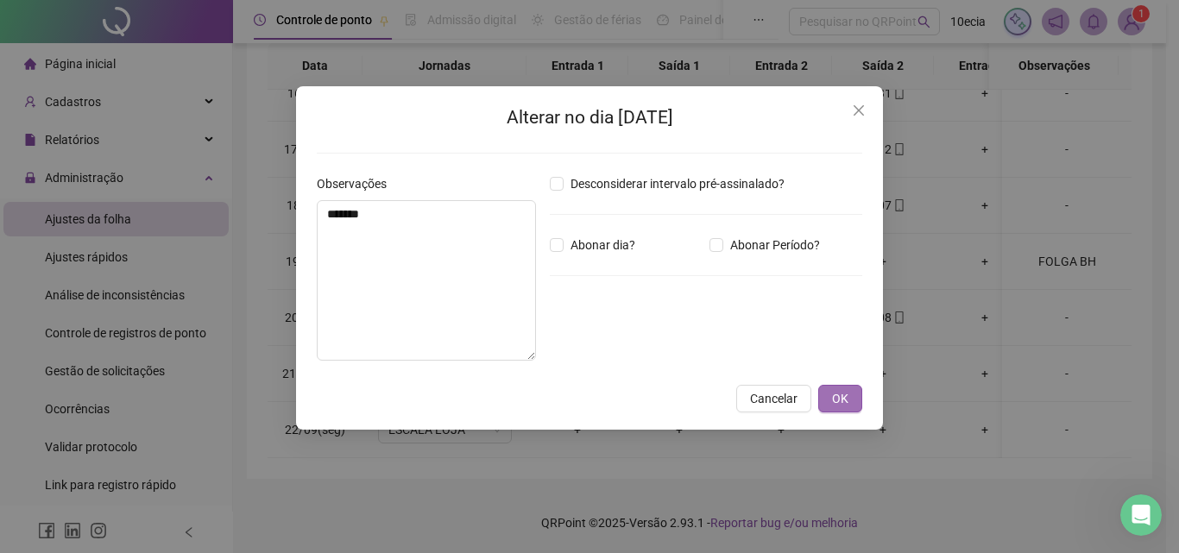
click at [831, 403] on button "OK" at bounding box center [840, 399] width 44 height 28
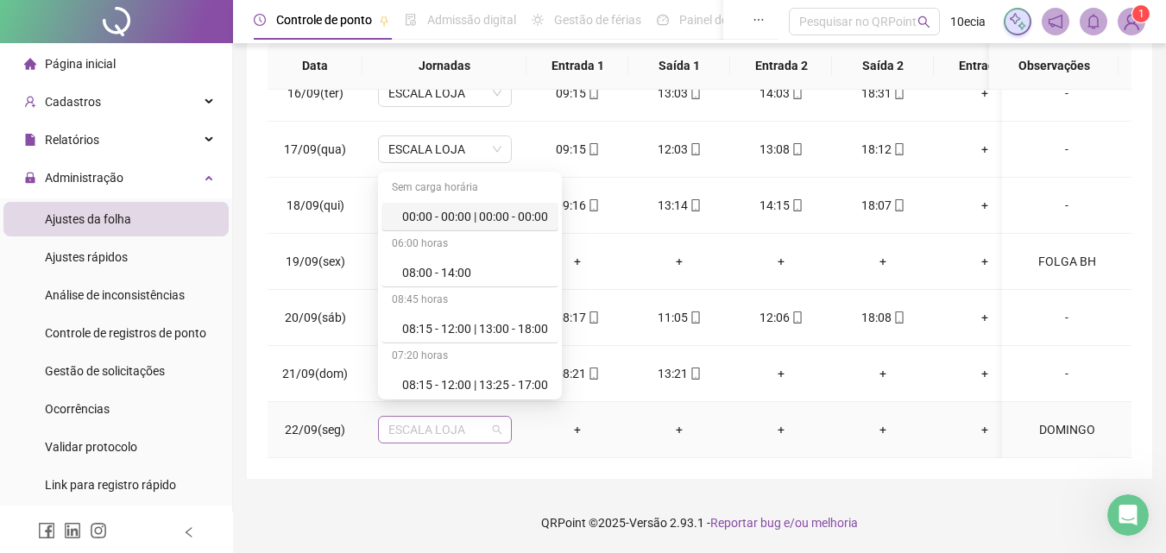
click at [412, 420] on span "ESCALA LOJA" at bounding box center [444, 430] width 113 height 26
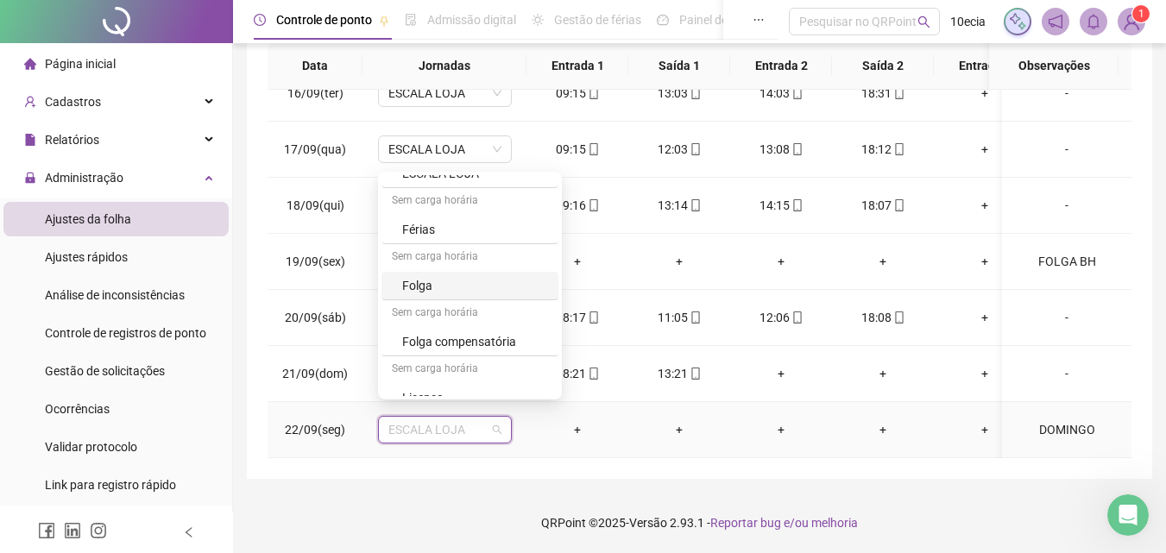
click at [414, 289] on div "Folga" at bounding box center [475, 285] width 146 height 19
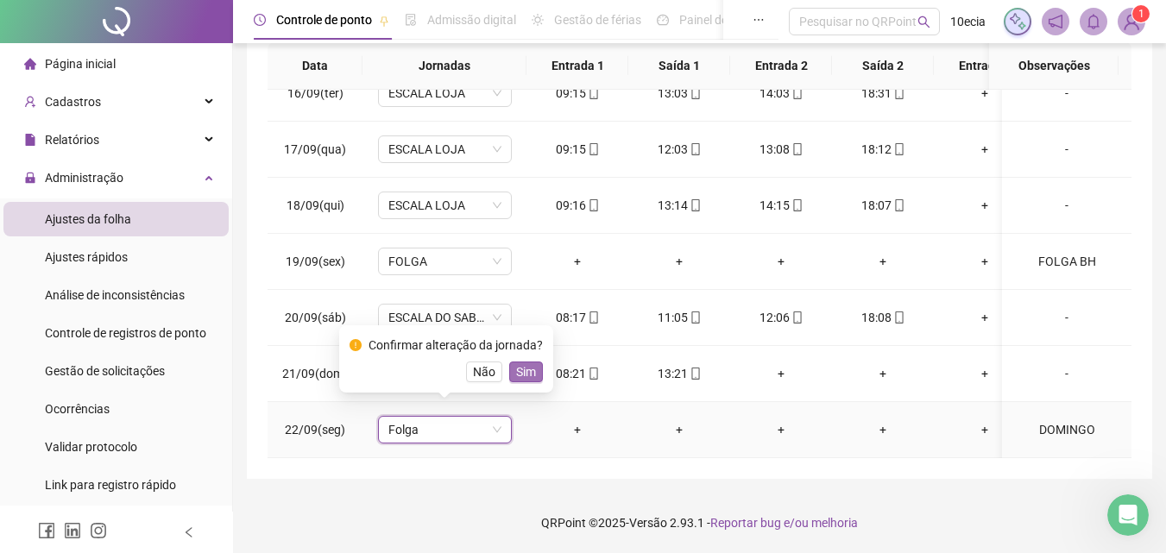
click at [531, 372] on span "Sim" at bounding box center [526, 371] width 20 height 19
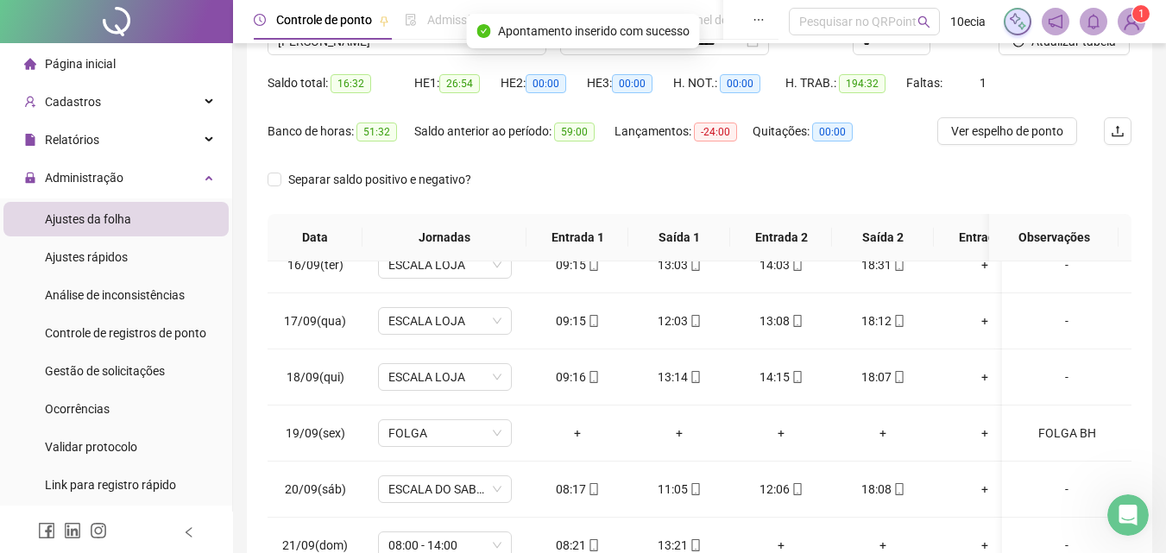
scroll to position [156, 0]
click at [1110, 48] on span "Atualizar tabela" at bounding box center [1073, 42] width 85 height 19
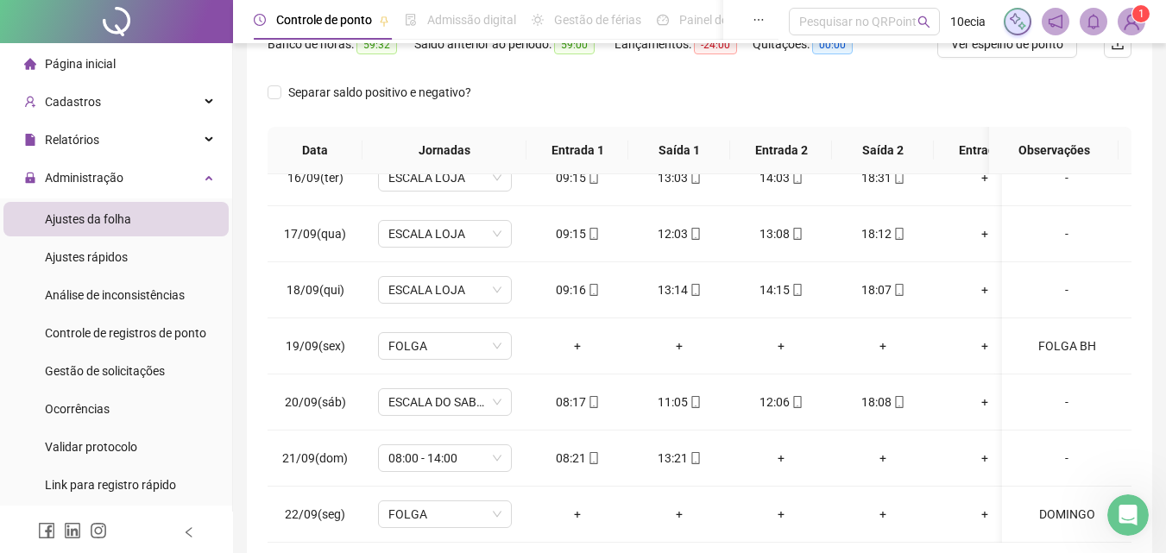
scroll to position [0, 0]
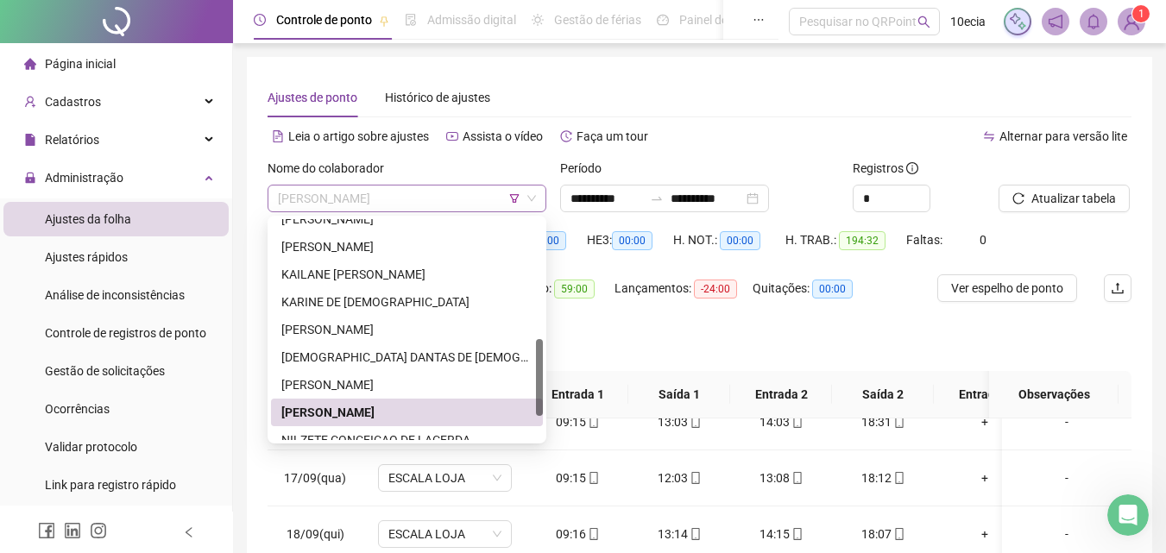
click at [397, 192] on span "[PERSON_NAME]" at bounding box center [407, 199] width 258 height 26
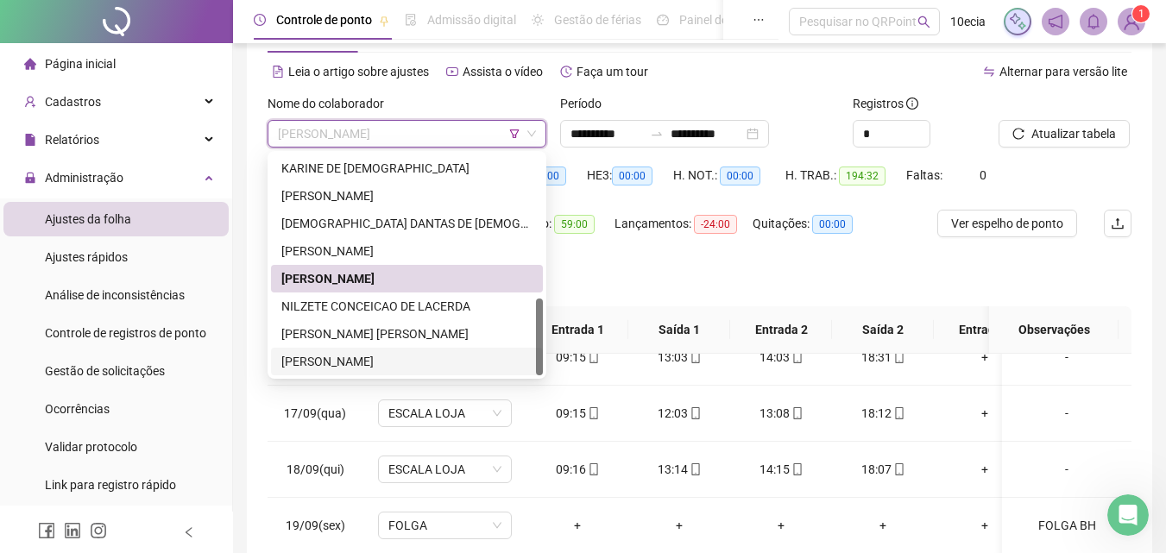
scroll to position [86, 0]
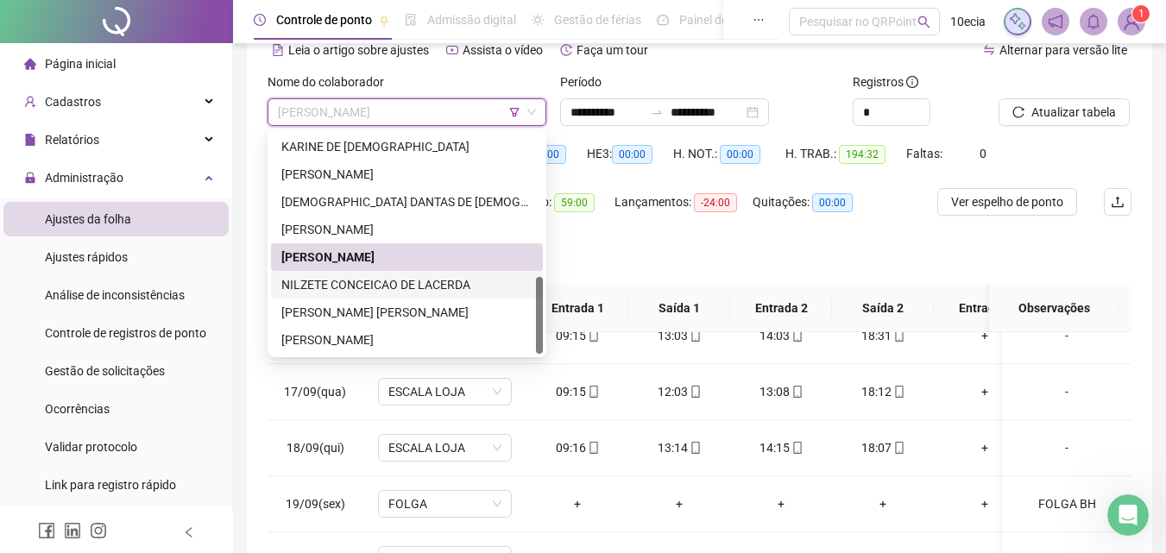
click at [334, 282] on div "NILZETE CONCEICAO DE LACERDA" at bounding box center [406, 284] width 251 height 19
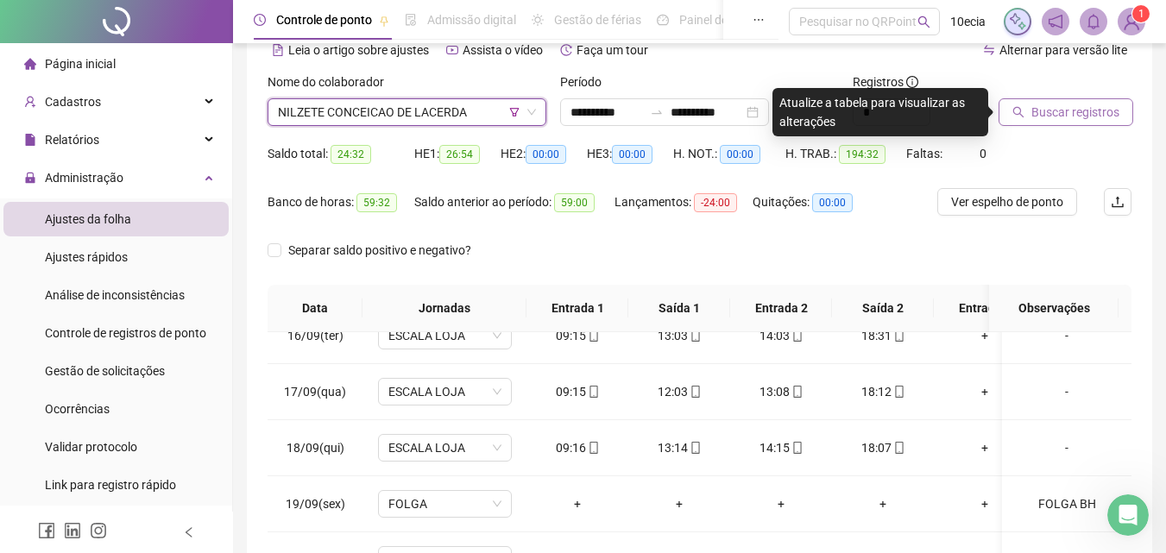
click at [1015, 118] on button "Buscar registros" at bounding box center [1065, 112] width 135 height 28
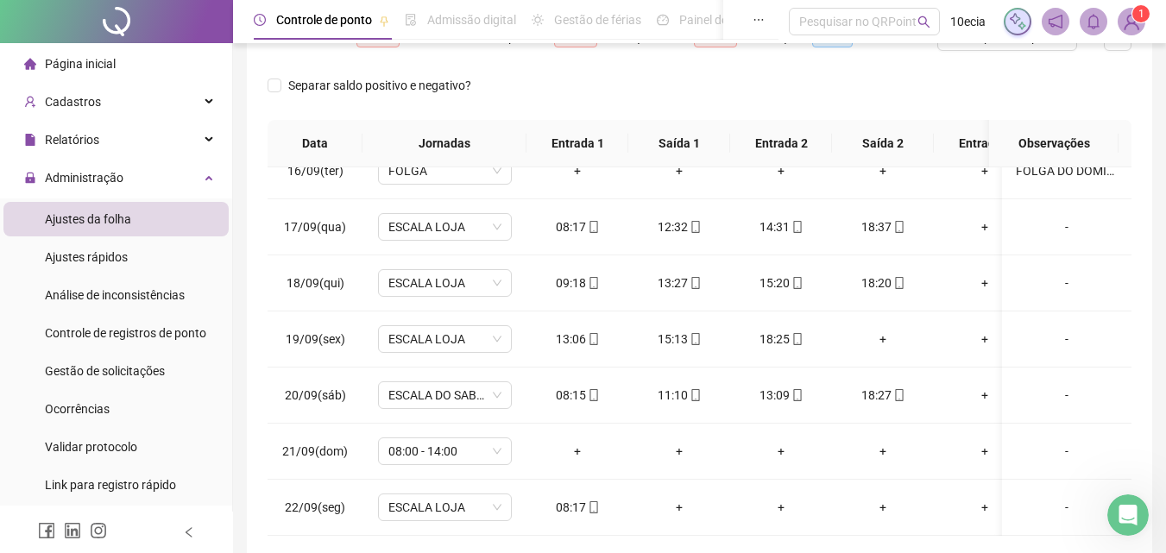
scroll to position [329, 0]
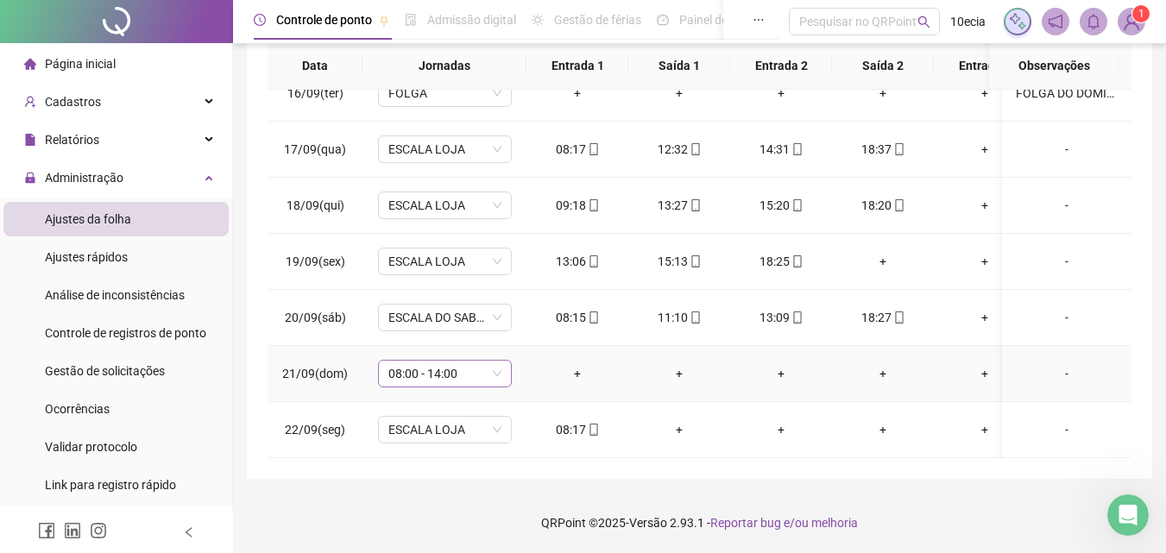
click at [435, 372] on span "08:00 - 14:00" at bounding box center [444, 374] width 113 height 26
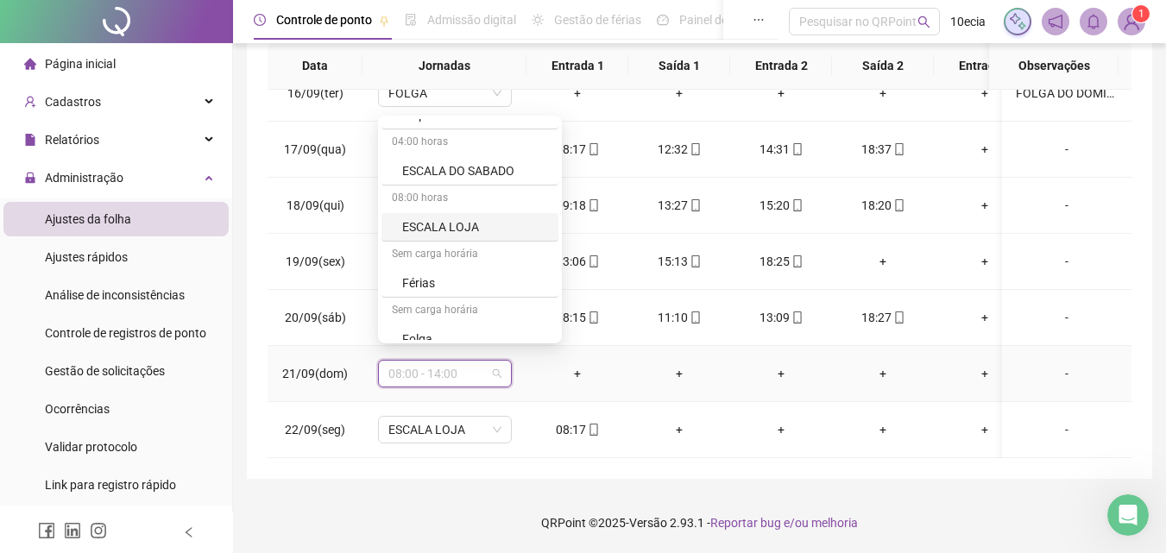
scroll to position [518, 0]
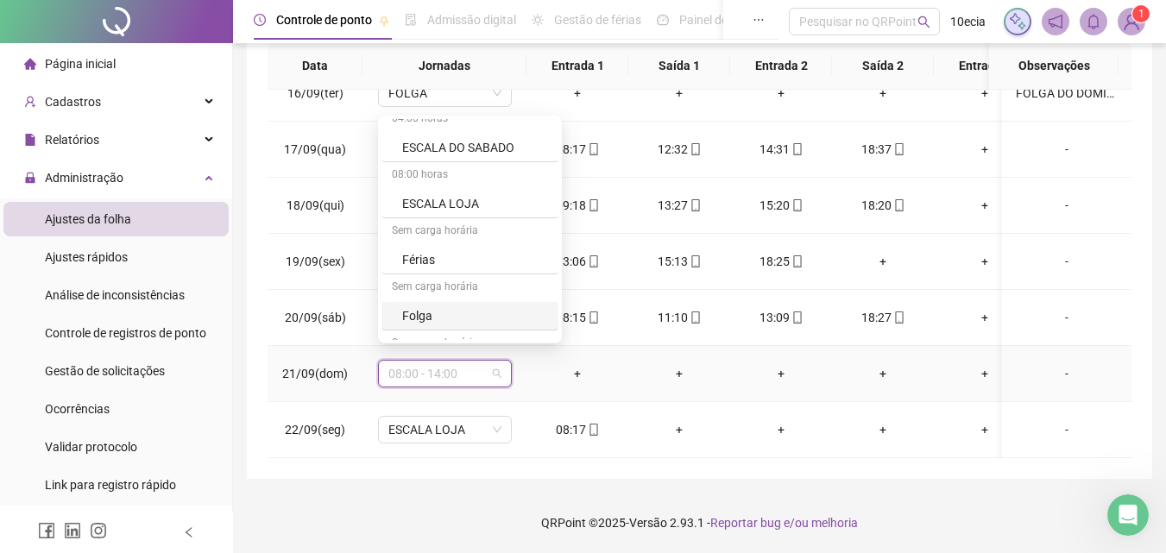
click at [435, 318] on div "Folga" at bounding box center [475, 315] width 146 height 19
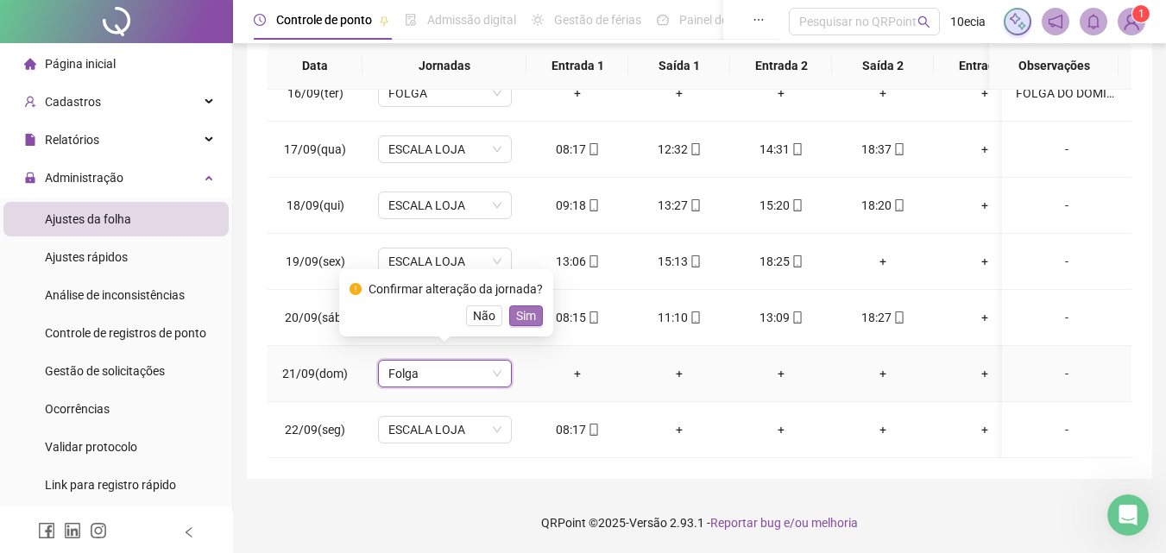
click at [525, 318] on span "Sim" at bounding box center [526, 315] width 20 height 19
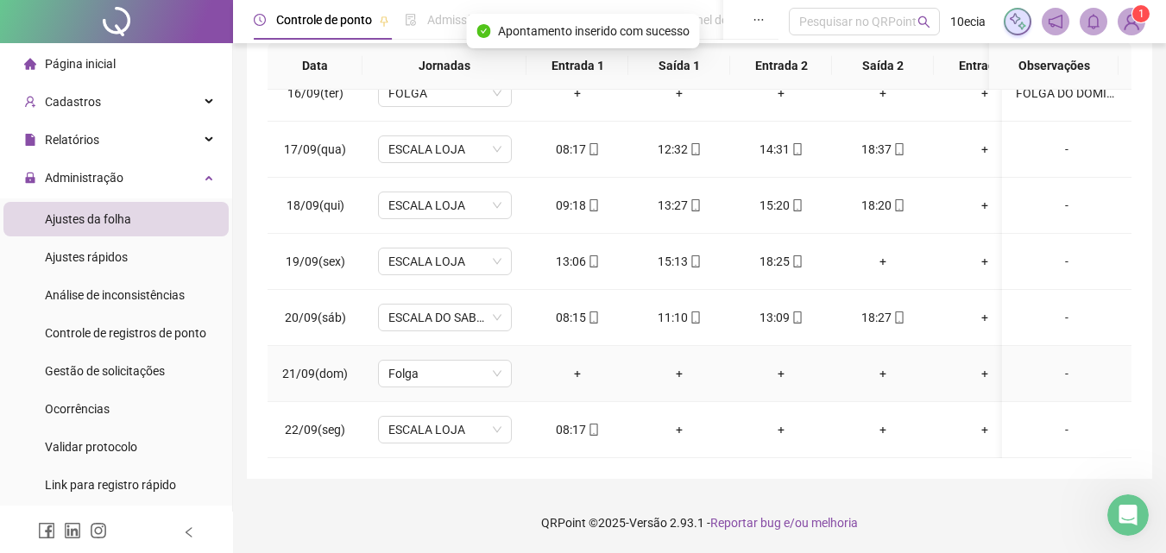
click at [1062, 364] on div "-" at bounding box center [1067, 373] width 102 height 19
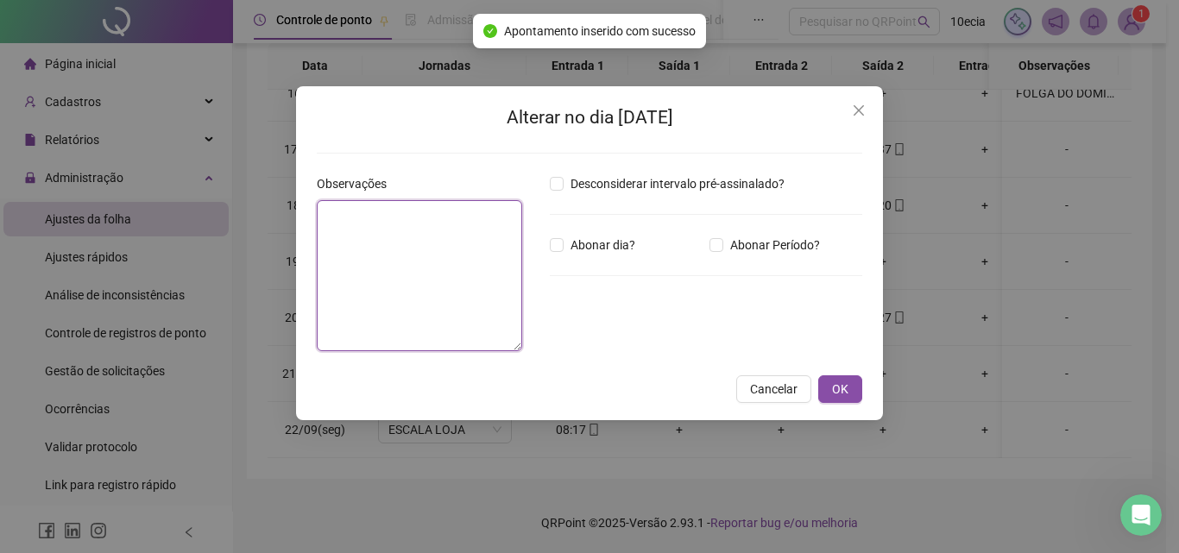
click at [460, 307] on textarea at bounding box center [419, 275] width 205 height 151
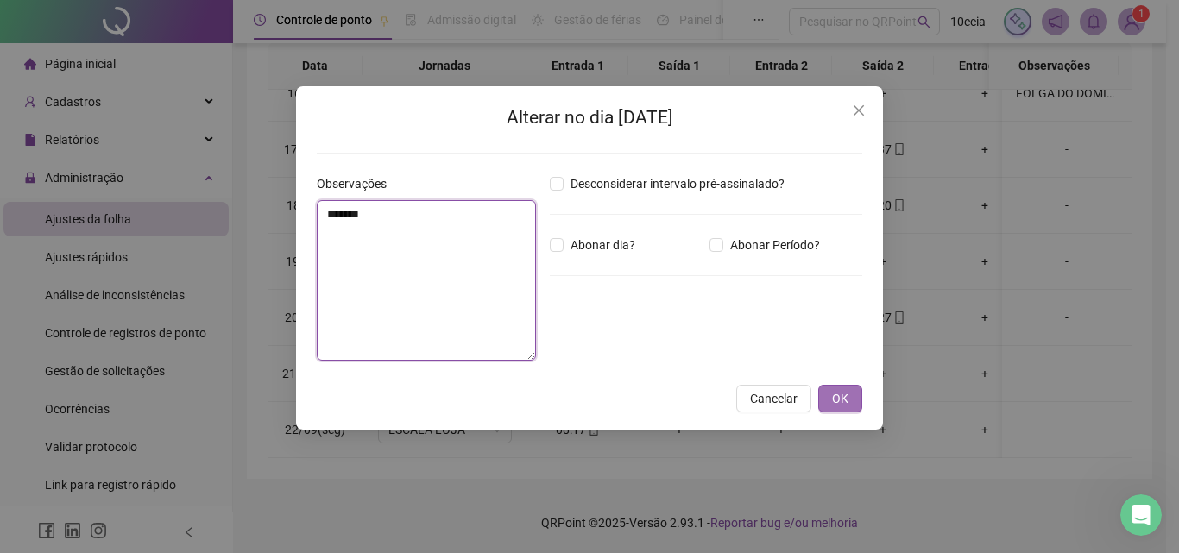
type textarea "*******"
click at [840, 393] on span "OK" at bounding box center [840, 398] width 16 height 19
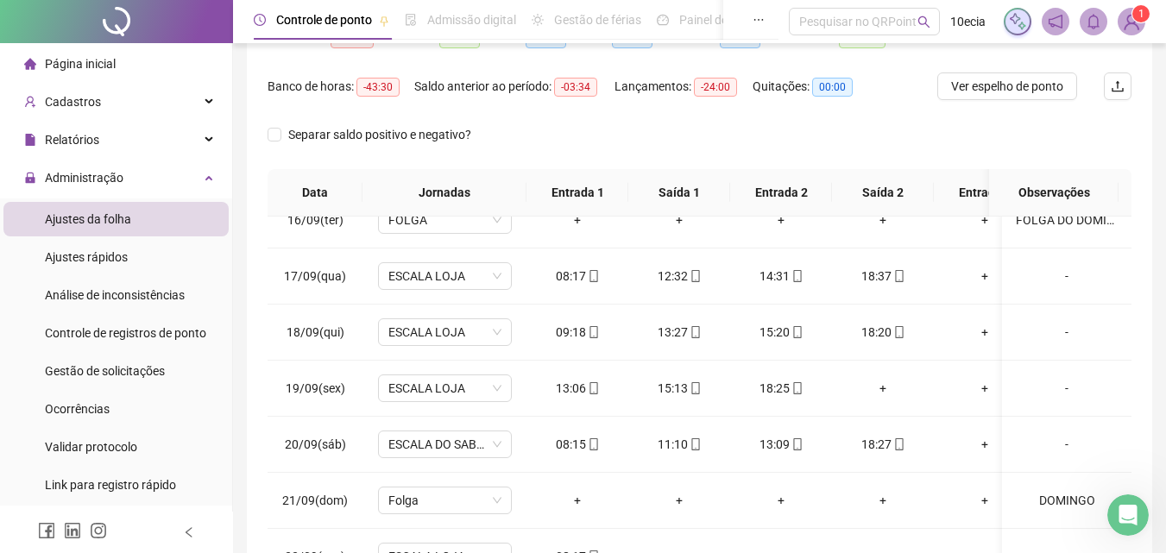
scroll to position [156, 0]
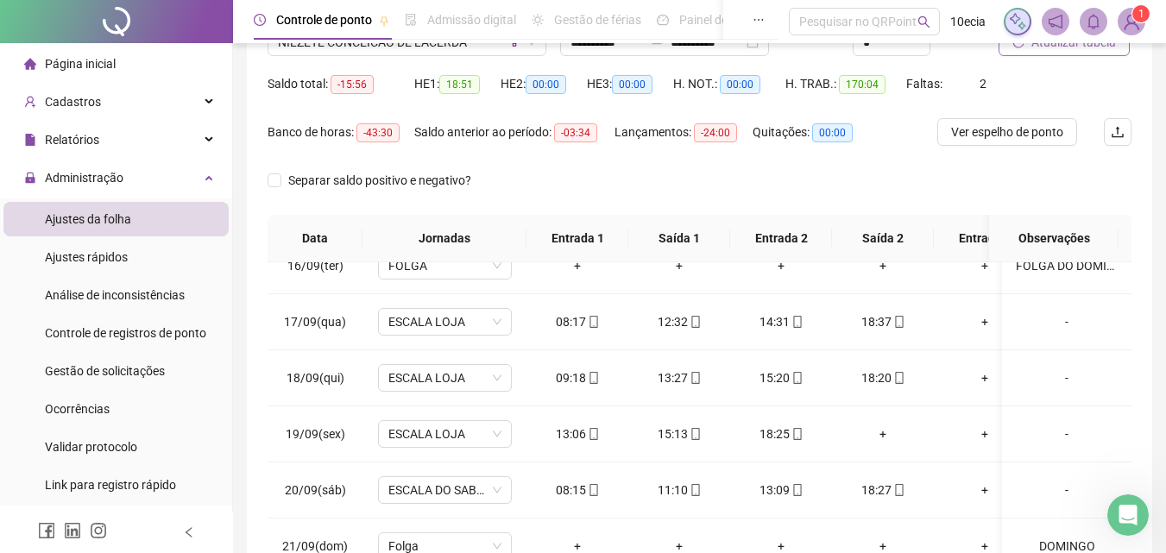
click at [1072, 44] on span "Atualizar tabela" at bounding box center [1073, 42] width 85 height 19
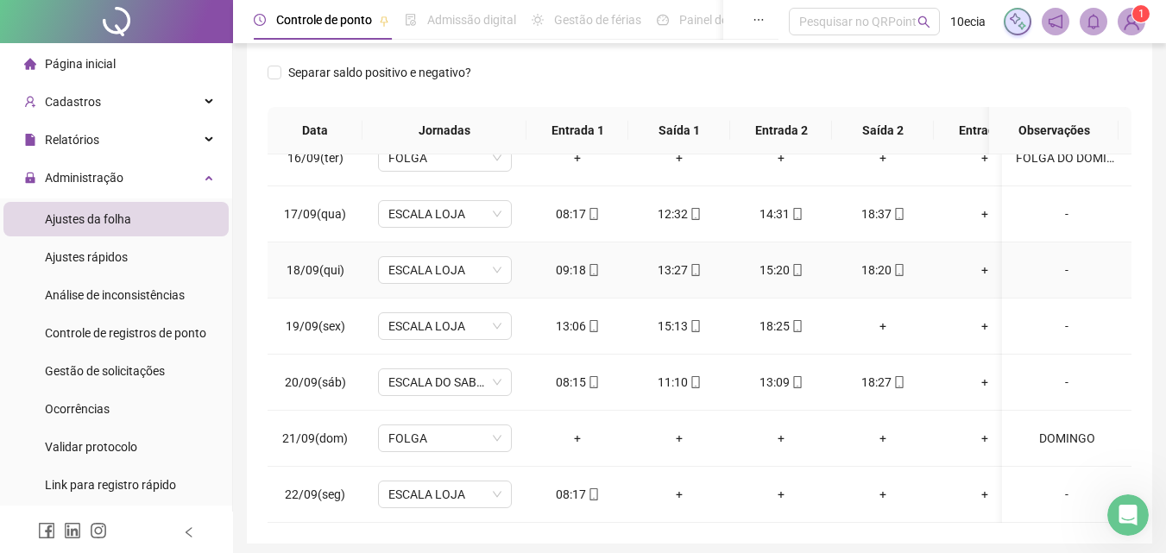
scroll to position [70, 0]
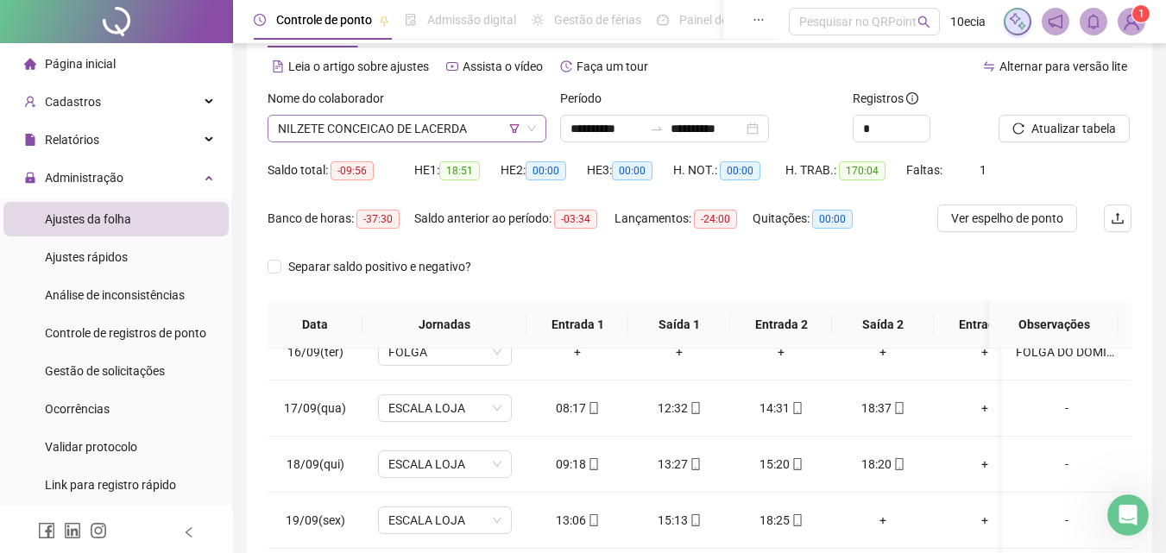
click at [389, 129] on span "NILZETE CONCEICAO DE LACERDA" at bounding box center [407, 129] width 258 height 26
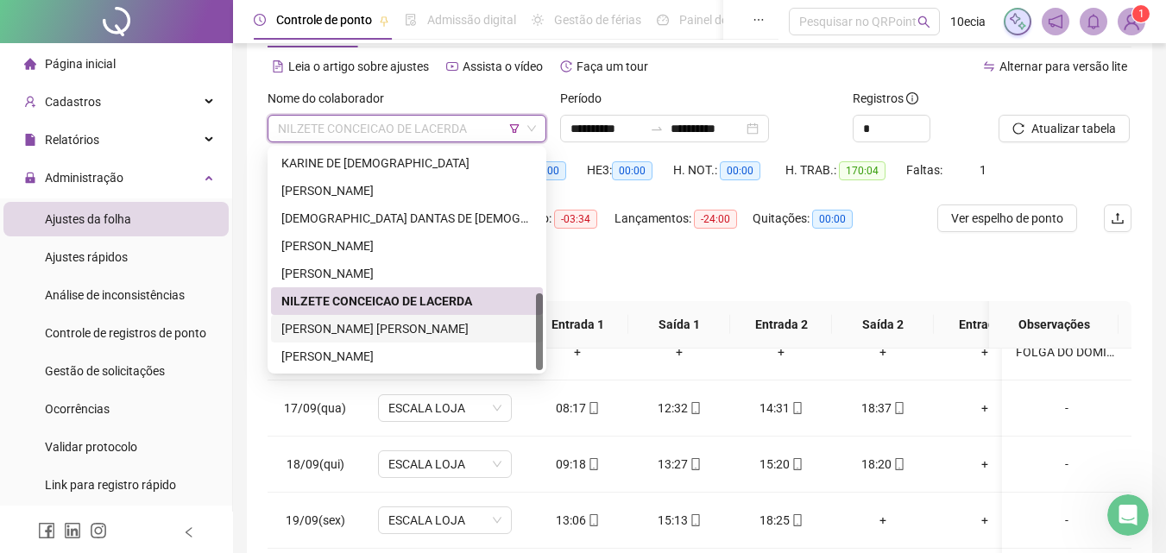
click at [317, 327] on div "[PERSON_NAME] [PERSON_NAME]" at bounding box center [406, 328] width 251 height 19
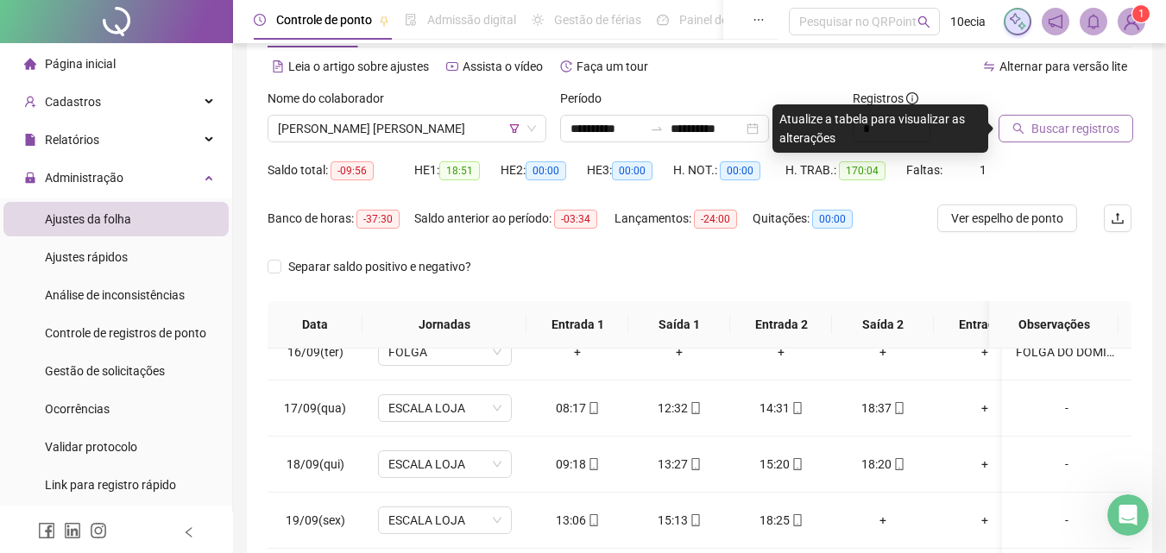
click at [1088, 129] on span "Buscar registros" at bounding box center [1075, 128] width 88 height 19
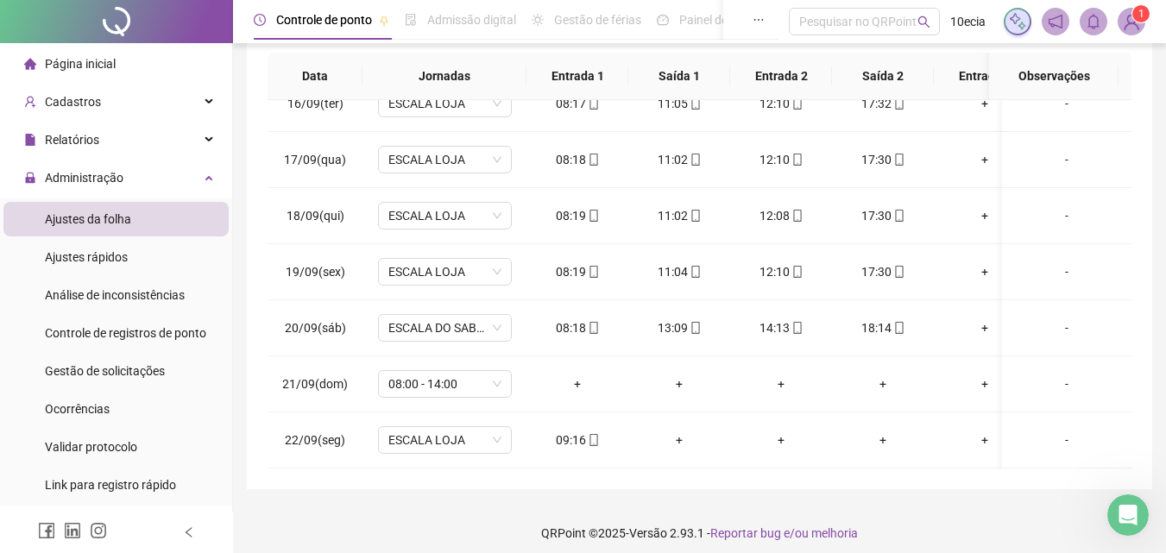
scroll to position [329, 0]
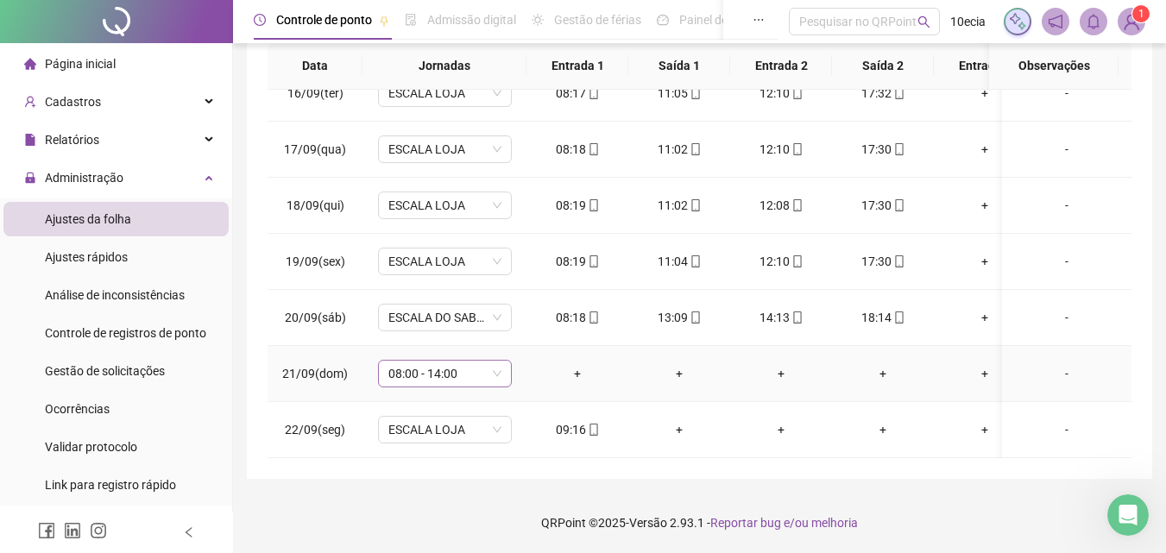
click at [416, 363] on span "08:00 - 14:00" at bounding box center [444, 374] width 113 height 26
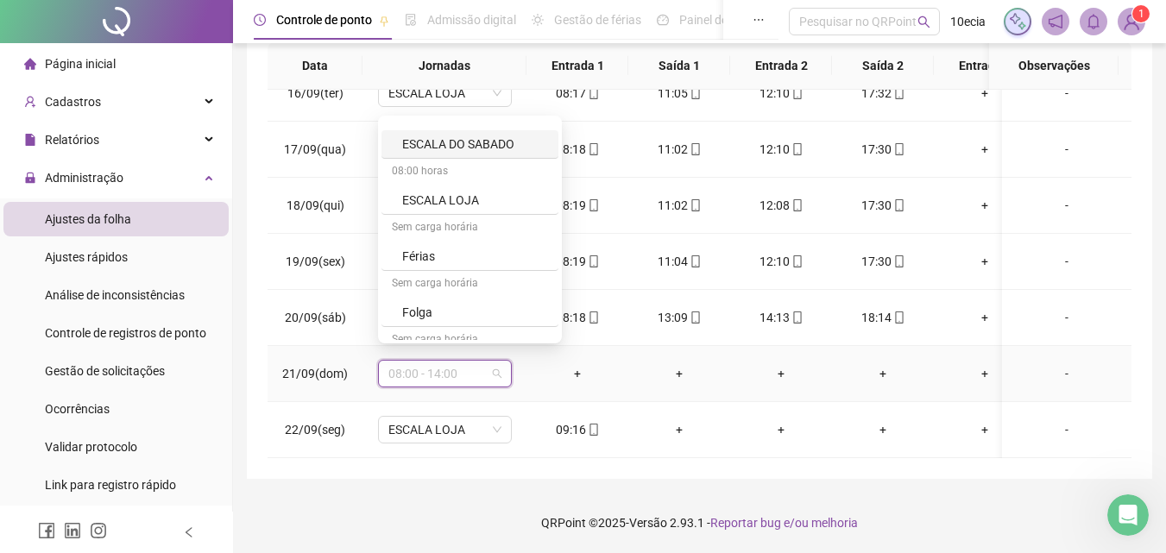
scroll to position [604, 0]
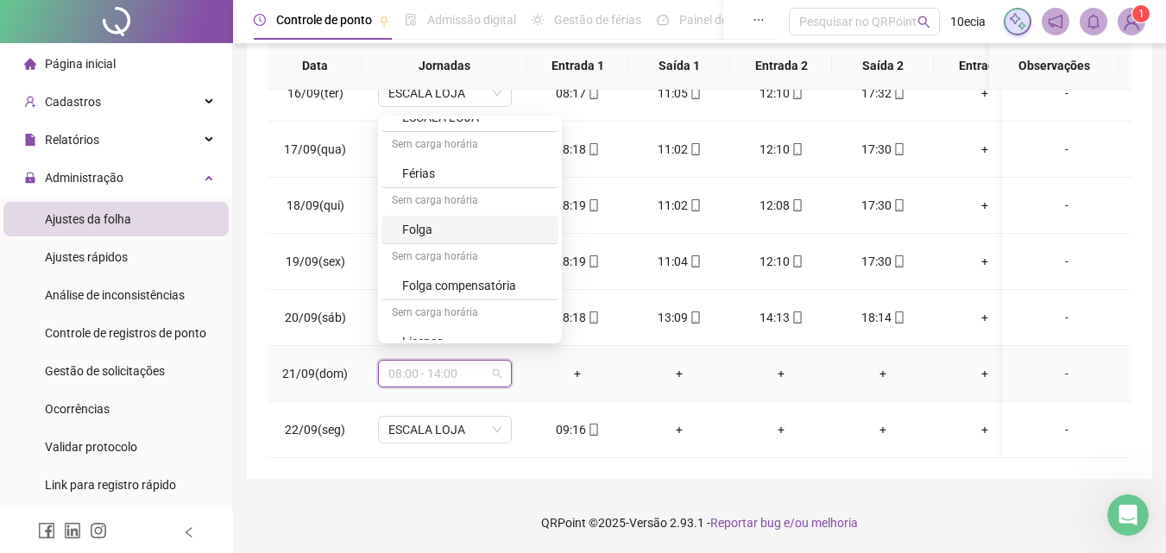
click at [428, 233] on div "Folga" at bounding box center [475, 229] width 146 height 19
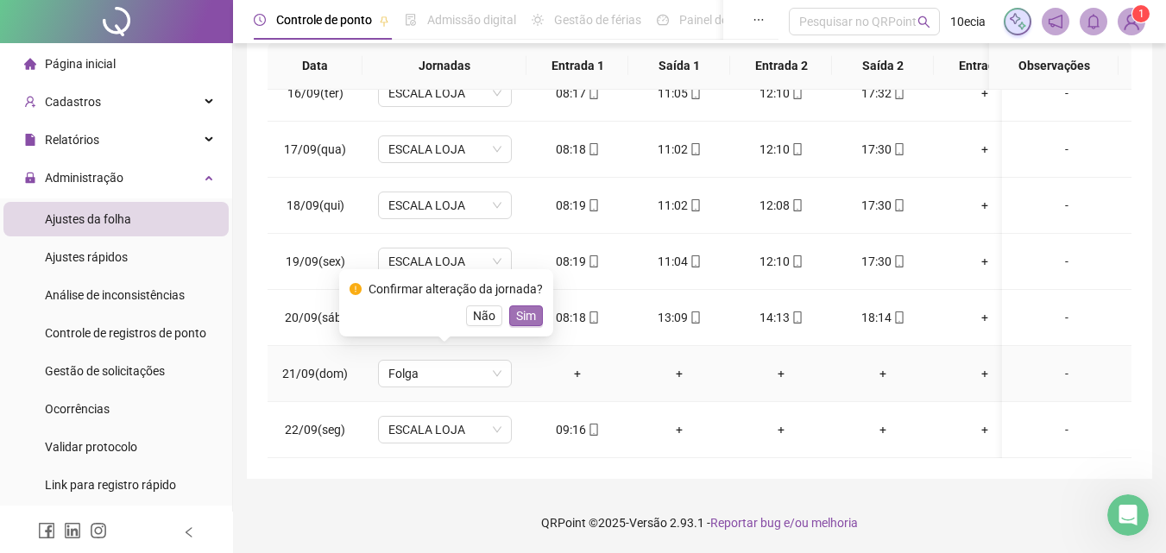
click at [533, 321] on button "Sim" at bounding box center [526, 315] width 34 height 21
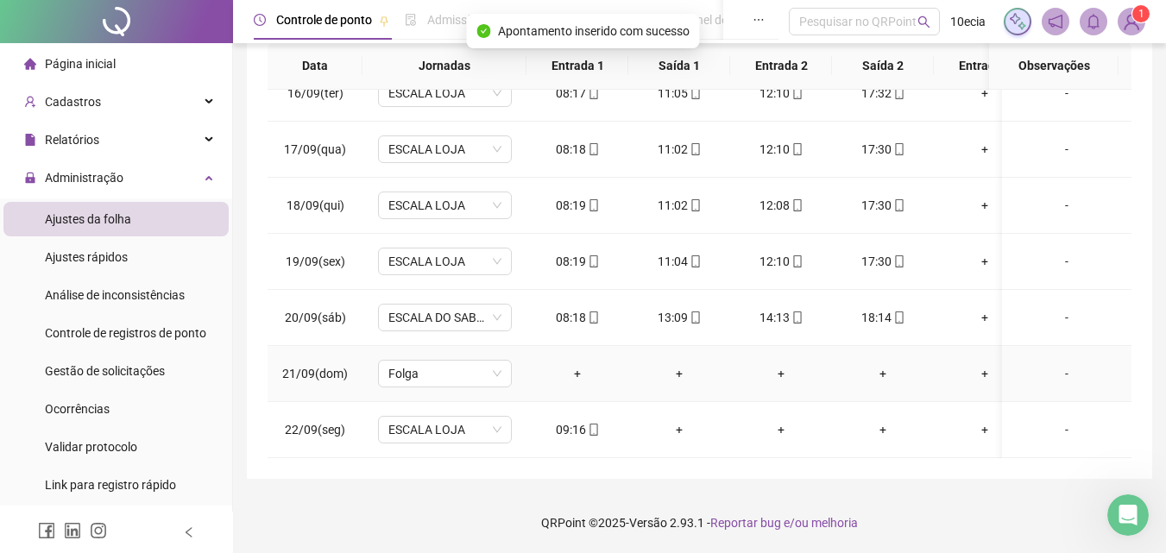
click at [1053, 364] on div "-" at bounding box center [1067, 373] width 102 height 19
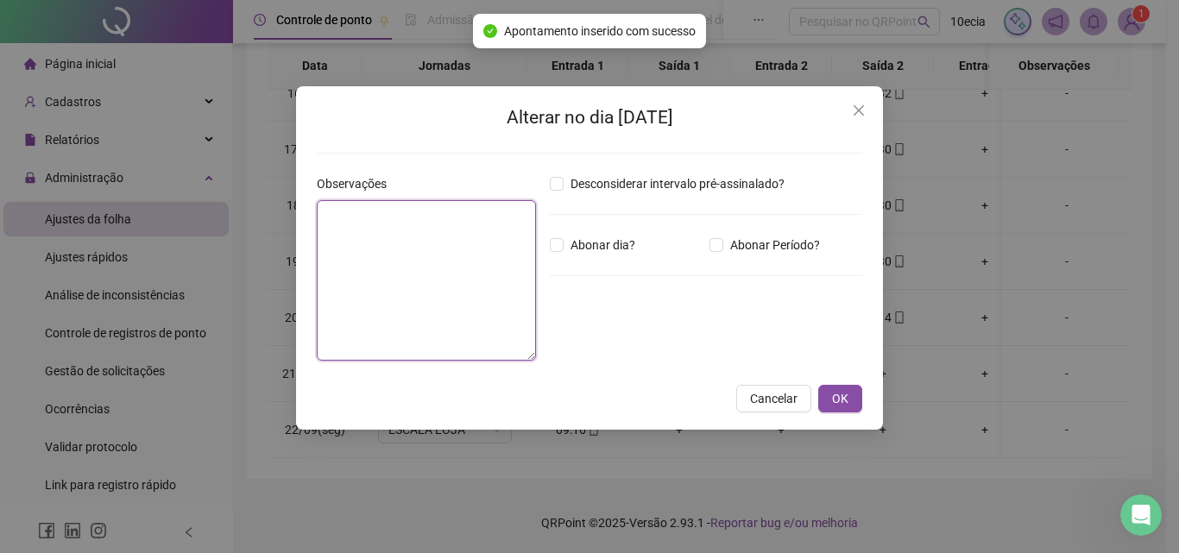
click at [387, 296] on textarea at bounding box center [426, 280] width 219 height 160
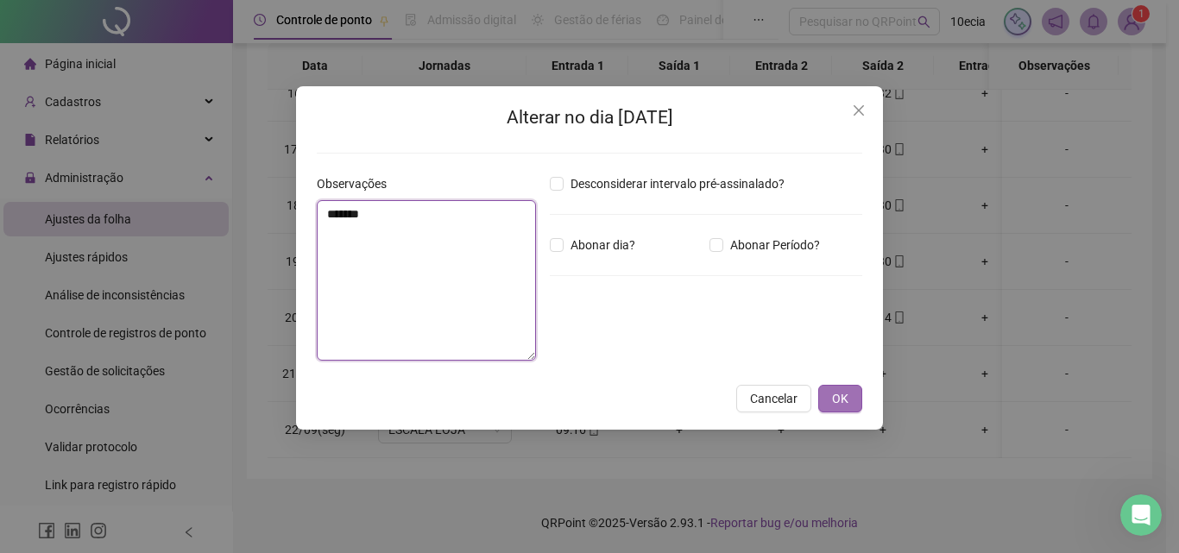
type textarea "*******"
click at [840, 401] on span "OK" at bounding box center [840, 398] width 16 height 19
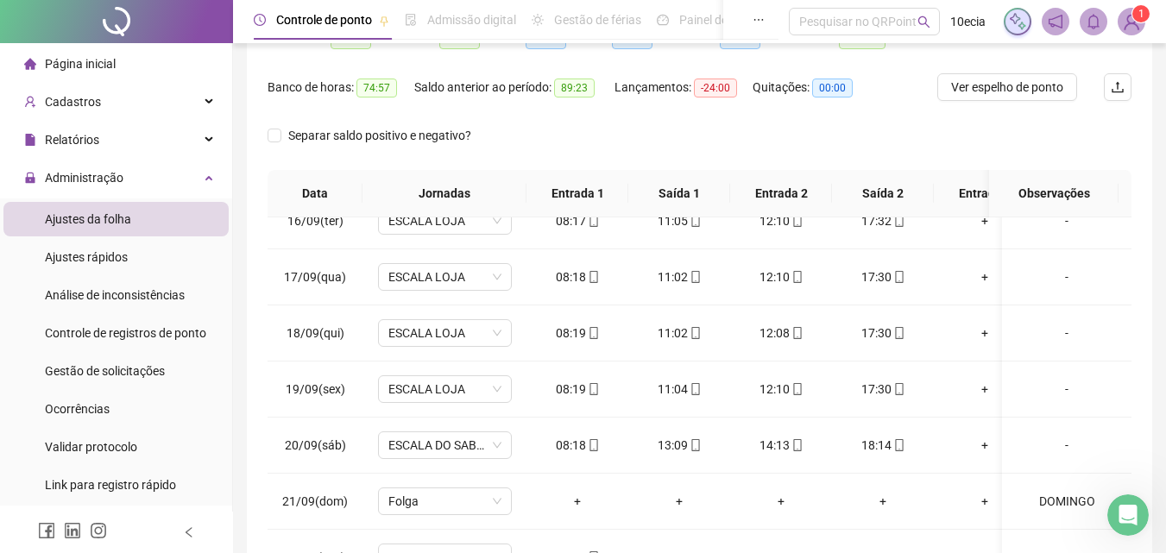
scroll to position [70, 0]
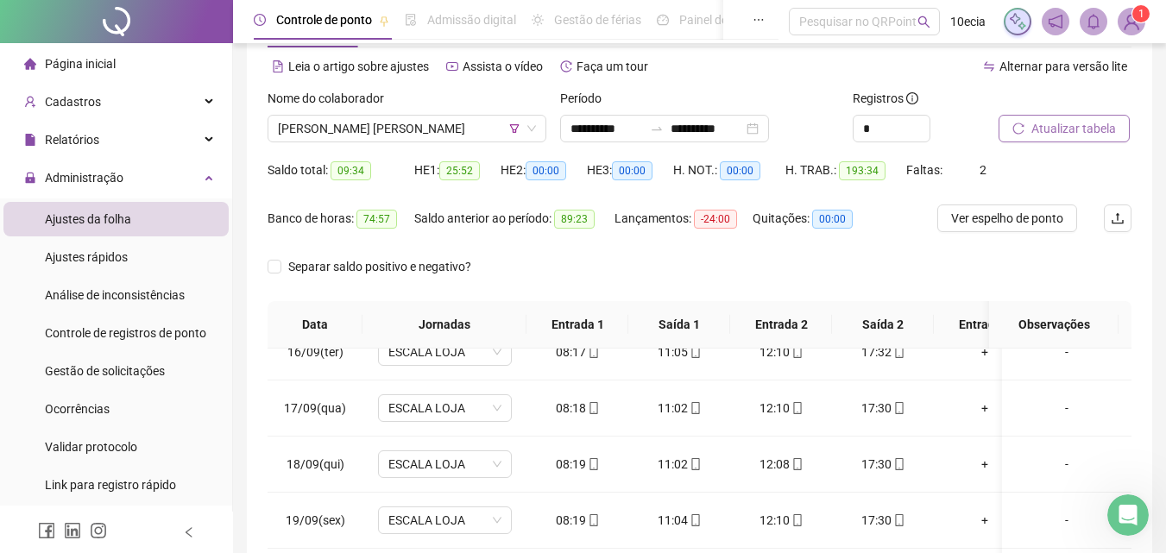
click at [1067, 128] on span "Atualizar tabela" at bounding box center [1073, 128] width 85 height 19
click at [358, 135] on span "[PERSON_NAME] [PERSON_NAME]" at bounding box center [407, 129] width 258 height 26
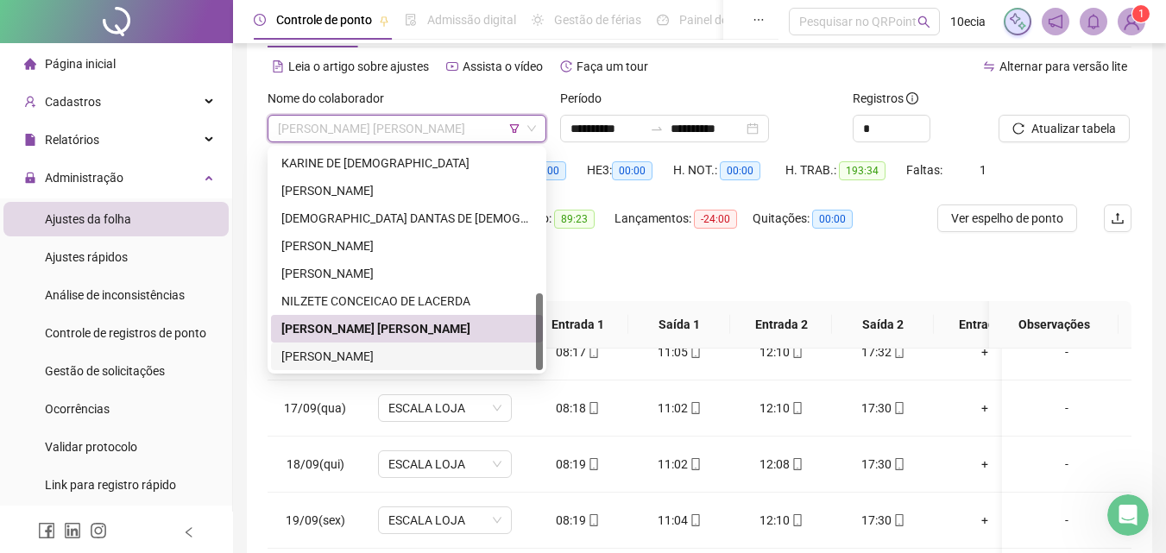
click at [332, 353] on div "[PERSON_NAME]" at bounding box center [406, 356] width 251 height 19
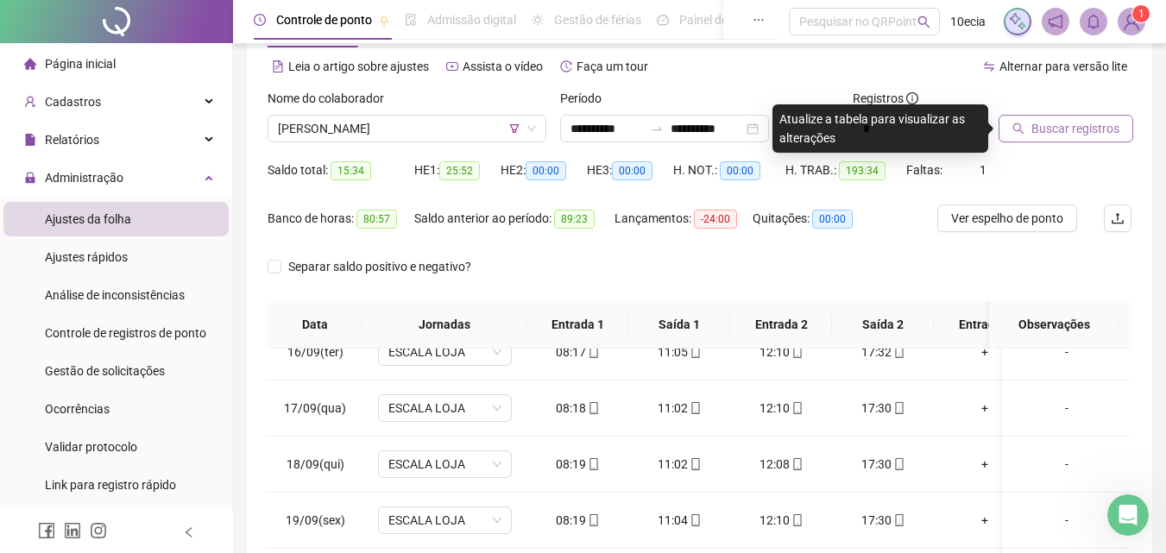
click at [1085, 131] on span "Buscar registros" at bounding box center [1075, 128] width 88 height 19
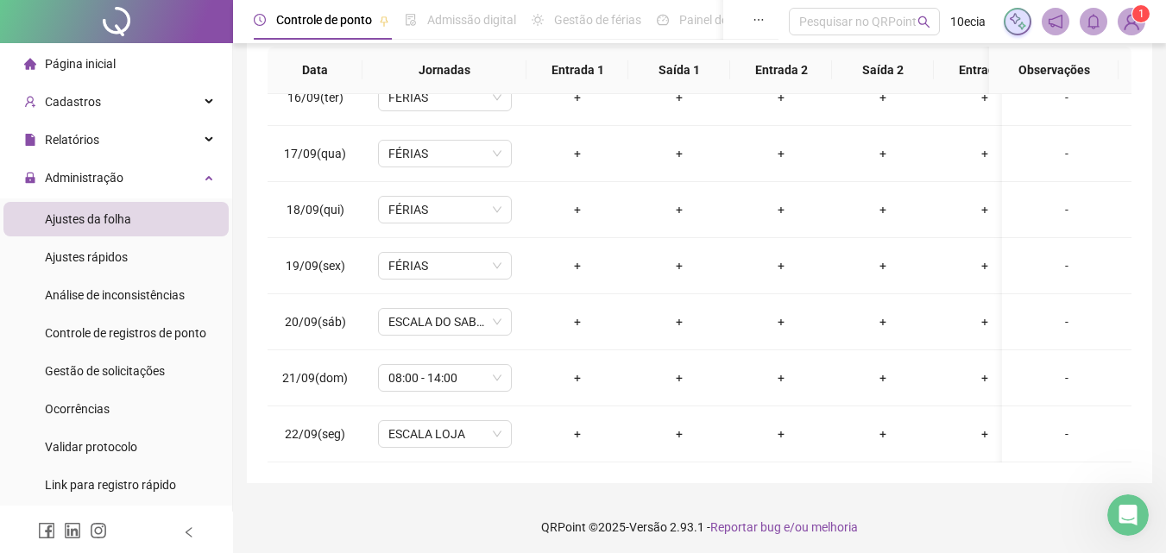
scroll to position [329, 0]
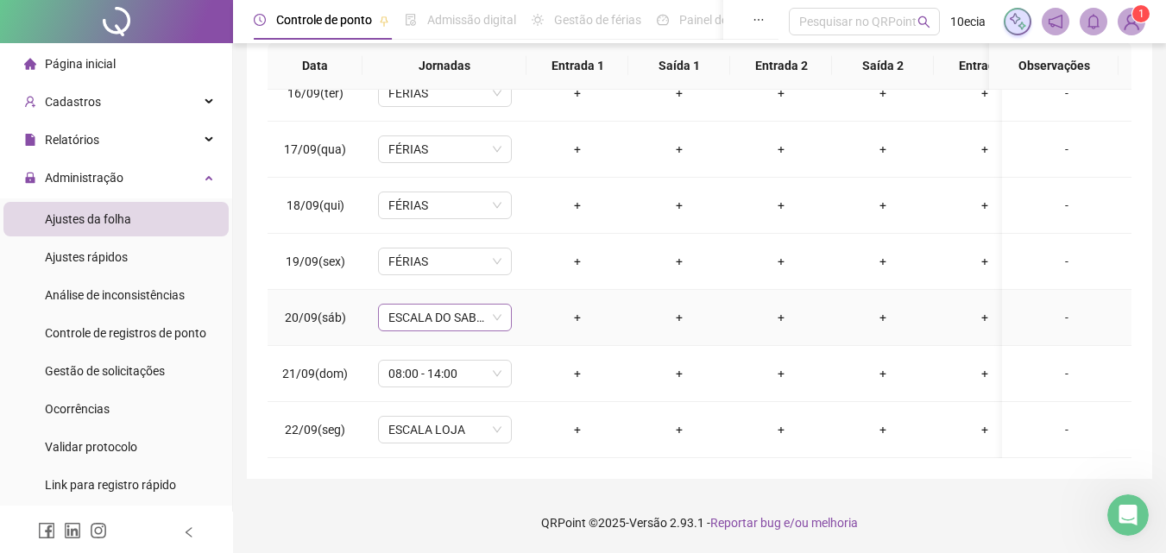
click at [464, 312] on span "ESCALA DO SABADO" at bounding box center [444, 318] width 113 height 26
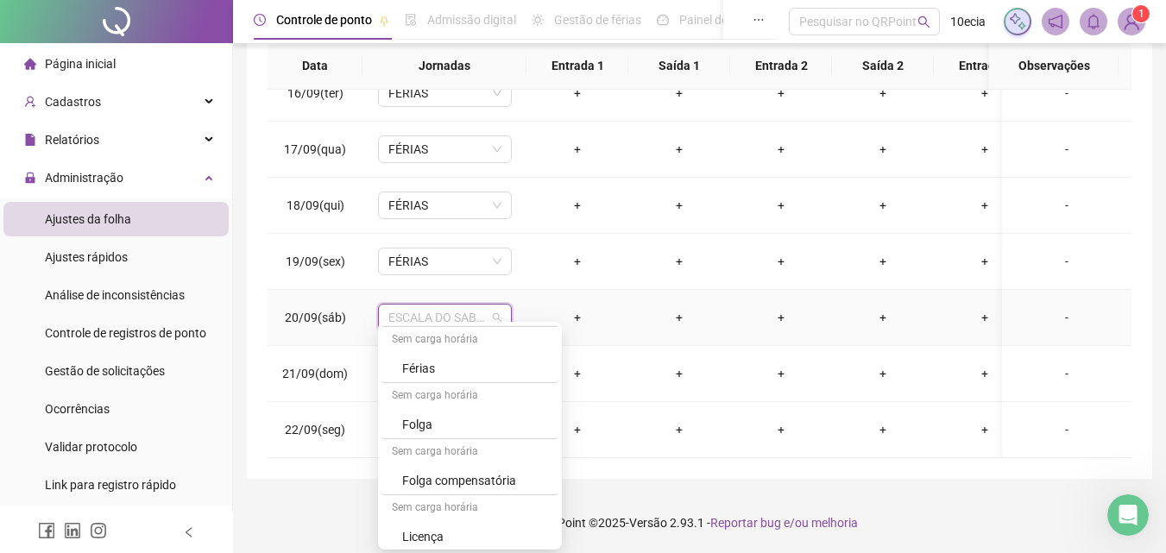
scroll to position [620, 0]
click at [429, 358] on div "Férias" at bounding box center [475, 363] width 146 height 19
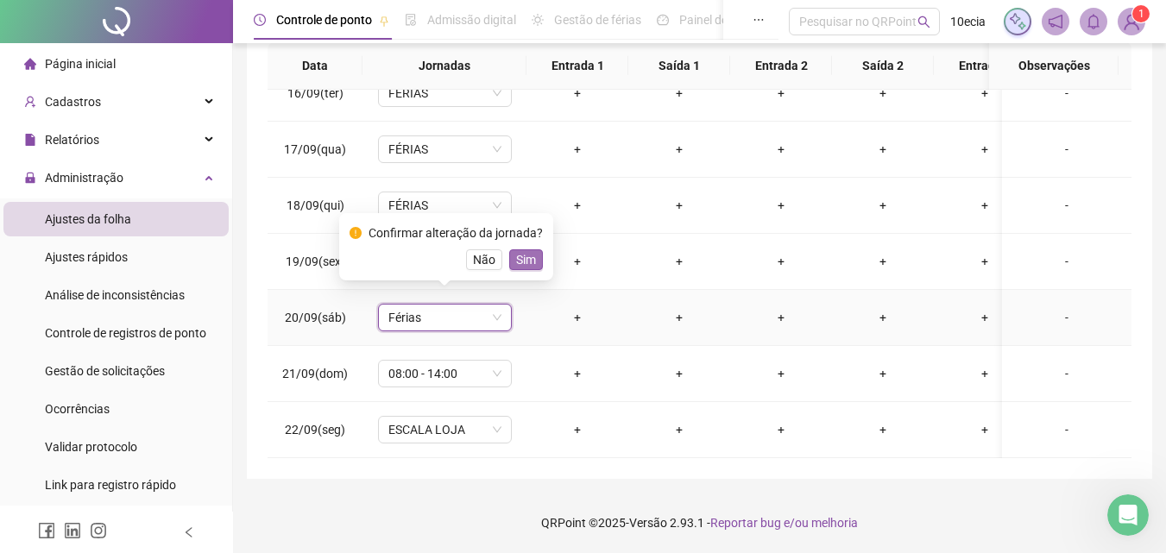
click at [519, 255] on span "Sim" at bounding box center [526, 259] width 20 height 19
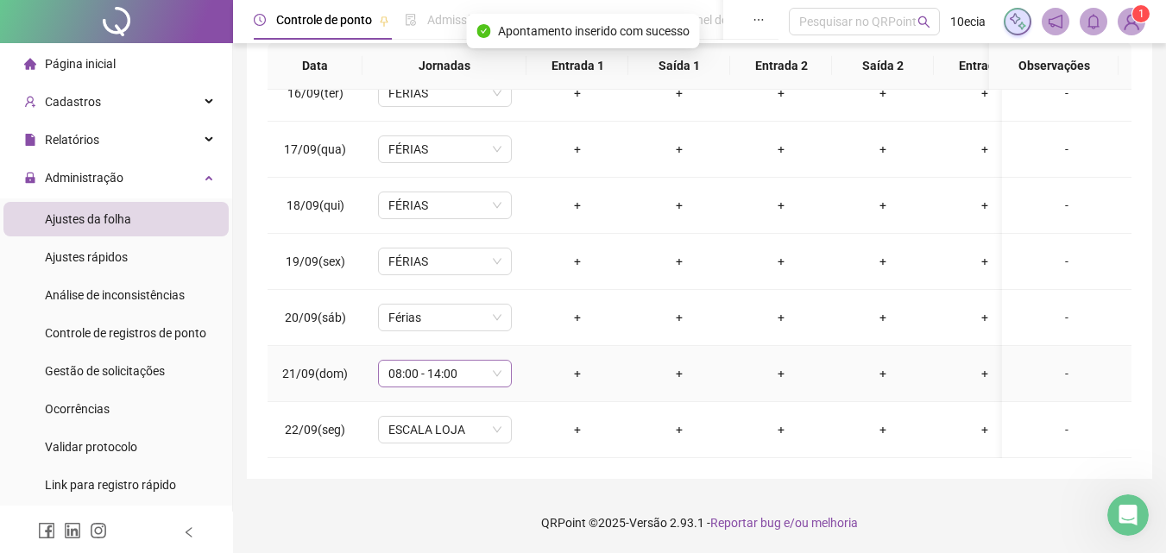
drag, startPoint x: 399, startPoint y: 362, endPoint x: 402, endPoint y: 378, distance: 15.9
click at [399, 362] on span "08:00 - 14:00" at bounding box center [444, 374] width 113 height 26
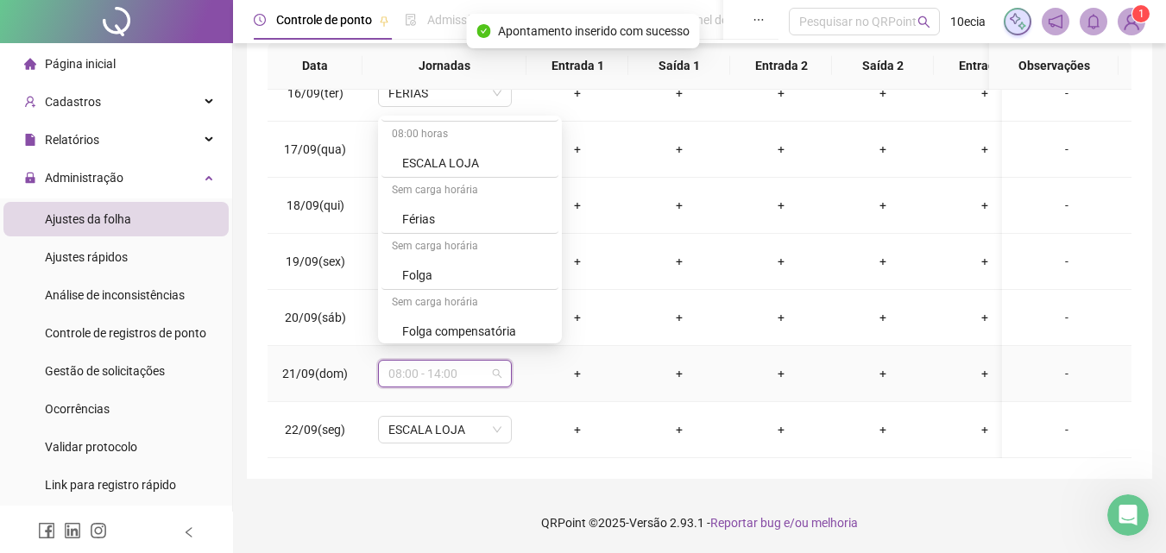
scroll to position [604, 0]
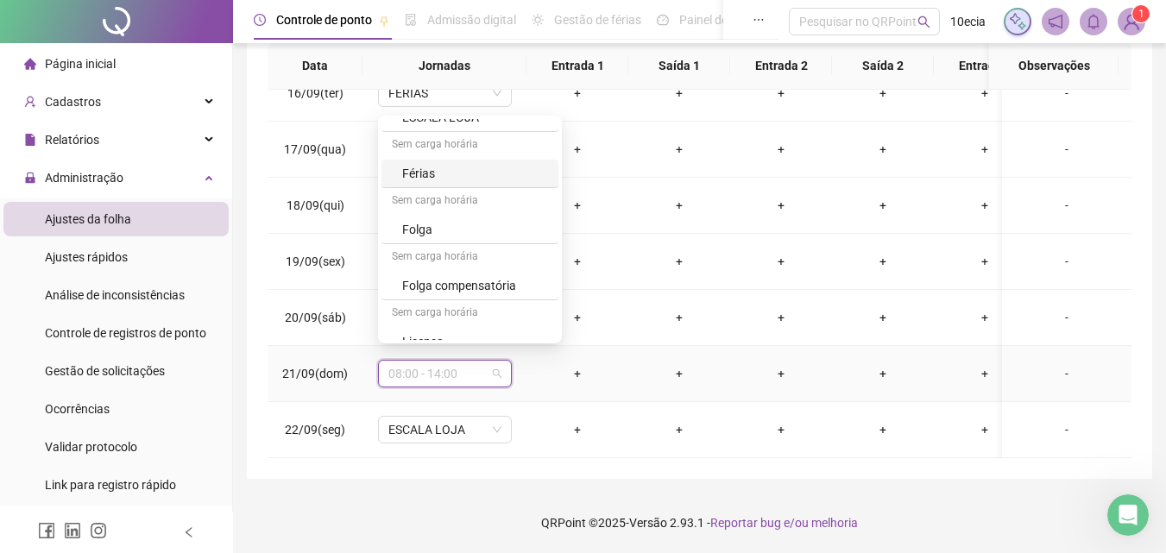
click at [428, 175] on div "Férias" at bounding box center [475, 173] width 146 height 19
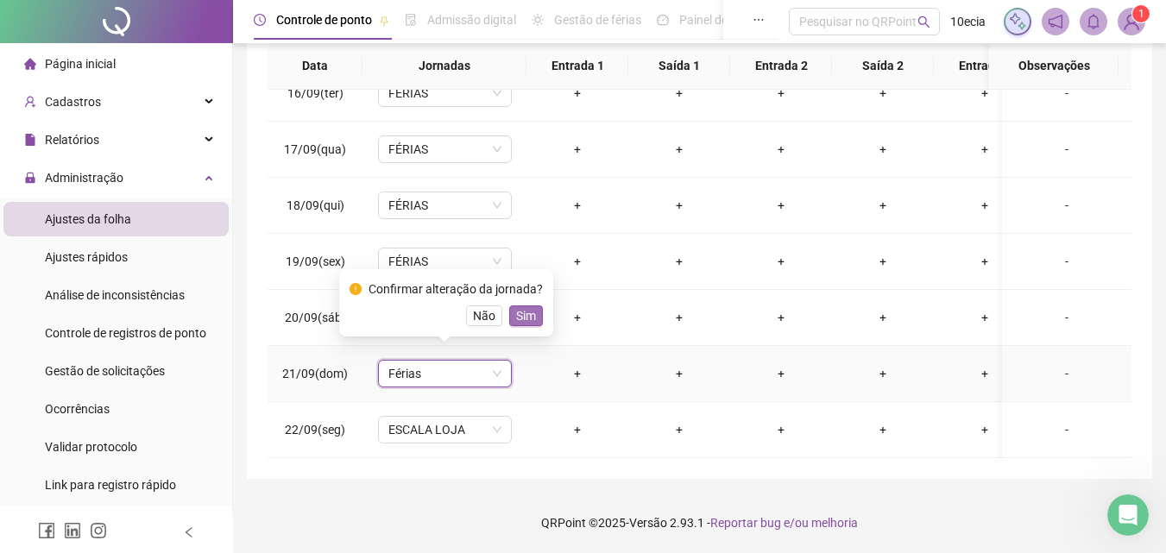
click at [529, 313] on span "Sim" at bounding box center [526, 315] width 20 height 19
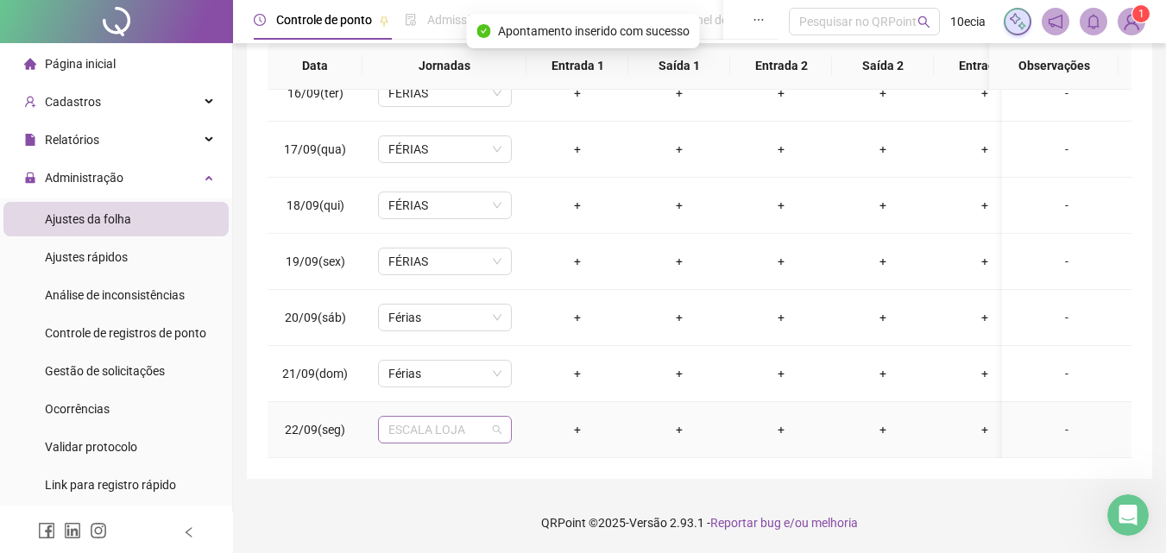
click at [456, 421] on span "ESCALA LOJA" at bounding box center [444, 430] width 113 height 26
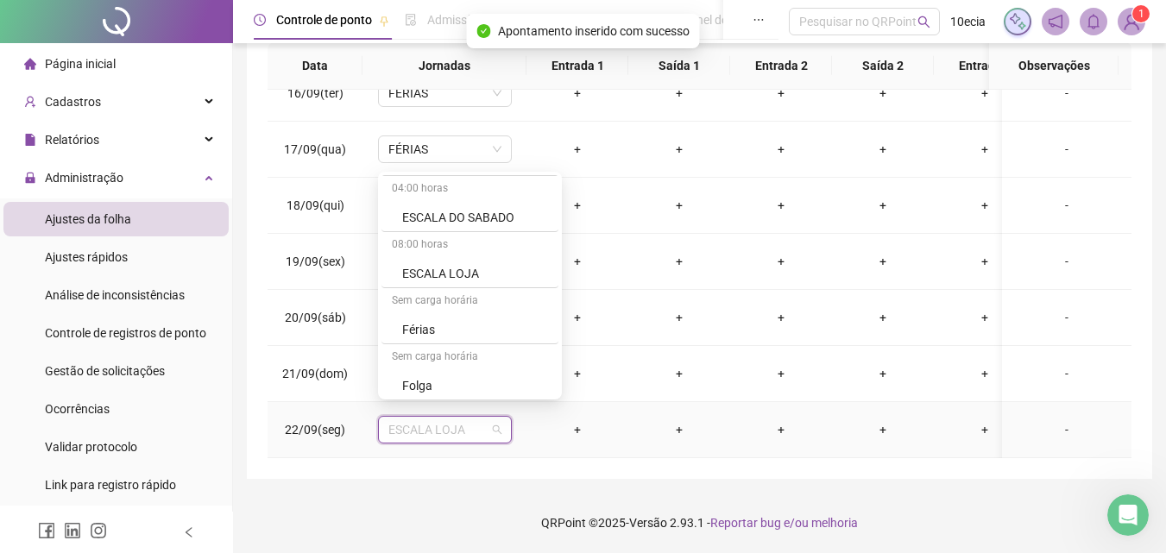
scroll to position [518, 0]
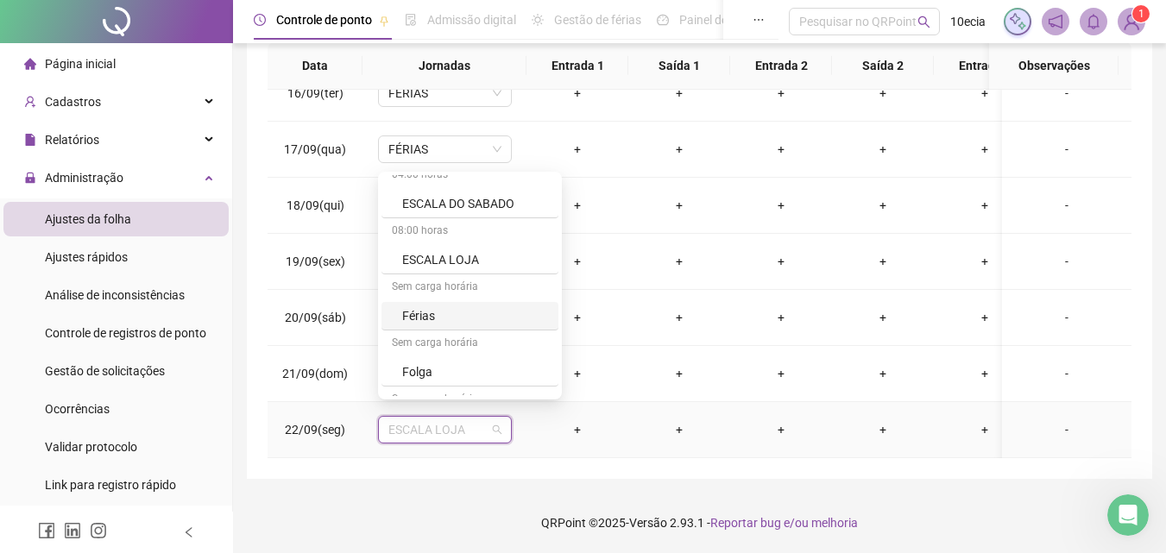
click at [420, 319] on div "Férias" at bounding box center [475, 315] width 146 height 19
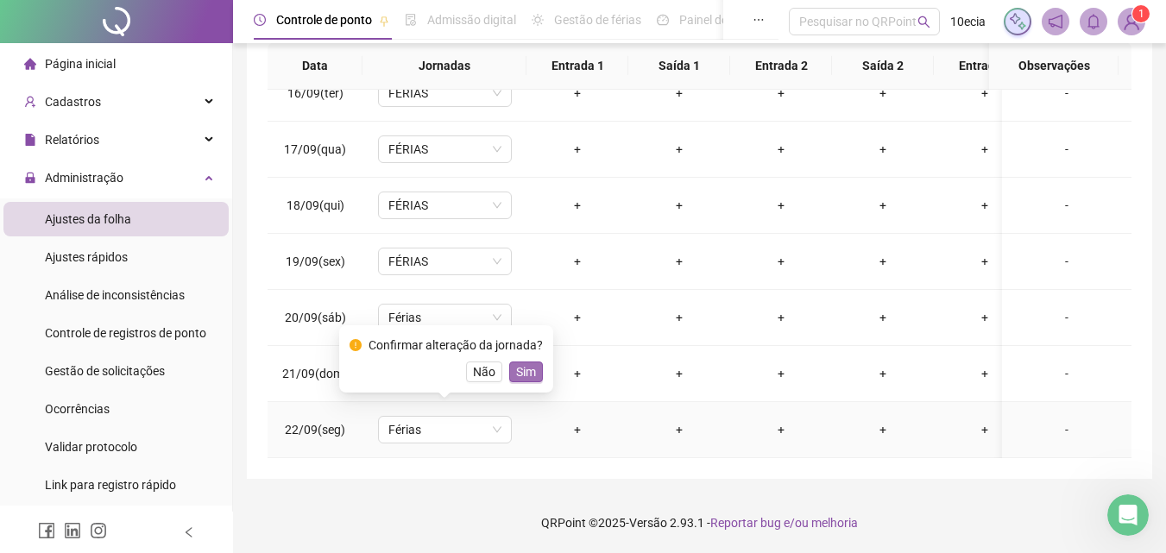
click at [516, 372] on span "Sim" at bounding box center [526, 371] width 20 height 19
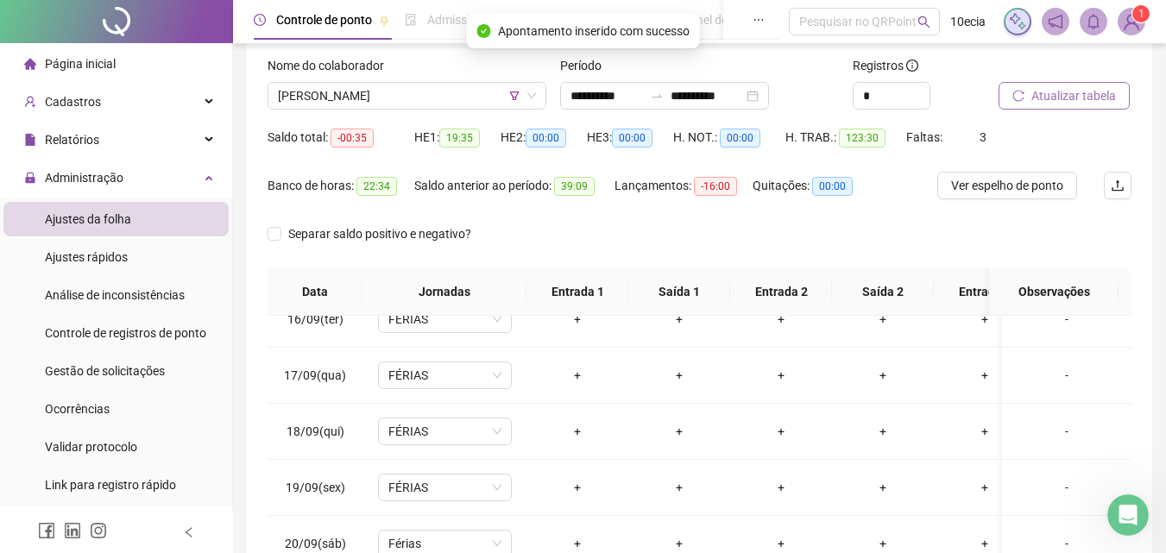
scroll to position [70, 0]
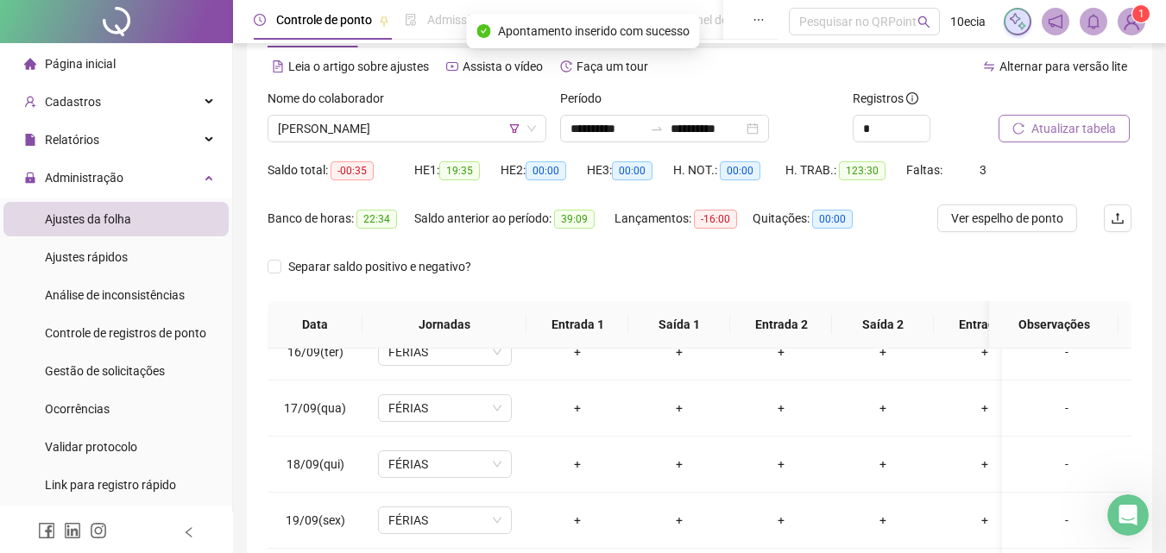
click at [1080, 123] on span "Atualizar tabela" at bounding box center [1073, 128] width 85 height 19
click at [338, 133] on span "[PERSON_NAME]" at bounding box center [407, 129] width 258 height 26
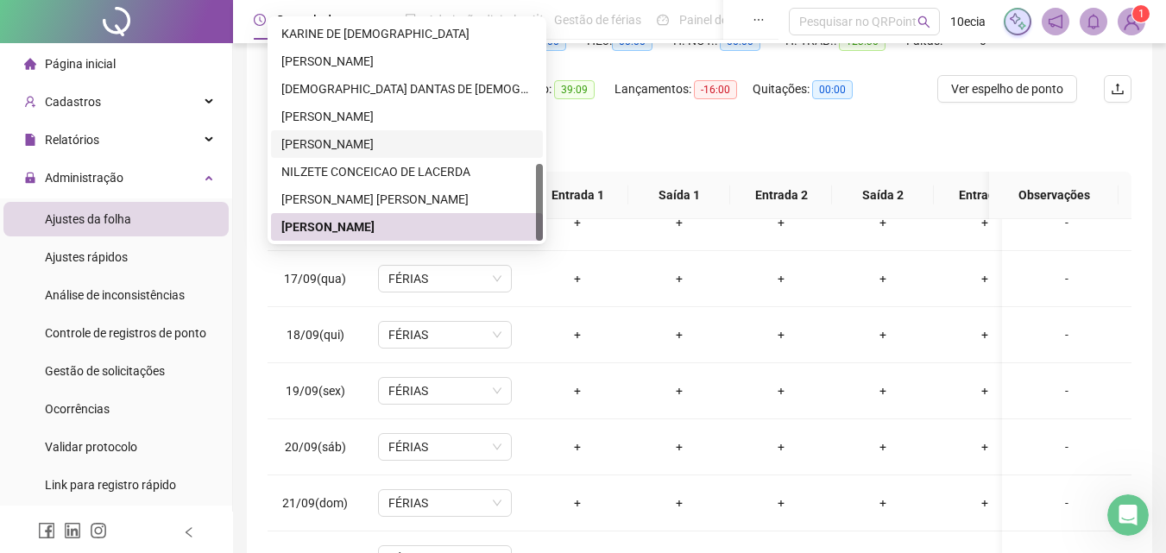
scroll to position [242, 0]
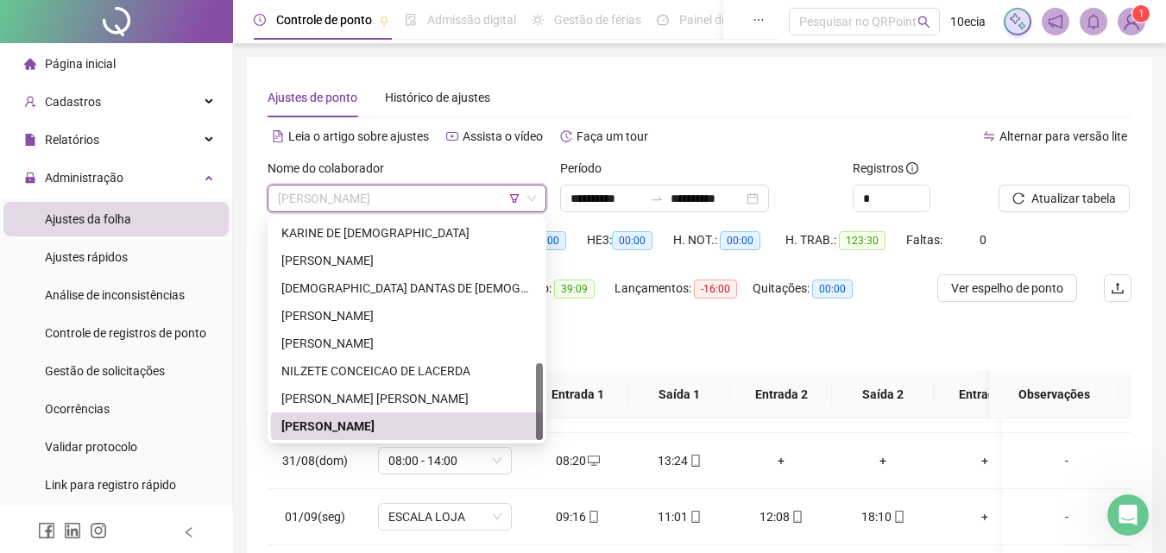
click at [376, 206] on span "[PERSON_NAME]" at bounding box center [407, 199] width 258 height 26
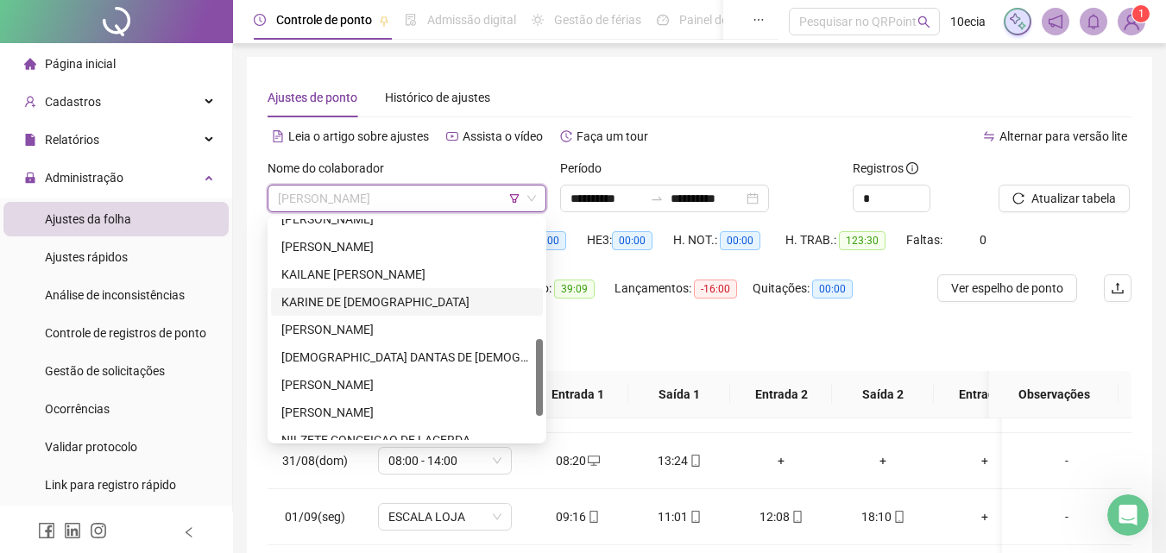
scroll to position [414, 0]
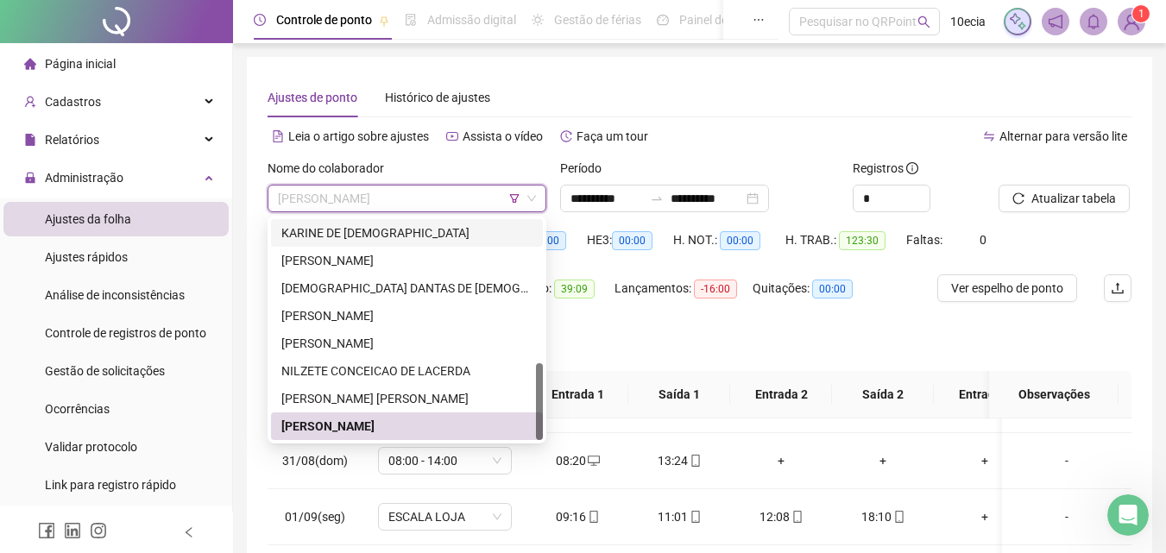
click at [513, 197] on icon "filter" at bounding box center [514, 198] width 10 height 10
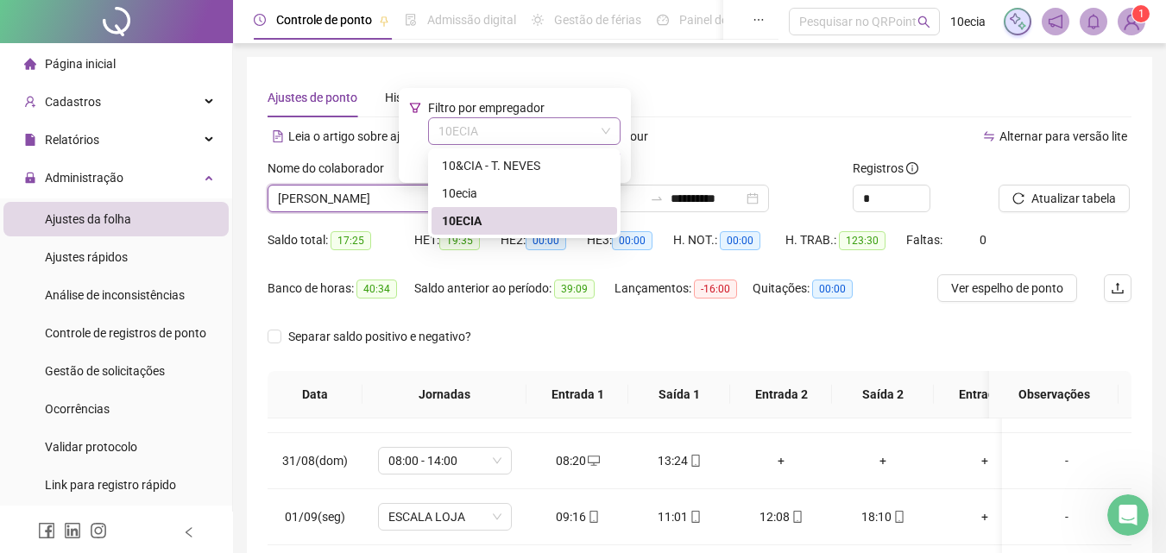
click at [493, 126] on span "10ECIA" at bounding box center [524, 131] width 172 height 26
drag, startPoint x: 478, startPoint y: 167, endPoint x: 512, endPoint y: 180, distance: 36.4
click at [480, 167] on div "10&CIA - T. NEVES" at bounding box center [524, 165] width 165 height 19
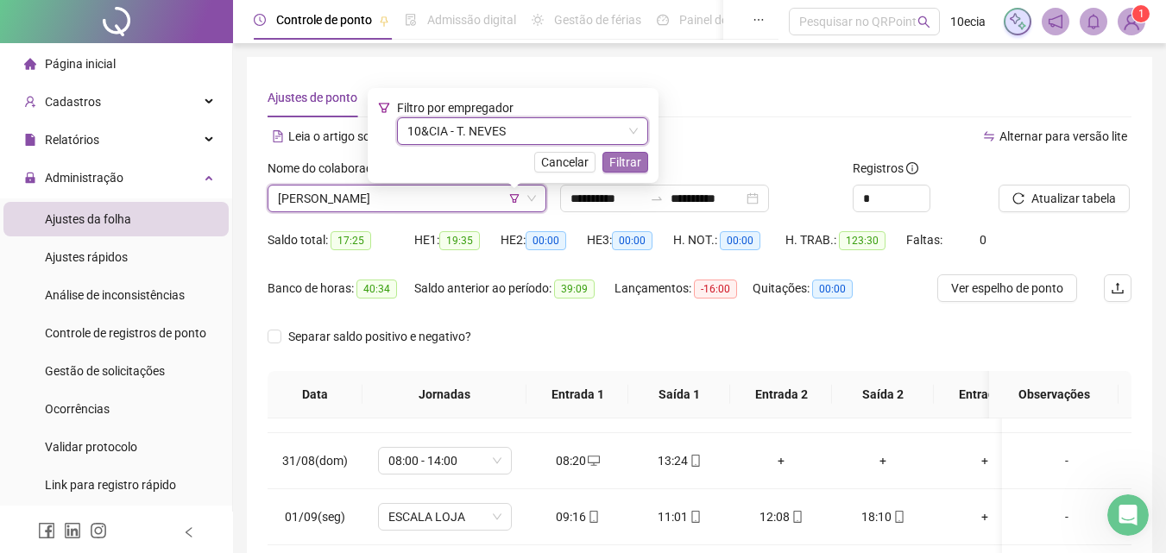
click at [635, 159] on span "Filtrar" at bounding box center [625, 162] width 32 height 19
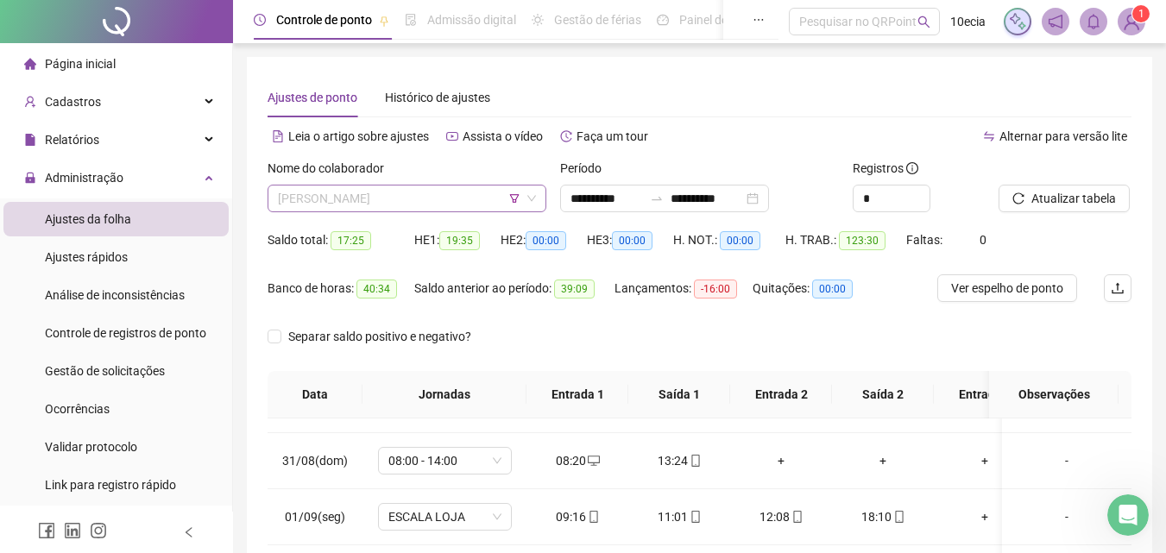
scroll to position [248, 0]
click at [446, 197] on span "[PERSON_NAME]" at bounding box center [407, 199] width 258 height 26
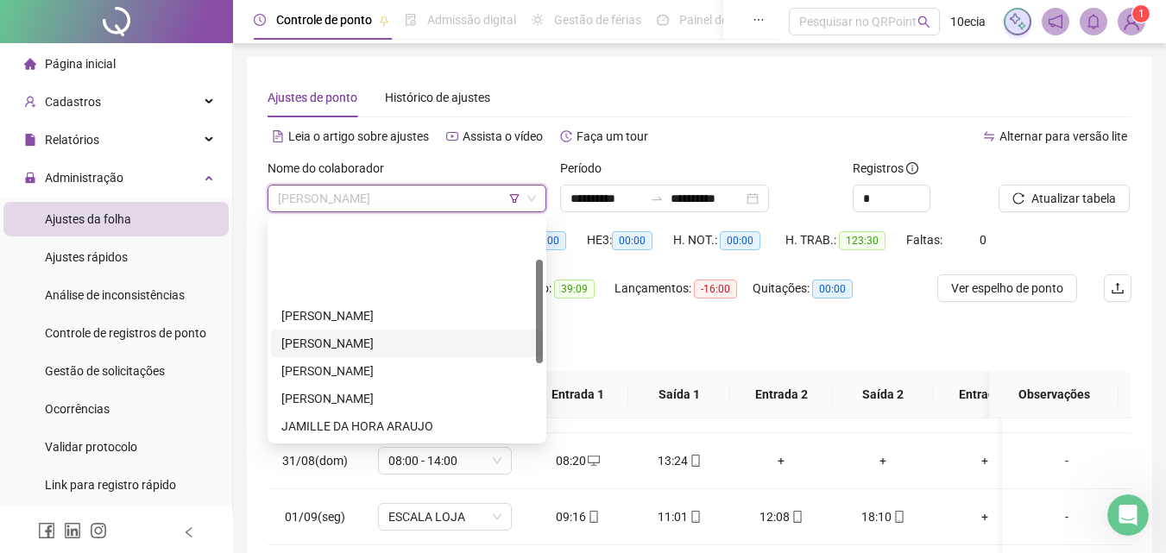
scroll to position [86, 0]
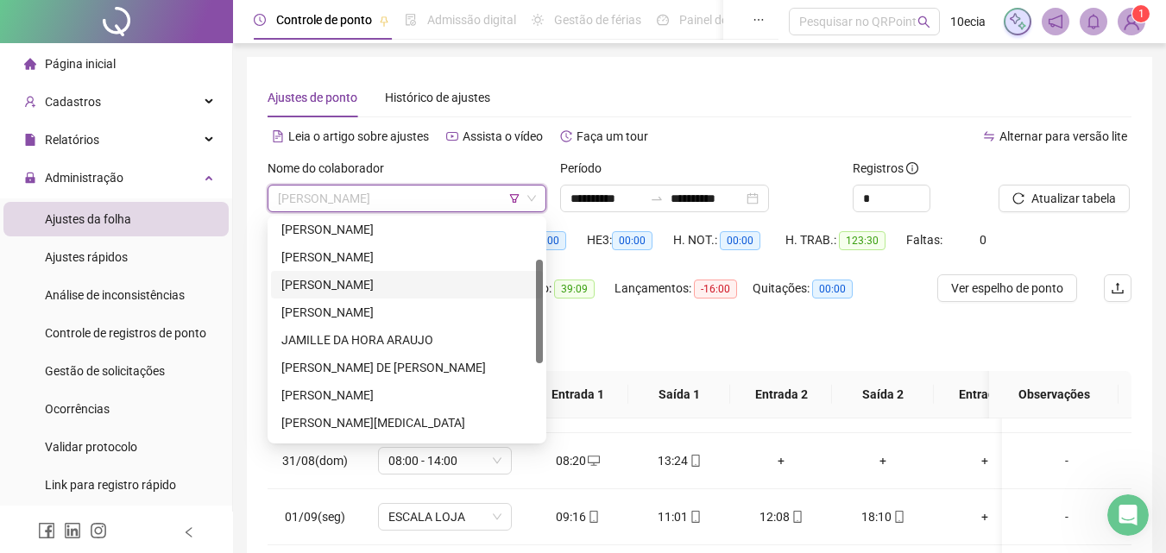
click at [332, 286] on div "[PERSON_NAME]" at bounding box center [406, 284] width 251 height 19
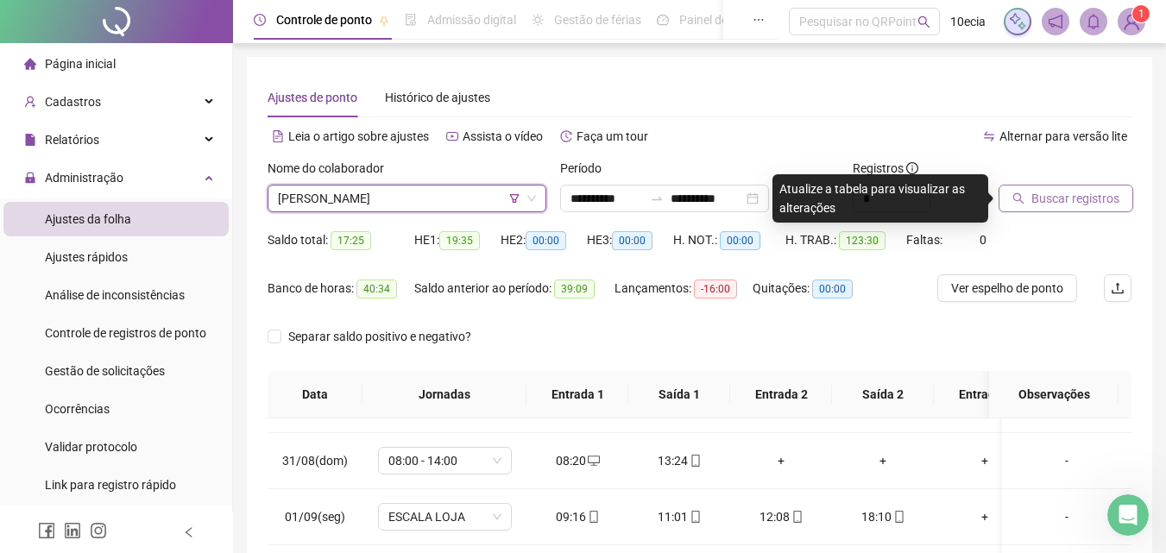
click at [1030, 197] on button "Buscar registros" at bounding box center [1065, 199] width 135 height 28
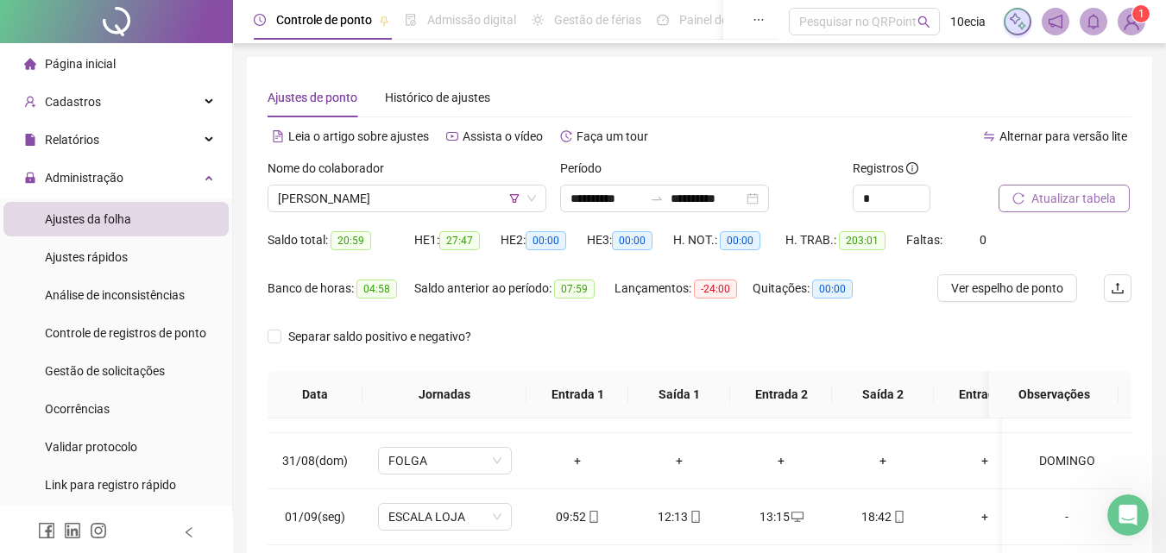
click at [1080, 199] on span "Atualizar tabela" at bounding box center [1073, 198] width 85 height 19
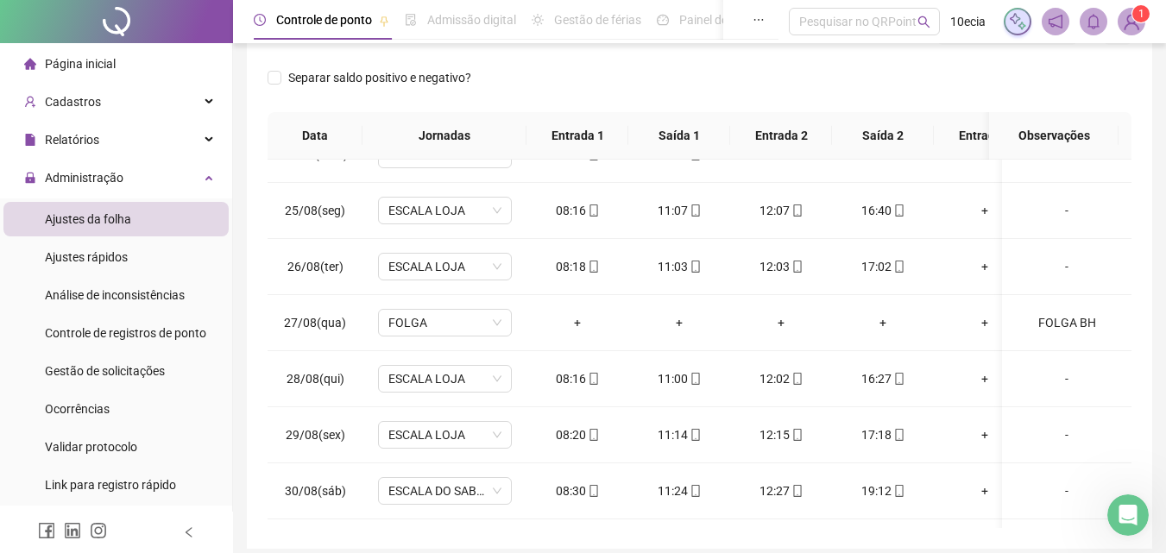
scroll to position [0, 0]
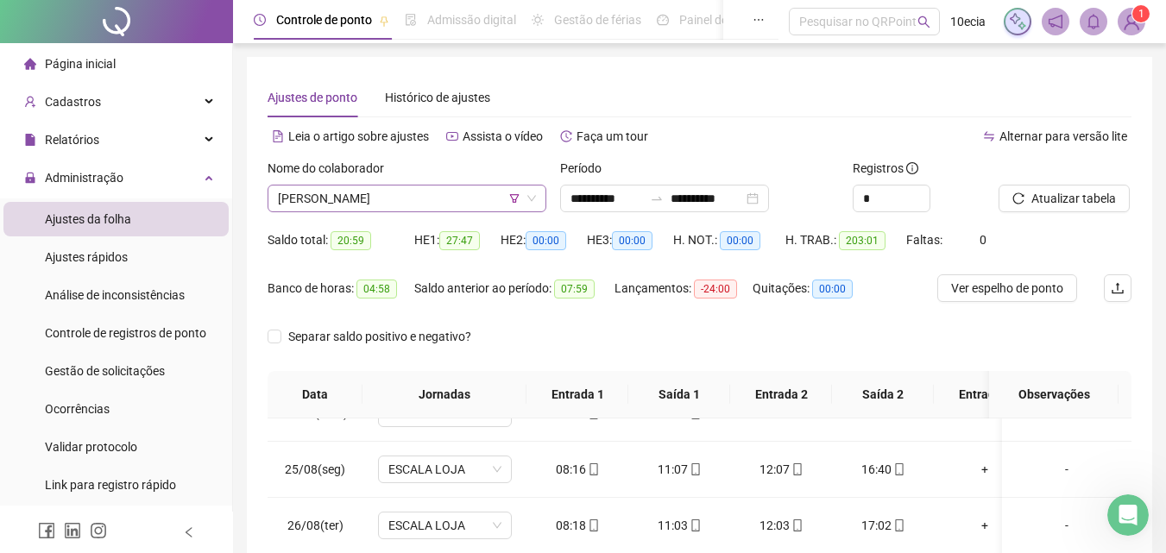
click at [323, 192] on span "[PERSON_NAME]" at bounding box center [407, 199] width 258 height 26
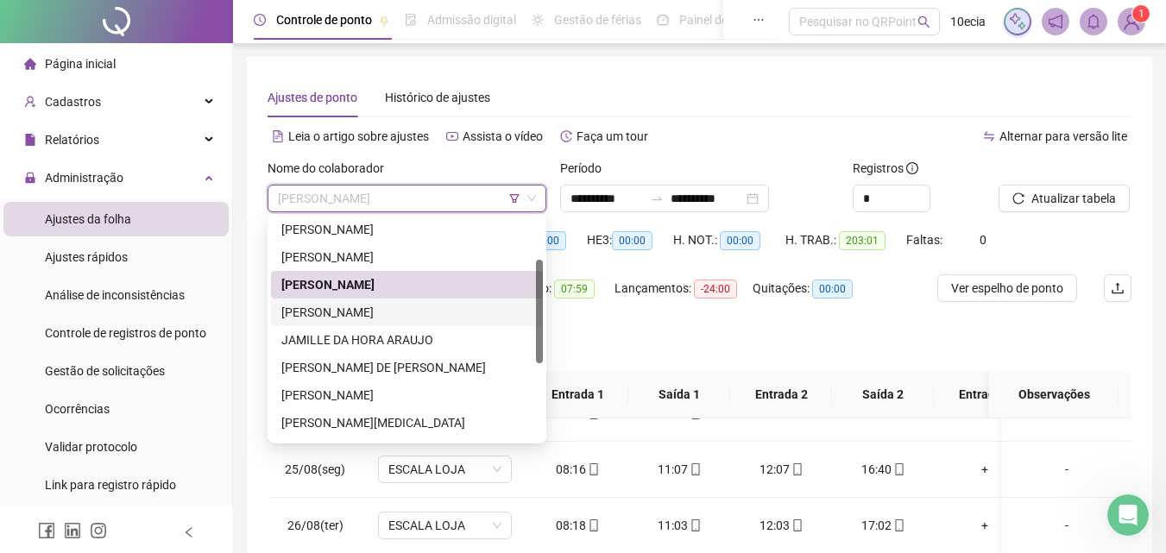
click at [335, 315] on div "[PERSON_NAME]" at bounding box center [406, 312] width 251 height 19
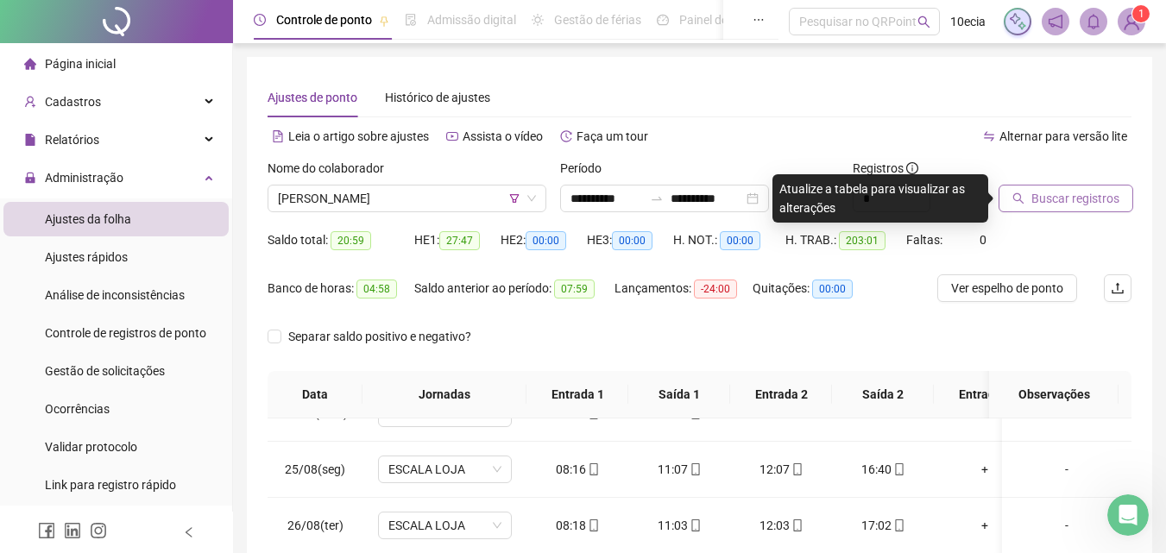
click at [1042, 200] on span "Buscar registros" at bounding box center [1075, 198] width 88 height 19
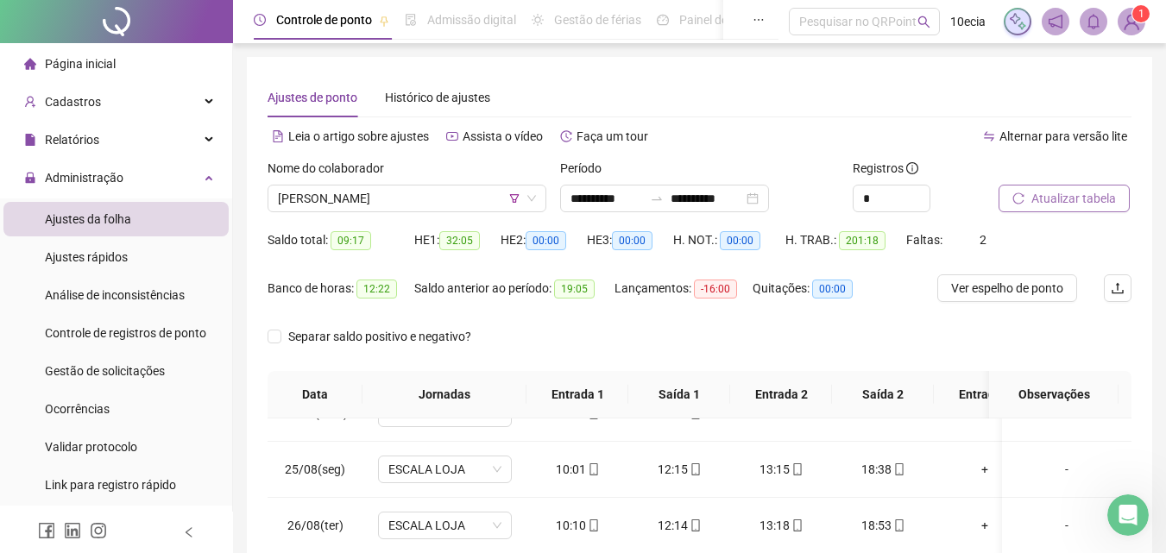
click at [1032, 187] on button "Atualizar tabela" at bounding box center [1063, 199] width 131 height 28
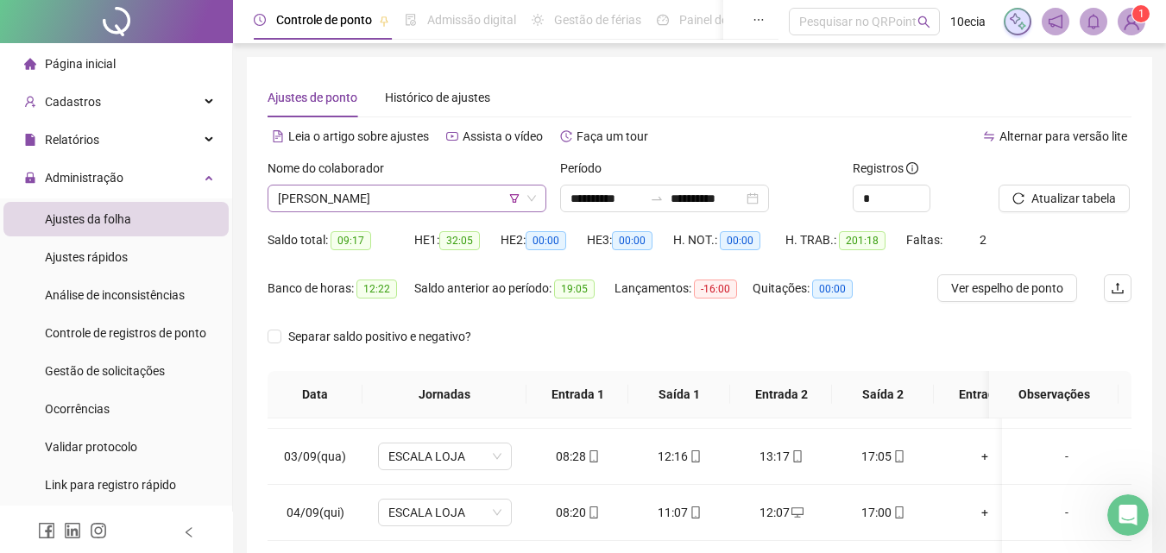
click at [448, 209] on span "[PERSON_NAME]" at bounding box center [407, 199] width 258 height 26
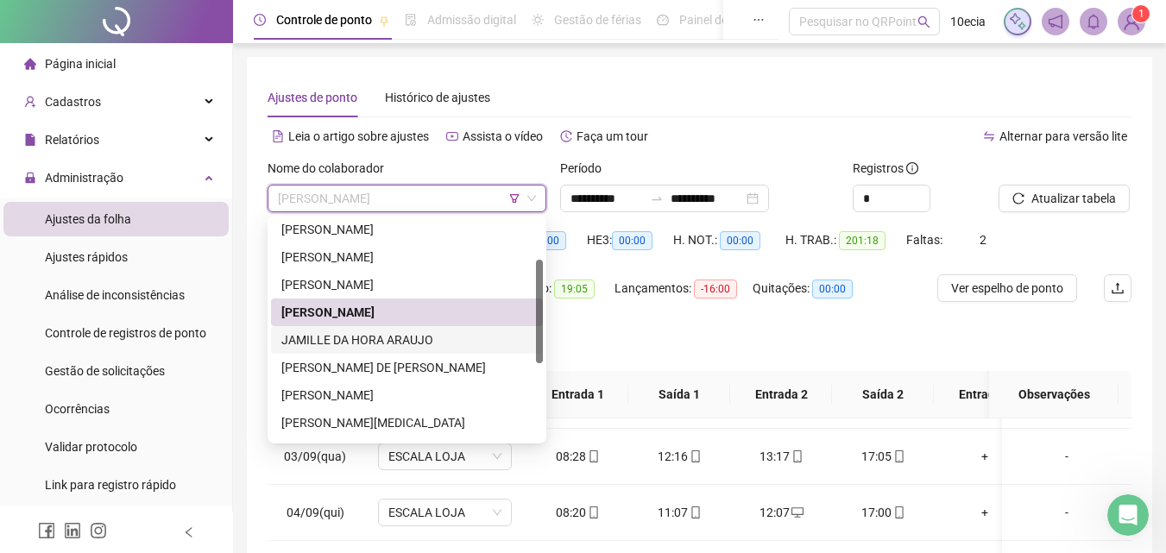
scroll to position [173, 0]
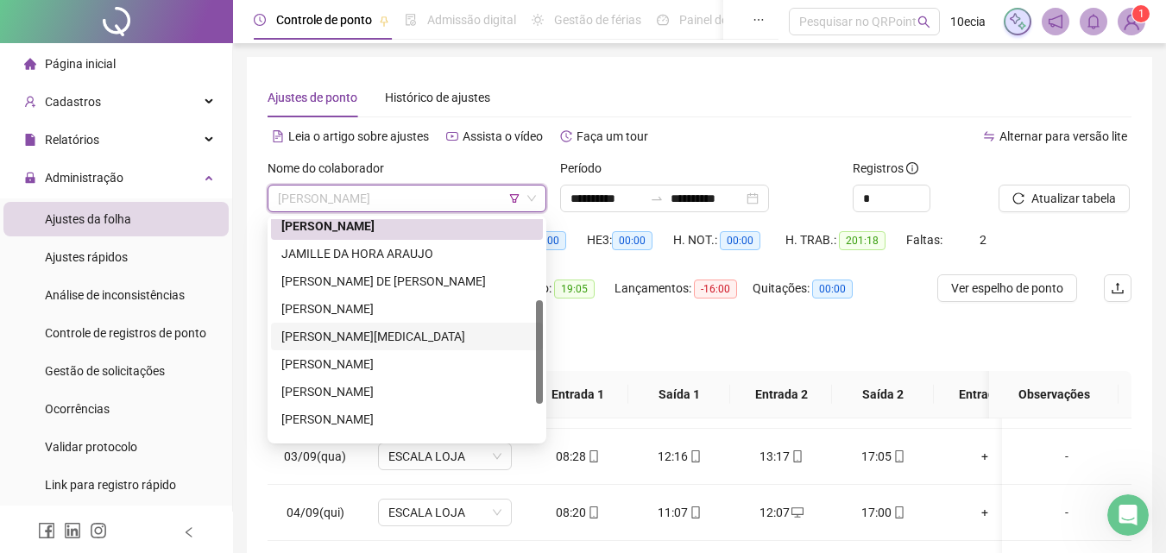
click at [358, 330] on div "[PERSON_NAME][MEDICAL_DATA]" at bounding box center [406, 336] width 251 height 19
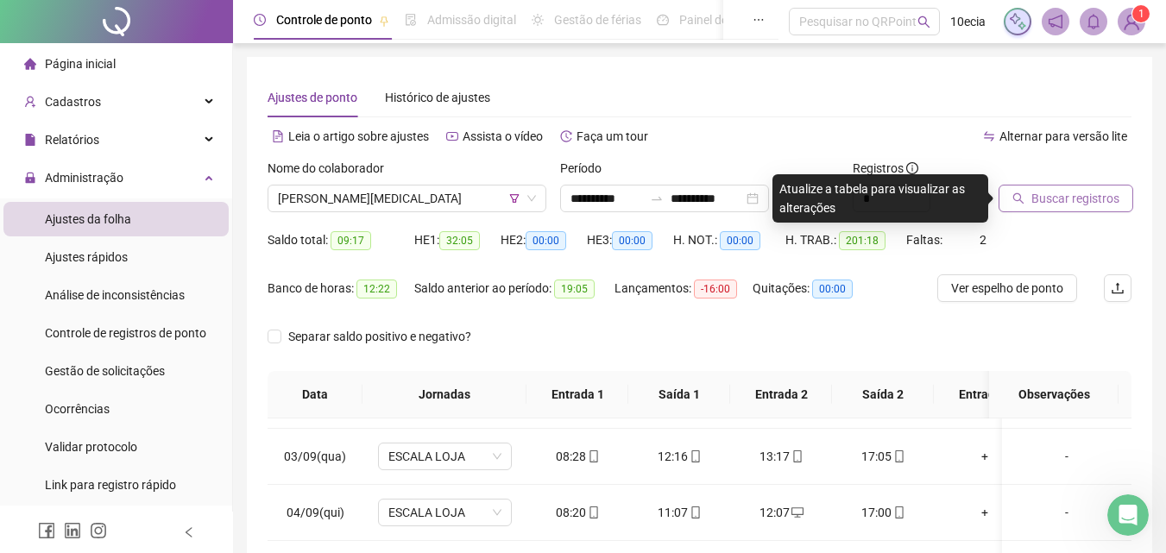
click at [1073, 192] on span "Buscar registros" at bounding box center [1075, 198] width 88 height 19
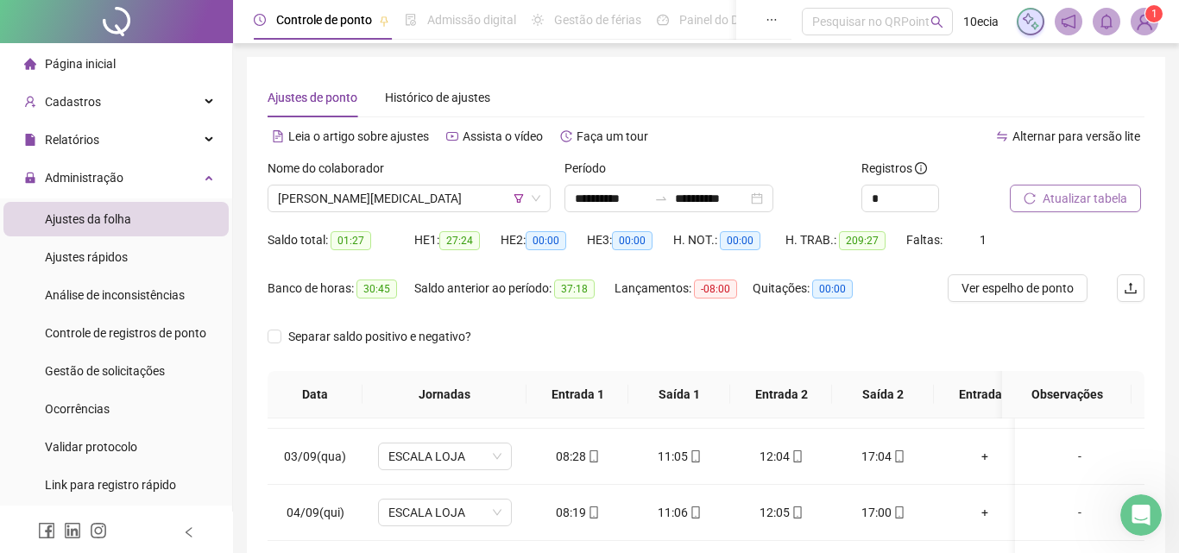
click at [1085, 200] on span "Atualizar tabela" at bounding box center [1084, 198] width 85 height 19
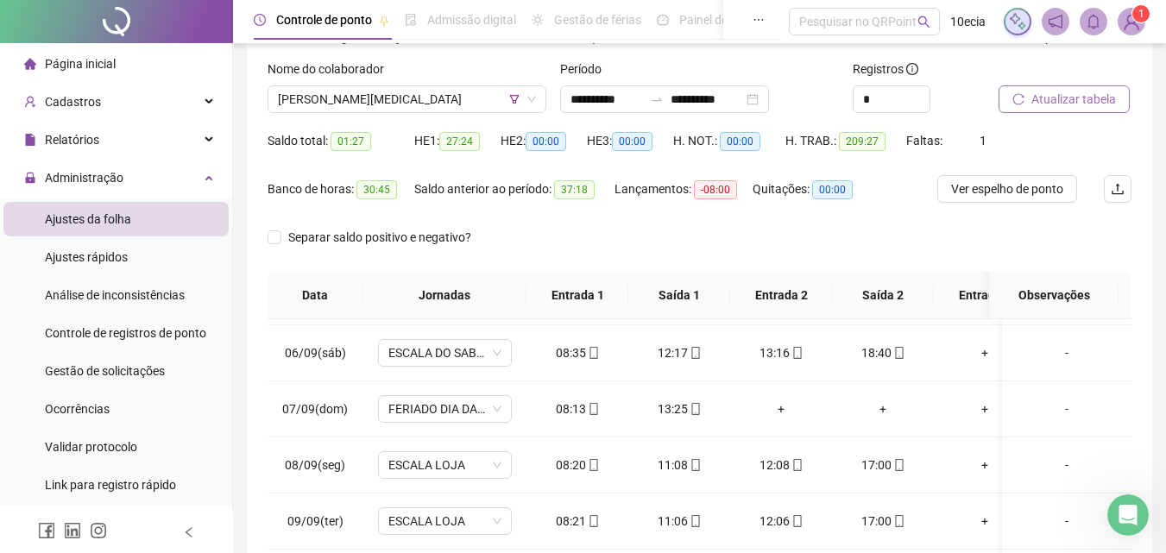
scroll to position [0, 0]
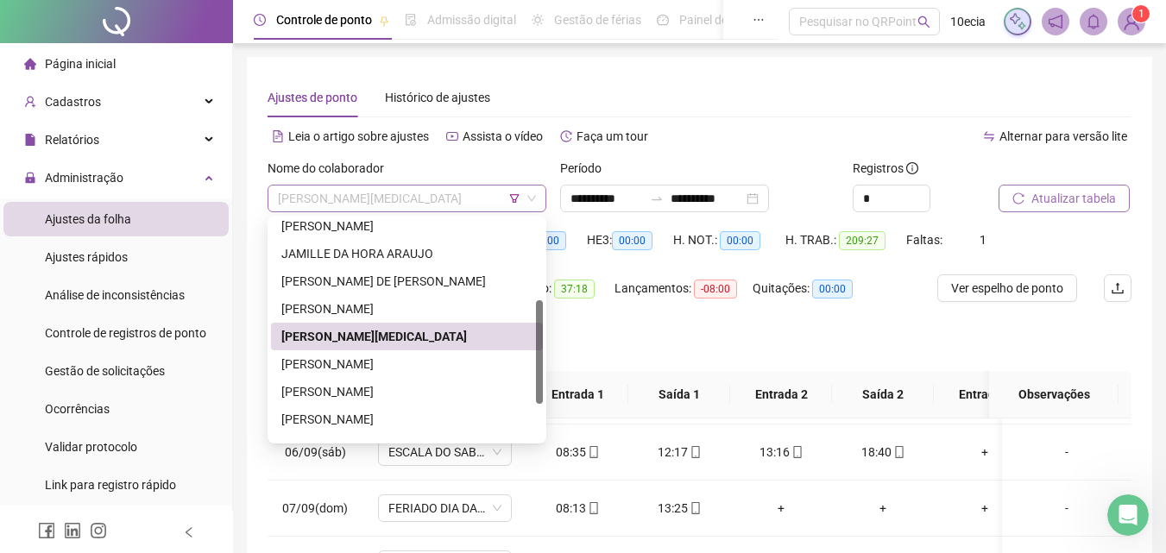
click at [394, 198] on span "[PERSON_NAME][MEDICAL_DATA]" at bounding box center [407, 199] width 258 height 26
click at [332, 363] on div "[PERSON_NAME]" at bounding box center [406, 364] width 251 height 19
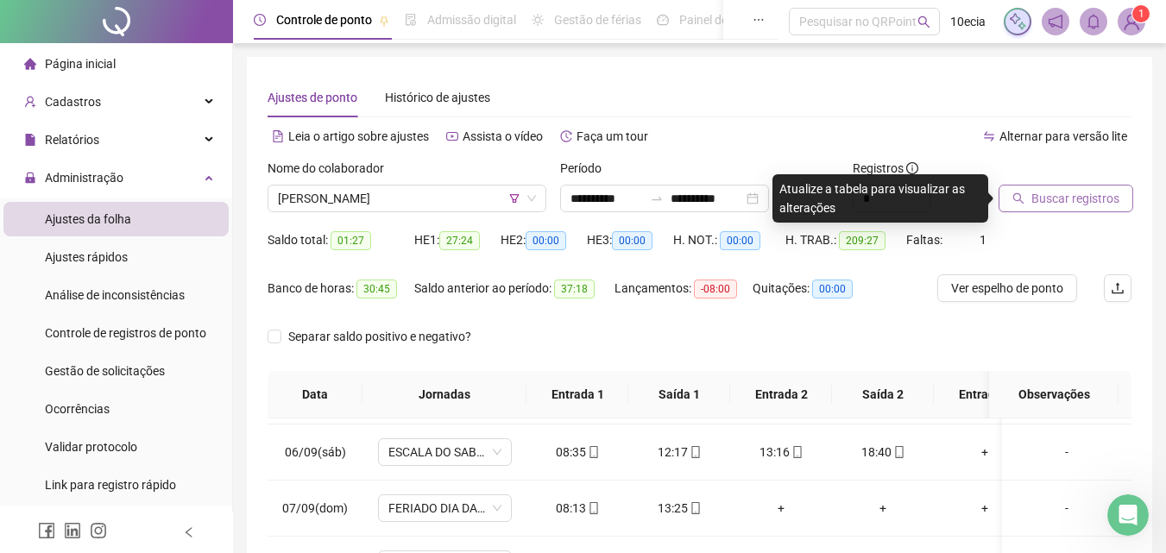
click at [1041, 198] on span "Buscar registros" at bounding box center [1075, 198] width 88 height 19
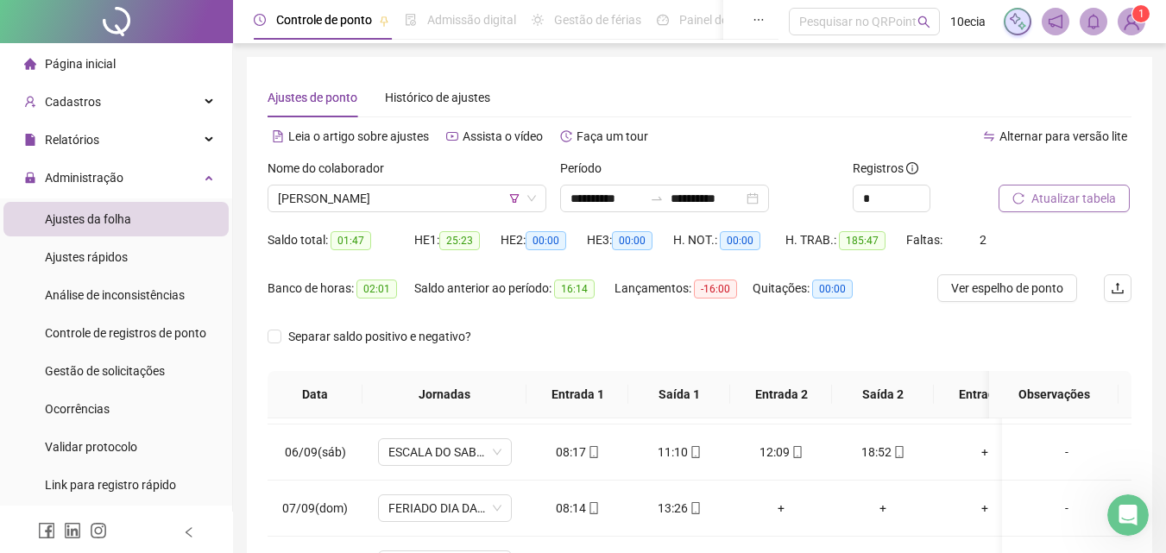
click at [1095, 209] on button "Atualizar tabela" at bounding box center [1063, 199] width 131 height 28
click at [363, 202] on span "[PERSON_NAME]" at bounding box center [407, 199] width 258 height 26
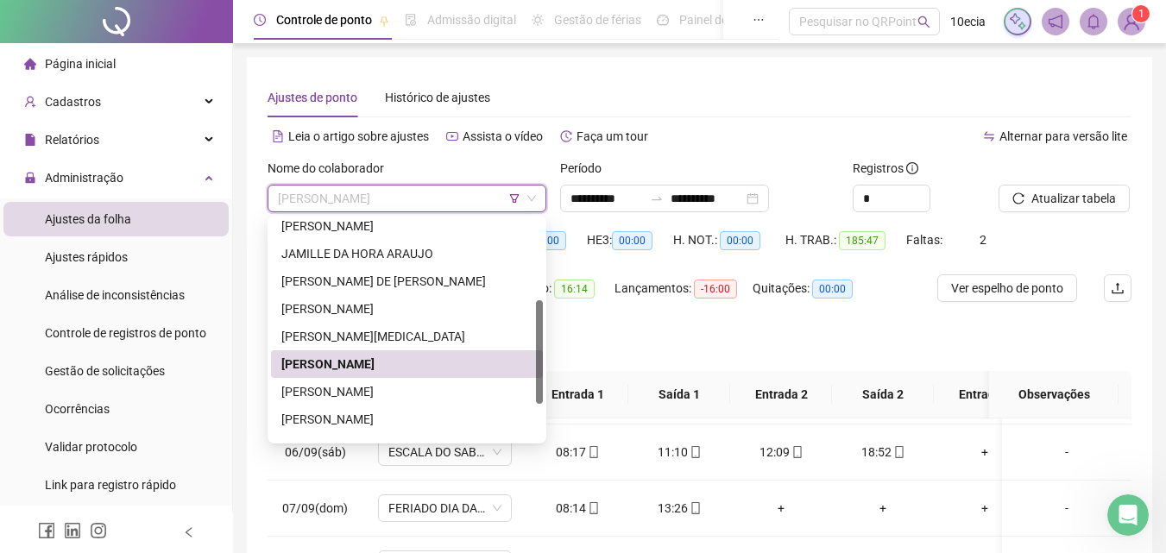
scroll to position [248, 0]
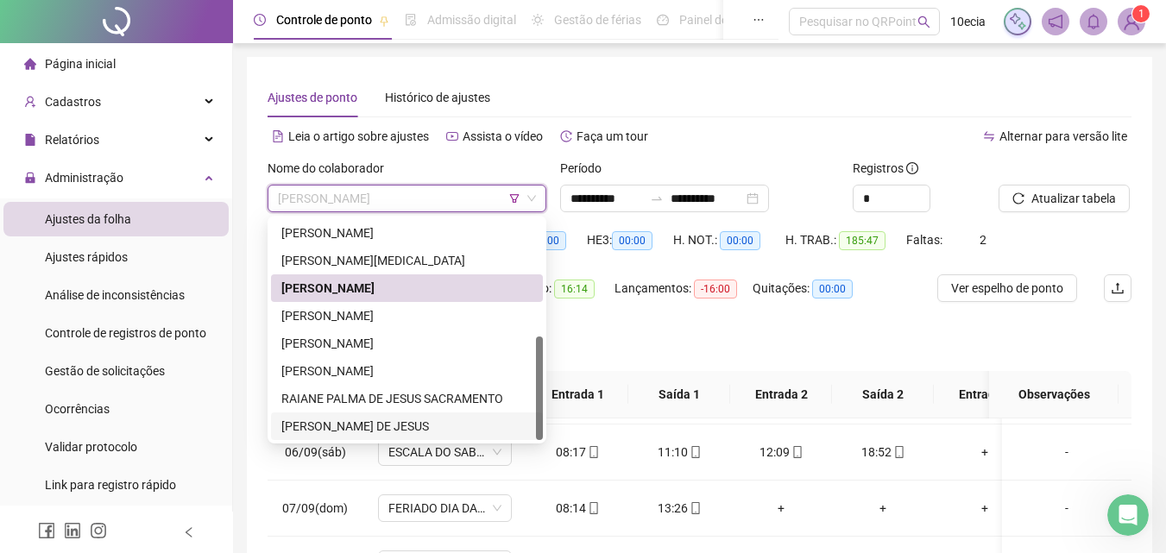
click at [330, 425] on div "[PERSON_NAME] DE JESUS" at bounding box center [406, 426] width 251 height 19
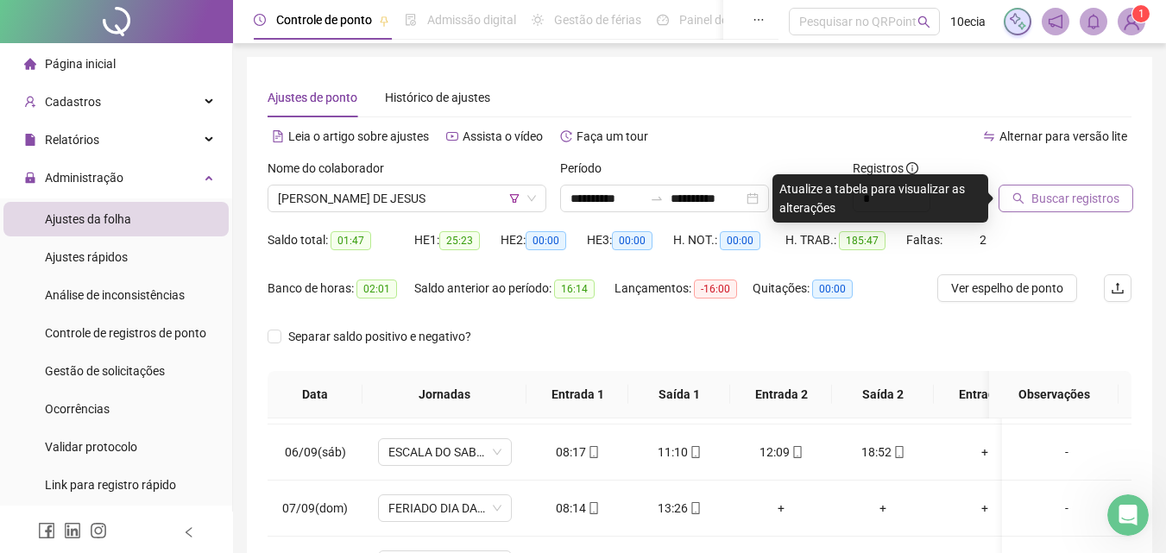
click at [1098, 192] on span "Buscar registros" at bounding box center [1075, 198] width 88 height 19
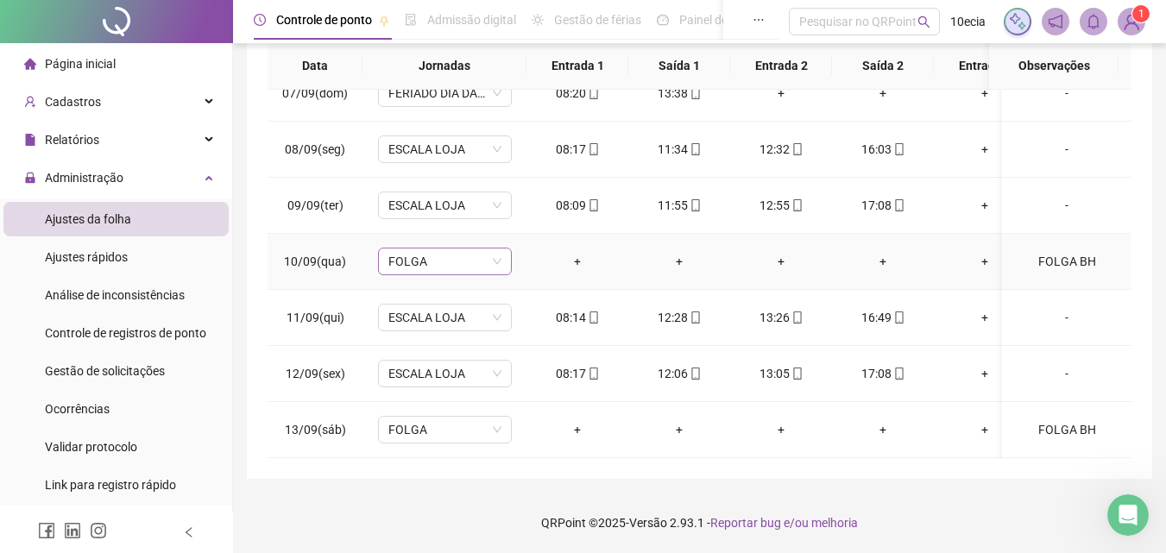
scroll to position [891, 0]
